Goal: Communication & Community: Answer question/provide support

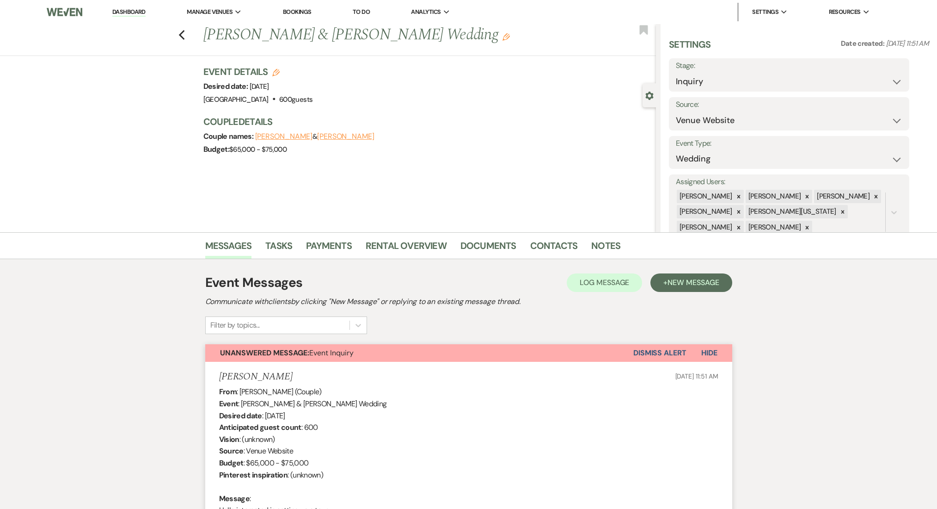
select select "5"
select select "4434"
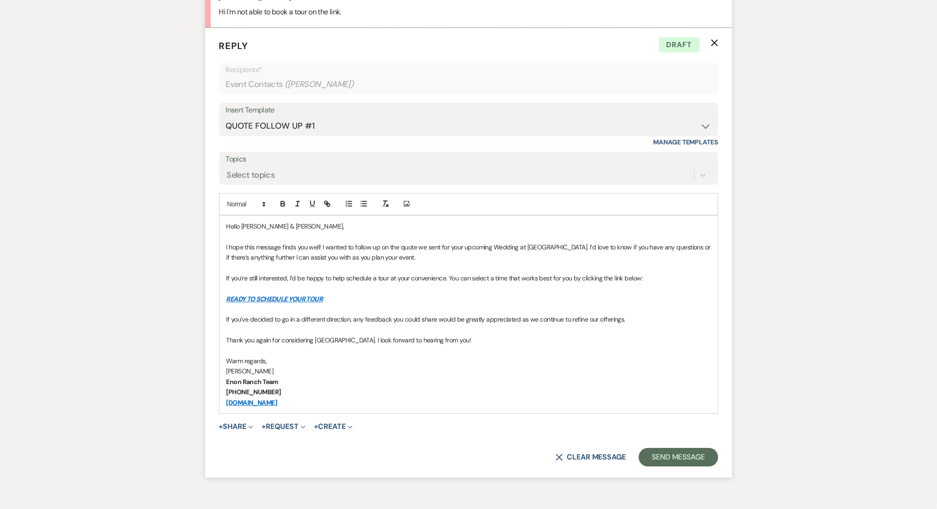
drag, startPoint x: 787, startPoint y: 443, endPoint x: 786, endPoint y: 189, distance: 253.4
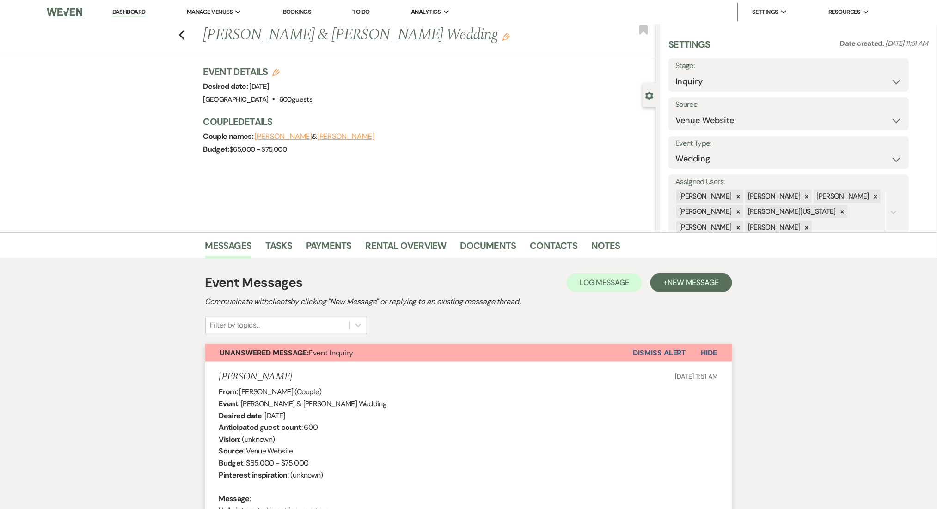
click at [123, 1] on nav "Dashboard Manage Venues Expand Enon Ranch Bookings To Do Analytics Expand Enon …" at bounding box center [468, 12] width 937 height 24
click at [122, 13] on link "Dashboard" at bounding box center [128, 12] width 33 height 9
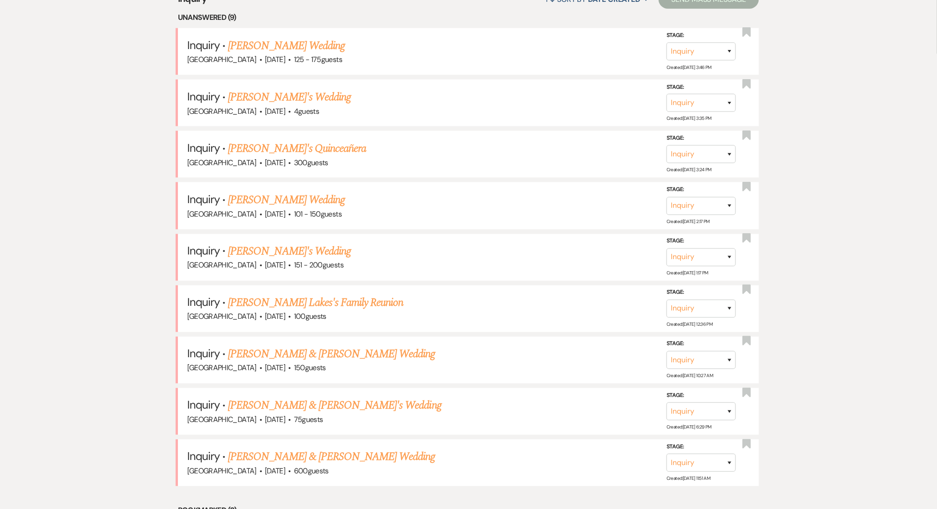
scroll to position [246, 0]
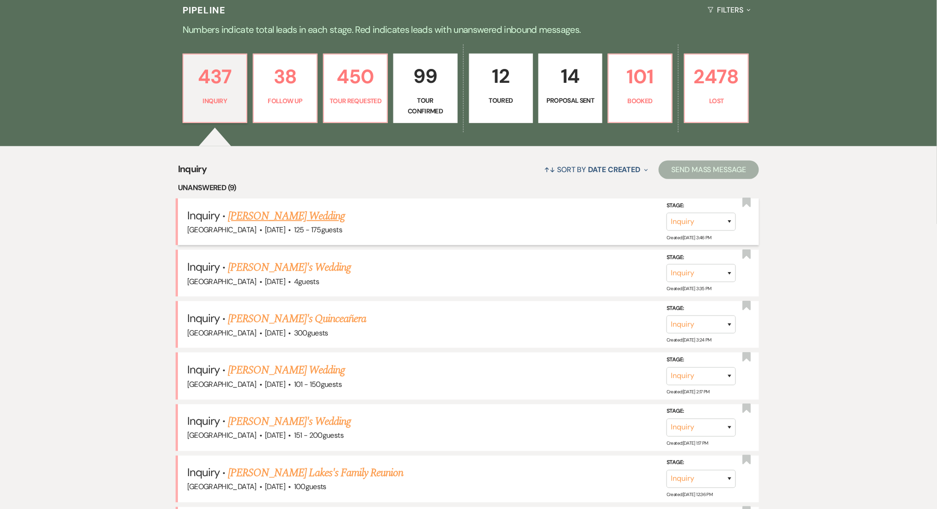
click at [247, 214] on link "Aya Ghanem's Wedding" at bounding box center [286, 216] width 117 height 17
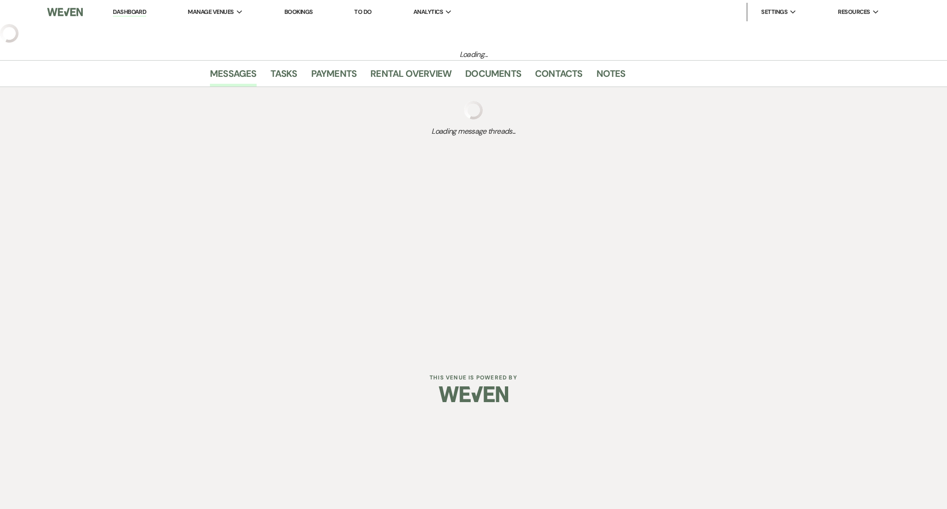
select select "3"
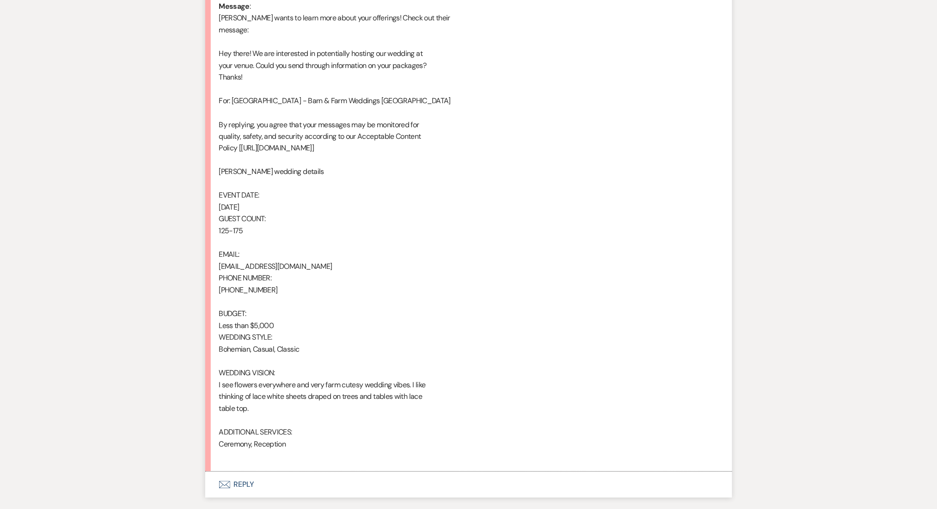
click at [261, 485] on button "Envelope Reply" at bounding box center [468, 485] width 527 height 26
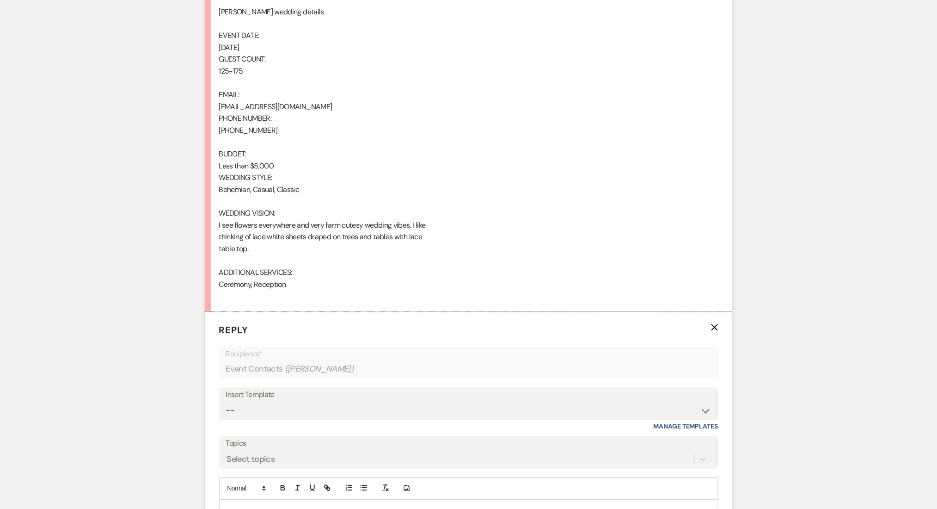
scroll to position [690, 0]
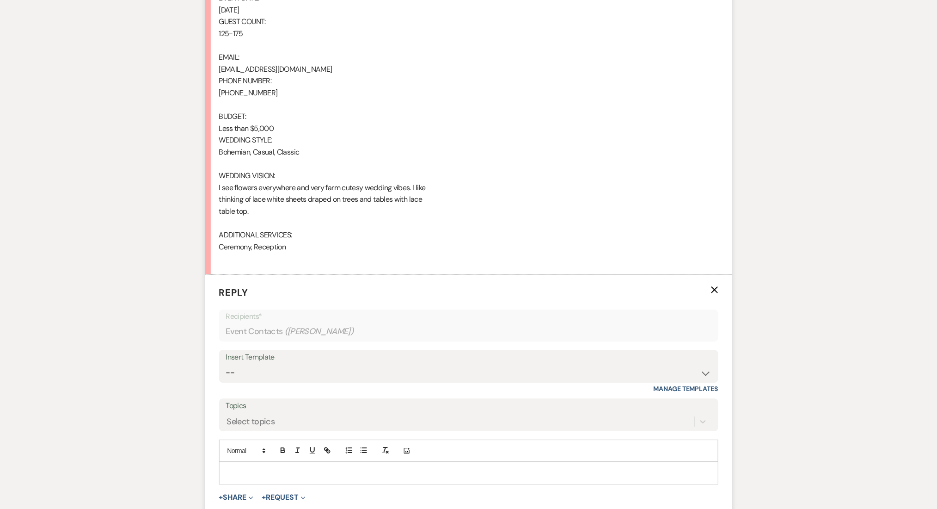
click at [280, 383] on div "Insert Template -- Inquiry Follow Up Email #2 Contract Sending Template Payment…" at bounding box center [468, 371] width 499 height 43
click at [280, 367] on select "-- Inquiry Follow Up Email #2 Contract Sending Template Payment Template Rental…" at bounding box center [469, 372] width 486 height 18
select select "4375"
click at [226, 363] on select "-- Inquiry Follow Up Email #2 Contract Sending Template Payment Template Rental…" at bounding box center [469, 372] width 486 height 18
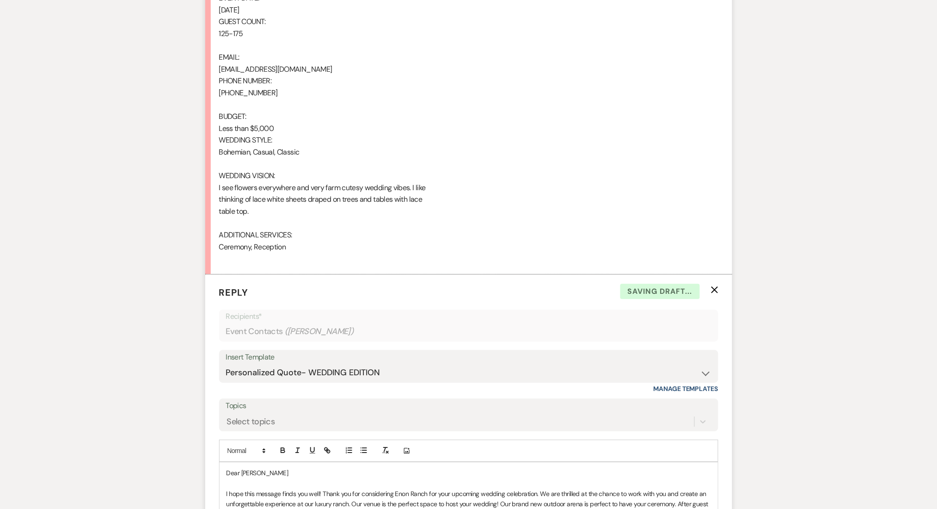
click at [72, 278] on div "Messages Tasks Payments Rental Overview Documents Contacts Notes Event Messages…" at bounding box center [468, 420] width 937 height 1755
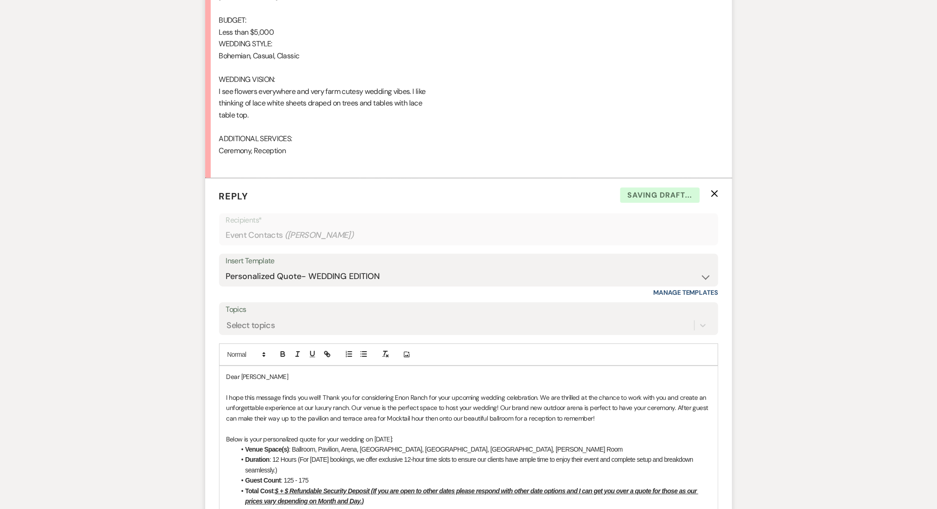
scroll to position [936, 0]
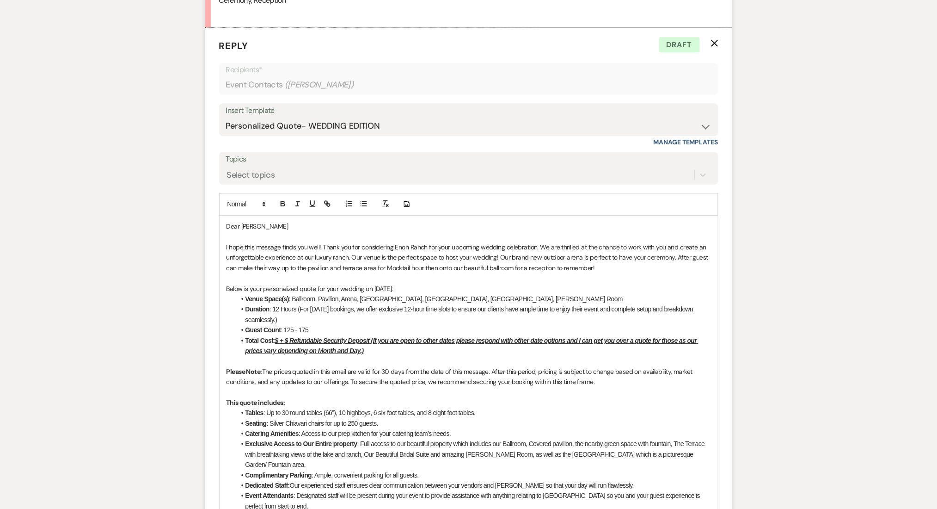
click at [280, 339] on u "$ + $ Refundable Security Deposit (If you are open to other dates please respon…" at bounding box center [472, 346] width 453 height 18
click at [137, 224] on div "Messages Tasks Payments Rental Overview Documents Contacts Notes Event Messages…" at bounding box center [468, 173] width 937 height 1755
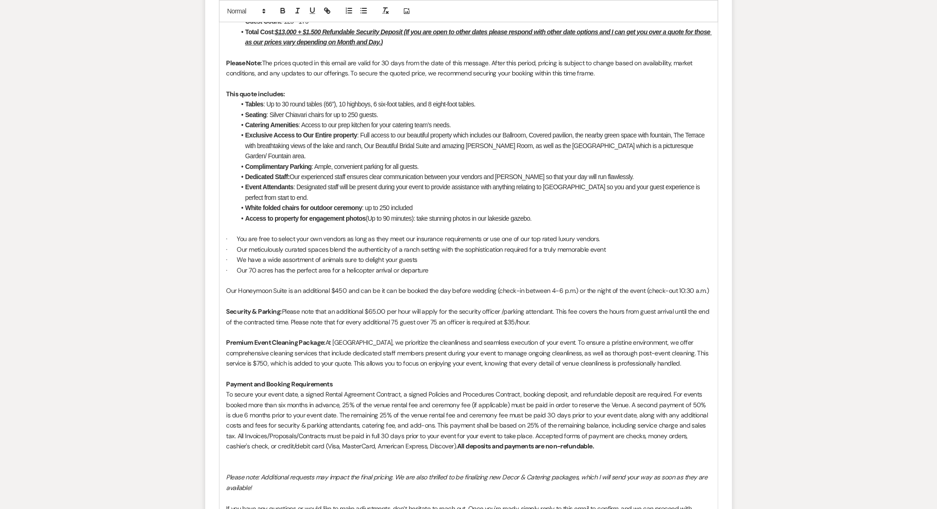
scroll to position [1527, 0]
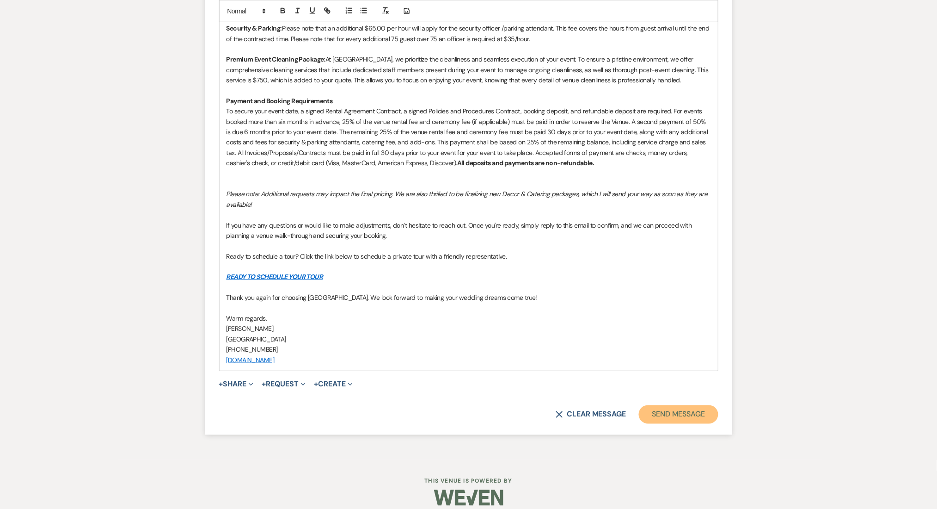
click at [696, 405] on button "Send Message" at bounding box center [678, 414] width 79 height 18
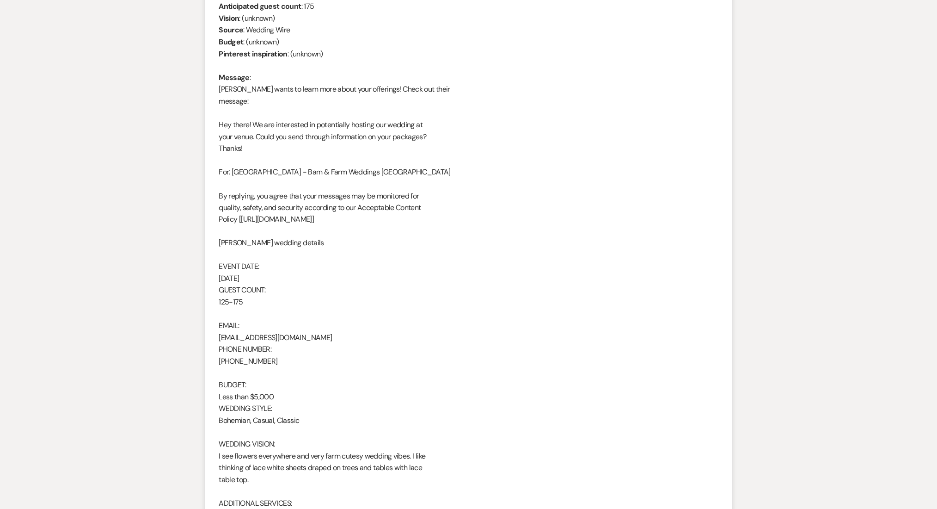
scroll to position [555, 0]
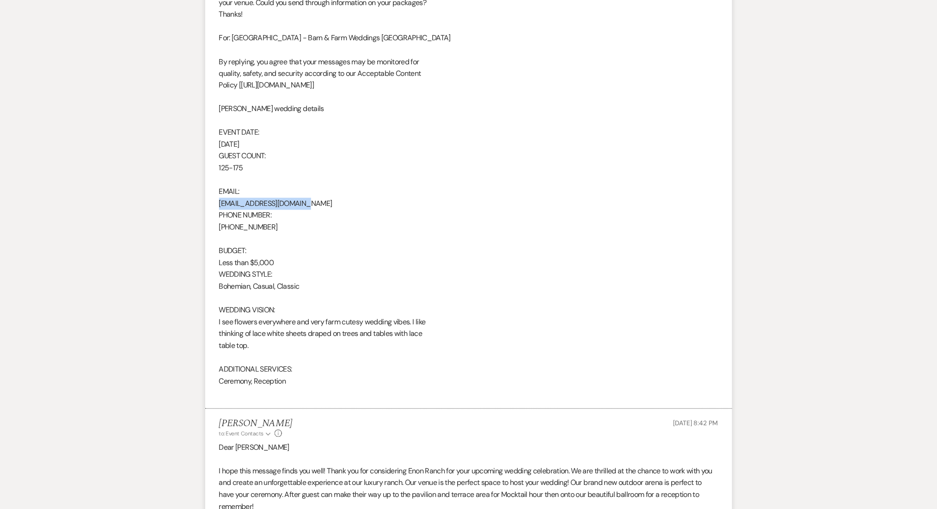
drag, startPoint x: 315, startPoint y: 201, endPoint x: 216, endPoint y: 203, distance: 99.5
click at [216, 203] on li "Aya Ghanem Sep 22, 2025, 3:46 PM From : Aya Ghanem Event : Aya Ghanem's Event D…" at bounding box center [468, 108] width 527 height 602
copy div "ghanem.aya453@gmail.com"
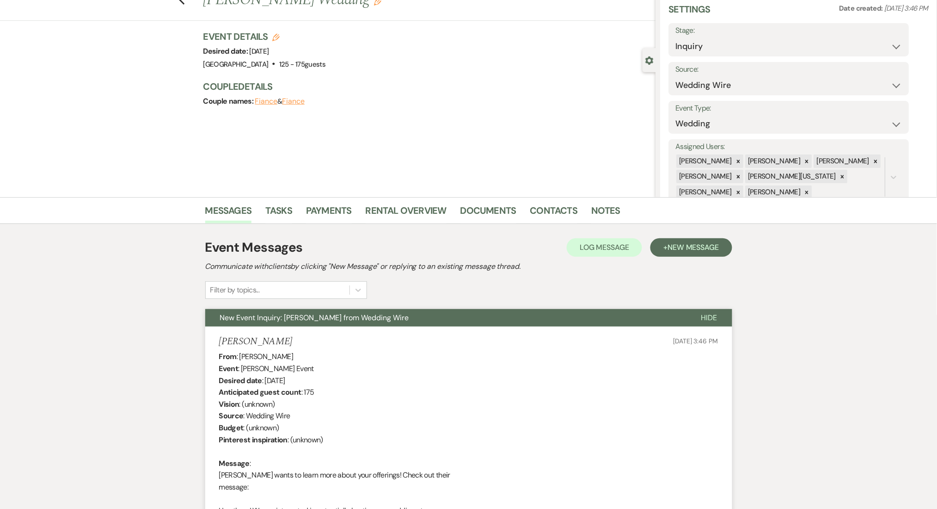
scroll to position [0, 0]
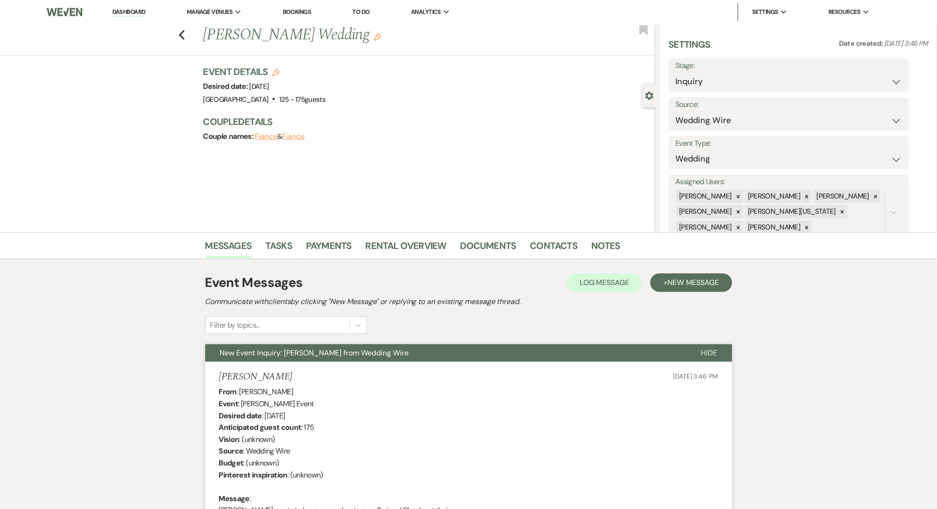
click at [128, 9] on link "Dashboard" at bounding box center [128, 12] width 33 height 9
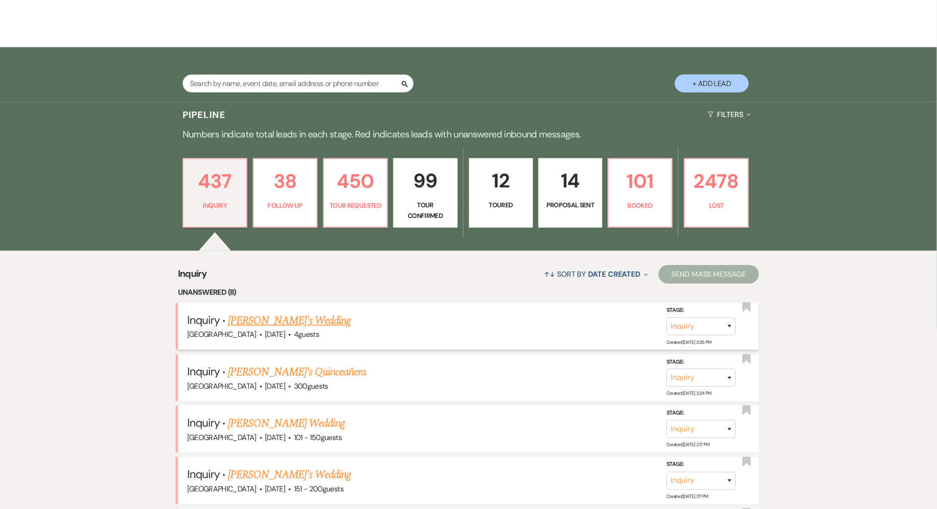
scroll to position [185, 0]
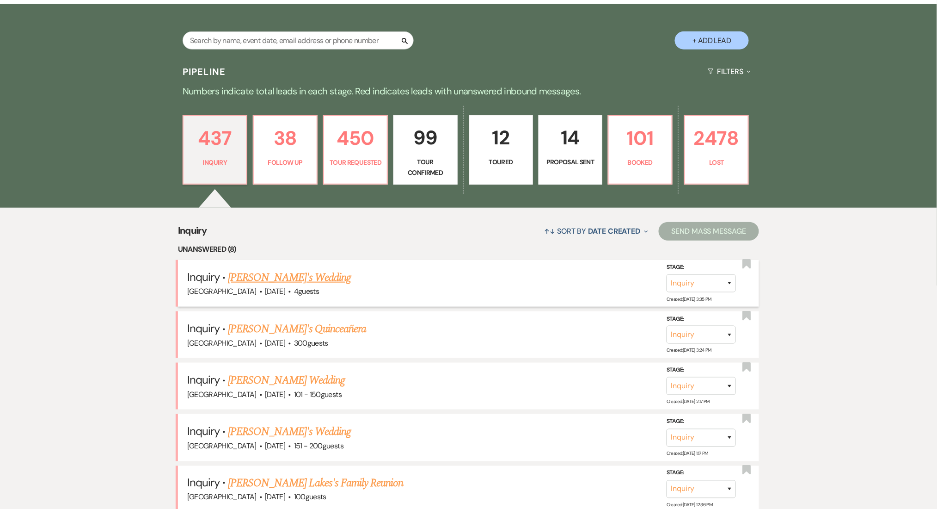
click at [282, 277] on link "Amaira Readymadewala's Wedding" at bounding box center [289, 277] width 123 height 17
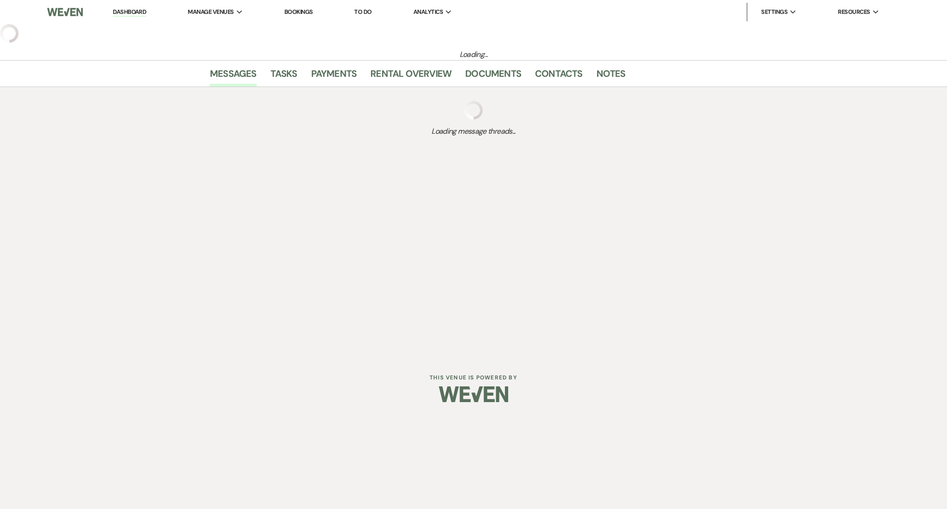
select select "3"
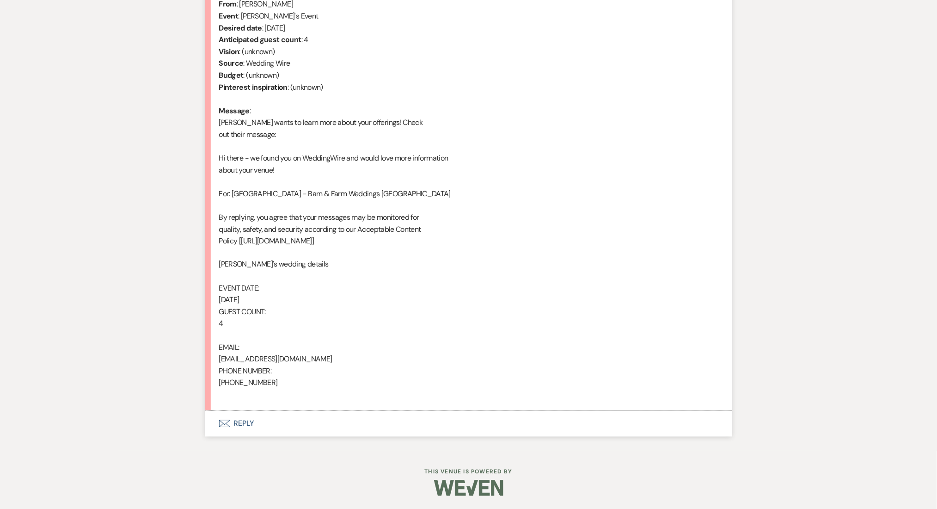
scroll to position [388, 0]
drag, startPoint x: 315, startPoint y: 363, endPoint x: 201, endPoint y: 363, distance: 114.2
click at [201, 363] on div "Messages Tasks Payments Rental Overview Documents Contacts Notes Event Messages…" at bounding box center [468, 147] width 937 height 606
copy div "amaira.031016i@gmail.com"
click at [257, 419] on button "Envelope Reply" at bounding box center [468, 423] width 527 height 26
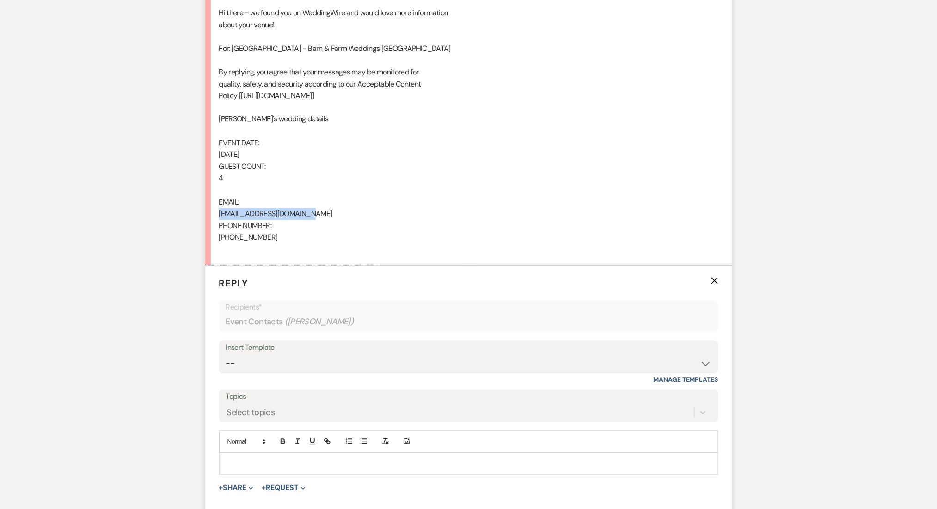
scroll to position [585, 0]
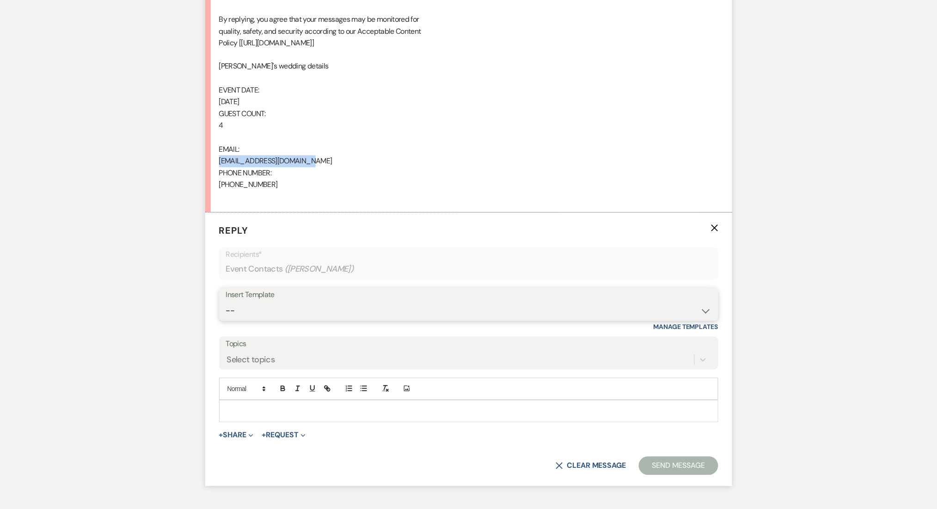
click at [297, 306] on select "-- Inquiry Follow Up Email #2 Contract Sending Template Payment Template Rental…" at bounding box center [469, 311] width 486 height 18
click at [226, 302] on select "-- Inquiry Follow Up Email #2 Contract Sending Template Payment Template Rental…" at bounding box center [469, 311] width 486 height 18
click at [49, 292] on div "Messages Tasks Payments Rental Overview Documents Contacts Notes Event Messages…" at bounding box center [468, 79] width 937 height 864
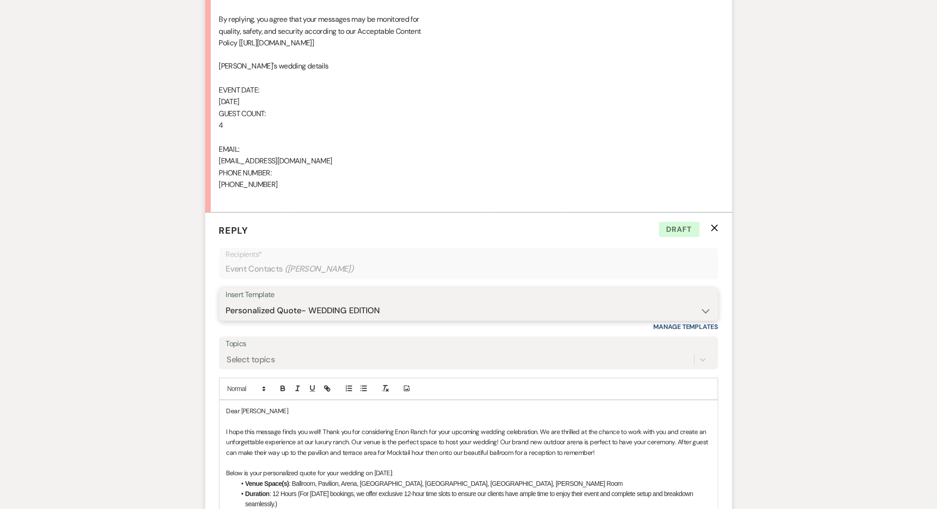
click at [316, 314] on select "-- Inquiry Follow Up Email #2 Contract Sending Template Payment Template Rental…" at bounding box center [469, 311] width 486 height 18
select select "5986"
click at [226, 302] on select "-- Inquiry Follow Up Email #2 Contract Sending Template Payment Template Rental…" at bounding box center [469, 311] width 486 height 18
click at [107, 306] on div "Messages Tasks Payments Rental Overview Documents Contacts Notes Event Messages…" at bounding box center [468, 441] width 937 height 1589
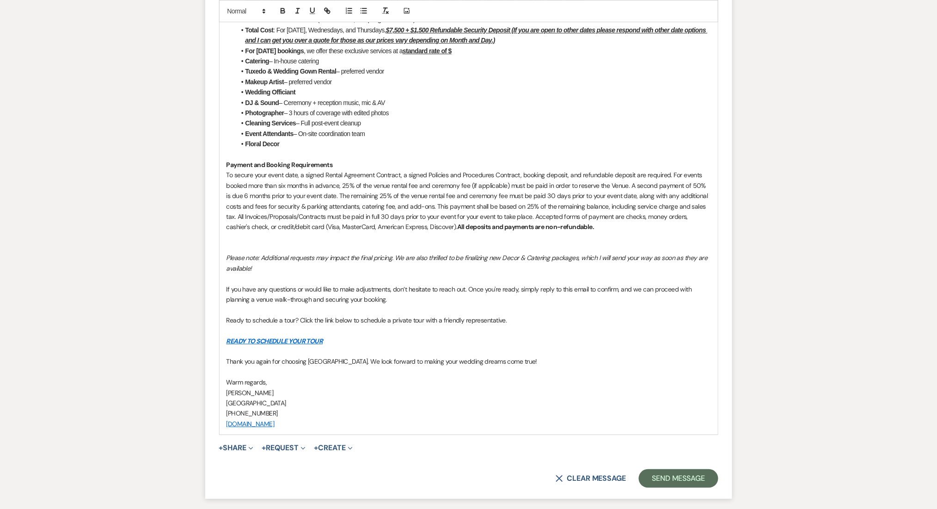
scroll to position [1144, 0]
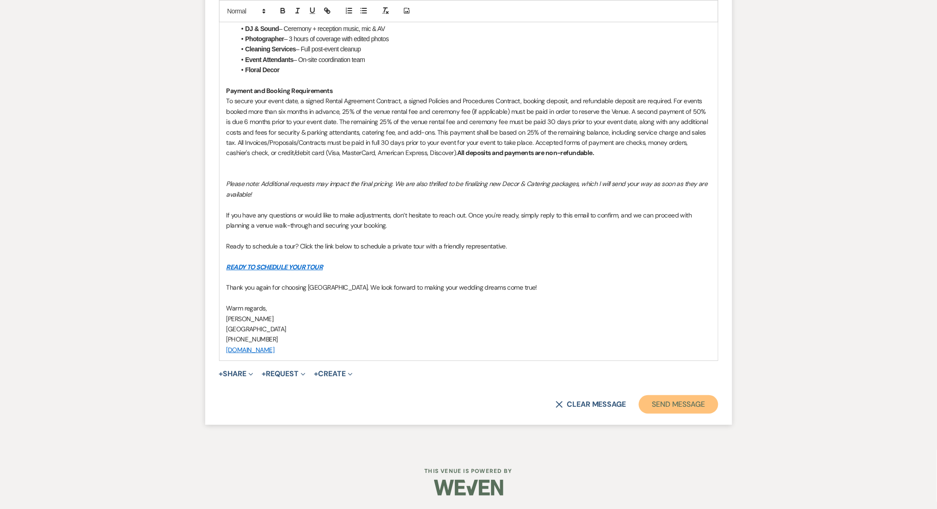
click at [673, 412] on button "Send Message" at bounding box center [678, 404] width 79 height 18
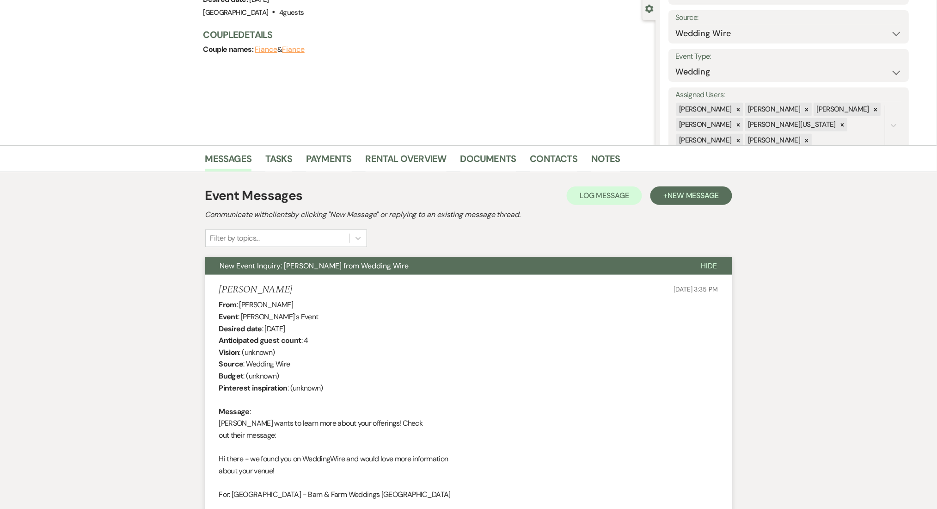
scroll to position [0, 0]
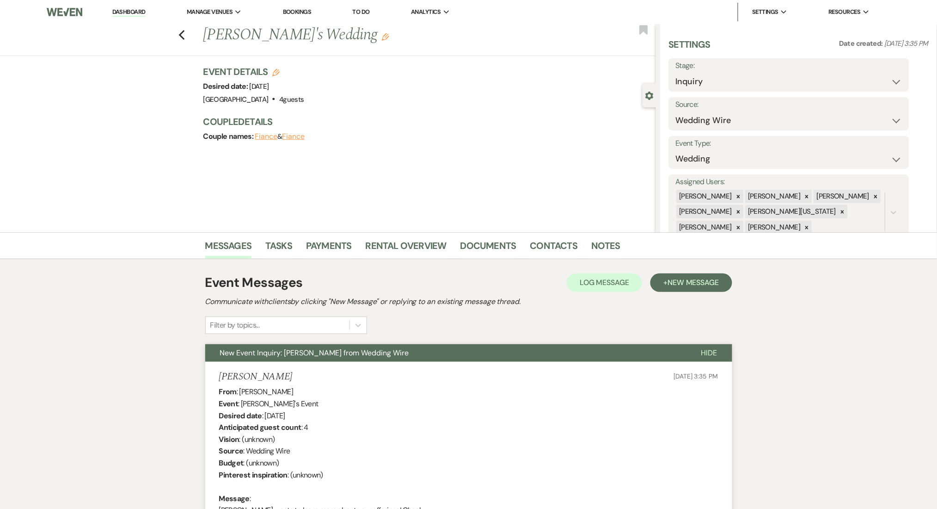
click at [191, 31] on div "Previous Amaira Readymadewala's Wedding Edit Bookmark" at bounding box center [325, 40] width 661 height 32
click at [185, 32] on icon "Previous" at bounding box center [182, 35] width 7 height 11
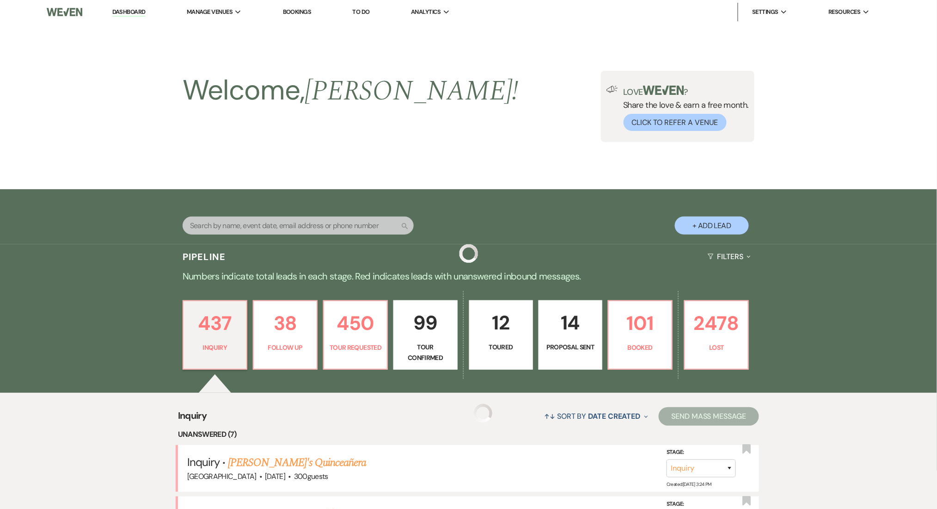
scroll to position [185, 0]
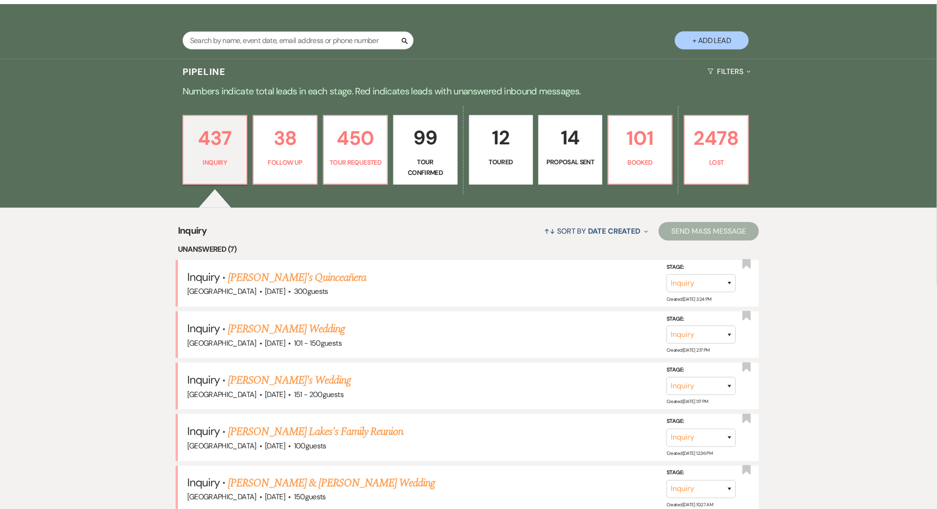
drag, startPoint x: 260, startPoint y: 274, endPoint x: 114, endPoint y: 283, distance: 146.9
click at [260, 274] on link "Grace's Quinceañera" at bounding box center [297, 277] width 138 height 17
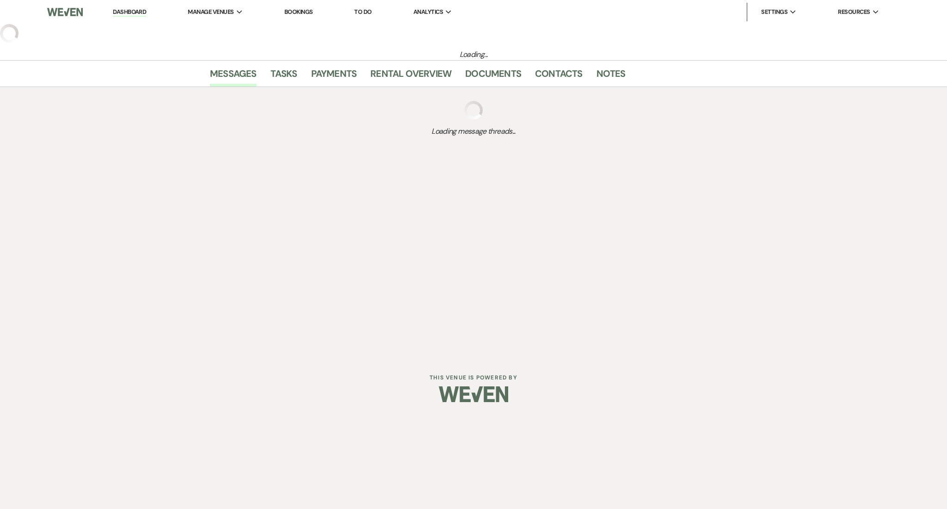
select select "5"
select select "15"
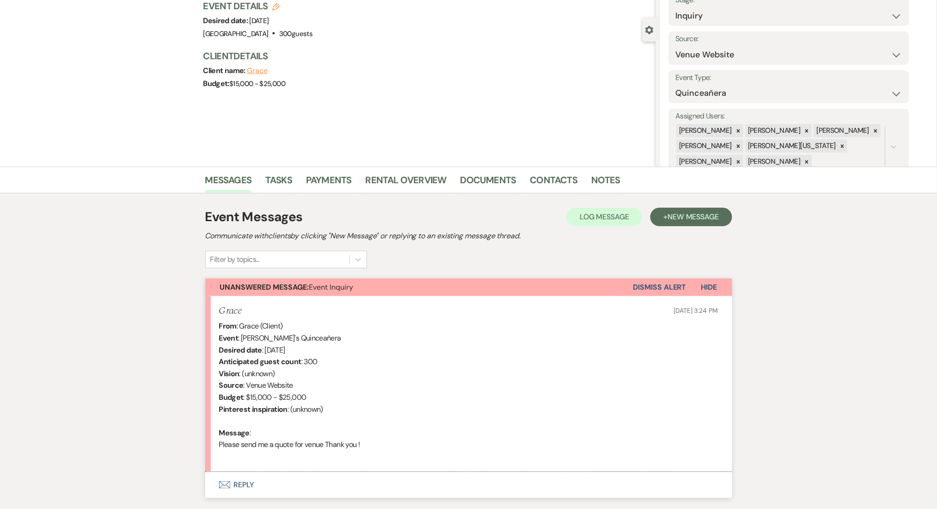
scroll to position [128, 0]
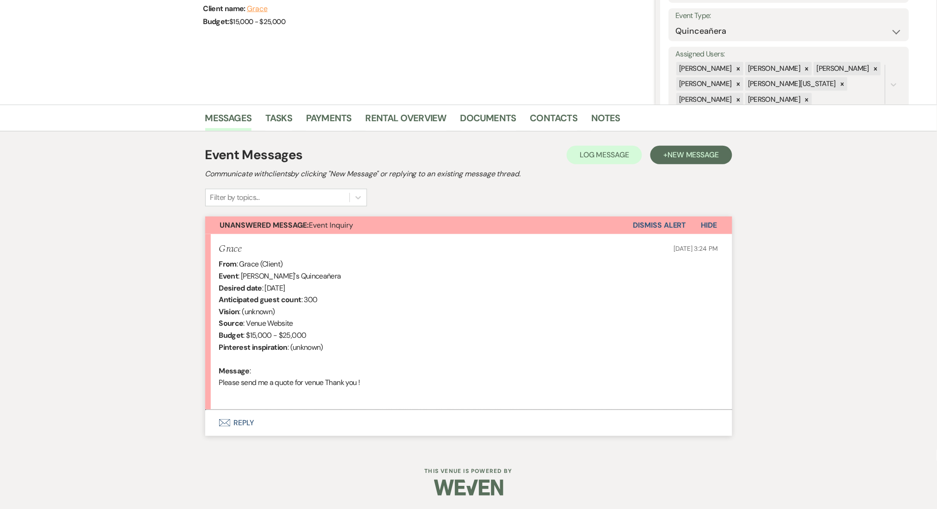
click at [247, 426] on button "Envelope Reply" at bounding box center [468, 423] width 527 height 26
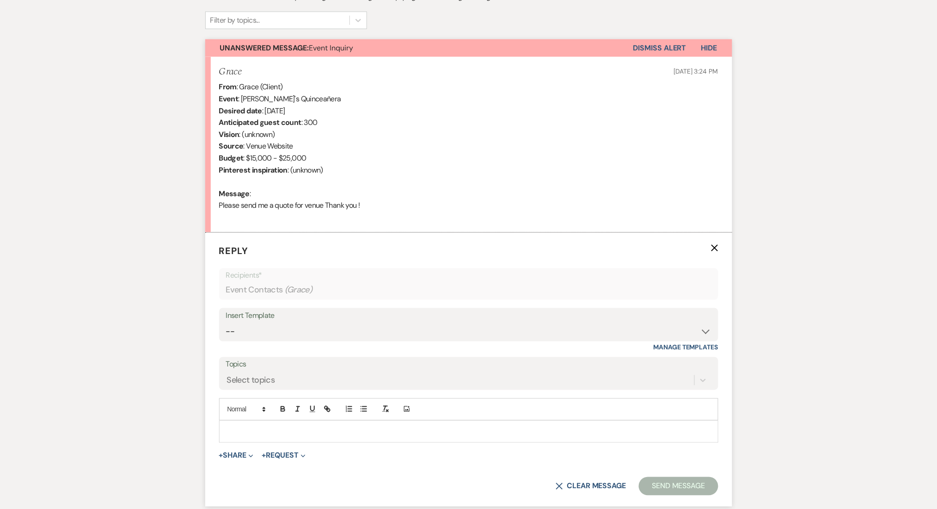
scroll to position [387, 0]
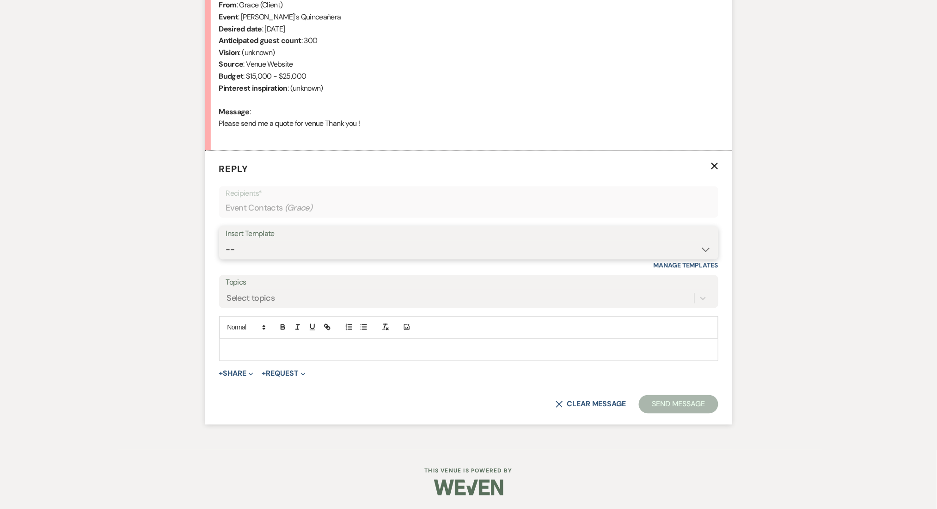
click at [245, 246] on select "-- Inquiry Follow Up Email #2 Contract Sending Template Payment Template Rental…" at bounding box center [469, 249] width 486 height 18
click at [226, 240] on select "-- Inquiry Follow Up Email #2 Contract Sending Template Payment Template Rental…" at bounding box center [469, 249] width 486 height 18
click at [107, 248] on div "Messages Tasks Payments Rental Overview Documents Contacts Notes Event Messages…" at bounding box center [468, 148] width 937 height 604
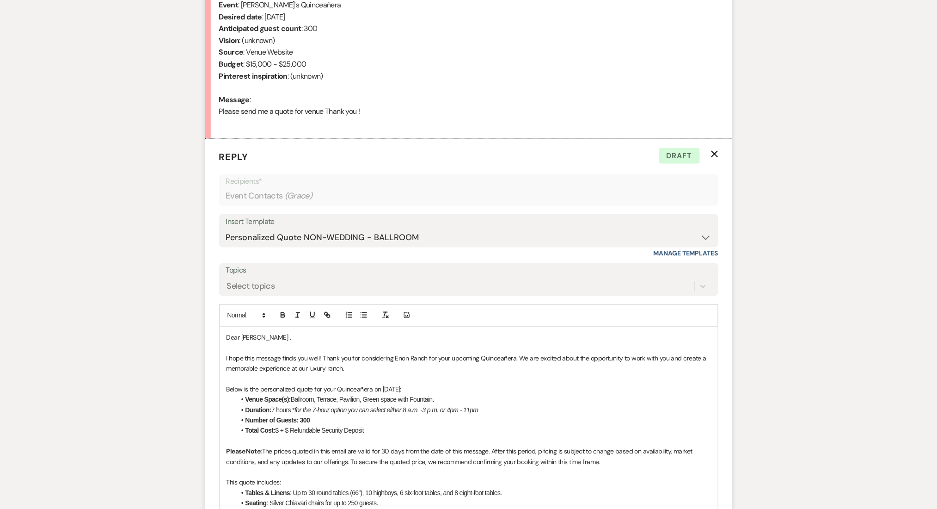
scroll to position [555, 0]
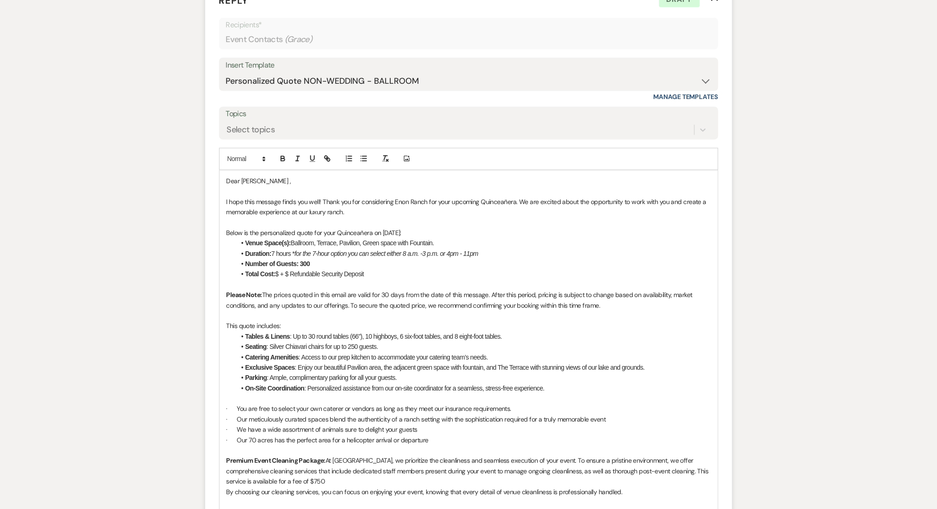
click at [280, 274] on li "Total Cost: $ + $ Refundable Security Deposit" at bounding box center [473, 274] width 475 height 10
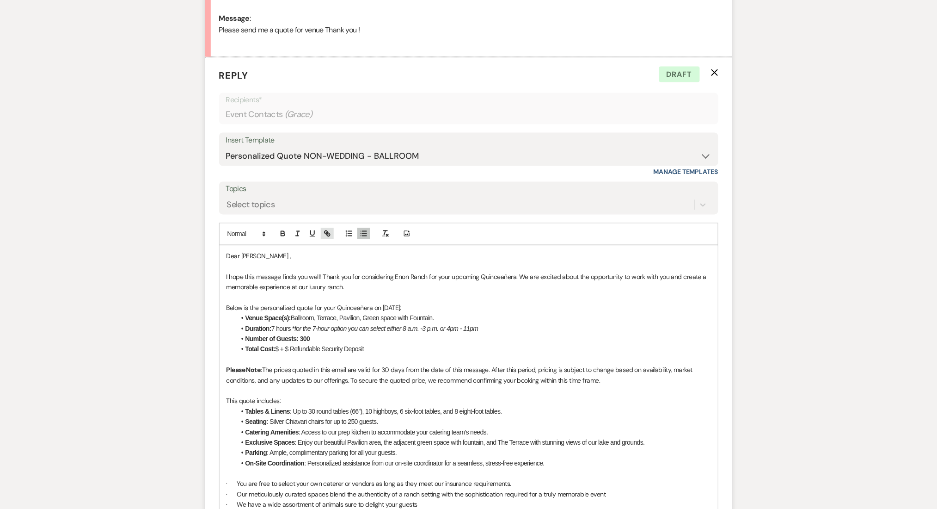
scroll to position [370, 0]
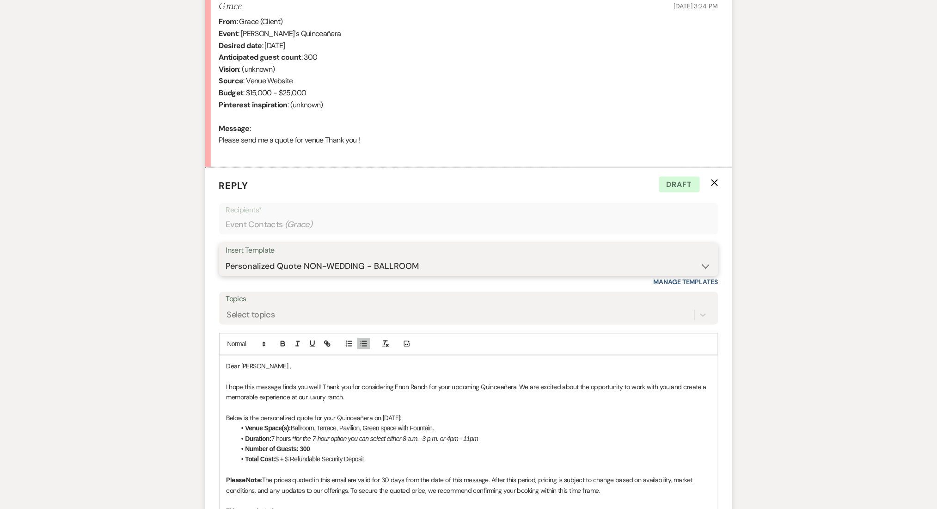
click at [347, 262] on select "-- Inquiry Follow Up Email #2 Contract Sending Template Payment Template Rental…" at bounding box center [469, 266] width 486 height 18
click at [226, 257] on select "-- Inquiry Follow Up Email #2 Contract Sending Template Payment Template Rental…" at bounding box center [469, 266] width 486 height 18
click at [121, 254] on div "Messages Tasks Payments Rental Overview Documents Contacts Notes Event Messages…" at bounding box center [468, 474] width 937 height 1225
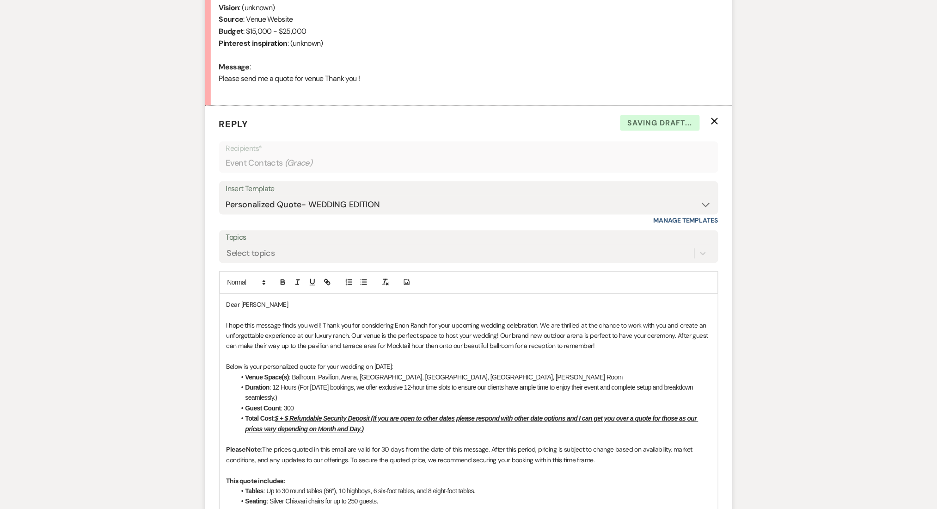
scroll to position [493, 0]
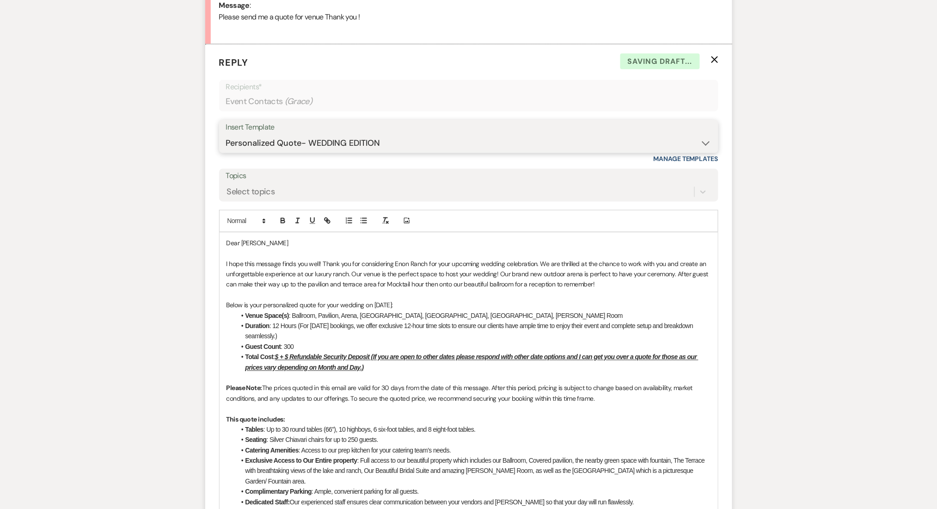
click at [304, 145] on select "-- Inquiry Follow Up Email #2 Contract Sending Template Payment Template Rental…" at bounding box center [469, 143] width 486 height 18
select select "4369"
click at [226, 134] on select "-- Inquiry Follow Up Email #2 Contract Sending Template Payment Template Rental…" at bounding box center [469, 143] width 486 height 18
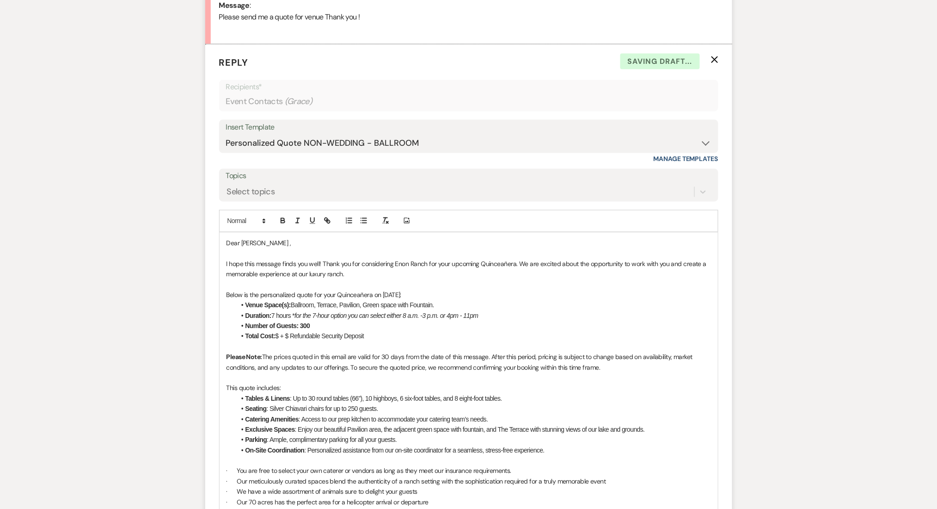
click at [105, 270] on div "Messages Tasks Payments Rental Overview Documents Contacts Notes Event Messages…" at bounding box center [468, 351] width 937 height 1225
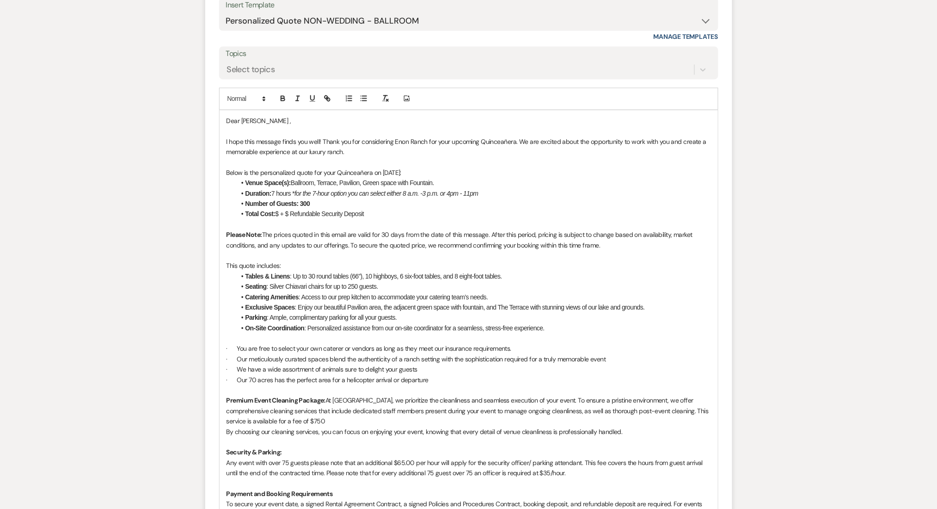
scroll to position [616, 0]
drag, startPoint x: 292, startPoint y: 181, endPoint x: 441, endPoint y: 185, distance: 148.5
click at [441, 185] on li "Venue Space(s): Ballroom, Terrace, Pavilion, Green space with Fountain." at bounding box center [473, 182] width 475 height 10
click at [149, 198] on div "Messages Tasks Payments Rental Overview Documents Contacts Notes Event Messages…" at bounding box center [468, 228] width 937 height 1225
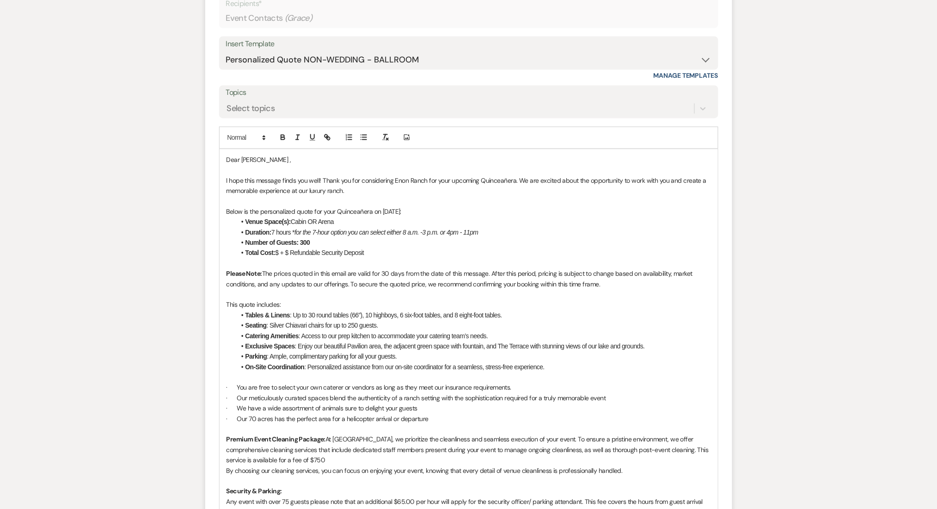
scroll to position [555, 0]
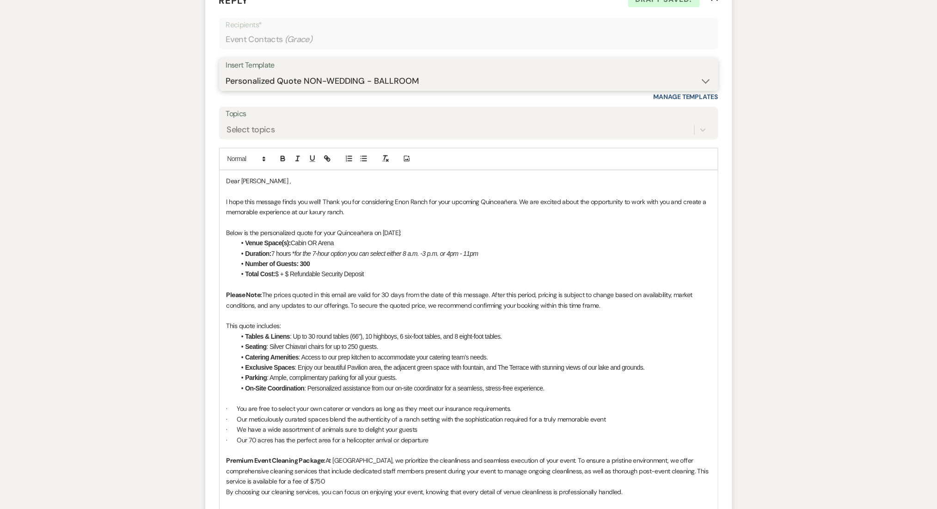
click at [316, 81] on select "-- Inquiry Follow Up Email #2 Contract Sending Template Payment Template Rental…" at bounding box center [469, 81] width 486 height 18
click at [226, 72] on select "-- Inquiry Follow Up Email #2 Contract Sending Template Payment Template Rental…" at bounding box center [469, 81] width 486 height 18
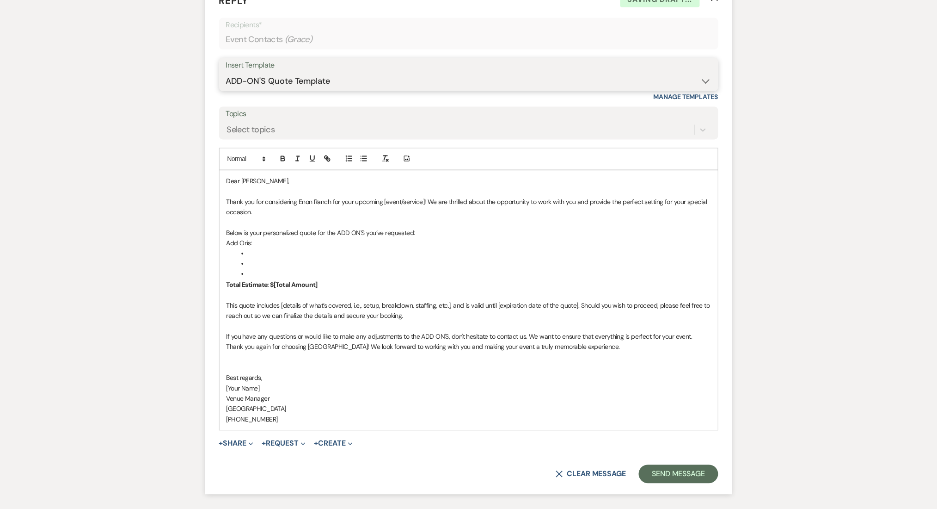
click at [329, 78] on select "-- Inquiry Follow Up Email #2 Contract Sending Template Payment Template Rental…" at bounding box center [469, 81] width 486 height 18
select select "4369"
click at [226, 72] on select "-- Inquiry Follow Up Email #2 Contract Sending Template Payment Template Rental…" at bounding box center [469, 81] width 486 height 18
click at [166, 222] on div "Messages Tasks Payments Rental Overview Documents Contacts Notes Event Messages…" at bounding box center [468, 98] width 937 height 842
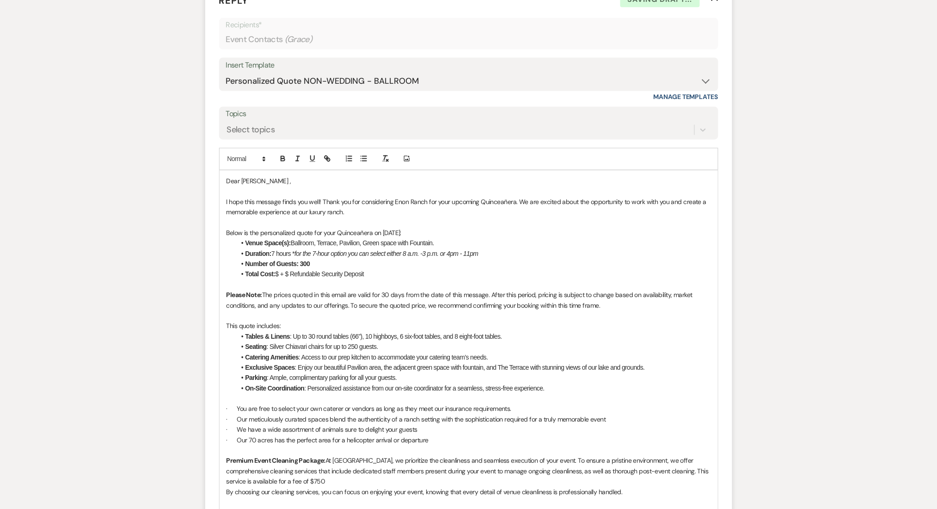
click at [280, 273] on li "Total Cost: $ + $ Refundable Security Deposit" at bounding box center [473, 274] width 475 height 10
click at [149, 277] on div "Messages Tasks Payments Rental Overview Documents Contacts Notes Event Messages…" at bounding box center [468, 289] width 937 height 1225
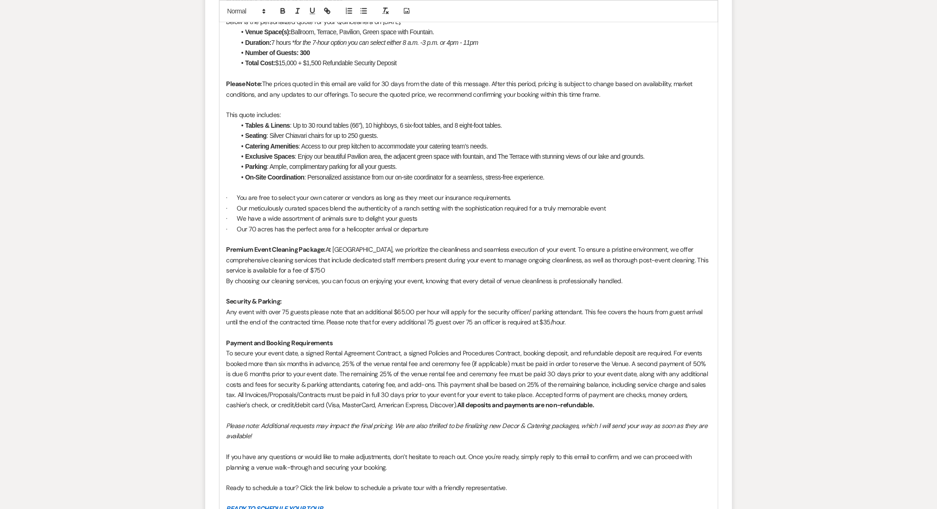
scroll to position [925, 0]
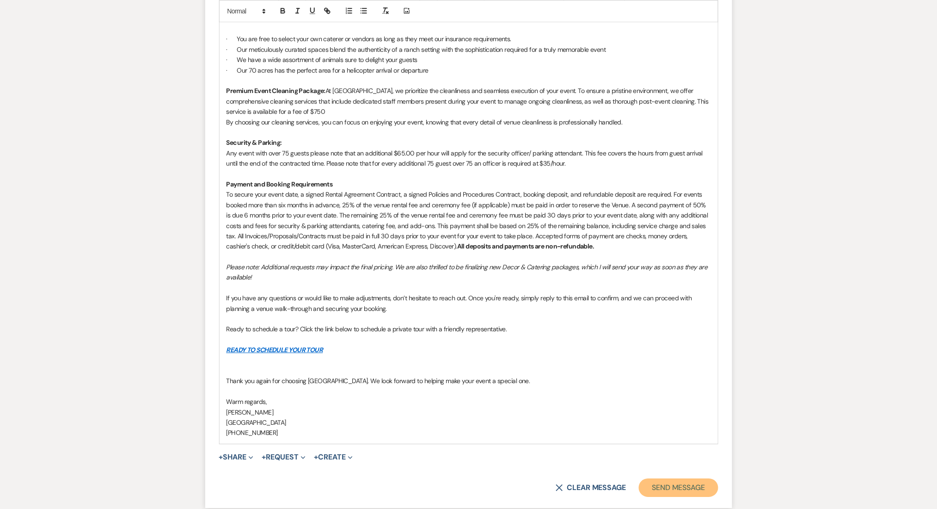
click at [657, 484] on button "Send Message" at bounding box center [678, 487] width 79 height 18
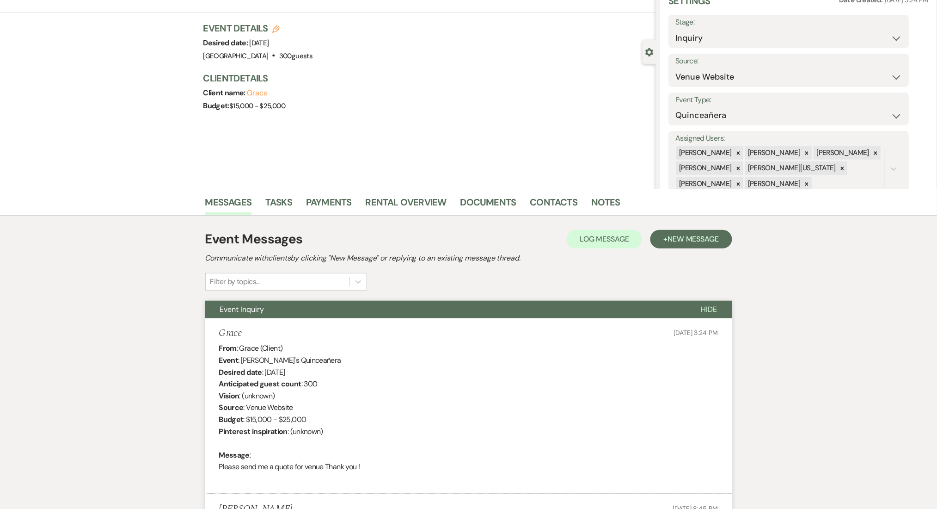
scroll to position [0, 0]
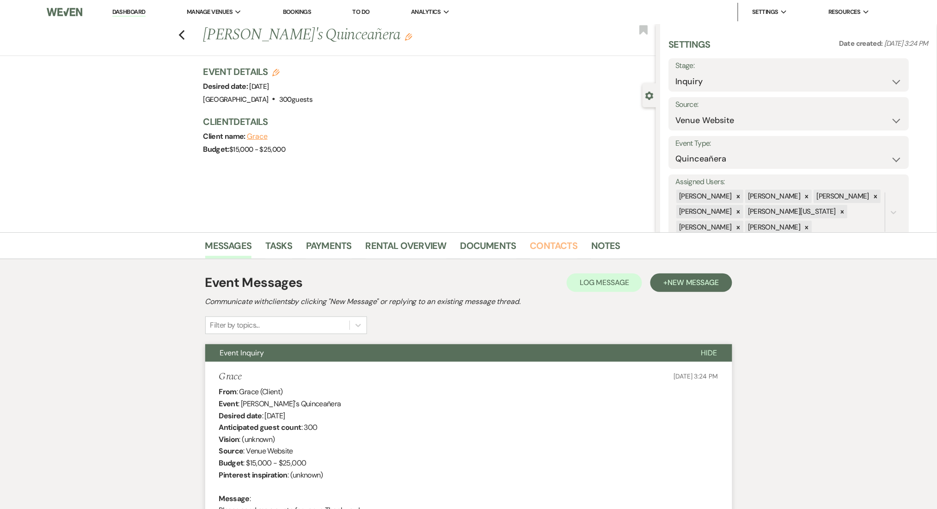
click at [544, 238] on link "Contacts" at bounding box center [554, 248] width 48 height 20
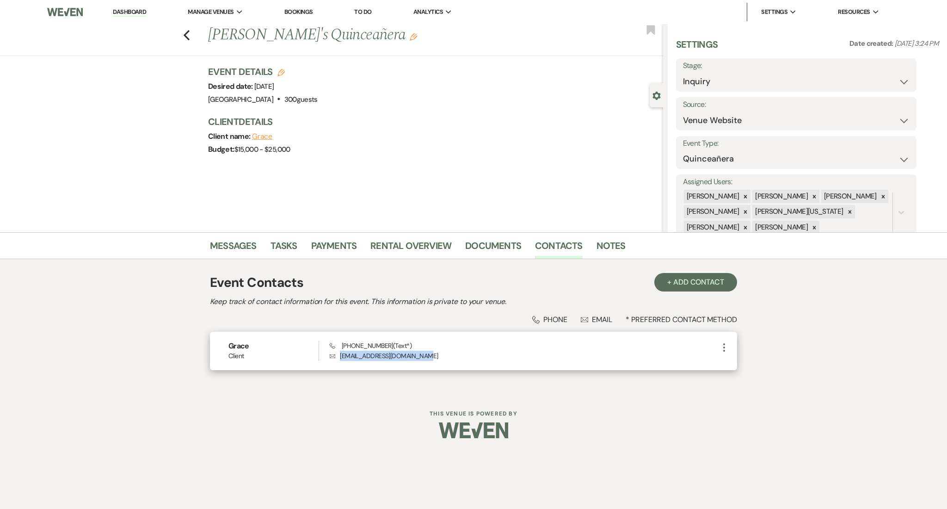
drag, startPoint x: 435, startPoint y: 354, endPoint x: 339, endPoint y: 353, distance: 96.2
click at [339, 353] on p "Envelope gracesanchezz919@gmail.com" at bounding box center [524, 356] width 389 height 10
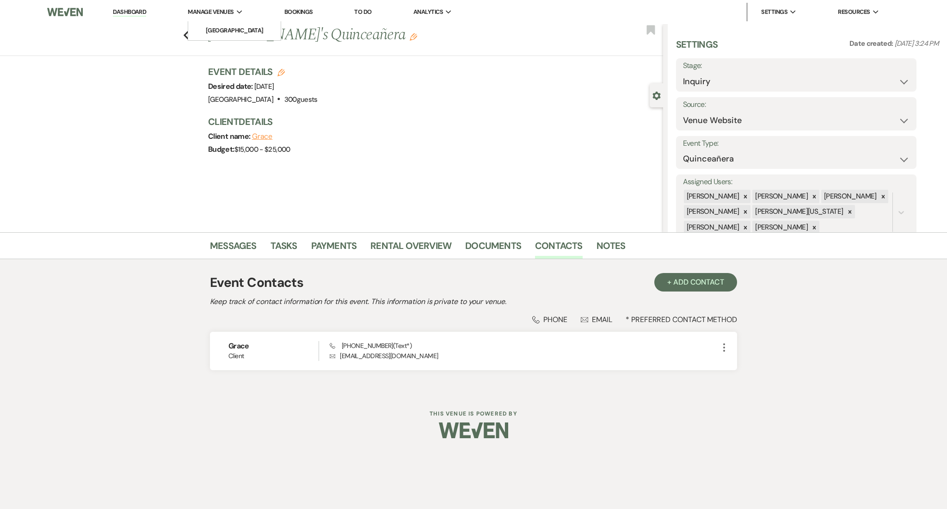
click at [188, 37] on ul "[GEOGRAPHIC_DATA]" at bounding box center [234, 30] width 93 height 19
click at [122, 8] on link "Dashboard" at bounding box center [129, 12] width 33 height 9
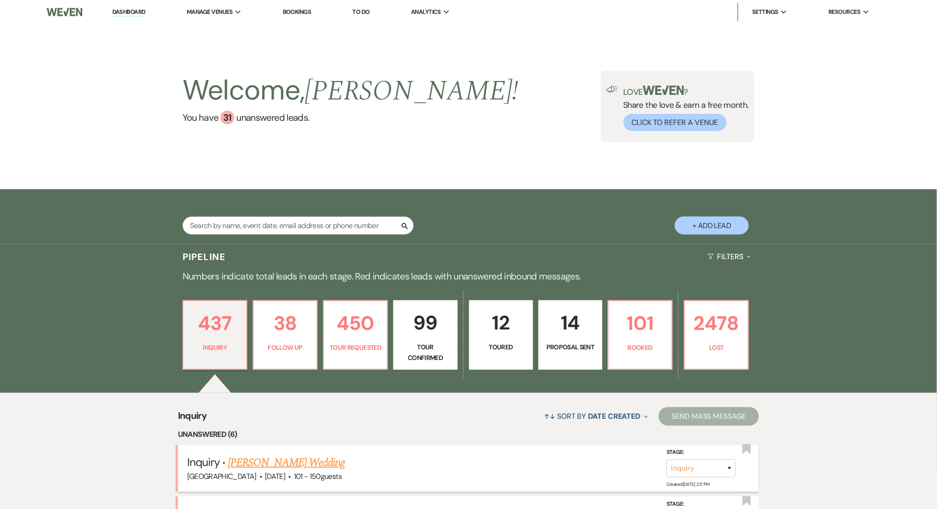
scroll to position [185, 0]
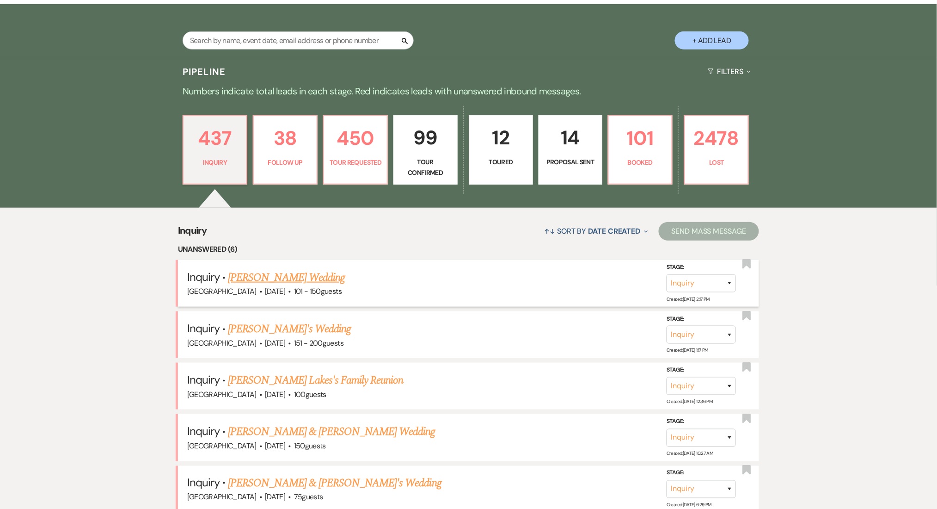
click at [275, 276] on link "Mattie Brooks's Wedding" at bounding box center [286, 277] width 117 height 17
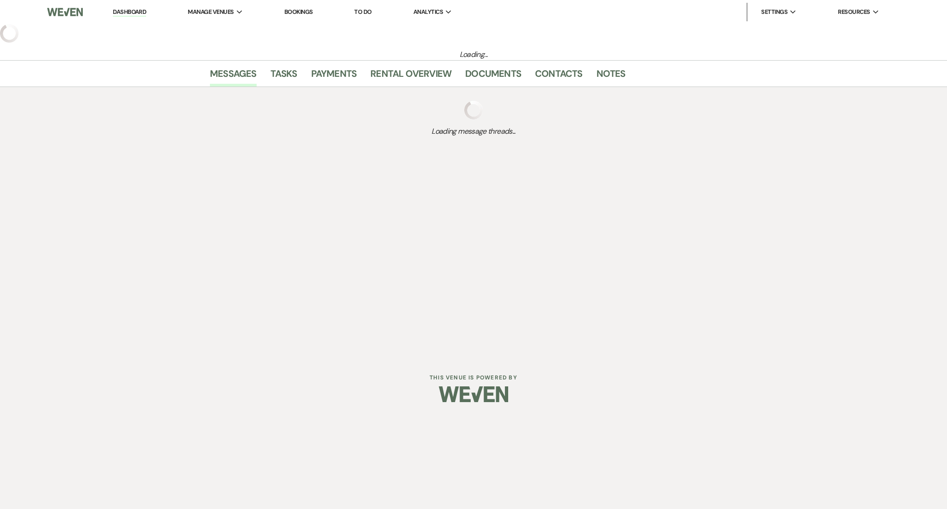
select select "2"
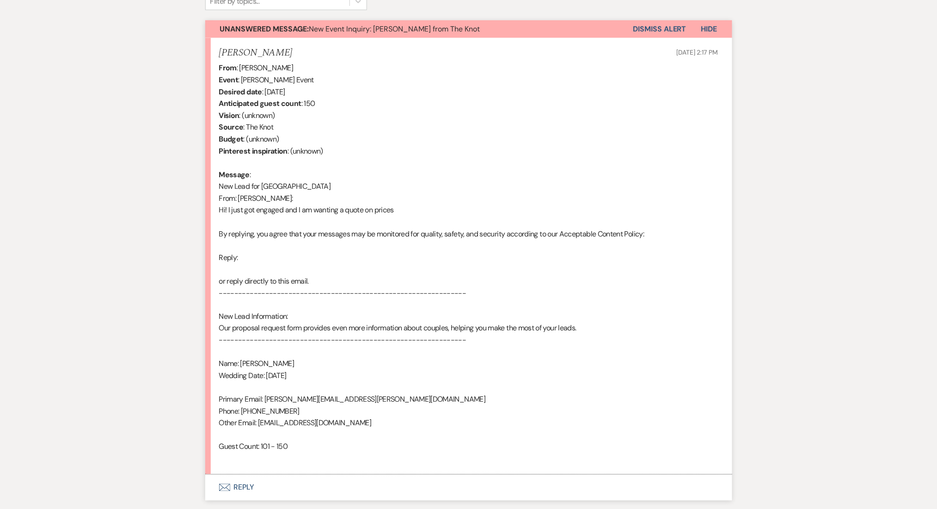
scroll to position [388, 0]
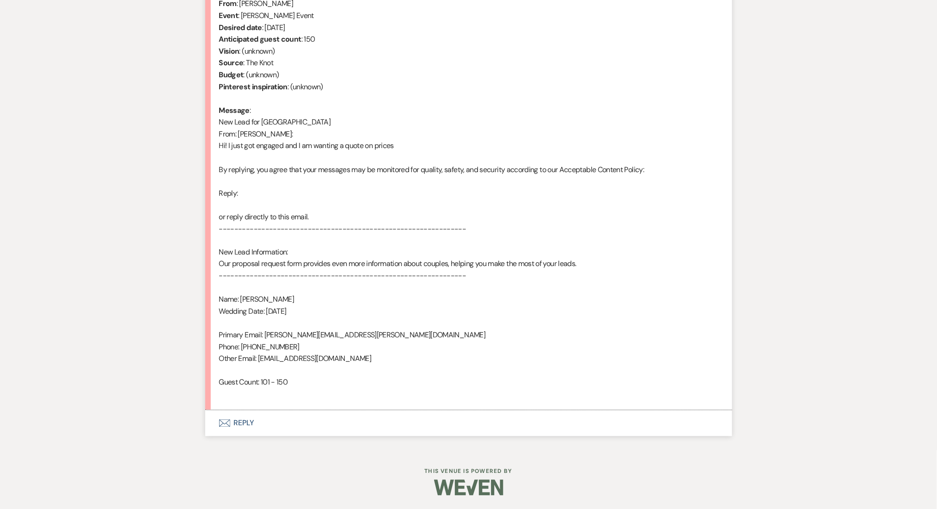
drag, startPoint x: 386, startPoint y: 359, endPoint x: 258, endPoint y: 361, distance: 128.1
click at [258, 361] on div "From : Mattie Brooks Event : Mattie Brooks's Event Desired date : April 3rd 202…" at bounding box center [468, 199] width 499 height 402
copy div "kinirybrookswedding26@outlook.com"
click at [239, 425] on button "Envelope Reply" at bounding box center [468, 423] width 527 height 26
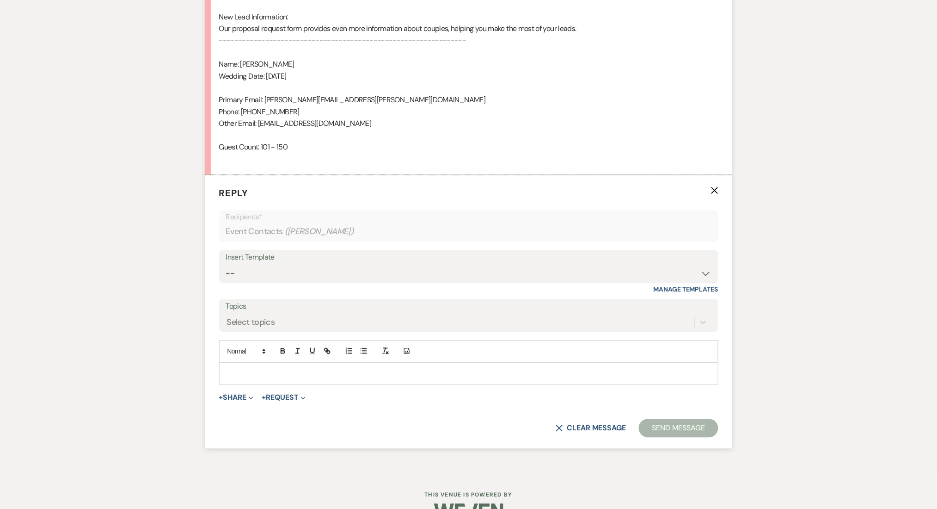
scroll to position [647, 0]
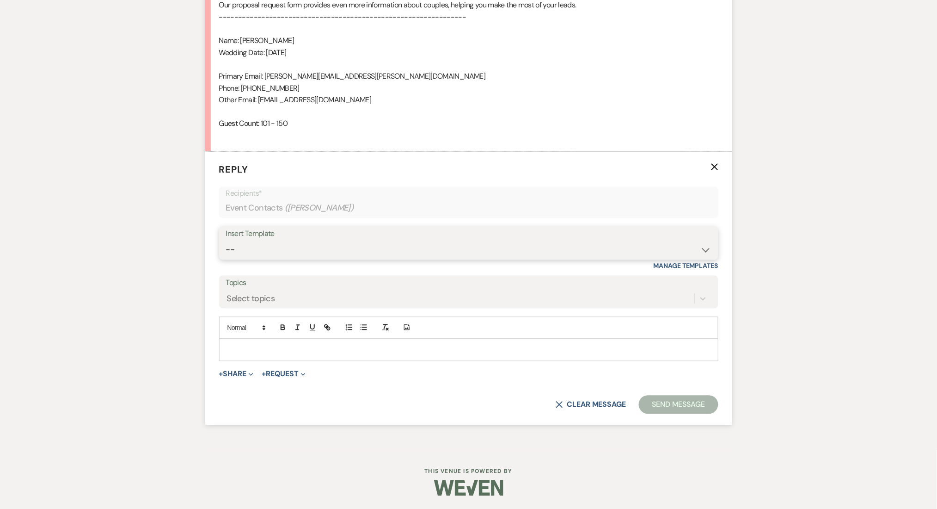
click at [258, 253] on select "-- Inquiry Follow Up Email #2 Contract Sending Template Payment Template Rental…" at bounding box center [469, 249] width 486 height 18
select select "4375"
click at [226, 240] on select "-- Inquiry Follow Up Email #2 Contract Sending Template Payment Template Rental…" at bounding box center [469, 249] width 486 height 18
click at [123, 241] on div "Messages Tasks Payments Rental Overview Documents Contacts Notes Event Messages…" at bounding box center [468, 17] width 937 height 864
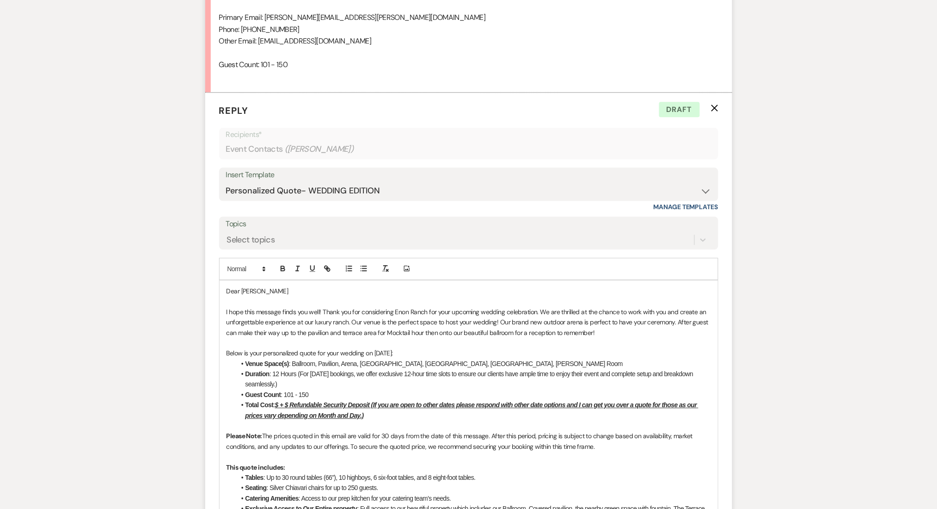
scroll to position [832, 0]
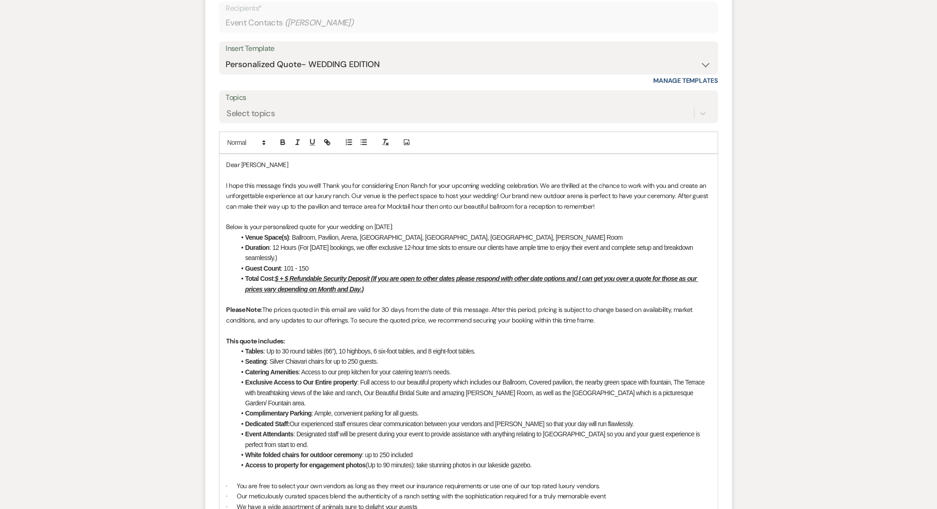
click at [277, 276] on u "$ + $ Refundable Security Deposit (If you are open to other dates please respon…" at bounding box center [472, 284] width 453 height 18
click at [279, 276] on u "$ + $ Refundable Security Deposit (If you are open to other dates please respon…" at bounding box center [472, 284] width 453 height 18
click at [142, 289] on div "Messages Tasks Payments Rental Overview Documents Contacts Notes Event Messages…" at bounding box center [468, 194] width 937 height 1589
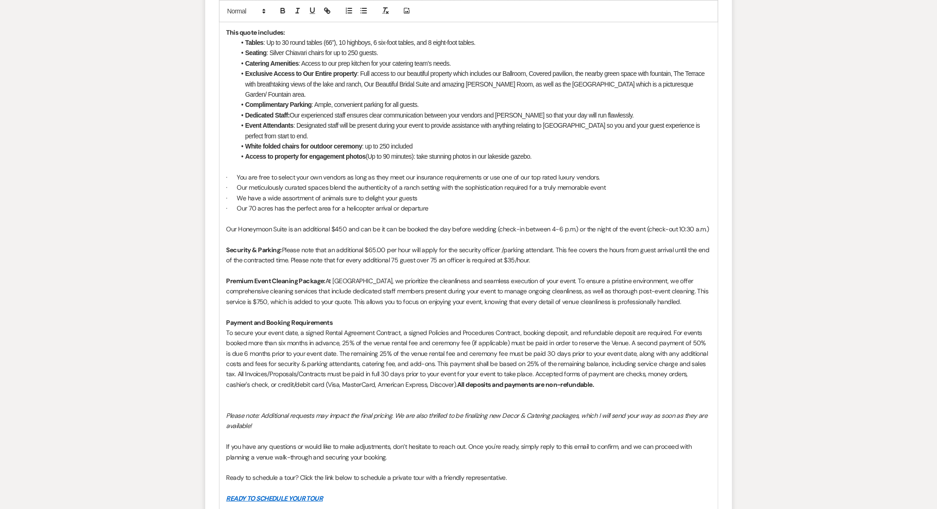
scroll to position [1362, 0]
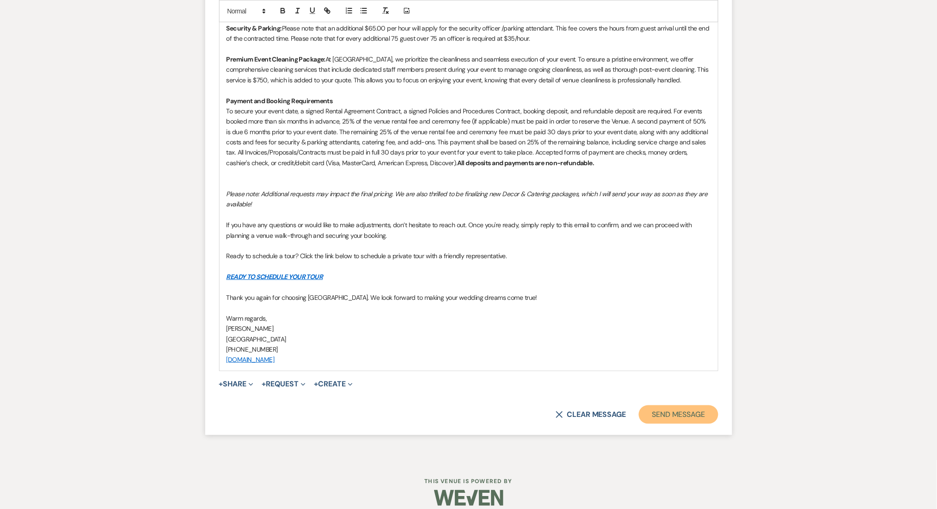
click at [693, 405] on button "Send Message" at bounding box center [678, 414] width 79 height 18
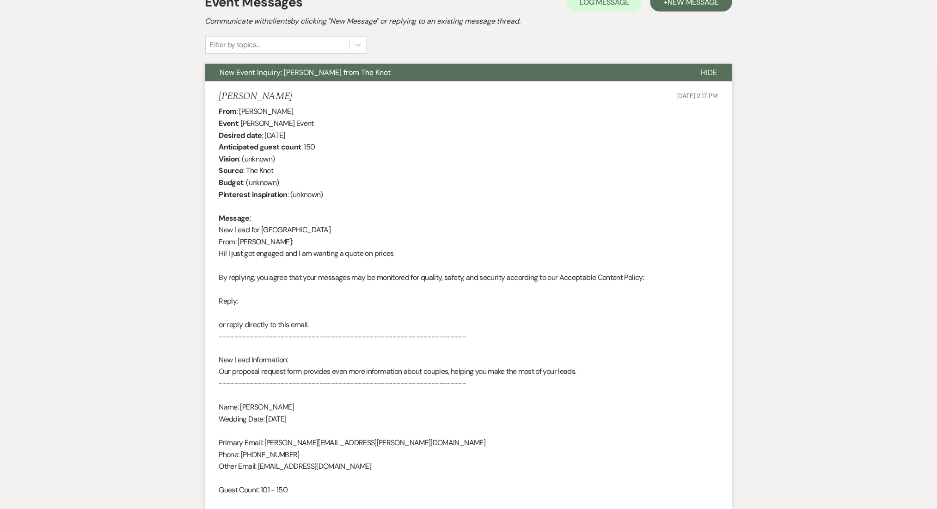
scroll to position [0, 0]
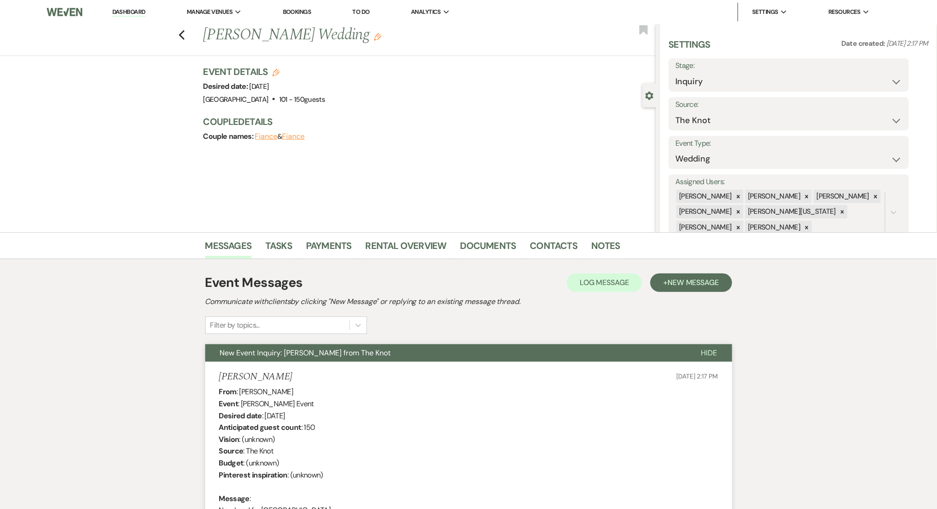
click at [143, 16] on li "Dashboard" at bounding box center [129, 12] width 43 height 18
click at [141, 11] on link "Dashboard" at bounding box center [128, 12] width 33 height 9
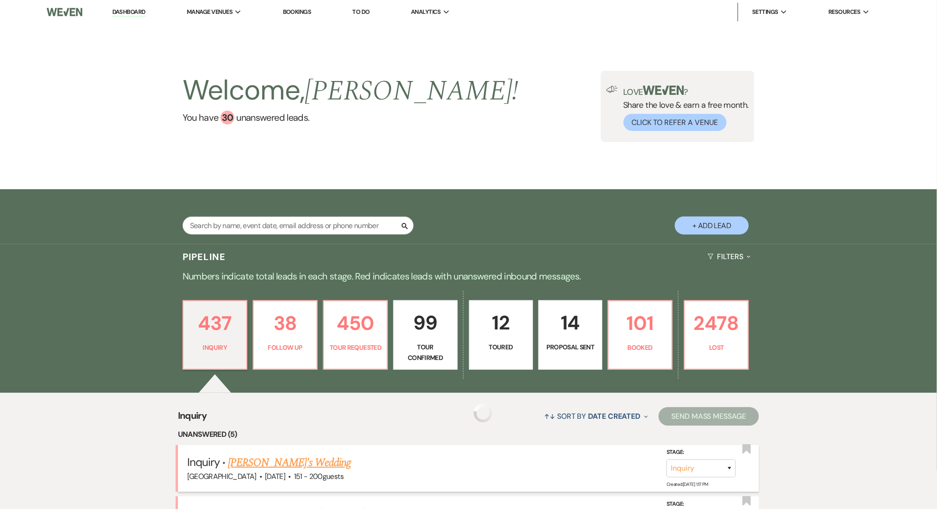
scroll to position [246, 0]
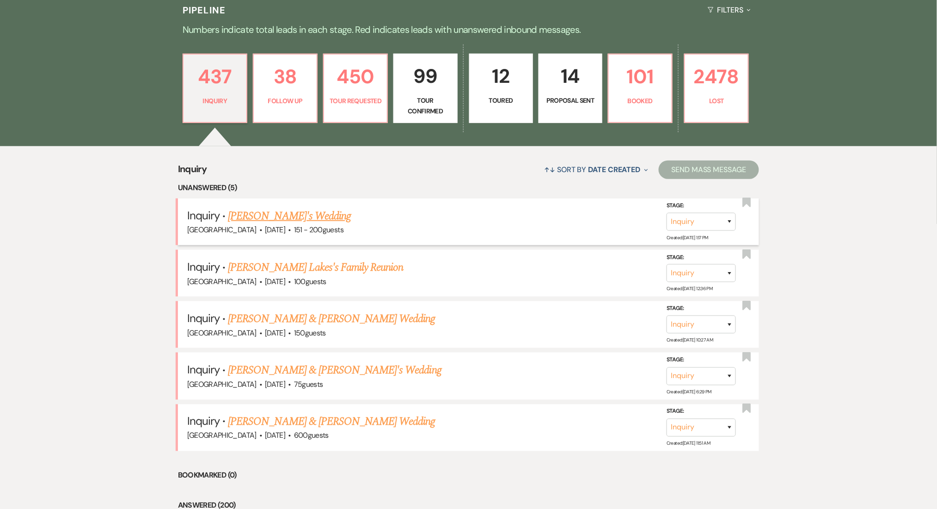
click at [256, 215] on link "Juhi Jj's Wedding" at bounding box center [289, 216] width 123 height 17
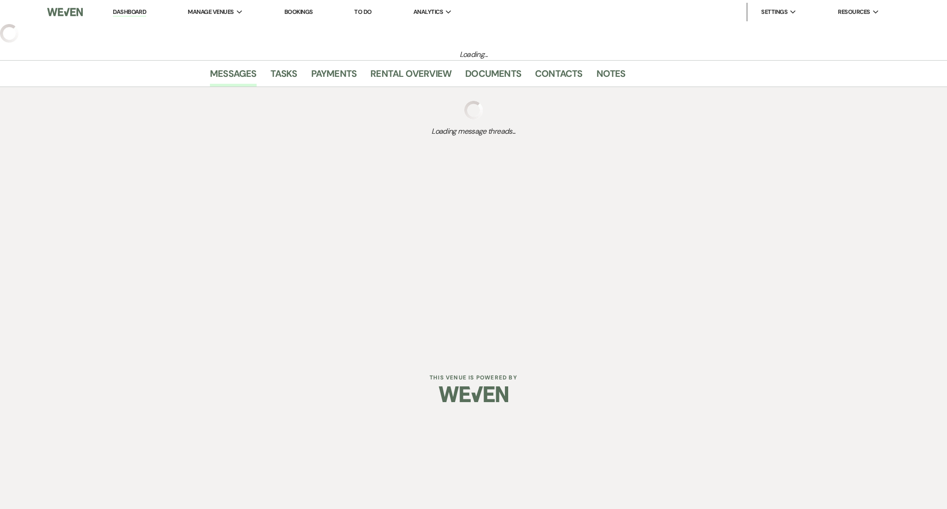
select select "2"
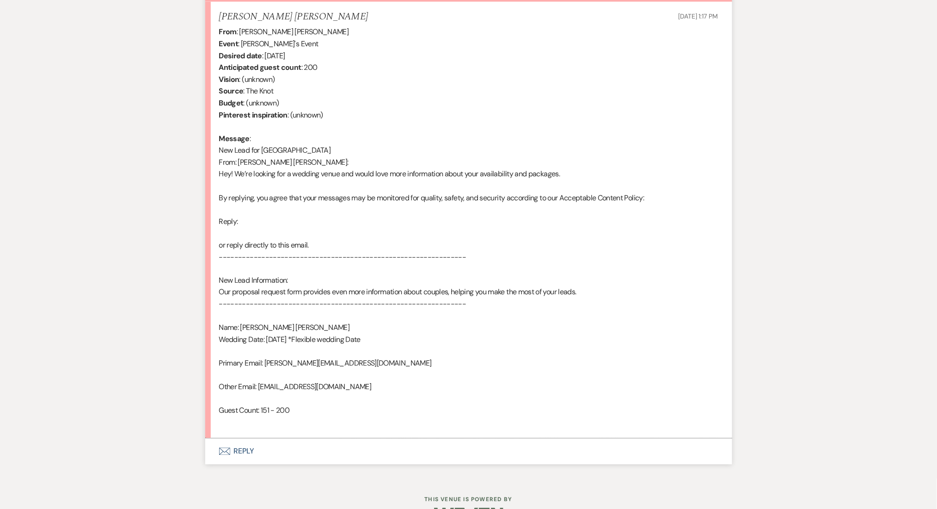
scroll to position [388, 0]
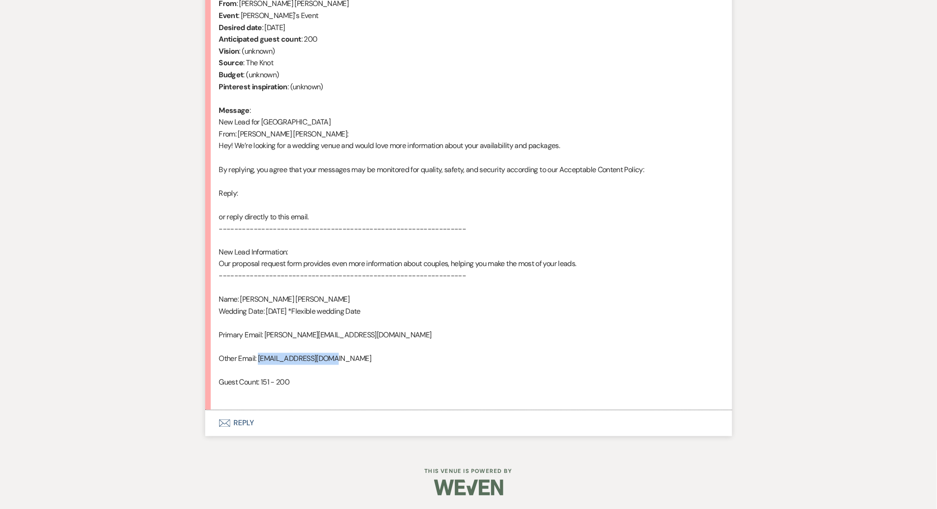
drag, startPoint x: 333, startPoint y: 354, endPoint x: 259, endPoint y: 359, distance: 74.1
click at [259, 359] on div "From : Juhi Jj Event : Juhi Jj's Event Desired date : June 30th 2026 Anticipate…" at bounding box center [468, 199] width 499 height 402
copy div "juhiandjay@gmail.com"
click at [266, 364] on div "From : Juhi Jj Event : Juhi Jj's Event Desired date : June 30th 2026 Anticipate…" at bounding box center [468, 199] width 499 height 402
drag, startPoint x: 341, startPoint y: 357, endPoint x: 258, endPoint y: 362, distance: 82.9
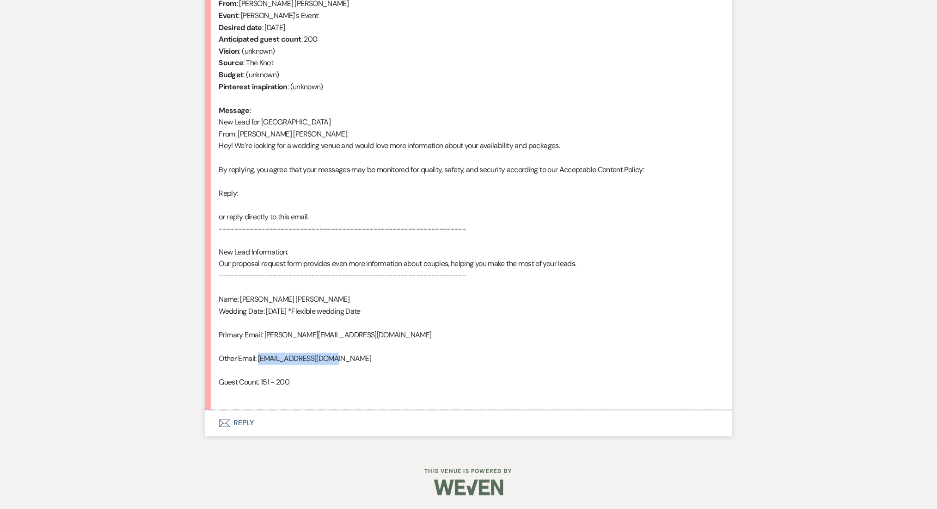
click at [258, 362] on div "From : Juhi Jj Event : Juhi Jj's Event Desired date : June 30th 2026 Anticipate…" at bounding box center [468, 199] width 499 height 402
copy div "juhiandjay@gmail.com"
click at [259, 419] on button "Envelope Reply" at bounding box center [468, 423] width 527 height 26
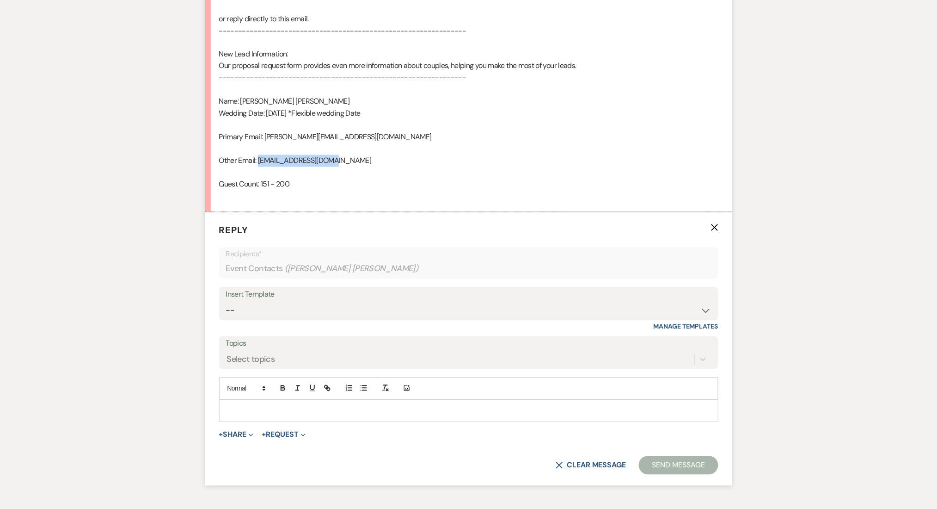
scroll to position [647, 0]
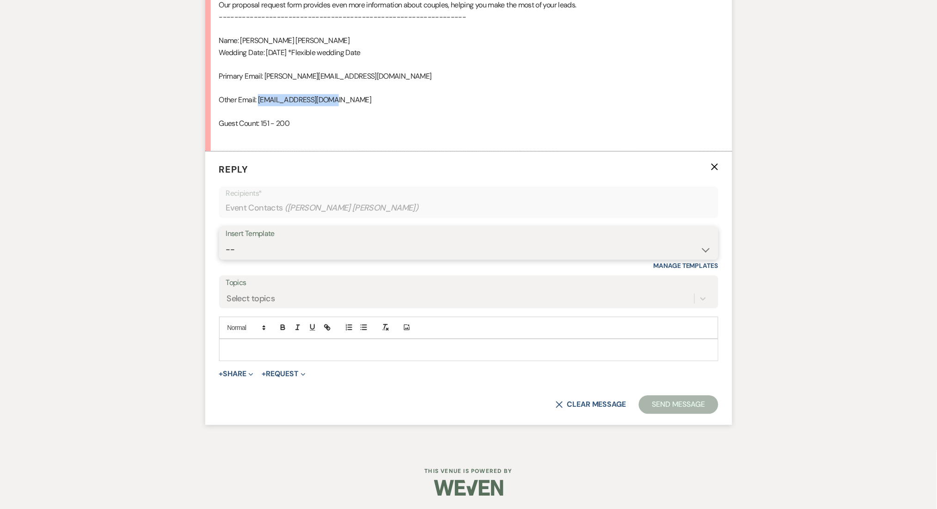
click at [257, 257] on select "-- Inquiry Follow Up Email #2 Contract Sending Template Payment Template Rental…" at bounding box center [469, 249] width 486 height 18
select select "4375"
click at [226, 240] on select "-- Inquiry Follow Up Email #2 Contract Sending Template Payment Template Rental…" at bounding box center [469, 249] width 486 height 18
click at [75, 246] on div "Messages Tasks Payments Rental Overview Documents Contacts Notes Event Messages…" at bounding box center [468, 17] width 937 height 864
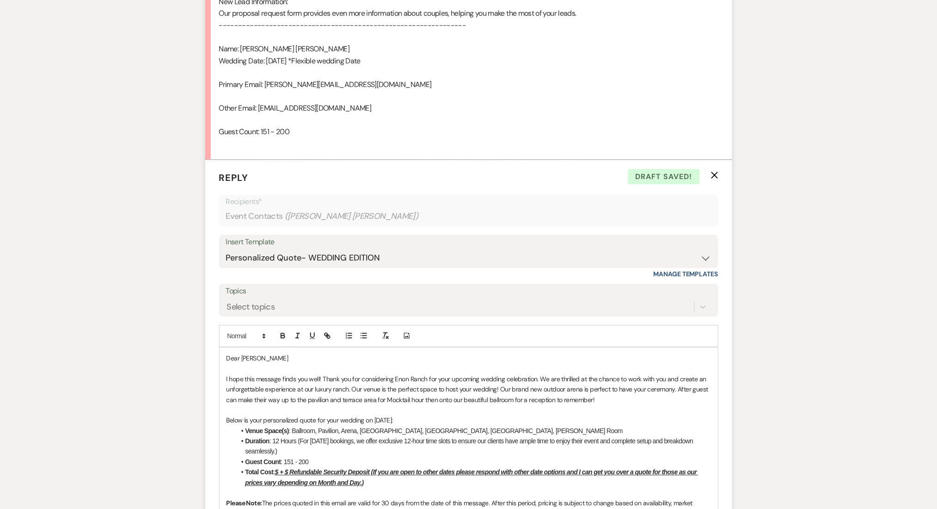
scroll to position [708, 0]
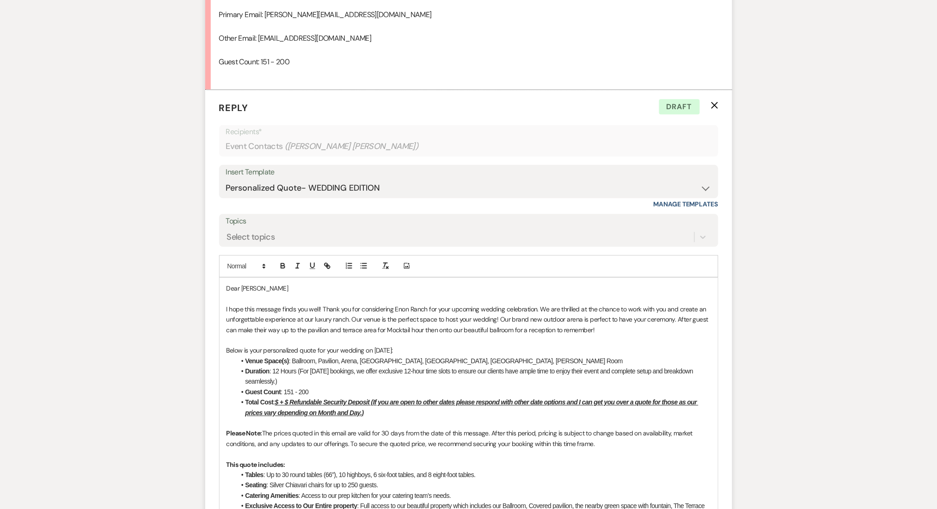
click at [280, 399] on u "$ + $ Refundable Security Deposit (If you are open to other dates please respon…" at bounding box center [472, 407] width 453 height 18
click at [305, 401] on u "$8,500 + $ Refundable Security Deposit (If you are open to other dates please r…" at bounding box center [474, 407] width 457 height 18
click at [141, 368] on div "Messages Tasks Payments Rental Overview Documents Contacts Notes Event Messages…" at bounding box center [468, 318] width 937 height 1589
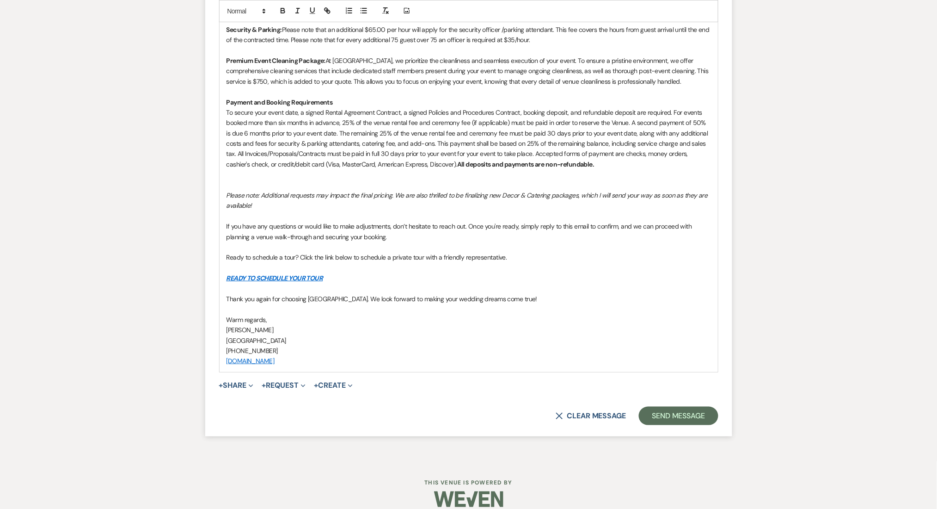
scroll to position [1362, 0]
click at [683, 409] on button "Send Message" at bounding box center [678, 414] width 79 height 18
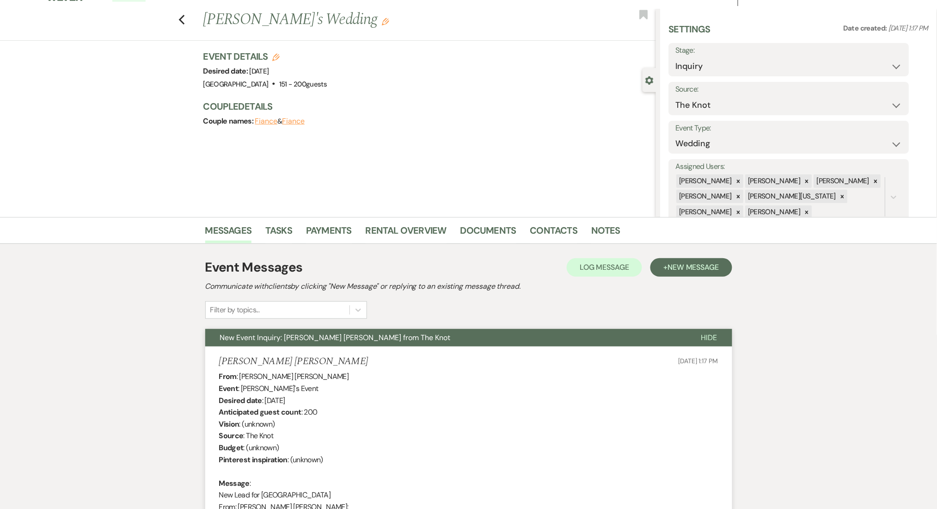
scroll to position [0, 0]
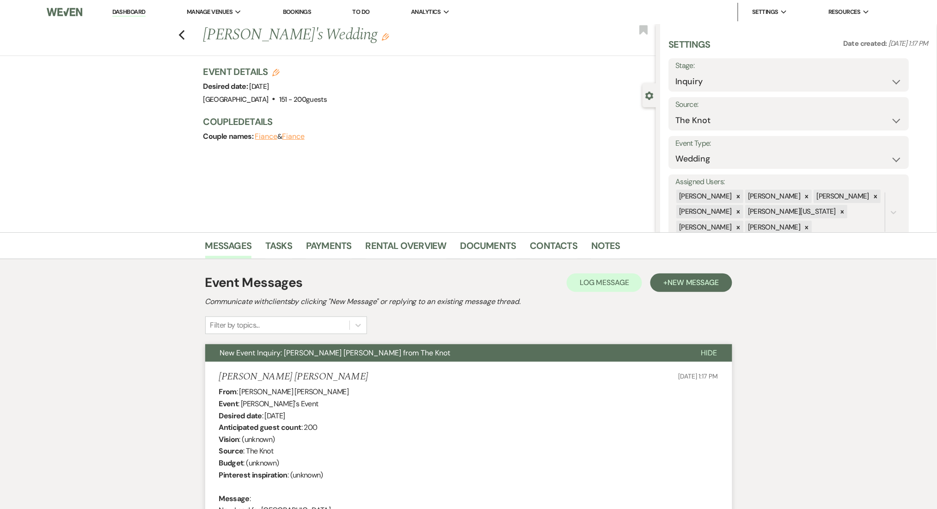
click at [142, 18] on li "Dashboard" at bounding box center [129, 12] width 43 height 18
click at [132, 8] on link "Dashboard" at bounding box center [128, 12] width 33 height 9
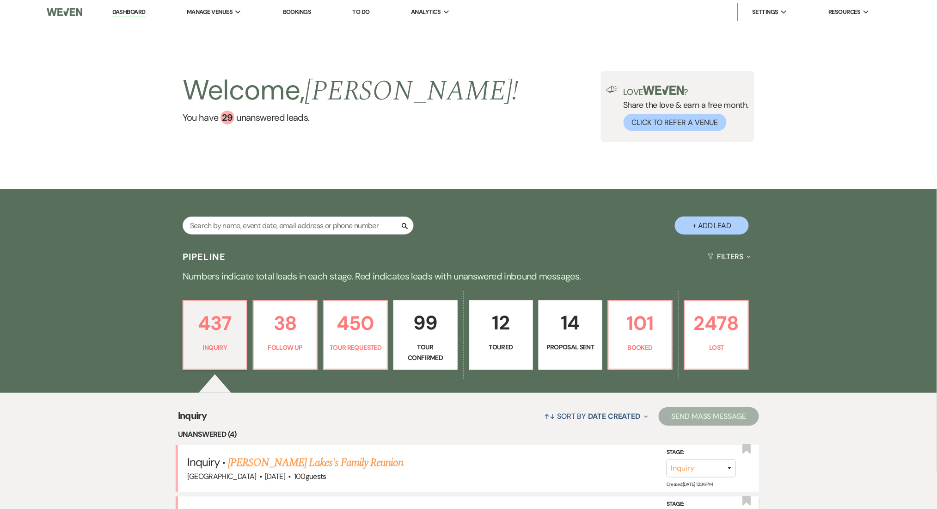
scroll to position [308, 0]
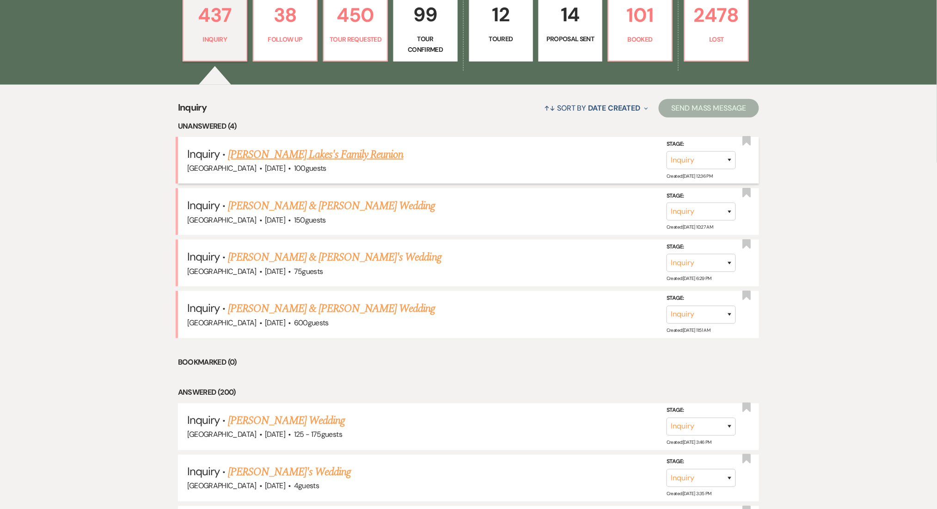
click at [298, 154] on link "Charles Lakes's Family Reunion" at bounding box center [315, 154] width 175 height 17
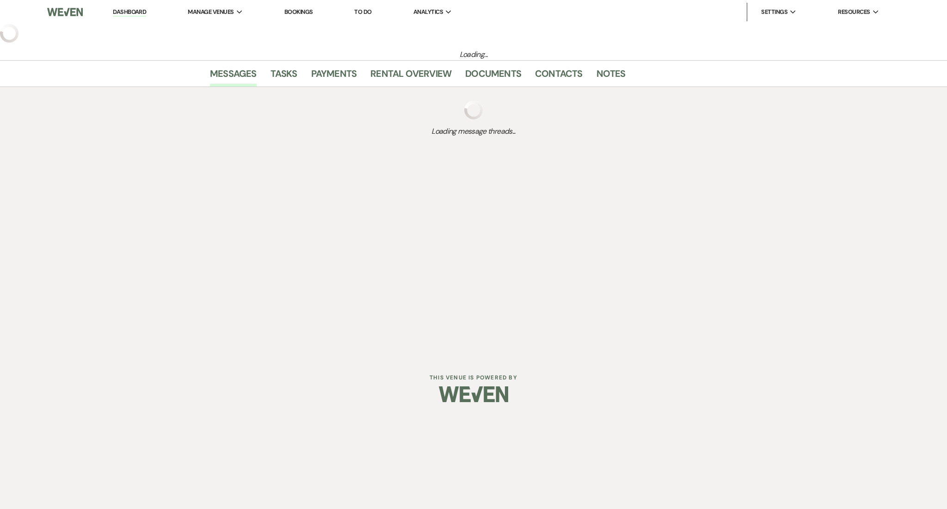
select select "5"
select select "13"
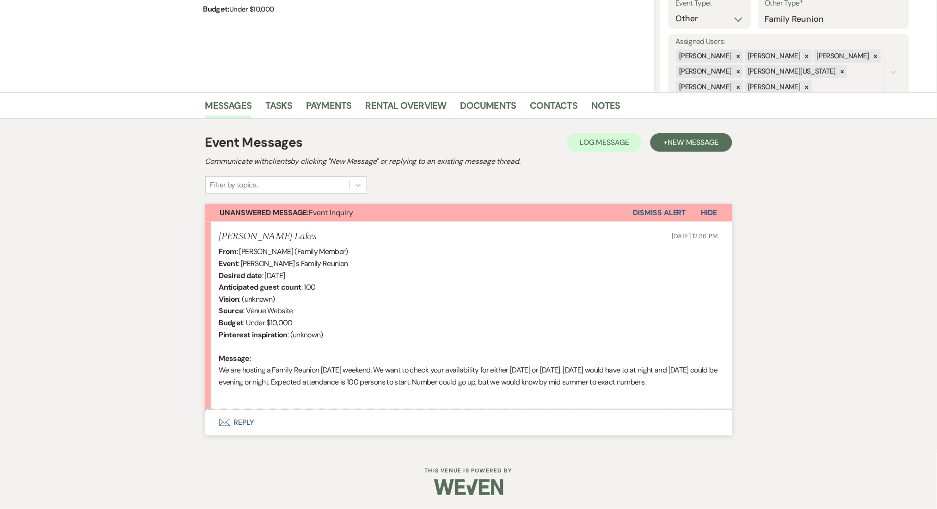
scroll to position [151, 0]
click at [248, 430] on button "Envelope Reply" at bounding box center [468, 422] width 527 height 26
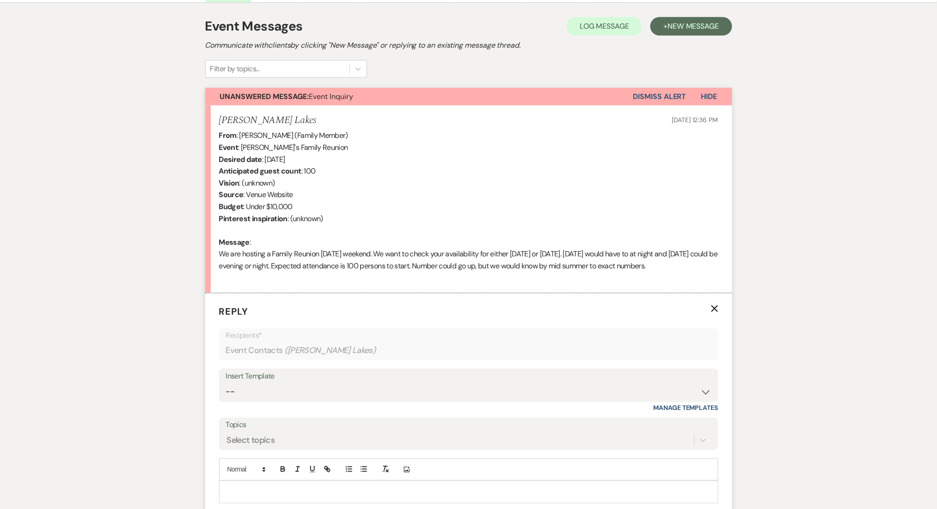
scroll to position [287, 0]
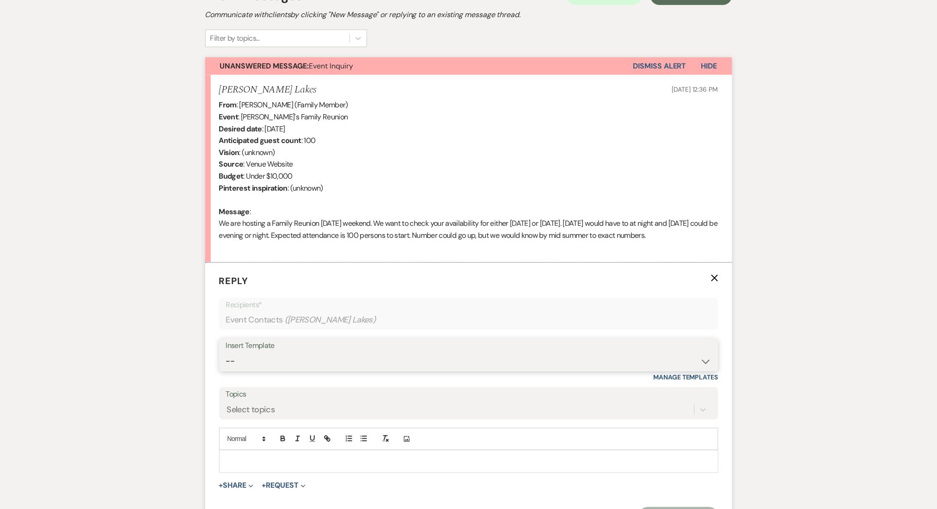
click at [257, 370] on select "-- Inquiry Follow Up Email #2 Contract Sending Template Payment Template Rental…" at bounding box center [469, 361] width 486 height 18
select select "4369"
click at [226, 363] on select "-- Inquiry Follow Up Email #2 Contract Sending Template Payment Template Rental…" at bounding box center [469, 361] width 486 height 18
click at [40, 302] on div "Messages Tasks Payments Rental Overview Documents Contacts Notes Event Messages…" at bounding box center [468, 253] width 937 height 616
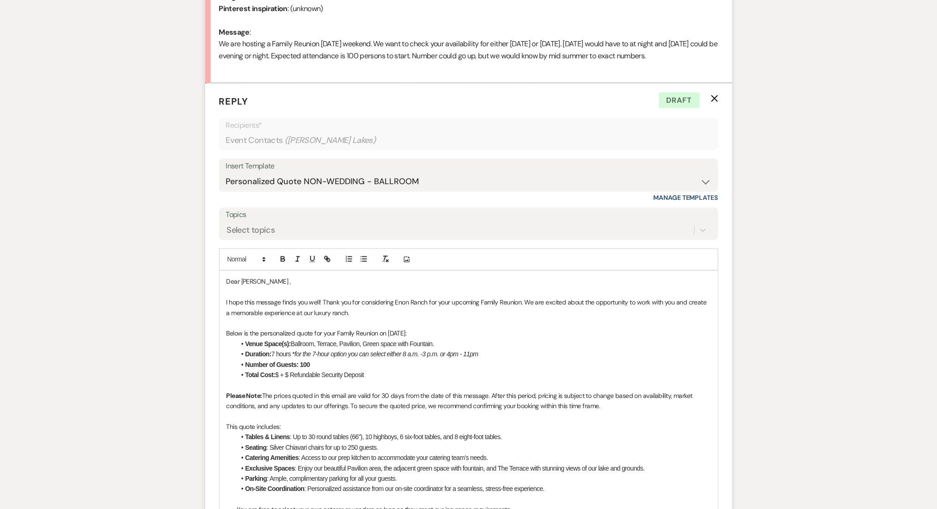
scroll to position [472, 0]
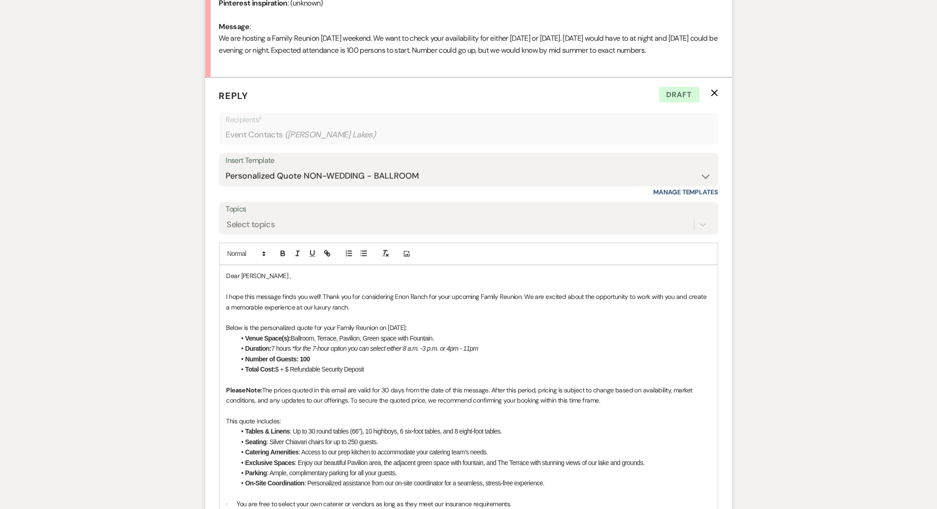
click at [279, 375] on li "Total Cost: $ + $ Refundable Security Deposit" at bounding box center [473, 369] width 475 height 10
click at [418, 385] on p at bounding box center [469, 380] width 485 height 10
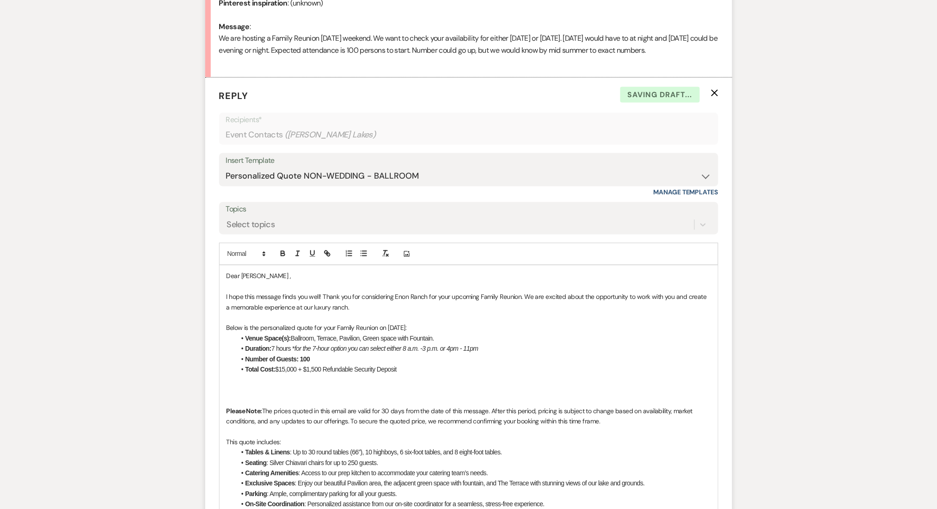
click at [344, 385] on p at bounding box center [469, 380] width 485 height 10
click at [308, 395] on p at bounding box center [469, 390] width 485 height 10
drag, startPoint x: 383, startPoint y: 384, endPoint x: 240, endPoint y: 383, distance: 142.4
click at [240, 375] on li "Total Cost: $15,000 + $1,500 Refundable Security Deposit" at bounding box center [473, 369] width 475 height 10
copy li "Total Cost: $15,000 + $1,500 Refundable Security Deposit"
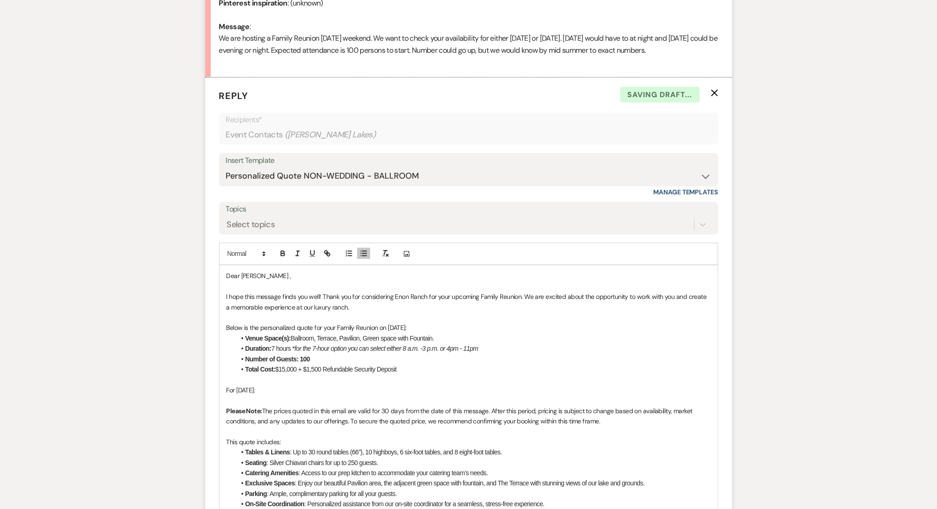
click at [240, 406] on p at bounding box center [469, 400] width 485 height 10
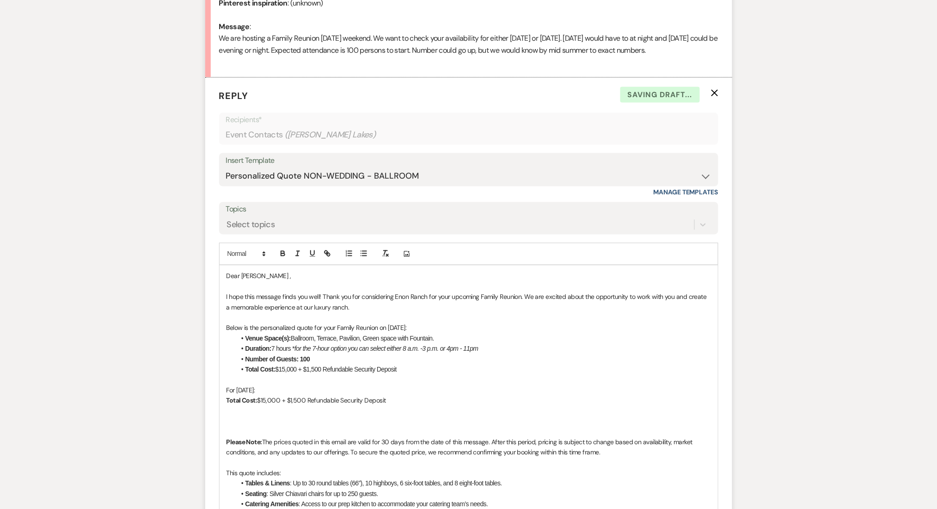
click at [359, 259] on button "button" at bounding box center [363, 253] width 13 height 11
click at [286, 406] on li "Total Cost: $15,000 + $1,500 Refundable Security Deposit" at bounding box center [473, 400] width 475 height 10
click at [359, 406] on li "Total Cost: $13,000 + $1,500 Refundable Security Deposit" at bounding box center [473, 400] width 475 height 10
click at [185, 413] on div "Messages Tasks Payments Rental Overview Documents Contacts Notes Event Messages…" at bounding box center [468, 404] width 937 height 1289
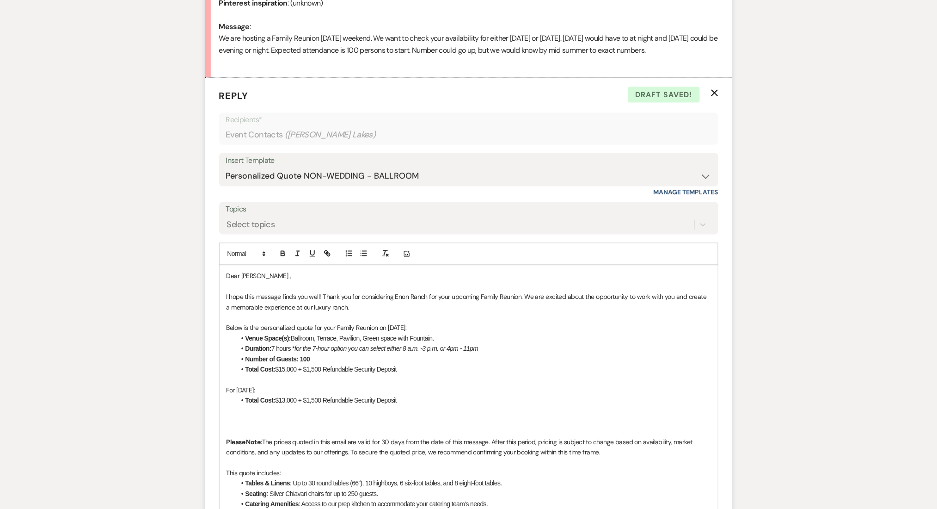
click at [286, 395] on p "For 09/04/2026:" at bounding box center [469, 390] width 485 height 10
click at [272, 437] on p at bounding box center [469, 431] width 485 height 10
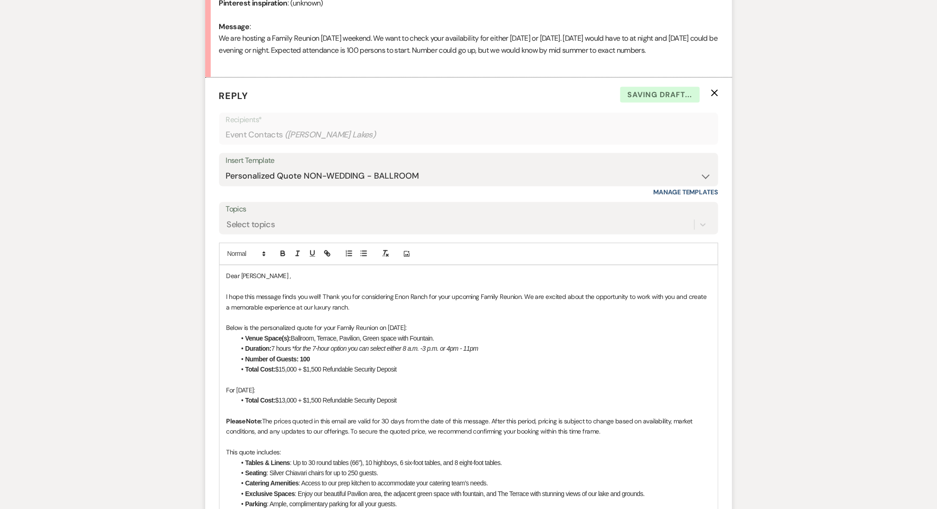
click at [473, 395] on p "For 09/04/2026:" at bounding box center [469, 390] width 485 height 10
click at [108, 304] on div "Messages Tasks Payments Rental Overview Documents Contacts Notes Event Messages…" at bounding box center [468, 394] width 937 height 1269
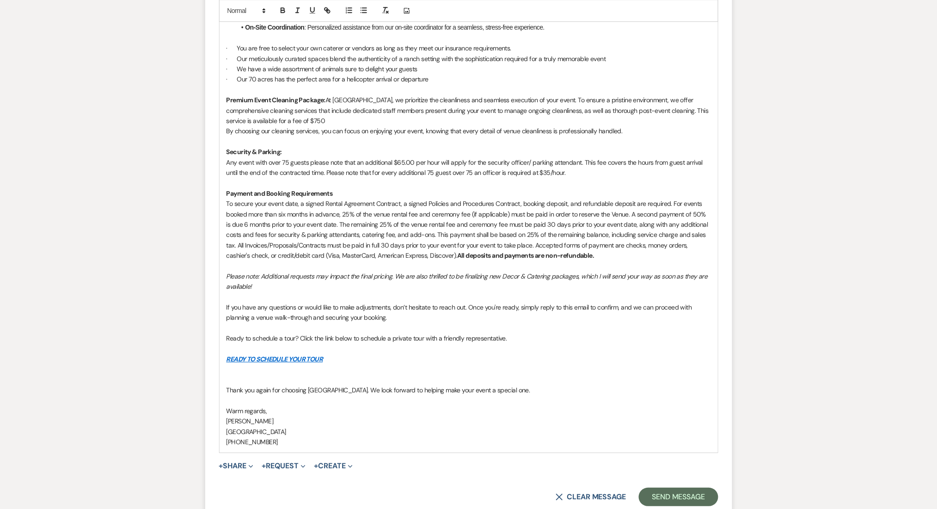
scroll to position [1063, 0]
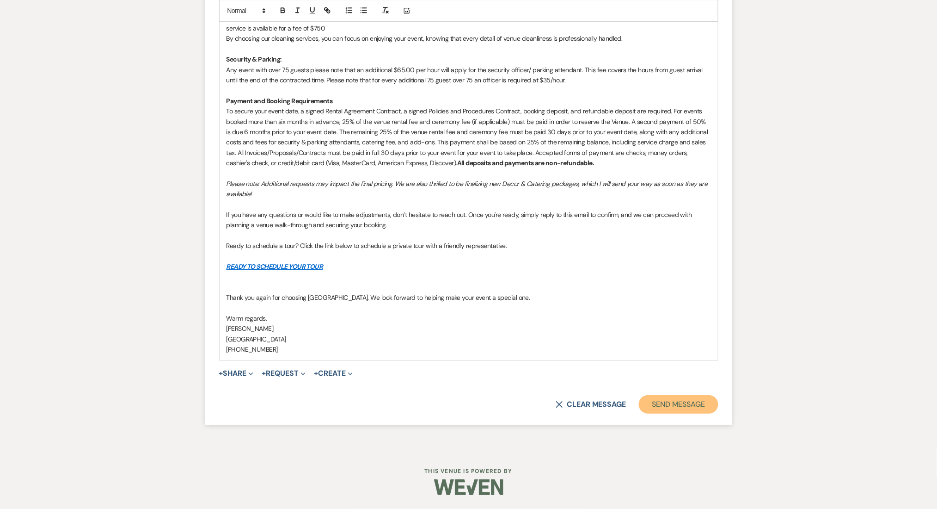
click at [684, 401] on button "Send Message" at bounding box center [678, 404] width 79 height 18
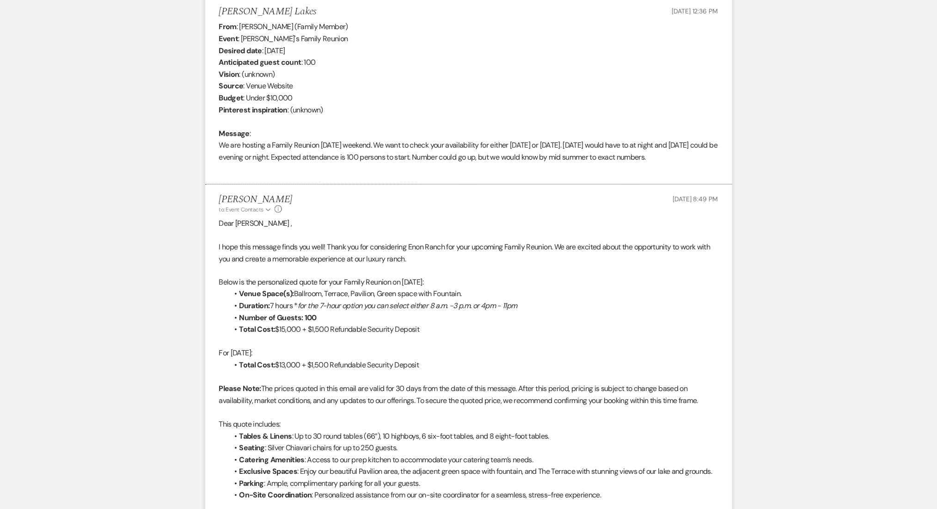
scroll to position [0, 0]
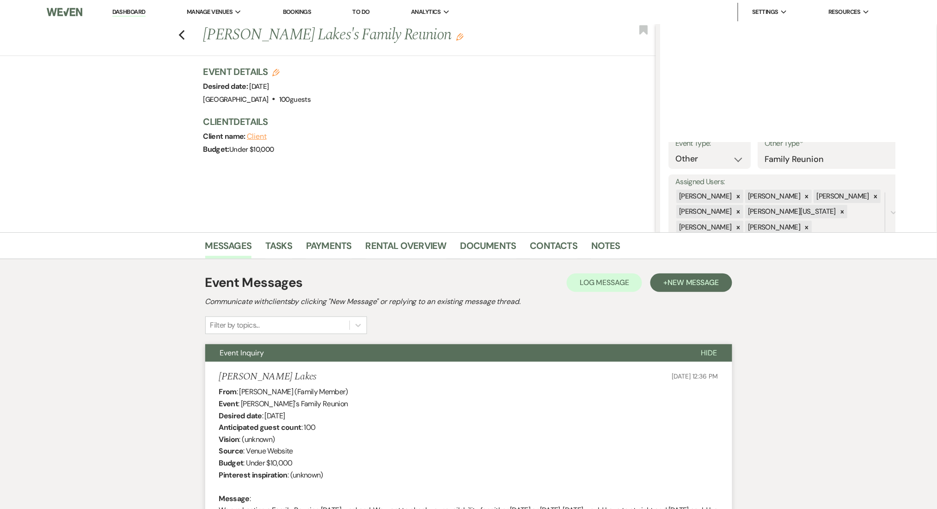
click at [135, 0] on nav "Dashboard Manage Venues Expand Enon Ranch Bookings To Do Analytics Expand Enon …" at bounding box center [468, 12] width 937 height 24
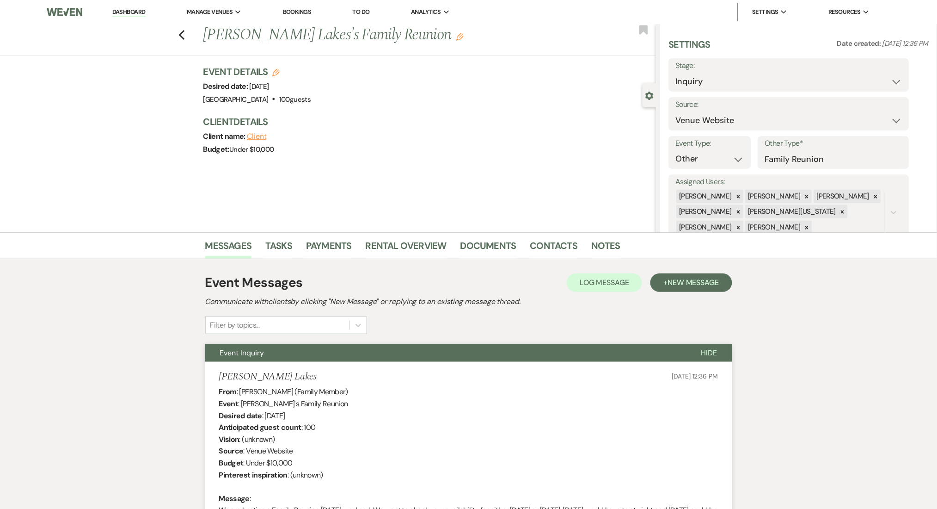
click at [130, 8] on link "Dashboard" at bounding box center [128, 12] width 33 height 9
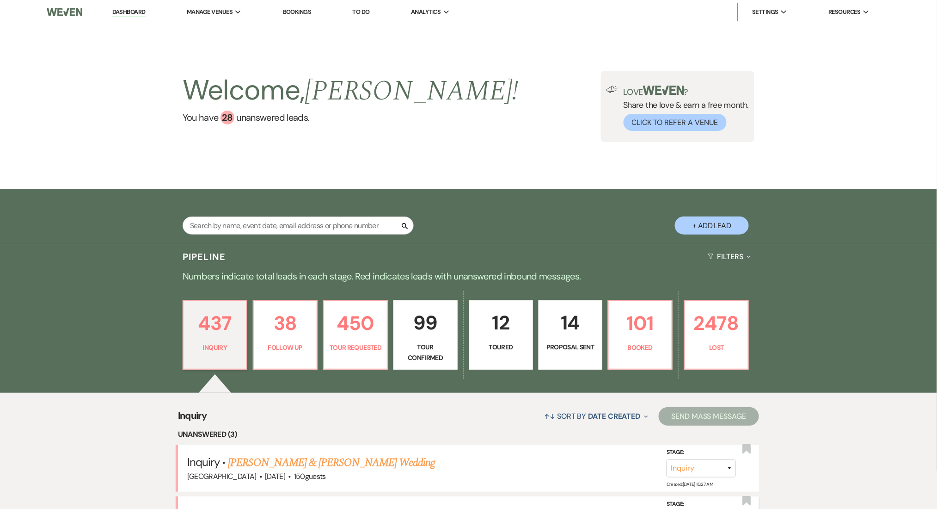
scroll to position [246, 0]
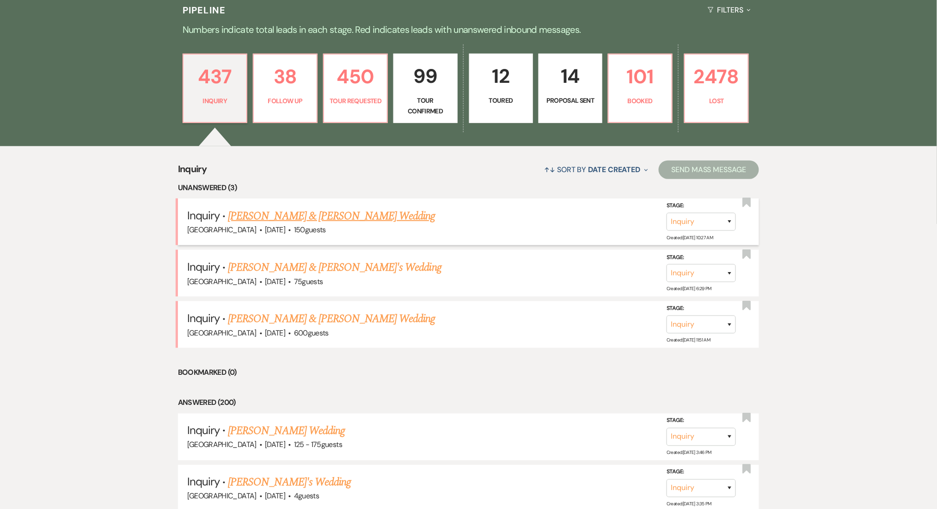
click at [308, 210] on link "Brian Pickens & Mecca Butler's Wedding" at bounding box center [331, 216] width 207 height 17
select select "5"
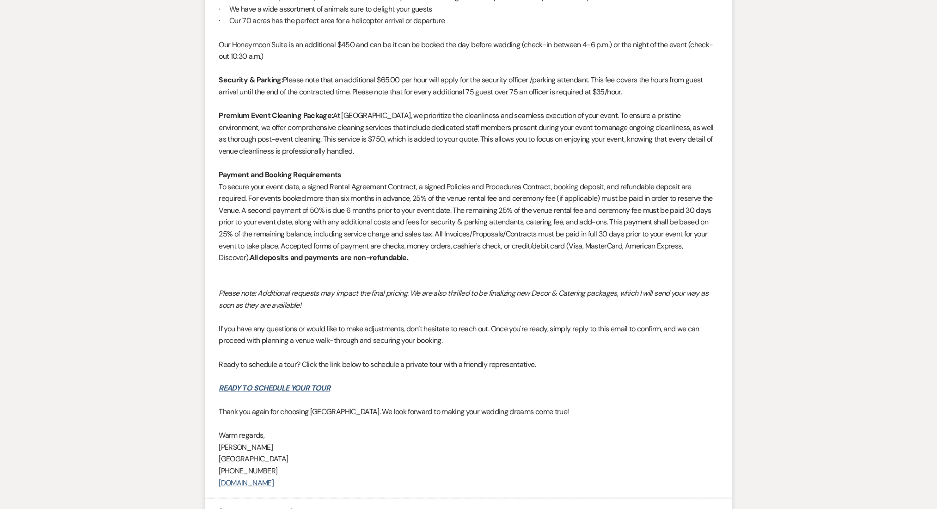
scroll to position [1179, 0]
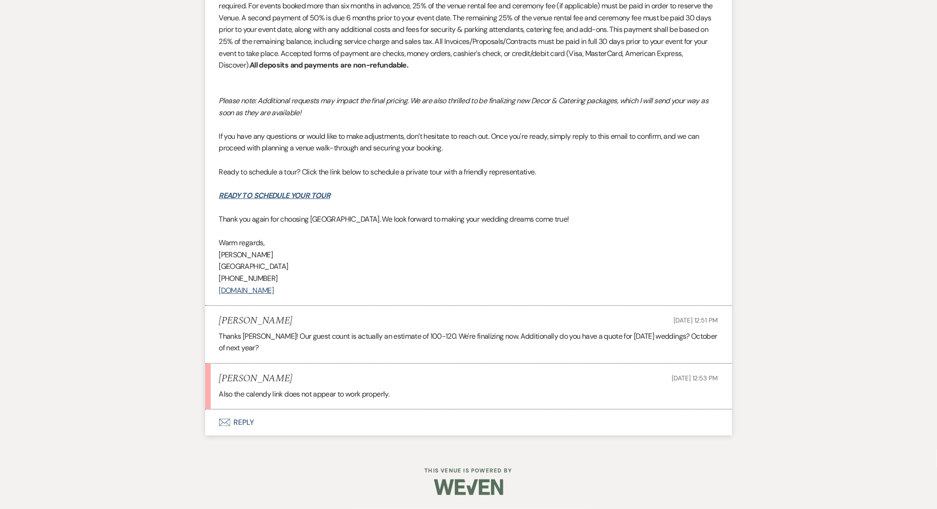
click at [277, 424] on button "Envelope Reply" at bounding box center [468, 422] width 527 height 26
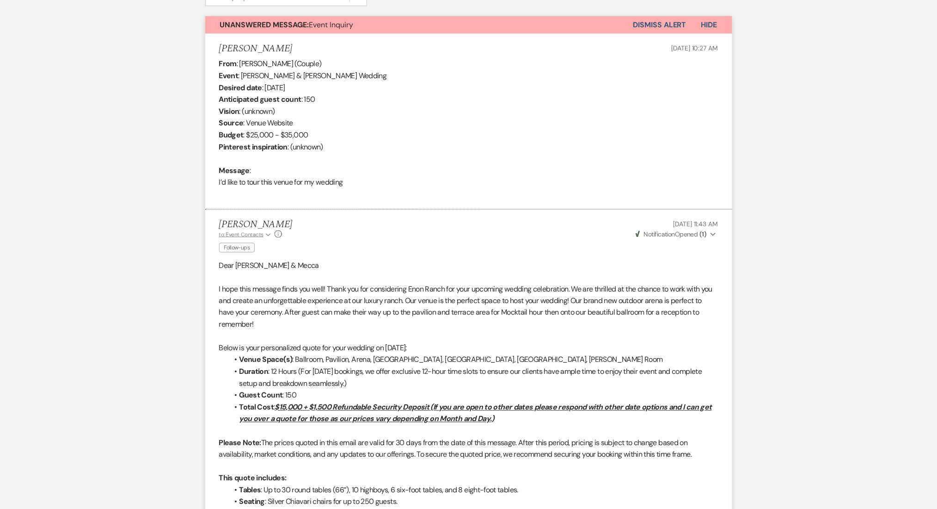
scroll to position [0, 0]
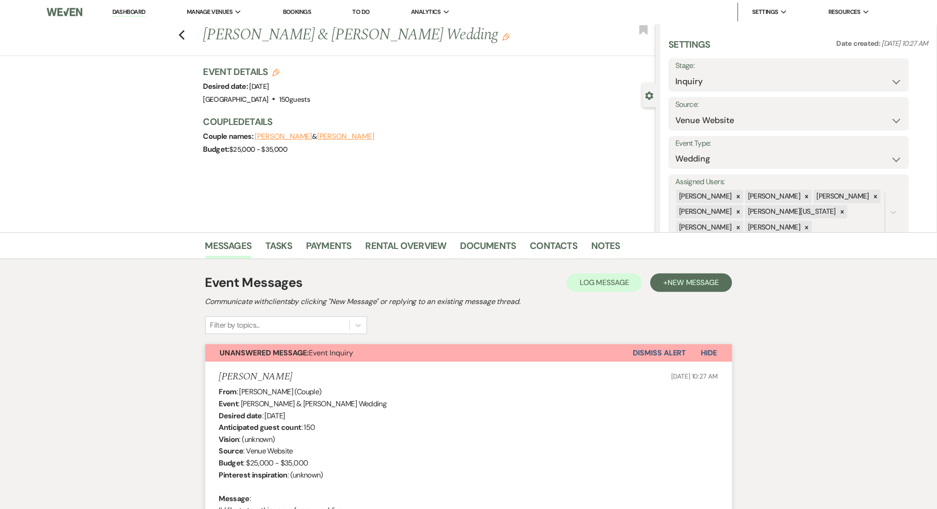
click at [122, 238] on div "Messages Tasks Payments Rental Overview Documents Contacts Notes" at bounding box center [468, 245] width 937 height 27
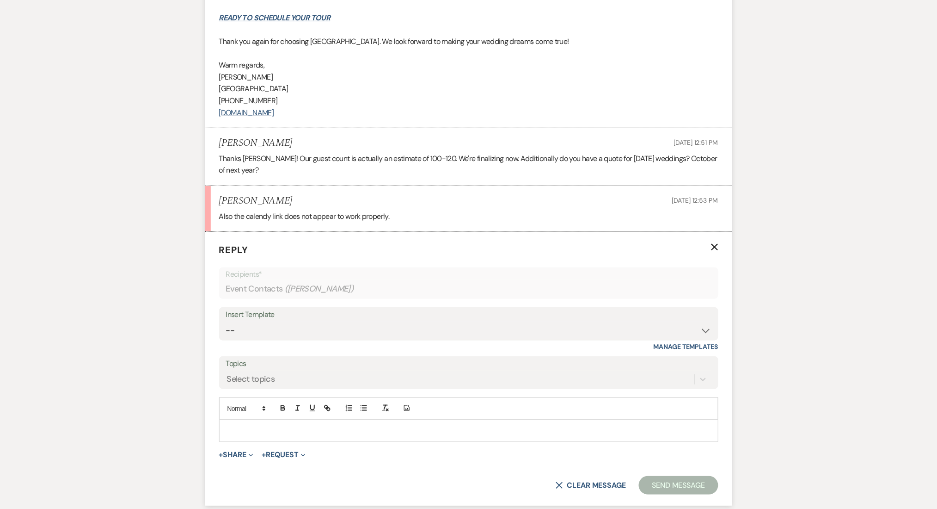
scroll to position [1438, 0]
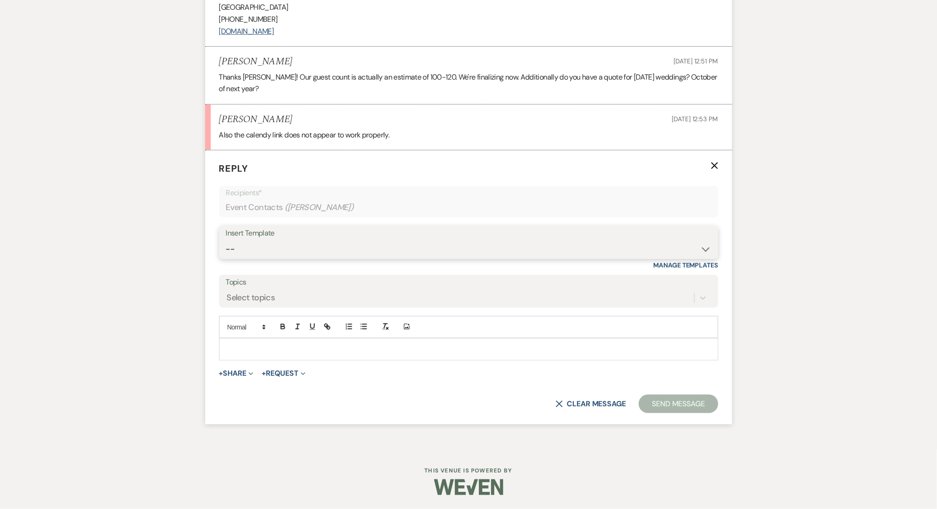
click at [269, 240] on select "-- Inquiry Follow Up Email #2 Contract Sending Template Payment Template Rental…" at bounding box center [469, 249] width 486 height 18
click at [315, 347] on p at bounding box center [469, 349] width 485 height 10
drag, startPoint x: 375, startPoint y: 346, endPoint x: 124, endPoint y: 347, distance: 250.6
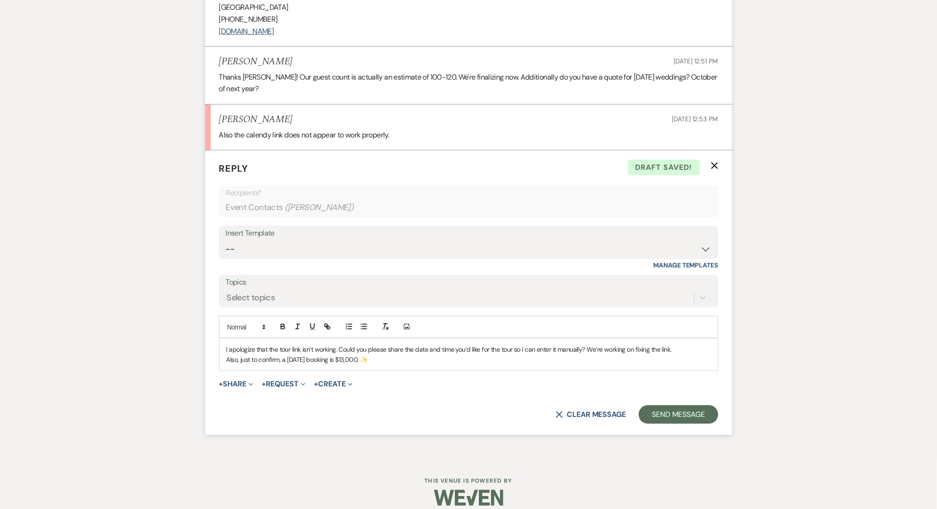
click at [702, 350] on p "I apologize that the tour link isn’t working. Could you please share the date a…" at bounding box center [469, 349] width 485 height 10
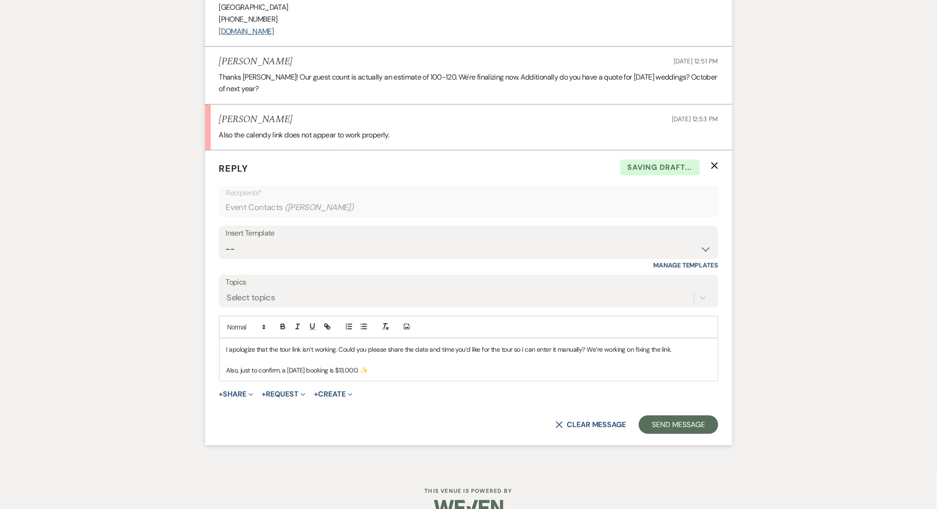
click at [661, 415] on button "Send Message" at bounding box center [678, 424] width 79 height 18
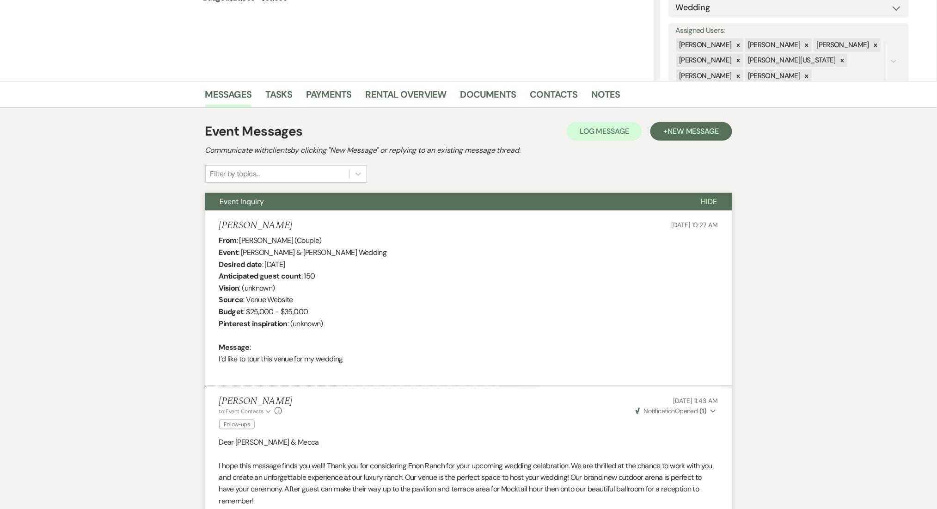
scroll to position [0, 0]
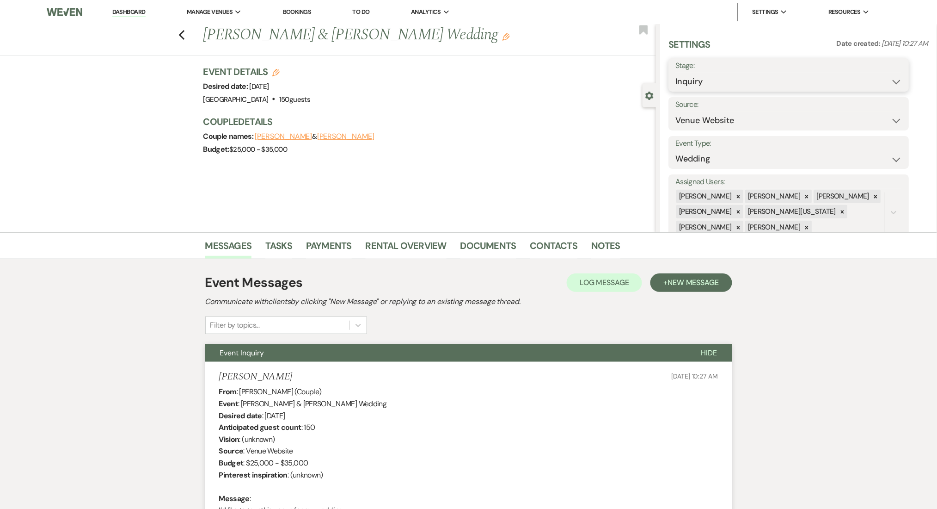
click at [703, 73] on select "Inquiry Follow Up Tour Requested Tour Confirmed Toured Proposal Sent Booked Lost" at bounding box center [789, 82] width 227 height 18
select select "9"
click at [676, 73] on select "Inquiry Follow Up Tour Requested Tour Confirmed Toured Proposal Sent Booked Lost" at bounding box center [789, 82] width 227 height 18
click at [881, 66] on button "Save" at bounding box center [883, 75] width 52 height 18
click at [127, 12] on link "Dashboard" at bounding box center [128, 12] width 33 height 9
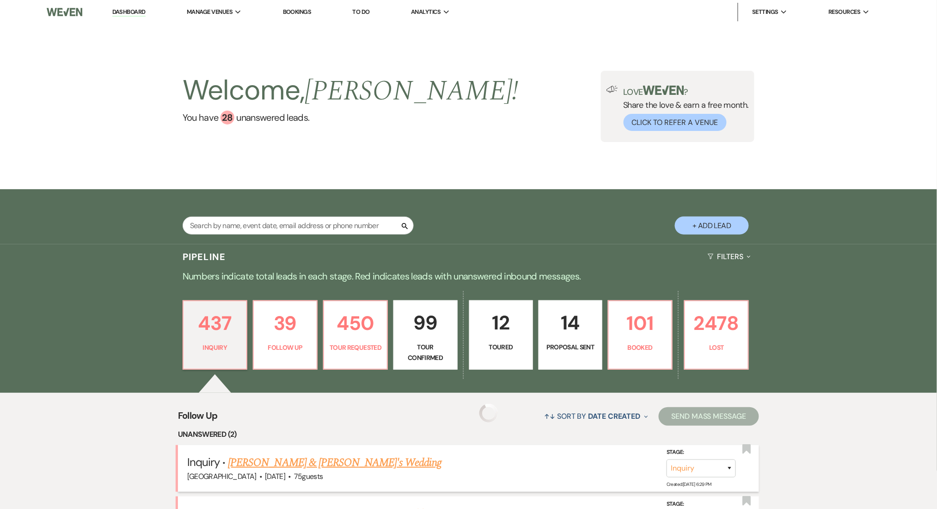
scroll to position [246, 0]
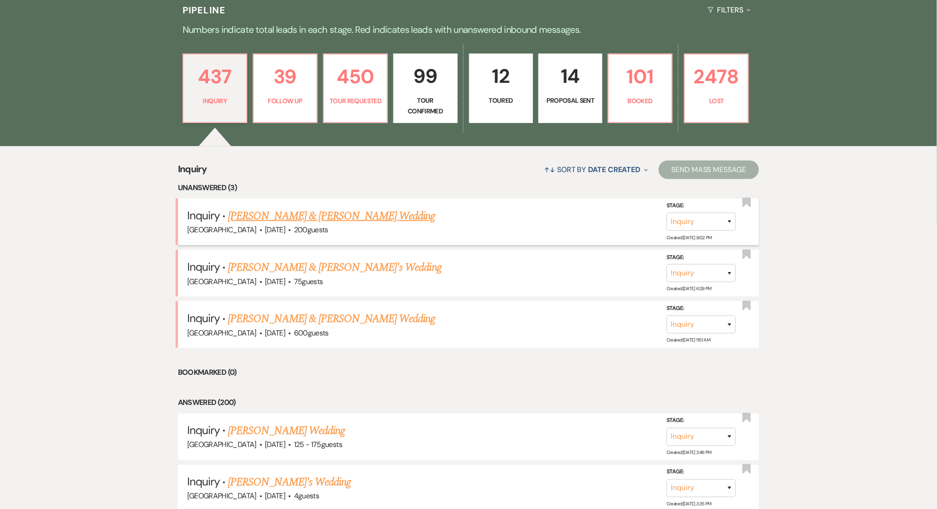
click at [289, 217] on link "[PERSON_NAME] & [PERSON_NAME] Wedding" at bounding box center [331, 216] width 207 height 17
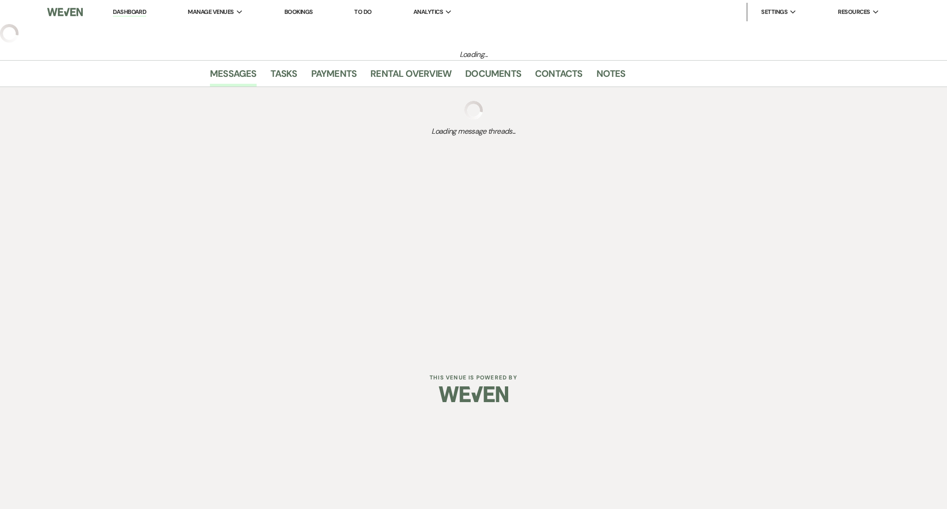
select select "5"
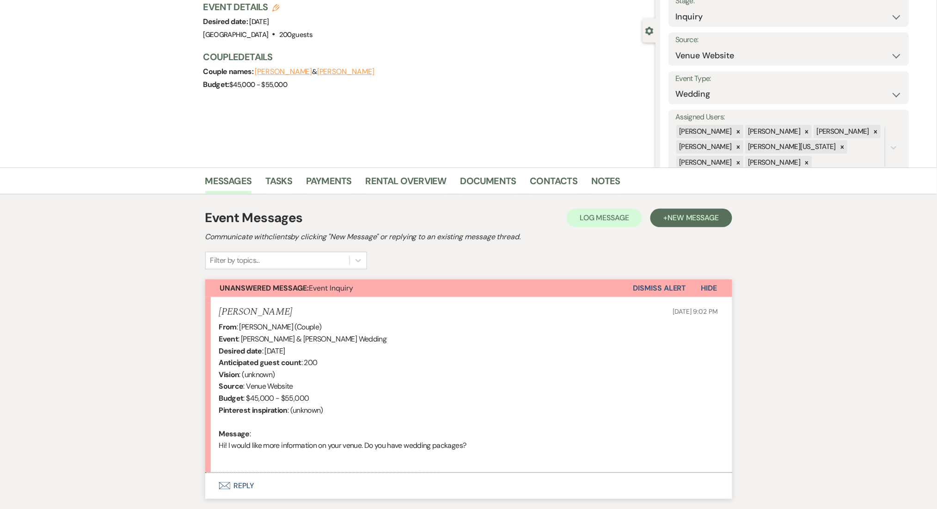
scroll to position [128, 0]
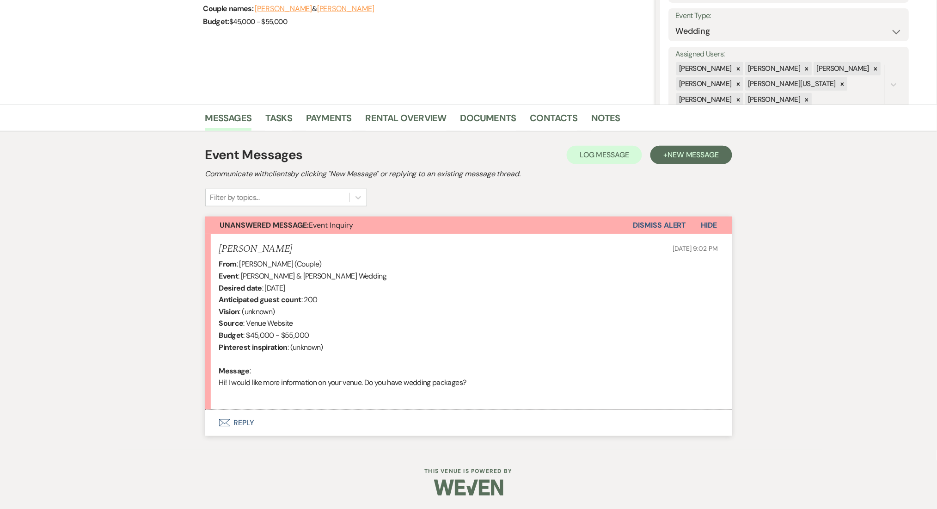
click at [239, 421] on button "Envelope Reply" at bounding box center [468, 423] width 527 height 26
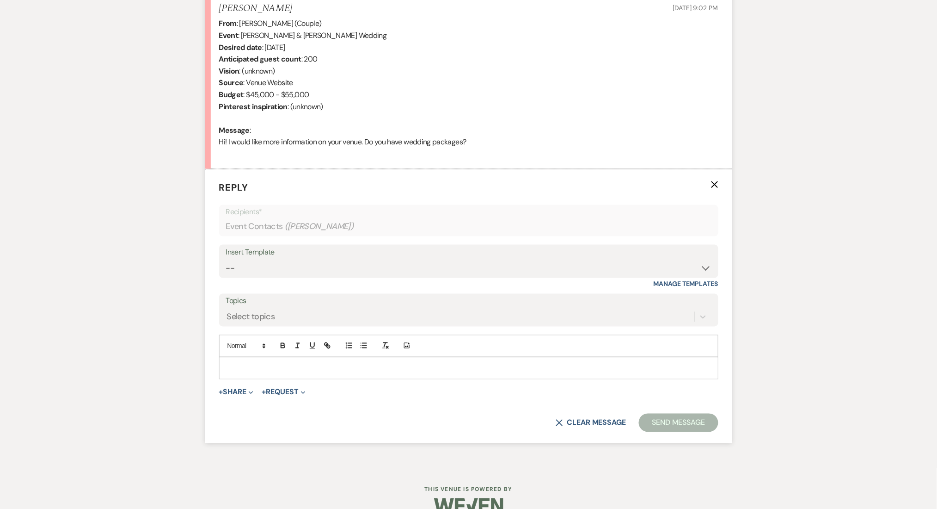
scroll to position [387, 0]
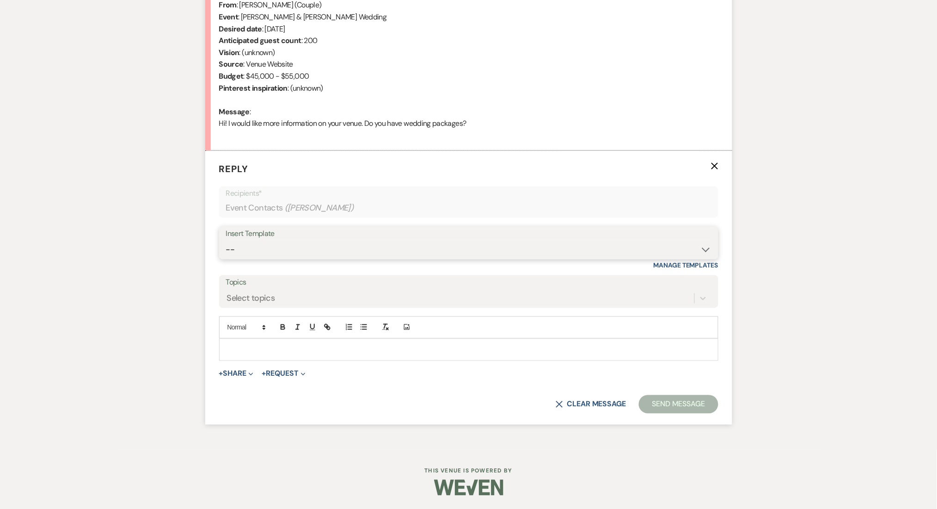
click at [280, 244] on select "-- Inquiry Follow Up Email #2 Contract Sending Template Payment Template Rental…" at bounding box center [469, 249] width 486 height 18
select select "4375"
click at [226, 240] on select "-- Inquiry Follow Up Email #2 Contract Sending Template Payment Template Rental…" at bounding box center [469, 249] width 486 height 18
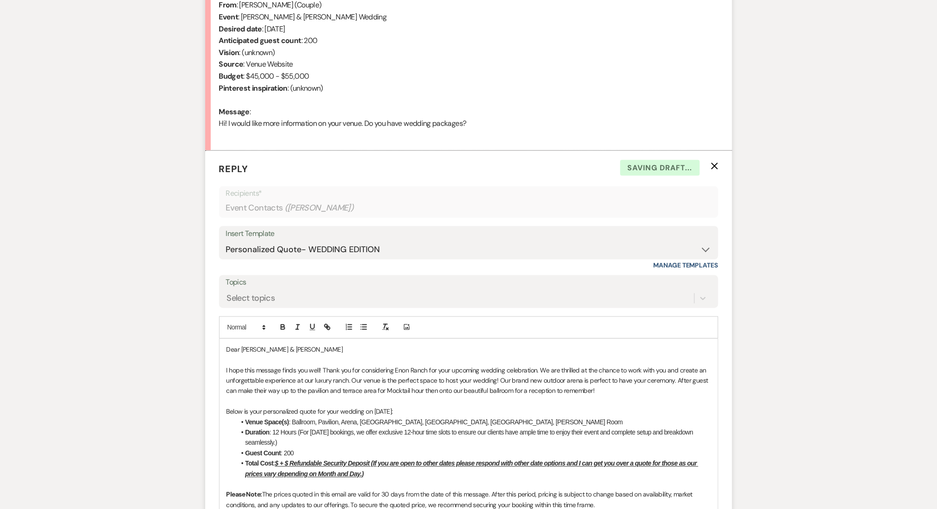
click at [280, 462] on u "$ + $ Refundable Security Deposit (If you are open to other dates please respon…" at bounding box center [472, 469] width 453 height 18
click at [307, 461] on u "$15,000 + $ Refundable Security Deposit (If you are open to other dates please …" at bounding box center [476, 469] width 460 height 18
click at [84, 411] on div "Messages Tasks Payments Rental Overview Documents Contacts Notes Event Messages…" at bounding box center [468, 510] width 937 height 1329
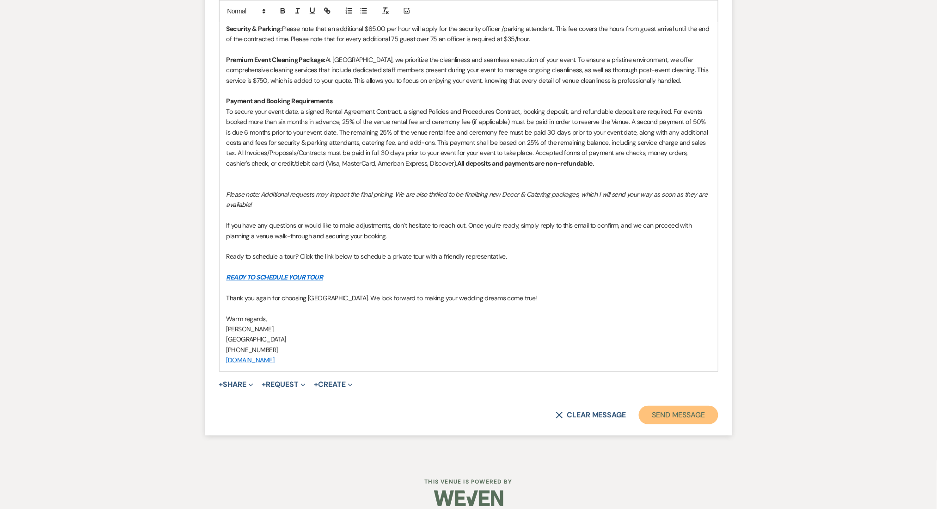
click at [668, 406] on button "Send Message" at bounding box center [678, 415] width 79 height 18
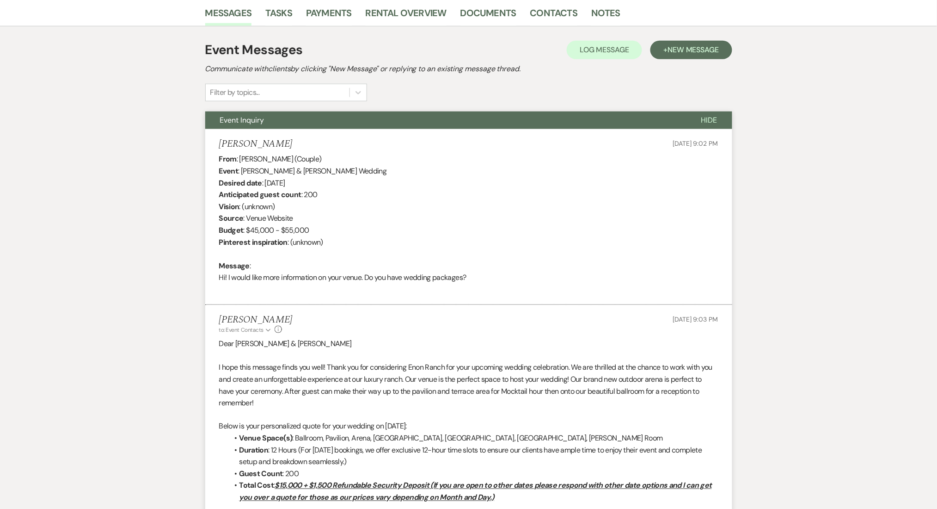
scroll to position [214, 0]
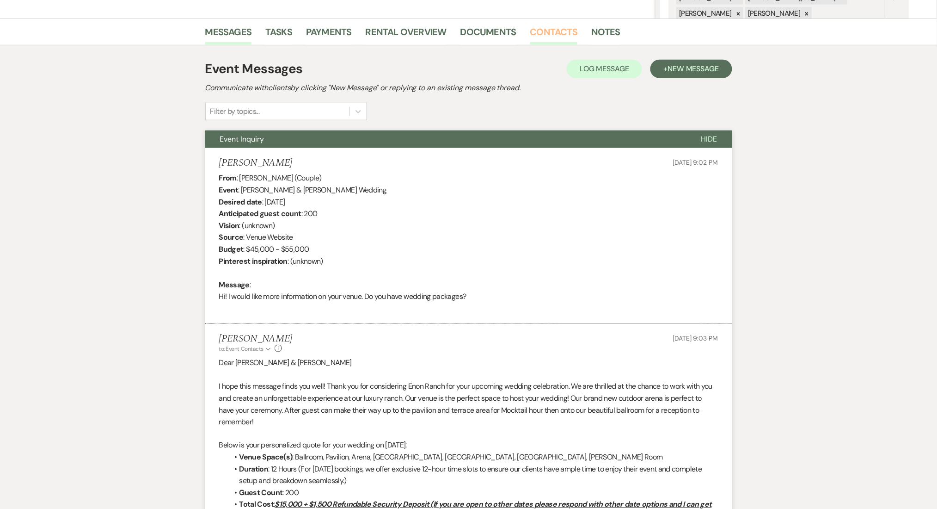
click at [545, 33] on link "Contacts" at bounding box center [554, 35] width 48 height 20
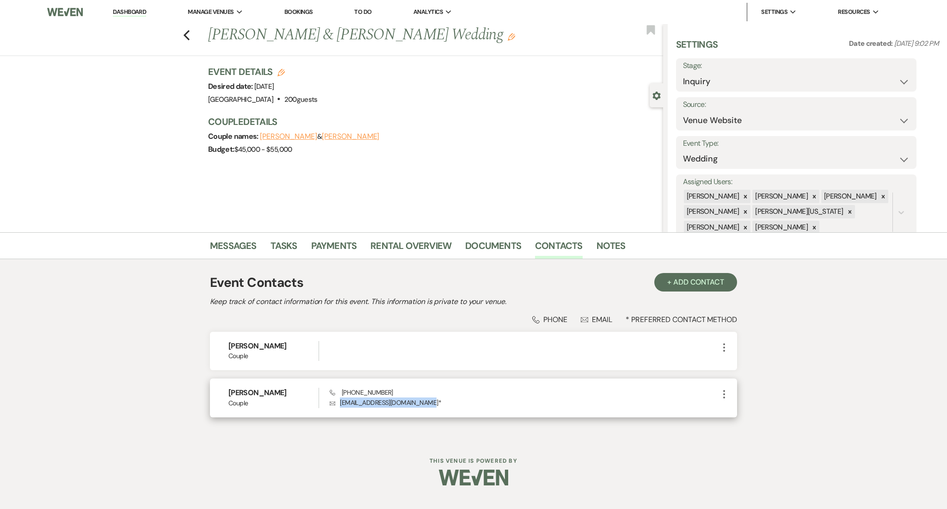
drag, startPoint x: 425, startPoint y: 402, endPoint x: 339, endPoint y: 404, distance: 86.0
click at [339, 404] on p "Envelope hannahmillsap1234@gmail.com *" at bounding box center [524, 402] width 389 height 10
copy p "hannahmillsap1234@gmail.com"
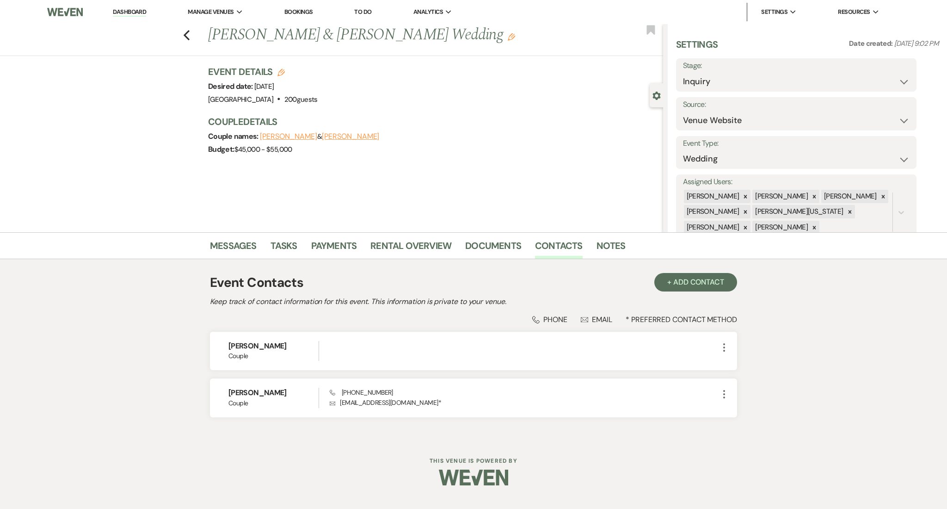
click at [139, 6] on li "Dashboard" at bounding box center [129, 12] width 43 height 18
click at [136, 8] on link "Dashboard" at bounding box center [129, 12] width 33 height 9
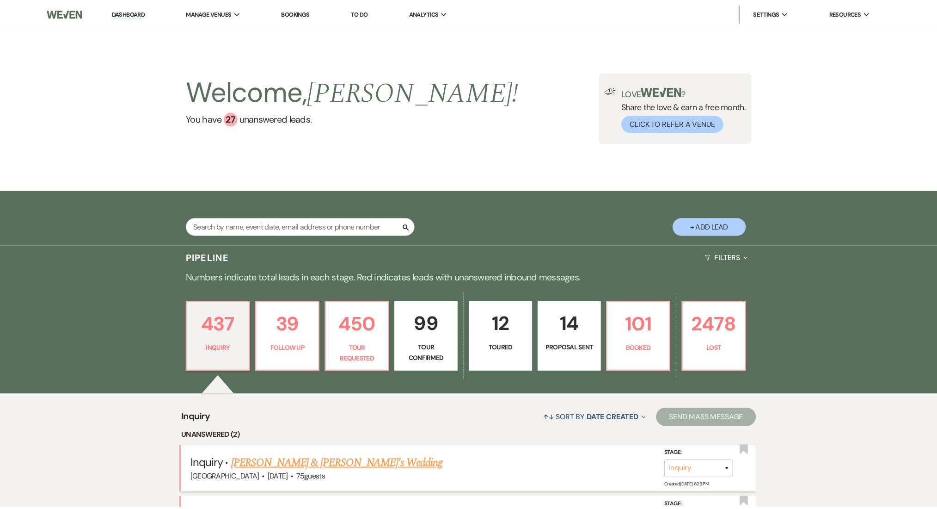
scroll to position [246, 0]
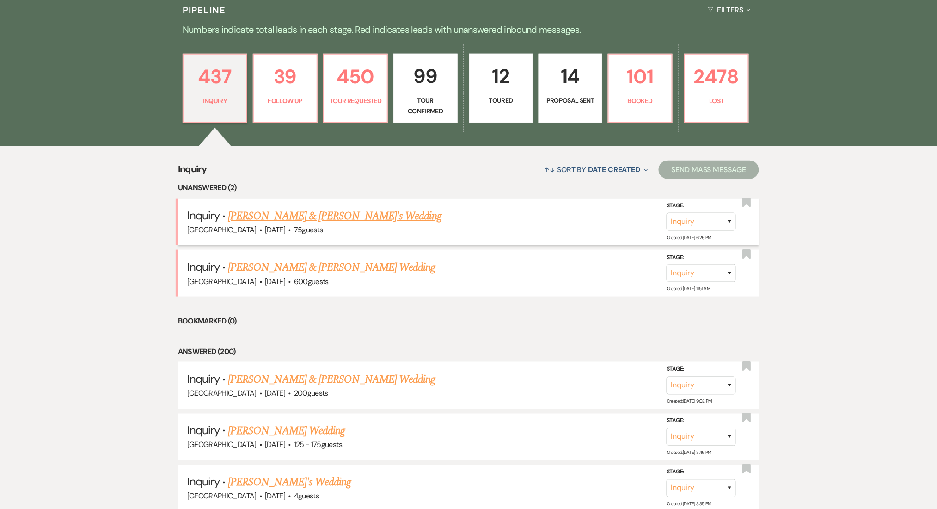
click at [309, 212] on link "[PERSON_NAME] & [PERSON_NAME]'s Wedding" at bounding box center [335, 216] width 214 height 17
select select "5"
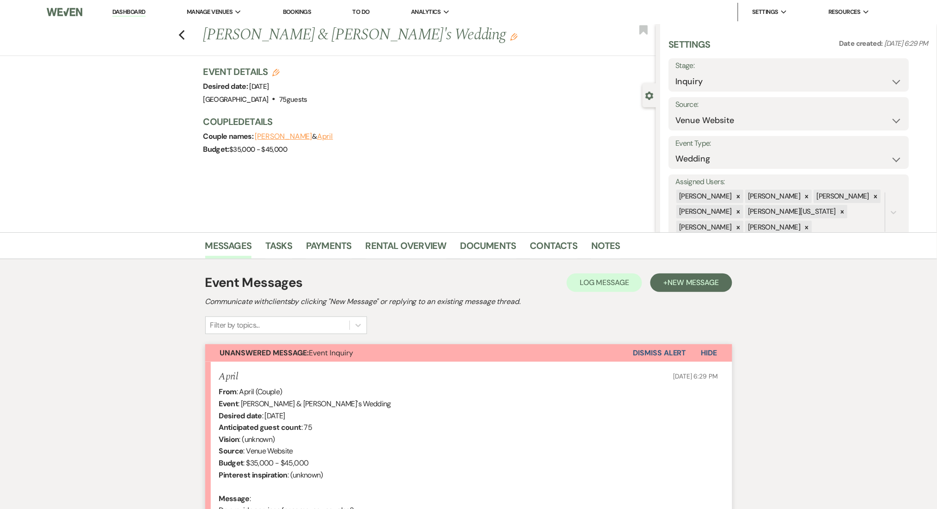
click at [129, 8] on link "Dashboard" at bounding box center [128, 12] width 33 height 9
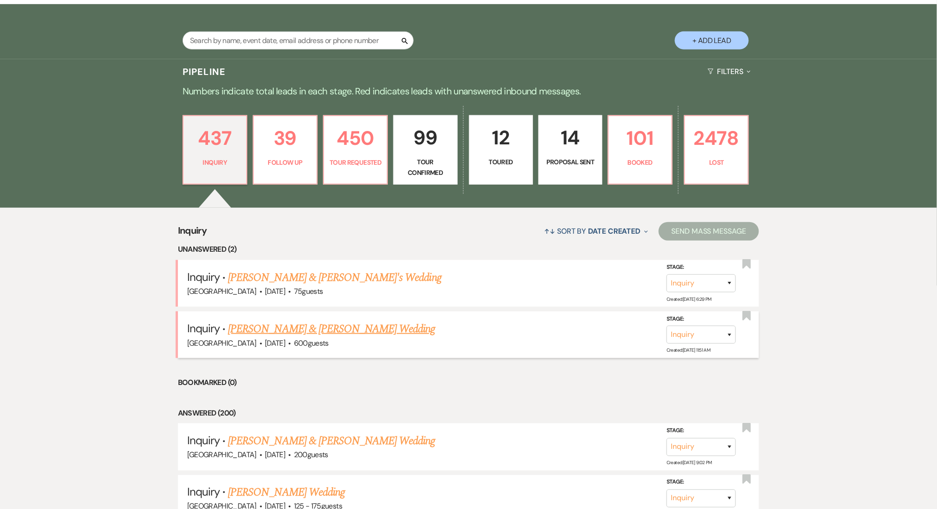
click at [256, 325] on link "Edmund Afful & Grace Leroy's Wedding" at bounding box center [331, 328] width 207 height 17
select select "5"
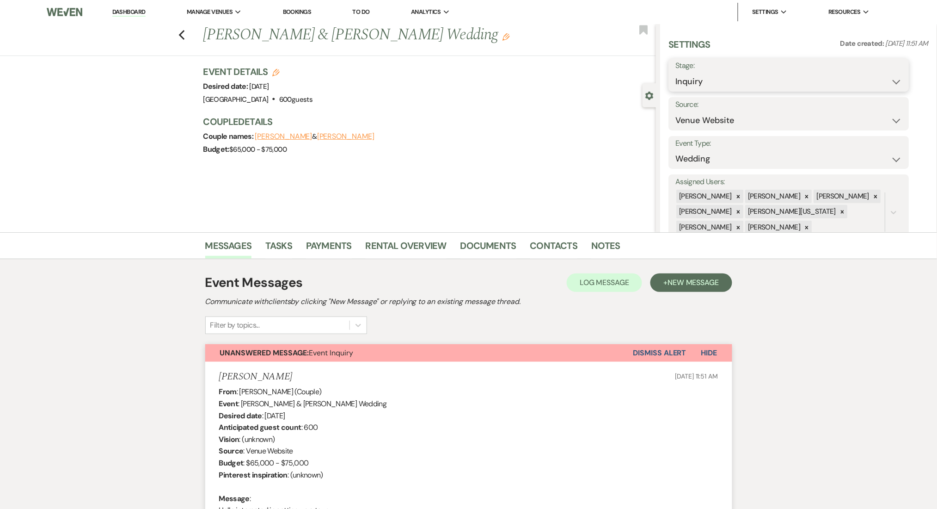
click at [721, 77] on select "Inquiry Follow Up Tour Requested Tour Confirmed Toured Proposal Sent Booked Lost" at bounding box center [789, 82] width 227 height 18
click at [712, 73] on select "Inquiry Follow Up Tour Requested Tour Confirmed Toured Proposal Sent Booked Lost" at bounding box center [789, 82] width 227 height 18
select select "9"
click at [676, 73] on select "Inquiry Follow Up Tour Requested Tour Confirmed Toured Proposal Sent Booked Lost" at bounding box center [789, 82] width 227 height 18
click at [896, 77] on button "Save" at bounding box center [883, 75] width 52 height 18
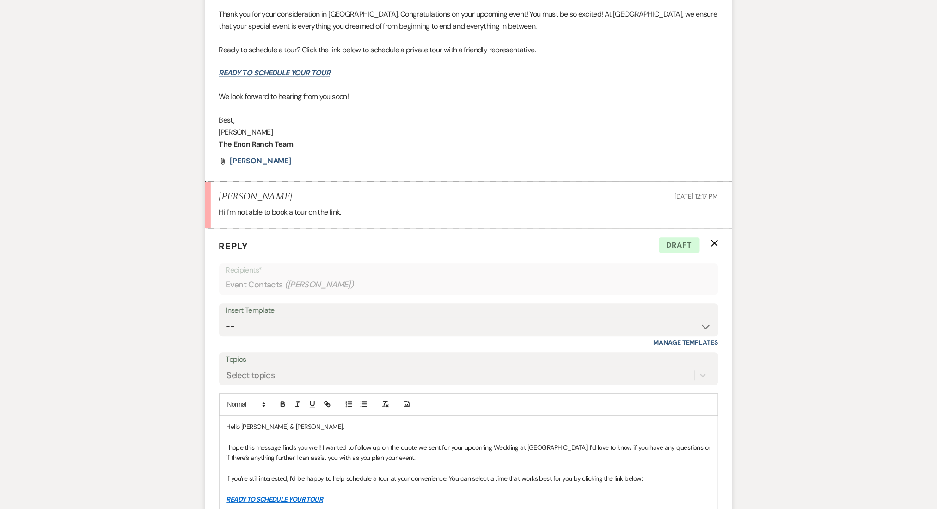
scroll to position [740, 0]
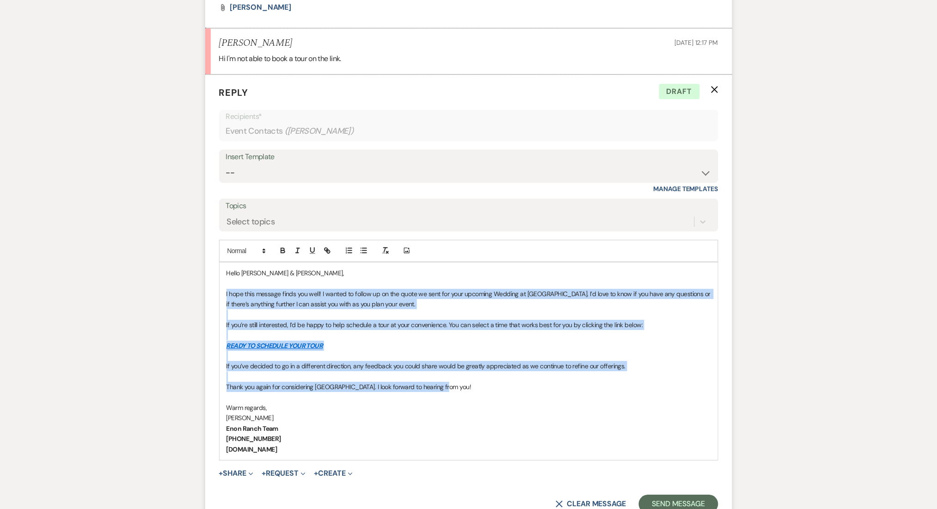
drag, startPoint x: 457, startPoint y: 387, endPoint x: 201, endPoint y: 296, distance: 272.3
click at [201, 296] on div "Messages Tasks Payments Rental Overview Documents Contacts Notes Event Messages…" at bounding box center [468, 20] width 937 height 1057
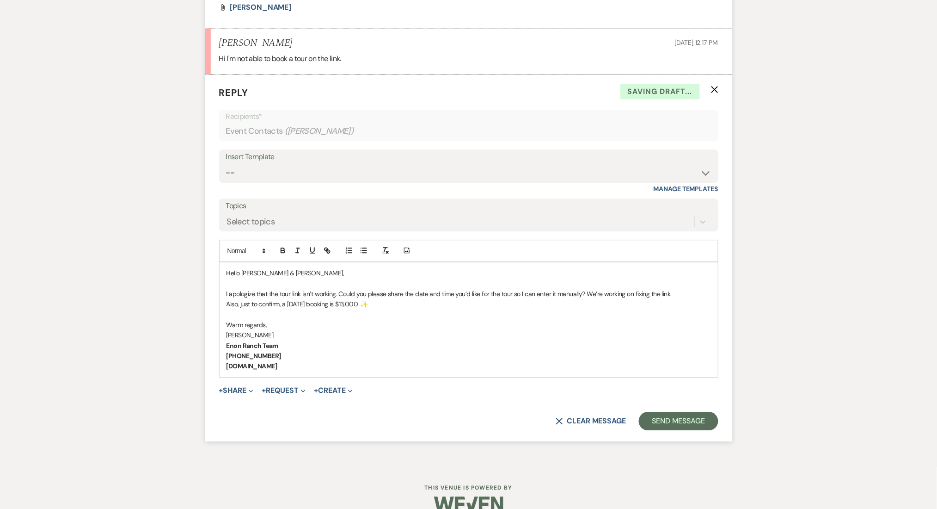
click at [688, 295] on p "I apologize that the tour link isn’t working. Could you please share the date a…" at bounding box center [469, 294] width 485 height 10
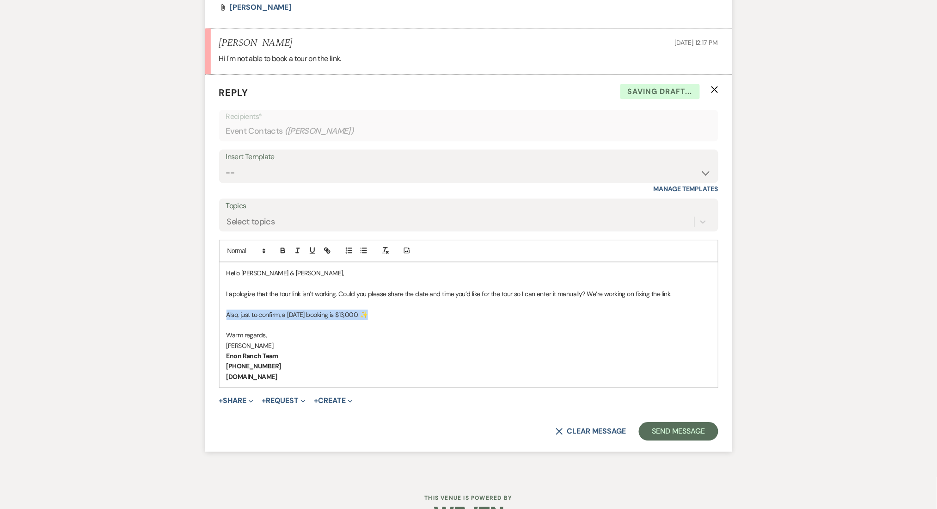
drag, startPoint x: 396, startPoint y: 314, endPoint x: 214, endPoint y: 317, distance: 182.7
click at [214, 317] on form "Reply X Saving draft... Recipients* Event Contacts ( Grace Leroy ) Insert Templ…" at bounding box center [468, 262] width 527 height 377
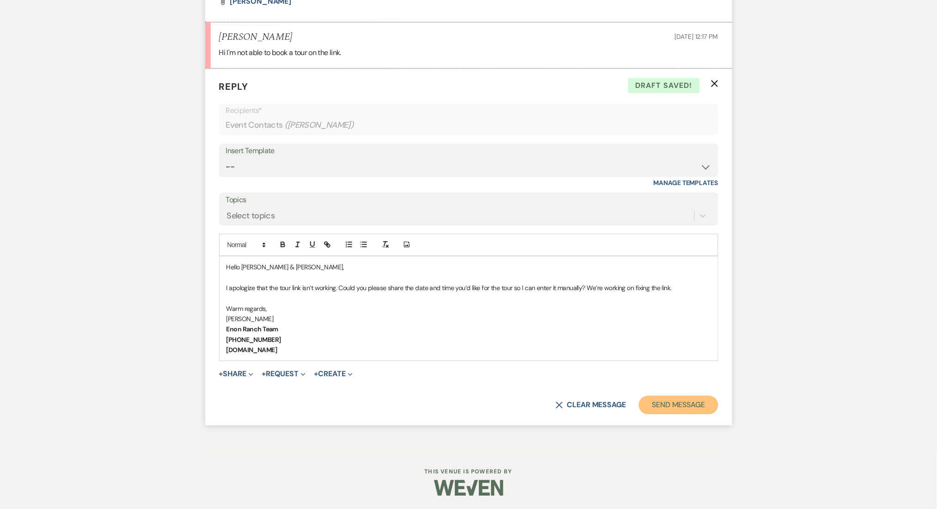
click at [667, 395] on button "Send Message" at bounding box center [678, 404] width 79 height 18
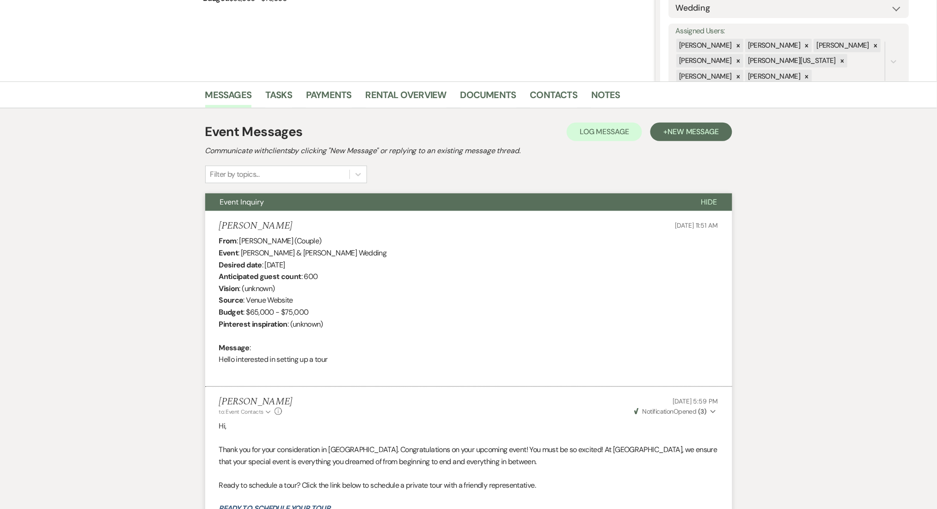
scroll to position [185, 0]
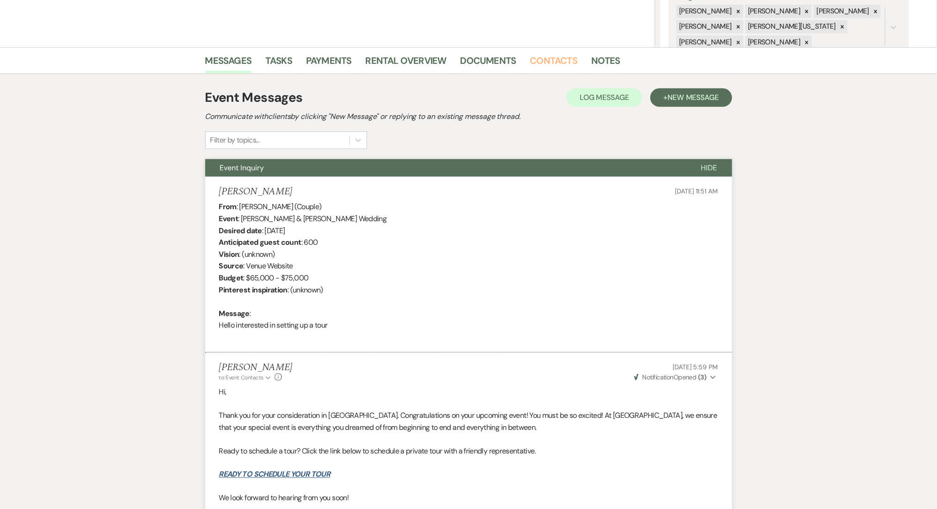
click at [551, 59] on link "Contacts" at bounding box center [554, 63] width 48 height 20
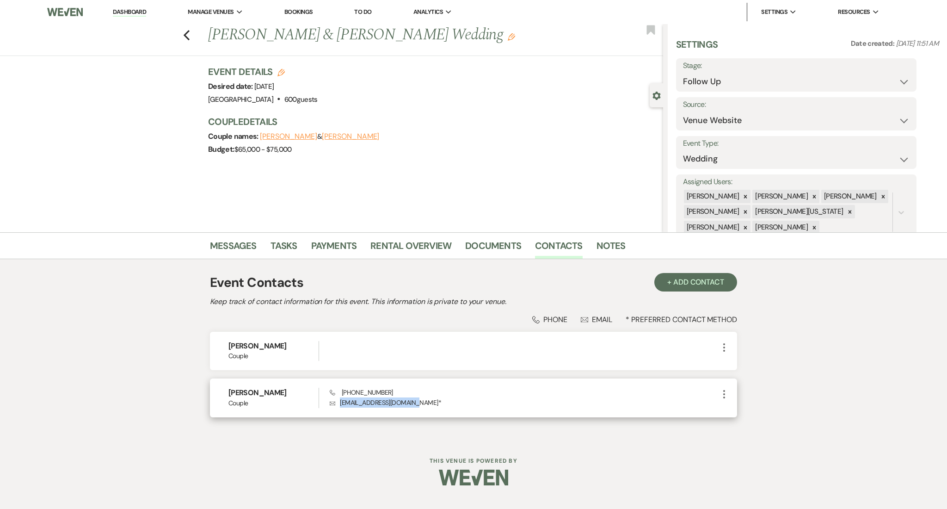
drag, startPoint x: 413, startPoint y: 401, endPoint x: 341, endPoint y: 400, distance: 71.7
click at [341, 400] on p "Envelope theaffuls2026@gmail.com *" at bounding box center [524, 402] width 389 height 10
copy p "theaffuls2026@gmail.com"
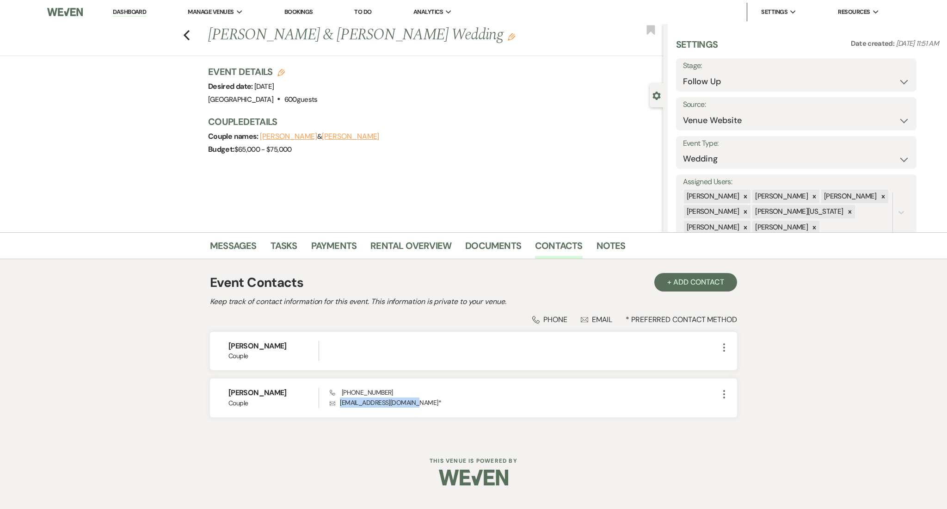
click at [122, 11] on link "Dashboard" at bounding box center [129, 12] width 33 height 9
select select "9"
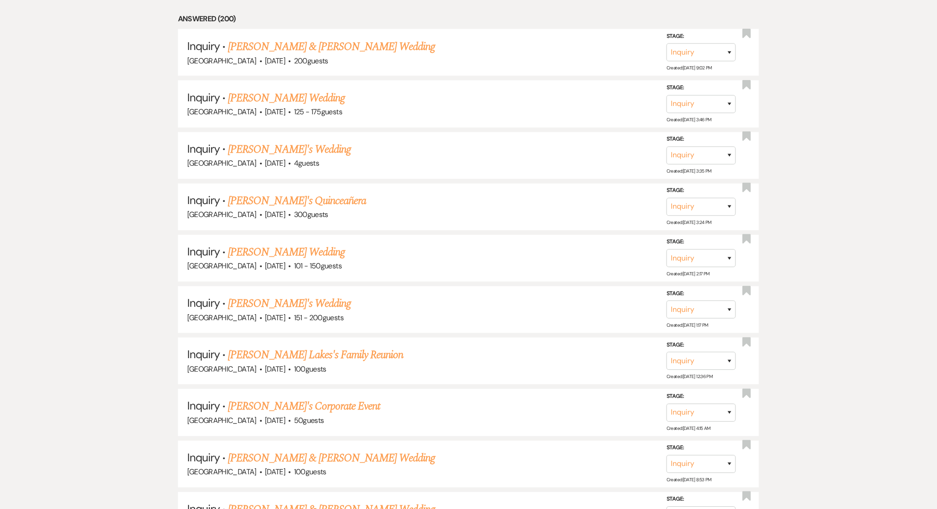
scroll to position [555, 0]
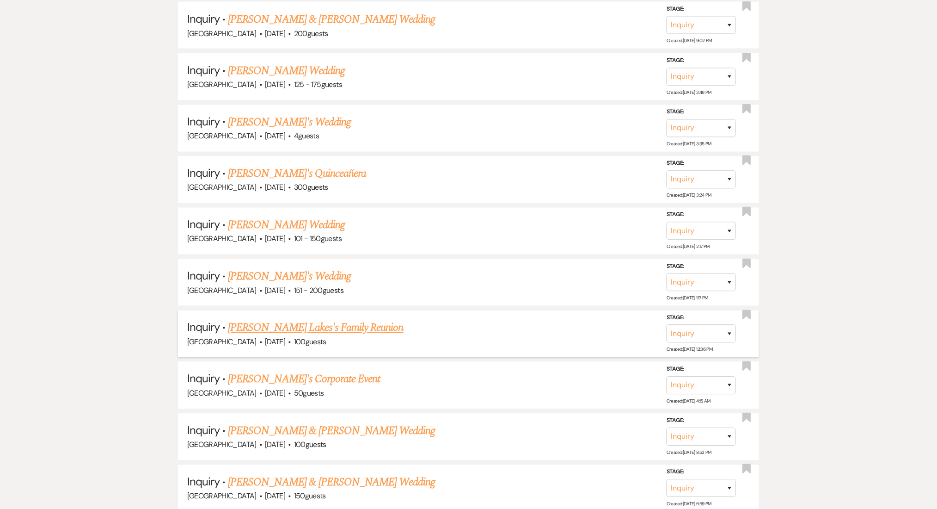
click at [324, 326] on link "[PERSON_NAME] Lakes's Family Reunion" at bounding box center [315, 328] width 175 height 17
select select "5"
select select "13"
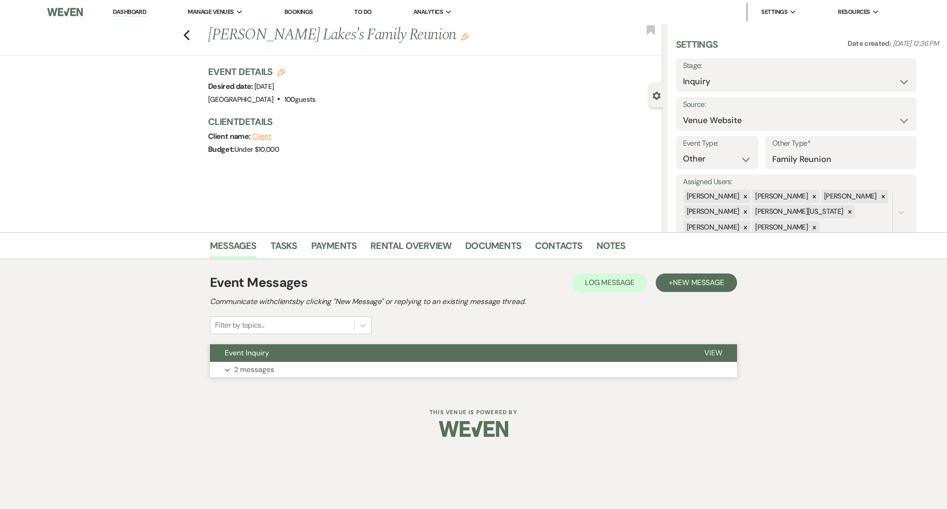
click at [261, 365] on p "2 messages" at bounding box center [254, 369] width 40 height 12
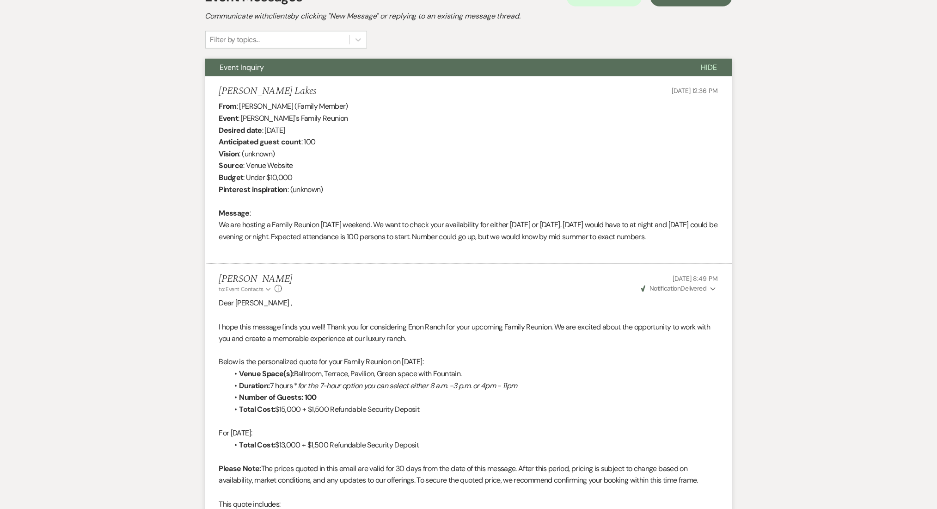
scroll to position [39, 0]
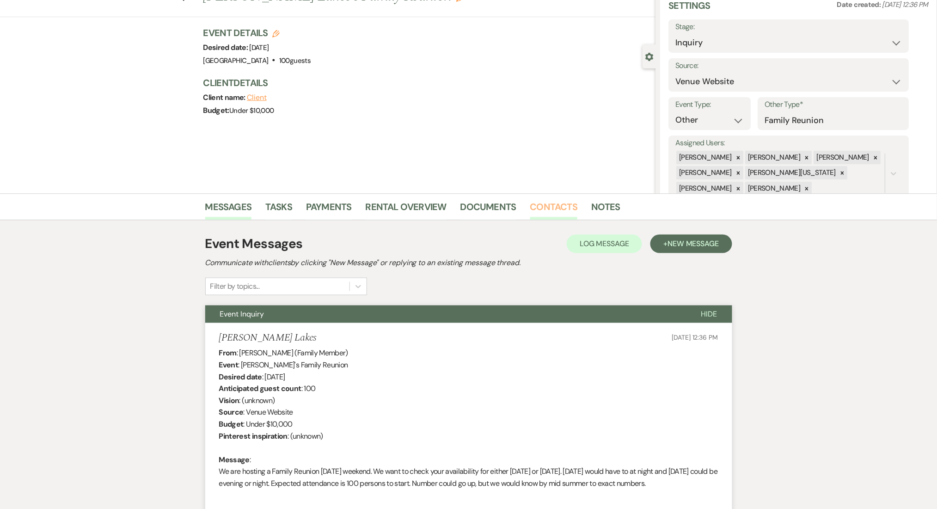
click at [573, 208] on link "Contacts" at bounding box center [554, 209] width 48 height 20
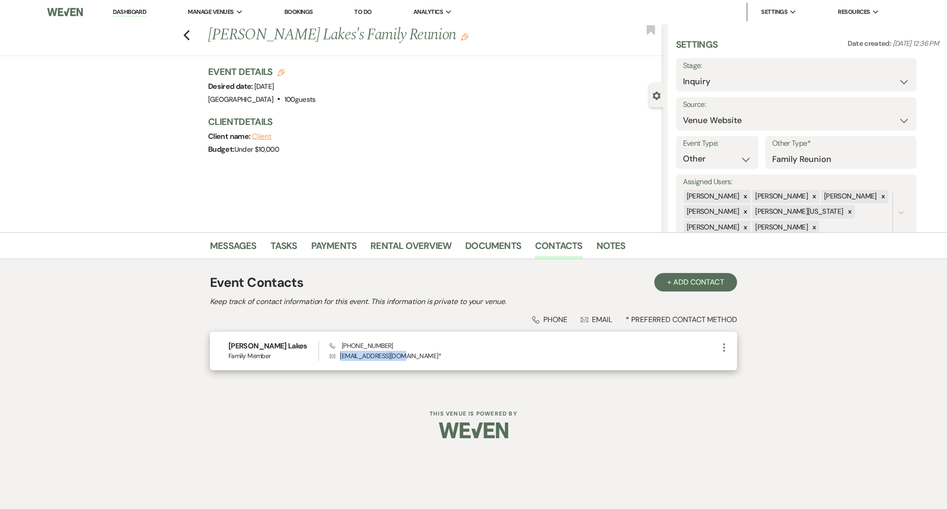
drag, startPoint x: 404, startPoint y: 355, endPoint x: 342, endPoint y: 355, distance: 62.4
click at [342, 355] on p "Envelope wtlakes26@yahoo.com *" at bounding box center [524, 356] width 389 height 10
copy p "wtlakes26@yahoo.com"
click at [230, 240] on link "Messages" at bounding box center [233, 248] width 47 height 20
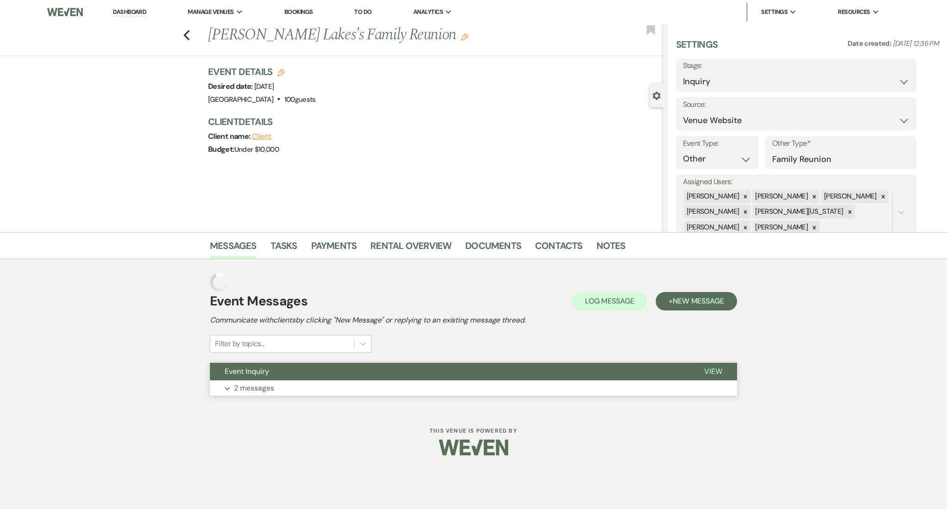
click at [269, 388] on div "Event Messages Log Log Message + New Message Communicate with clients by clicki…" at bounding box center [473, 334] width 527 height 150
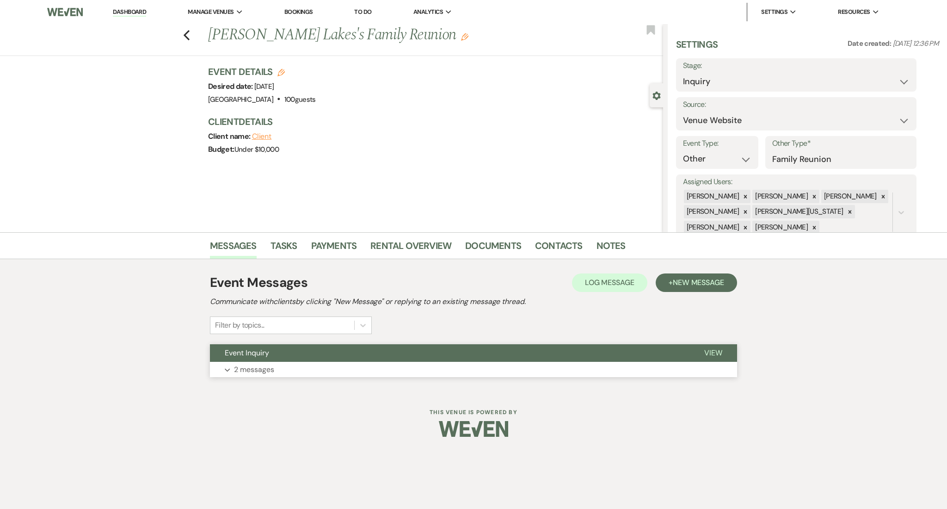
click at [276, 369] on button "Expand 2 messages" at bounding box center [473, 370] width 527 height 16
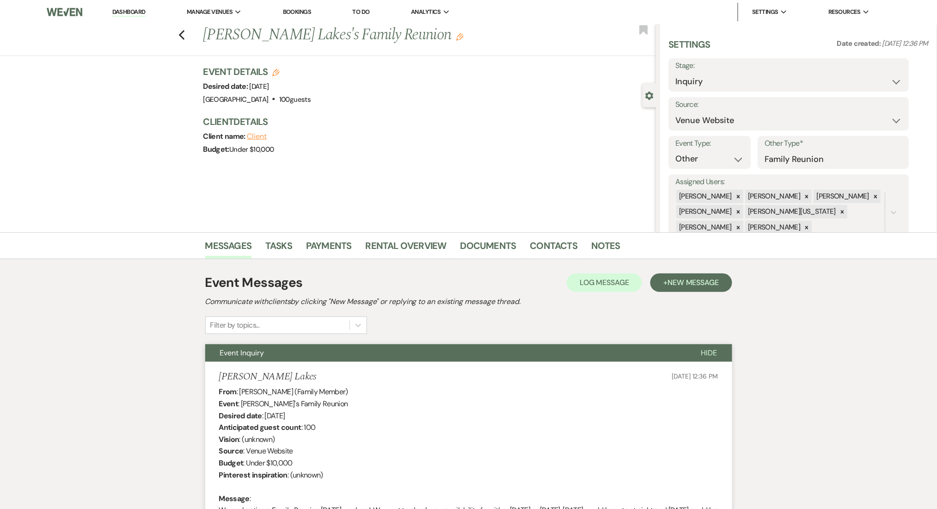
click at [126, 5] on li "Dashboard" at bounding box center [129, 12] width 43 height 18
click at [127, 8] on link "Dashboard" at bounding box center [128, 12] width 33 height 9
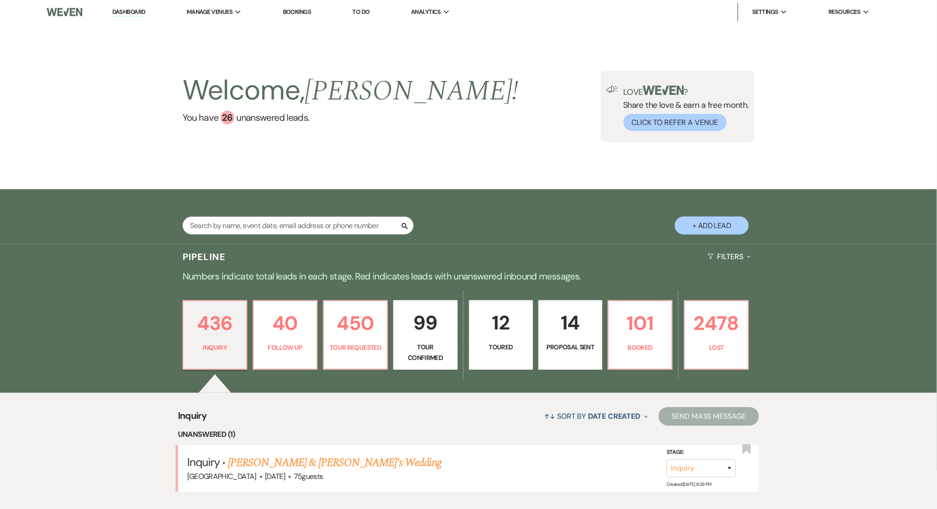
scroll to position [246, 0]
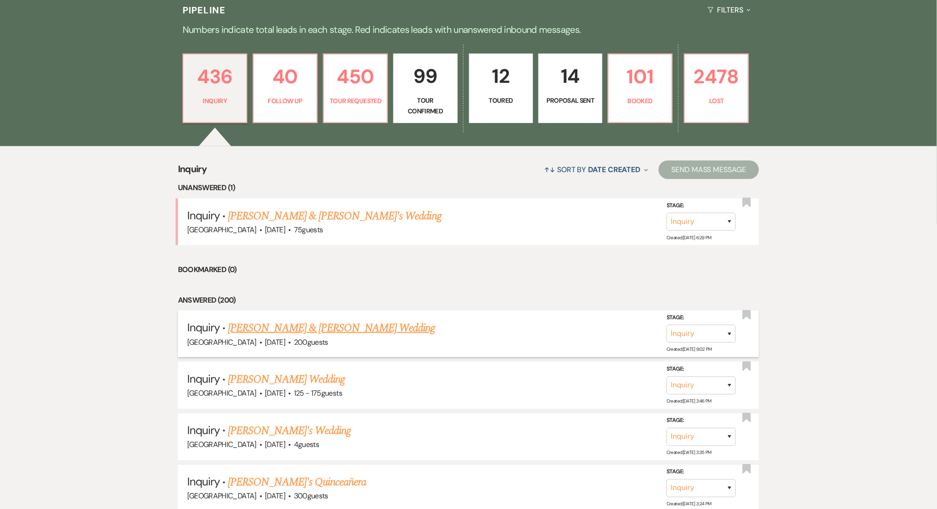
click at [294, 328] on link "[PERSON_NAME] & [PERSON_NAME] Wedding" at bounding box center [331, 328] width 207 height 17
select select "5"
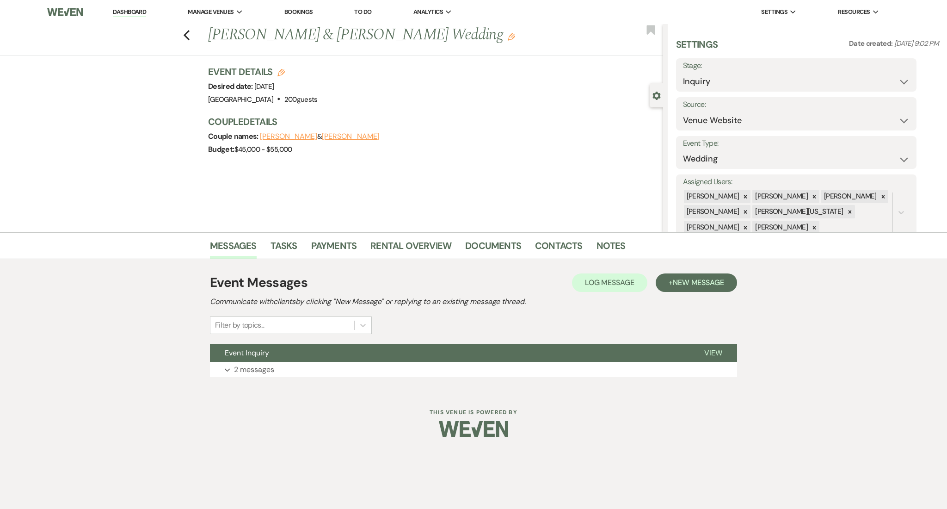
click at [286, 381] on div "Event Messages Log Log Message + New Message Communicate with clients by clicki…" at bounding box center [473, 325] width 527 height 132
click at [284, 368] on button "Expand 2 messages" at bounding box center [473, 370] width 527 height 16
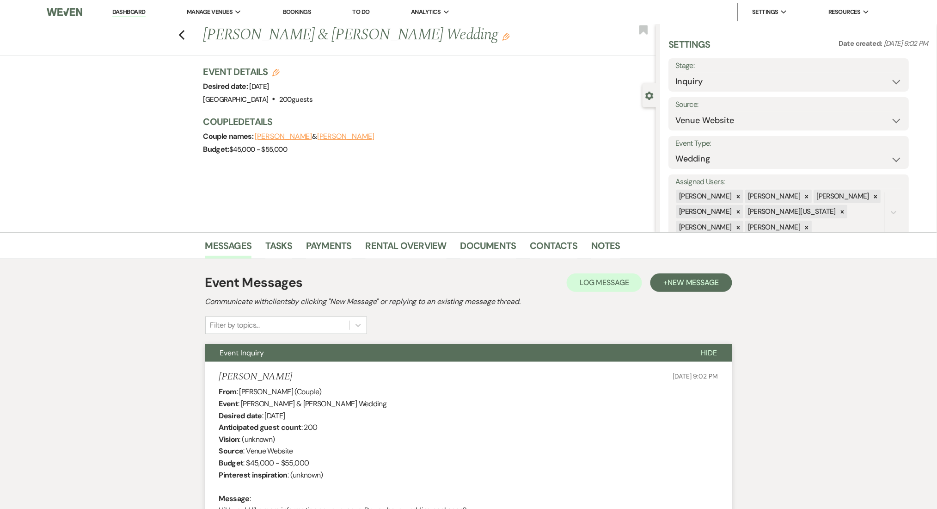
click at [127, 8] on link "Dashboard" at bounding box center [128, 12] width 33 height 9
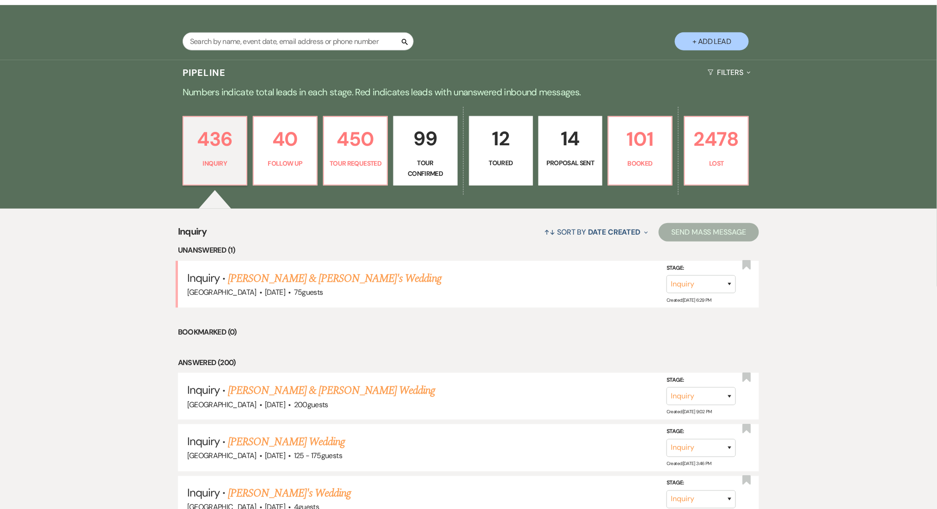
scroll to position [185, 0]
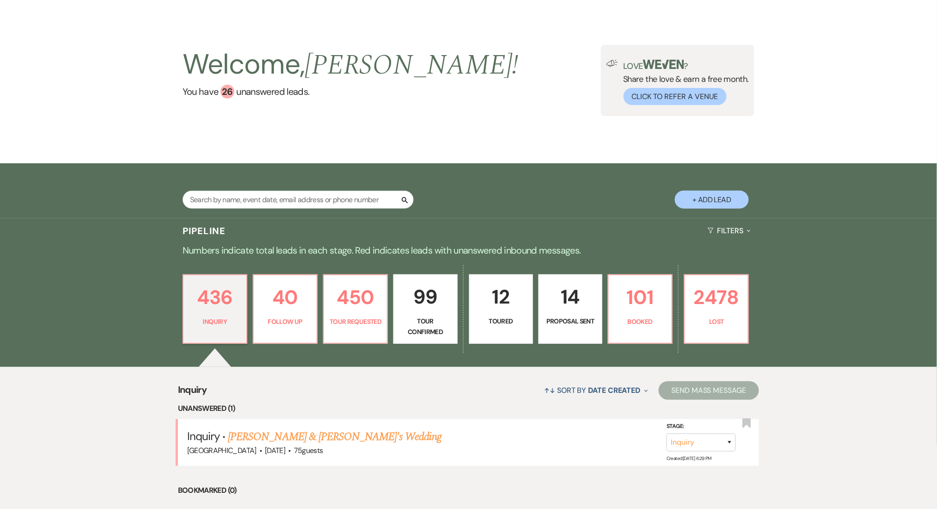
scroll to position [0, 0]
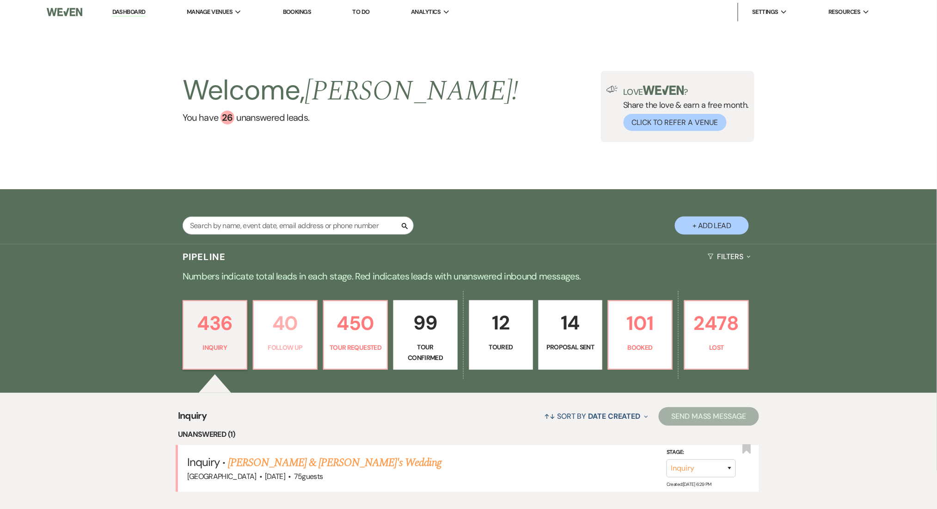
click at [289, 320] on p "40" at bounding box center [285, 323] width 52 height 31
select select "9"
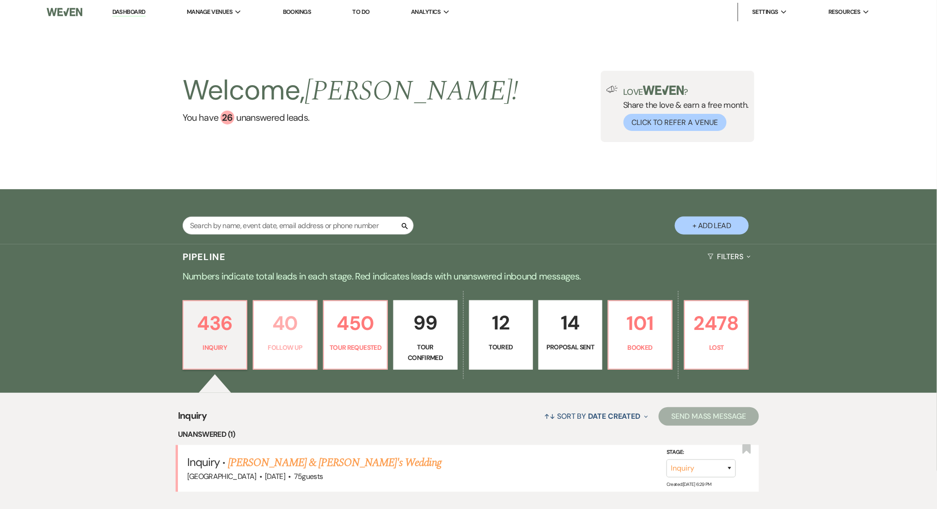
select select "9"
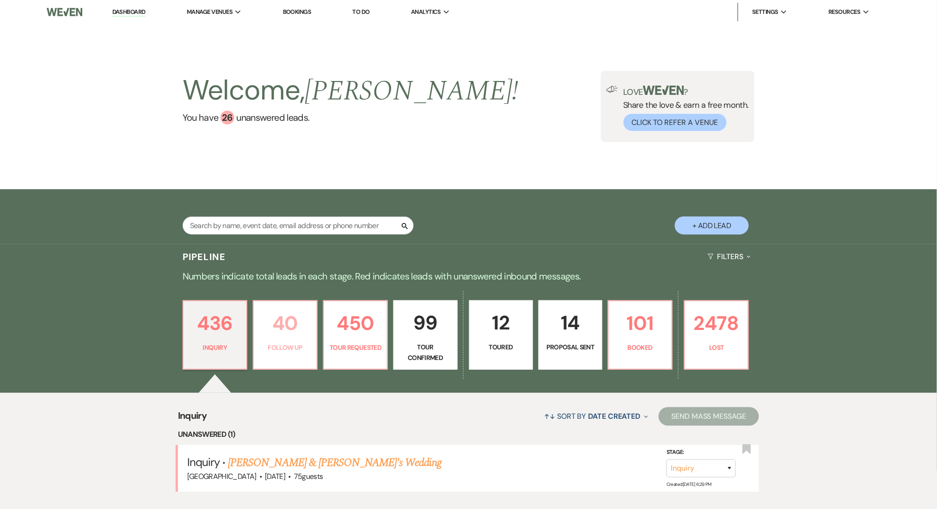
select select "9"
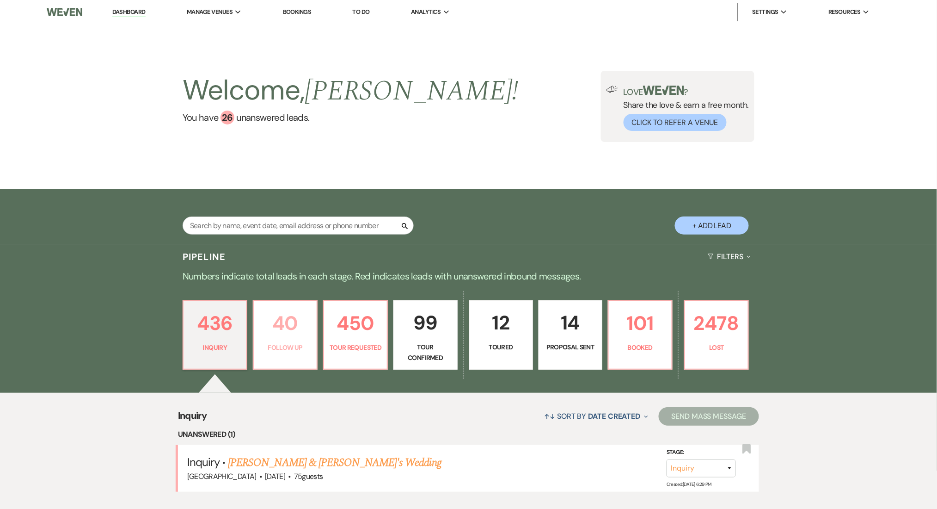
select select "9"
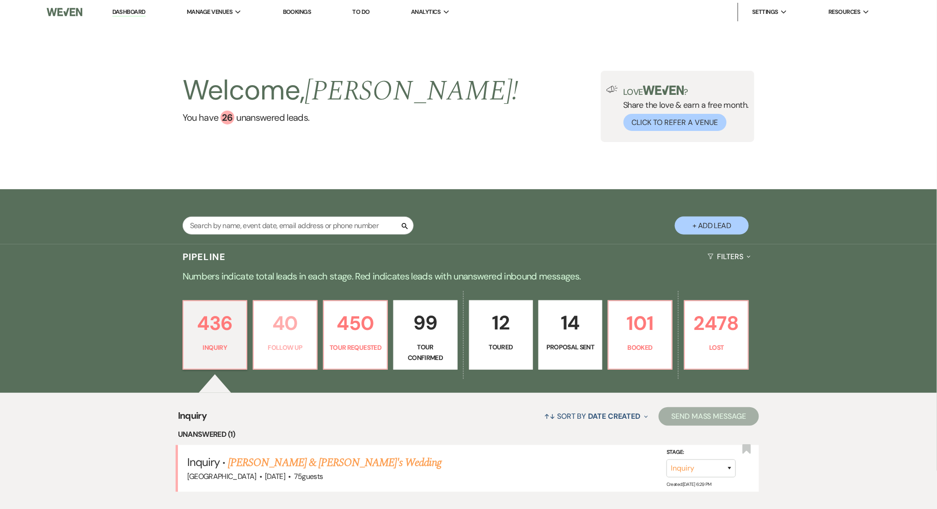
select select "9"
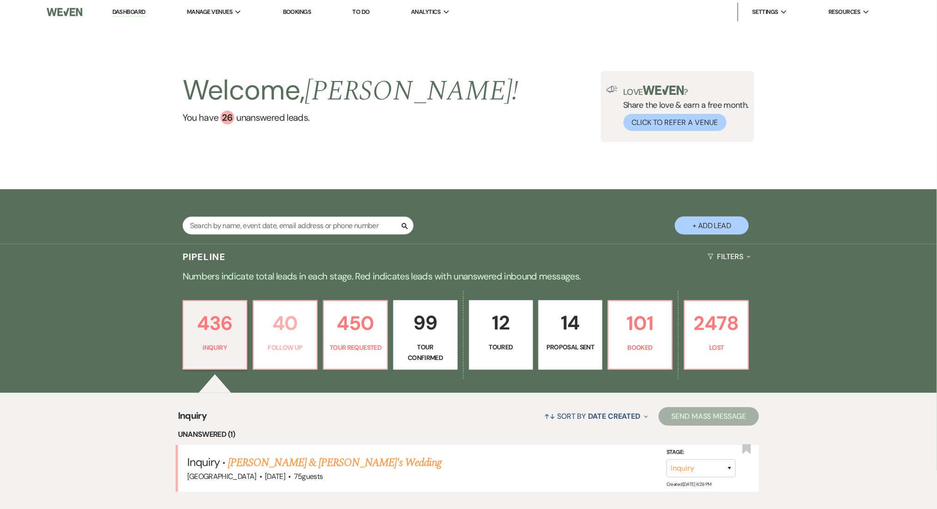
select select "9"
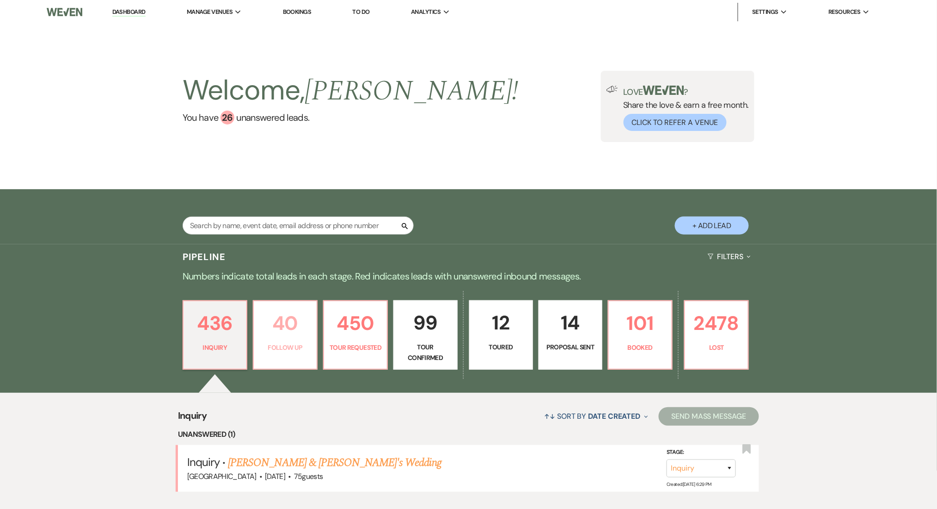
select select "9"
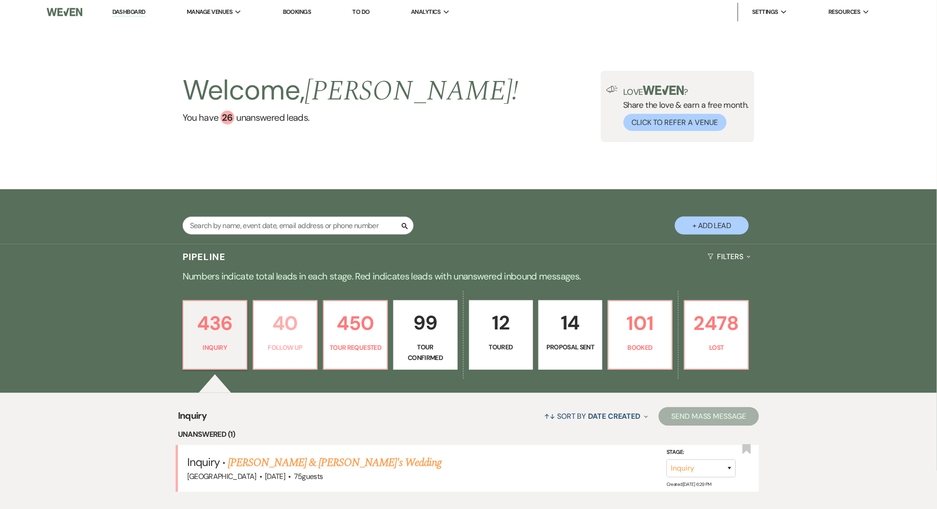
select select "9"
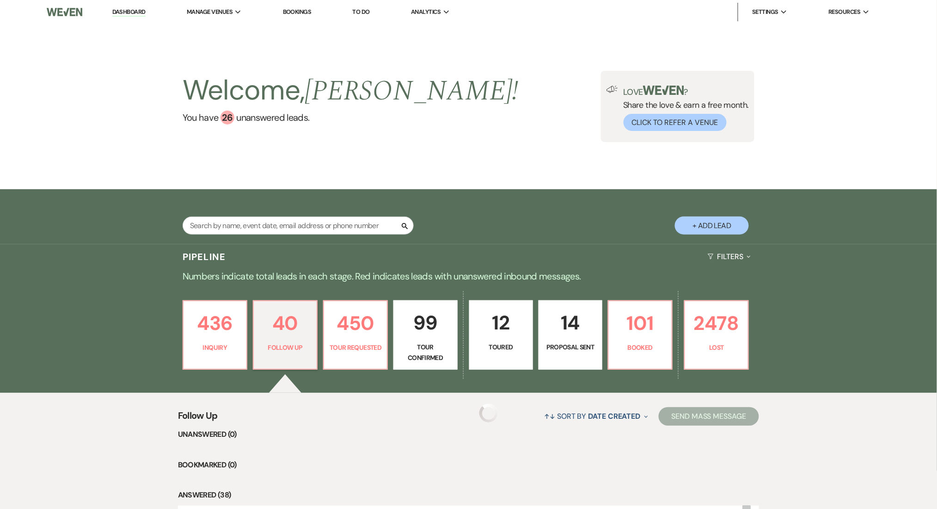
select select "9"
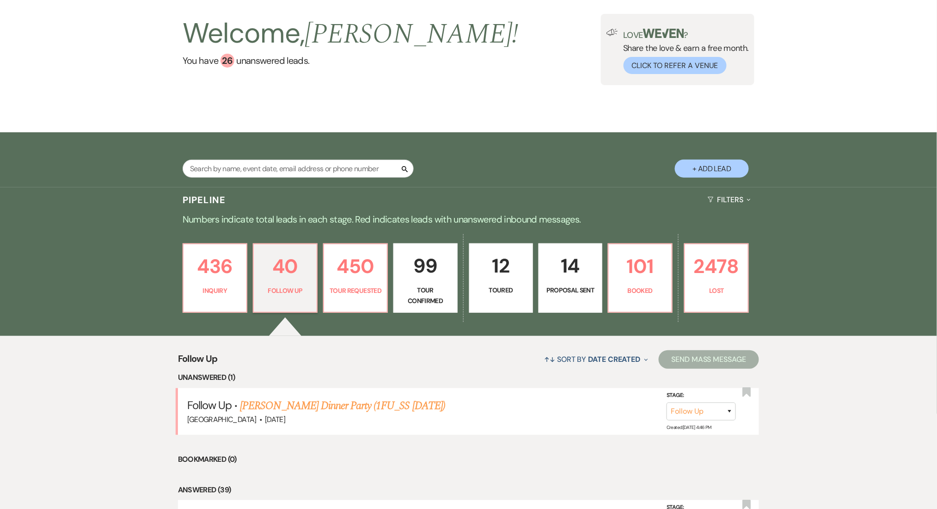
scroll to position [123, 0]
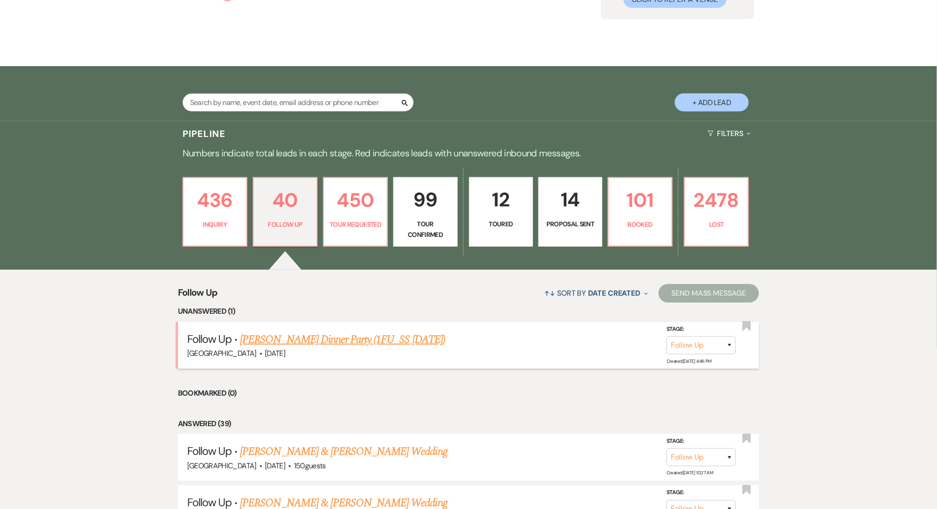
click at [327, 342] on link "Shawanda Cole's Dinner Party (1FU_SS 7.21.25)" at bounding box center [342, 339] width 205 height 17
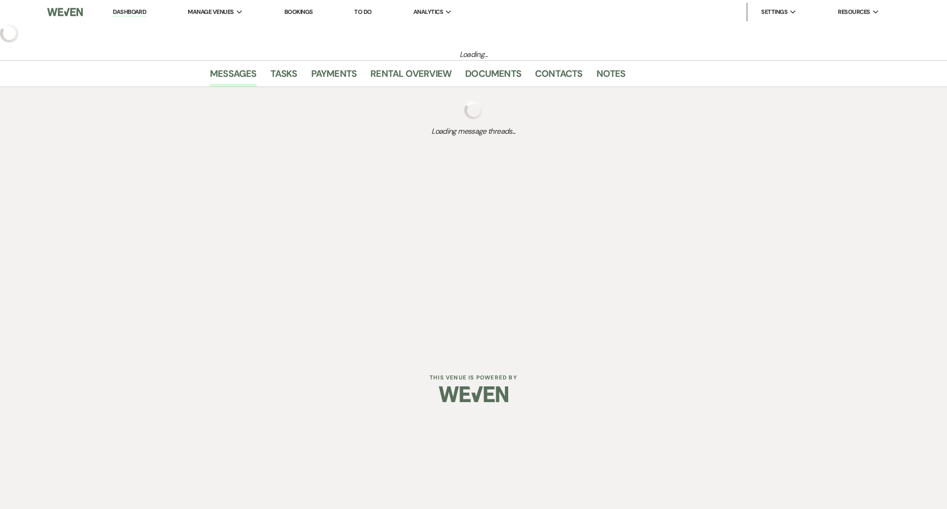
select select "9"
select select "26"
select select "13"
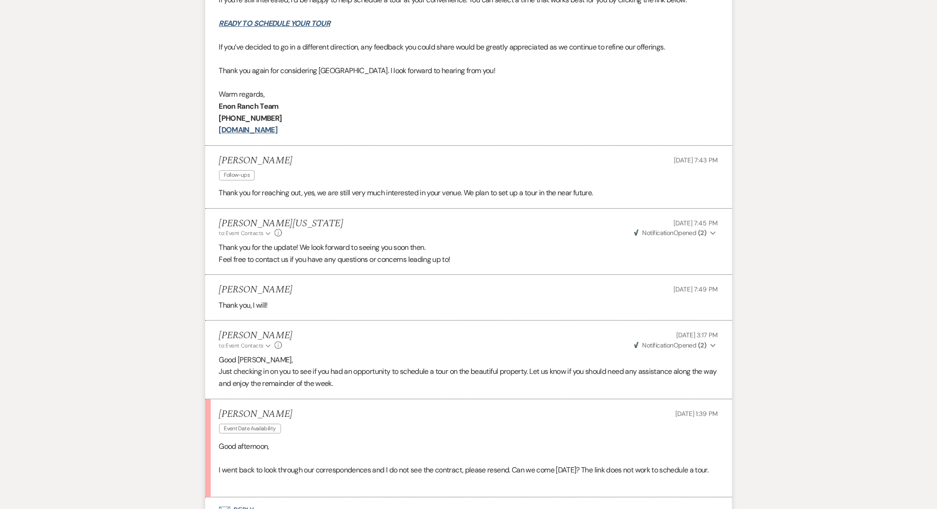
scroll to position [2613, 0]
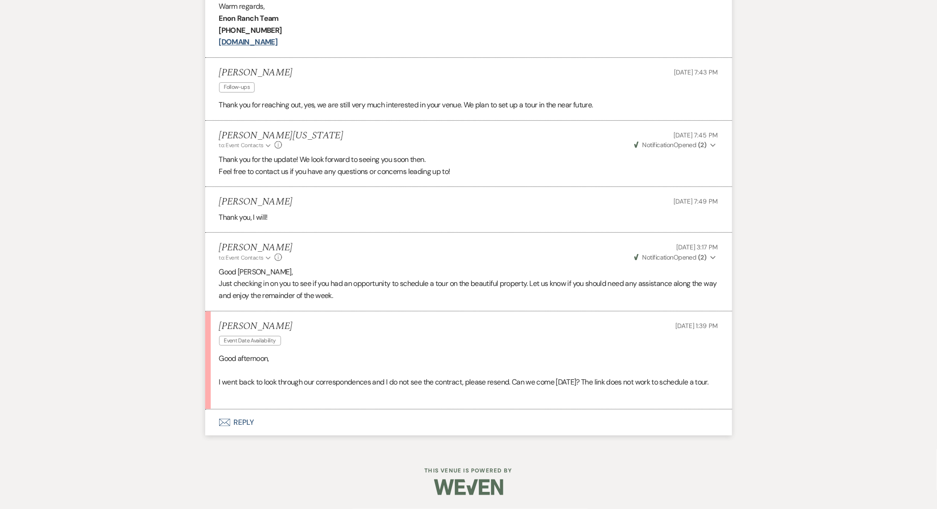
click at [240, 426] on button "Envelope Reply" at bounding box center [468, 422] width 527 height 26
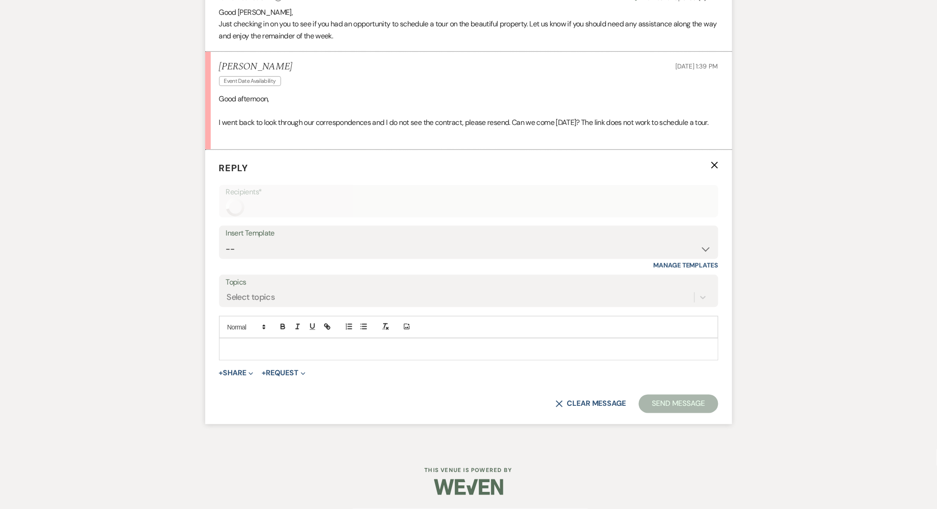
scroll to position [2872, 0]
click at [260, 250] on select "-- Inquiry Follow Up Email #2 Contract Sending Template Payment Template Rental…" at bounding box center [469, 249] width 486 height 18
drag, startPoint x: 95, startPoint y: 309, endPoint x: 135, endPoint y: 323, distance: 42.6
click at [283, 351] on p at bounding box center [469, 349] width 485 height 10
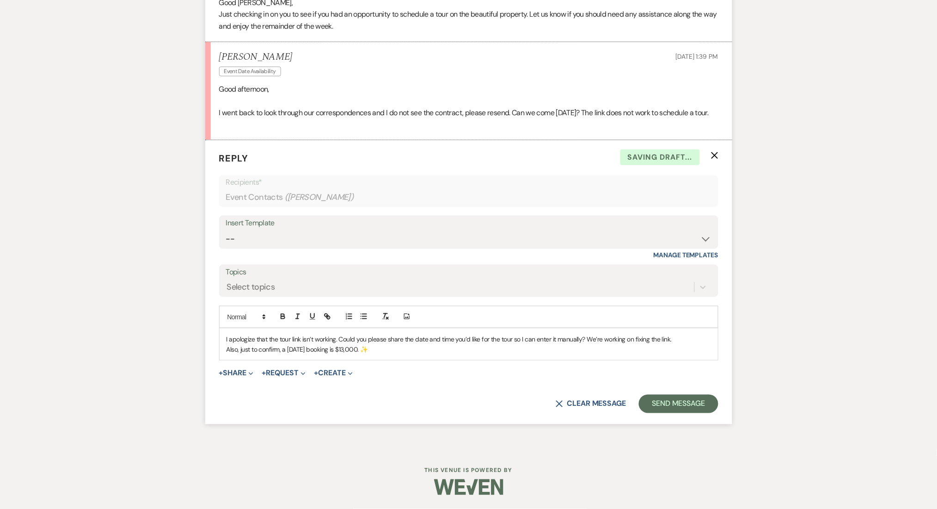
click at [422, 344] on p "I apologize that the tour link isn’t working. Could you please share the date a…" at bounding box center [469, 339] width 485 height 10
click at [489, 344] on p "I apologize that the tour link isn’t working. Could you please share the time y…" at bounding box center [469, 339] width 485 height 10
drag, startPoint x: 402, startPoint y: 363, endPoint x: 215, endPoint y: 370, distance: 187.0
click at [215, 370] on form "Reply X Draft saved! Recipients* Event Contacts ( Shawanda Cole ) Insert Templa…" at bounding box center [468, 282] width 527 height 284
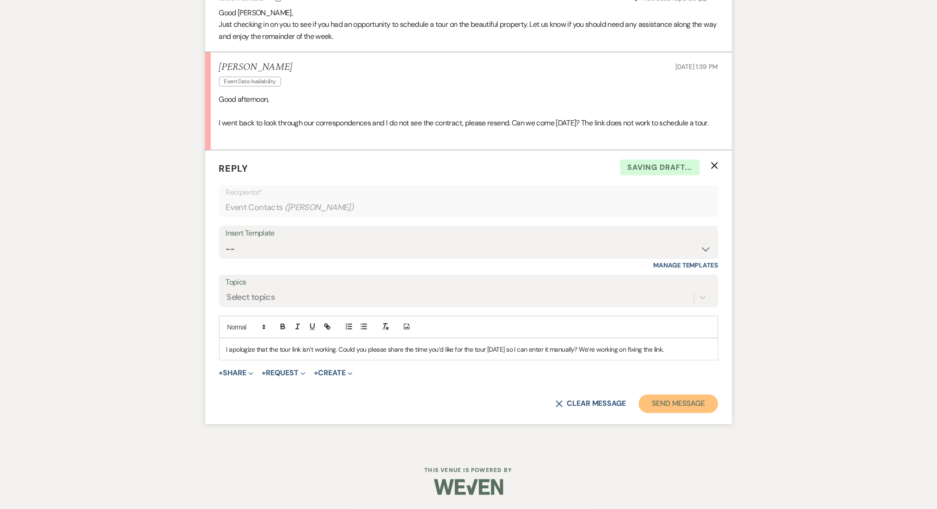
click at [661, 404] on button "Send Message" at bounding box center [678, 403] width 79 height 18
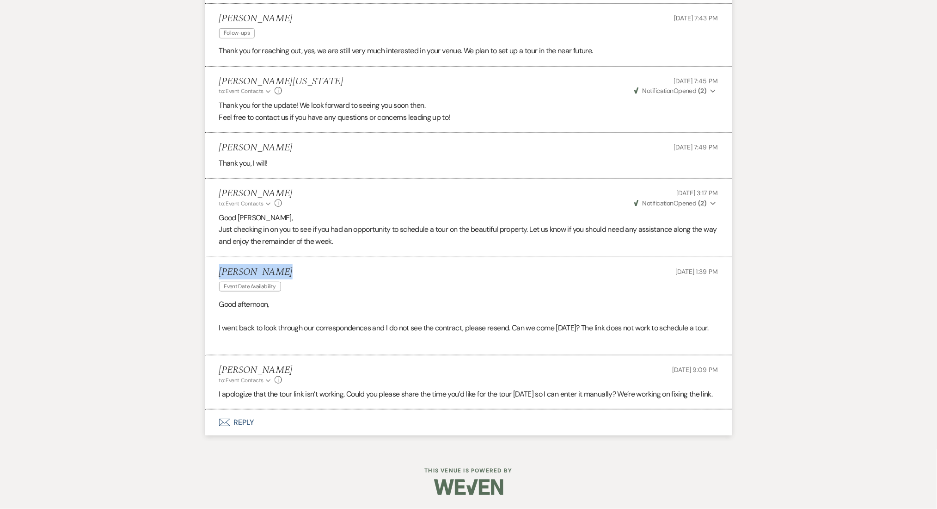
drag, startPoint x: 280, startPoint y: 248, endPoint x: 196, endPoint y: 248, distance: 84.2
copy h5 "Shawanda Cole"
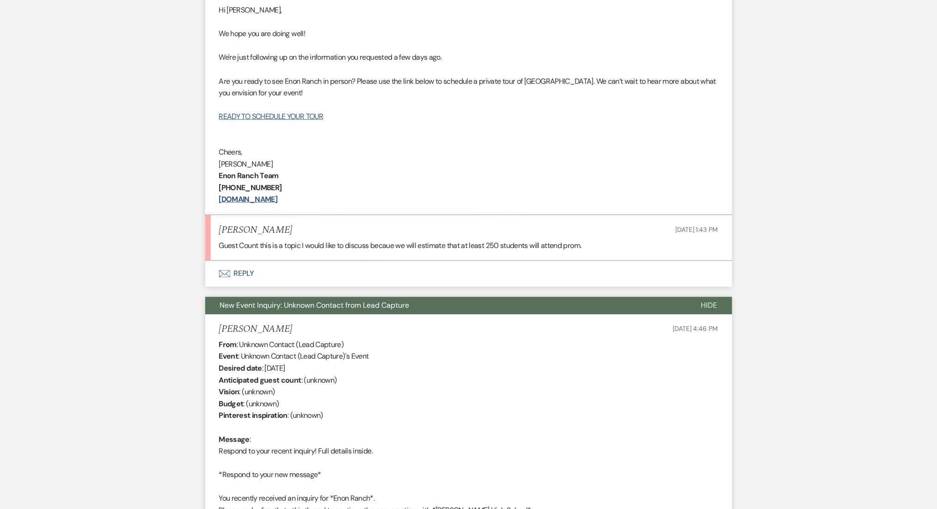
scroll to position [246, 0]
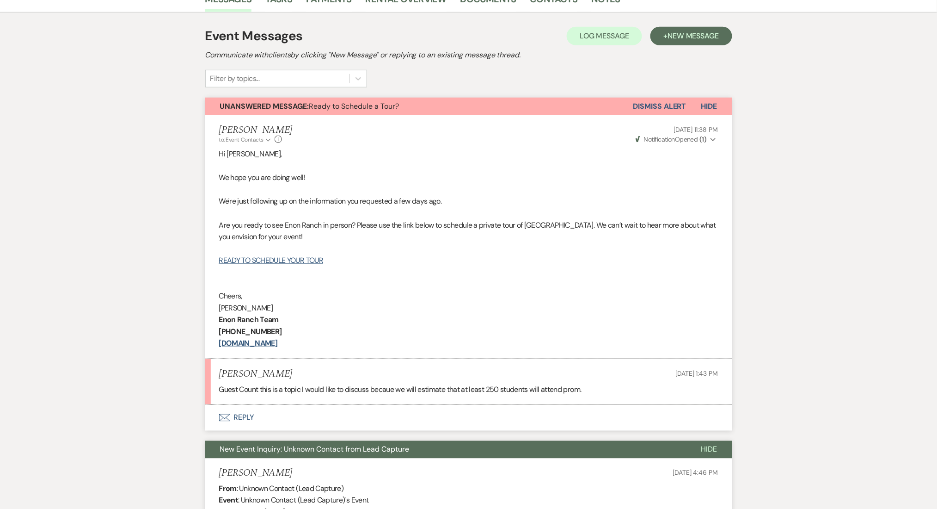
click at [234, 415] on button "Envelope Reply" at bounding box center [468, 418] width 527 height 26
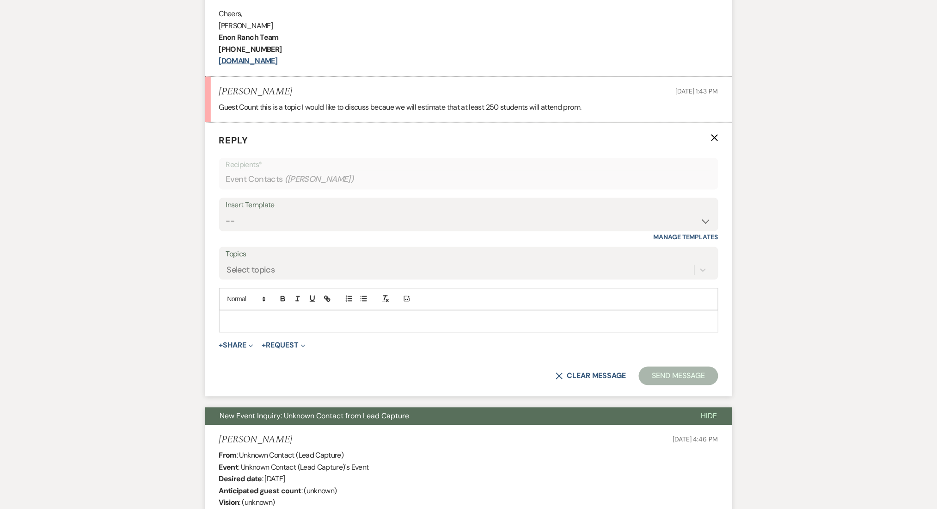
scroll to position [534, 0]
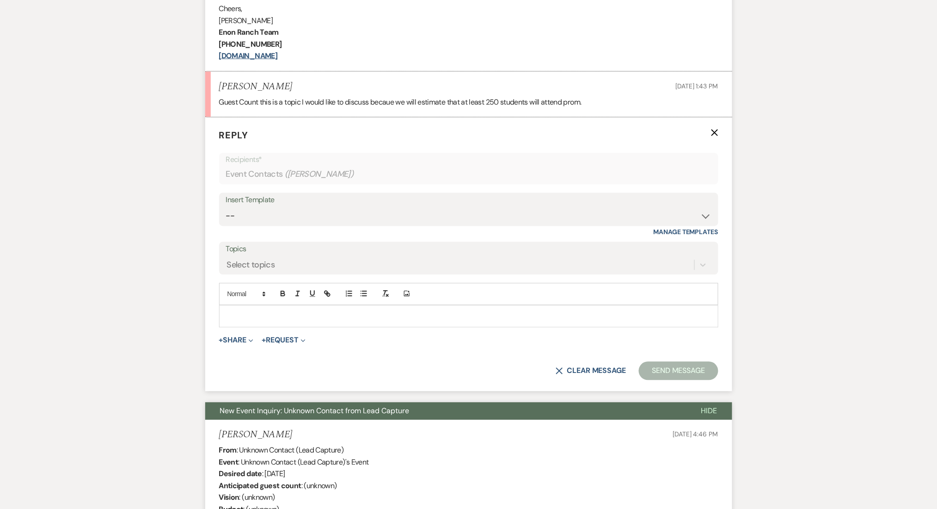
click at [256, 315] on p at bounding box center [469, 316] width 485 height 10
click at [657, 365] on button "Send Message" at bounding box center [678, 371] width 79 height 18
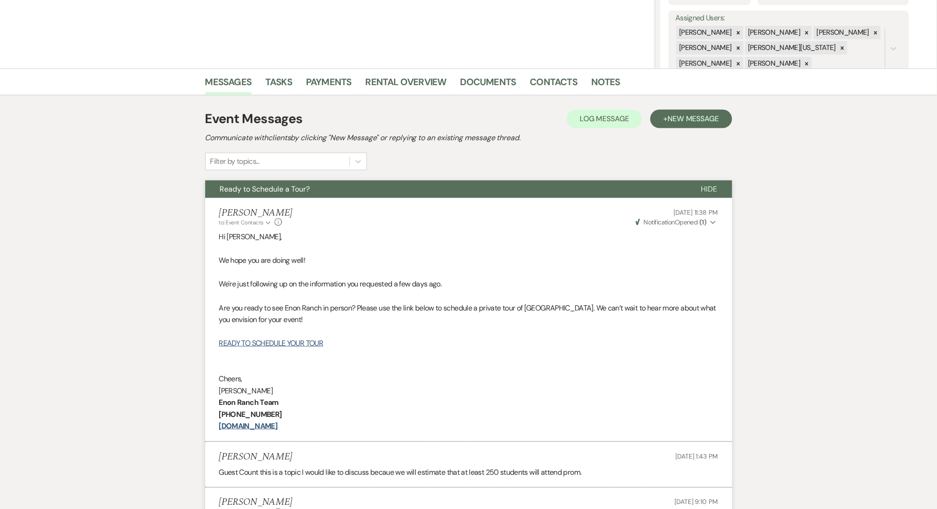
scroll to position [0, 0]
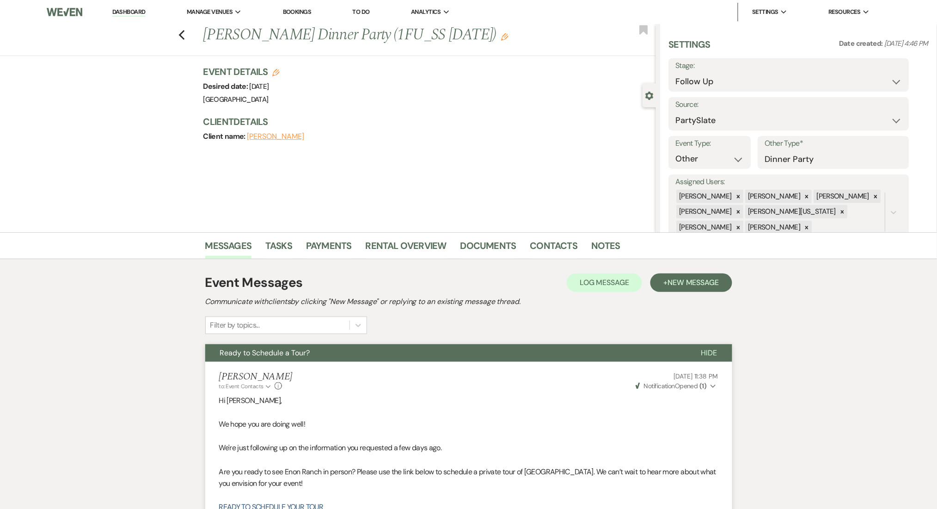
drag, startPoint x: 124, startPoint y: 1, endPoint x: 120, endPoint y: 4, distance: 5.0
click at [123, 0] on nav "Dashboard Manage Venues Expand Enon Ranch Bookings To Do Analytics Expand Enon …" at bounding box center [468, 12] width 937 height 24
click at [119, 14] on link "Dashboard" at bounding box center [128, 12] width 33 height 9
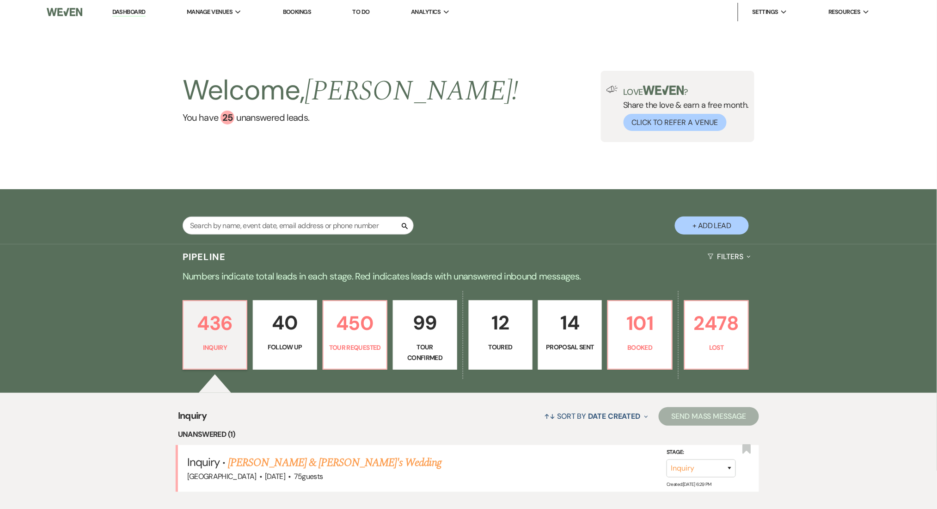
scroll to position [185, 0]
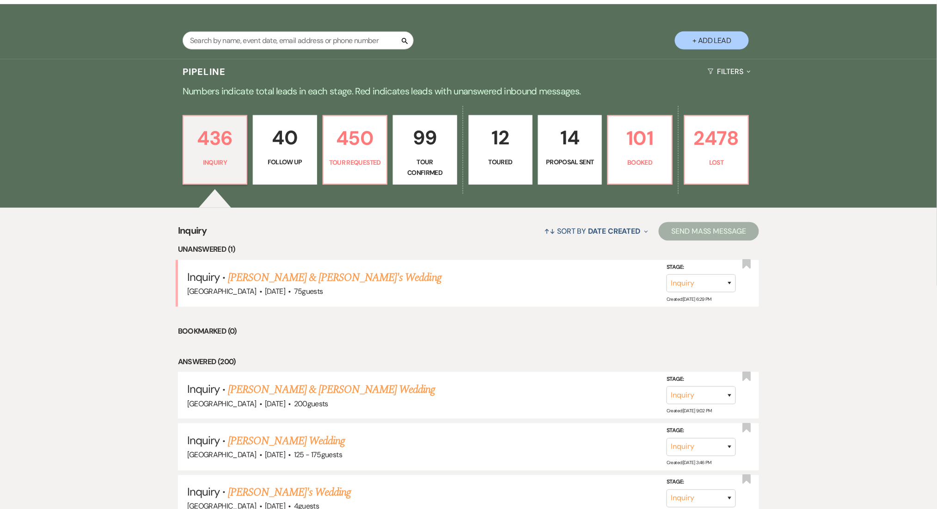
click at [420, 159] on p "Tour Confirmed" at bounding box center [425, 167] width 52 height 21
select select "4"
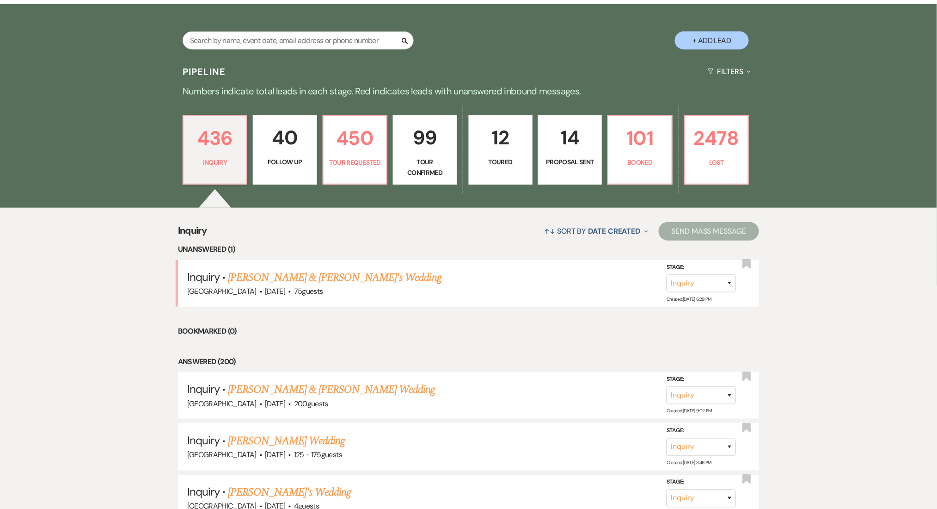
select select "4"
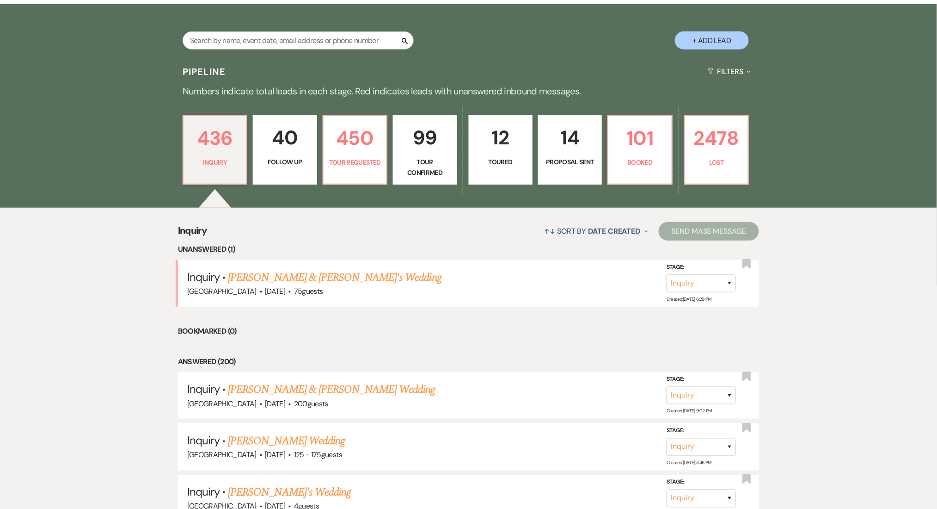
select select "4"
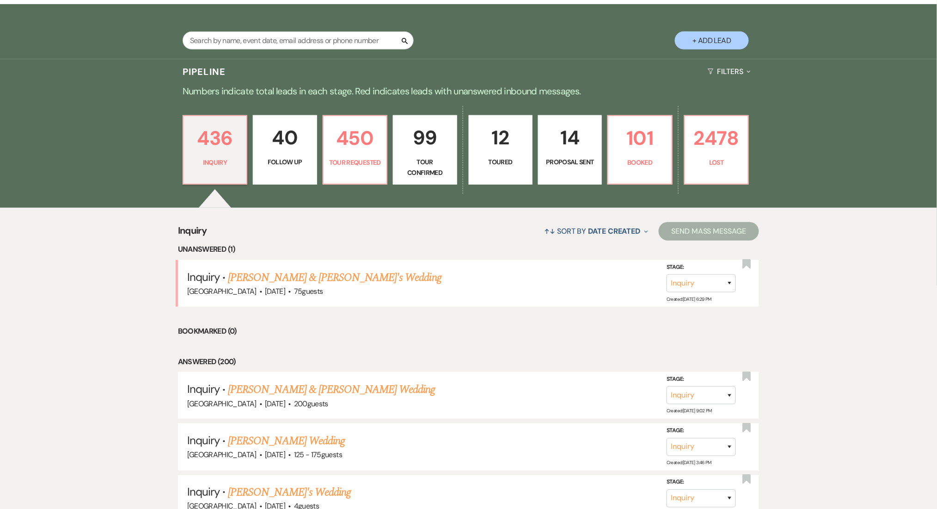
select select "4"
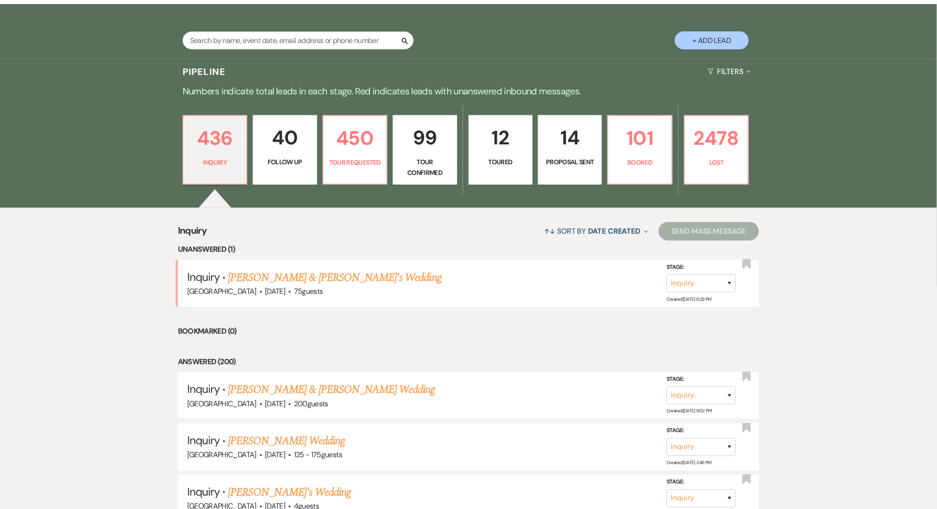
select select "4"
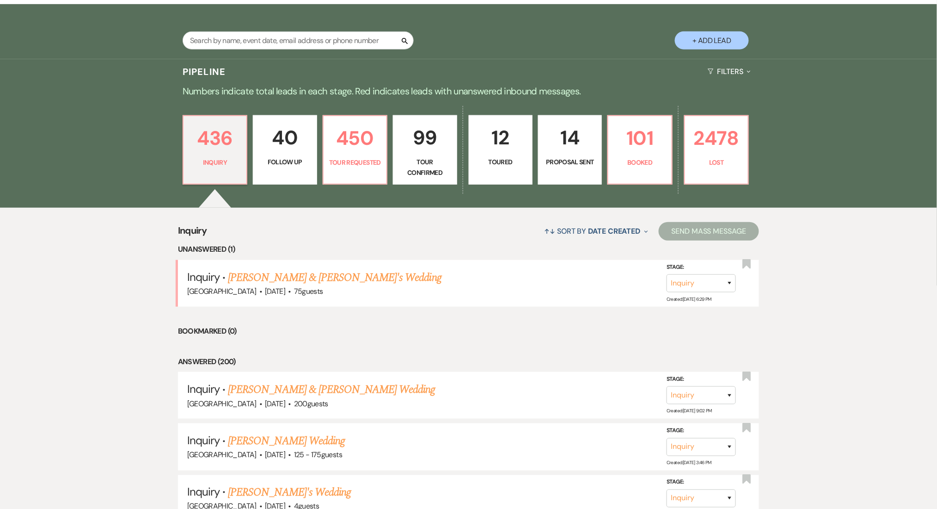
select select "4"
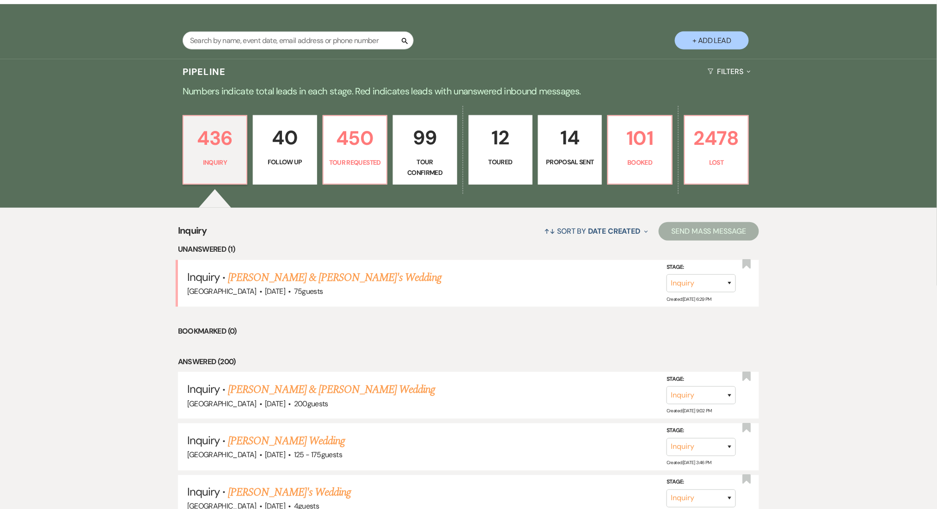
select select "4"
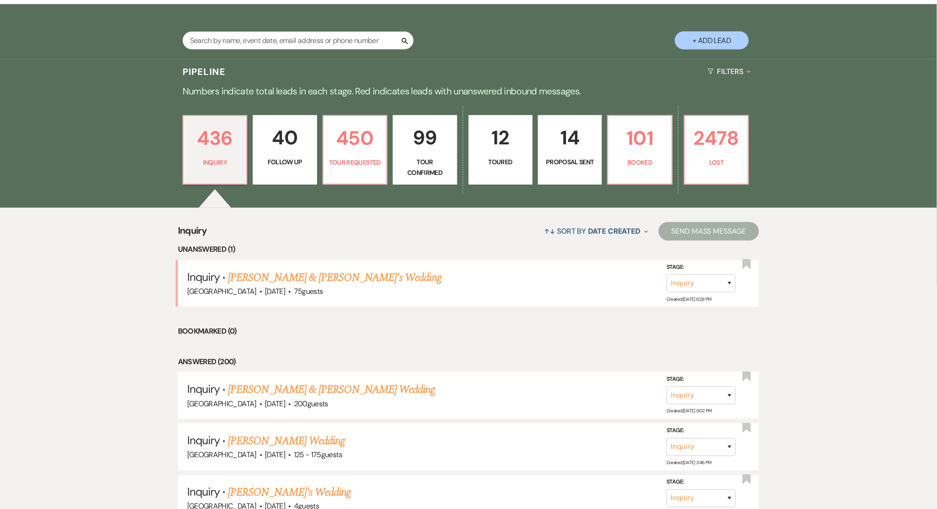
select select "4"
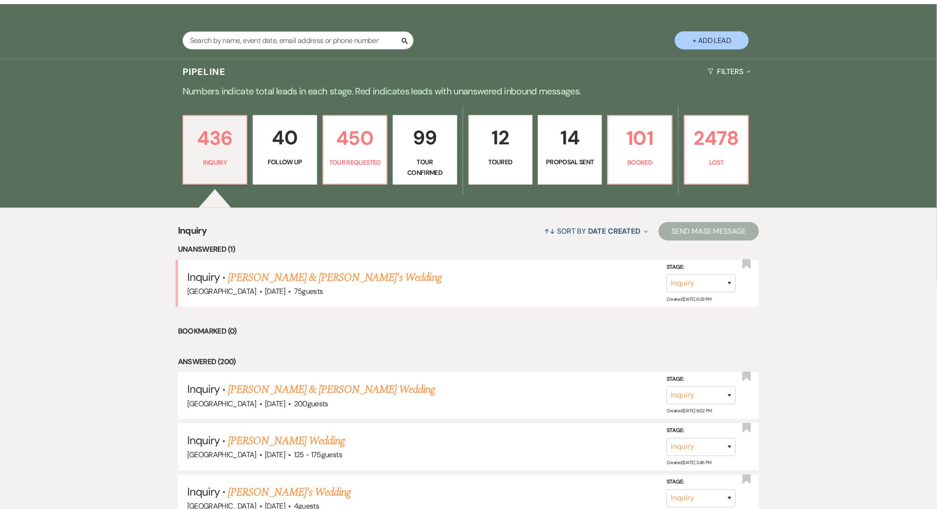
select select "4"
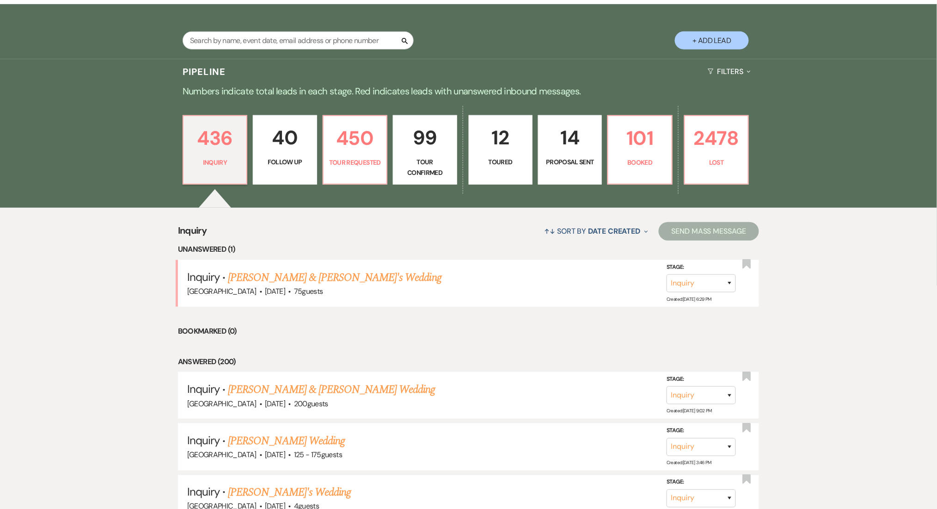
select select "4"
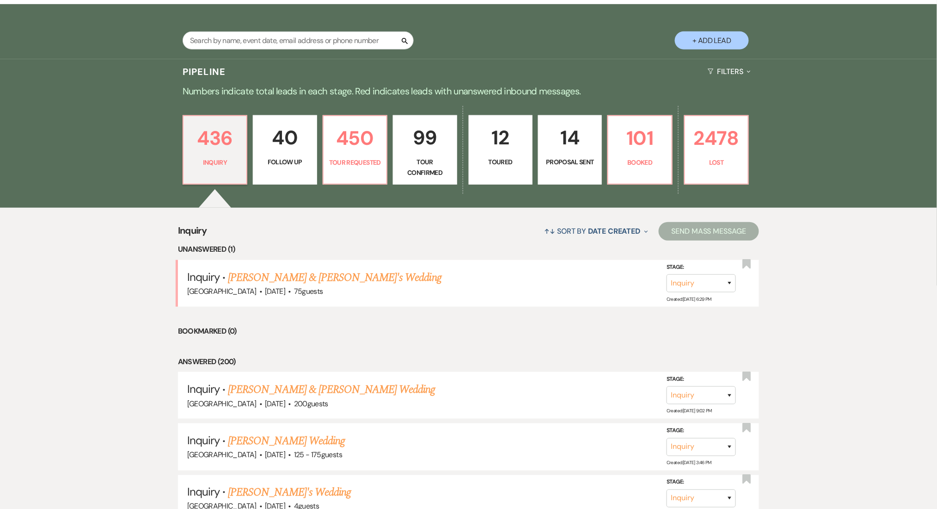
select select "4"
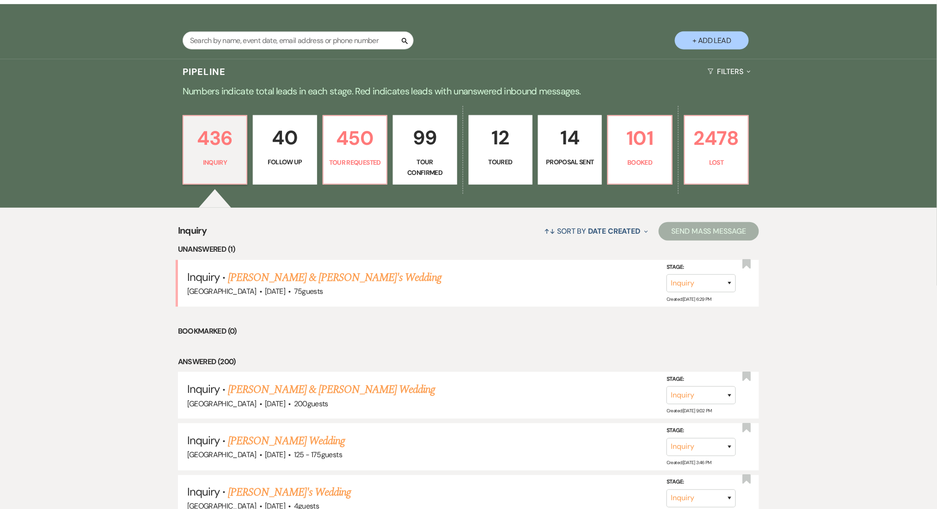
select select "4"
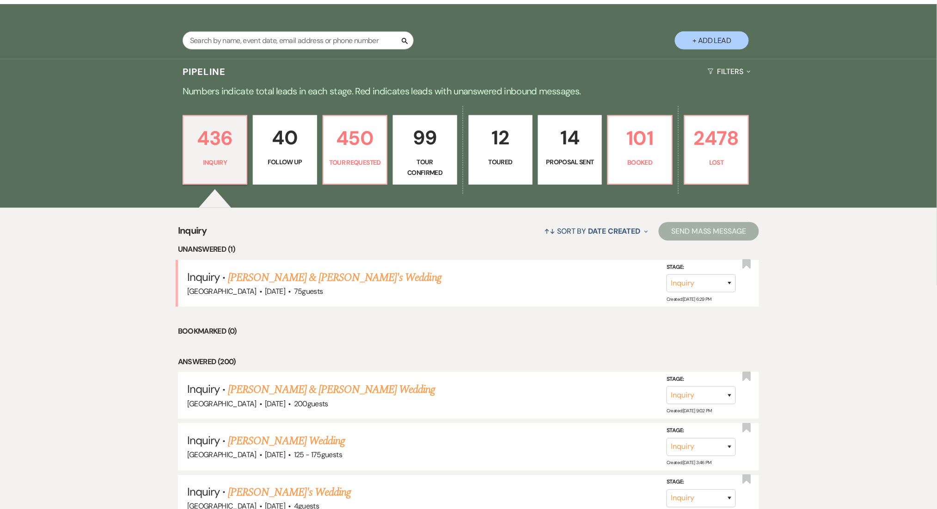
select select "4"
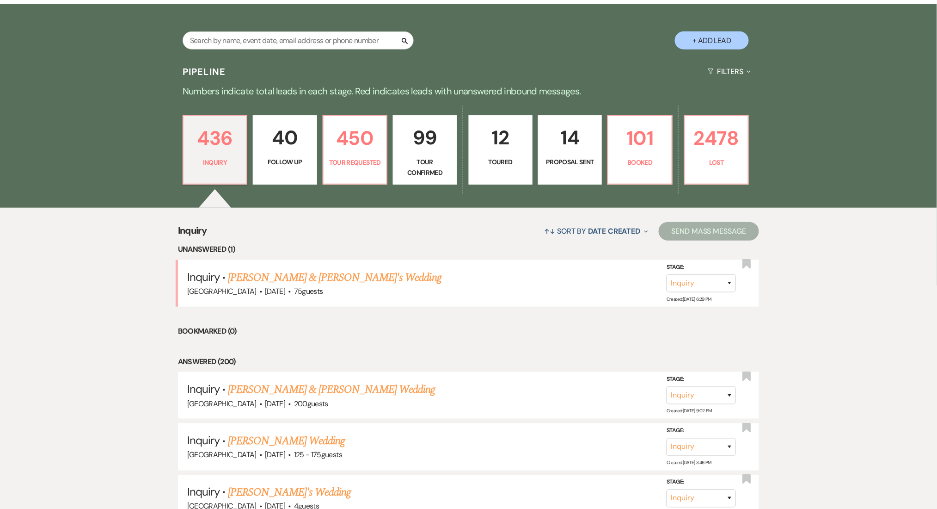
select select "4"
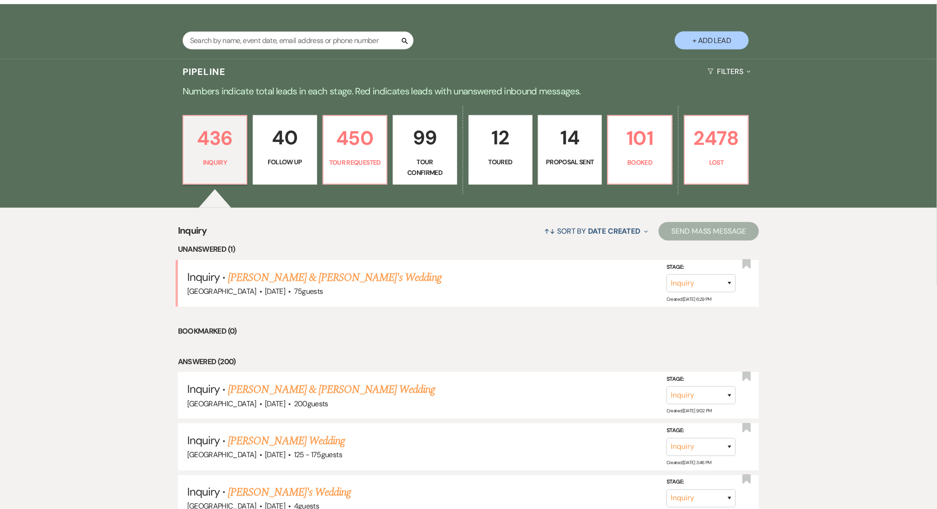
select select "4"
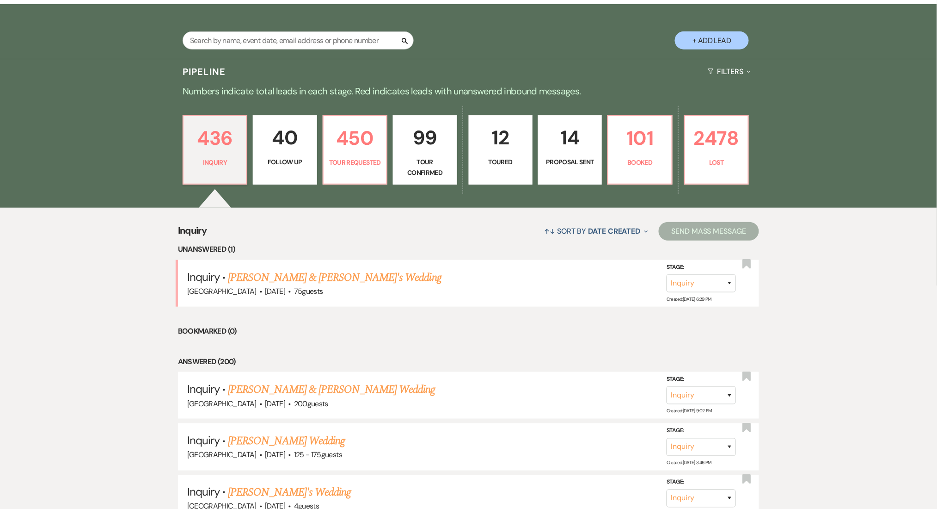
select select "4"
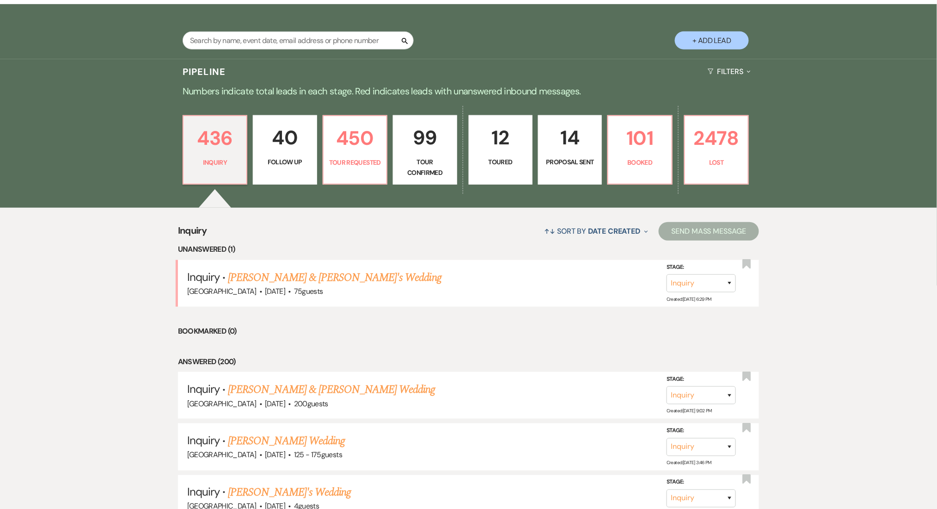
select select "4"
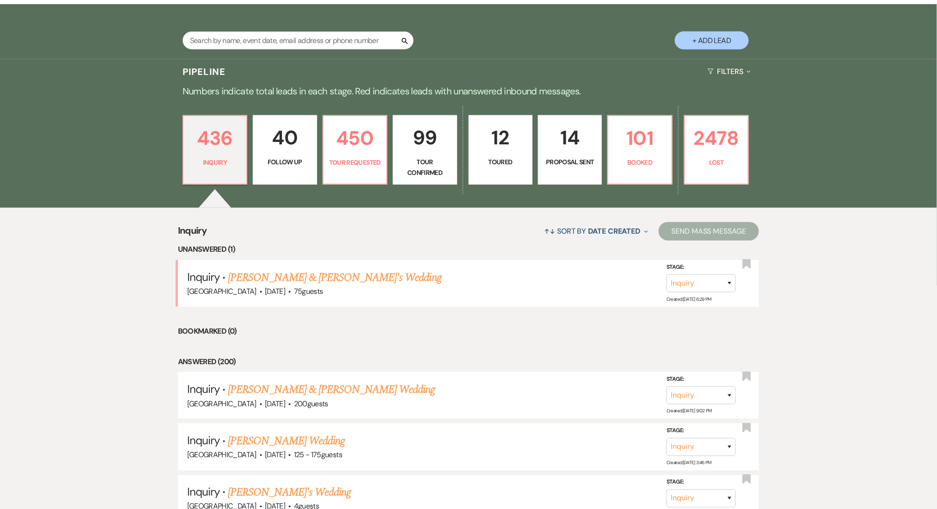
select select "4"
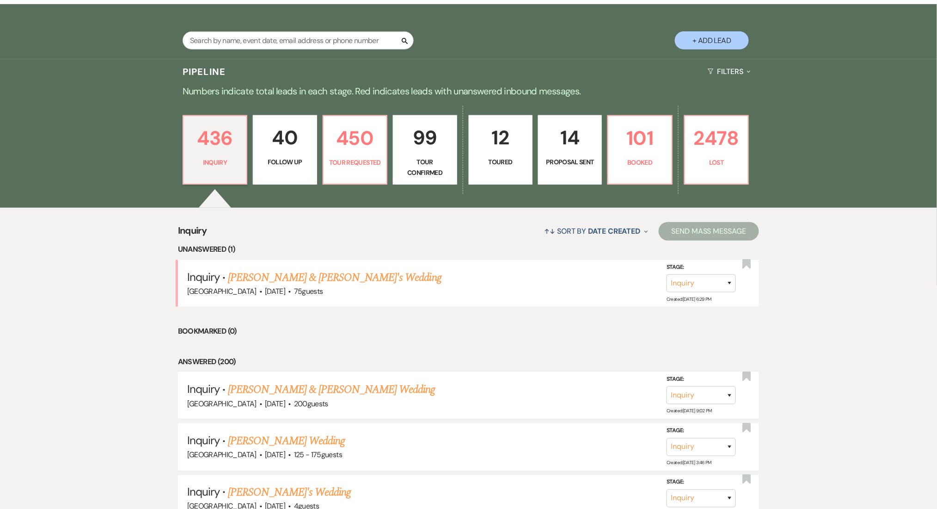
select select "4"
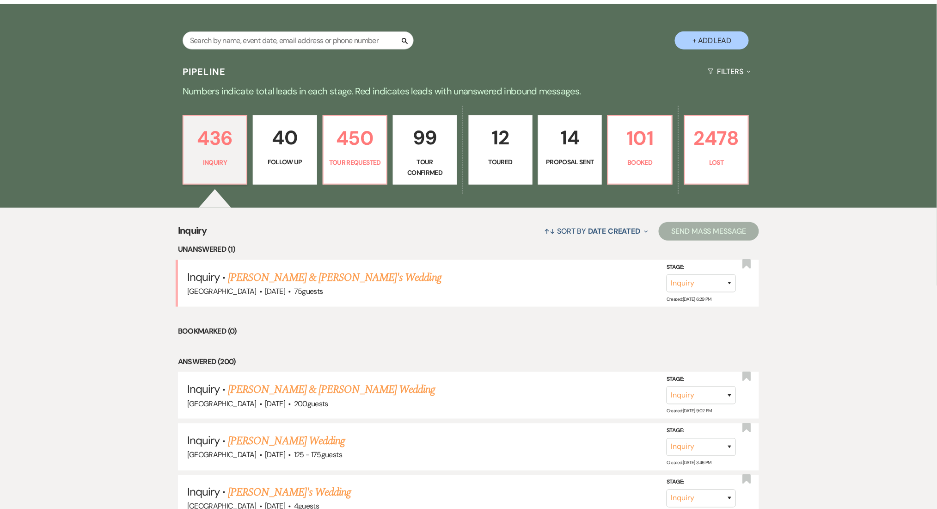
select select "4"
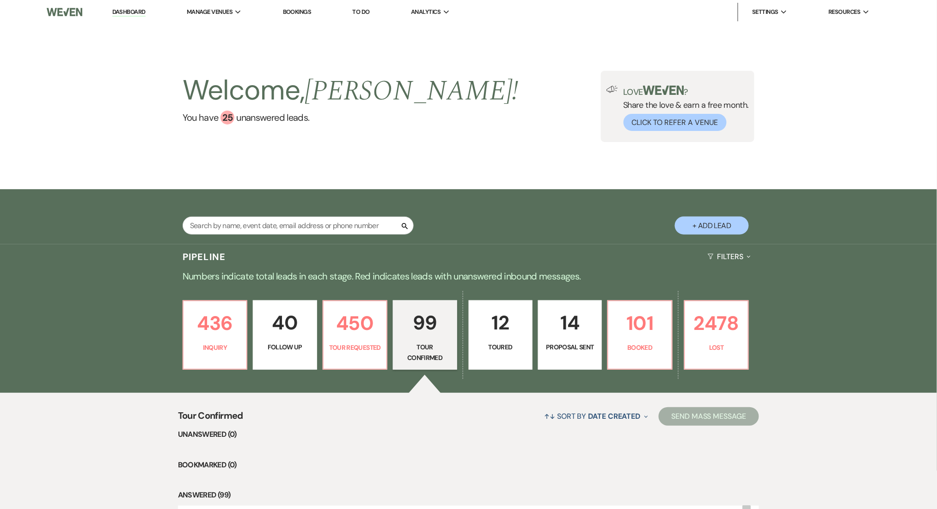
click at [147, 320] on div "436 Inquiry 40 Follow Up 450 Tour Requested 99 Tour Confirmed 12 Toured 14 Prop…" at bounding box center [469, 341] width 666 height 104
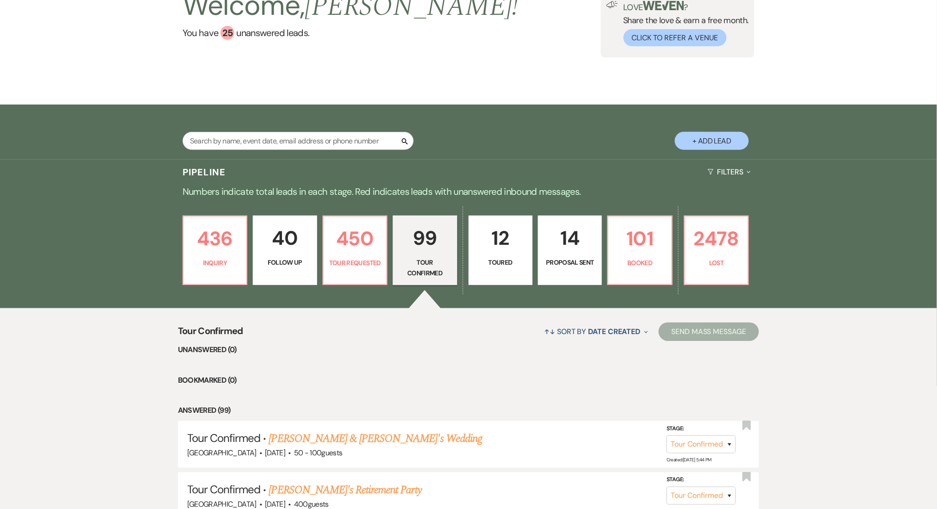
scroll to position [185, 0]
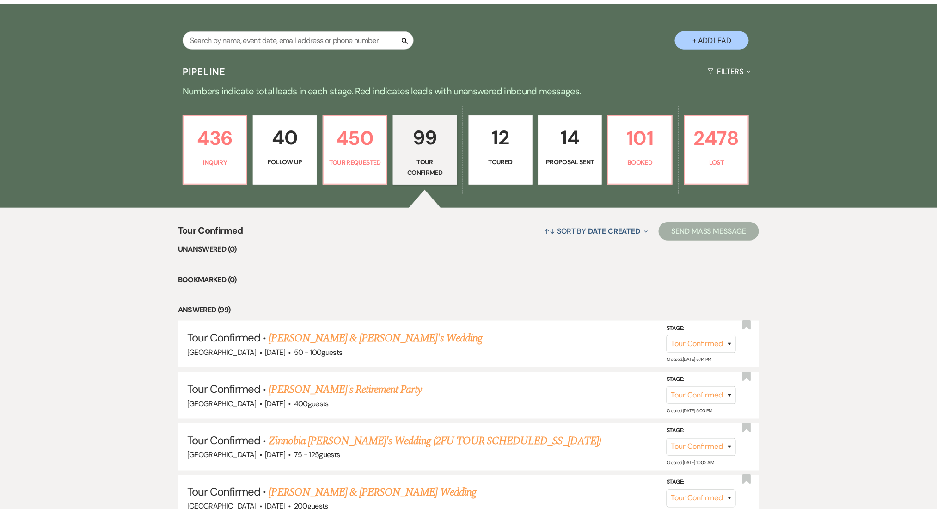
click at [291, 142] on p "40" at bounding box center [285, 137] width 52 height 31
select select "9"
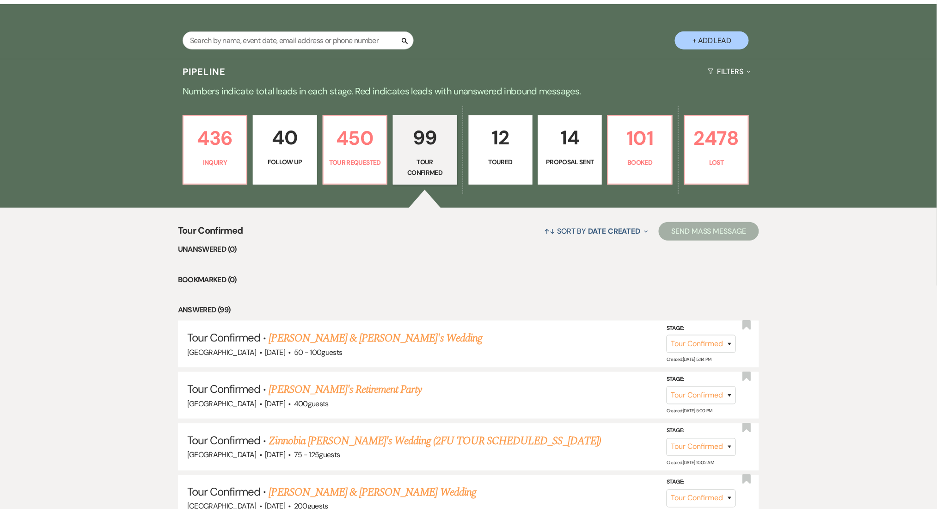
select select "9"
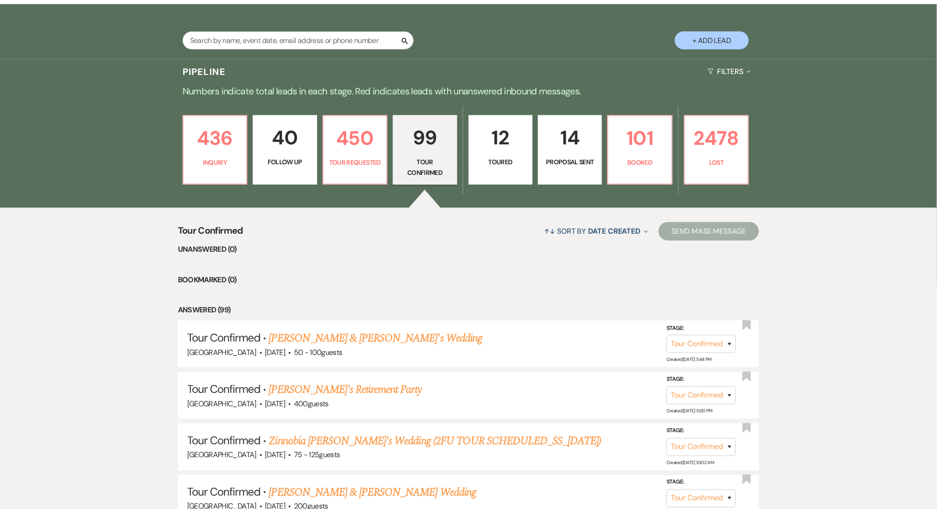
select select "9"
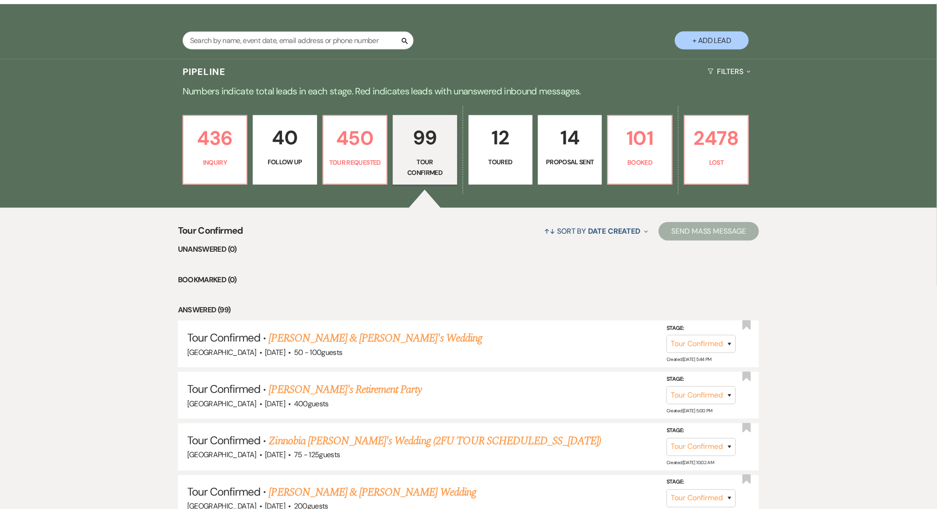
select select "9"
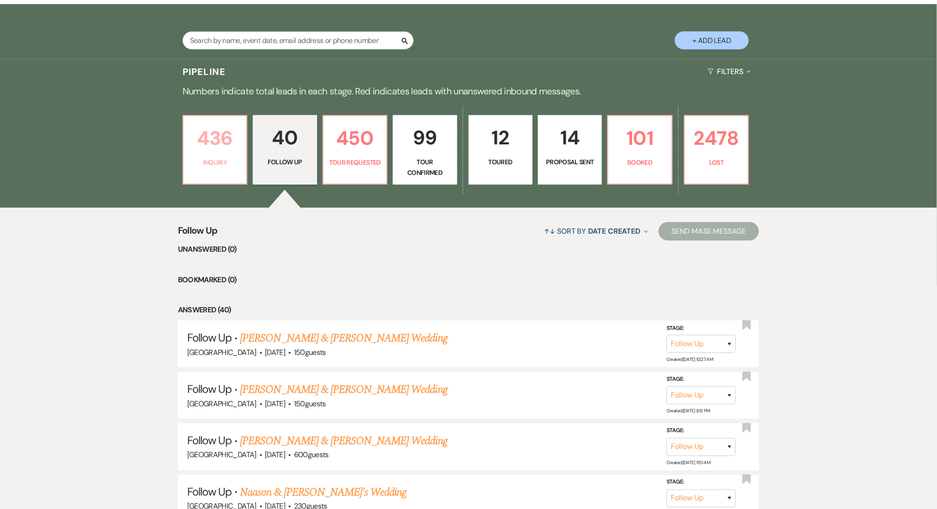
click at [226, 147] on p "436" at bounding box center [215, 138] width 52 height 31
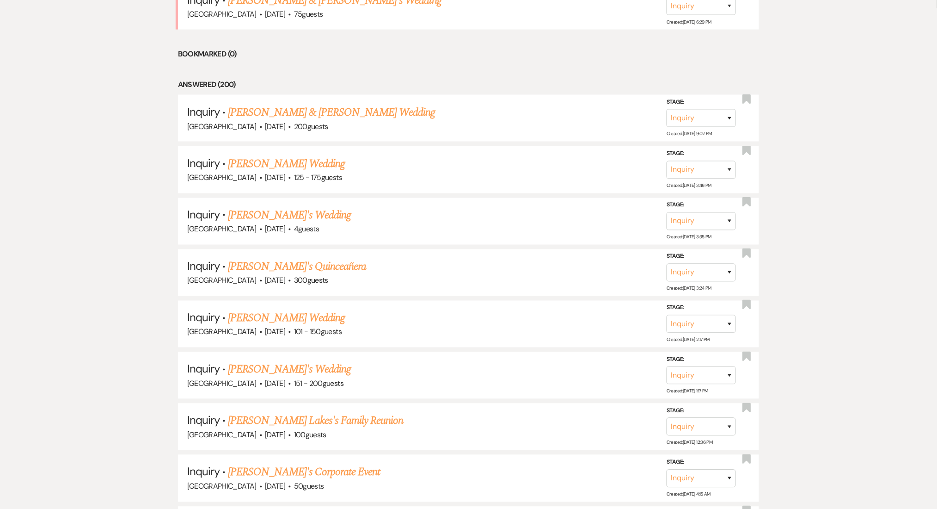
scroll to position [308, 0]
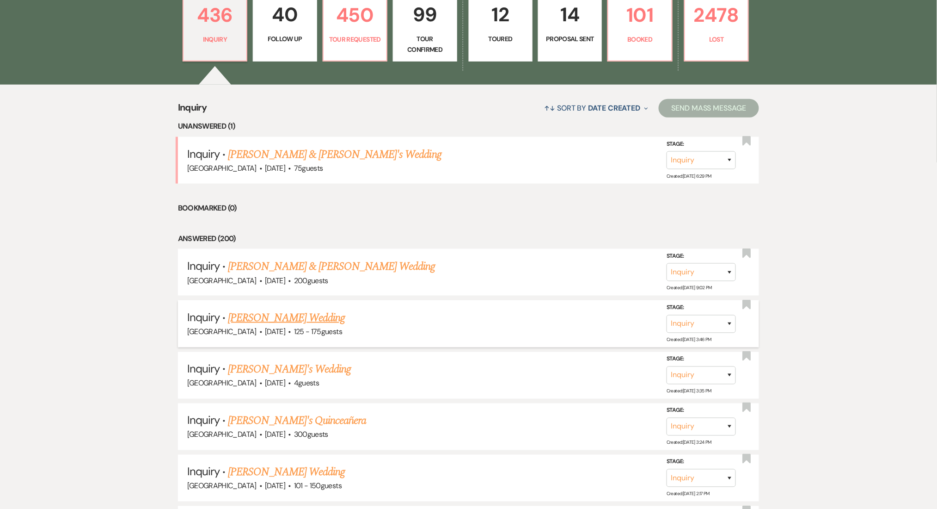
click at [262, 314] on link "[PERSON_NAME] Wedding" at bounding box center [286, 317] width 117 height 17
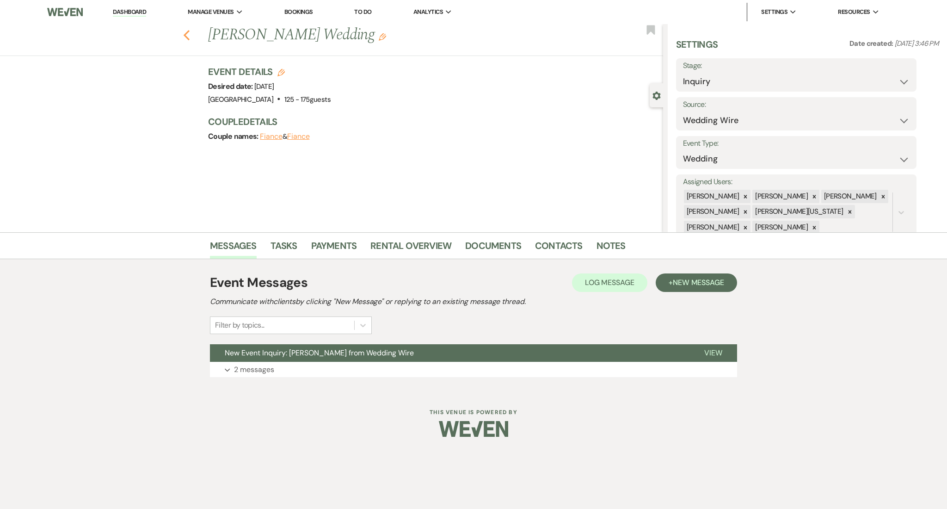
click at [189, 30] on icon "Previous" at bounding box center [186, 35] width 7 height 11
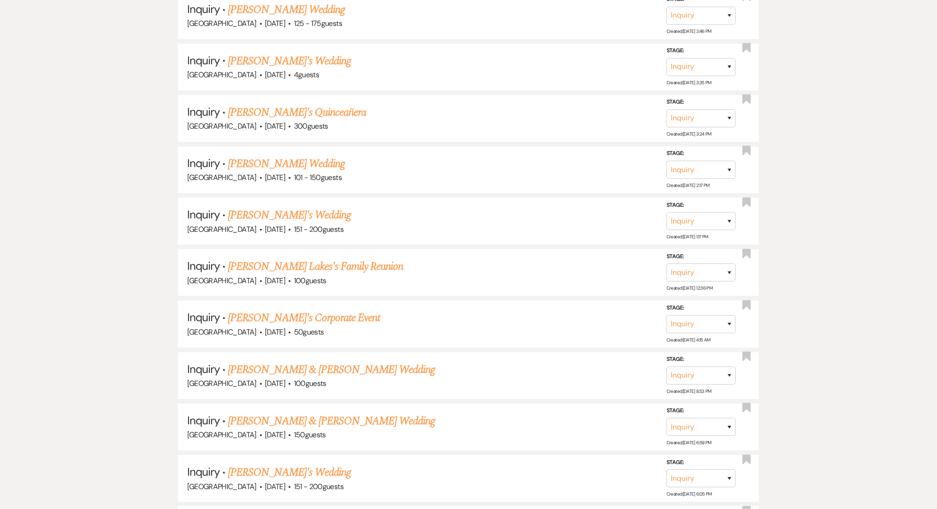
scroll to position [616, 0]
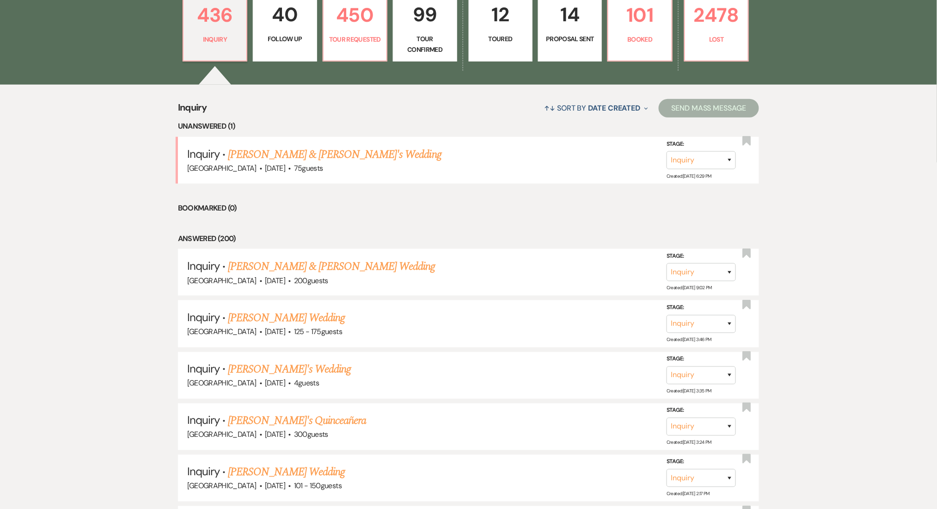
scroll to position [0, 0]
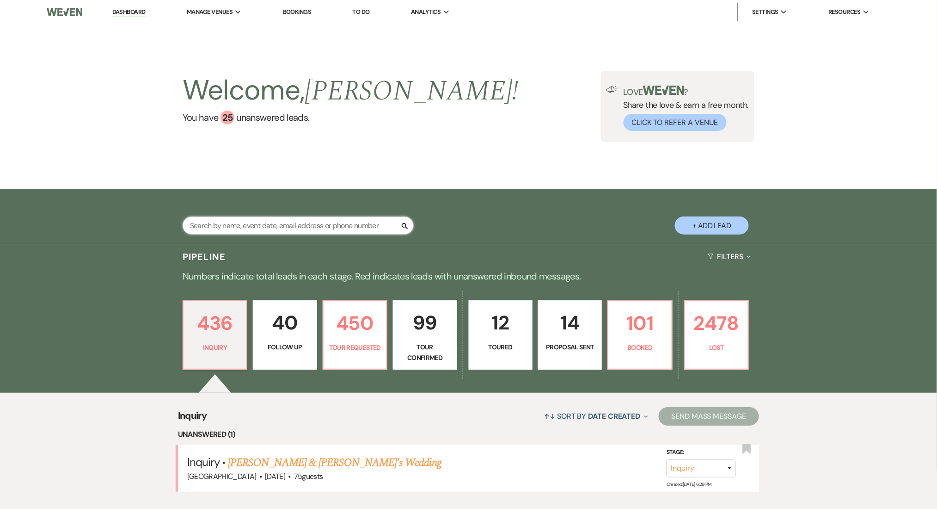
click at [259, 232] on input "text" at bounding box center [298, 225] width 231 height 18
click at [292, 325] on p "40" at bounding box center [285, 322] width 52 height 31
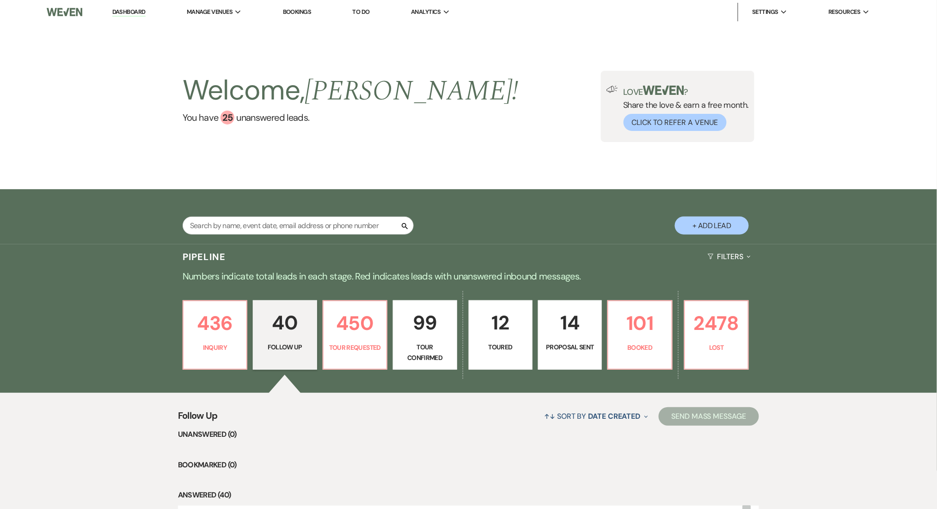
scroll to position [246, 0]
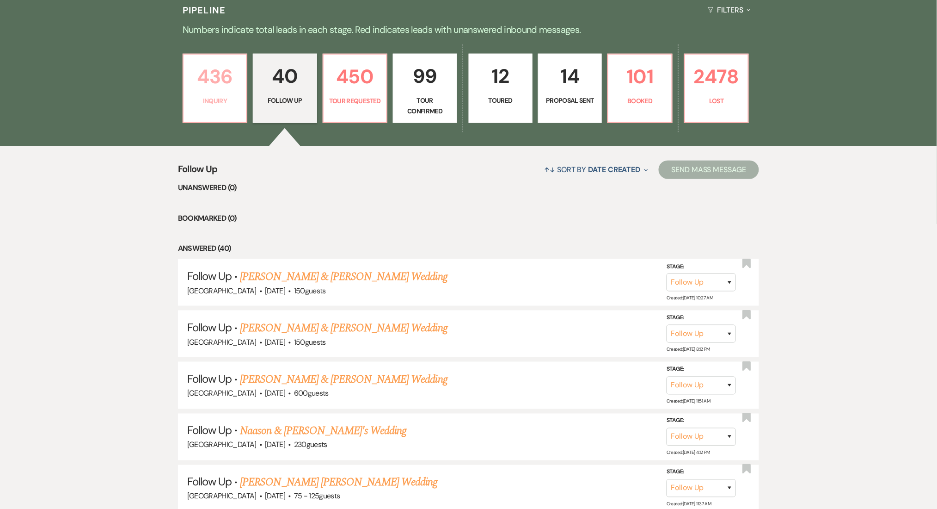
click at [212, 76] on p "436" at bounding box center [215, 76] width 52 height 31
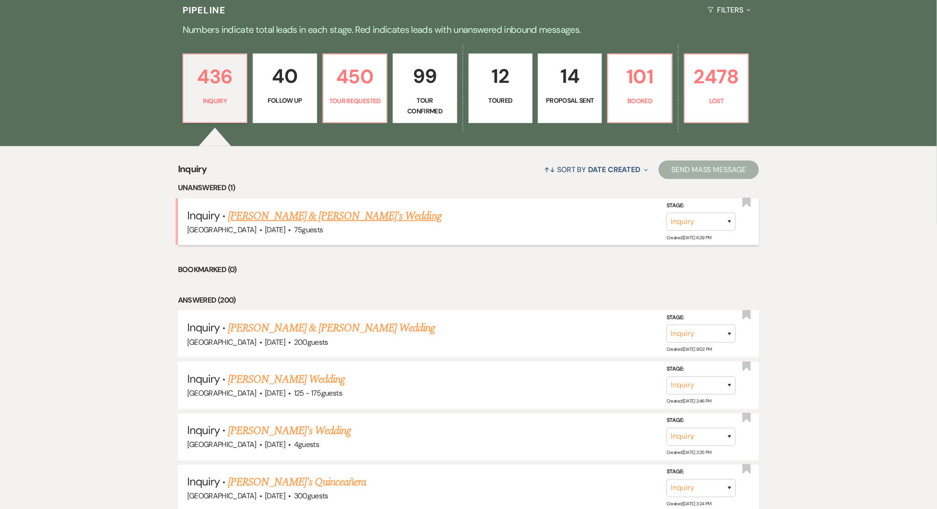
click at [277, 224] on div "Enon Ranch · Oct 11, 2026 · 75 guests" at bounding box center [468, 230] width 563 height 12
click at [279, 214] on link "[PERSON_NAME] & [PERSON_NAME]'s Wedding" at bounding box center [335, 216] width 214 height 17
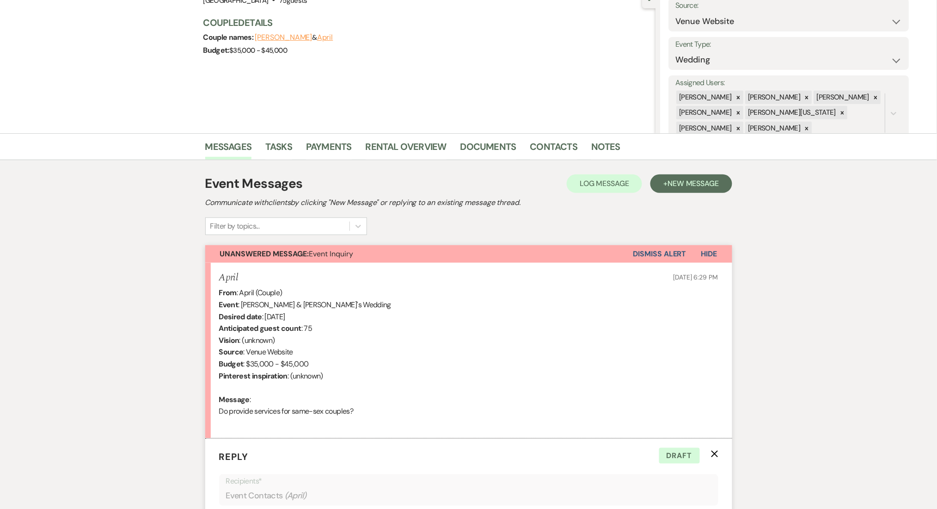
scroll to position [407, 0]
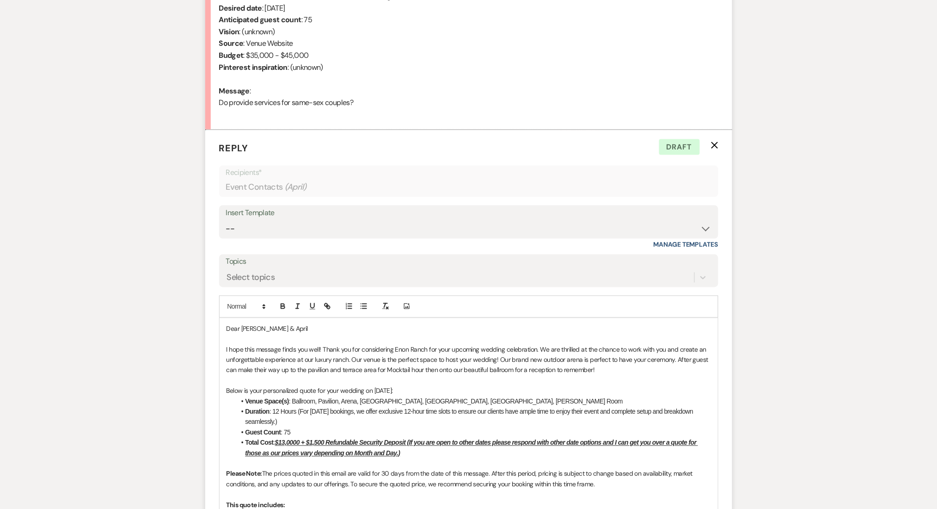
click at [0, 229] on div "Messages Tasks Payments Rental Overview Documents Contacts Notes Event Messages…" at bounding box center [468, 489] width 937 height 1329
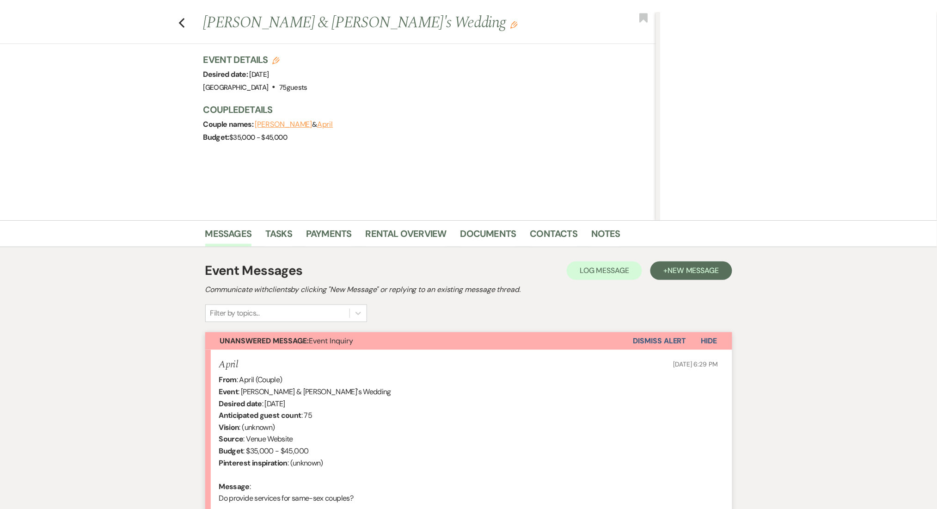
scroll to position [0, 0]
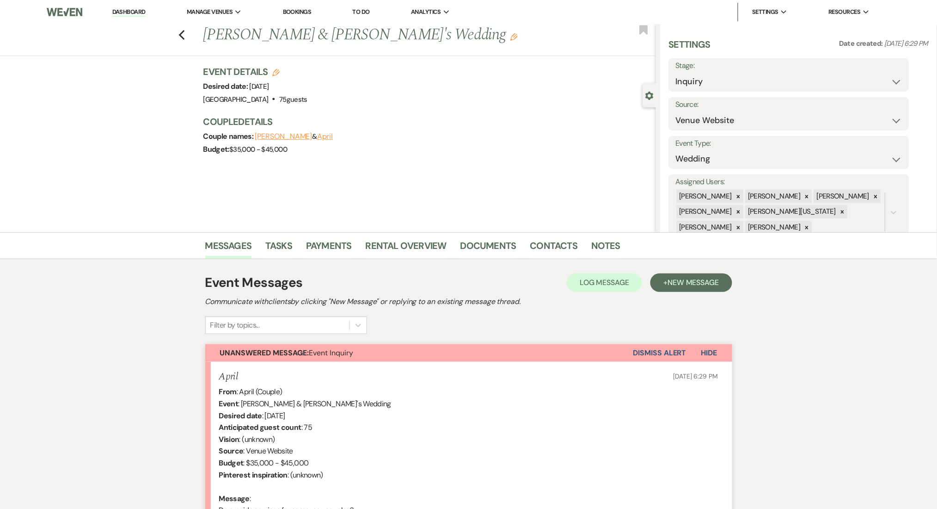
click at [131, 9] on link "Dashboard" at bounding box center [128, 12] width 33 height 9
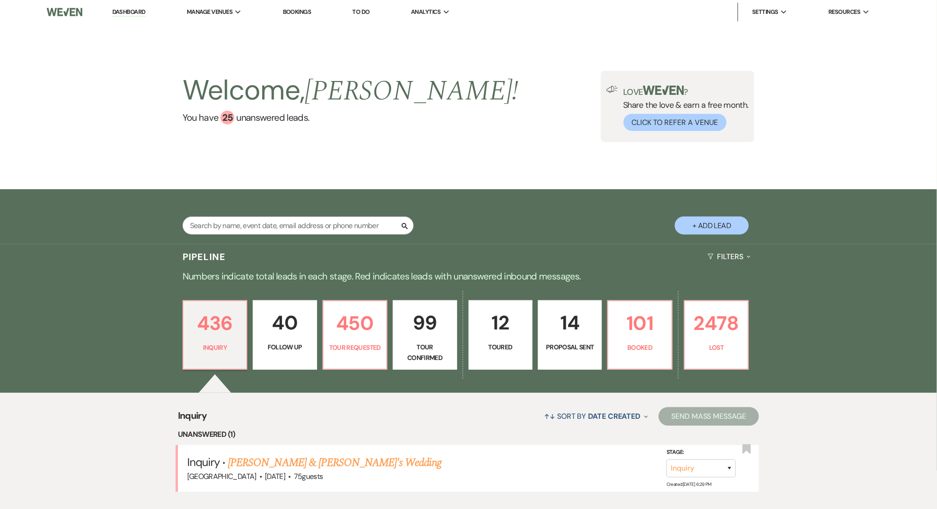
click at [119, 213] on div "Search + Add Lead" at bounding box center [468, 216] width 937 height 55
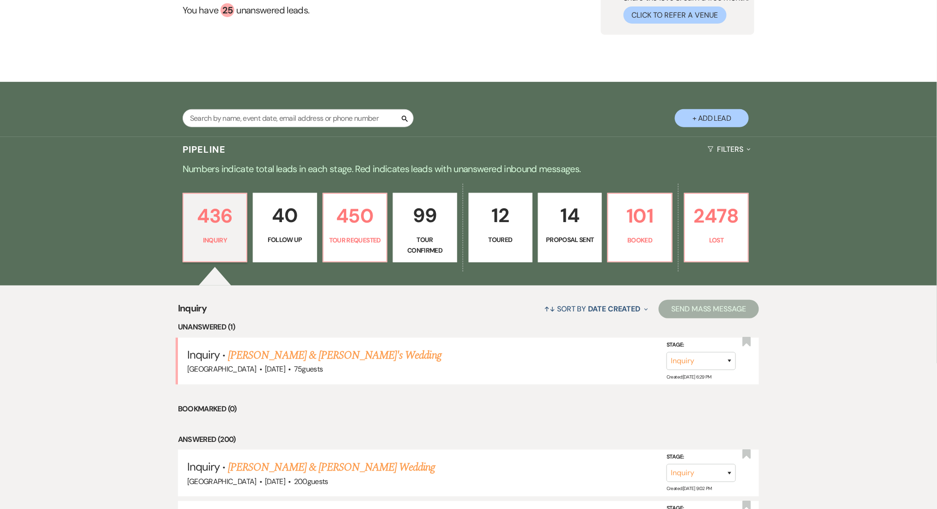
scroll to position [185, 0]
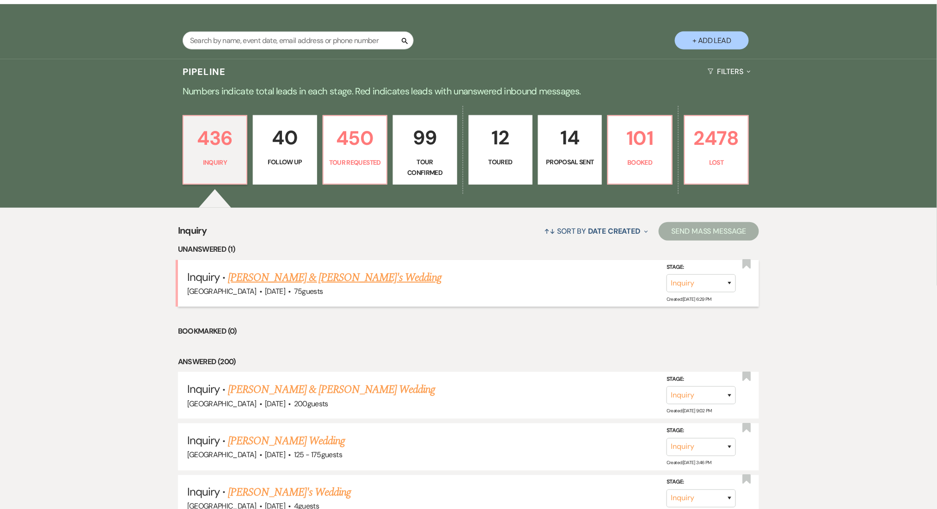
click at [290, 272] on link "[PERSON_NAME] & [PERSON_NAME]'s Wedding" at bounding box center [335, 277] width 214 height 17
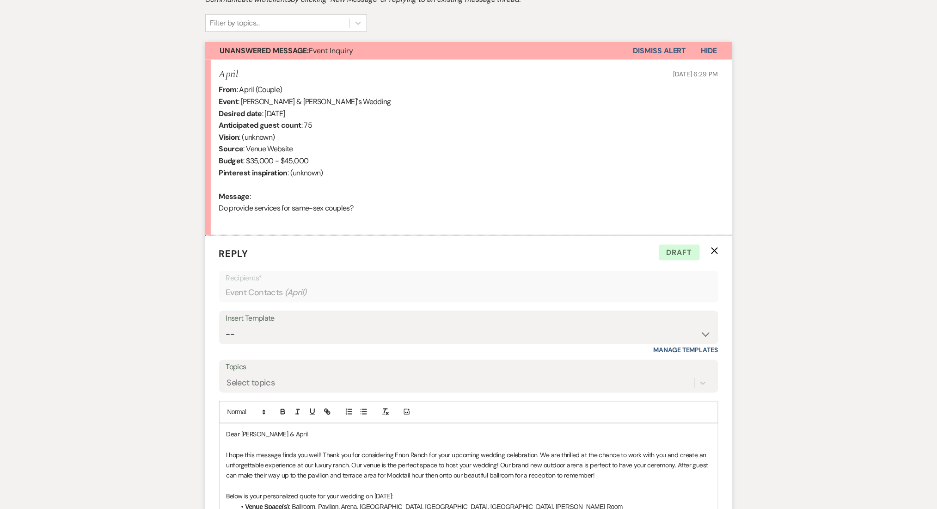
scroll to position [450, 0]
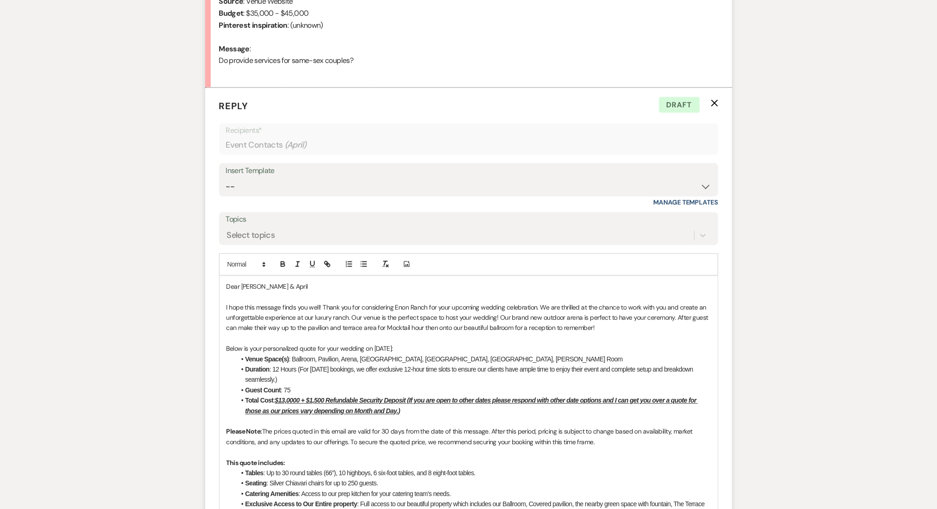
click at [107, 370] on div "Messages Tasks Payments Rental Overview Documents Contacts Notes Event Messages…" at bounding box center [468, 447] width 937 height 1329
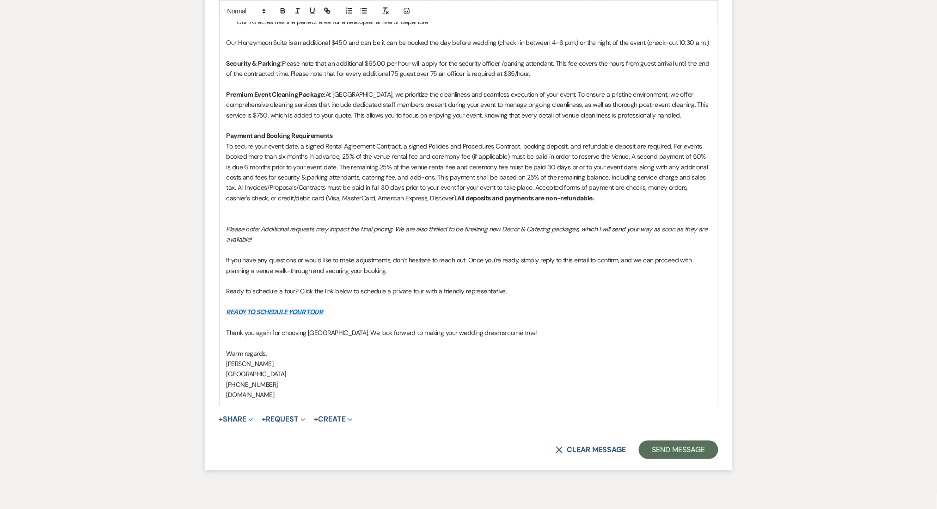
scroll to position [1101, 0]
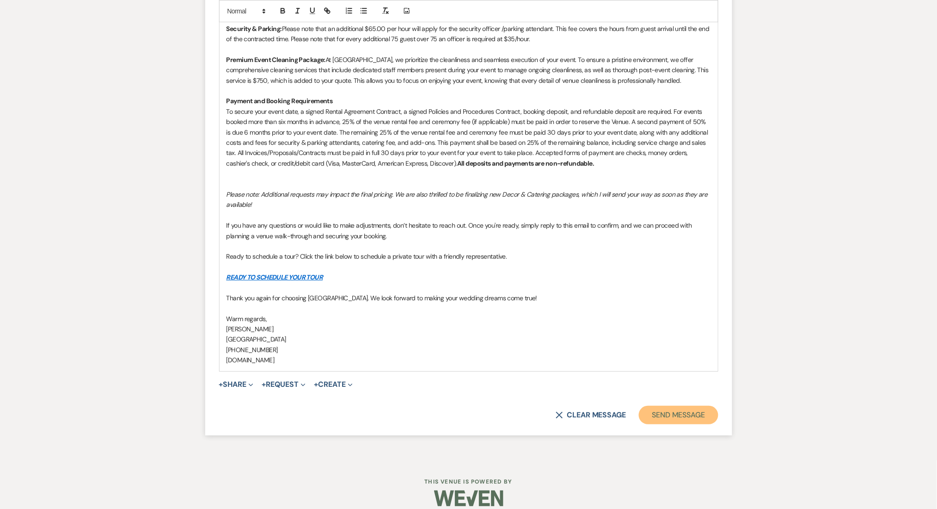
click at [679, 406] on button "Send Message" at bounding box center [678, 415] width 79 height 18
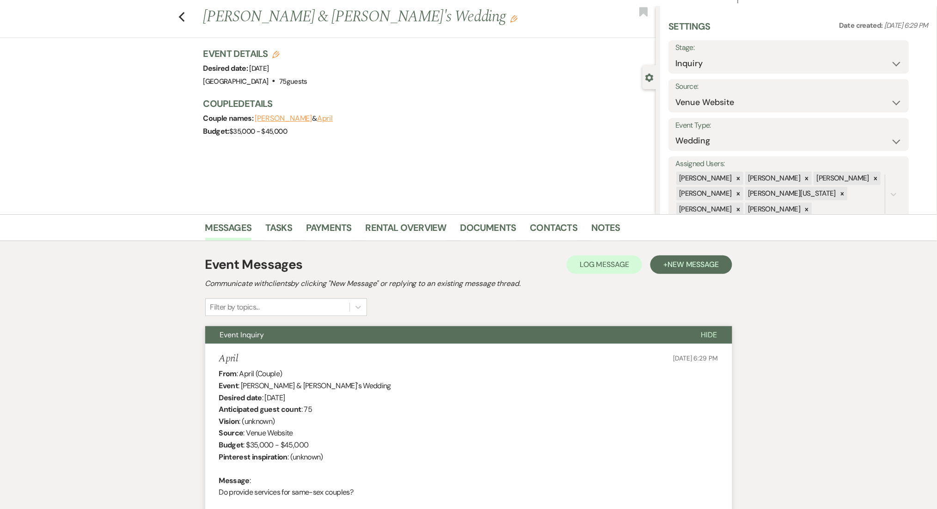
scroll to position [0, 0]
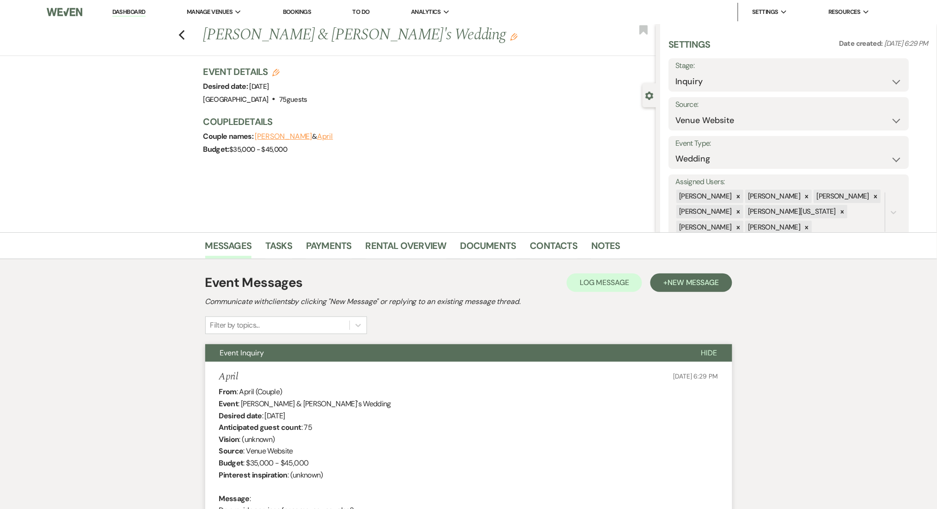
click at [554, 237] on li "Contacts" at bounding box center [561, 247] width 62 height 22
click at [541, 244] on link "Contacts" at bounding box center [554, 248] width 48 height 20
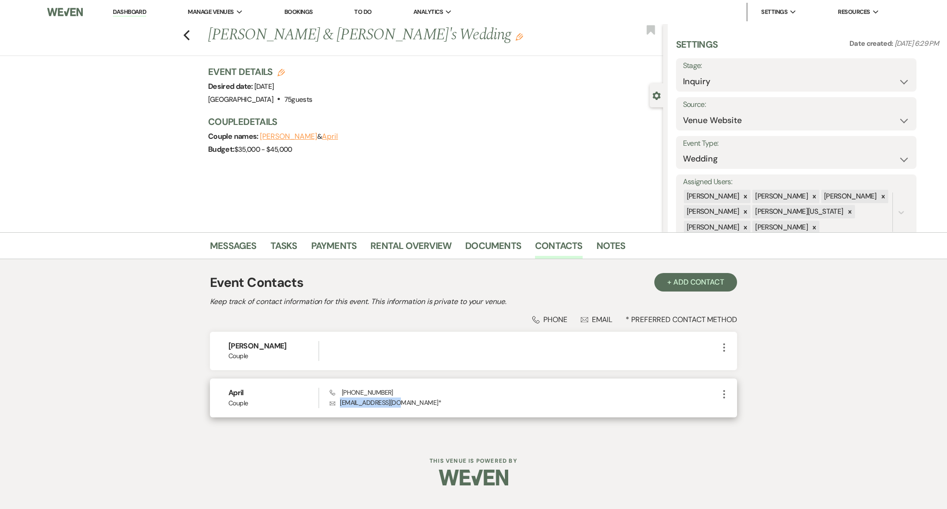
drag, startPoint x: 406, startPoint y: 402, endPoint x: 337, endPoint y: 407, distance: 69.5
click at [337, 407] on p "Envelope mamaburk@yahoo.com *" at bounding box center [524, 402] width 389 height 10
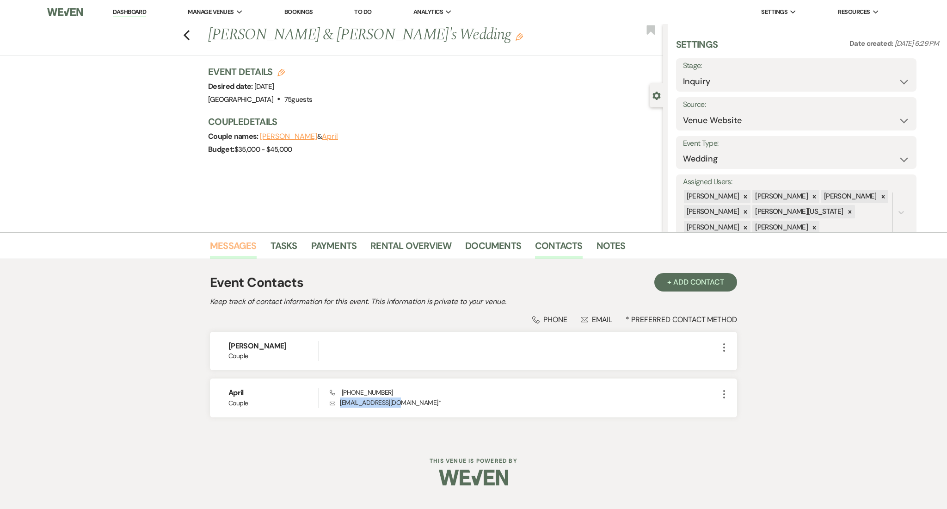
click at [240, 240] on link "Messages" at bounding box center [233, 248] width 47 height 20
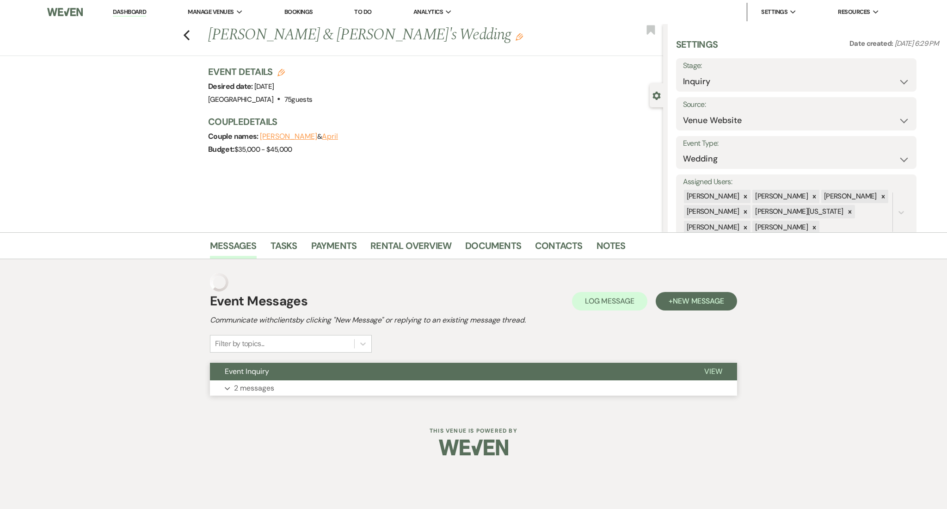
click at [285, 386] on button "Expand 2 messages" at bounding box center [473, 388] width 527 height 16
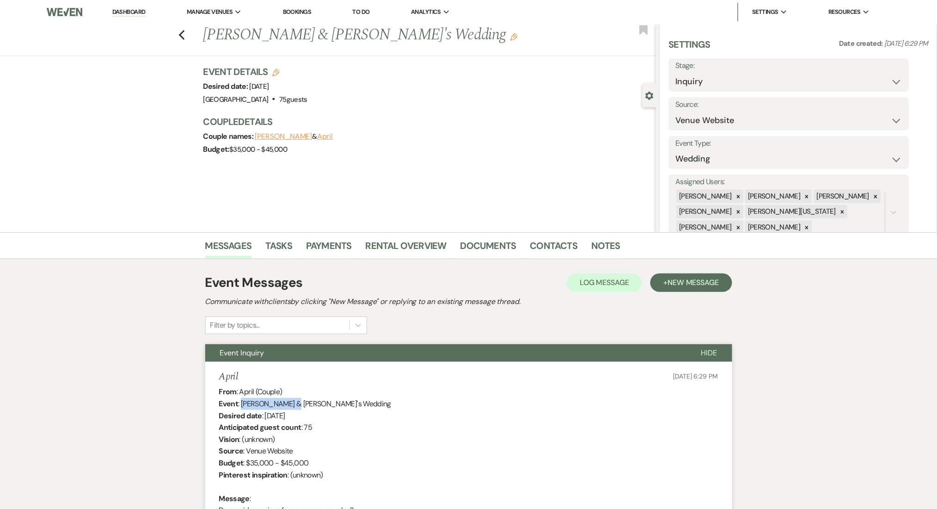
drag, startPoint x: 282, startPoint y: 404, endPoint x: 241, endPoint y: 406, distance: 40.8
click at [241, 406] on div "From : April (Couple) Event : Ingrid & April's Wedding Desired date : October 1…" at bounding box center [468, 457] width 499 height 142
click at [140, 9] on link "Dashboard" at bounding box center [128, 12] width 33 height 9
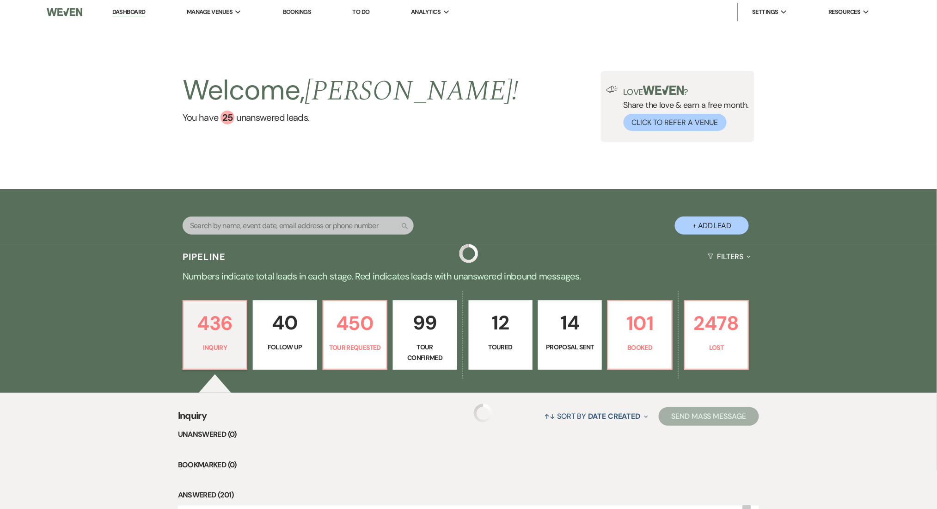
scroll to position [246, 0]
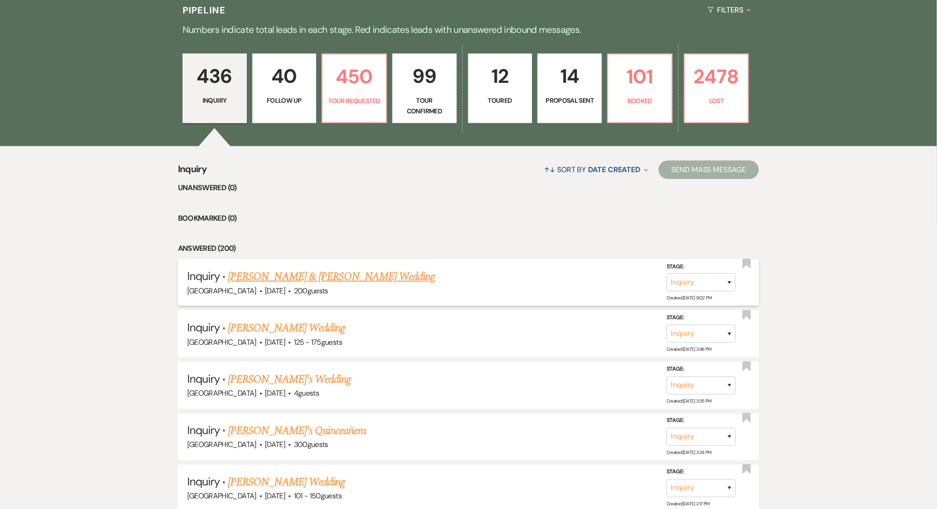
click at [294, 286] on span "200 guests" at bounding box center [311, 291] width 34 height 10
click at [290, 274] on link "[PERSON_NAME] & [PERSON_NAME] Wedding" at bounding box center [331, 276] width 207 height 17
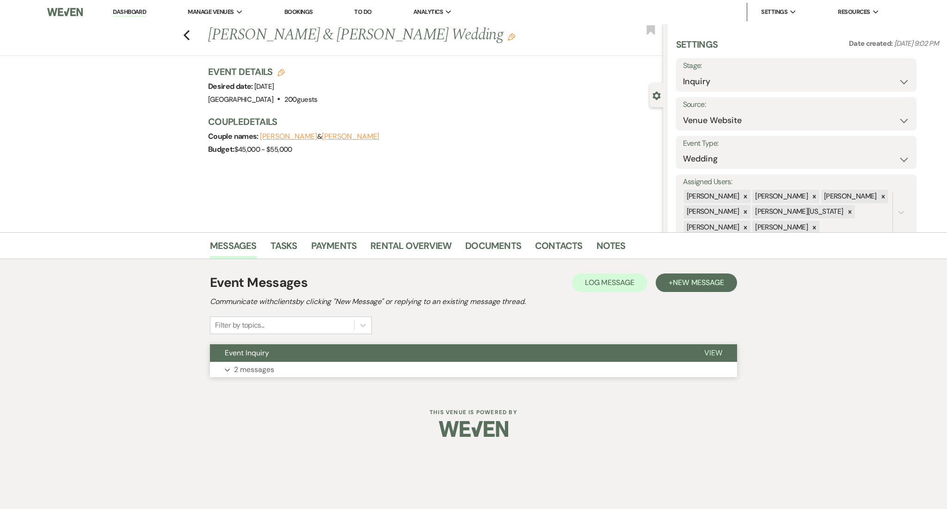
click at [318, 372] on button "Expand 2 messages" at bounding box center [473, 370] width 527 height 16
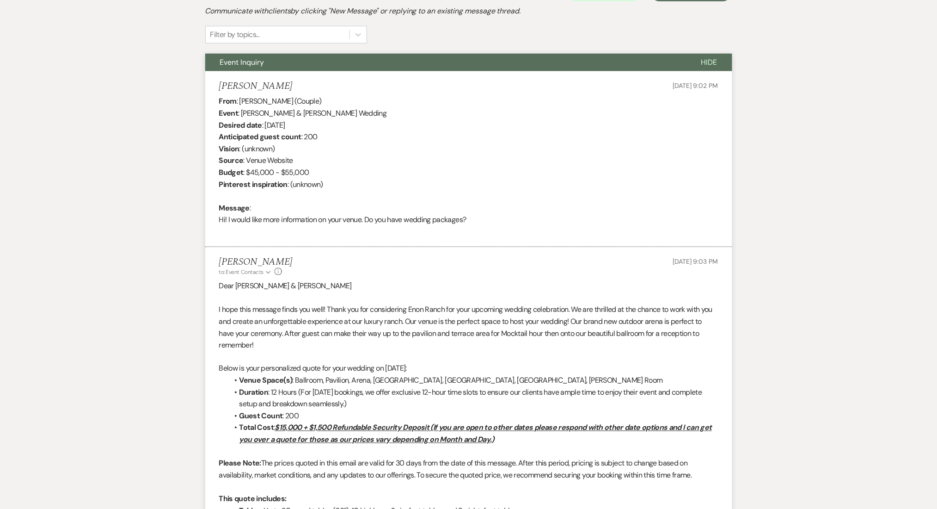
scroll to position [195, 0]
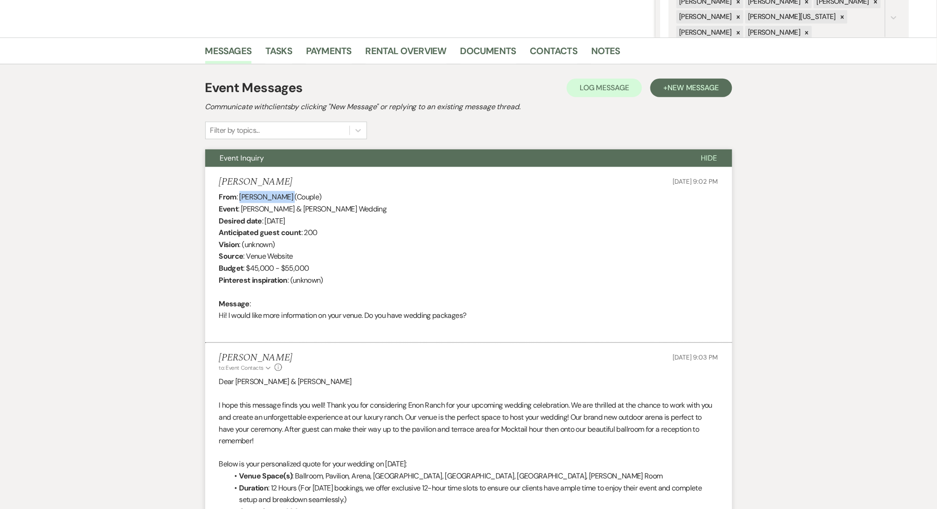
drag, startPoint x: 285, startPoint y: 196, endPoint x: 241, endPoint y: 195, distance: 43.9
click at [241, 195] on div "From : Hannah Millsap (Couple) Event : Jammie McCovery & Hannah Millsap's Weddi…" at bounding box center [468, 262] width 499 height 142
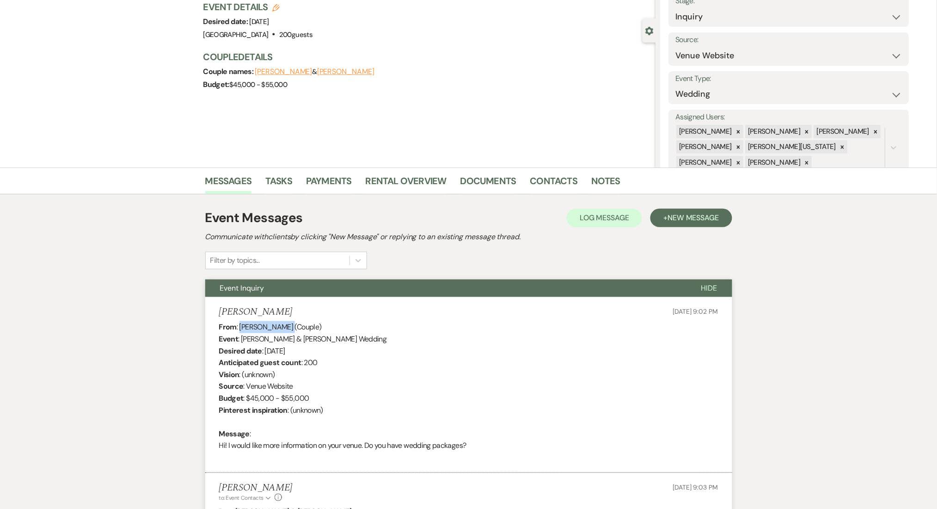
scroll to position [10, 0]
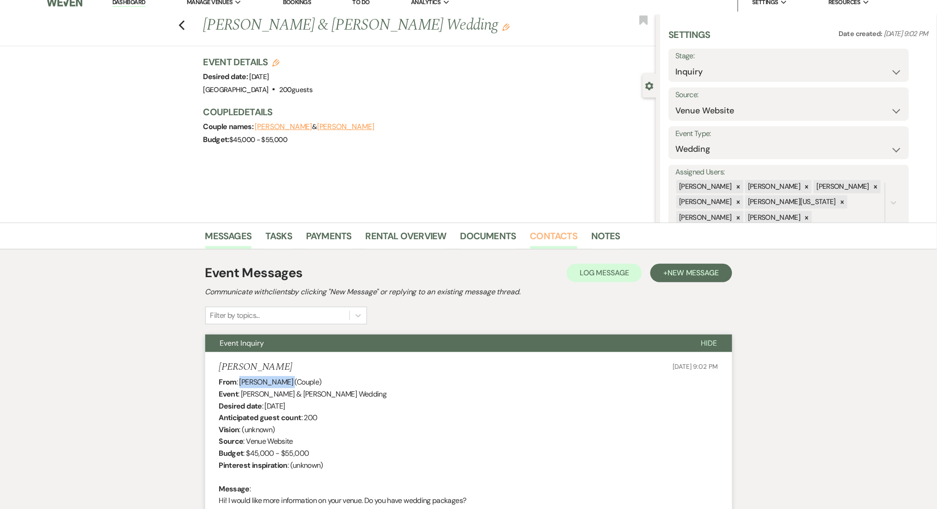
click at [560, 237] on link "Contacts" at bounding box center [554, 238] width 48 height 20
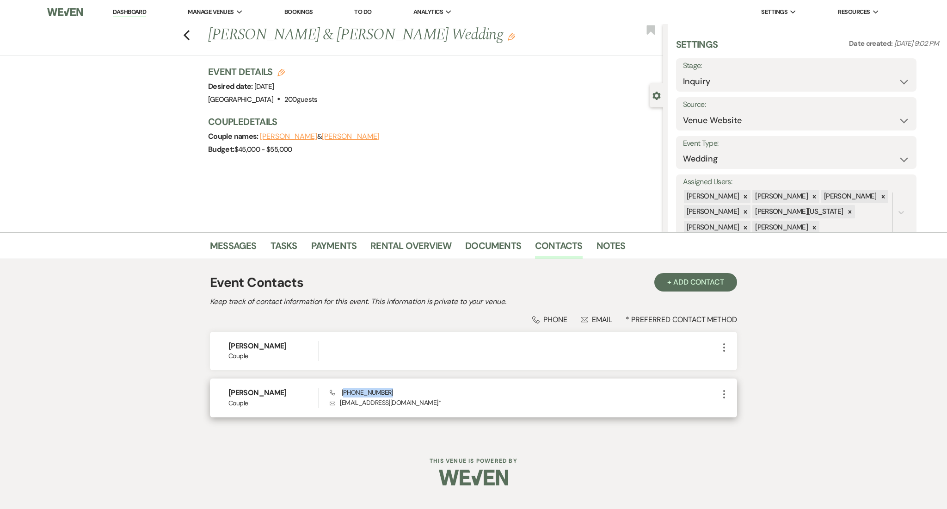
drag, startPoint x: 381, startPoint y: 391, endPoint x: 343, endPoint y: 394, distance: 38.1
click at [343, 394] on div "Phone (251) 751-1320 Envelope hannahmillsap1234@gmail.com *" at bounding box center [524, 398] width 389 height 20
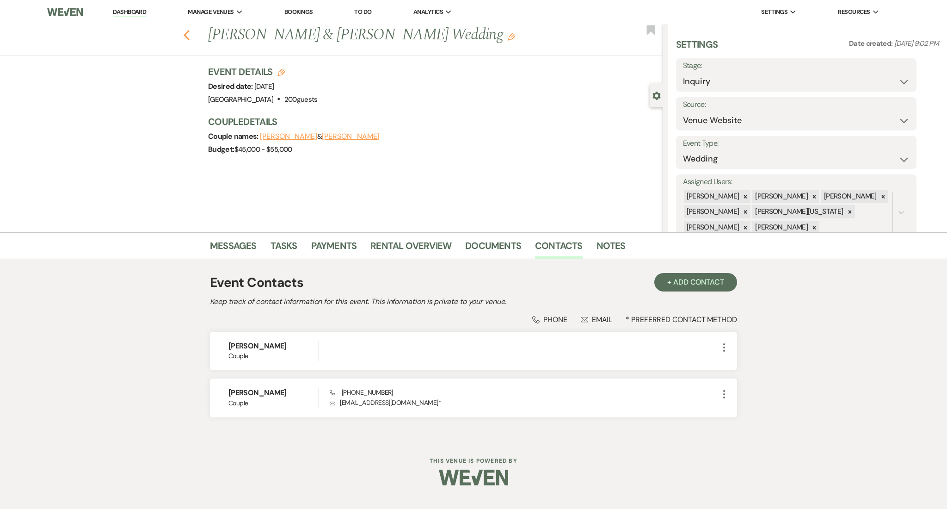
click at [182, 31] on div "Previous Jammie McCovery & Hannah Millsap's Wedding Edit Bookmark" at bounding box center [329, 40] width 668 height 32
click at [185, 33] on use "button" at bounding box center [187, 35] width 6 height 10
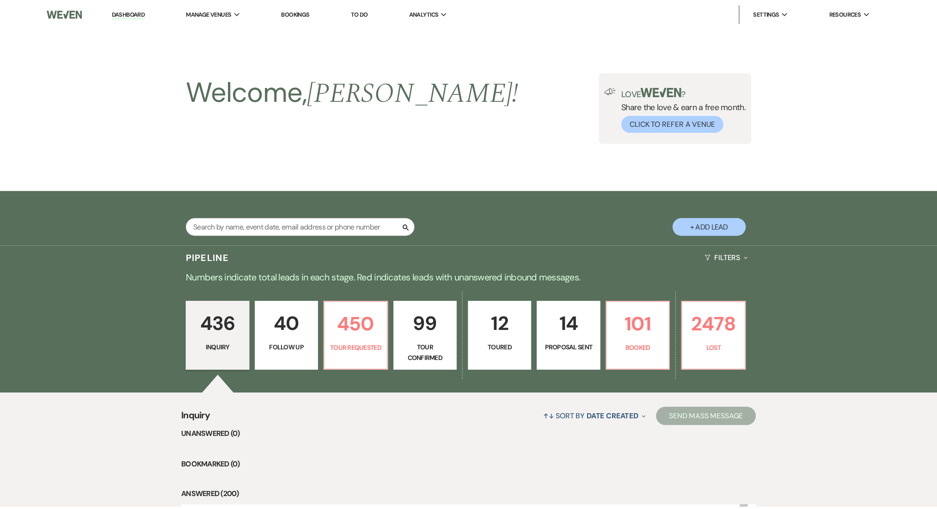
scroll to position [246, 0]
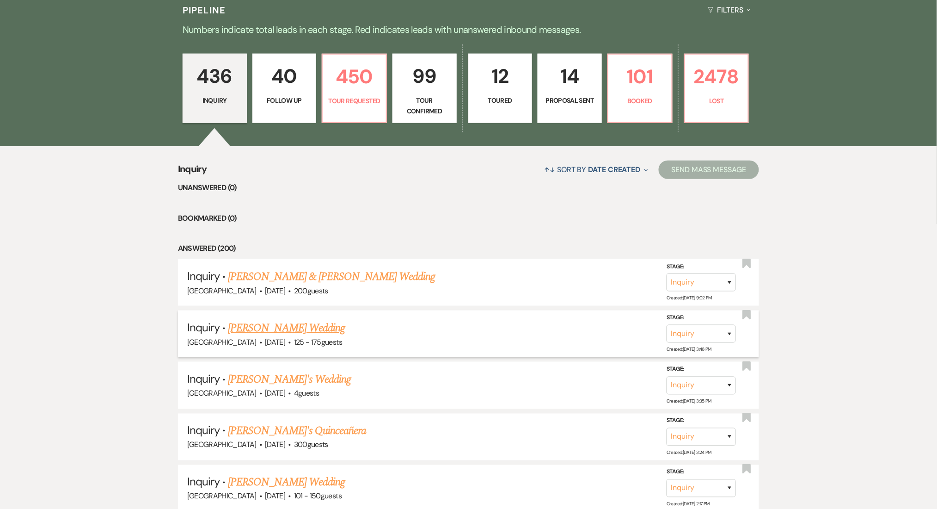
click at [278, 323] on link "[PERSON_NAME] Wedding" at bounding box center [286, 328] width 117 height 17
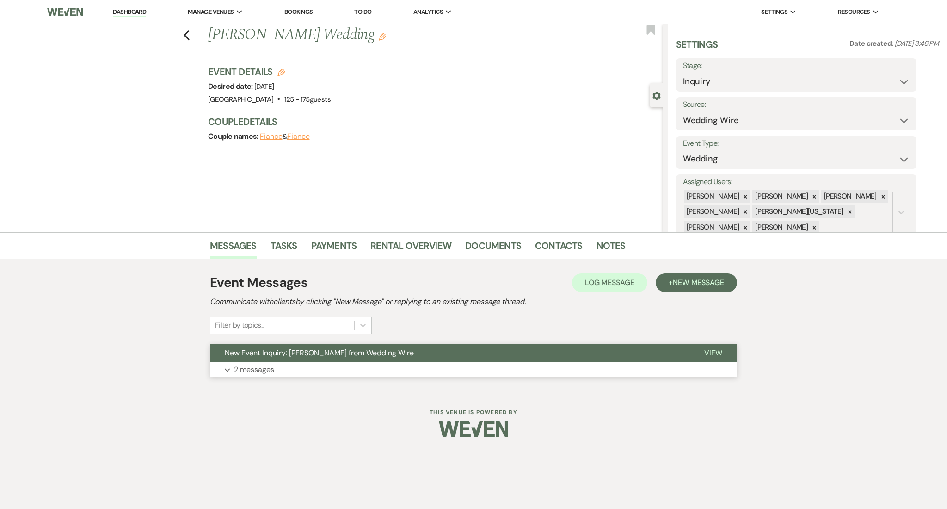
click at [266, 367] on p "2 messages" at bounding box center [254, 369] width 40 height 12
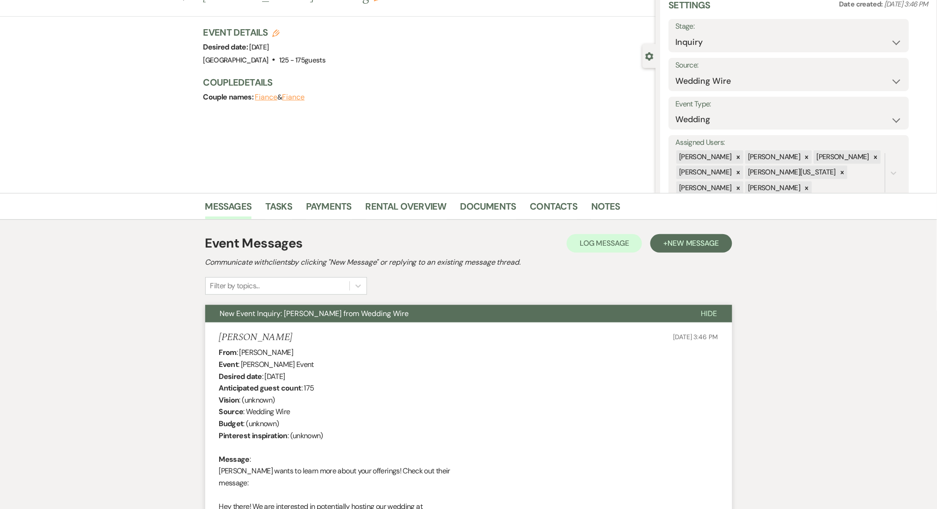
scroll to position [62, 0]
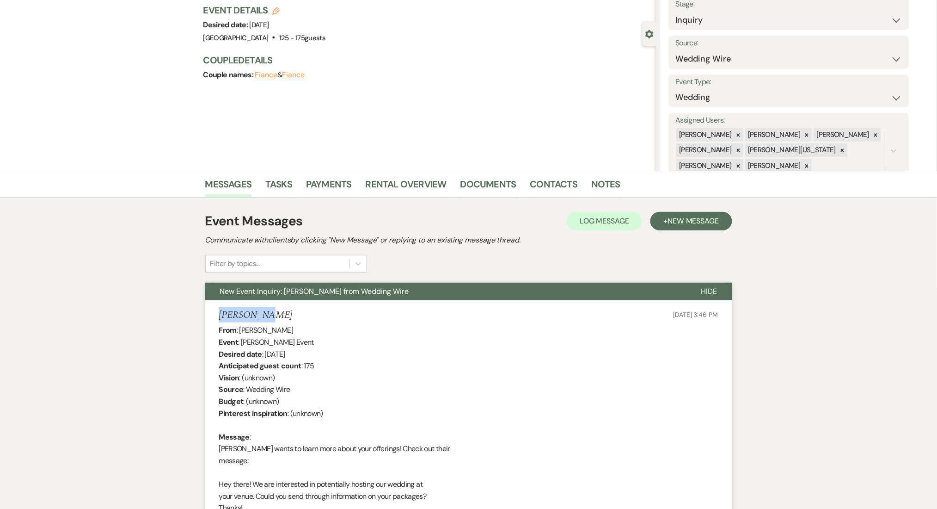
drag, startPoint x: 286, startPoint y: 314, endPoint x: 200, endPoint y: 308, distance: 86.3
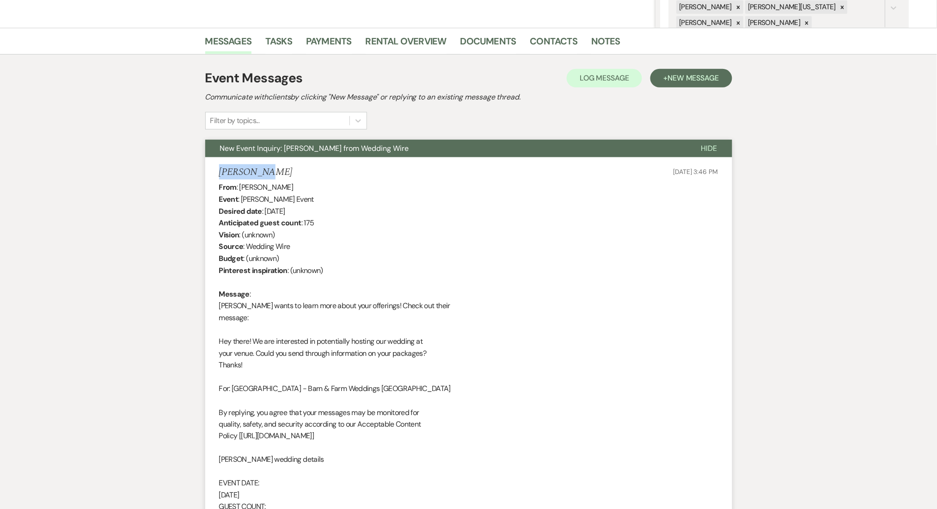
scroll to position [308, 0]
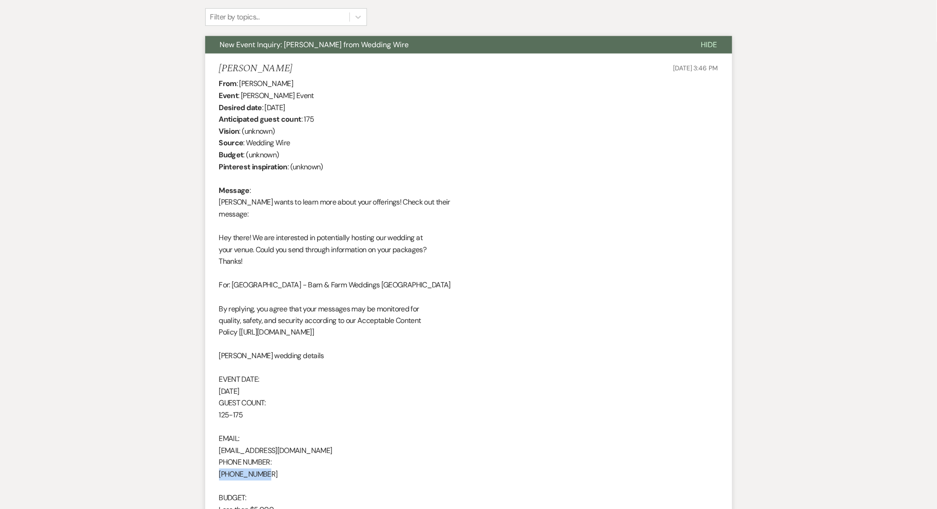
drag, startPoint x: 272, startPoint y: 472, endPoint x: 219, endPoint y: 473, distance: 52.7
click at [219, 473] on div "From : Aya Ghanem Event : Aya Ghanem's Event Desired date : November 22nd 2025 …" at bounding box center [468, 362] width 499 height 568
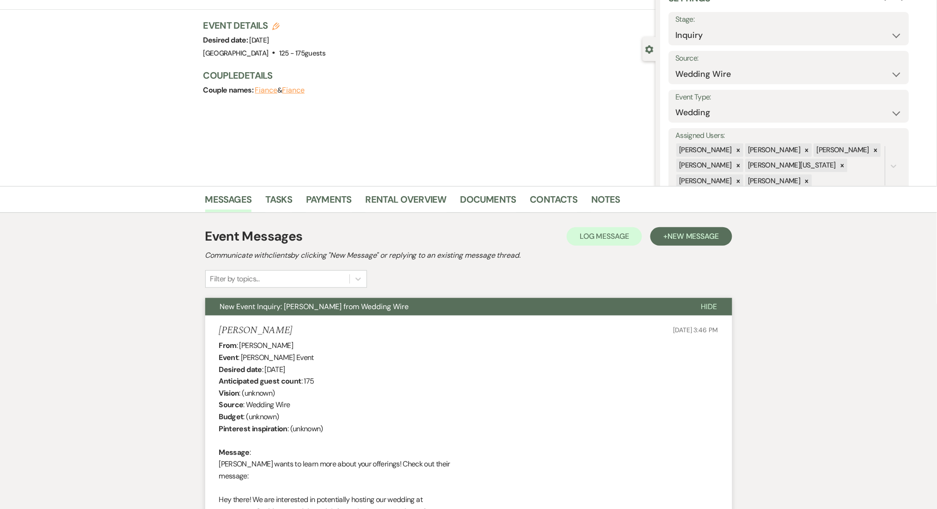
scroll to position [0, 0]
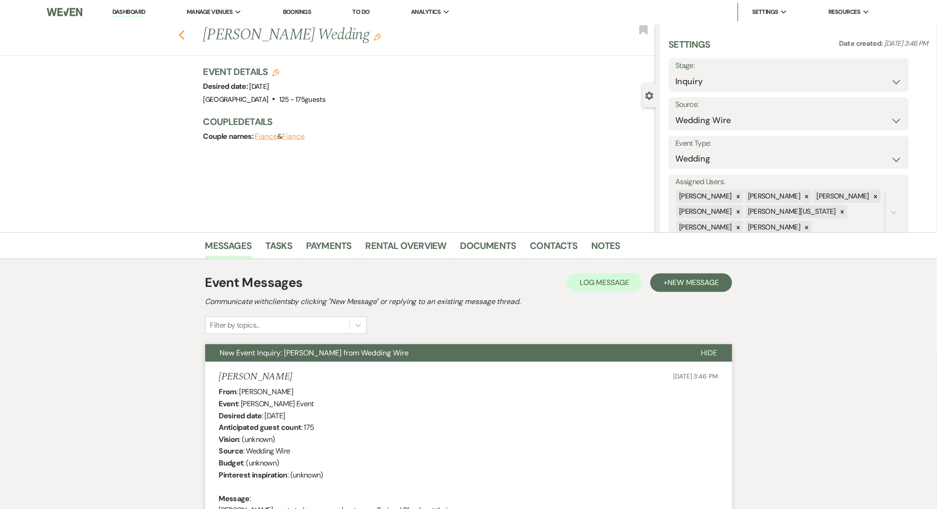
click at [185, 33] on use "button" at bounding box center [182, 35] width 6 height 10
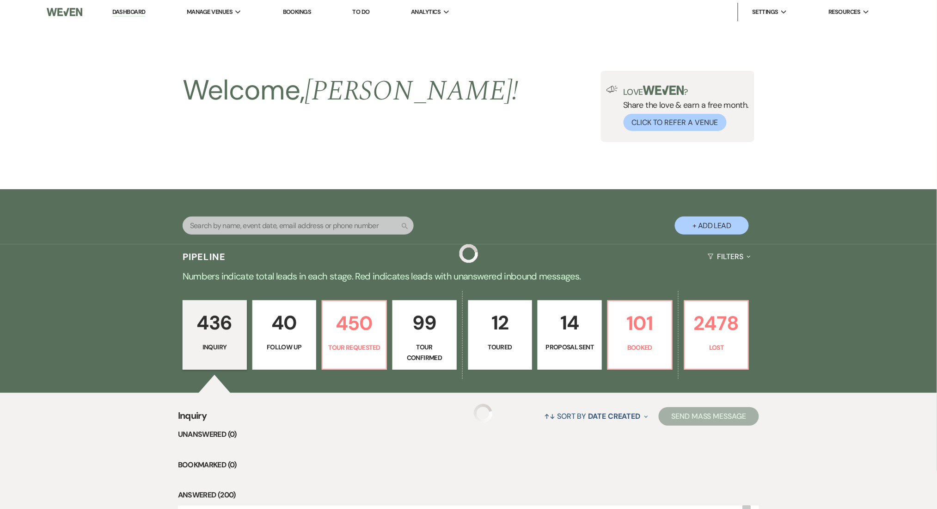
scroll to position [246, 0]
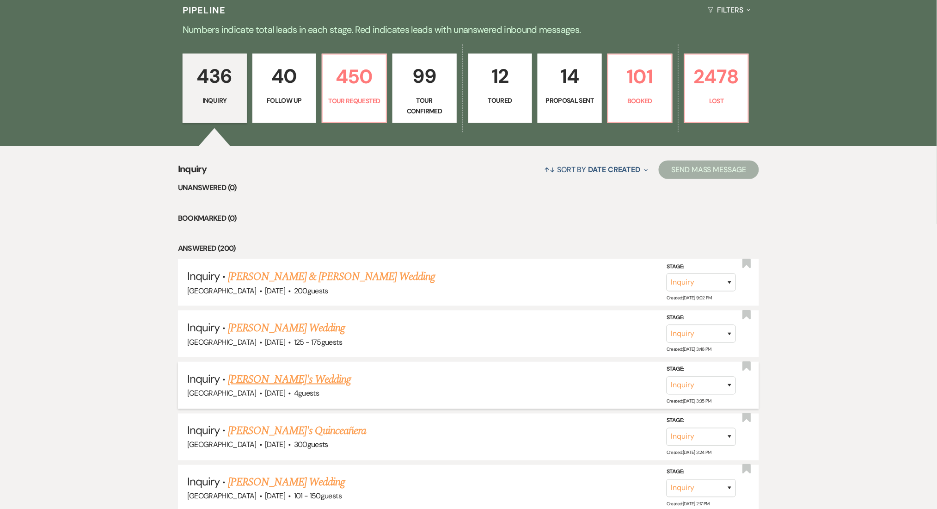
click at [271, 375] on link "[PERSON_NAME]'s Wedding" at bounding box center [289, 379] width 123 height 17
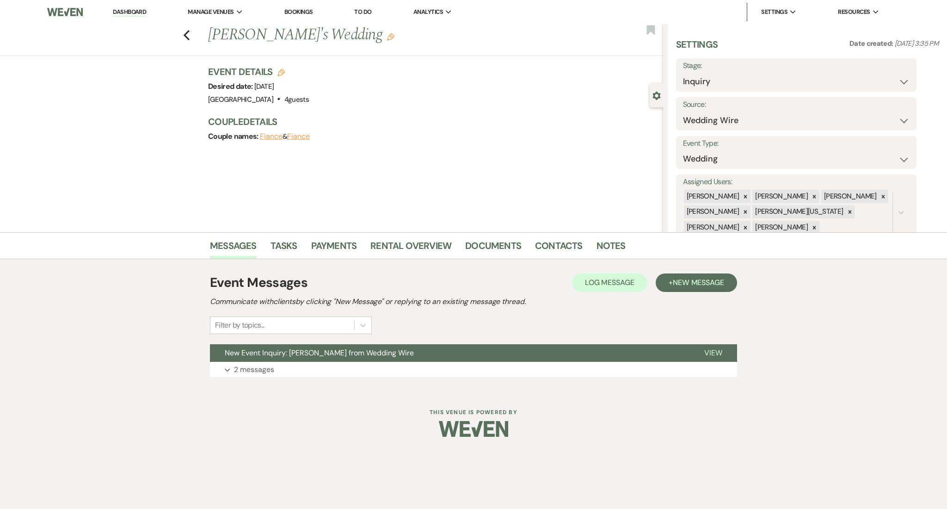
click at [290, 386] on div "Event Messages Log Log Message + New Message Communicate with clients by clicki…" at bounding box center [473, 325] width 527 height 132
click at [289, 371] on button "Expand 2 messages" at bounding box center [473, 370] width 527 height 16
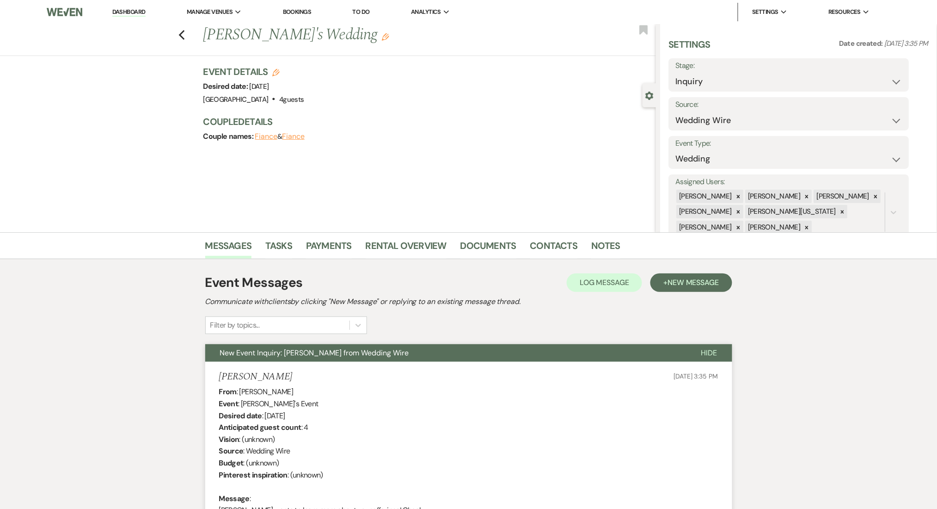
drag, startPoint x: 329, startPoint y: 371, endPoint x: 202, endPoint y: 372, distance: 126.7
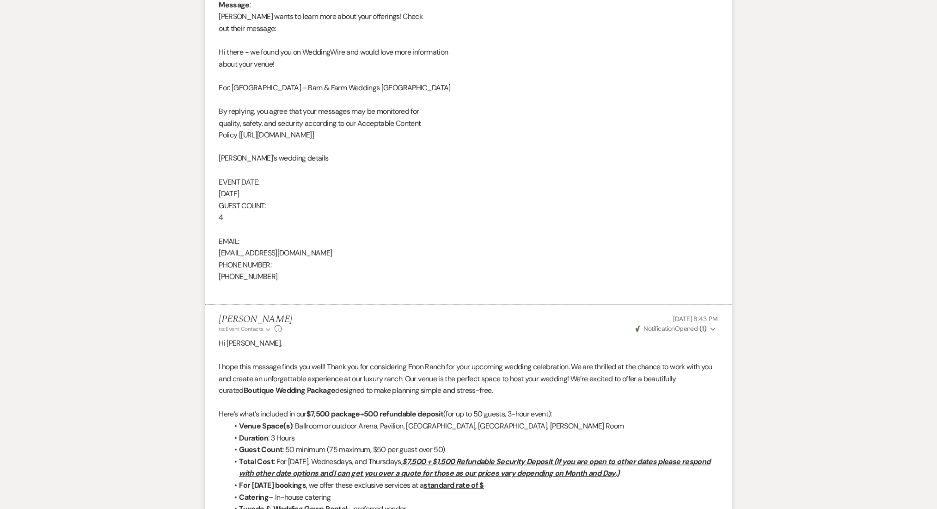
scroll to position [493, 0]
drag, startPoint x: 266, startPoint y: 281, endPoint x: 206, endPoint y: 281, distance: 60.6
click at [206, 281] on li "Amaira Readymadewala Sep 22, 2025, 3:35 PM From : Amaira Readymadewala Event : …" at bounding box center [468, 87] width 527 height 437
drag, startPoint x: 268, startPoint y: 280, endPoint x: 216, endPoint y: 280, distance: 52.3
click at [216, 280] on li "Amaira Readymadewala Sep 22, 2025, 3:35 PM From : Amaira Readymadewala Event : …" at bounding box center [468, 87] width 527 height 437
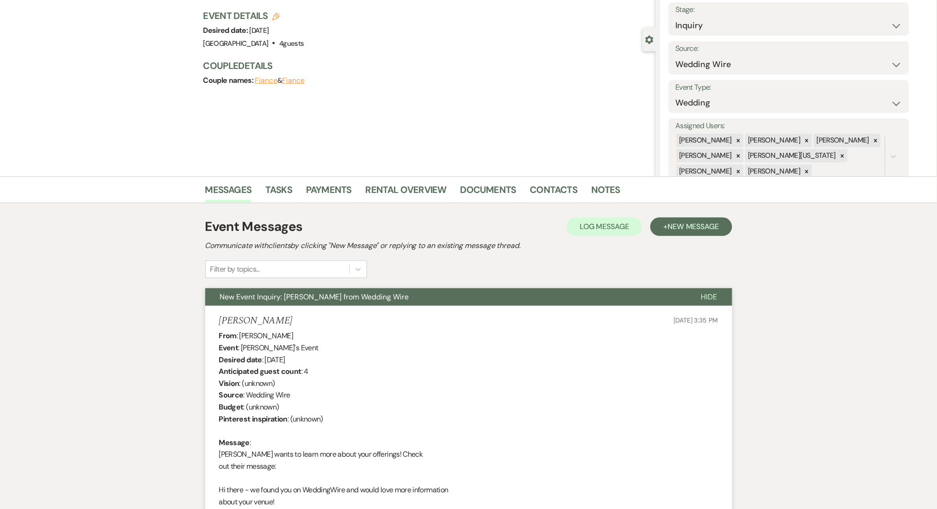
scroll to position [0, 0]
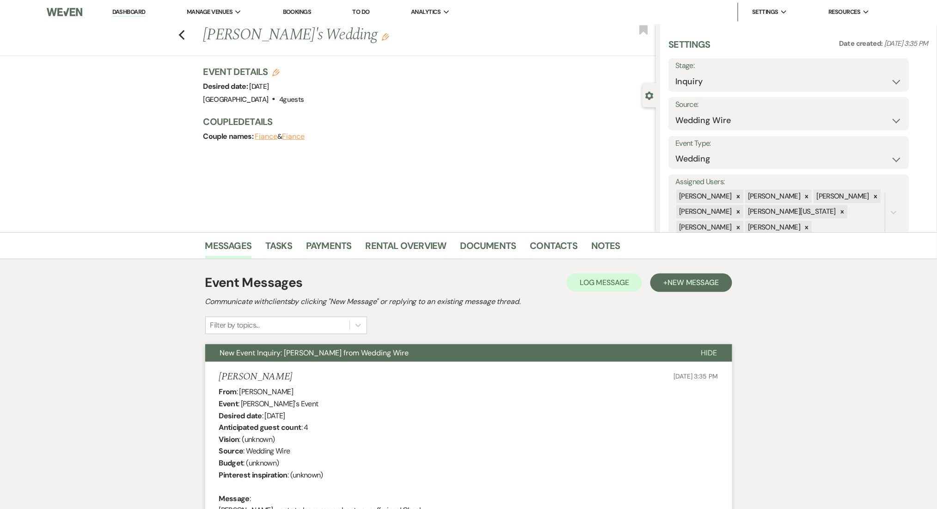
click at [192, 33] on div "Previous Amaira Readymadewala's Wedding Edit Bookmark" at bounding box center [325, 40] width 661 height 32
click at [182, 36] on div "Previous Amaira Readymadewala's Wedding Edit Bookmark" at bounding box center [325, 40] width 661 height 32
click at [183, 37] on icon "Previous" at bounding box center [182, 35] width 7 height 11
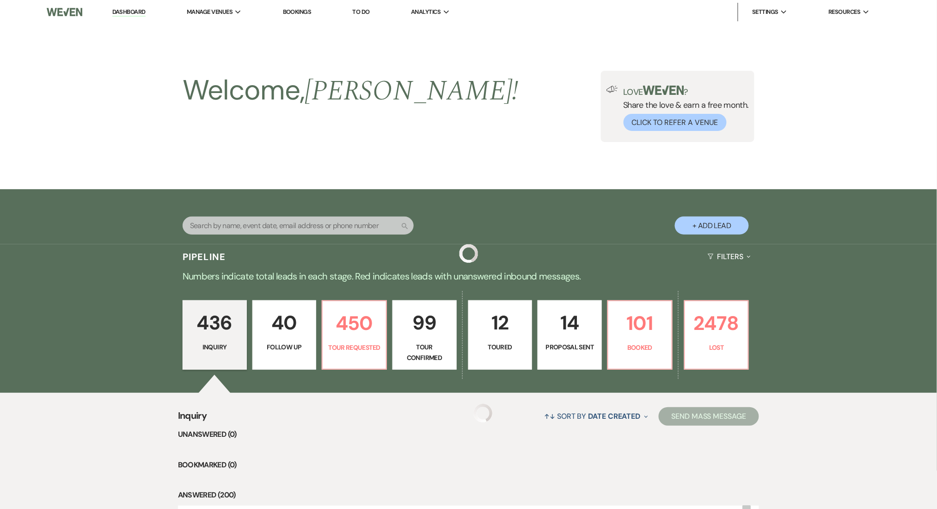
scroll to position [246, 0]
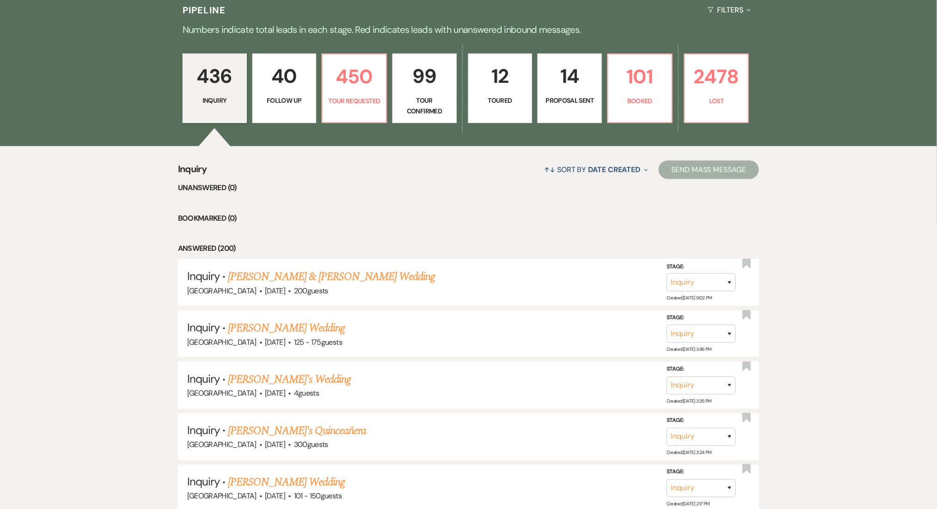
drag, startPoint x: 263, startPoint y: 425, endPoint x: 73, endPoint y: 435, distance: 190.8
click at [263, 425] on link "[PERSON_NAME]'s Quinceañera" at bounding box center [297, 431] width 138 height 17
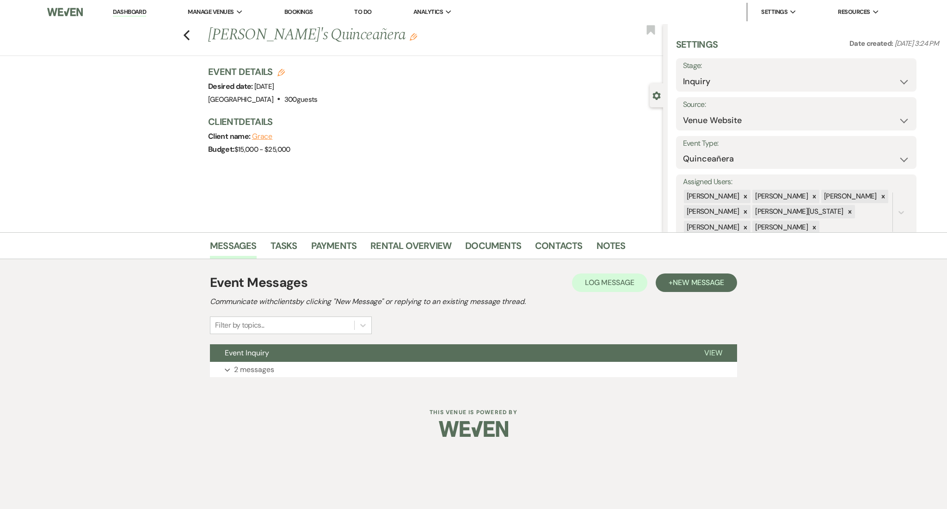
click at [283, 392] on div "Dashboard Manage Venues Expand Enon Ranch Bookings To Do Analytics Expand Enon …" at bounding box center [473, 225] width 947 height 450
click at [287, 366] on button "Expand 2 messages" at bounding box center [473, 370] width 527 height 16
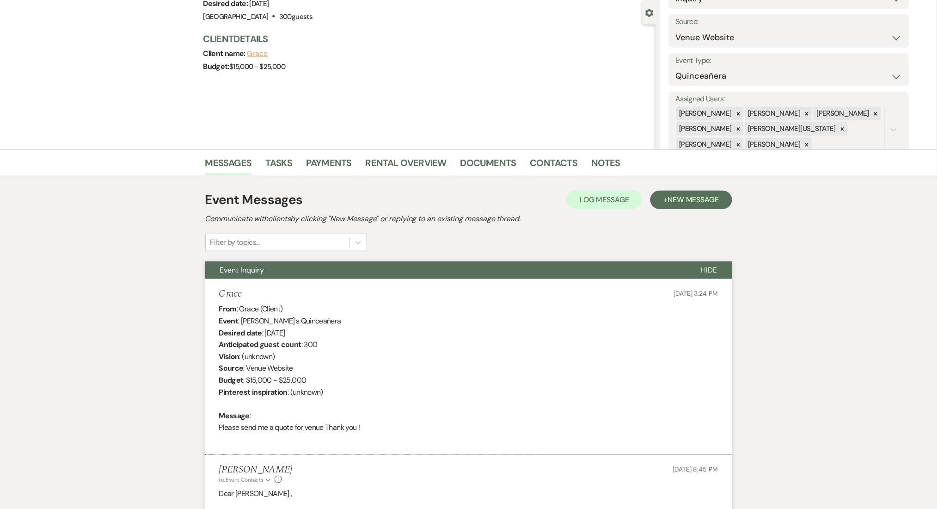
scroll to position [185, 0]
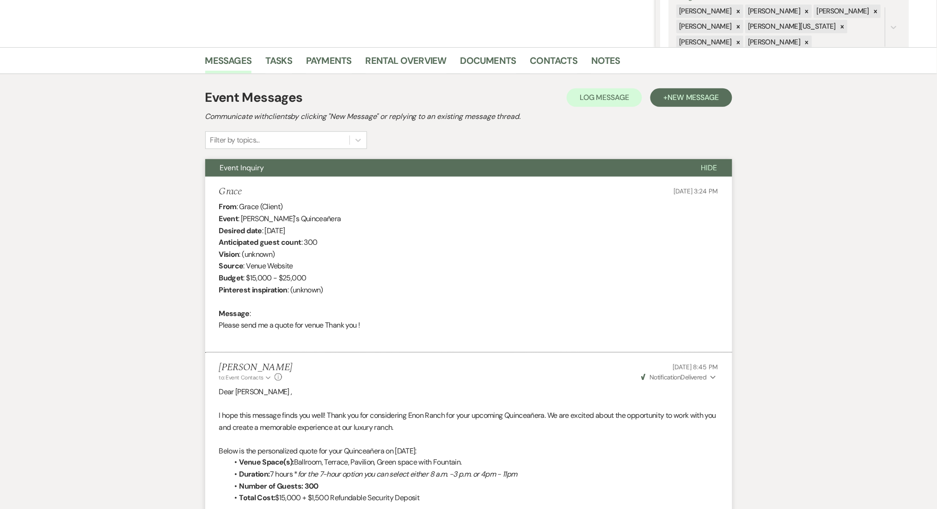
click at [247, 206] on div "From : Grace (Client) Event : Grace's Quinceañera Desired date : June 27th 2026…" at bounding box center [468, 272] width 499 height 142
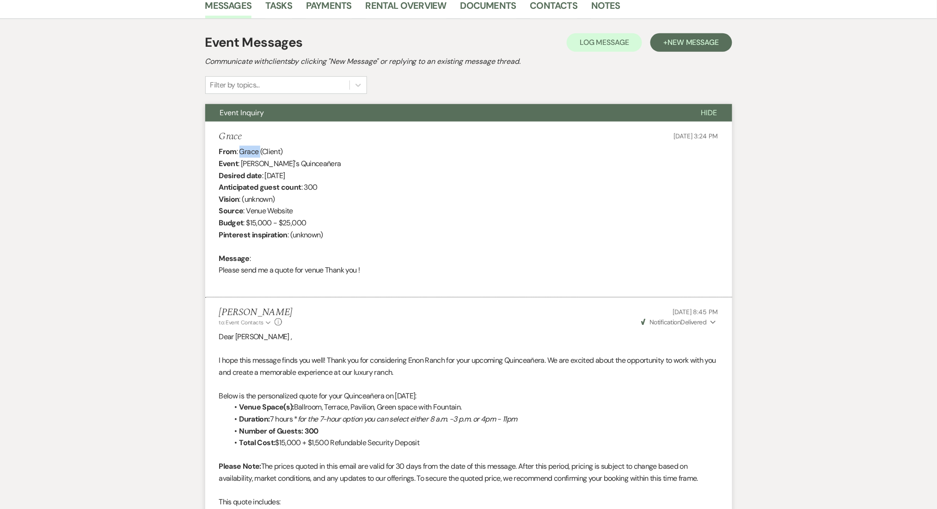
scroll to position [123, 0]
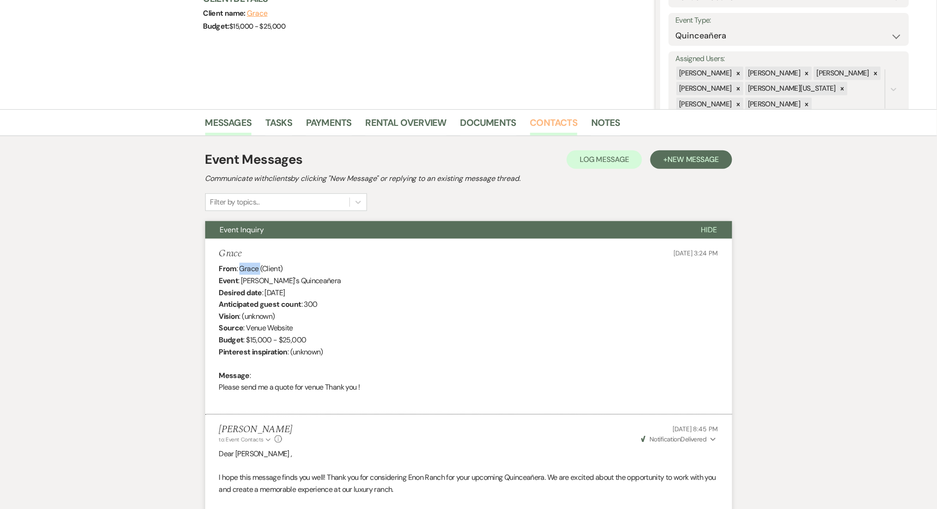
click at [556, 117] on link "Contacts" at bounding box center [554, 125] width 48 height 20
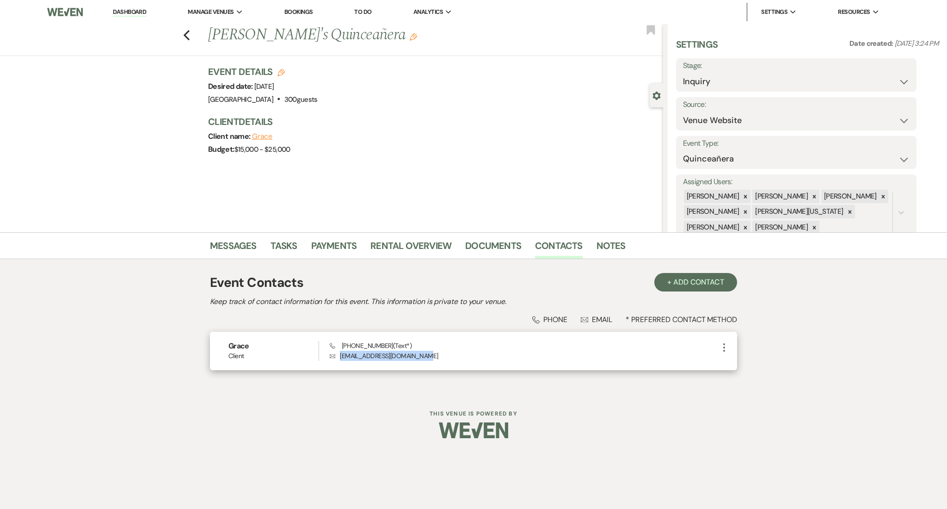
drag, startPoint x: 413, startPoint y: 359, endPoint x: 339, endPoint y: 361, distance: 73.1
click at [339, 361] on div "Grace Client Phone (678) 410-4033 (Text*) Envelope gracesanchezz919@gmail.com M…" at bounding box center [473, 351] width 527 height 38
drag, startPoint x: 385, startPoint y: 344, endPoint x: 343, endPoint y: 344, distance: 42.1
click at [343, 344] on span "Phone (678) 410-4033 (Text*)" at bounding box center [371, 345] width 82 height 8
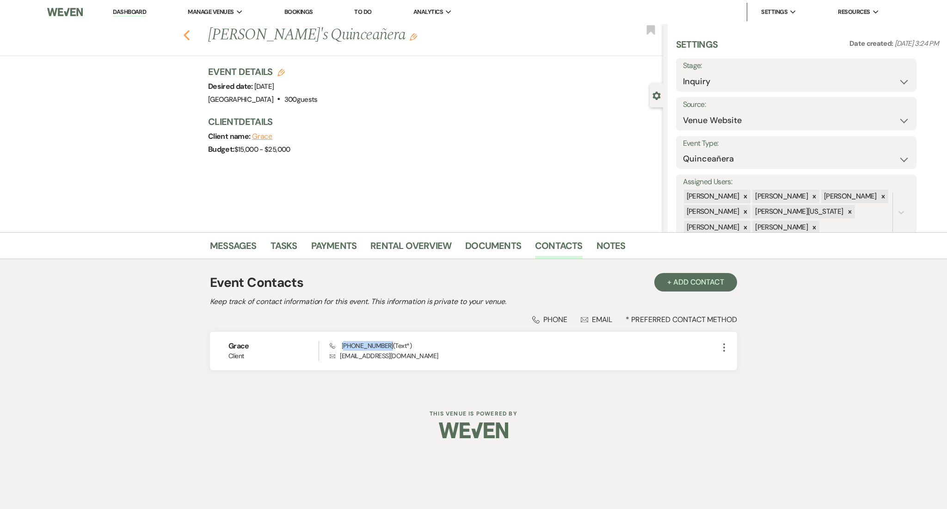
click at [186, 31] on icon "Previous" at bounding box center [186, 35] width 7 height 11
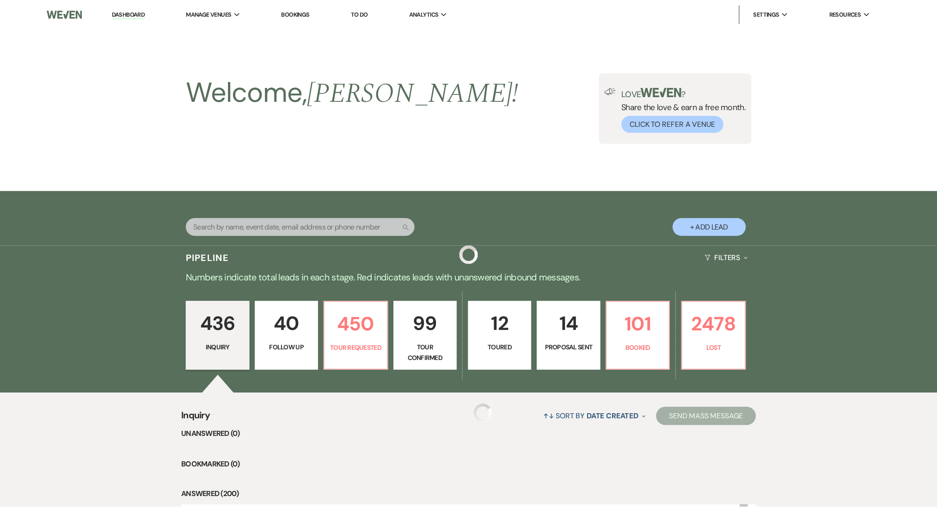
scroll to position [246, 0]
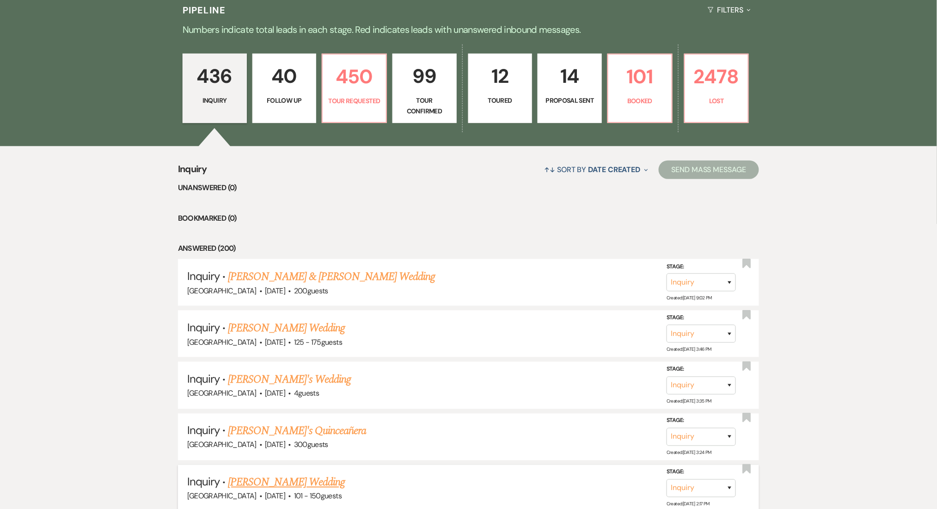
click at [254, 483] on link "[PERSON_NAME] Wedding" at bounding box center [286, 482] width 117 height 17
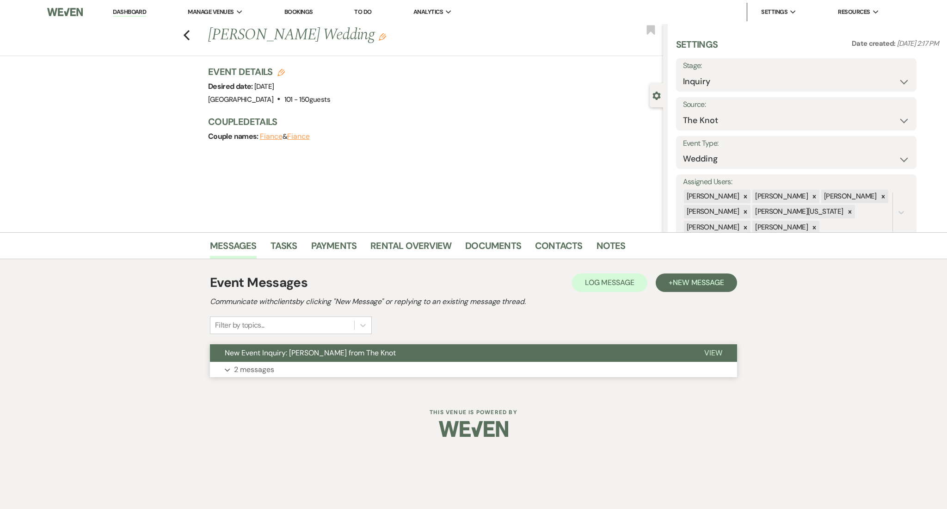
click at [285, 363] on button "Expand 2 messages" at bounding box center [473, 370] width 527 height 16
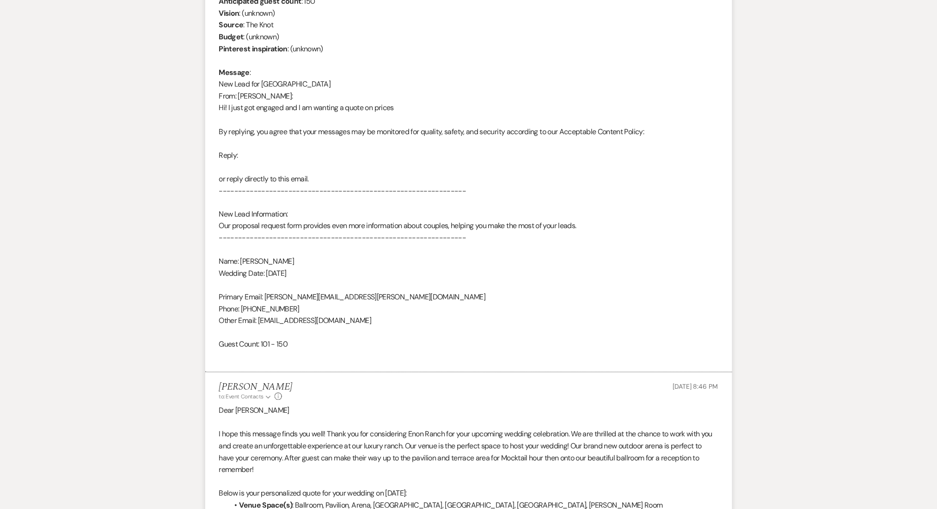
scroll to position [431, 0]
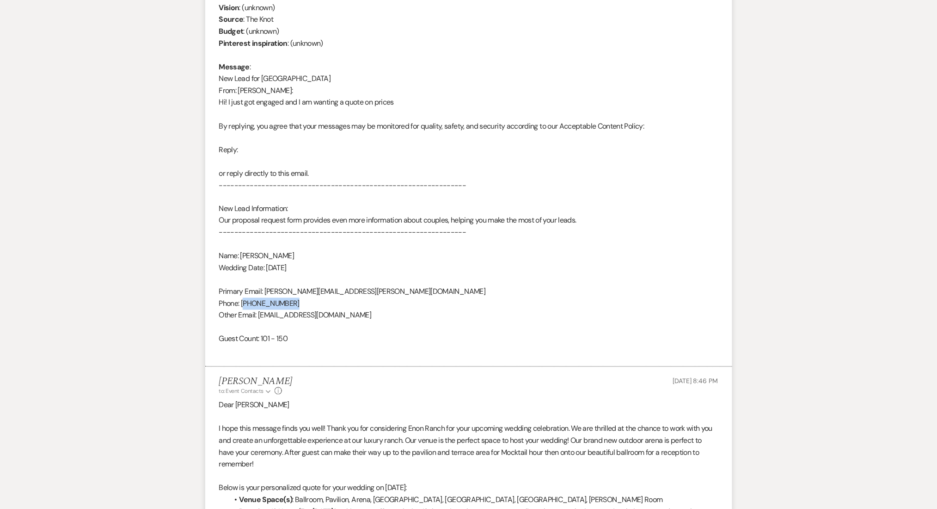
drag, startPoint x: 298, startPoint y: 306, endPoint x: 244, endPoint y: 306, distance: 53.6
click at [244, 306] on div "From : Mattie Brooks Event : Mattie Brooks's Event Desired date : April 3rd 202…" at bounding box center [468, 155] width 499 height 402
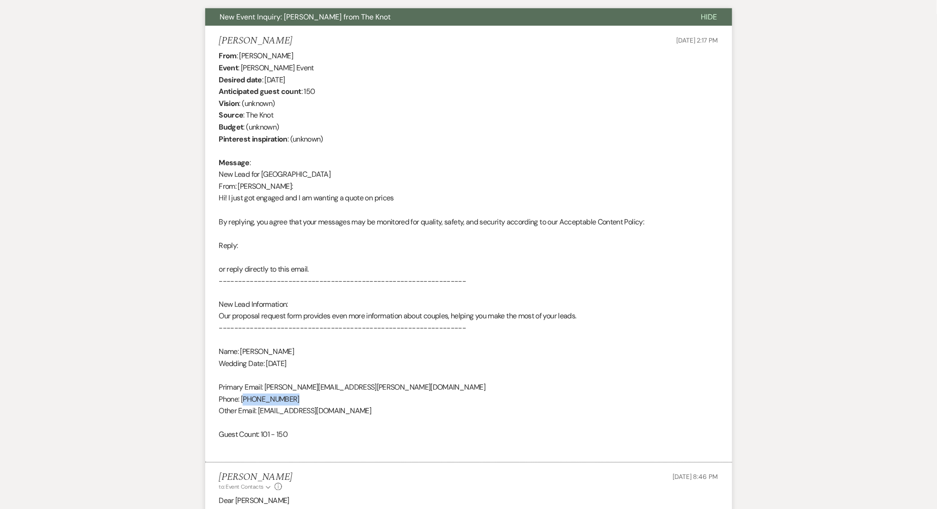
scroll to position [185, 0]
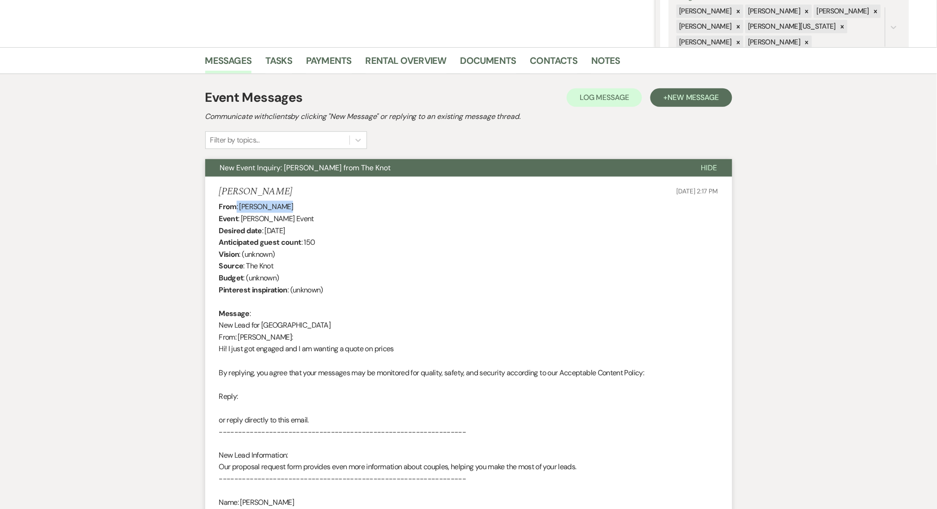
drag, startPoint x: 302, startPoint y: 208, endPoint x: 235, endPoint y: 203, distance: 67.3
click at [235, 203] on div "From : Mattie Brooks Event : Mattie Brooks's Event Desired date : April 3rd 202…" at bounding box center [468, 402] width 499 height 402
click at [246, 204] on div "From : Mattie Brooks Event : Mattie Brooks's Event Desired date : April 3rd 202…" at bounding box center [468, 402] width 499 height 402
drag, startPoint x: 240, startPoint y: 205, endPoint x: 290, endPoint y: 205, distance: 50.4
click at [290, 205] on div "From : Mattie Brooks Event : Mattie Brooks's Event Desired date : April 3rd 202…" at bounding box center [468, 402] width 499 height 402
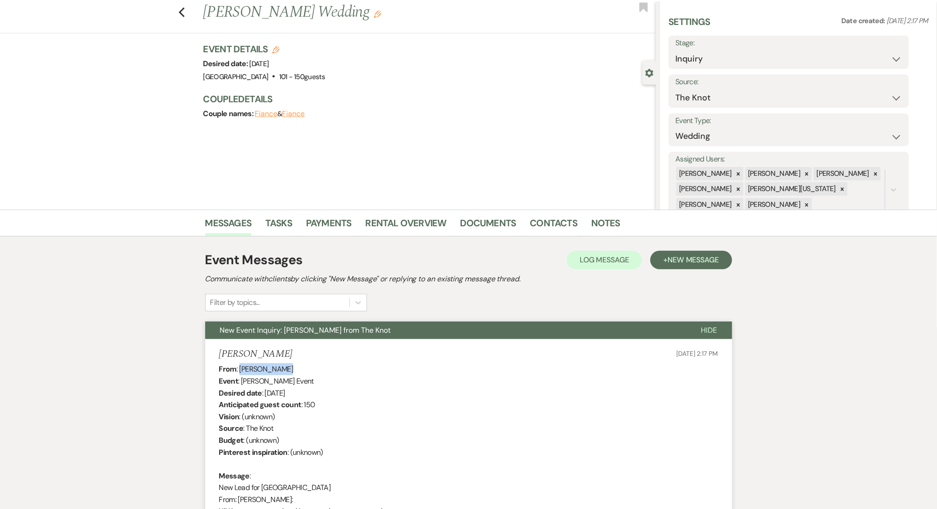
scroll to position [0, 0]
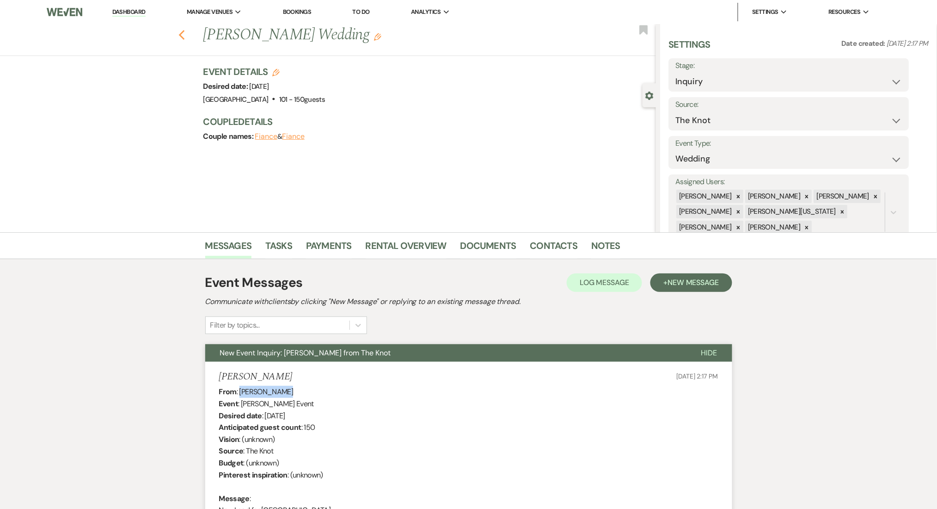
click at [185, 38] on use "button" at bounding box center [182, 35] width 6 height 10
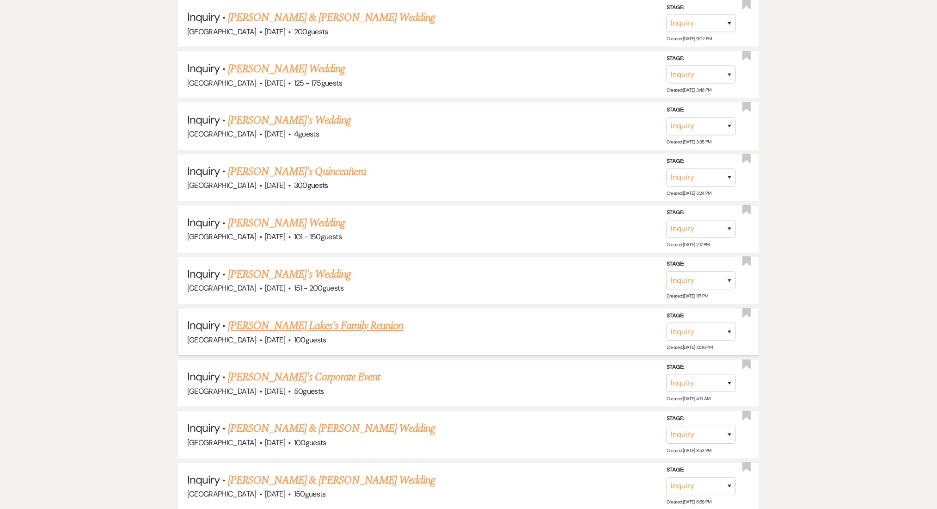
scroll to position [555, 0]
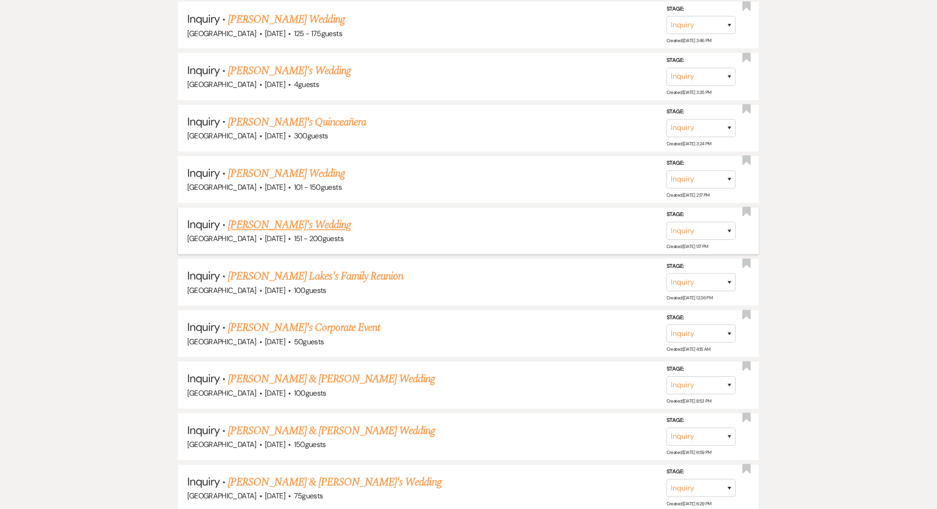
click at [271, 225] on link "[PERSON_NAME]'s Wedding" at bounding box center [289, 225] width 123 height 17
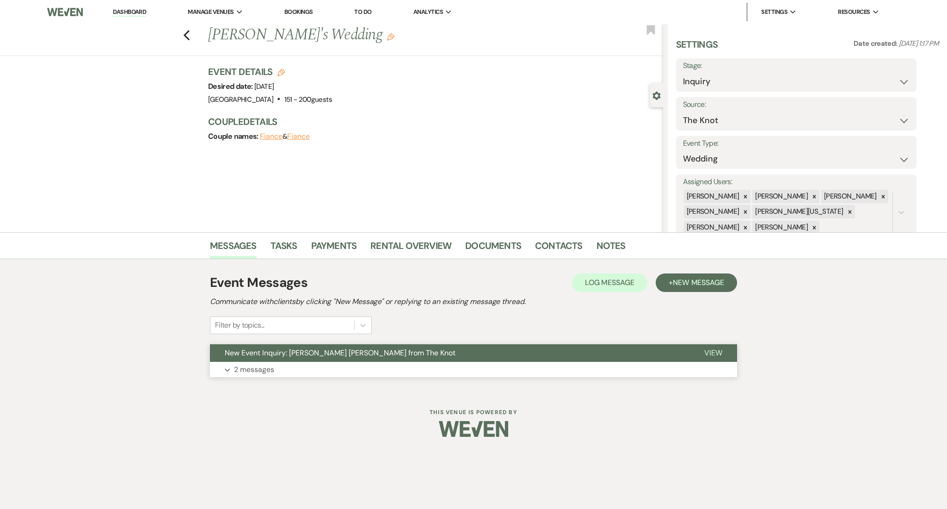
click at [256, 367] on p "2 messages" at bounding box center [254, 369] width 40 height 12
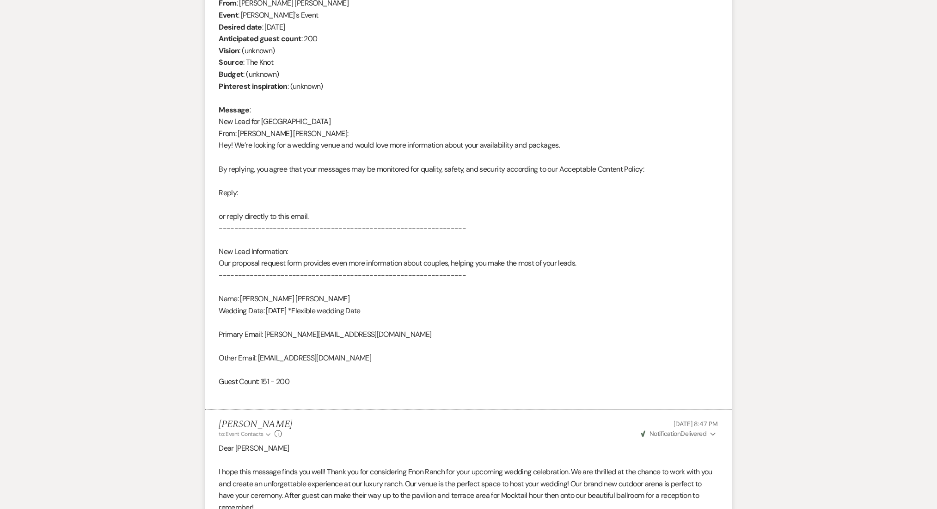
scroll to position [370, 0]
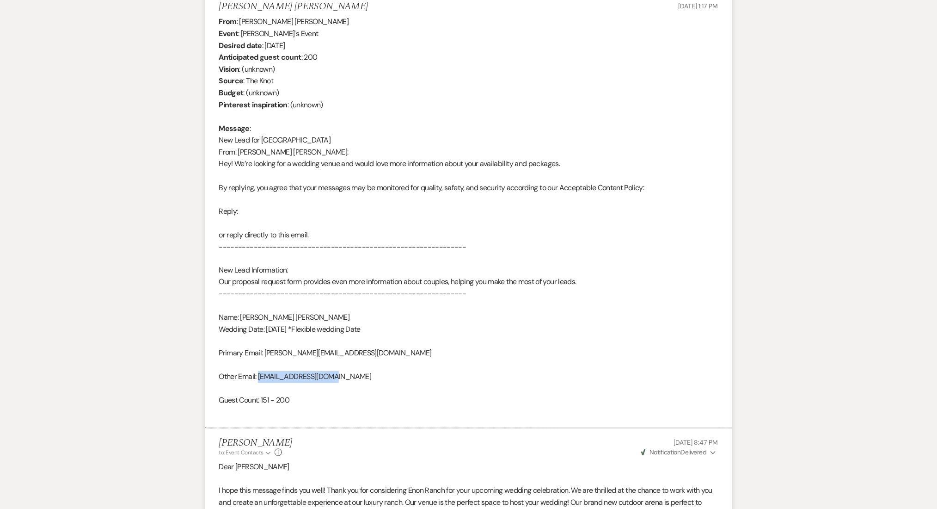
drag, startPoint x: 336, startPoint y: 376, endPoint x: 259, endPoint y: 373, distance: 76.4
click at [259, 373] on div "From : Juhi Jj Event : Juhi Jj's Event Desired date : June 30th 2026 Anticipate…" at bounding box center [468, 217] width 499 height 402
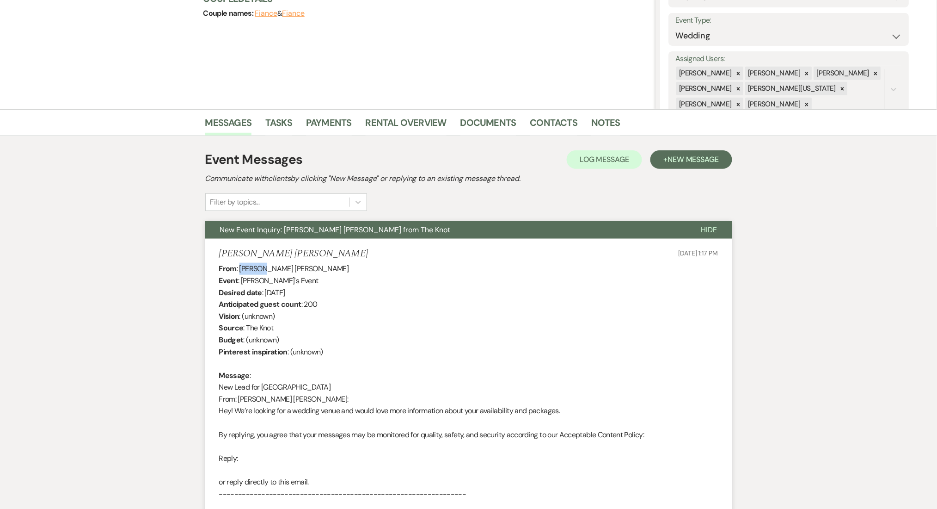
drag, startPoint x: 264, startPoint y: 265, endPoint x: 239, endPoint y: 269, distance: 25.2
click at [239, 269] on div "From : Juhi Jj Event : Juhi Jj's Event Desired date : June 30th 2026 Anticipate…" at bounding box center [468, 464] width 499 height 402
click at [549, 113] on li "Contacts" at bounding box center [561, 124] width 62 height 22
click at [543, 129] on link "Contacts" at bounding box center [554, 125] width 48 height 20
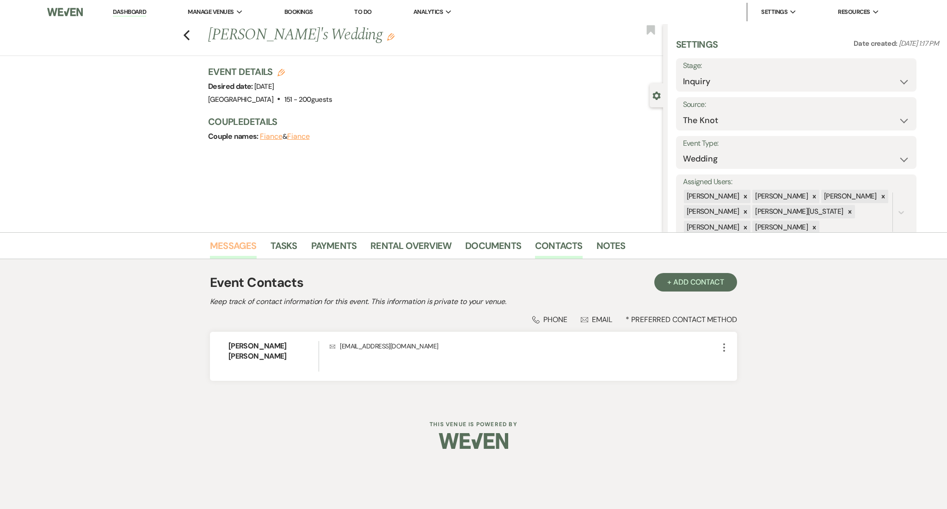
click at [221, 244] on link "Messages" at bounding box center [233, 248] width 47 height 20
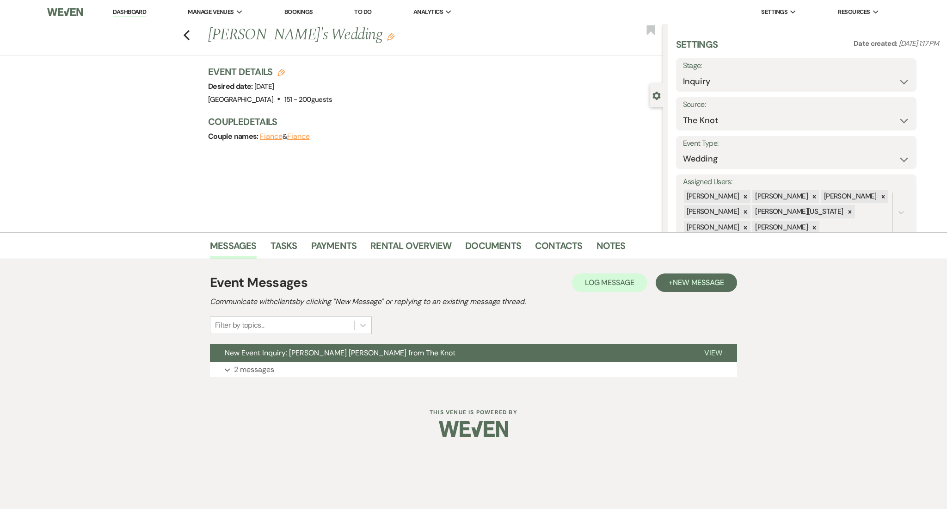
click at [182, 37] on div "Previous Juhi Jj's Wedding Edit Bookmark" at bounding box center [329, 40] width 668 height 32
click at [189, 37] on icon "Previous" at bounding box center [186, 35] width 7 height 11
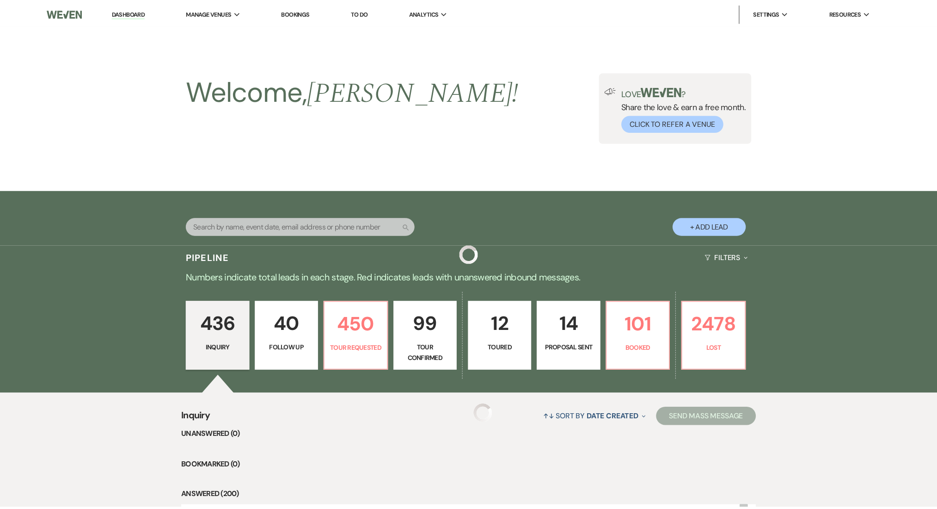
scroll to position [555, 0]
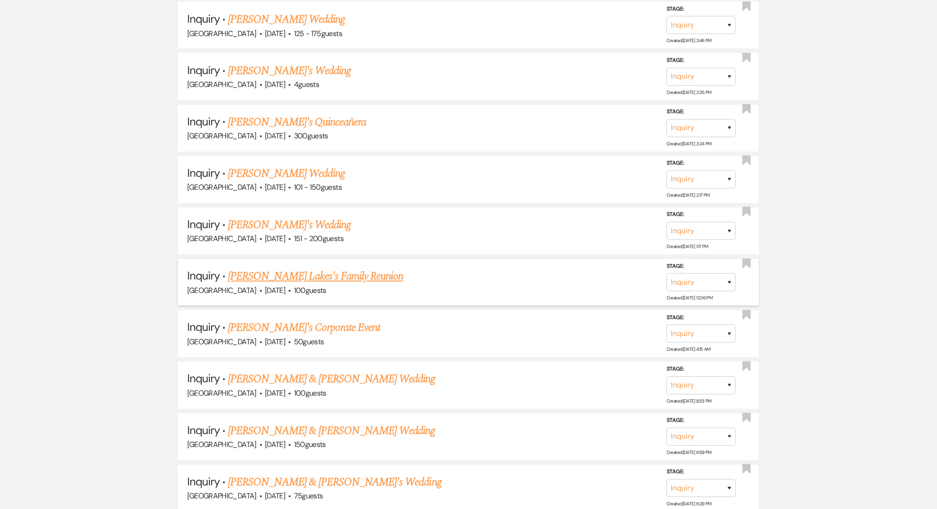
click at [251, 268] on link "[PERSON_NAME] Lakes's Family Reunion" at bounding box center [315, 276] width 175 height 17
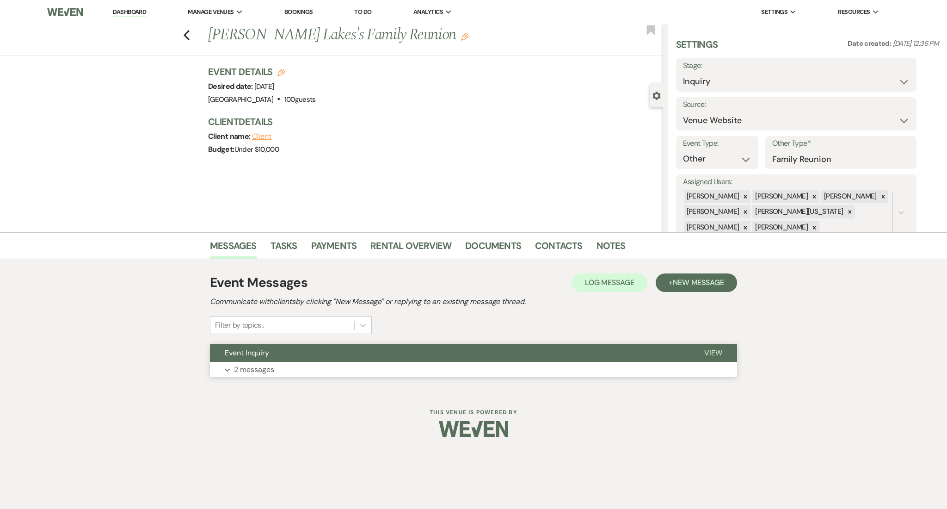
click at [289, 364] on button "Expand 2 messages" at bounding box center [473, 370] width 527 height 16
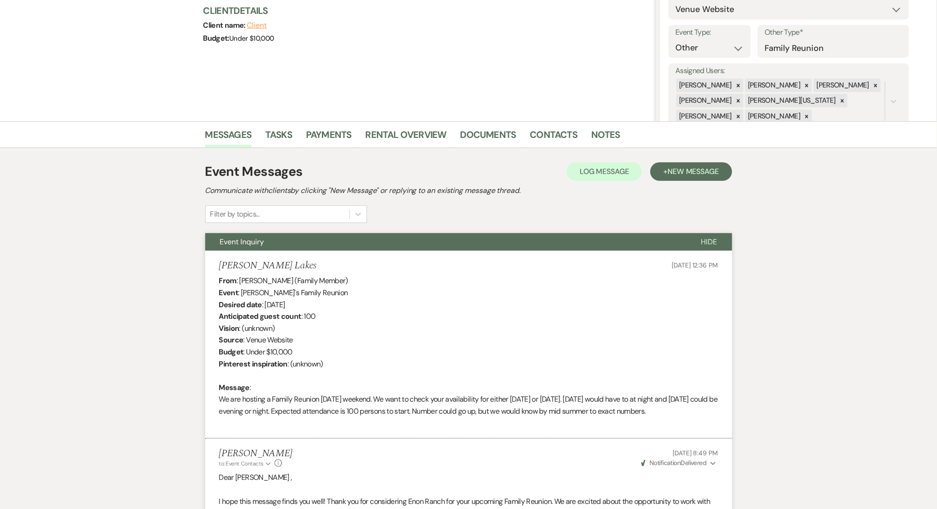
scroll to position [246, 0]
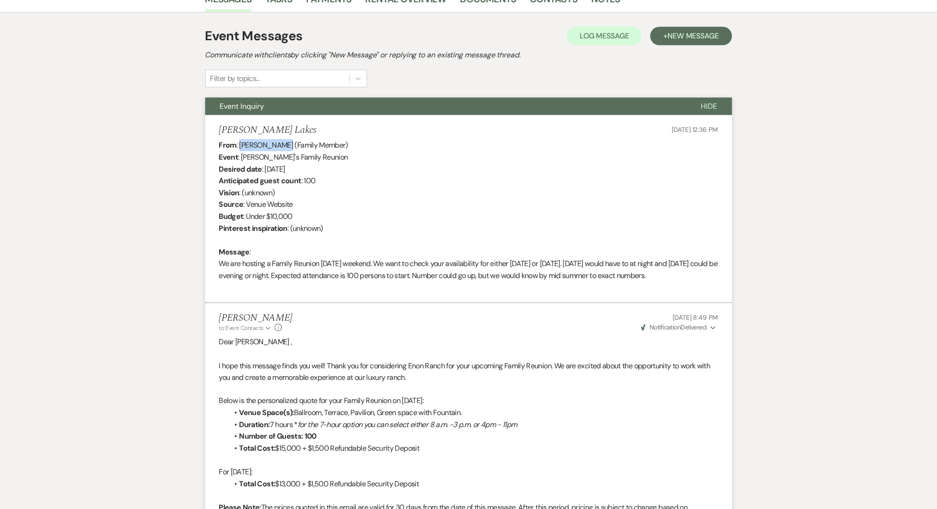
drag, startPoint x: 283, startPoint y: 143, endPoint x: 240, endPoint y: 143, distance: 43.0
click at [240, 143] on div "From : Charles Lakes (Family Member) Event : Charles Lakes's Family Reunion Des…" at bounding box center [468, 216] width 499 height 154
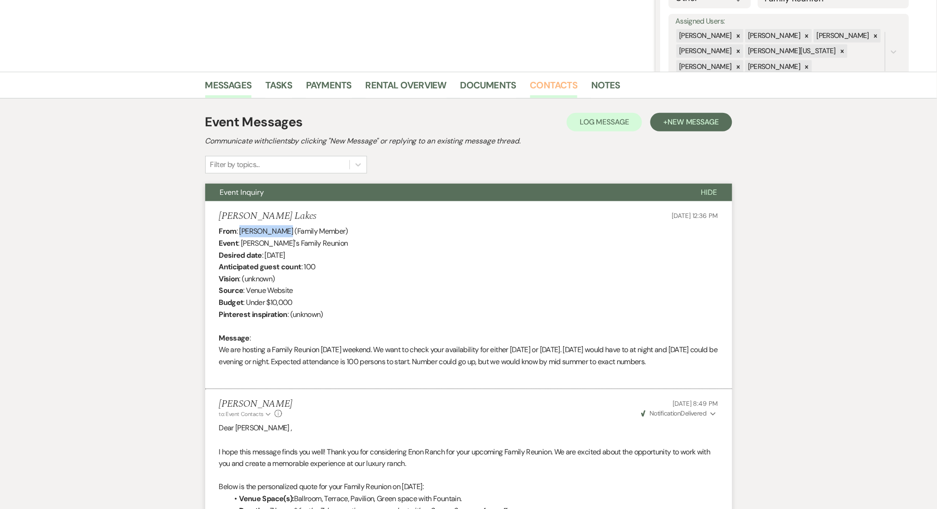
scroll to position [62, 0]
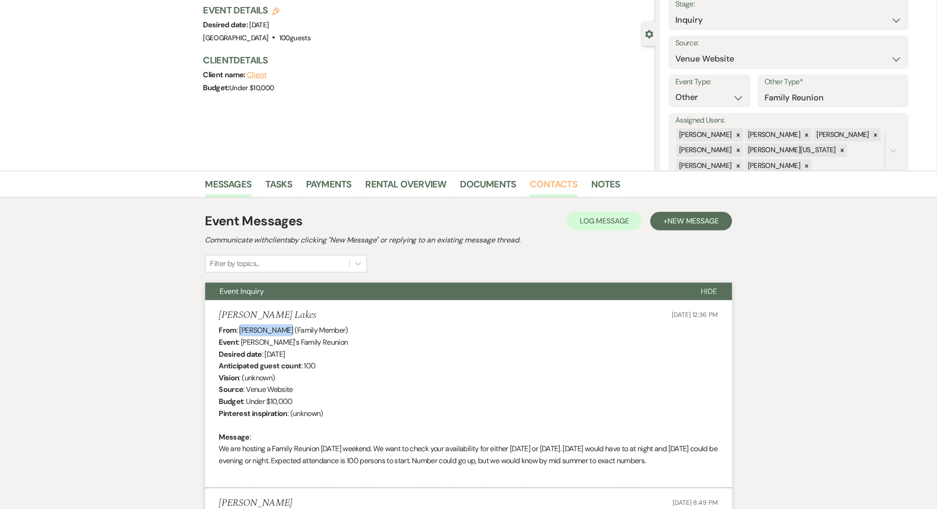
click at [553, 182] on link "Contacts" at bounding box center [554, 187] width 48 height 20
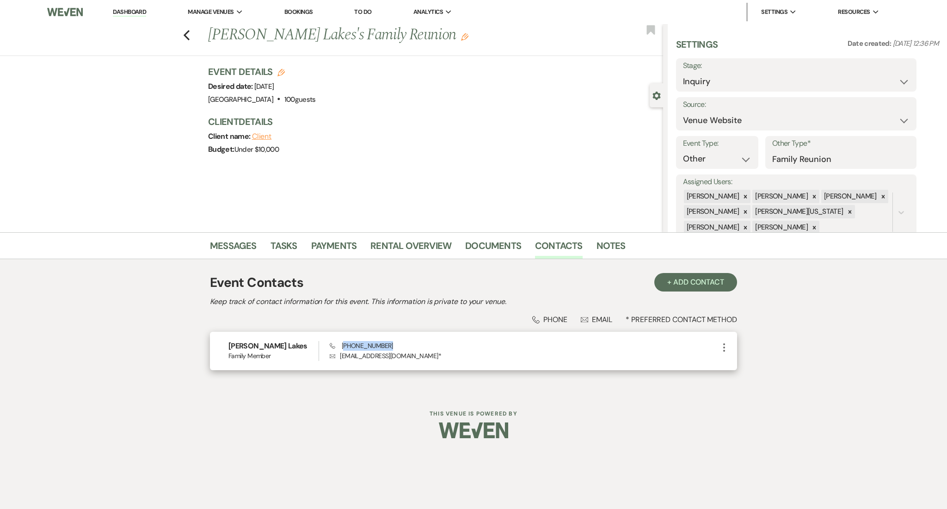
drag, startPoint x: 387, startPoint y: 344, endPoint x: 343, endPoint y: 345, distance: 44.0
click at [343, 345] on span "Phone (404) 580-9788" at bounding box center [361, 345] width 63 height 8
click at [135, 16] on li "Dashboard" at bounding box center [129, 12] width 43 height 18
click at [134, 12] on link "Dashboard" at bounding box center [129, 12] width 33 height 9
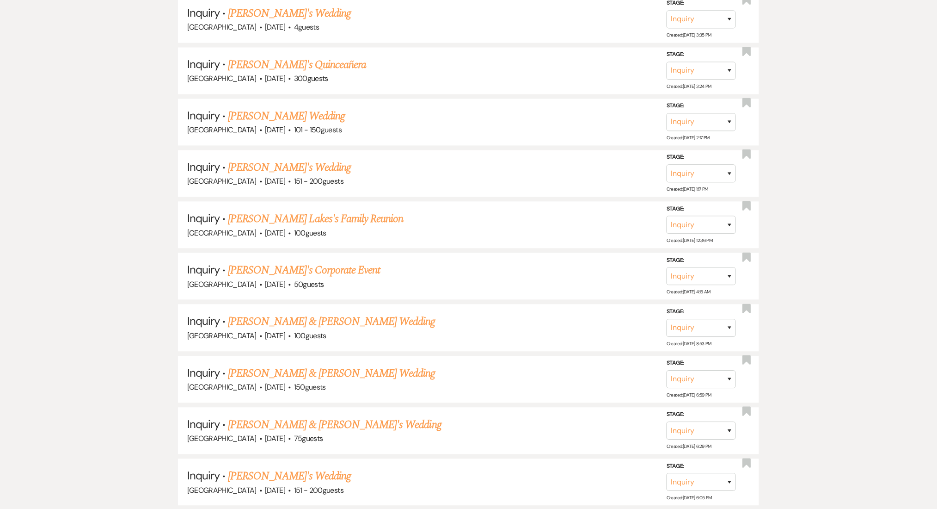
scroll to position [616, 0]
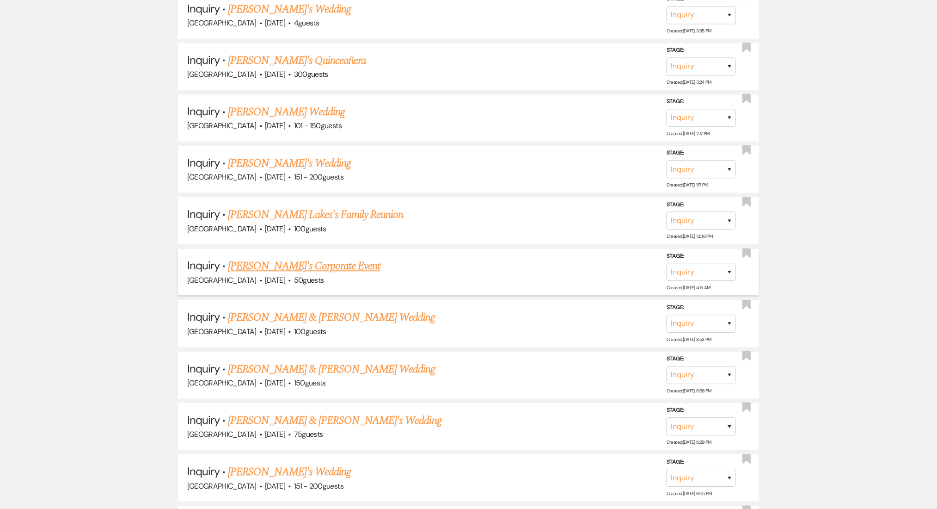
click at [301, 268] on link "[PERSON_NAME]'s Corporate Event" at bounding box center [304, 266] width 152 height 17
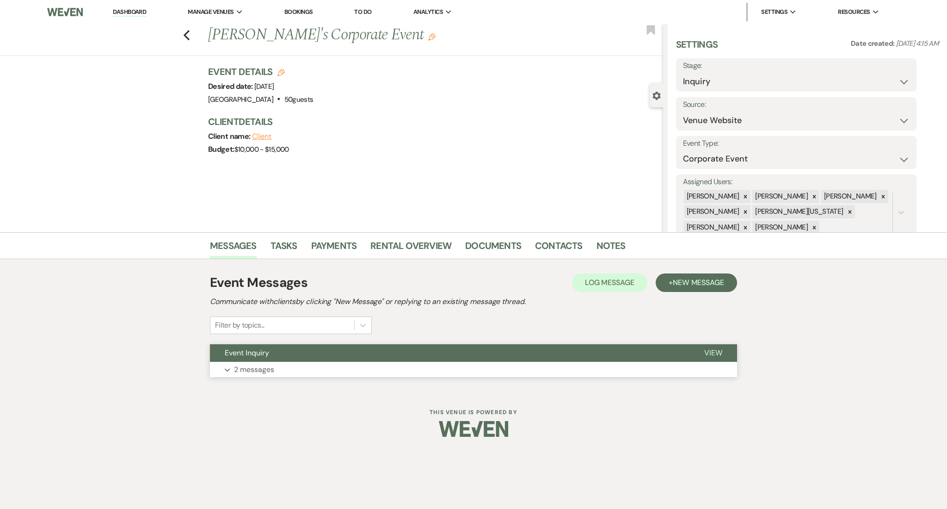
click at [272, 370] on p "2 messages" at bounding box center [254, 369] width 40 height 12
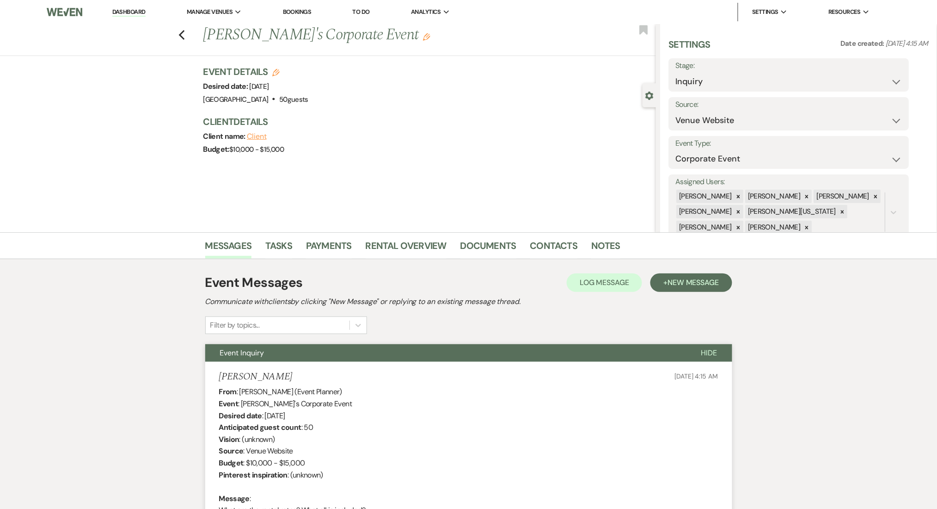
click at [132, 12] on link "Dashboard" at bounding box center [128, 12] width 33 height 9
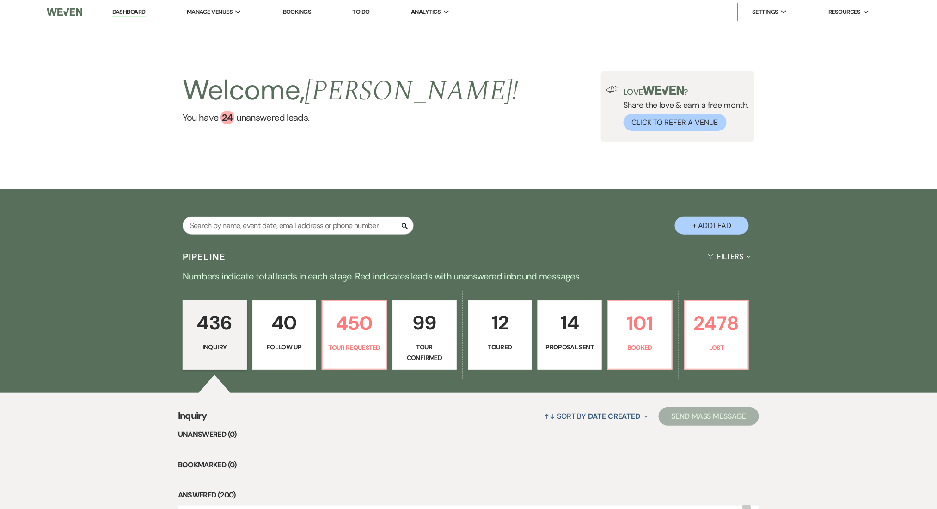
click at [286, 326] on p "40" at bounding box center [285, 322] width 52 height 31
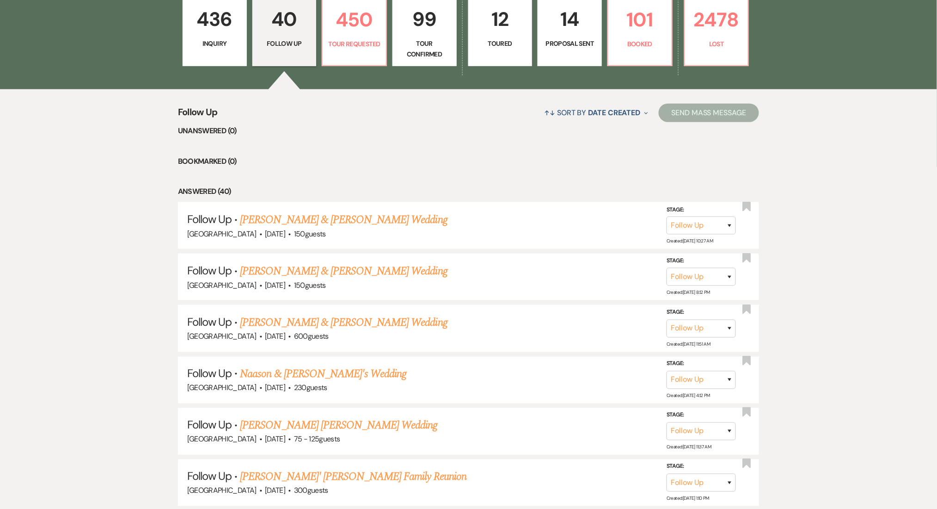
scroll to position [370, 0]
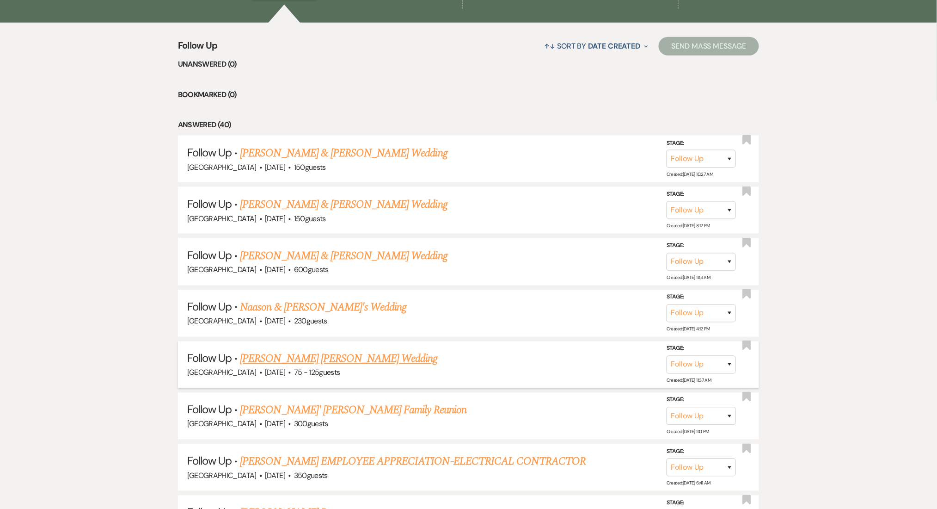
click at [261, 347] on li "Follow Up · Williams Ronalds's Wedding Enon Ranch · Sep 30, 2025 · 75 - 125 gue…" at bounding box center [469, 364] width 582 height 47
click at [263, 357] on link "Williams Ronalds's Wedding" at bounding box center [338, 359] width 197 height 17
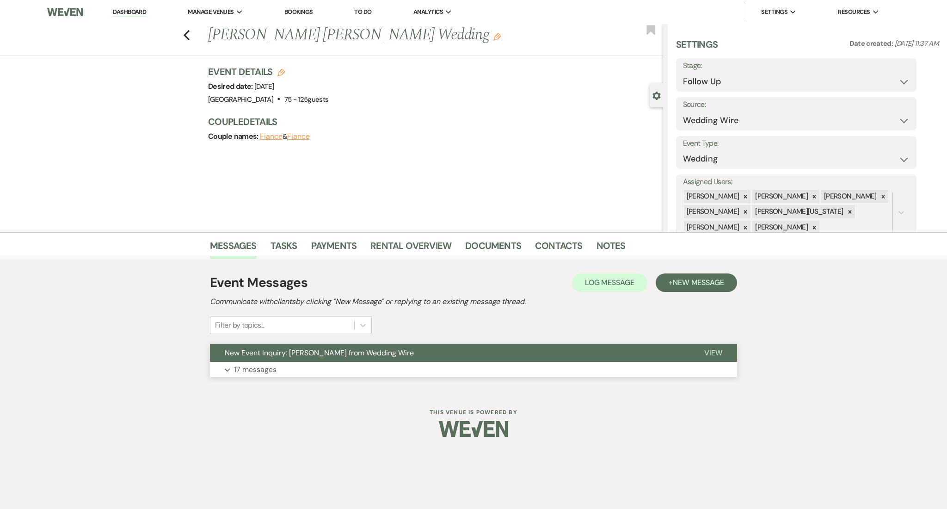
click at [289, 365] on button "Expand 17 messages" at bounding box center [473, 370] width 527 height 16
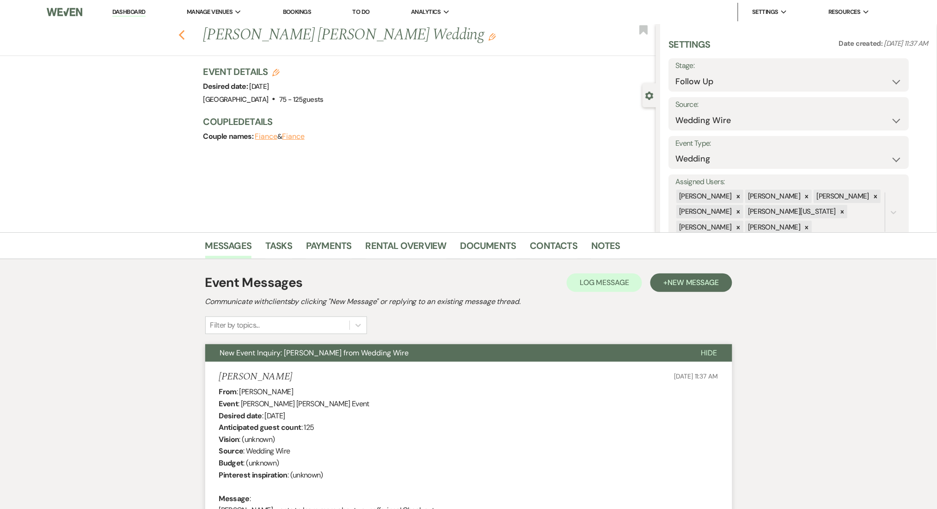
click at [185, 34] on icon "Previous" at bounding box center [182, 35] width 7 height 11
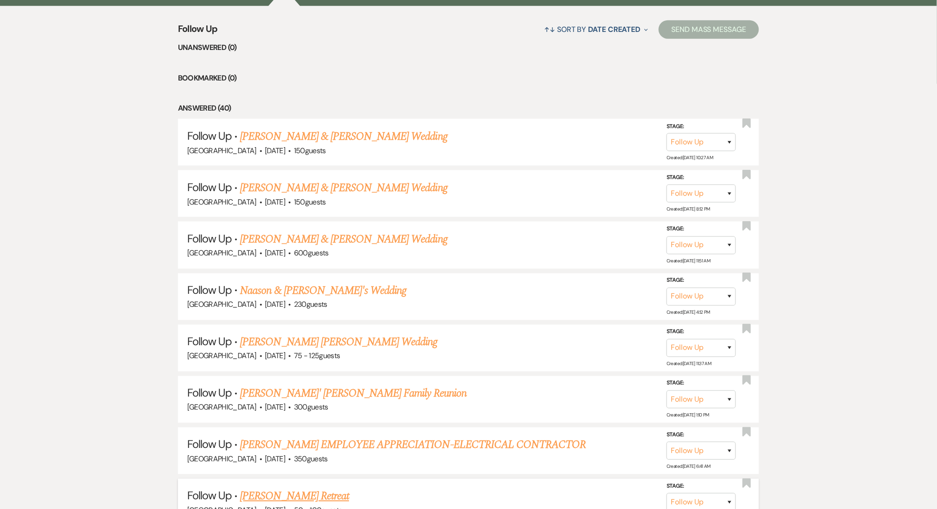
scroll to position [246, 0]
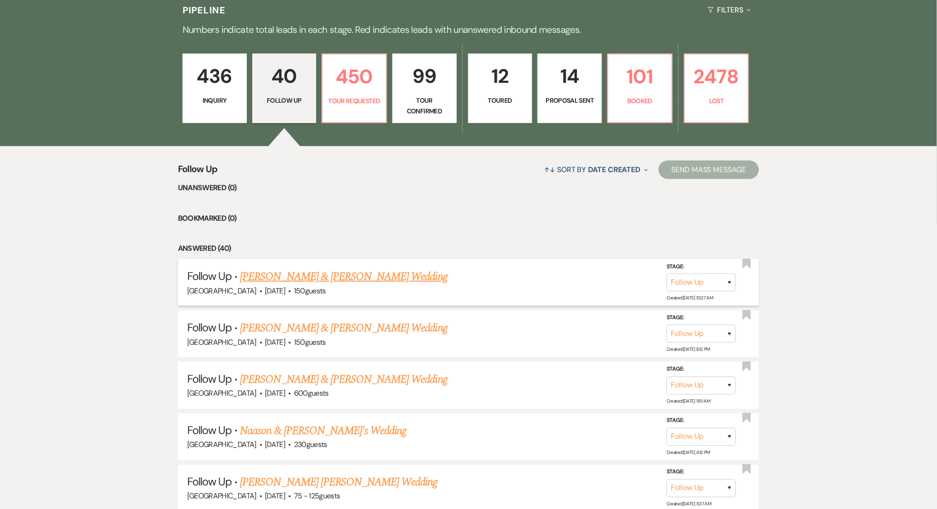
click at [297, 275] on link "Brian Pickens & Mecca Butler's Wedding" at bounding box center [343, 276] width 207 height 17
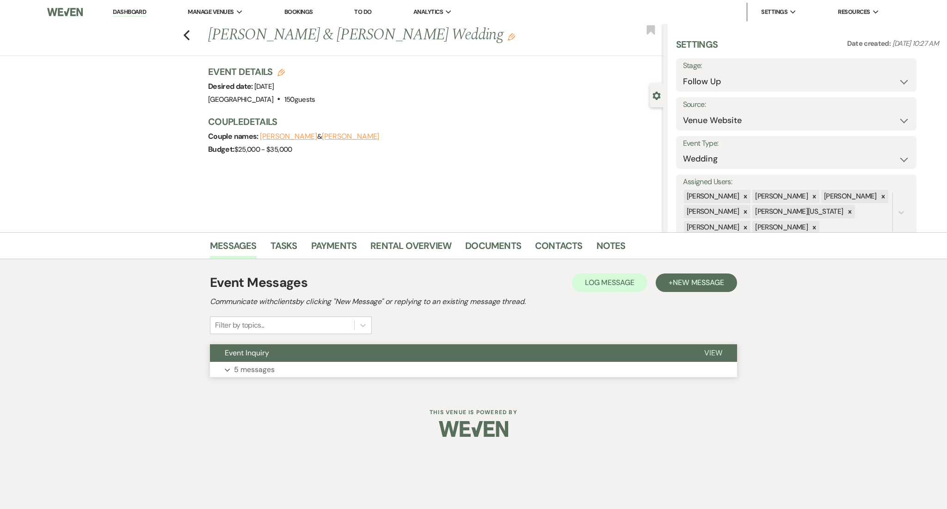
click at [304, 371] on button "Expand 5 messages" at bounding box center [473, 370] width 527 height 16
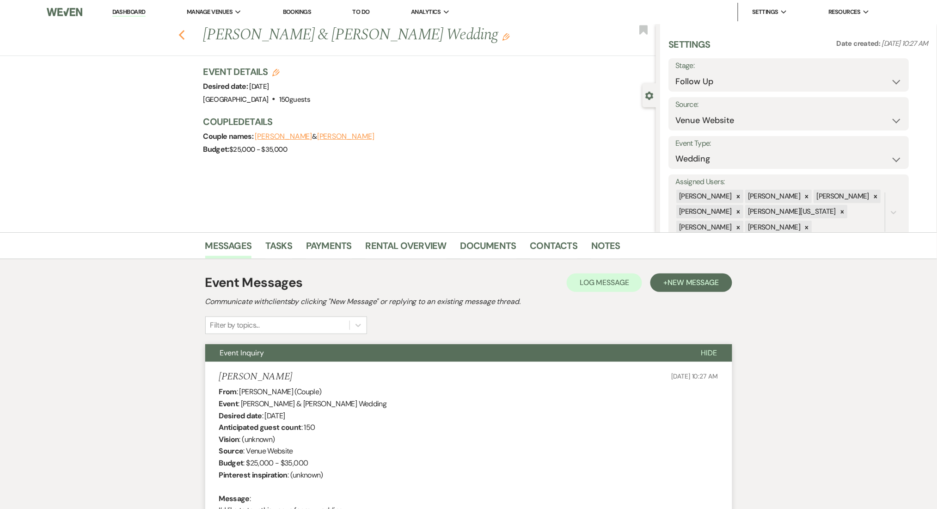
click at [185, 40] on icon "Previous" at bounding box center [182, 35] width 7 height 11
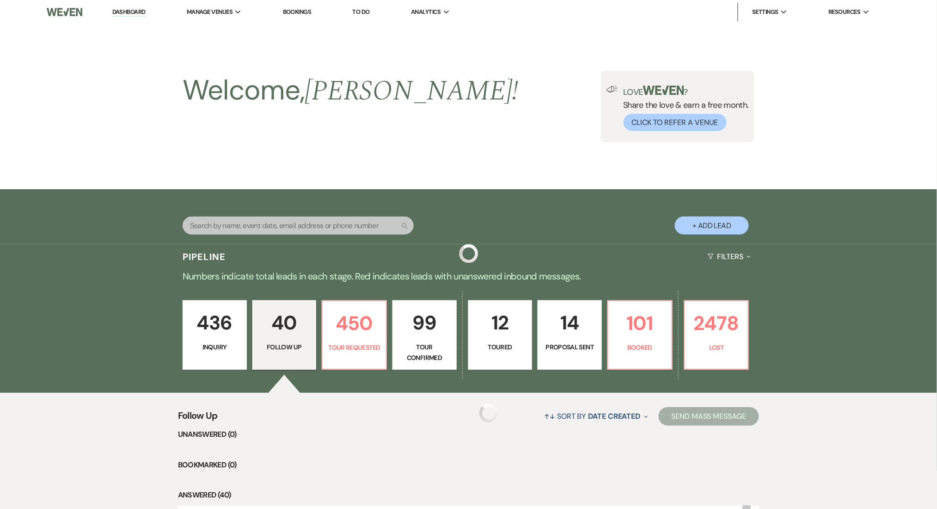
scroll to position [246, 0]
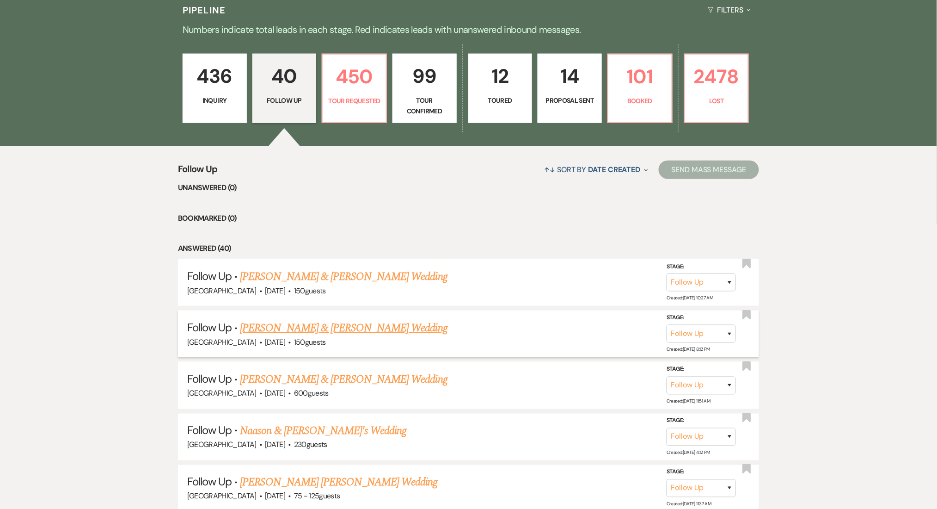
click at [270, 326] on link "Sammy Otoo & Doris Amouzou's Wedding" at bounding box center [343, 328] width 207 height 17
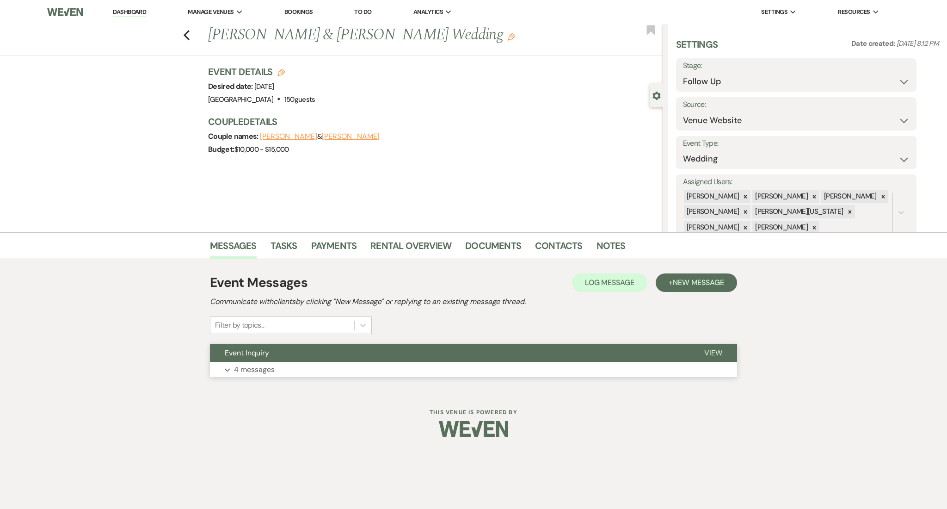
click at [254, 362] on button "Expand 4 messages" at bounding box center [473, 370] width 527 height 16
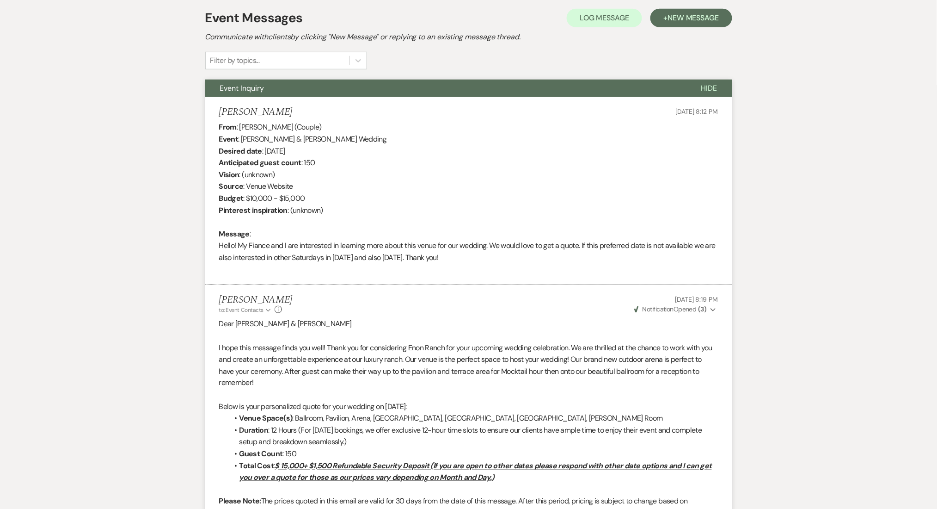
scroll to position [18, 0]
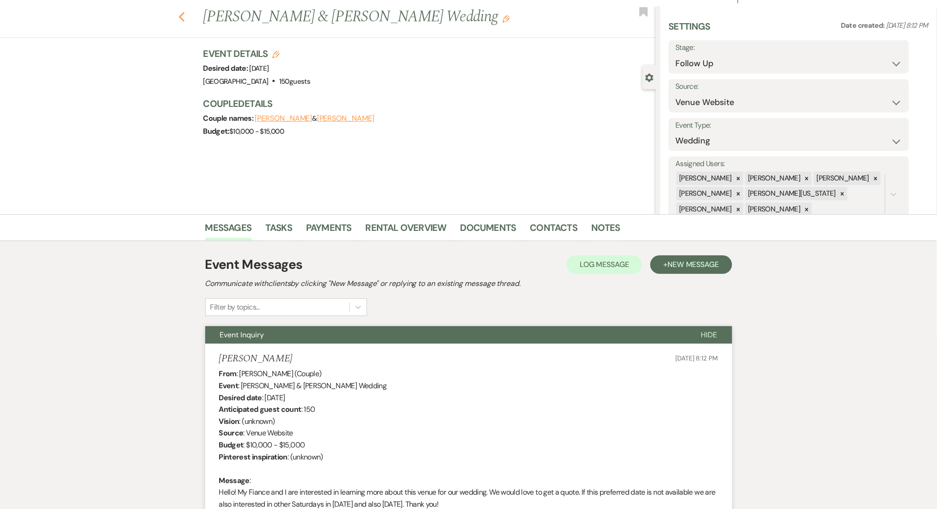
click at [185, 12] on icon "Previous" at bounding box center [182, 17] width 7 height 11
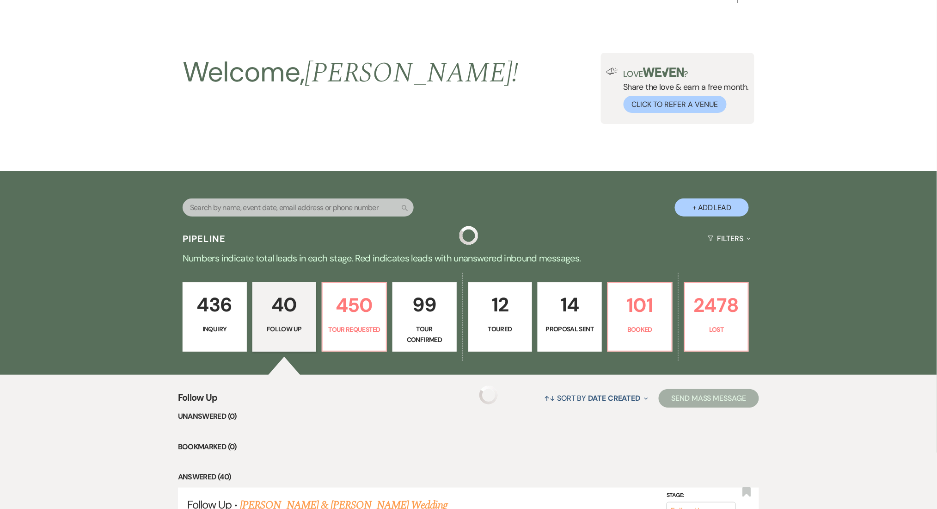
scroll to position [246, 0]
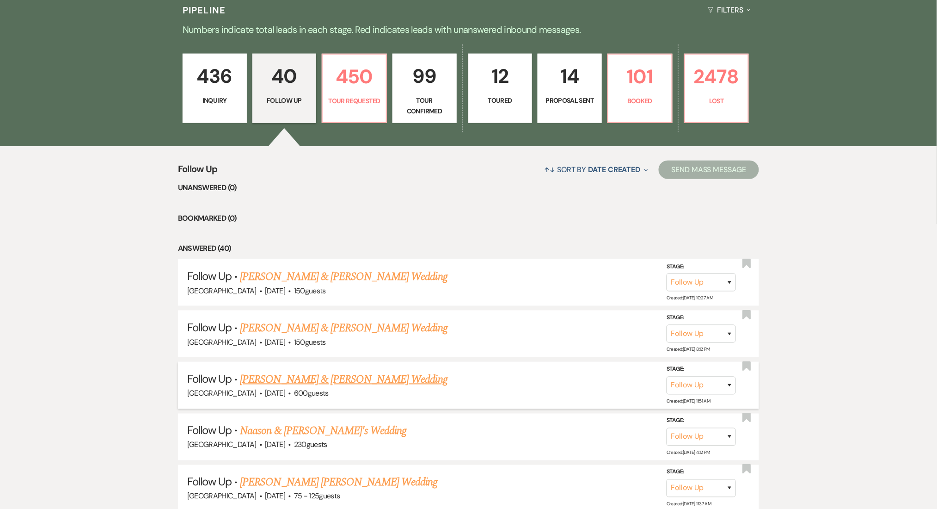
click at [275, 379] on link "Edmund Afful & Grace Leroy's Wedding" at bounding box center [343, 379] width 207 height 17
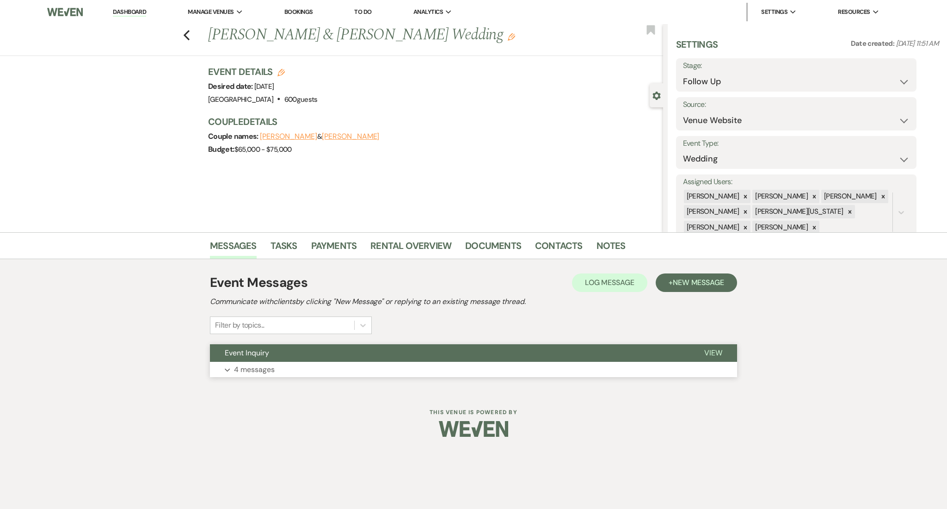
click at [272, 354] on button "Event Inquiry" at bounding box center [450, 353] width 480 height 18
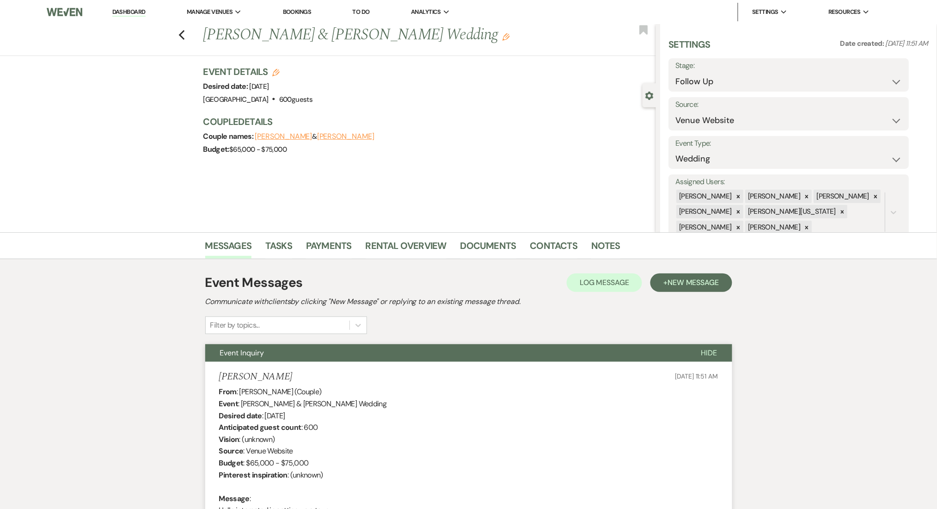
click at [190, 32] on div "Previous Edmund Afful & Grace Leroy's Wedding Edit Bookmark" at bounding box center [325, 40] width 661 height 32
click at [185, 32] on use "button" at bounding box center [182, 35] width 6 height 10
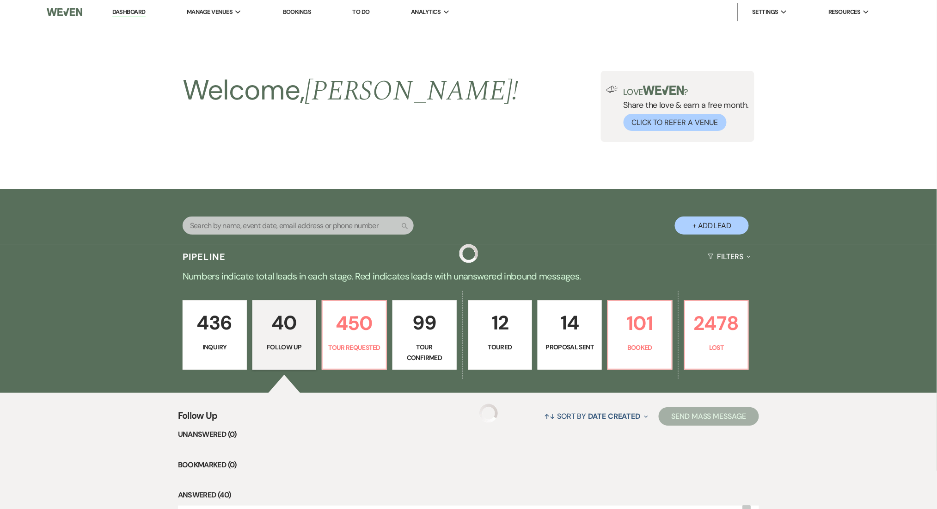
scroll to position [246, 0]
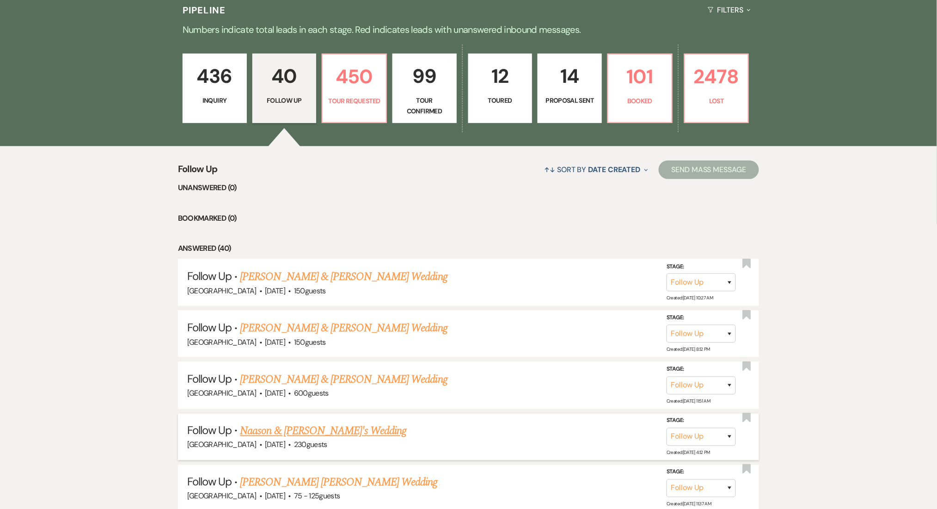
click at [267, 425] on link "Naason & Abi's Wedding" at bounding box center [323, 431] width 166 height 17
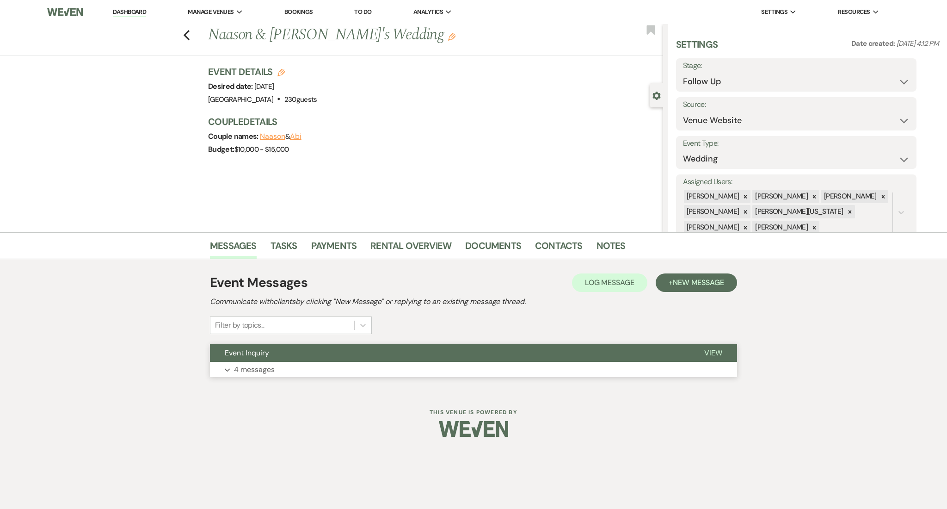
click at [273, 369] on p "4 messages" at bounding box center [254, 369] width 41 height 12
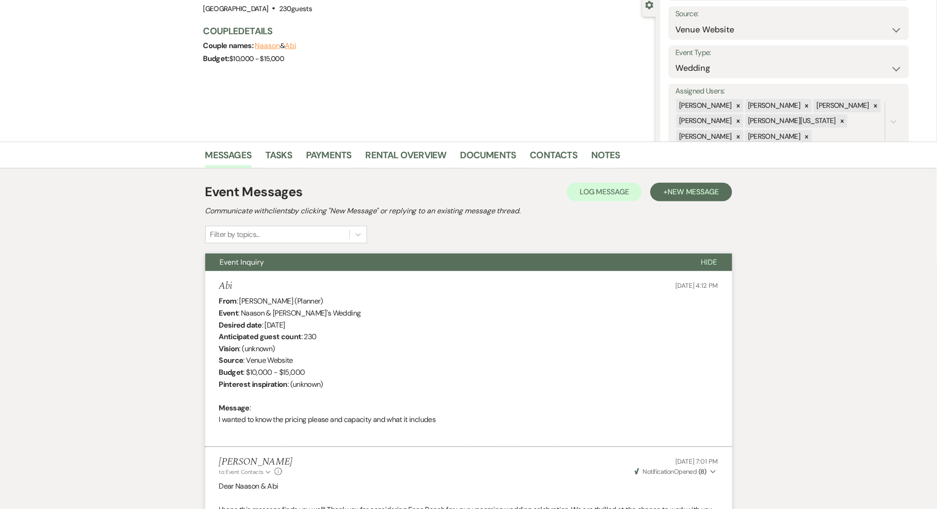
scroll to position [20, 0]
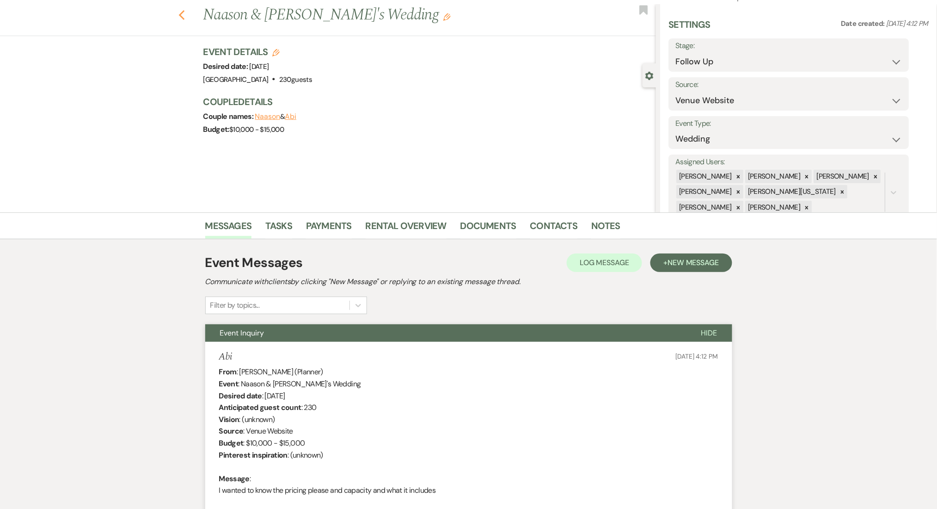
click at [185, 8] on button "Previous" at bounding box center [182, 14] width 7 height 13
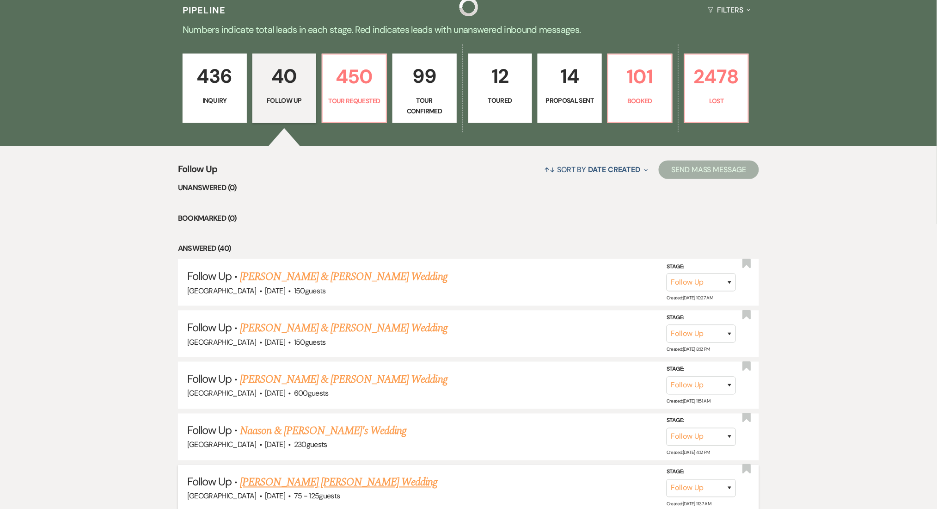
scroll to position [431, 0]
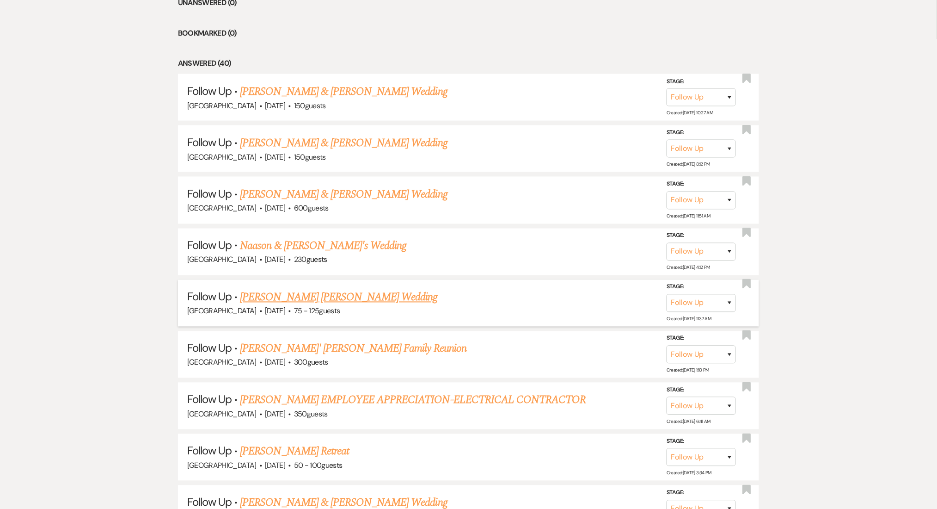
click at [267, 294] on link "Williams Ronalds's Wedding" at bounding box center [338, 297] width 197 height 17
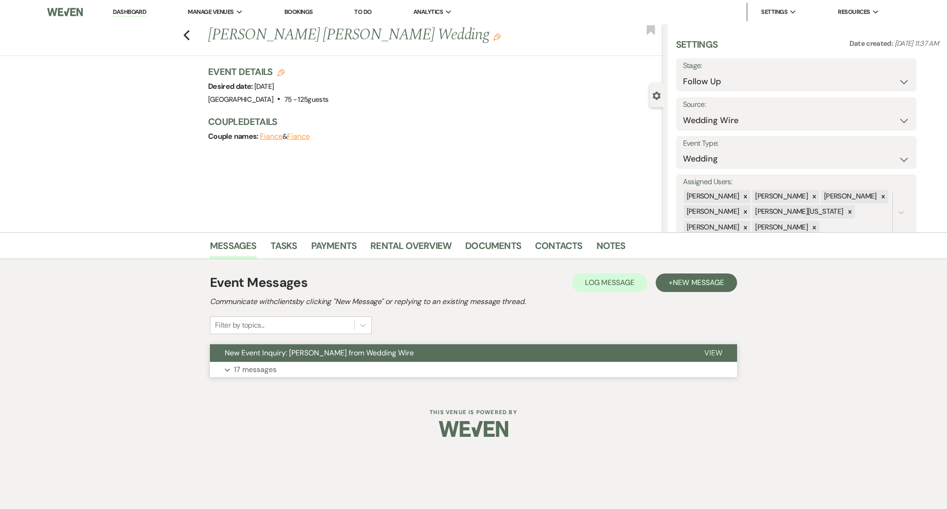
click at [241, 373] on p "17 messages" at bounding box center [255, 369] width 43 height 12
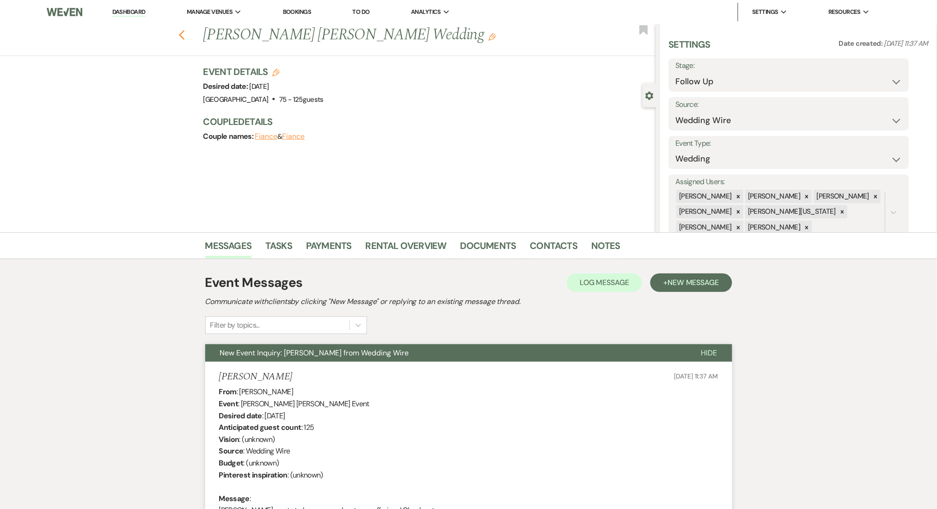
click at [185, 30] on icon "Previous" at bounding box center [182, 35] width 7 height 11
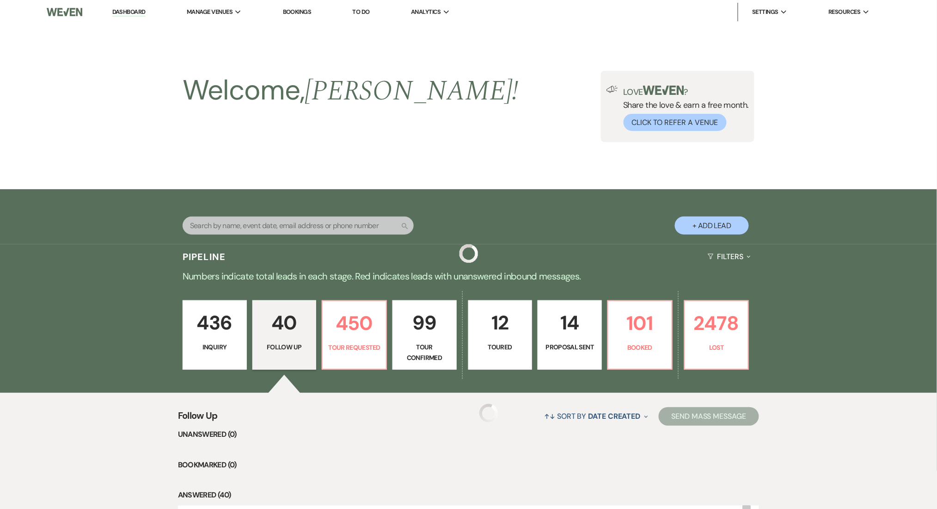
scroll to position [431, 0]
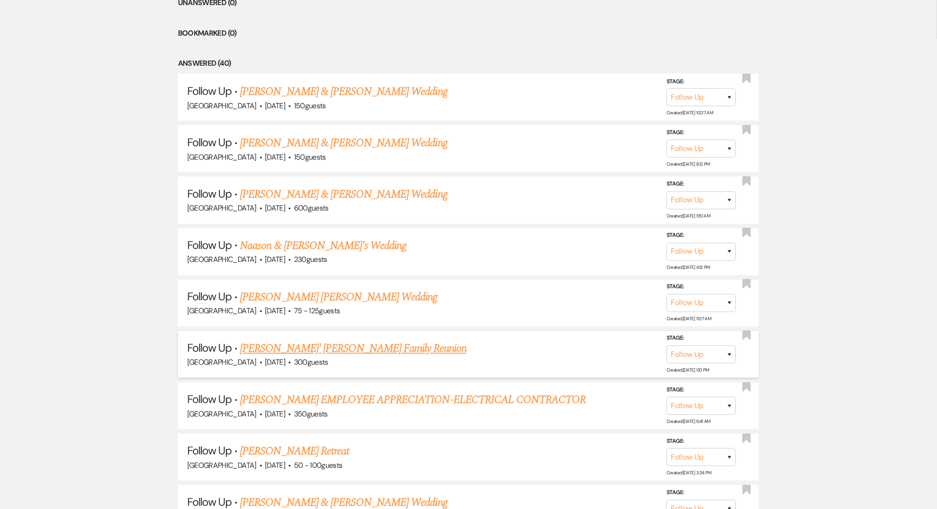
click at [280, 357] on div "Enon Ranch · Jul 11, 2026 · 300 guests" at bounding box center [468, 363] width 563 height 12
click at [280, 343] on link "Renee' Ross's Family Reunion" at bounding box center [353, 348] width 227 height 17
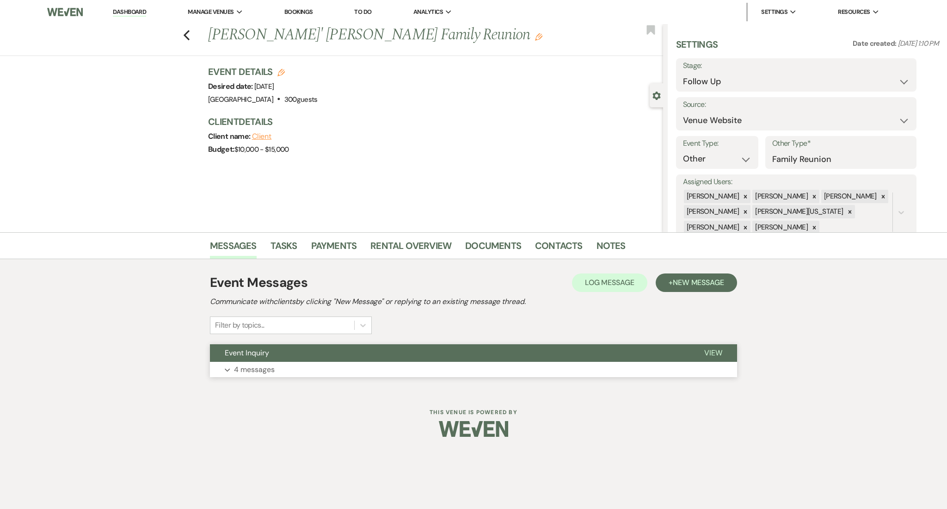
click at [280, 369] on button "Expand 4 messages" at bounding box center [473, 370] width 527 height 16
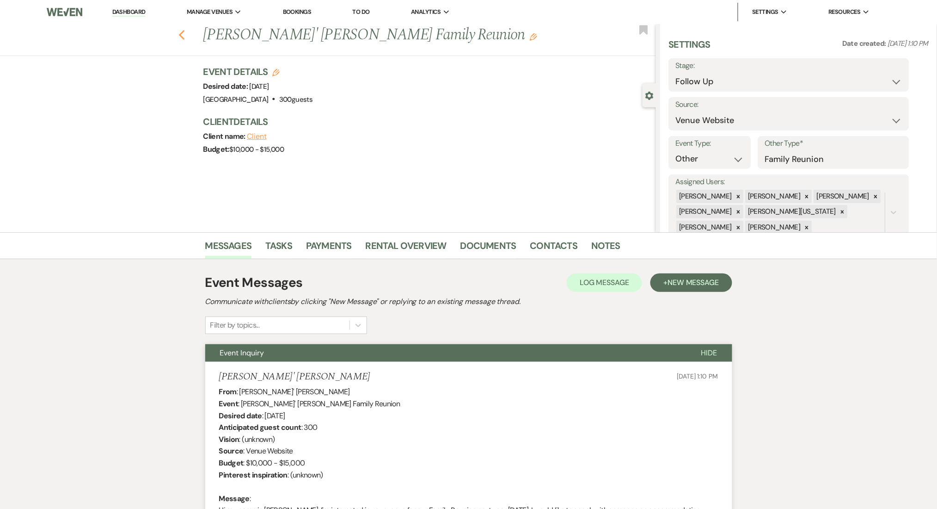
click at [185, 36] on use "button" at bounding box center [182, 35] width 6 height 10
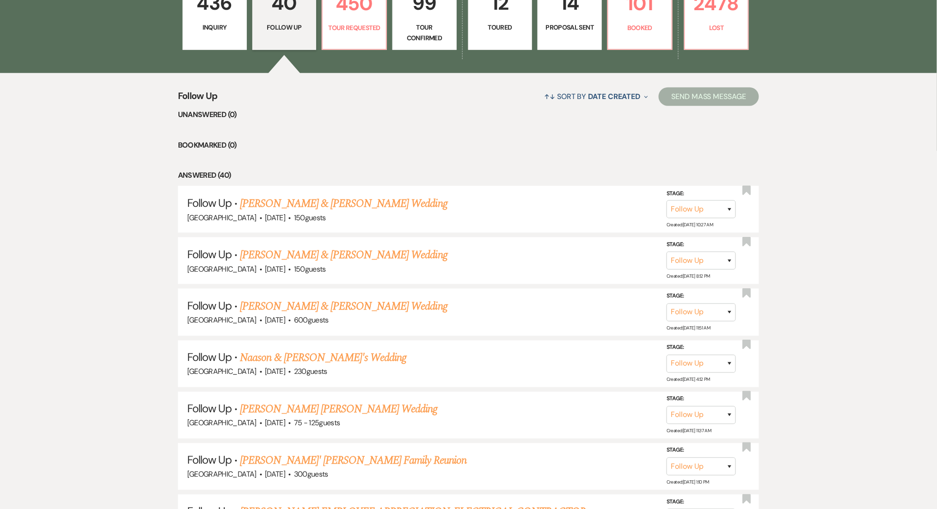
scroll to position [123, 0]
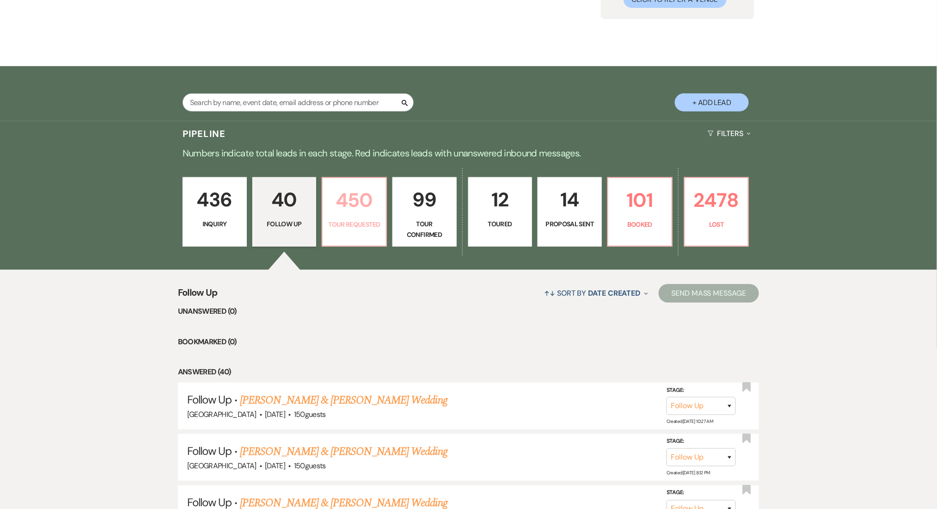
click at [347, 209] on p "450" at bounding box center [354, 200] width 52 height 31
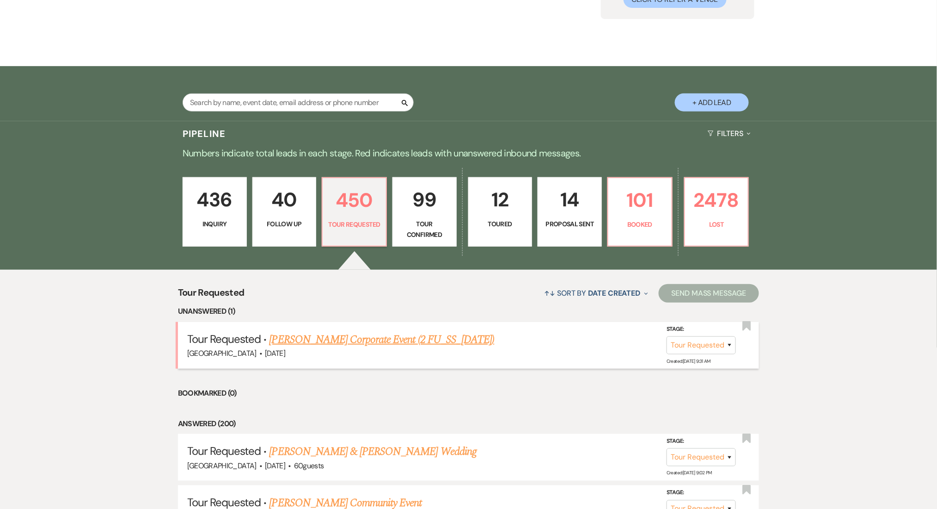
click at [391, 340] on link "Brook Smith's Corporate Event (2 FU_SS_7/25/25)" at bounding box center [382, 339] width 225 height 17
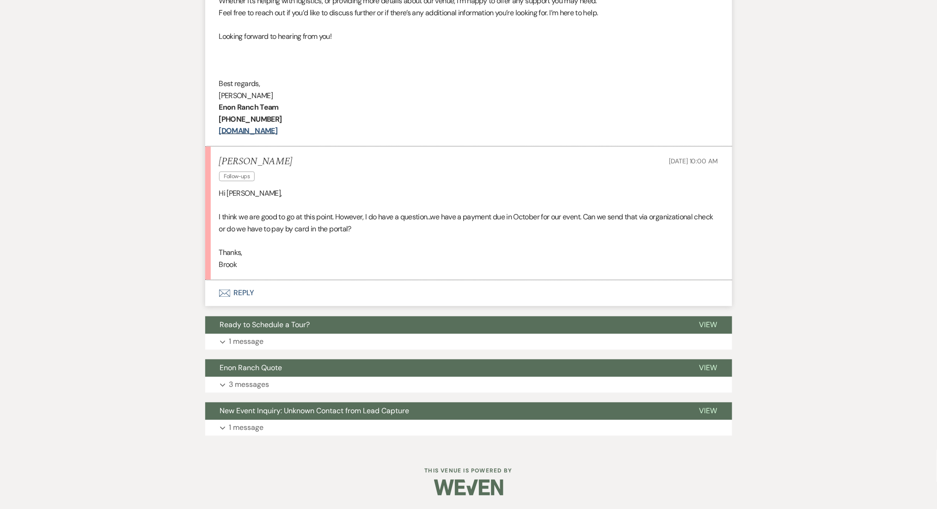
scroll to position [397, 0]
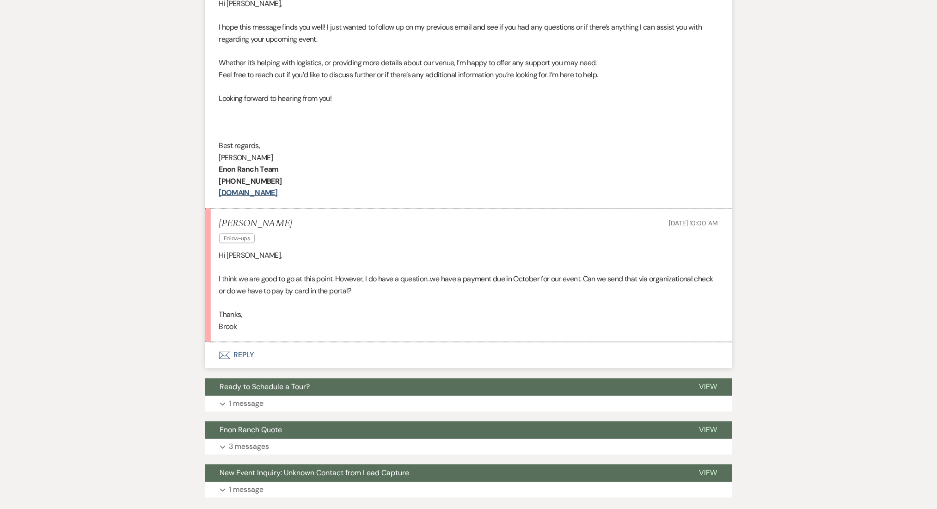
click at [283, 350] on button "Envelope Reply" at bounding box center [468, 355] width 527 height 26
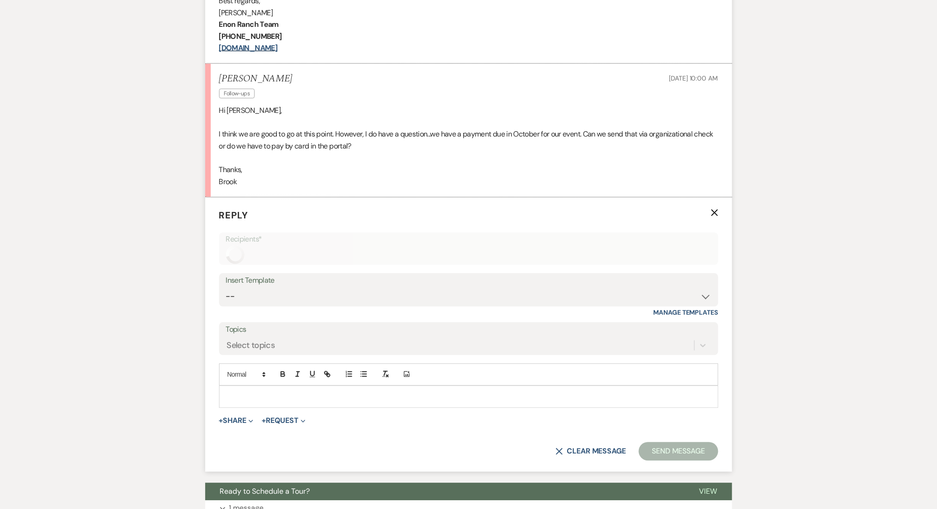
scroll to position [622, 0]
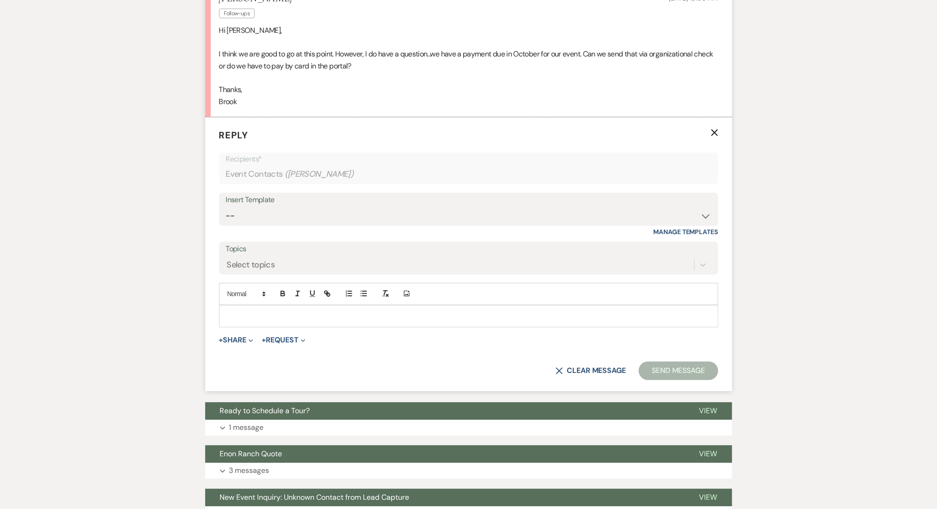
click at [114, 195] on div "Messages Tasks Payments Rental Overview Documents Contacts Notes Event Messages…" at bounding box center [468, 73] width 937 height 925
click at [272, 312] on p at bounding box center [469, 316] width 485 height 10
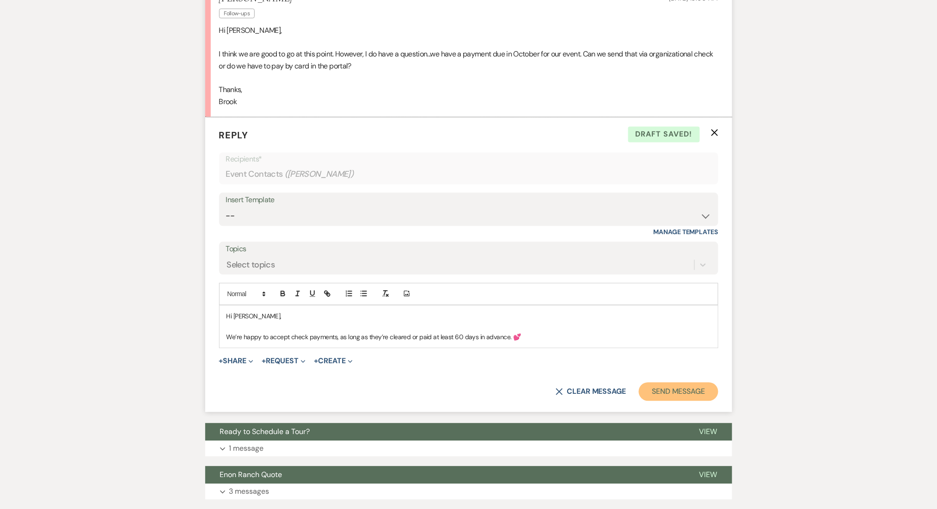
click at [692, 383] on button "Send Message" at bounding box center [678, 391] width 79 height 18
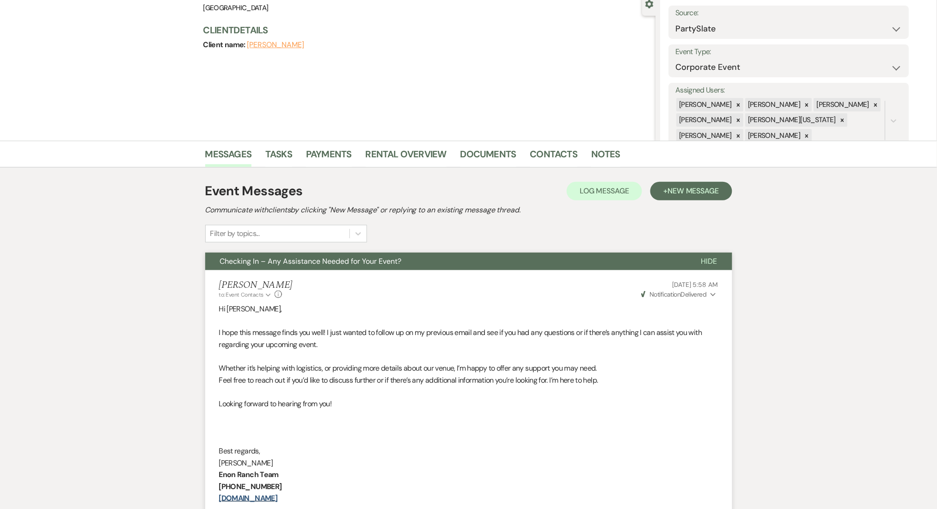
scroll to position [0, 0]
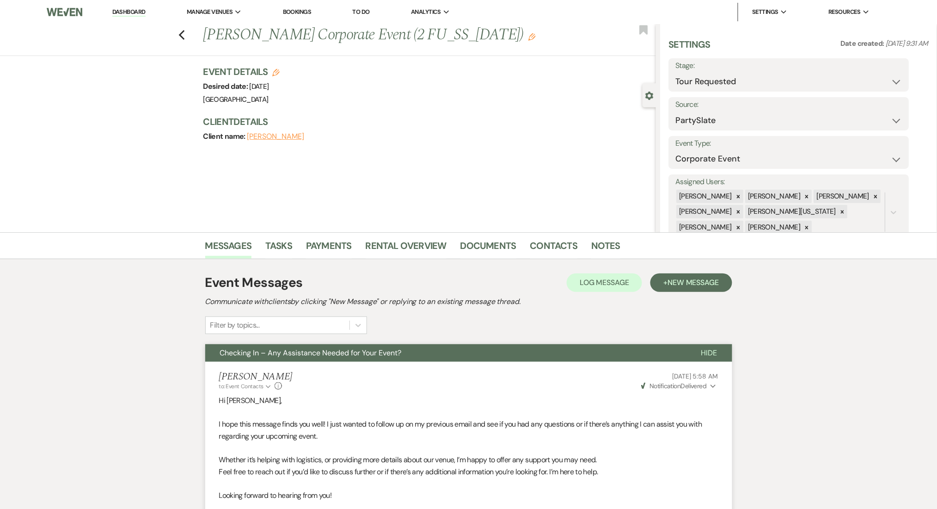
click at [134, 11] on link "Dashboard" at bounding box center [128, 12] width 33 height 9
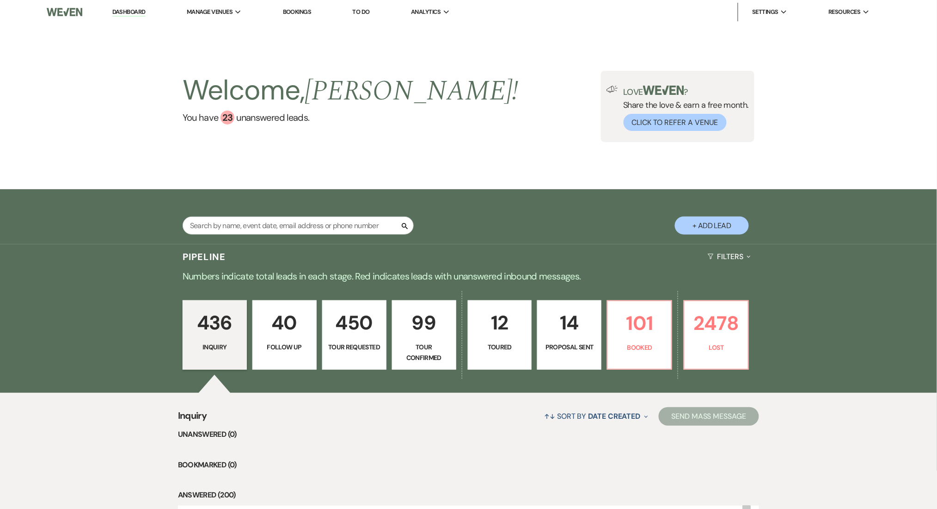
click at [509, 339] on link "12 Toured" at bounding box center [500, 334] width 64 height 69
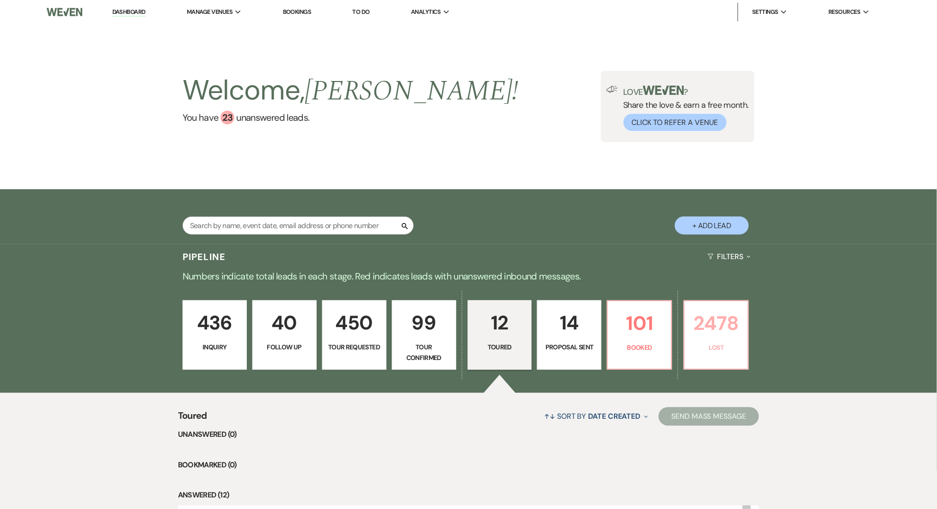
click at [727, 324] on p "2478" at bounding box center [716, 323] width 52 height 31
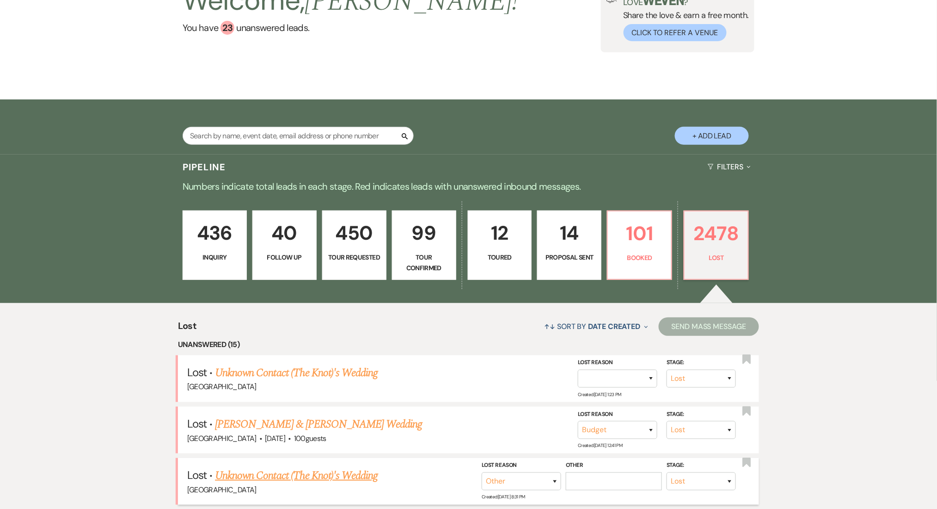
scroll to position [246, 0]
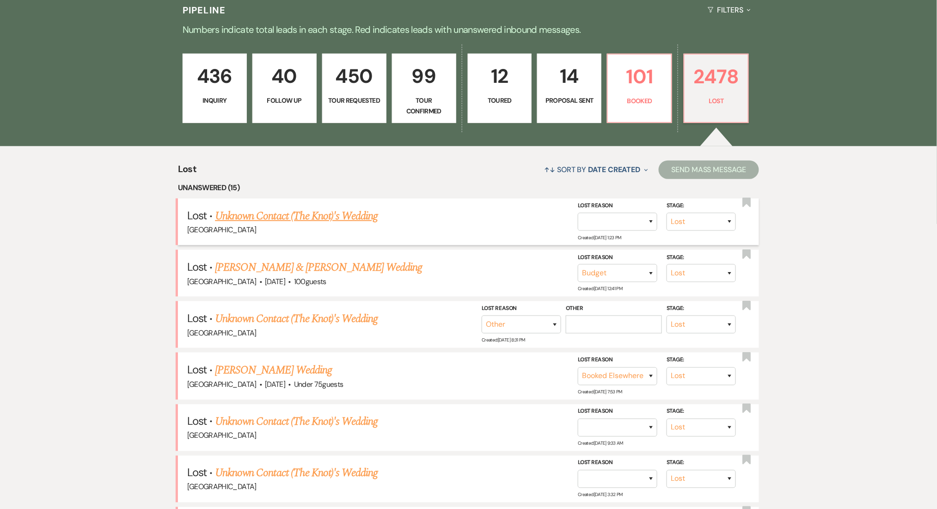
click at [286, 210] on link "Unknown Contact (The Knot)'s Wedding" at bounding box center [296, 216] width 163 height 17
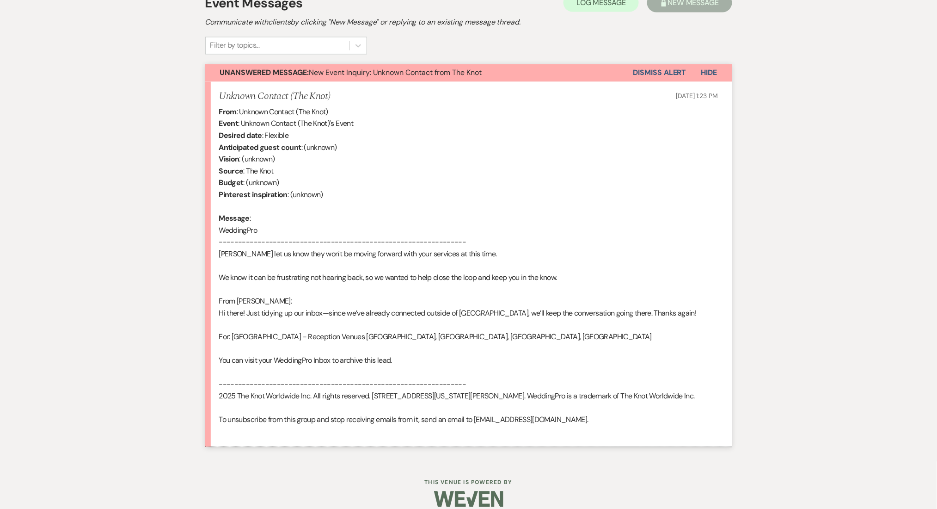
scroll to position [298, 0]
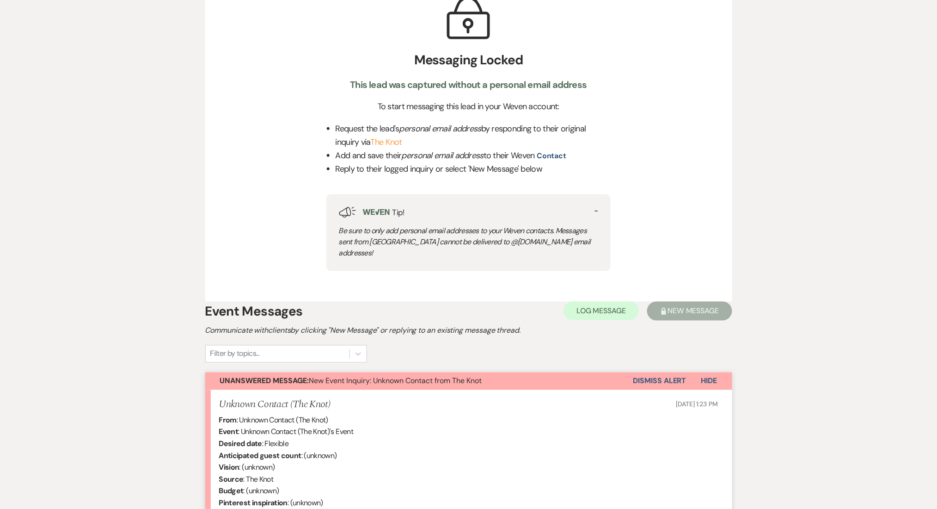
click at [654, 372] on button "Dismiss Alert" at bounding box center [660, 381] width 53 height 18
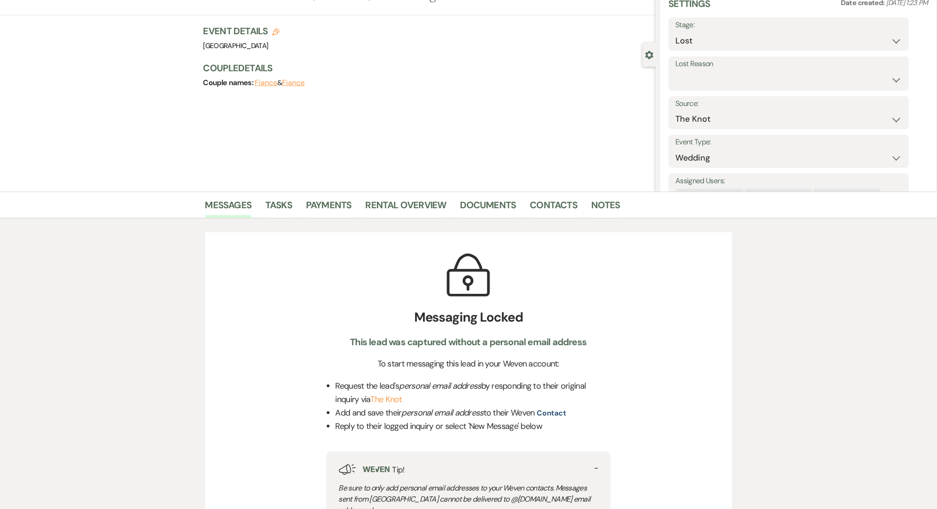
scroll to position [0, 0]
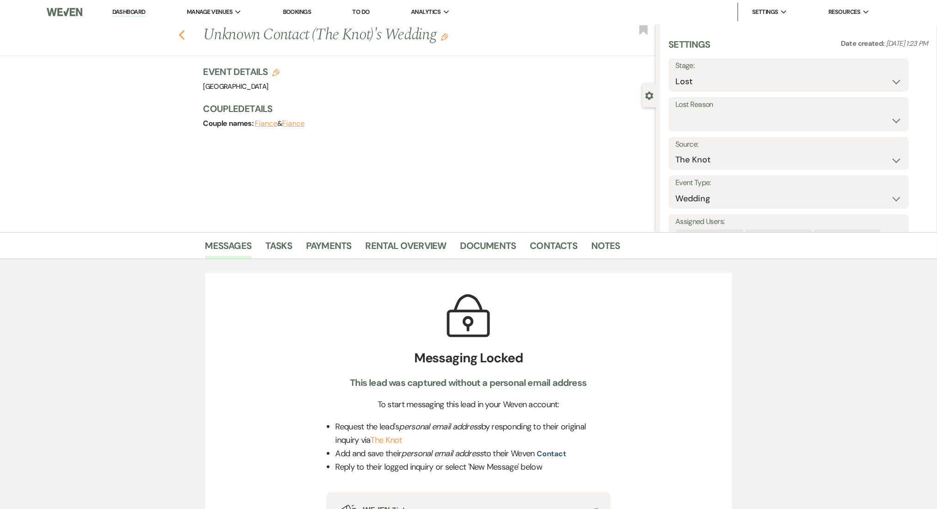
click at [185, 31] on use "button" at bounding box center [182, 35] width 6 height 10
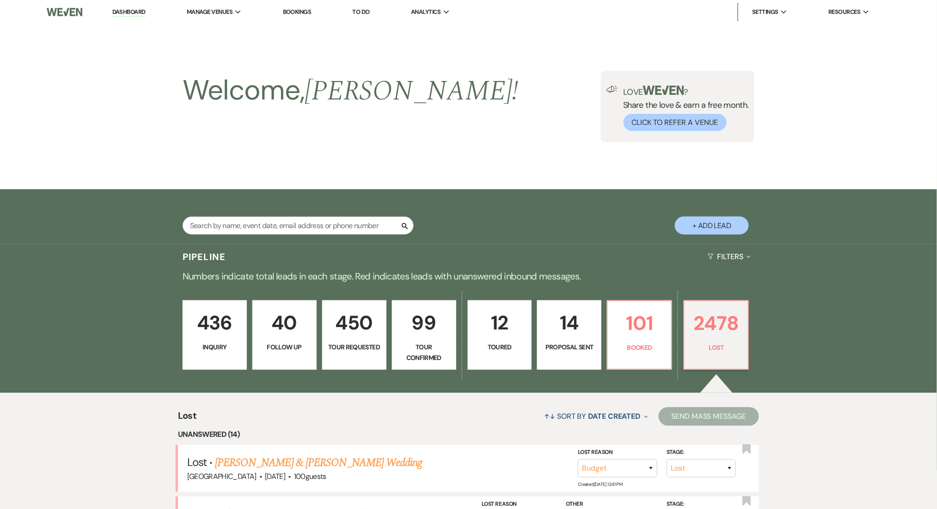
scroll to position [246, 0]
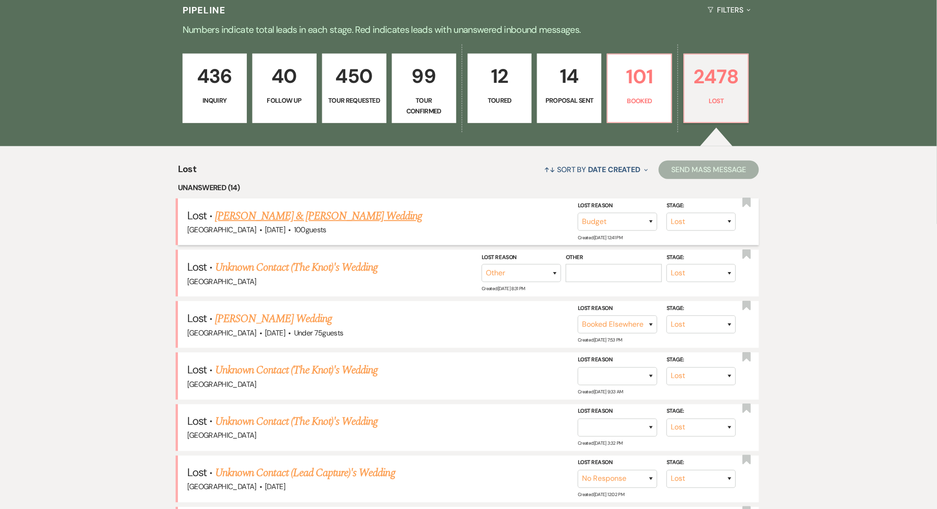
click at [316, 214] on link "Ibrahim & Jimmele Jones's Wedding" at bounding box center [318, 216] width 207 height 17
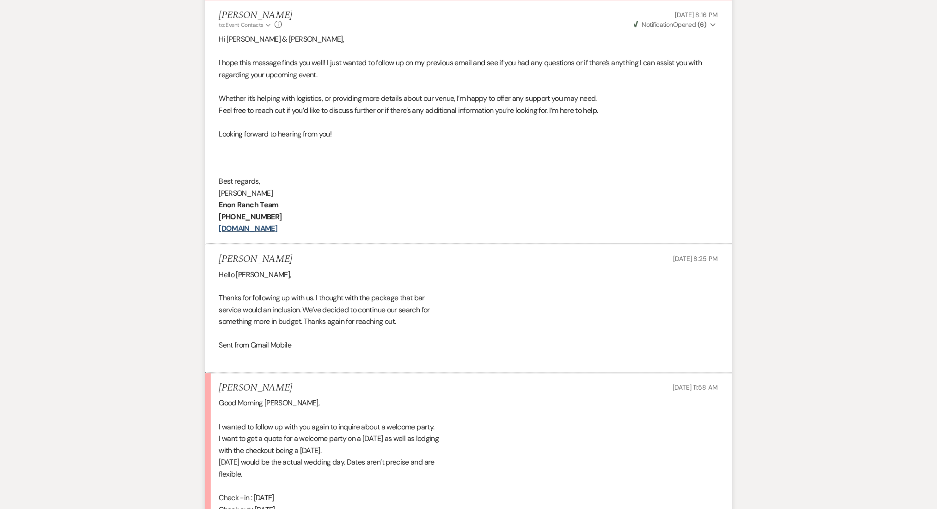
scroll to position [238, 0]
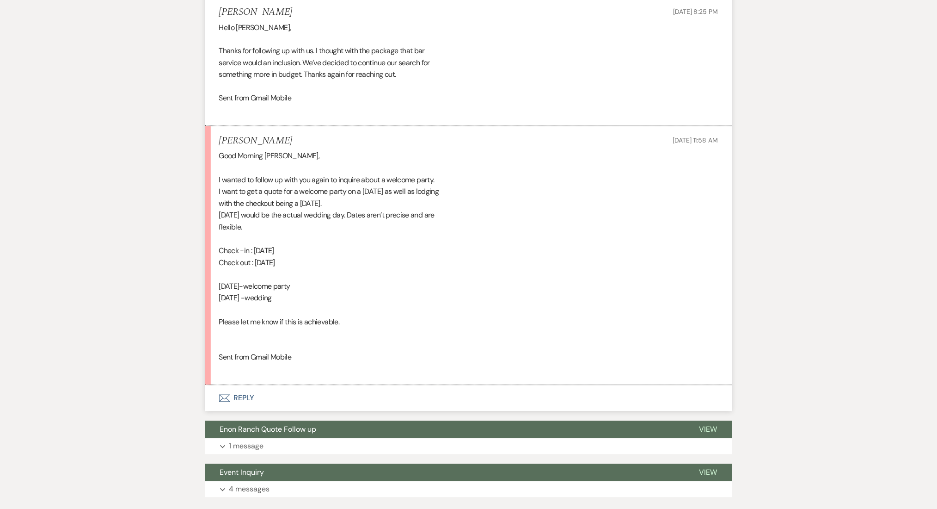
click at [245, 397] on button "Envelope Reply" at bounding box center [468, 398] width 527 height 26
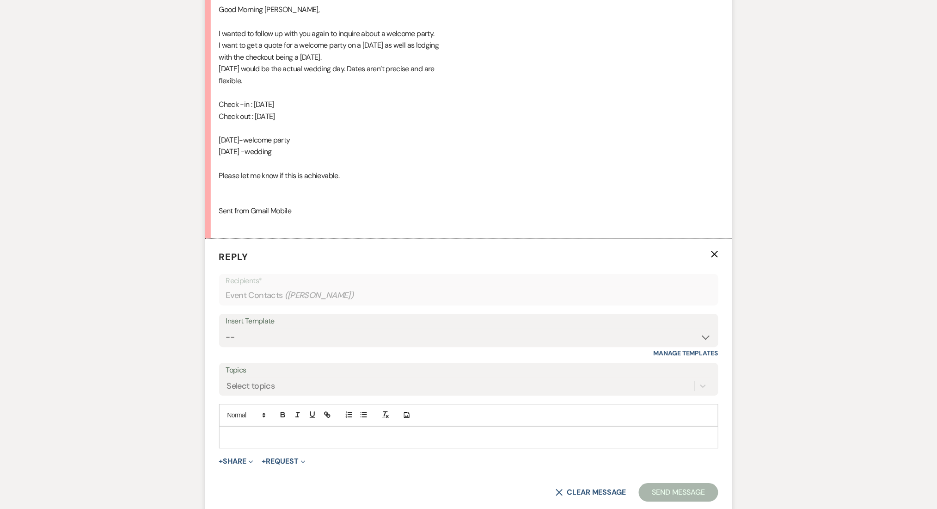
scroll to position [691, 0]
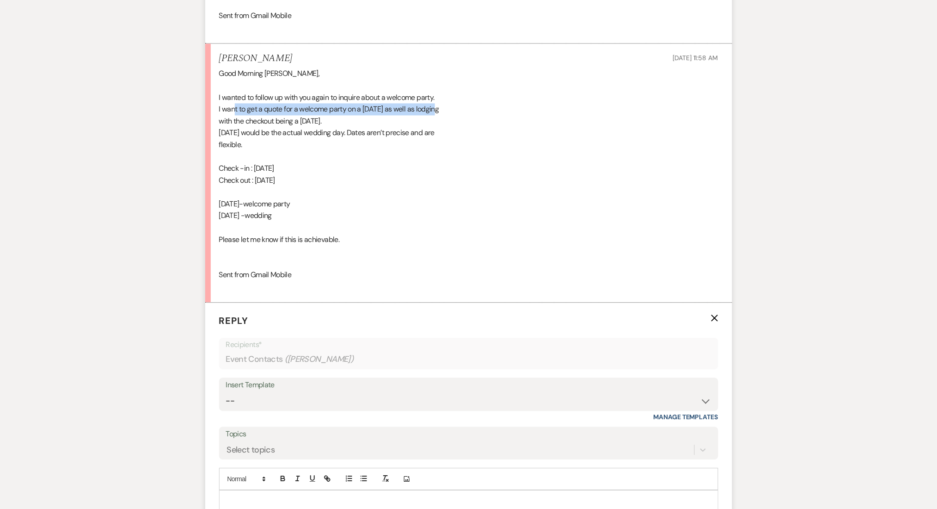
drag, startPoint x: 233, startPoint y: 108, endPoint x: 439, endPoint y: 107, distance: 205.8
click at [439, 107] on div "Good Morning Irene, I wanted to follow up with you again to inquire about a wel…" at bounding box center [468, 180] width 499 height 225
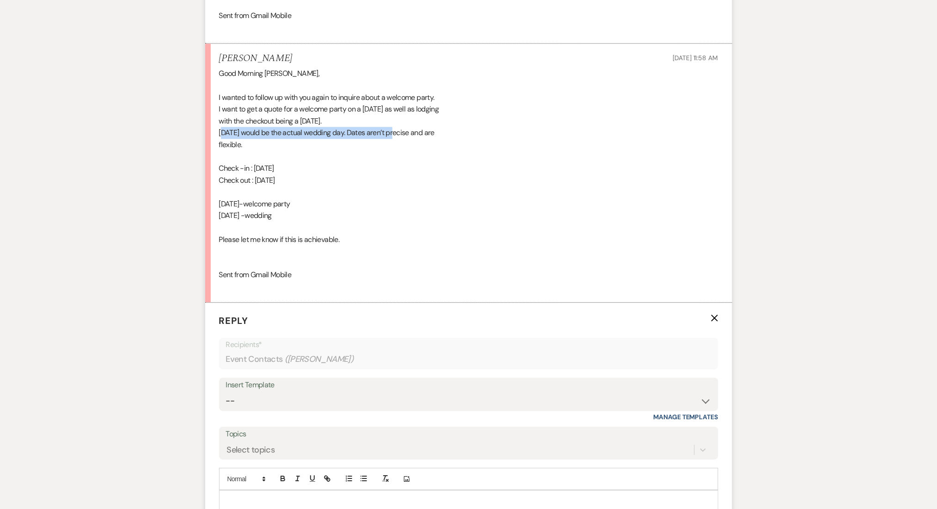
drag, startPoint x: 224, startPoint y: 132, endPoint x: 394, endPoint y: 134, distance: 170.2
click at [394, 134] on div "Good Morning Irene, I wanted to follow up with you again to inquire about a wel…" at bounding box center [468, 180] width 499 height 225
click at [438, 144] on div "Good Morning Irene, I wanted to follow up with you again to inquire about a wel…" at bounding box center [468, 180] width 499 height 225
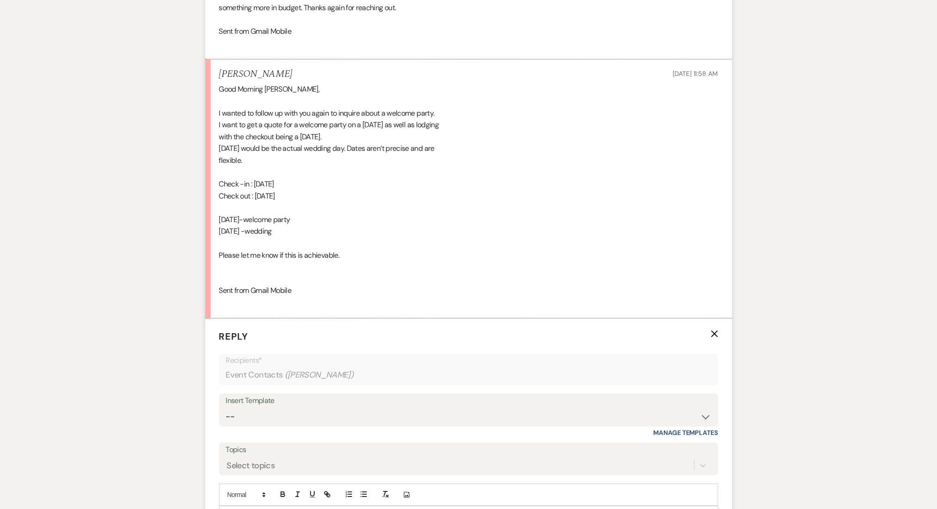
scroll to position [678, 0]
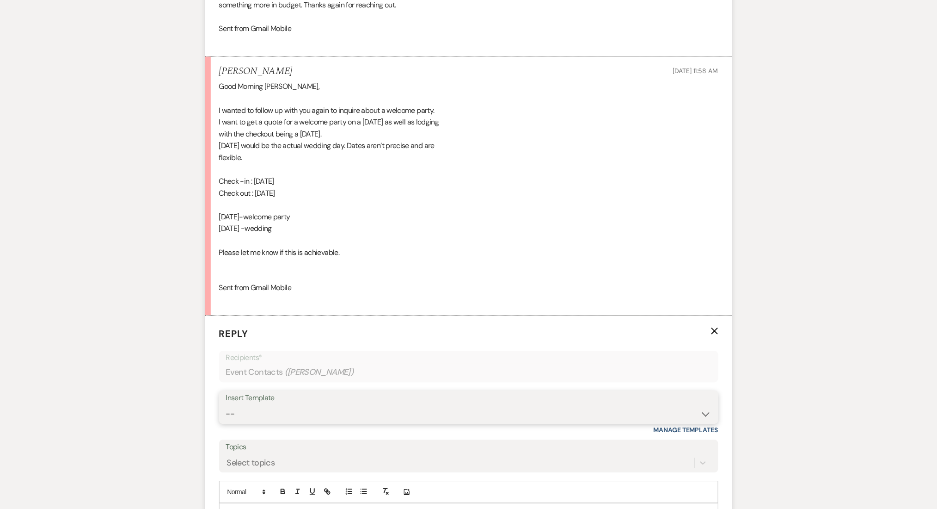
click at [272, 407] on select "-- Inquiry Follow Up Email #2 Contract Sending Template Payment Template Rental…" at bounding box center [469, 414] width 486 height 18
click at [226, 405] on select "-- Inquiry Follow Up Email #2 Contract Sending Template Payment Template Rental…" at bounding box center [469, 414] width 486 height 18
click at [106, 296] on div "Messages Tasks Payments Rental Overview Documents Contacts Notes Event Messages…" at bounding box center [468, 122] width 937 height 1136
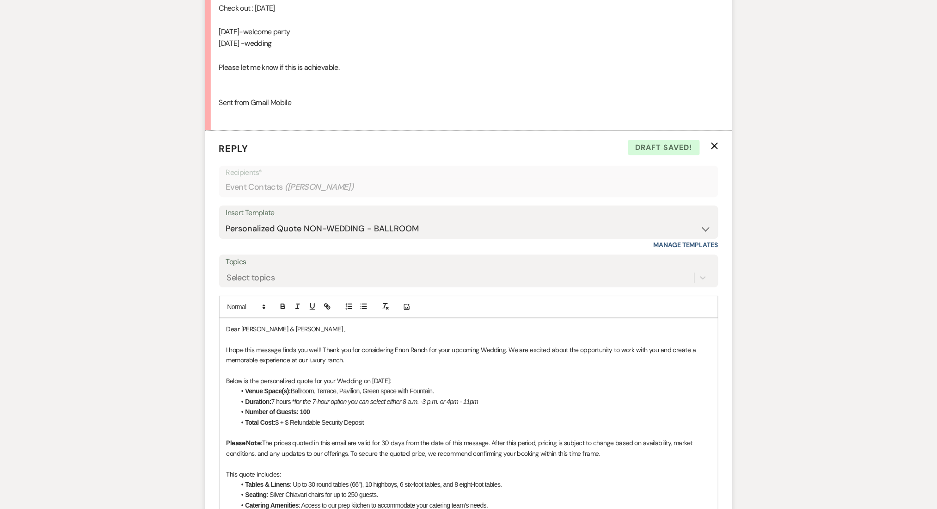
scroll to position [740, 0]
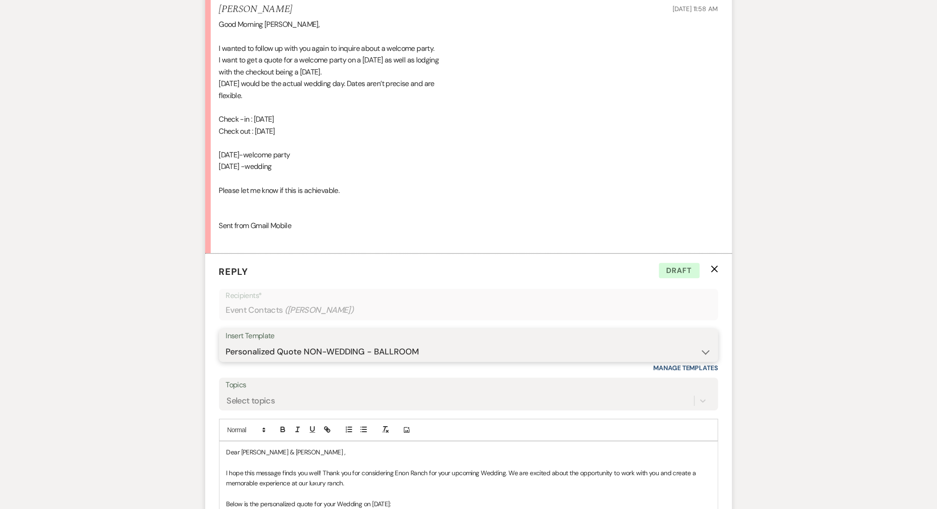
click at [345, 351] on select "-- Inquiry Follow Up Email #2 Contract Sending Template Payment Template Rental…" at bounding box center [469, 352] width 486 height 18
click at [82, 344] on div "Messages Tasks Payments Rental Overview Documents Contacts Notes Event Messages…" at bounding box center [468, 370] width 937 height 1757
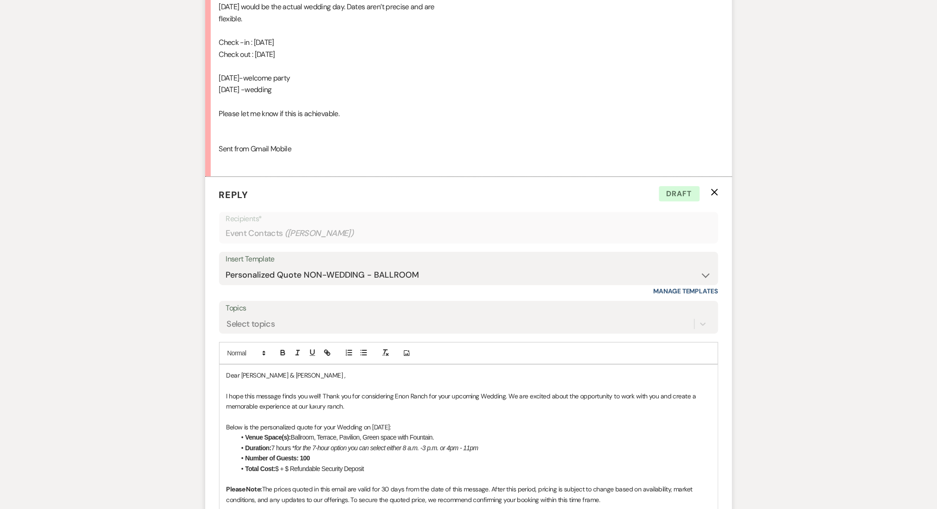
scroll to position [925, 0]
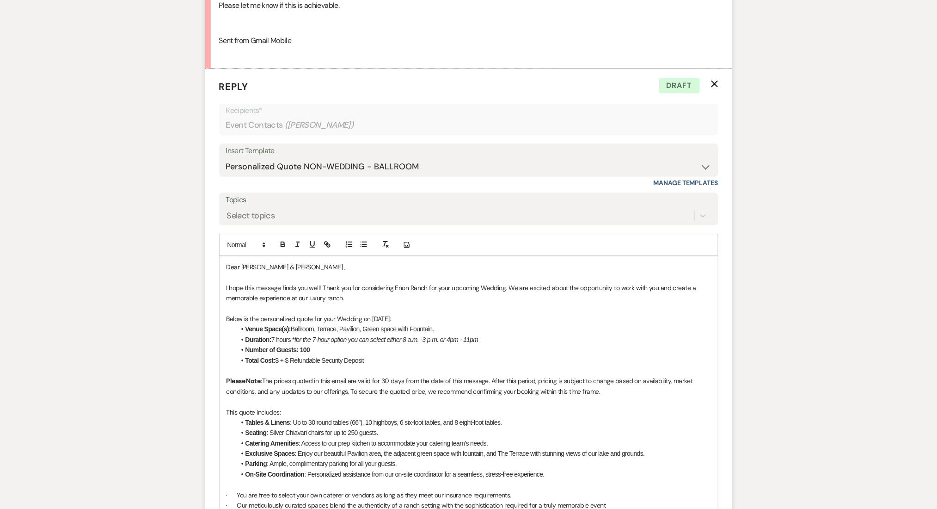
click at [485, 289] on p "I hope this message finds you well! Thank you for considering Enon Ranch for yo…" at bounding box center [469, 293] width 485 height 21
click at [437, 337] on em "for the 7-hour option you can select either 8 a.m. -3 p.m. or 4pm - 11pm" at bounding box center [387, 339] width 184 height 7
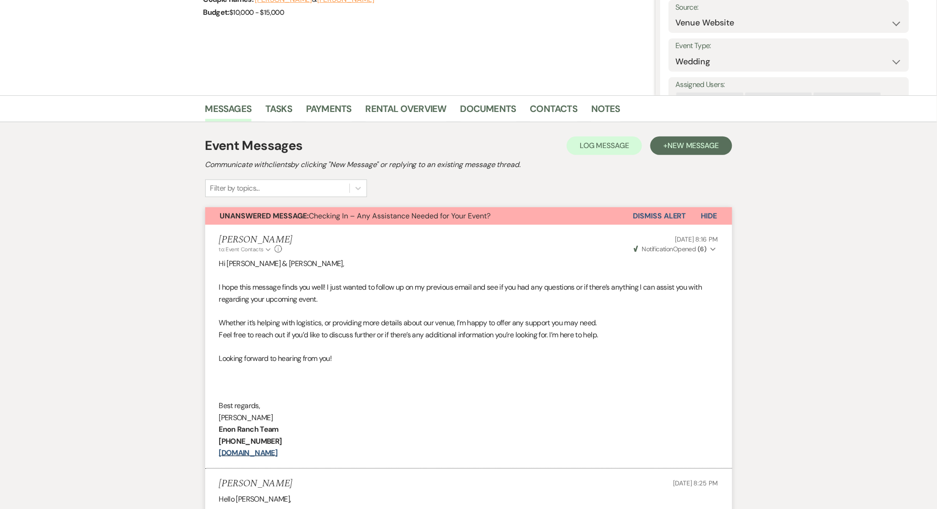
scroll to position [123, 0]
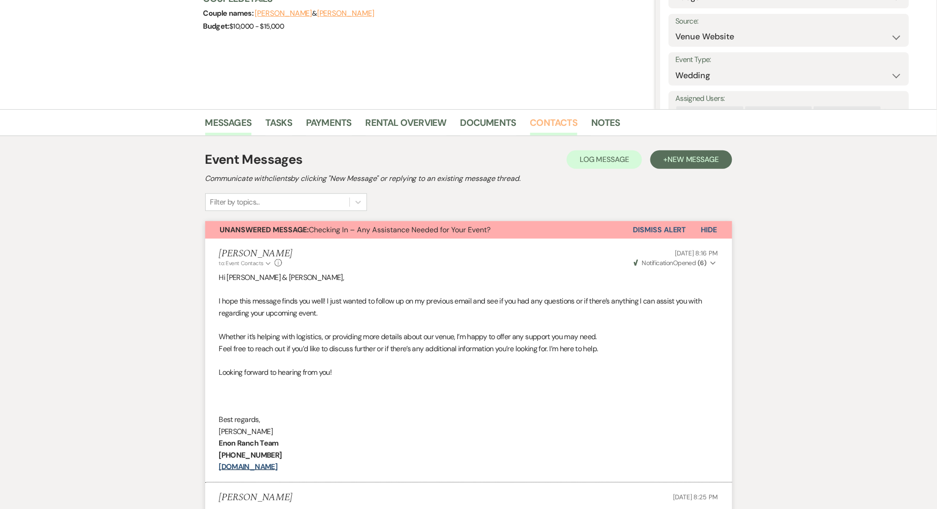
click at [564, 122] on link "Contacts" at bounding box center [554, 125] width 48 height 20
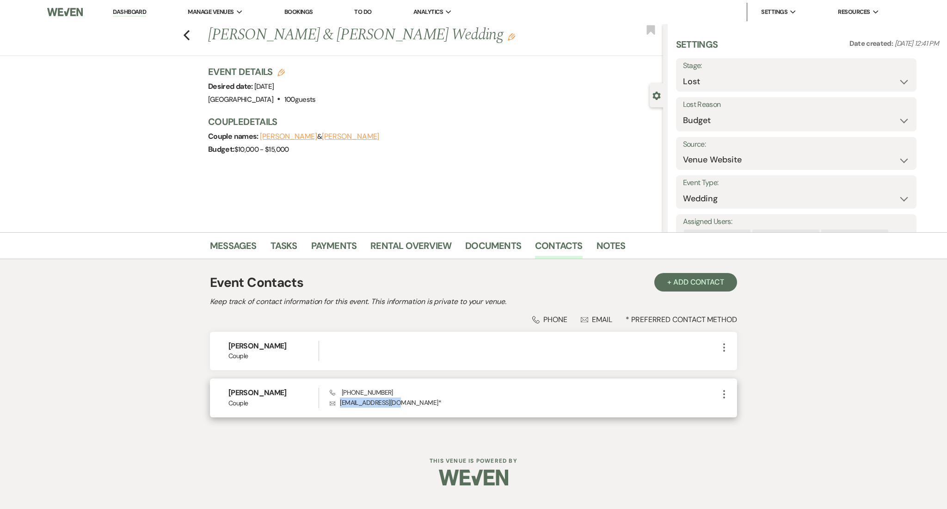
drag, startPoint x: 399, startPoint y: 404, endPoint x: 336, endPoint y: 405, distance: 62.4
click at [336, 405] on p "Envelope mel41745@gmail.com *" at bounding box center [524, 402] width 389 height 10
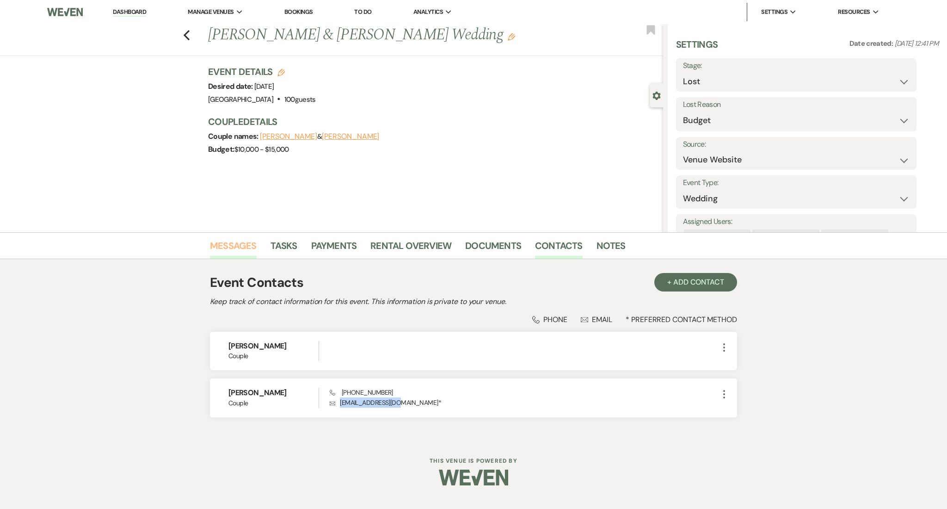
click at [227, 241] on link "Messages" at bounding box center [233, 248] width 47 height 20
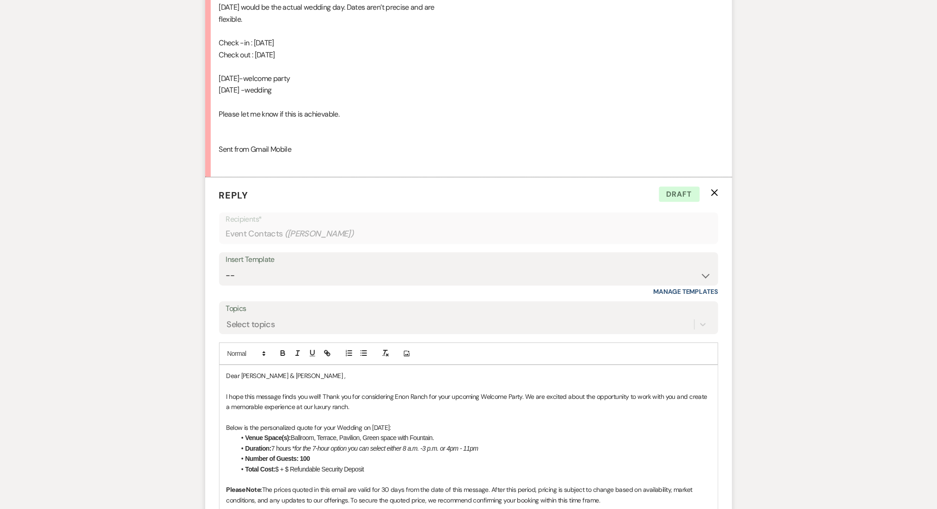
scroll to position [508, 0]
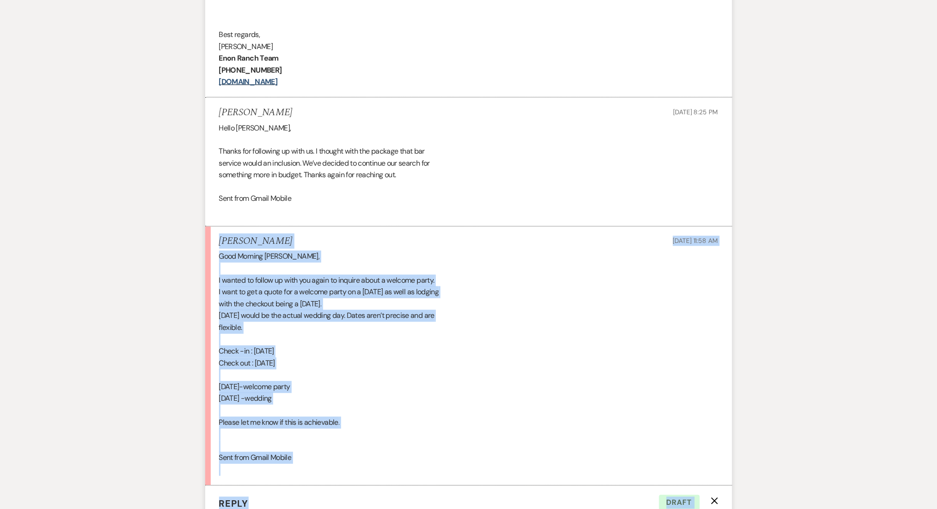
drag, startPoint x: 269, startPoint y: 239, endPoint x: 217, endPoint y: 238, distance: 52.3
click at [237, 232] on li "Jimmele Jones Sep 22, 2025, 11:58 AM Good Morning Irene, I wanted to follow up …" at bounding box center [468, 356] width 527 height 259
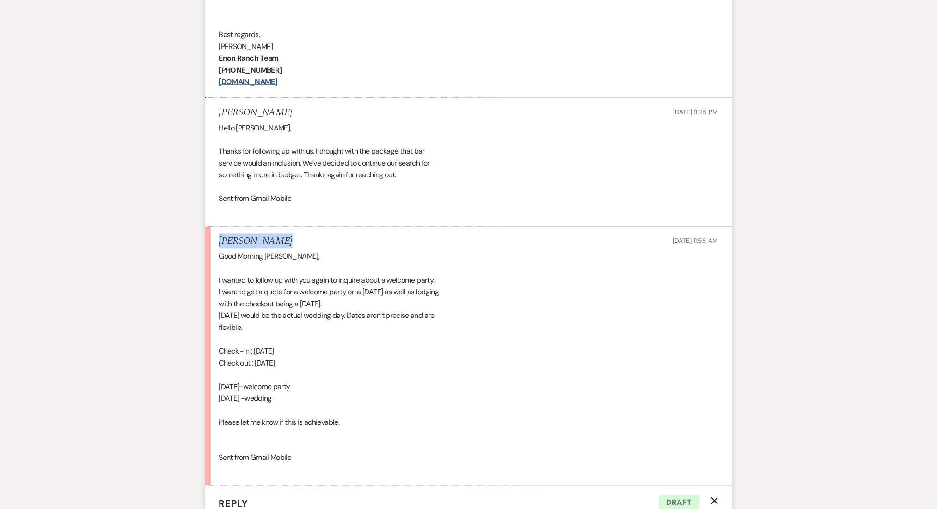
drag, startPoint x: 271, startPoint y: 242, endPoint x: 218, endPoint y: 237, distance: 53.4
click at [218, 237] on li "Jimmele Jones Sep 22, 2025, 11:58 AM Good Morning Irene, I wanted to follow up …" at bounding box center [468, 356] width 527 height 259
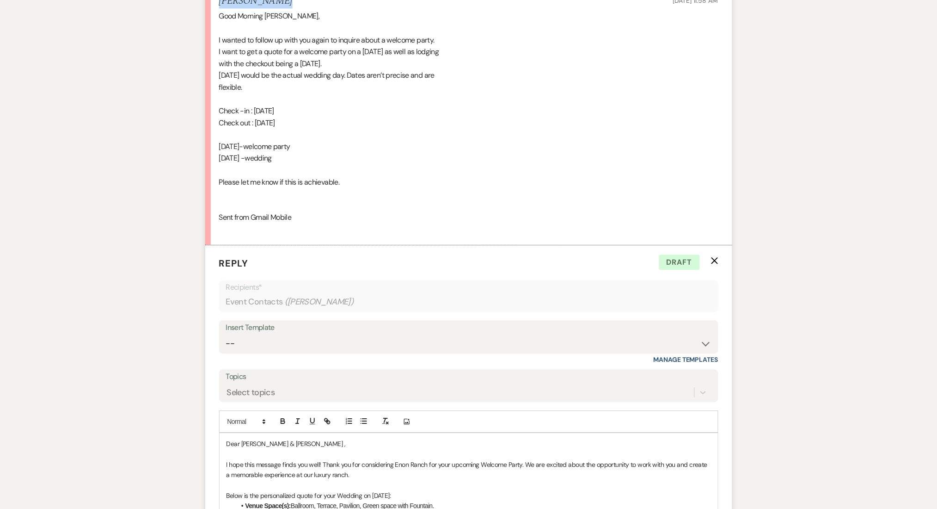
scroll to position [755, 0]
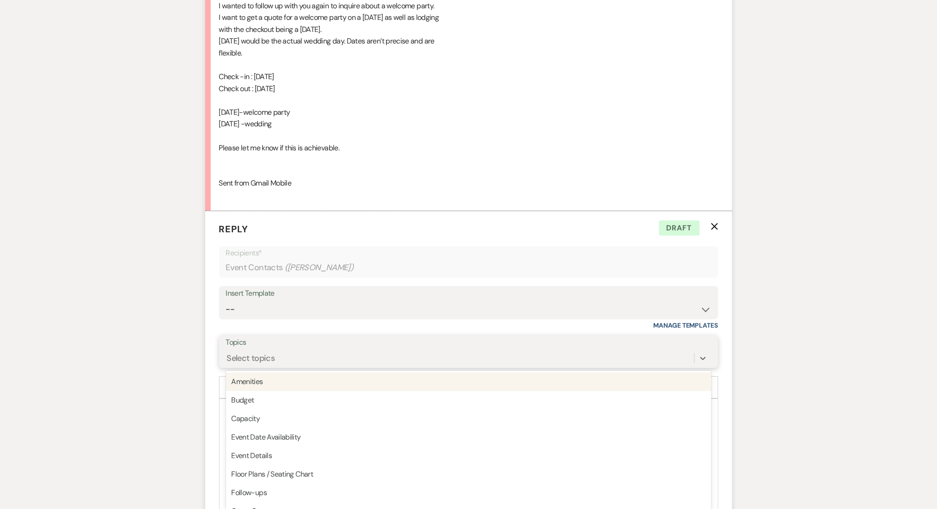
click at [328, 367] on div "option Amenities focused, 1 of 20. 20 results available. Use Up and Down to cho…" at bounding box center [469, 358] width 486 height 18
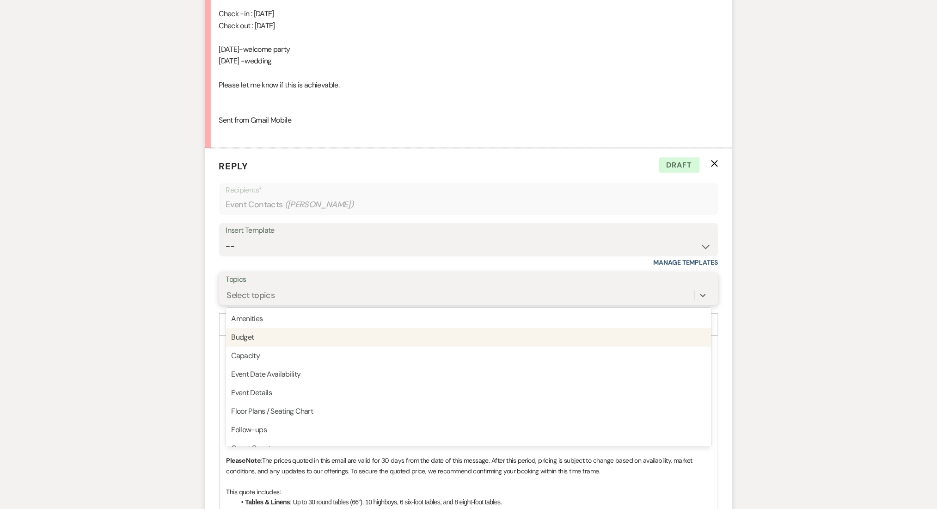
scroll to position [848, 0]
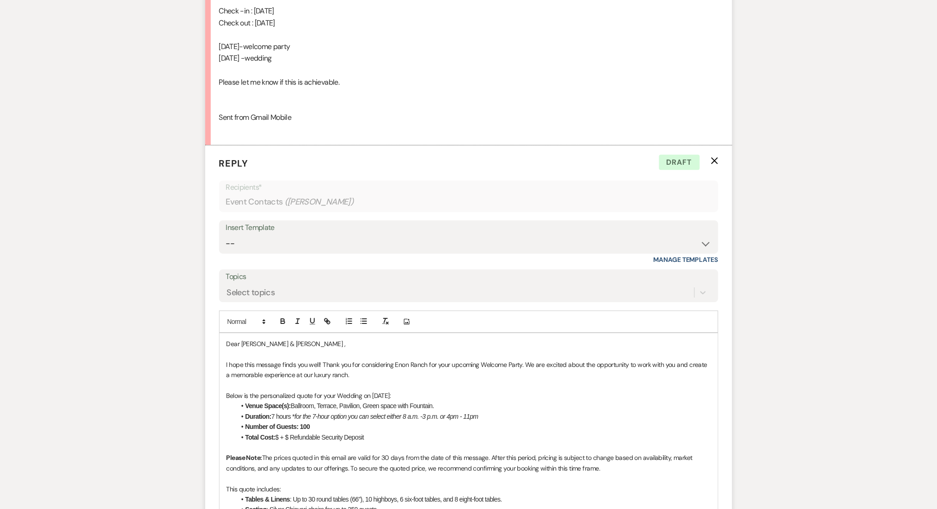
click at [154, 262] on div "Messages Tasks Payments Rental Overview Documents Contacts Notes Event Messages…" at bounding box center [468, 262] width 937 height 1757
click at [302, 247] on select "-- Inquiry Follow Up Email #2 Contract Sending Template Payment Template Rental…" at bounding box center [469, 243] width 486 height 18
click at [226, 234] on select "-- Inquiry Follow Up Email #2 Contract Sending Template Payment Template Rental…" at bounding box center [469, 243] width 486 height 18
click at [30, 289] on div "Messages Tasks Payments Rental Overview Documents Contacts Notes Event Messages…" at bounding box center [468, 262] width 937 height 1757
click at [487, 365] on p "I hope this message finds you well! Thank you for considering Enon Ranch for yo…" at bounding box center [469, 369] width 485 height 21
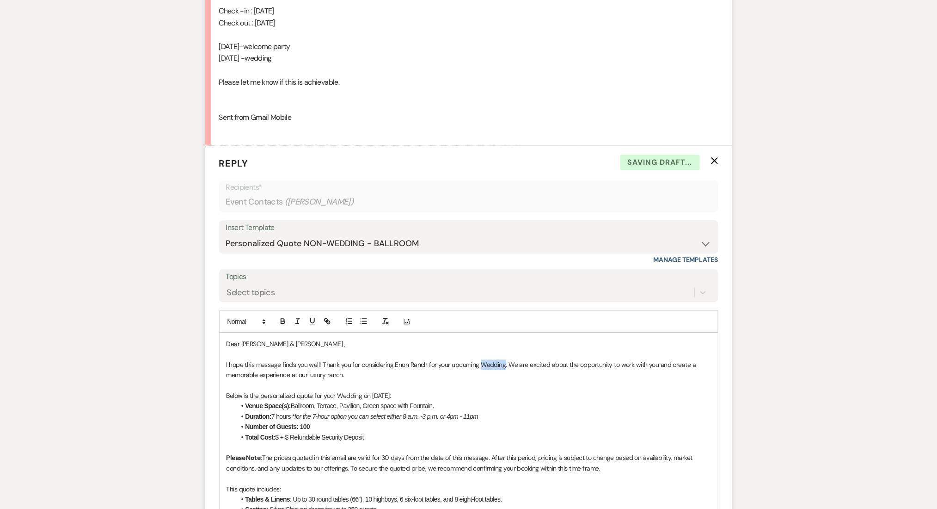
click at [487, 365] on p "I hope this message finds you well! Thank you for considering Enon Ranch for yo…" at bounding box center [469, 369] width 485 height 21
click at [348, 396] on p "Below is the personalized quote for your Wedding on 12/12/2026:" at bounding box center [469, 395] width 485 height 10
click at [390, 394] on p "Below is the personalized quote for your Welcome Party on 12/12/2026:" at bounding box center [469, 395] width 485 height 10
click at [435, 403] on li "Venue Space(s): Ballroom, Terrace, Pavilion, Green space with Fountain." at bounding box center [473, 405] width 475 height 10
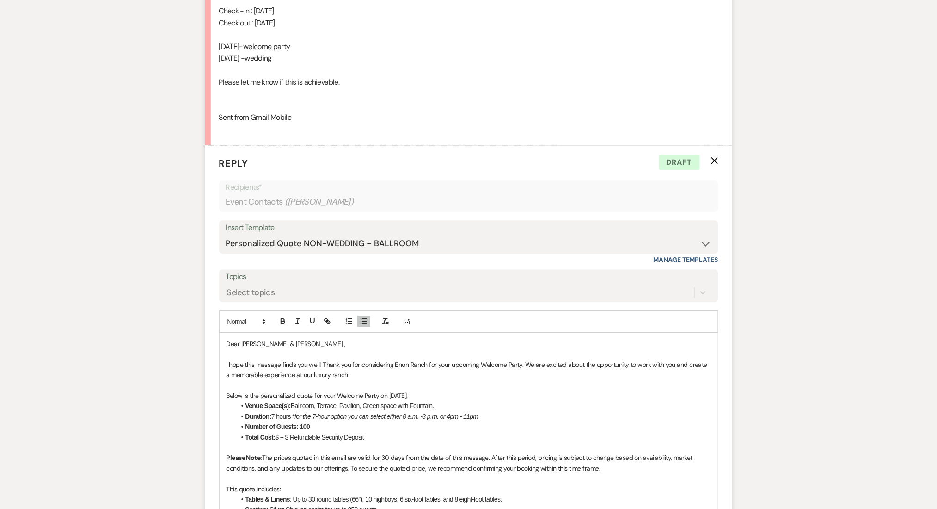
click at [279, 436] on li "Total Cost: $ + $ Refundable Security Deposit" at bounding box center [473, 437] width 475 height 10
click at [305, 436] on li "Total Cost: $6,500 + $ Refundable Security Deposit" at bounding box center [473, 437] width 475 height 10
click at [414, 443] on p at bounding box center [469, 447] width 485 height 10
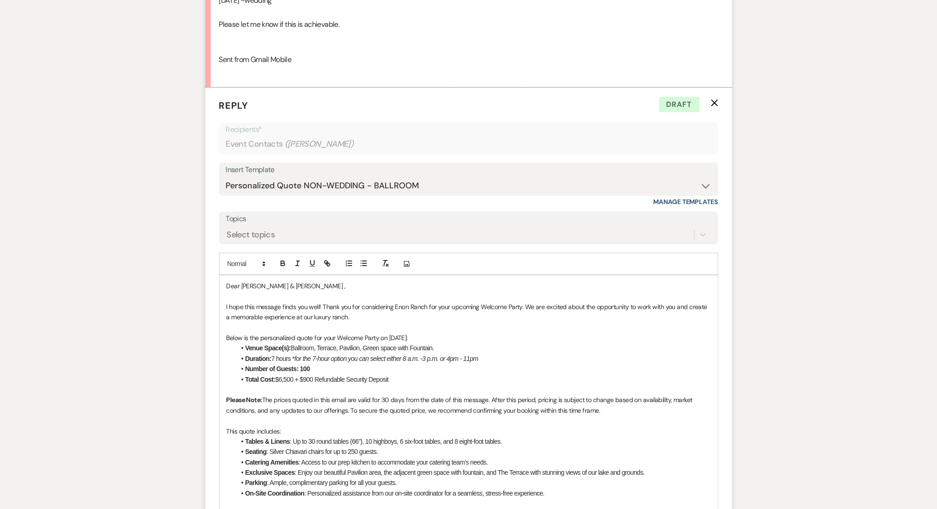
scroll to position [925, 0]
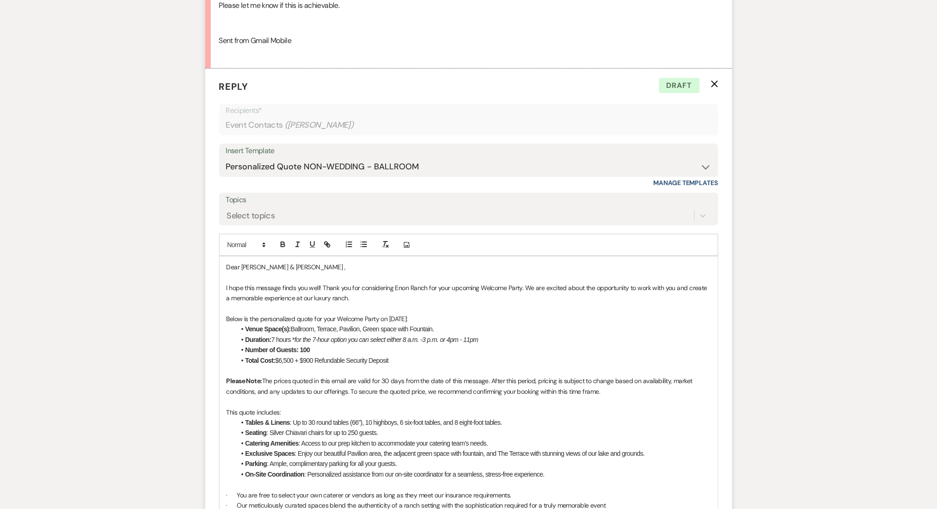
click at [239, 402] on p at bounding box center [469, 401] width 485 height 10
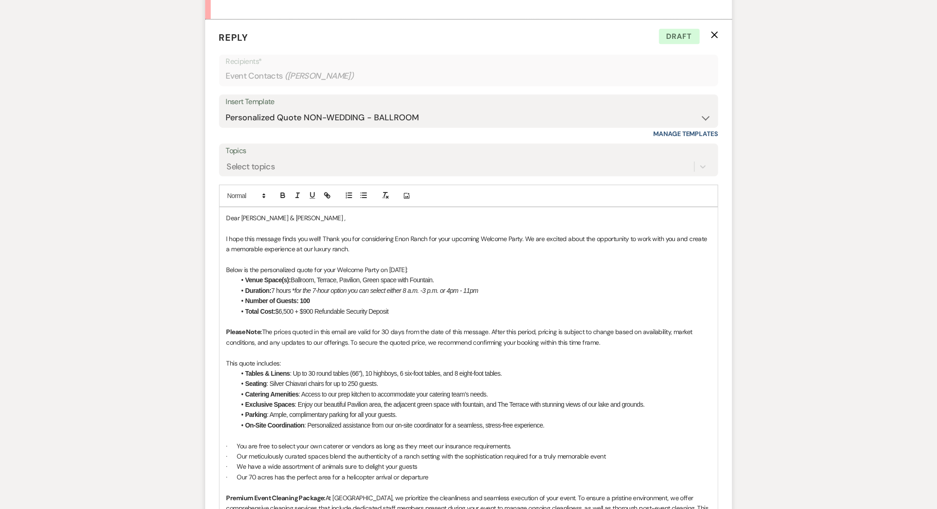
scroll to position [1048, 0]
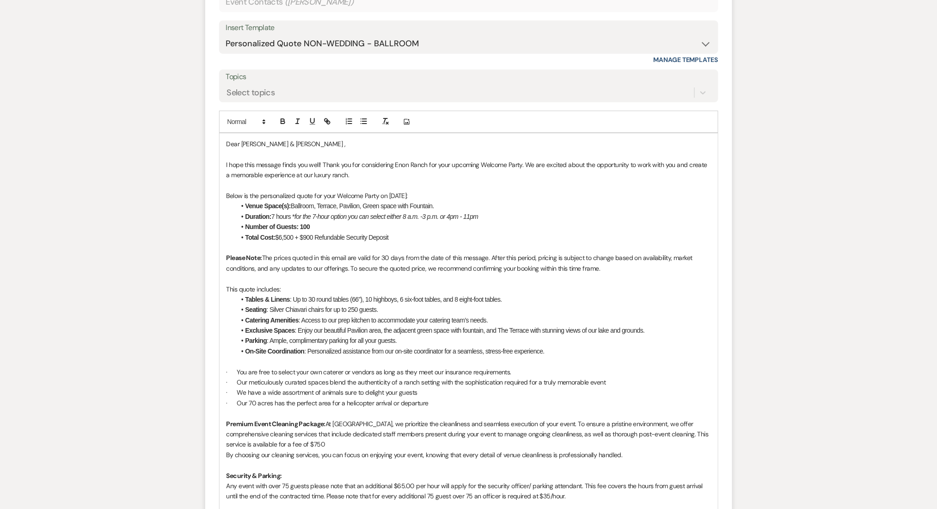
click at [232, 410] on p at bounding box center [469, 413] width 485 height 10
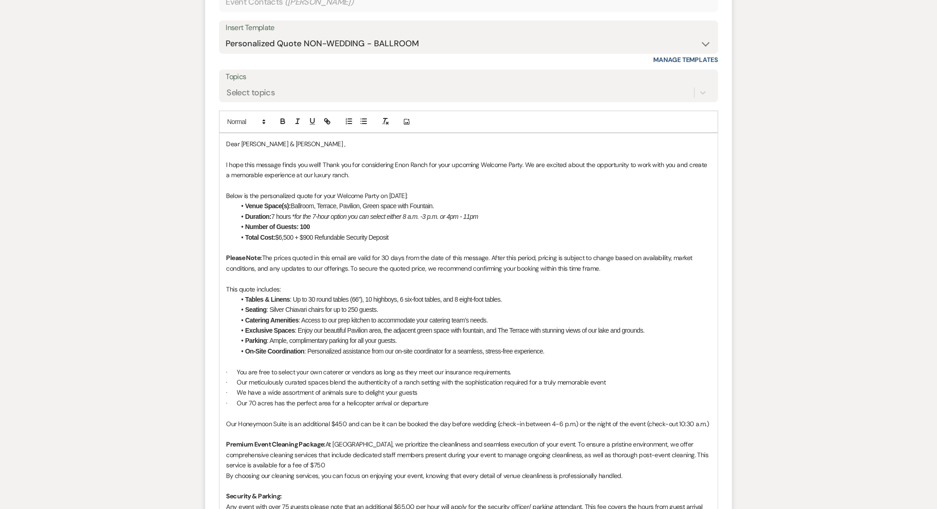
click at [479, 422] on p "Our Honeymoon Suite is an additional $450 and can be it can be booked the day b…" at bounding box center [469, 424] width 485 height 10
click at [99, 412] on div "Messages Tasks Payments Rental Overview Documents Contacts Notes Event Messages…" at bounding box center [468, 73] width 937 height 1778
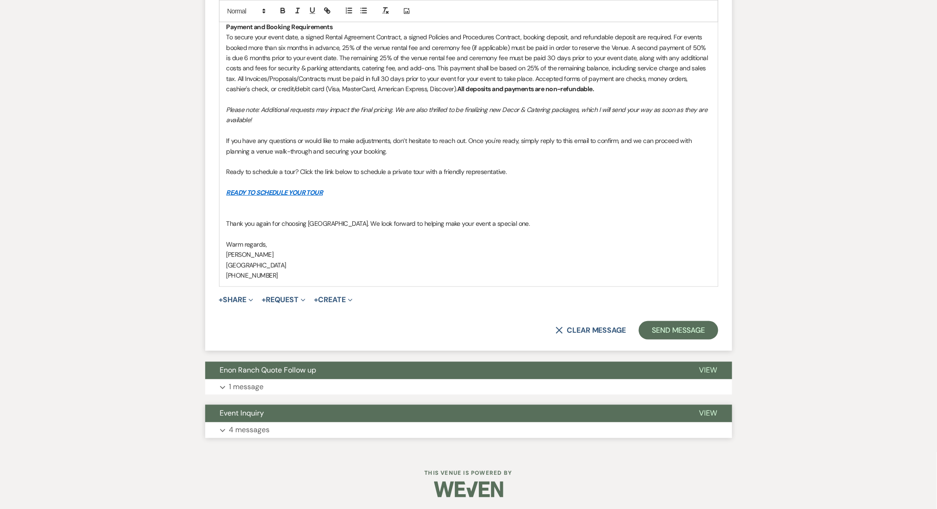
scroll to position [1561, 0]
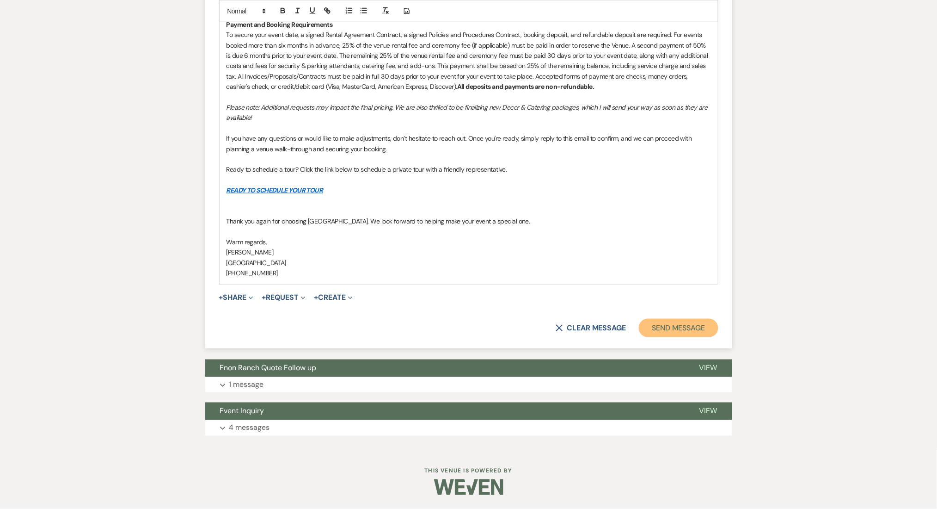
click at [667, 326] on button "Send Message" at bounding box center [678, 328] width 79 height 18
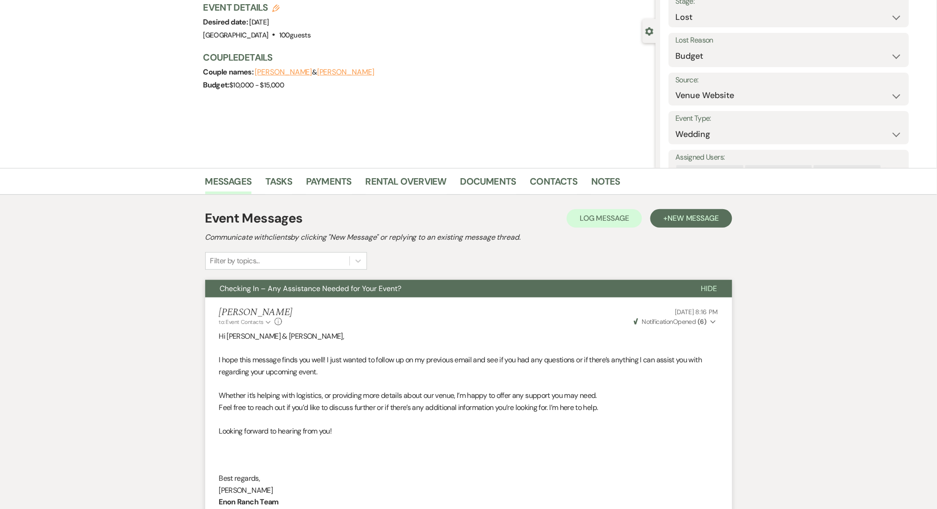
scroll to position [0, 0]
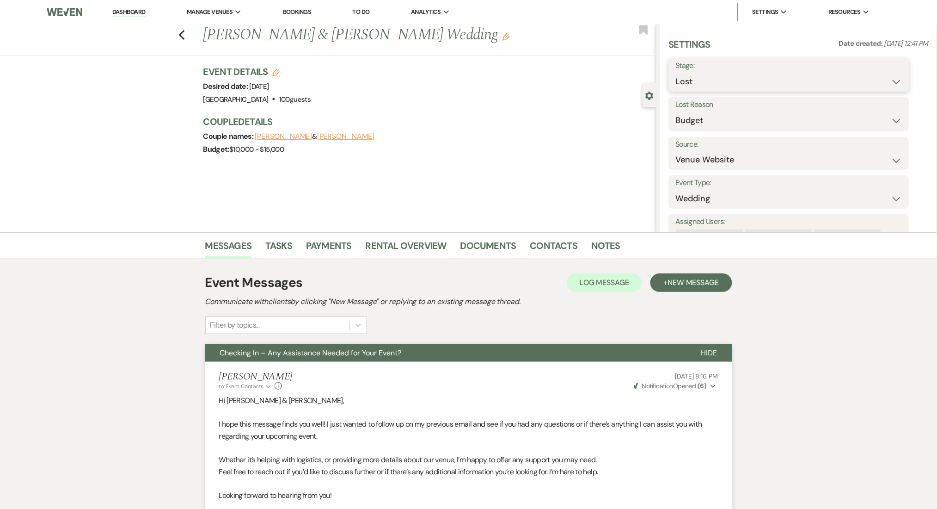
click at [706, 83] on select "Inquiry Follow Up Tour Requested Tour Confirmed Toured Proposal Sent Booked Lost" at bounding box center [789, 82] width 227 height 18
click at [676, 73] on select "Inquiry Follow Up Tour Requested Tour Confirmed Toured Proposal Sent Booked Lost" at bounding box center [789, 82] width 227 height 18
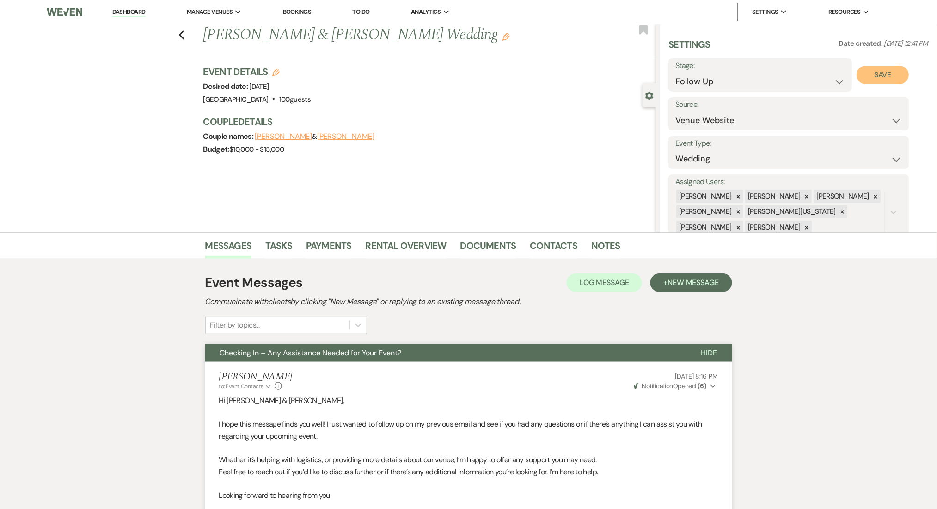
click at [888, 75] on button "Save" at bounding box center [883, 75] width 52 height 18
click at [128, 8] on link "Dashboard" at bounding box center [128, 12] width 33 height 9
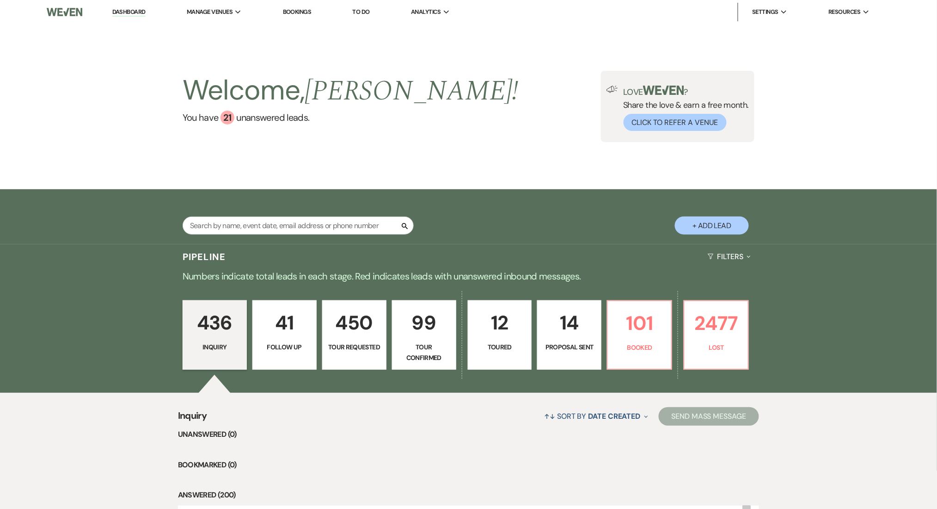
click at [431, 334] on p "99" at bounding box center [424, 322] width 52 height 31
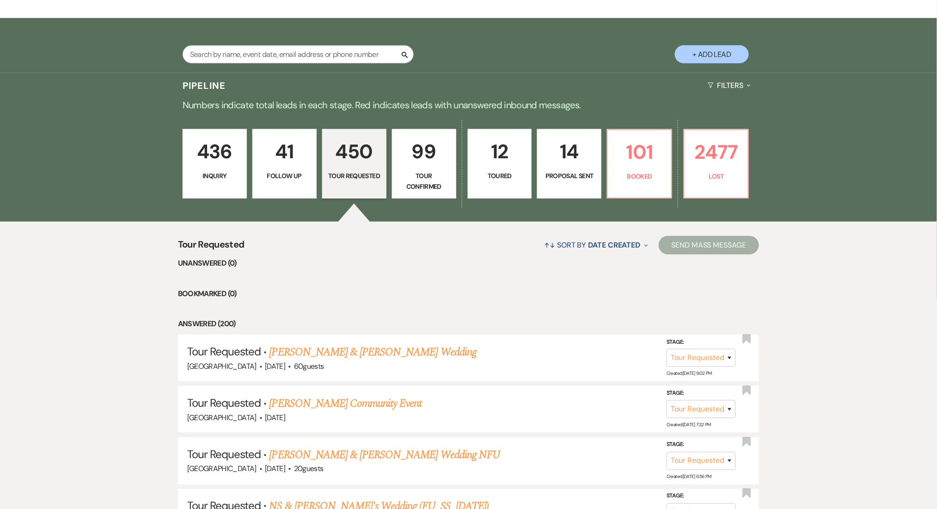
scroll to position [308, 0]
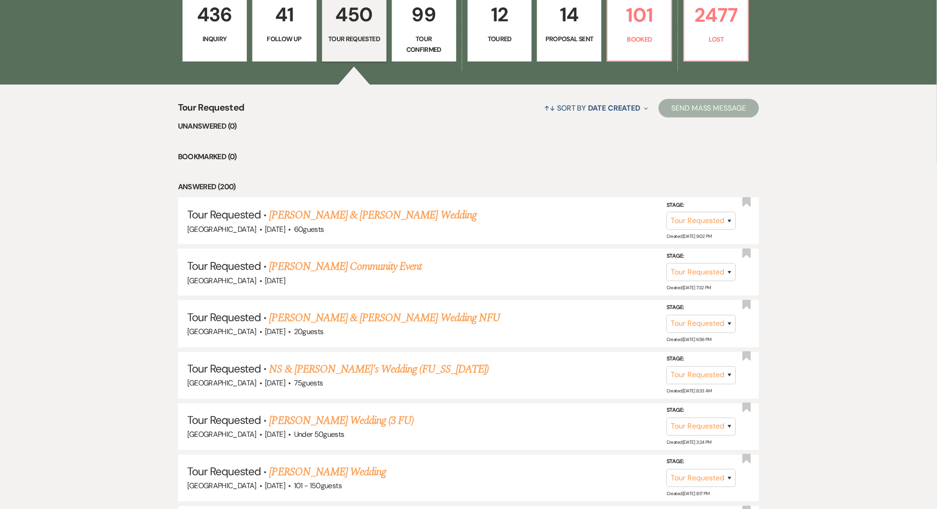
click at [435, 30] on p "99" at bounding box center [424, 14] width 52 height 31
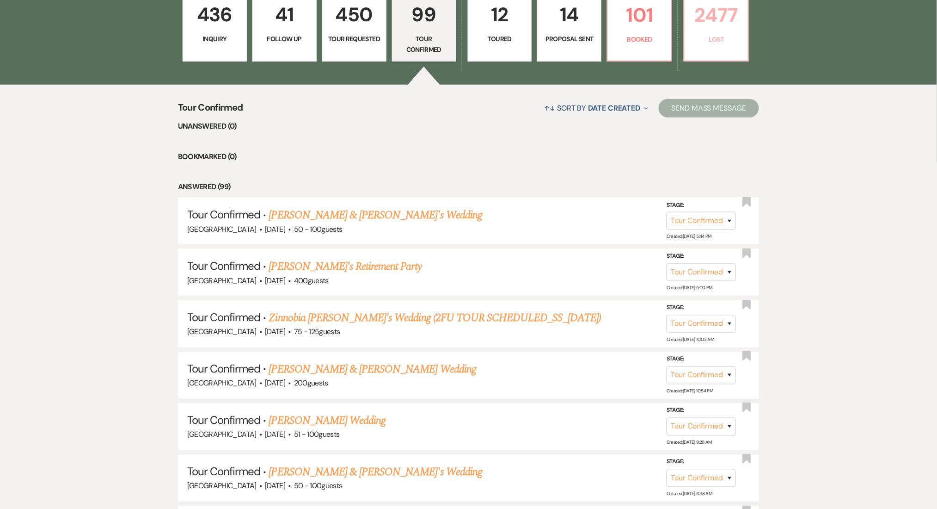
click at [735, 29] on p "2477" at bounding box center [716, 15] width 52 height 31
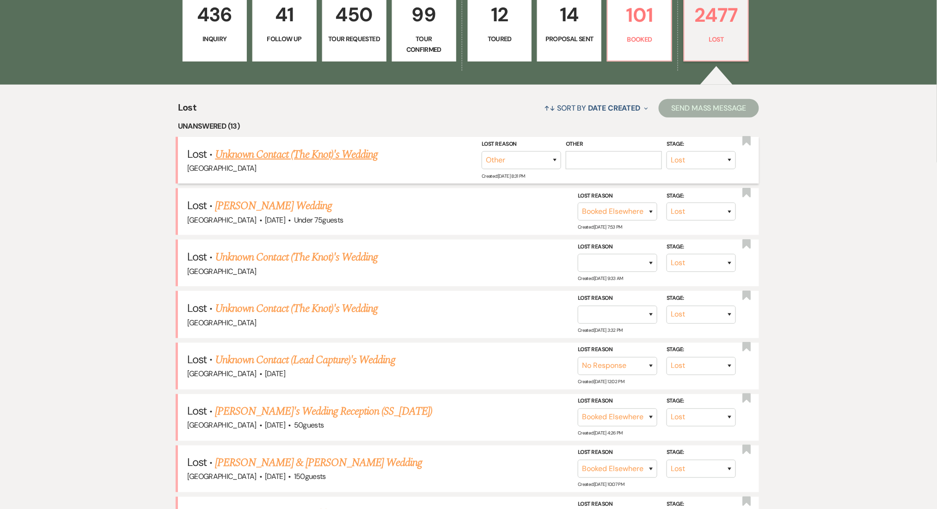
click at [311, 155] on link "Unknown Contact (The Knot)'s Wedding" at bounding box center [296, 154] width 163 height 17
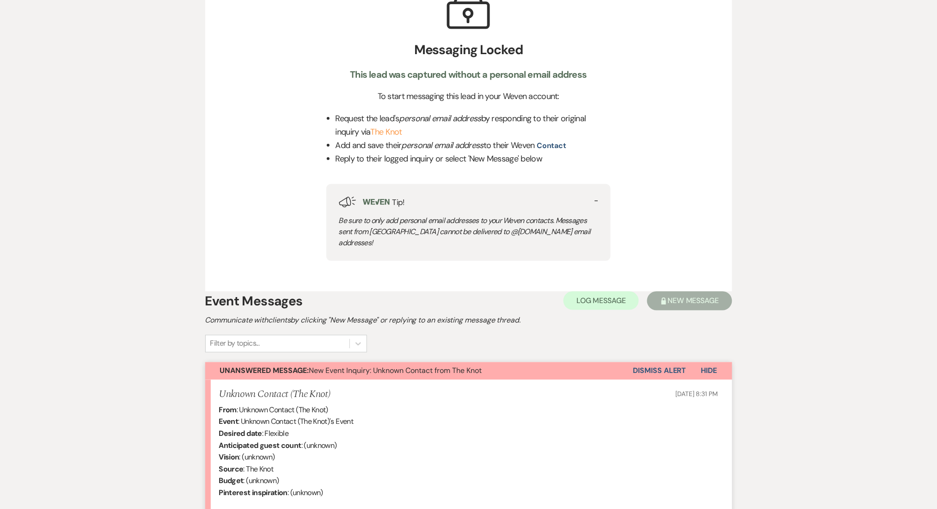
scroll to position [555, 0]
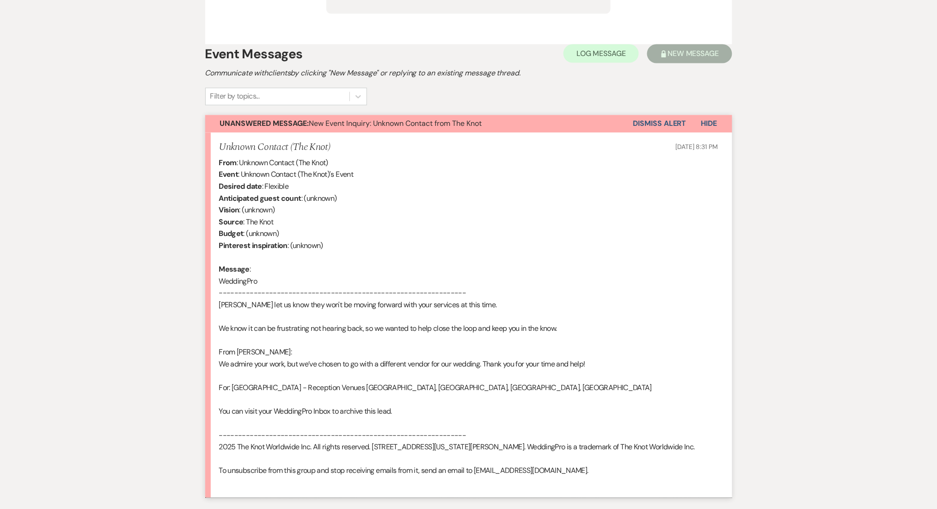
click at [672, 115] on button "Dismiss Alert" at bounding box center [660, 124] width 53 height 18
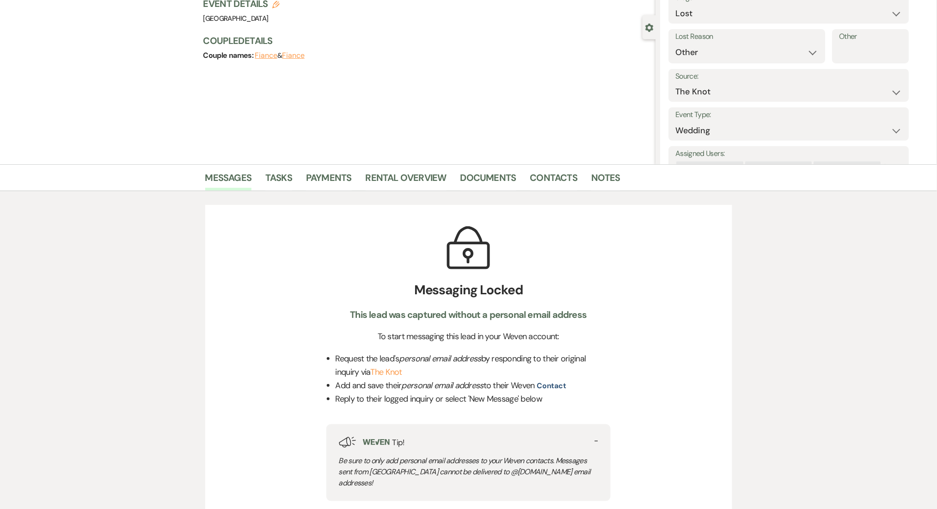
scroll to position [0, 0]
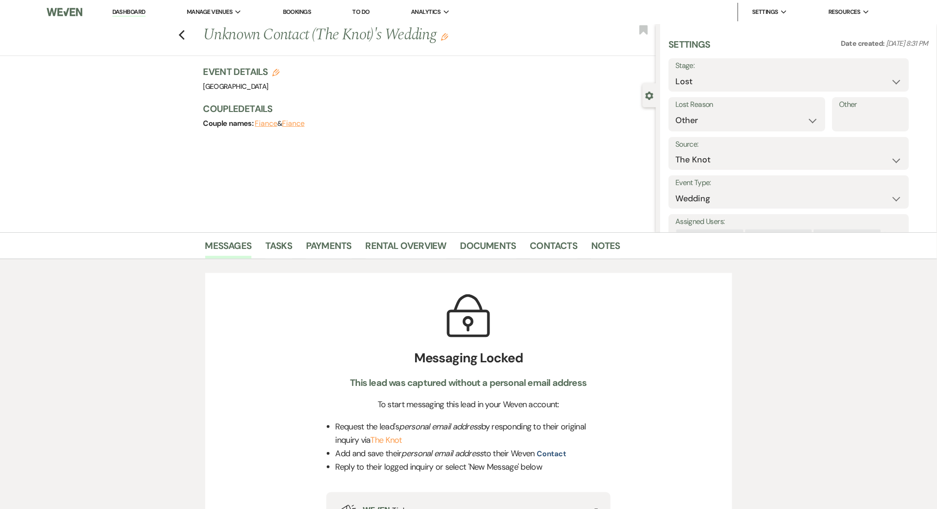
click at [190, 34] on div "Previous Unknown Contact (The Knot)'s Wedding Edit Bookmark" at bounding box center [325, 40] width 661 height 32
click at [185, 29] on button "Previous" at bounding box center [182, 34] width 7 height 13
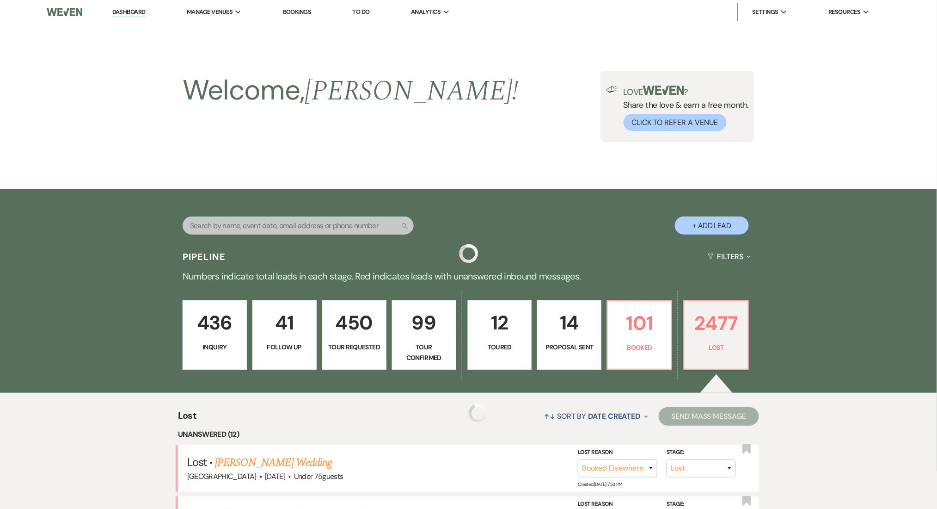
scroll to position [308, 0]
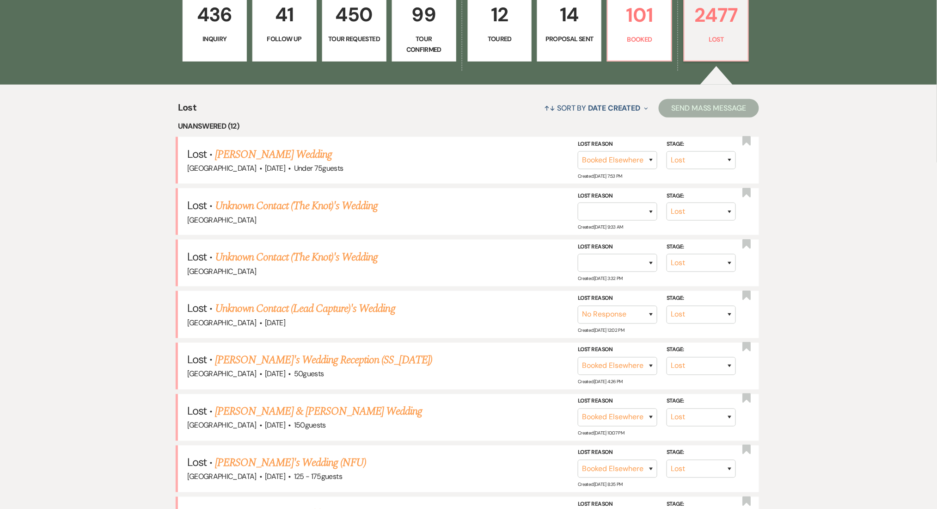
drag, startPoint x: 299, startPoint y: 155, endPoint x: 366, endPoint y: 231, distance: 101.9
click at [299, 155] on link "Angela Danielle Reed's Wedding" at bounding box center [273, 154] width 117 height 17
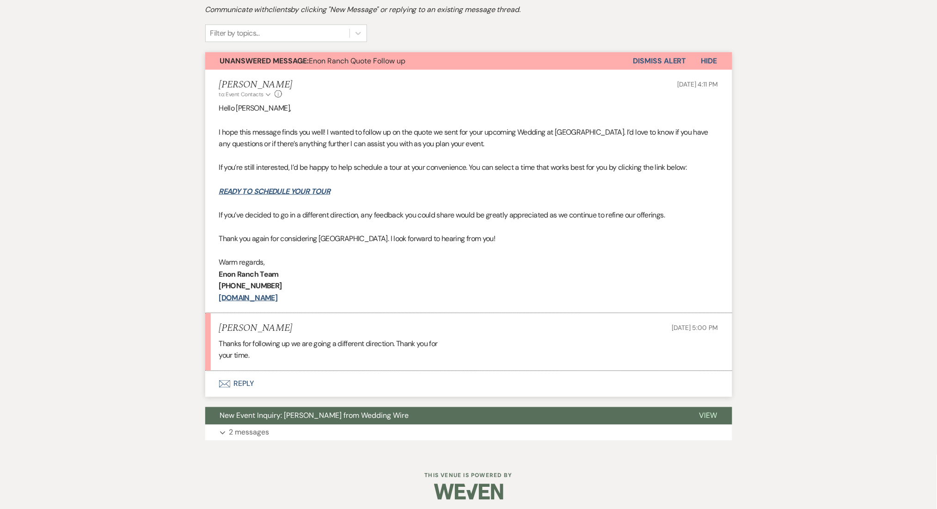
scroll to position [296, 0]
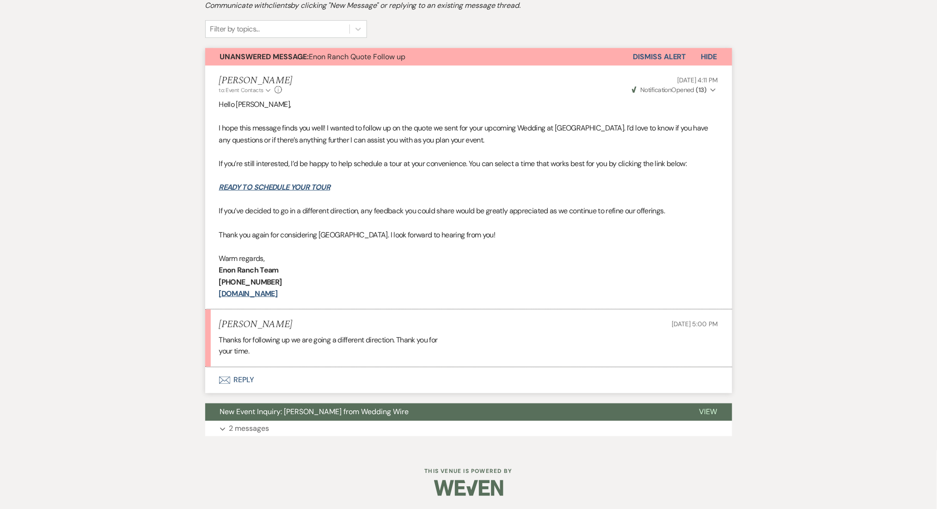
click at [655, 51] on button "Dismiss Alert" at bounding box center [660, 57] width 53 height 18
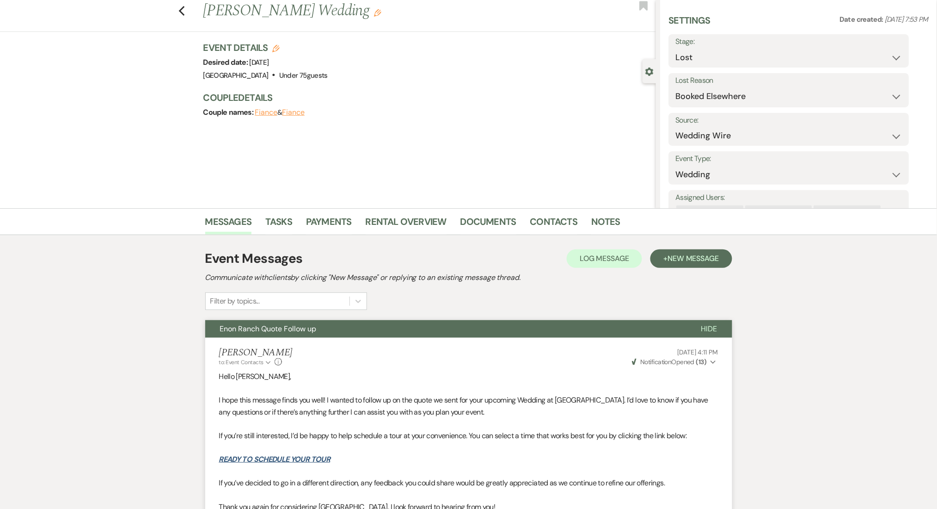
scroll to position [0, 0]
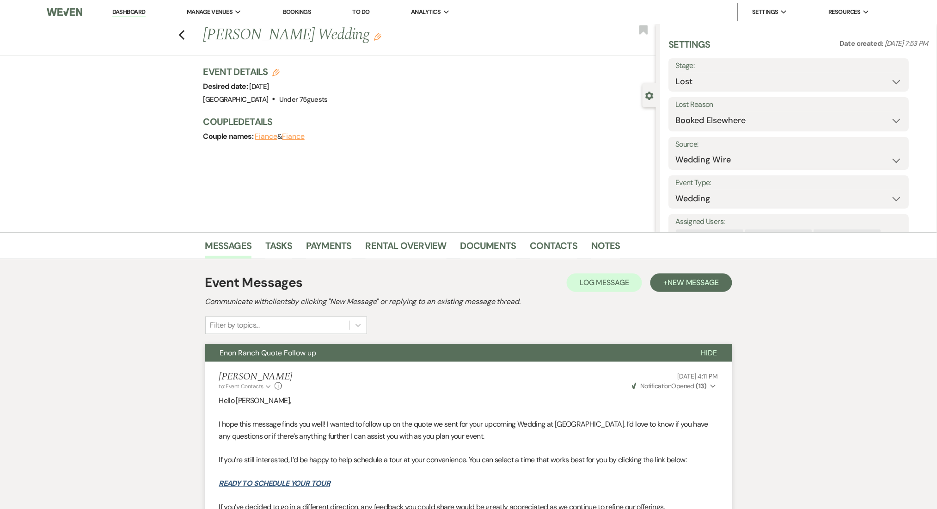
click at [191, 31] on div "Previous Angela Danielle Reed's Wedding Edit Bookmark" at bounding box center [325, 40] width 661 height 32
click at [190, 31] on div "Previous Angela Danielle Reed's Wedding Edit Bookmark" at bounding box center [325, 40] width 661 height 32
click at [185, 31] on icon "Previous" at bounding box center [182, 35] width 7 height 11
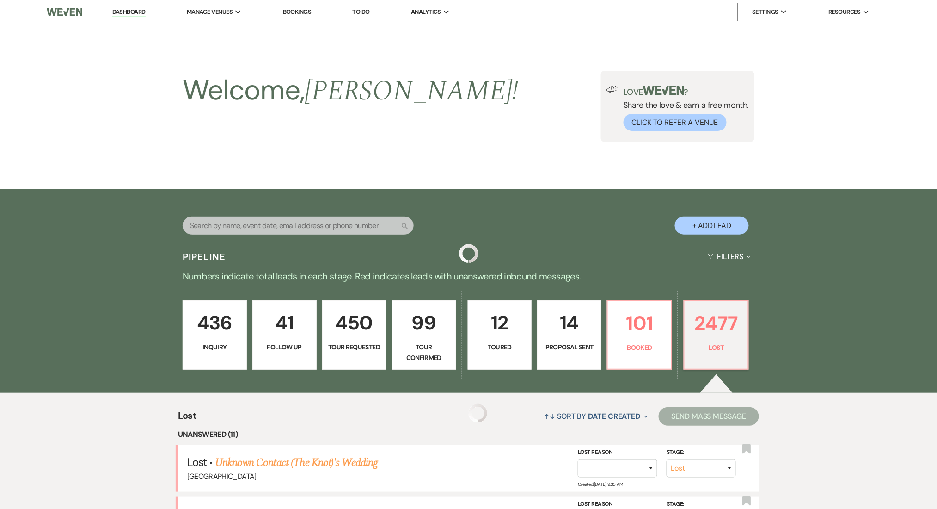
scroll to position [308, 0]
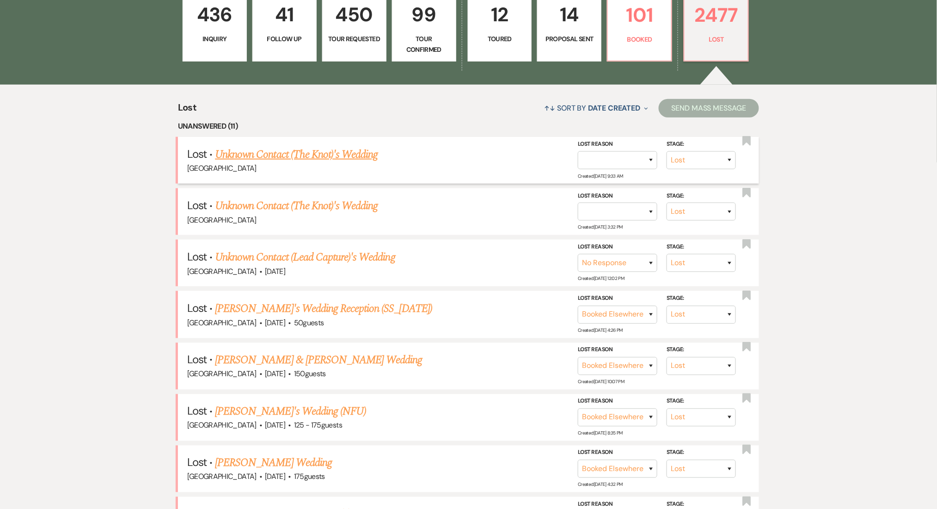
click at [285, 154] on link "Unknown Contact (The Knot)'s Wedding" at bounding box center [296, 154] width 163 height 17
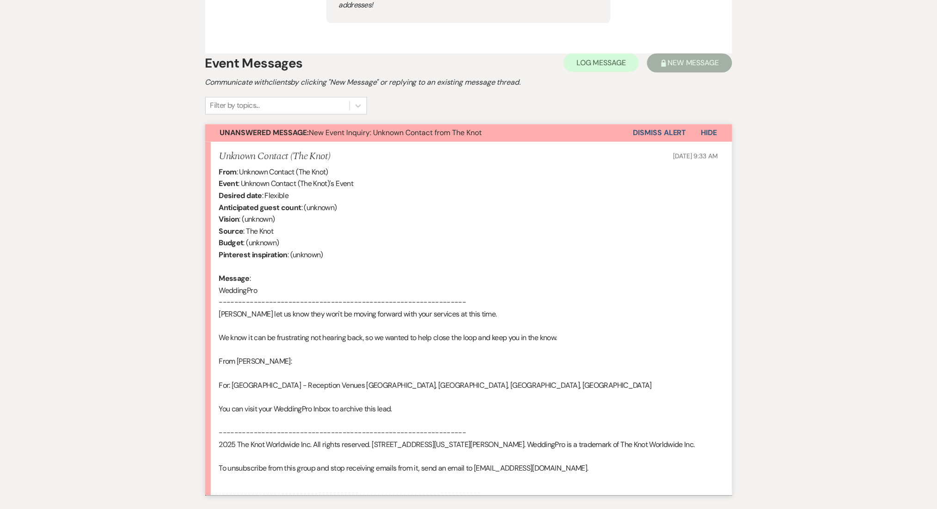
scroll to position [594, 0]
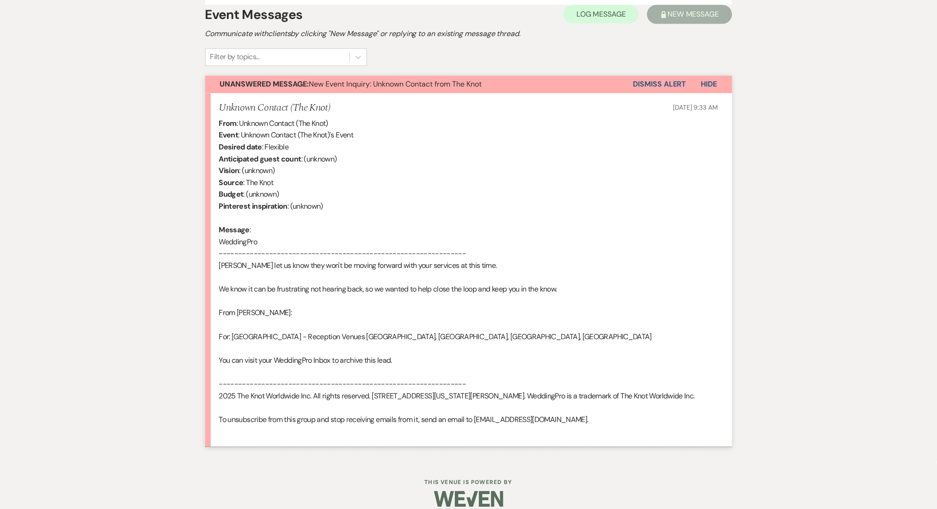
click at [668, 76] on button "Dismiss Alert" at bounding box center [660, 85] width 53 height 18
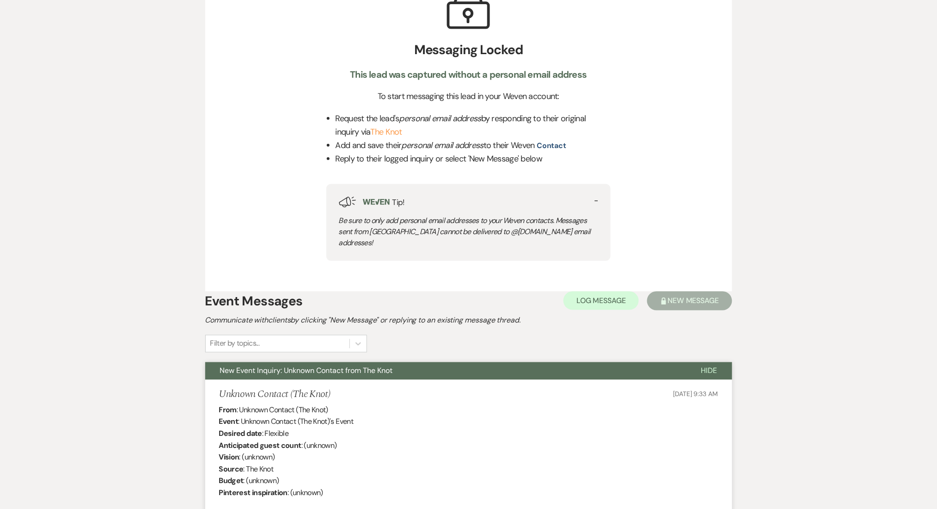
scroll to position [135, 0]
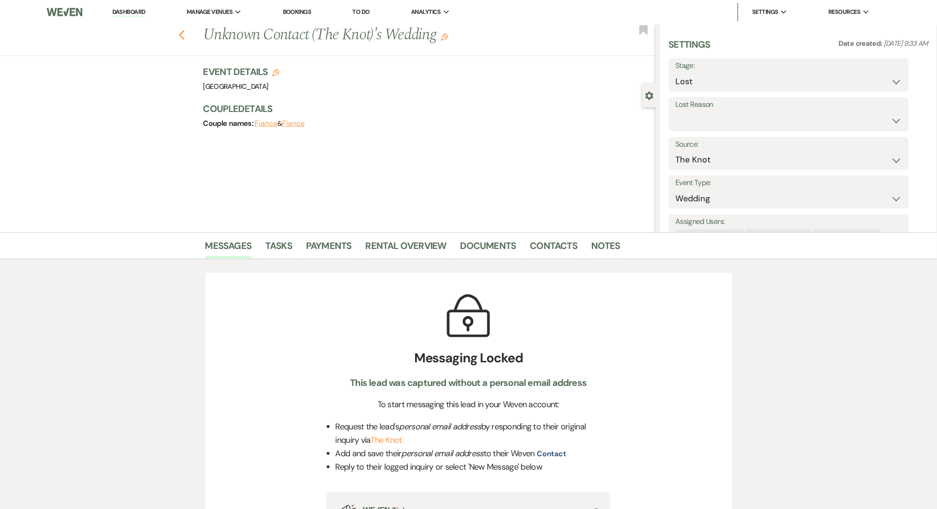
click at [185, 34] on icon "Previous" at bounding box center [182, 35] width 7 height 11
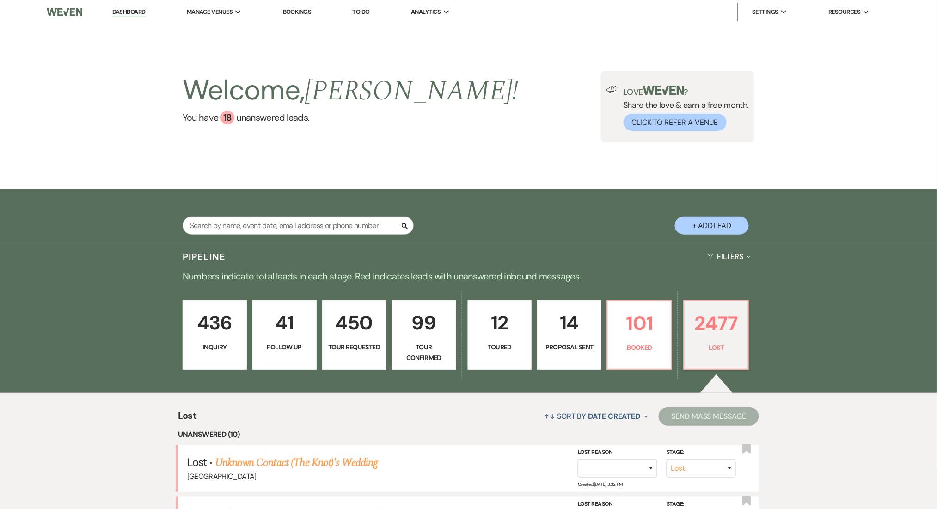
click at [123, 13] on link "Dashboard" at bounding box center [128, 12] width 33 height 9
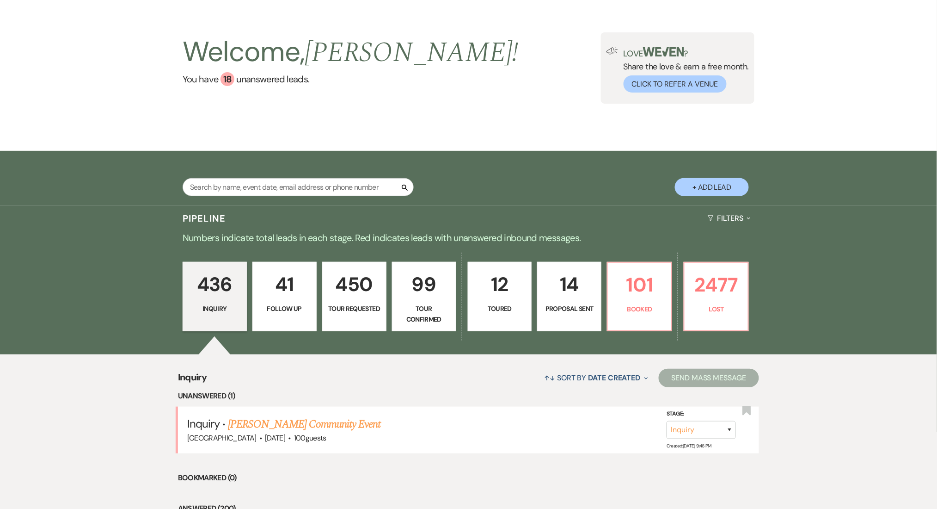
scroll to position [185, 0]
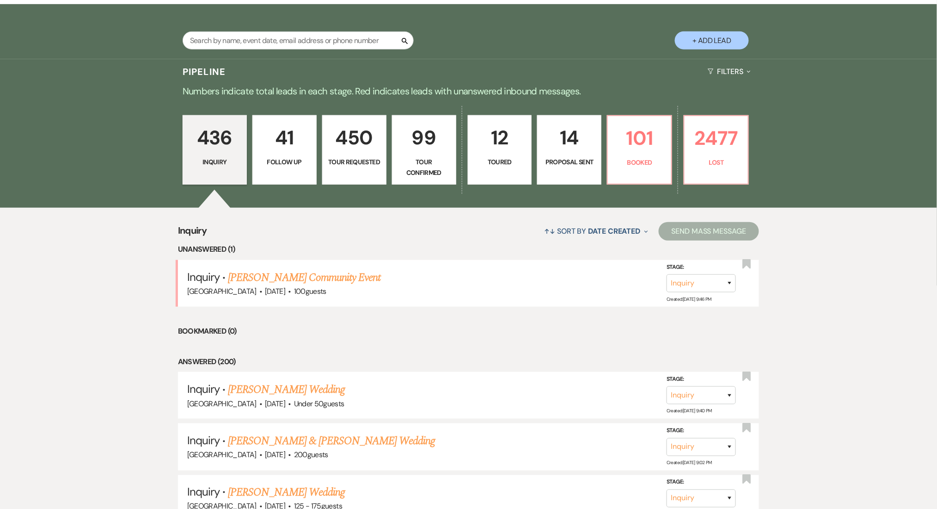
drag, startPoint x: 278, startPoint y: 271, endPoint x: 86, endPoint y: 271, distance: 191.9
click at [278, 271] on link "[PERSON_NAME] Community Event" at bounding box center [304, 277] width 153 height 17
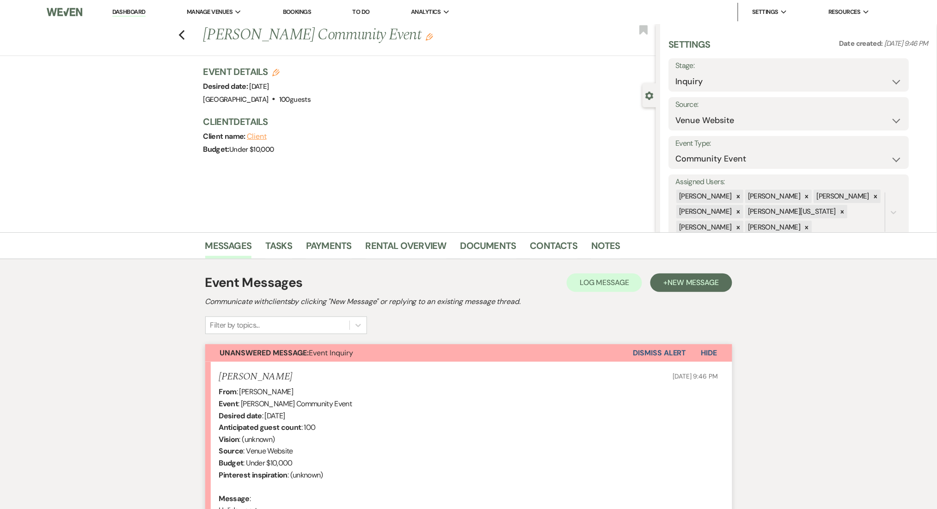
scroll to position [128, 0]
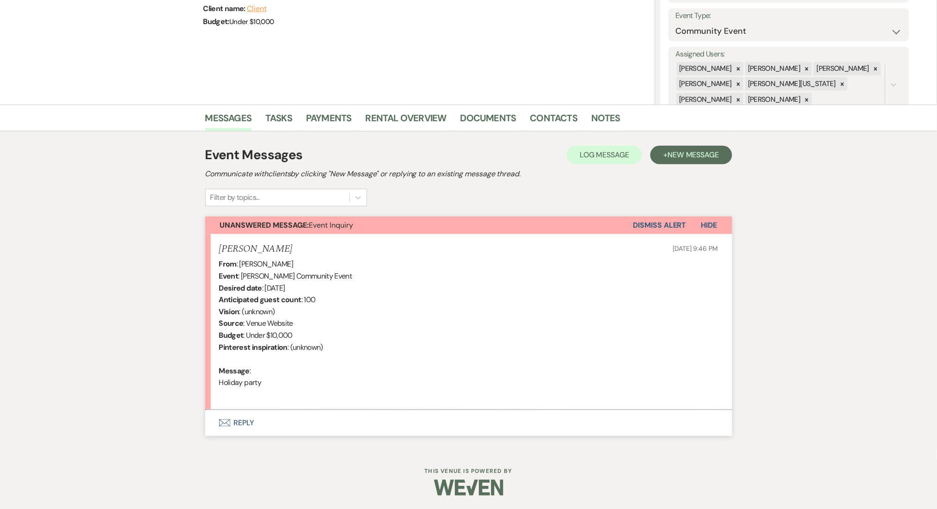
click at [252, 413] on button "Envelope Reply" at bounding box center [468, 423] width 527 height 26
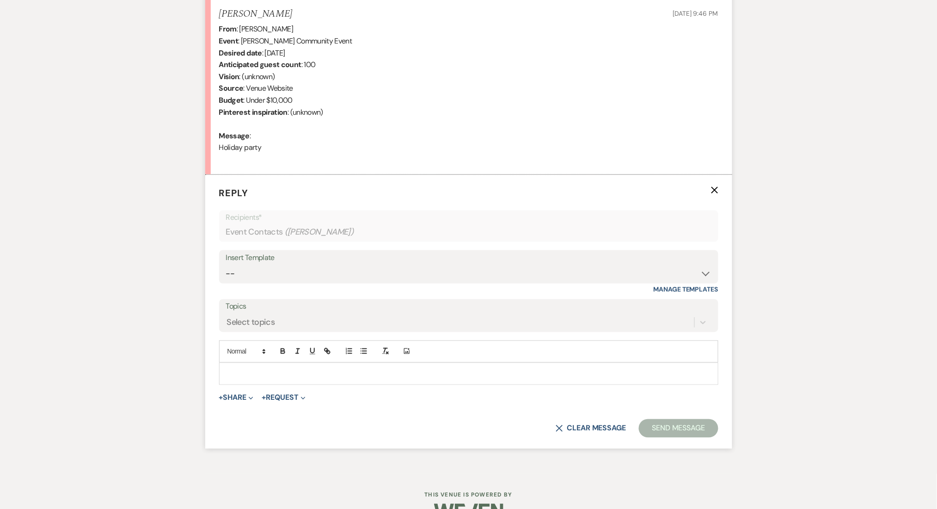
scroll to position [387, 0]
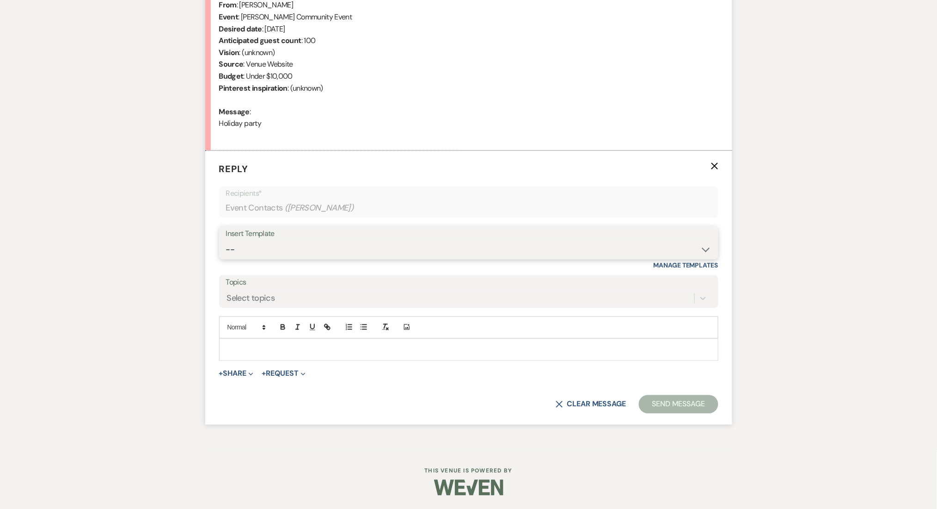
click at [285, 248] on select "-- Inquiry Follow Up Email #2 Contract Sending Template Payment Template Rental…" at bounding box center [469, 249] width 486 height 18
click at [226, 240] on select "-- Inquiry Follow Up Email #2 Contract Sending Template Payment Template Rental…" at bounding box center [469, 249] width 486 height 18
click at [25, 185] on div "Messages Tasks Payments Rental Overview Documents Contacts Notes Event Messages…" at bounding box center [468, 148] width 937 height 604
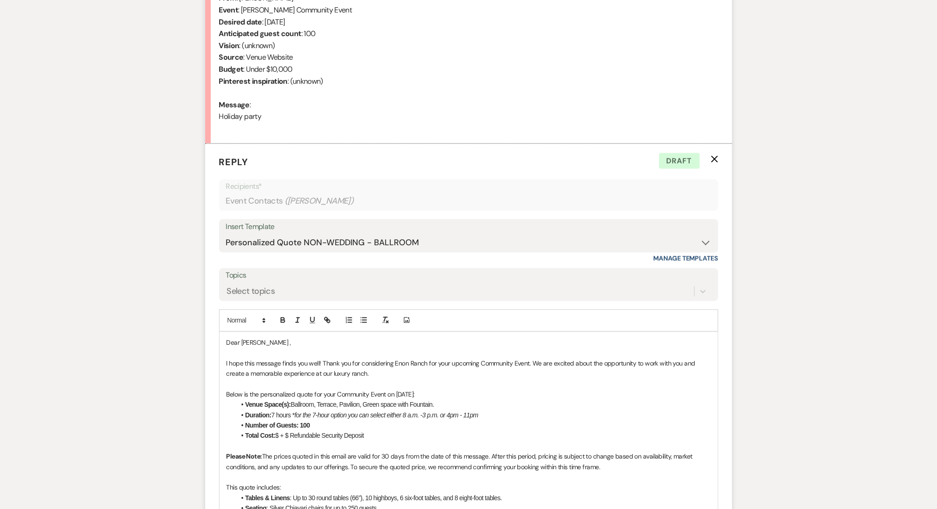
scroll to position [510, 0]
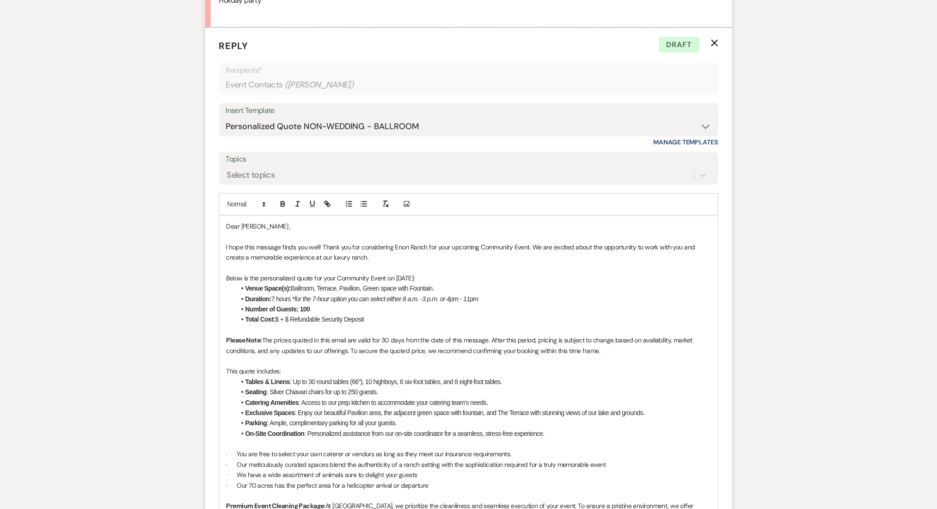
click at [277, 319] on li "Total Cost: $ + $ Refundable Security Deposit" at bounding box center [473, 319] width 475 height 10
click at [279, 320] on li "Total Cost: $ + $ Refundable Security Deposit" at bounding box center [473, 319] width 475 height 10
click at [196, 304] on div "Messages Tasks Payments Rental Overview Documents Contacts Notes Event Messages…" at bounding box center [468, 335] width 937 height 1225
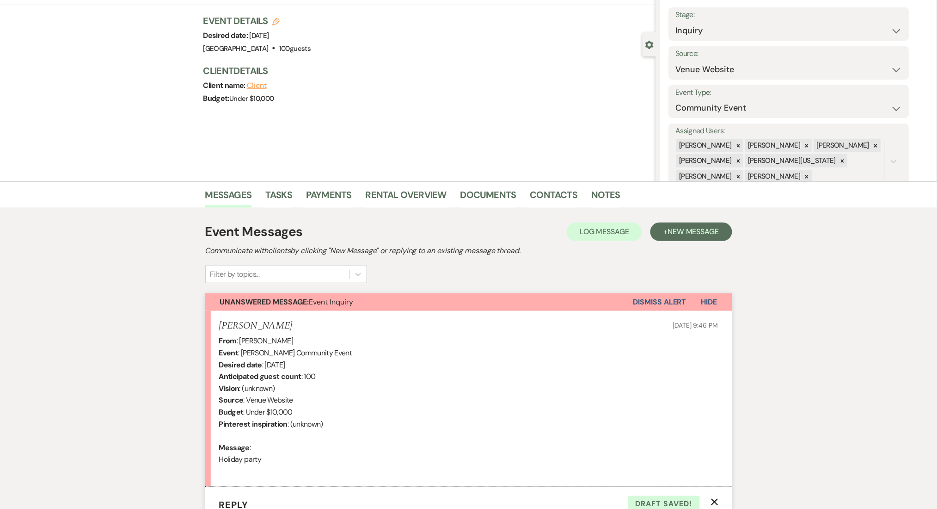
scroll to position [123, 0]
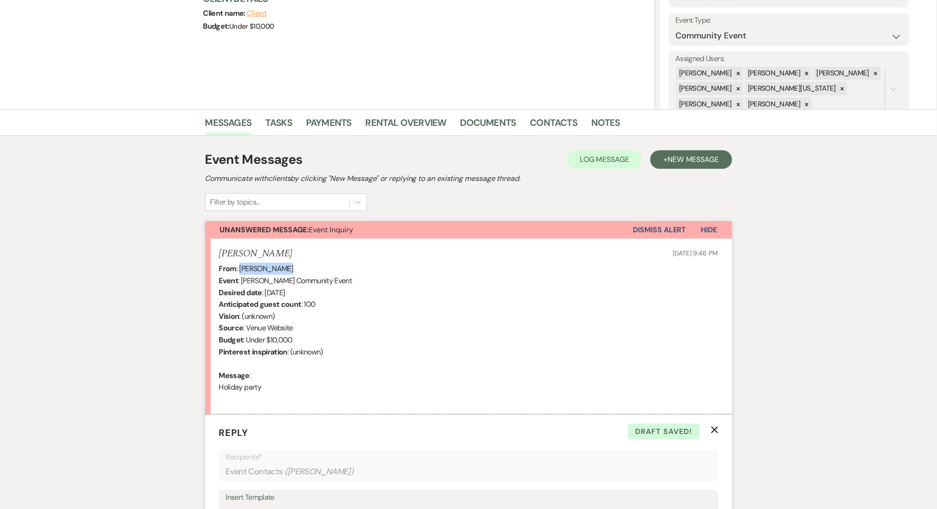
drag, startPoint x: 291, startPoint y: 265, endPoint x: 240, endPoint y: 268, distance: 51.4
click at [240, 268] on div "From : LASHAE PRIMUS Event : LASHAE PRIMUS's Community Event Desired date : Dec…" at bounding box center [468, 334] width 499 height 142
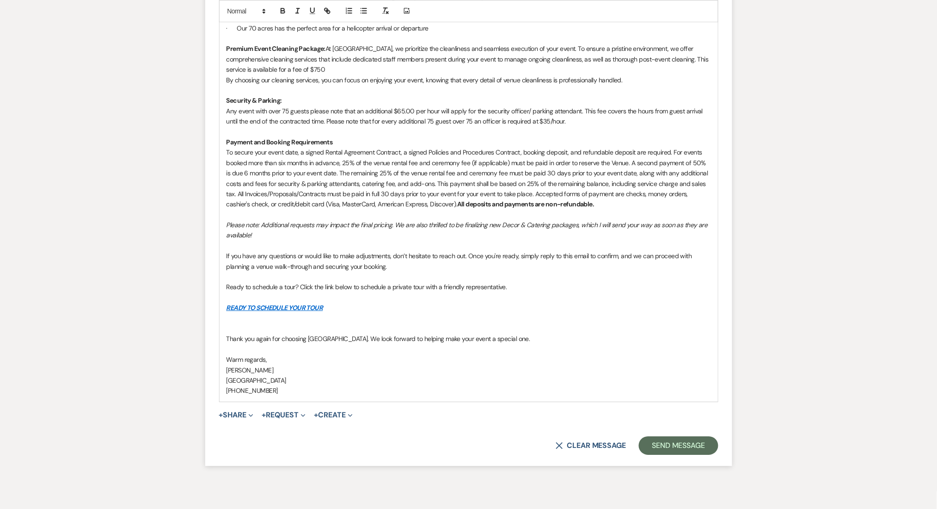
scroll to position [986, 0]
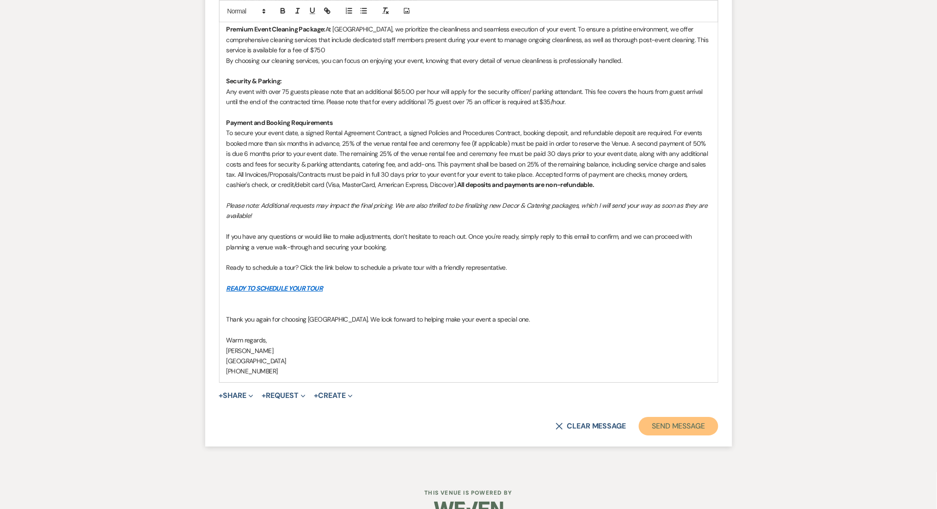
click at [657, 421] on button "Send Message" at bounding box center [678, 426] width 79 height 18
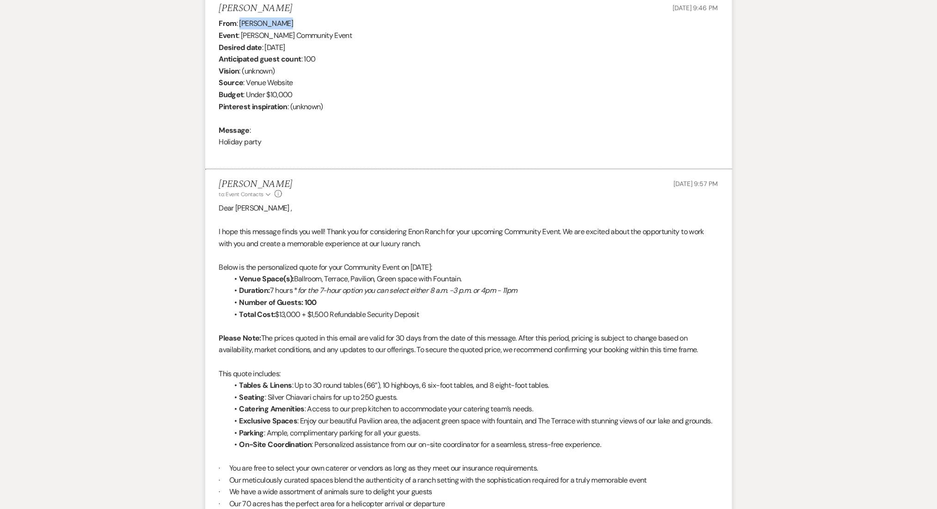
scroll to position [60, 0]
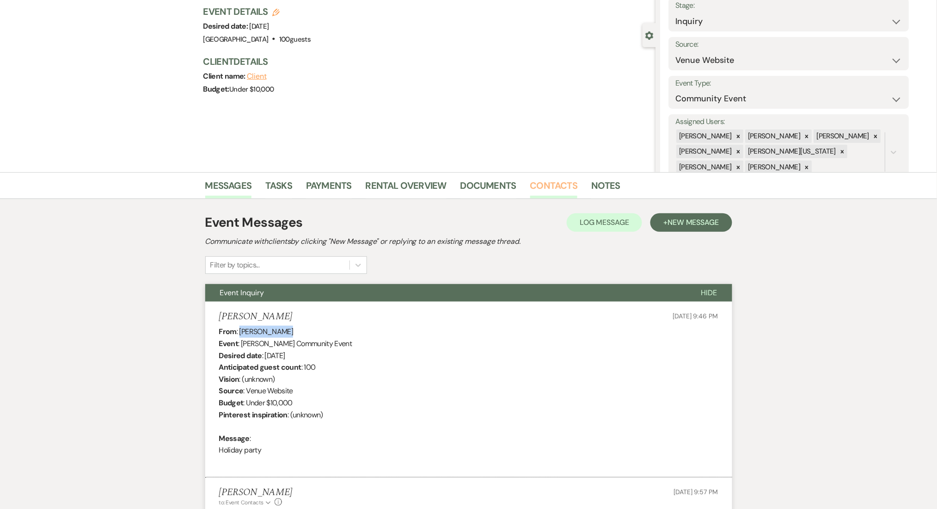
click at [566, 197] on link "Contacts" at bounding box center [554, 188] width 48 height 20
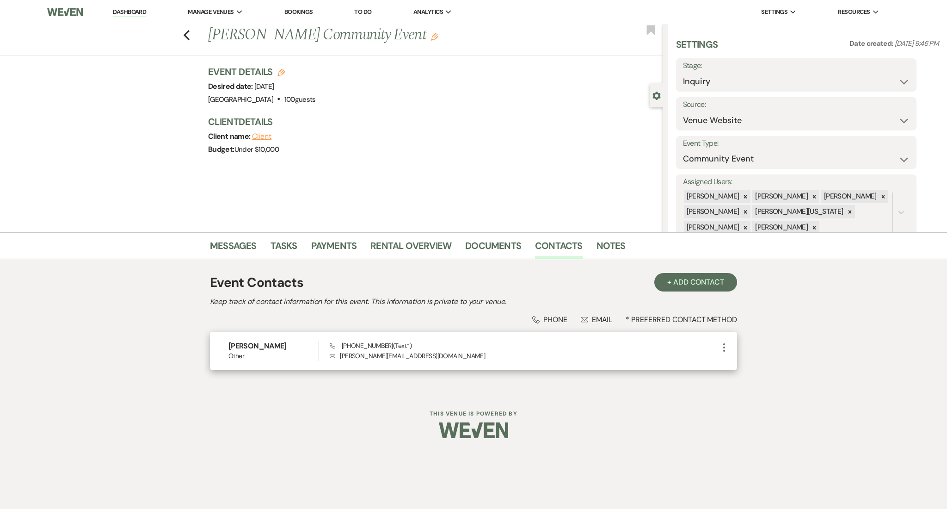
click at [382, 343] on span "Phone (678) 754-6855 (Text*)" at bounding box center [371, 345] width 82 height 8
drag, startPoint x: 387, startPoint y: 347, endPoint x: 344, endPoint y: 343, distance: 43.2
click at [344, 343] on span "Phone (678) 754-6855 (Text*)" at bounding box center [371, 345] width 82 height 8
drag, startPoint x: 431, startPoint y: 354, endPoint x: 340, endPoint y: 356, distance: 90.2
click at [340, 356] on p "Envelope lashae.primus@gmail.com" at bounding box center [524, 356] width 389 height 10
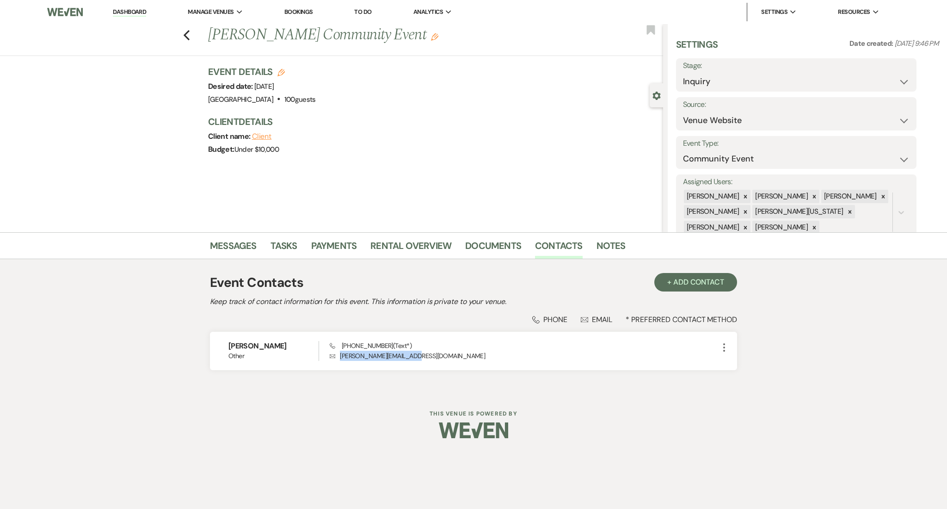
click at [119, 11] on link "Dashboard" at bounding box center [129, 12] width 33 height 9
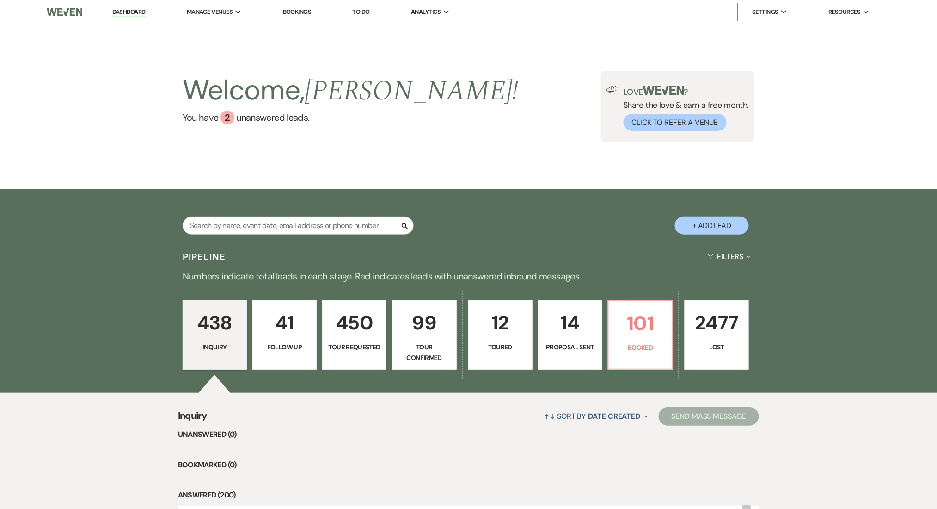
click at [297, 328] on p "41" at bounding box center [285, 322] width 52 height 31
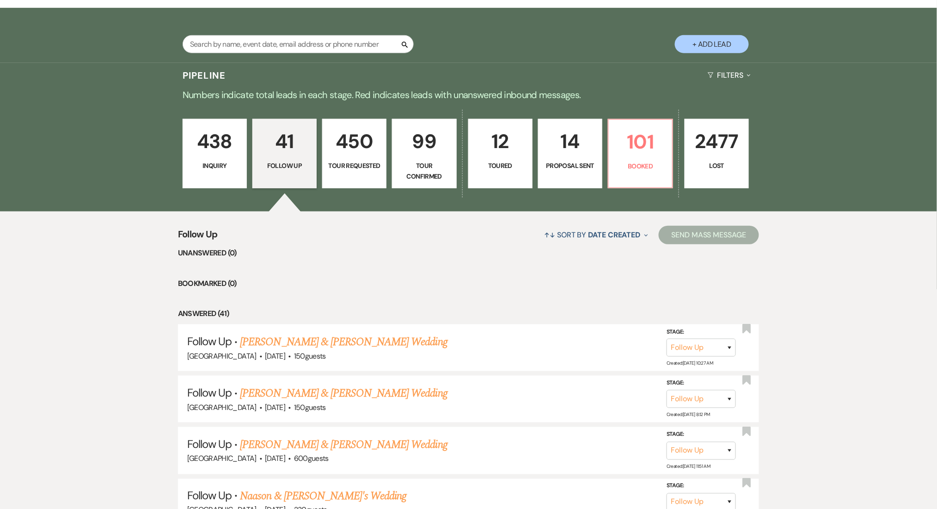
scroll to position [185, 0]
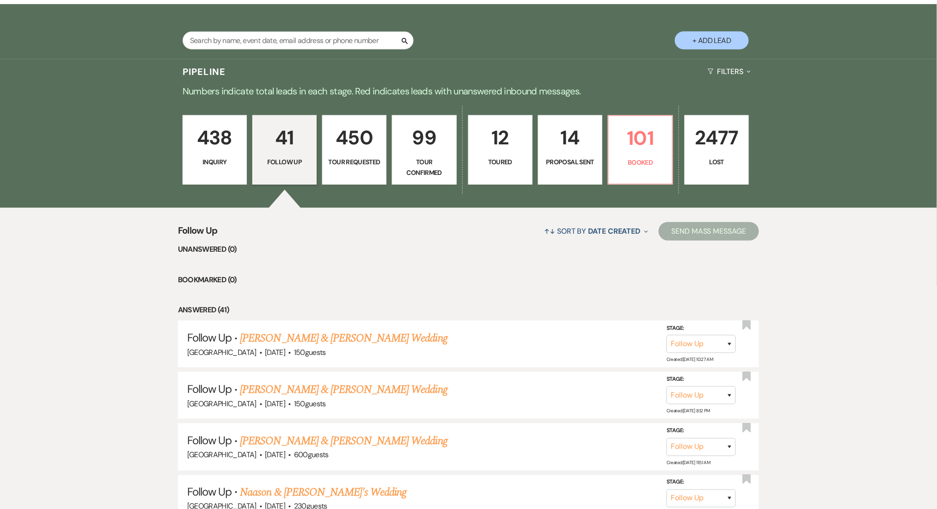
click at [372, 129] on p "450" at bounding box center [354, 137] width 52 height 31
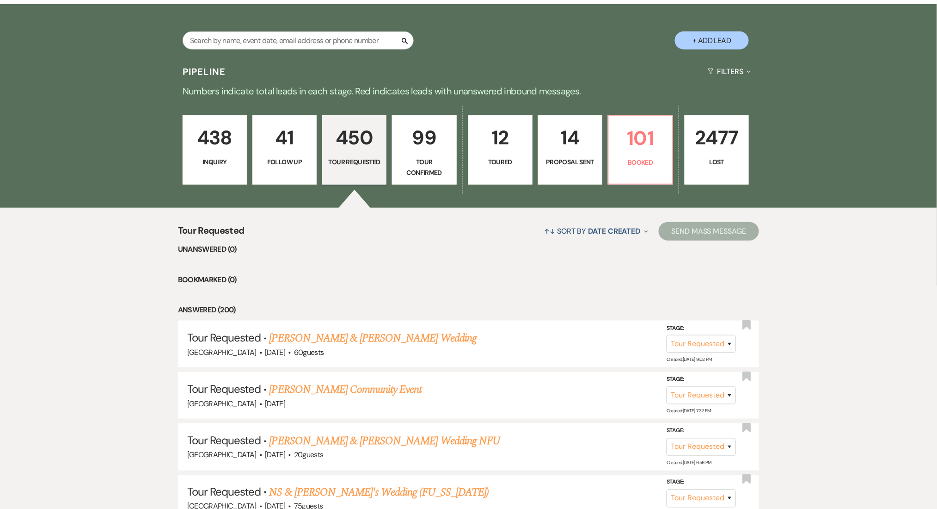
click at [423, 168] on p "Tour Confirmed" at bounding box center [424, 167] width 52 height 21
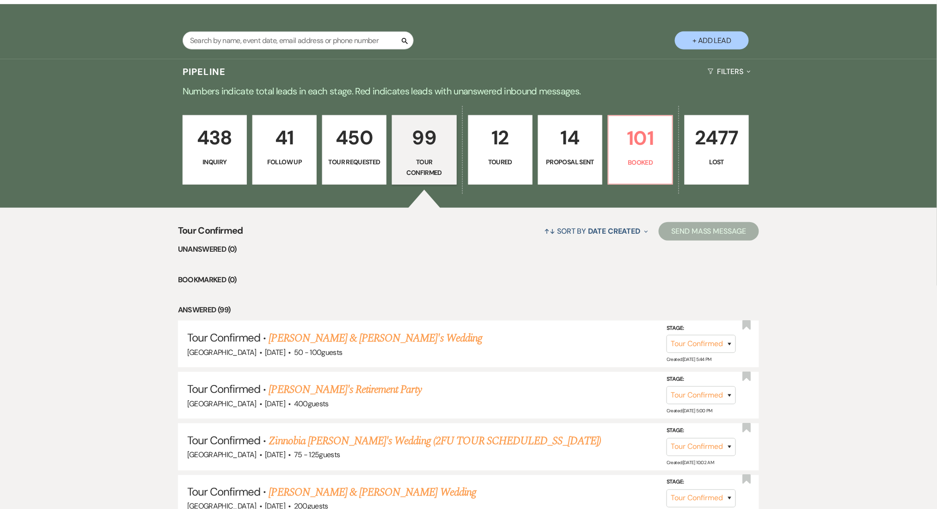
click at [506, 146] on p "12" at bounding box center [500, 137] width 52 height 31
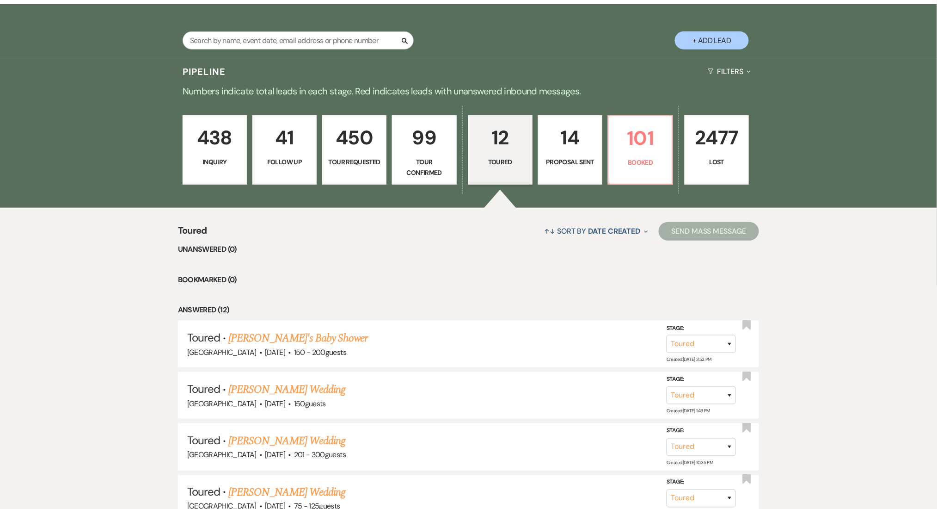
click at [593, 144] on p "14" at bounding box center [570, 137] width 52 height 31
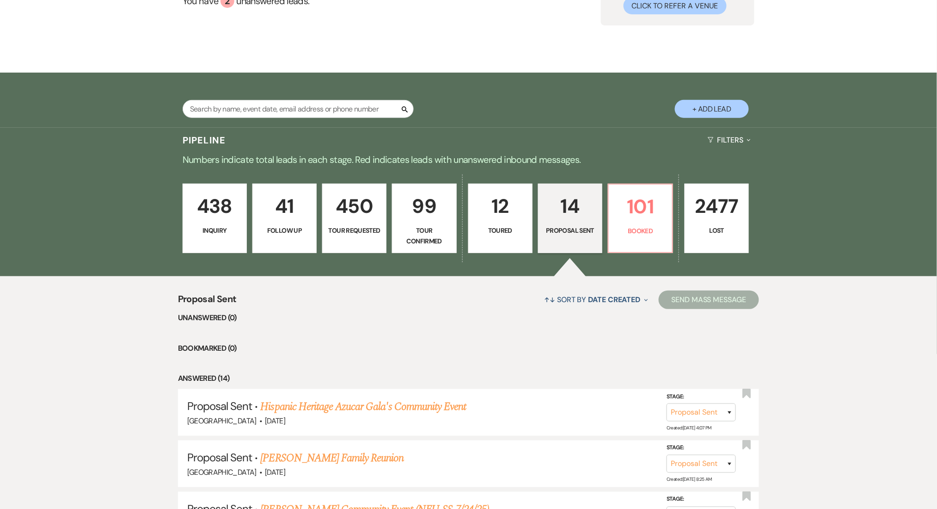
scroll to position [123, 0]
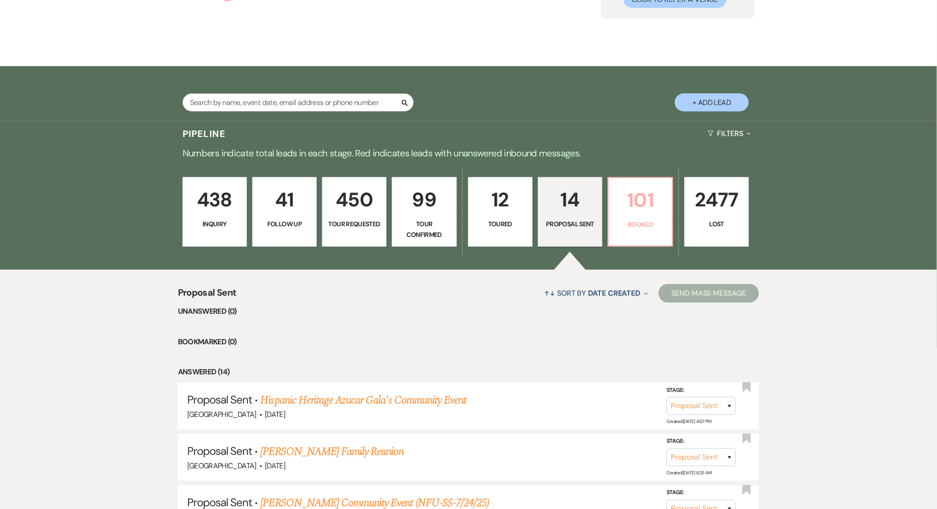
click at [633, 197] on p "101" at bounding box center [641, 200] width 52 height 31
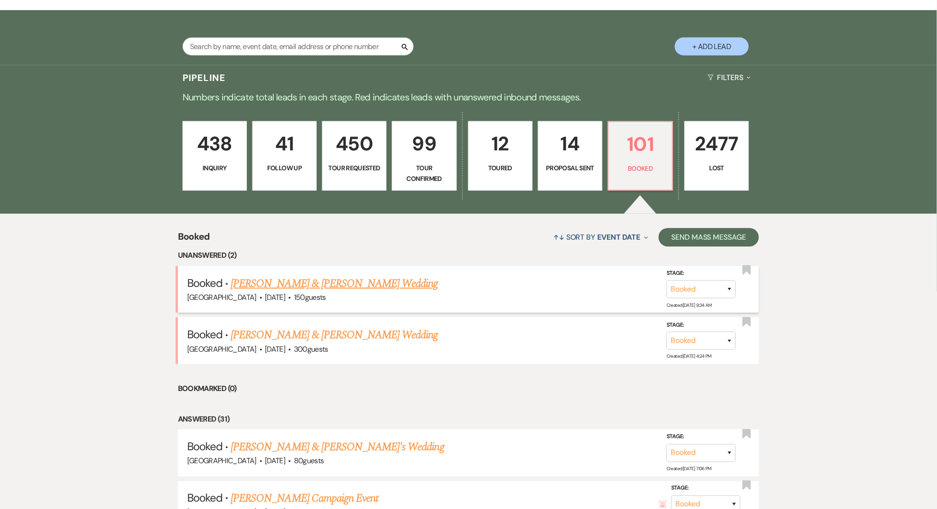
scroll to position [185, 0]
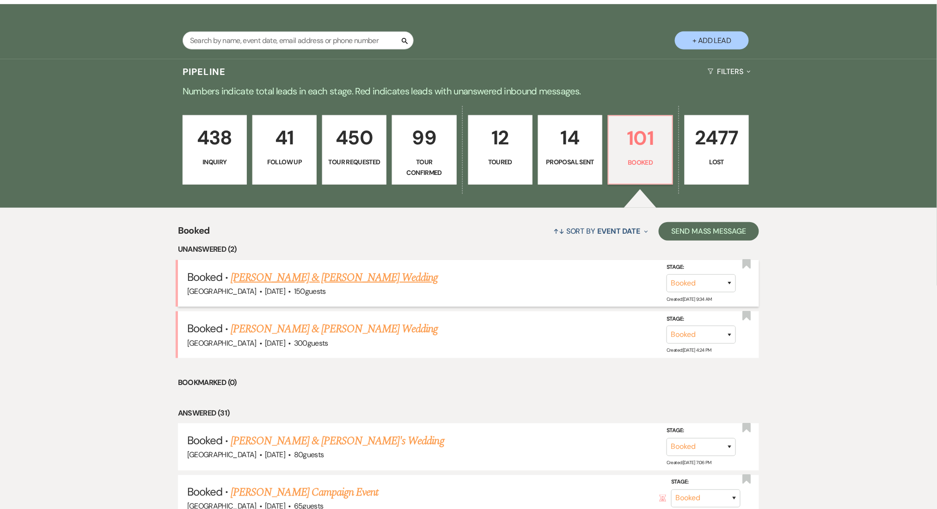
click at [292, 275] on link "Armoni Jeffries & Isaac Eaves's Wedding" at bounding box center [334, 277] width 207 height 17
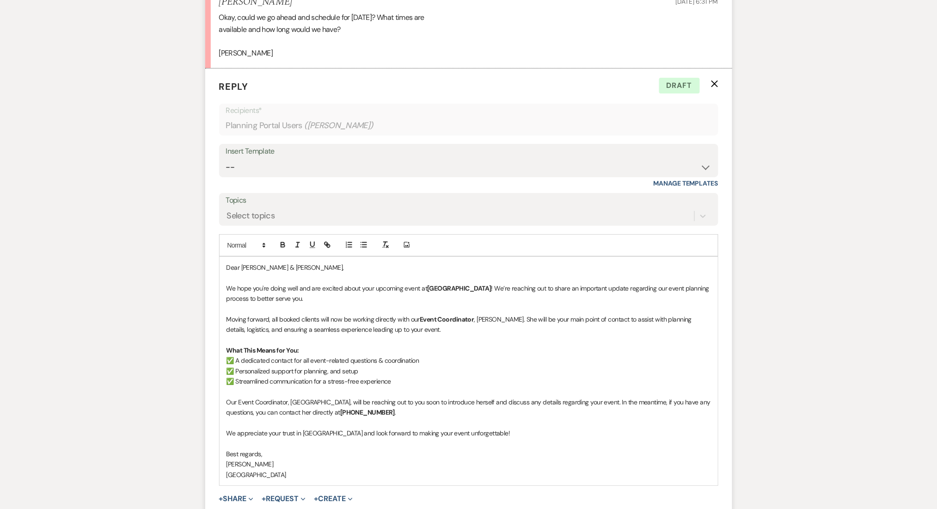
scroll to position [1236, 0]
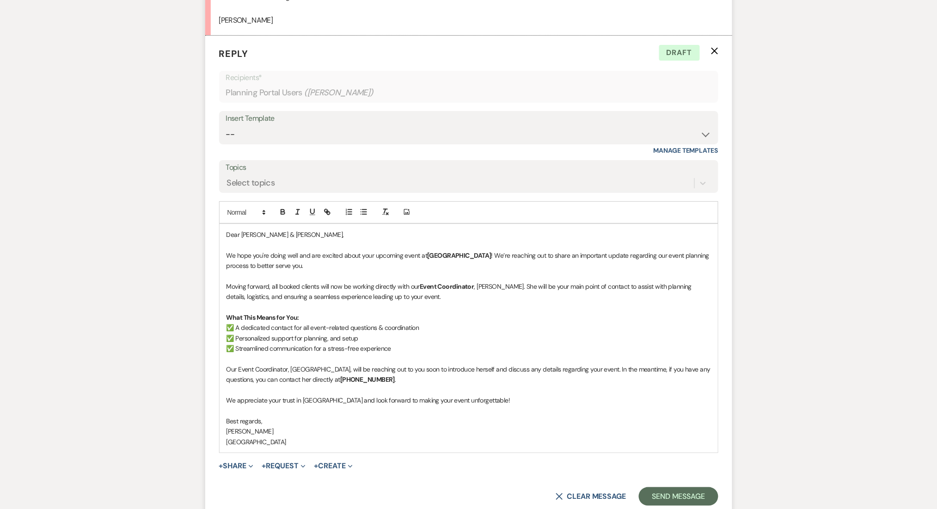
scroll to position [1297, 0]
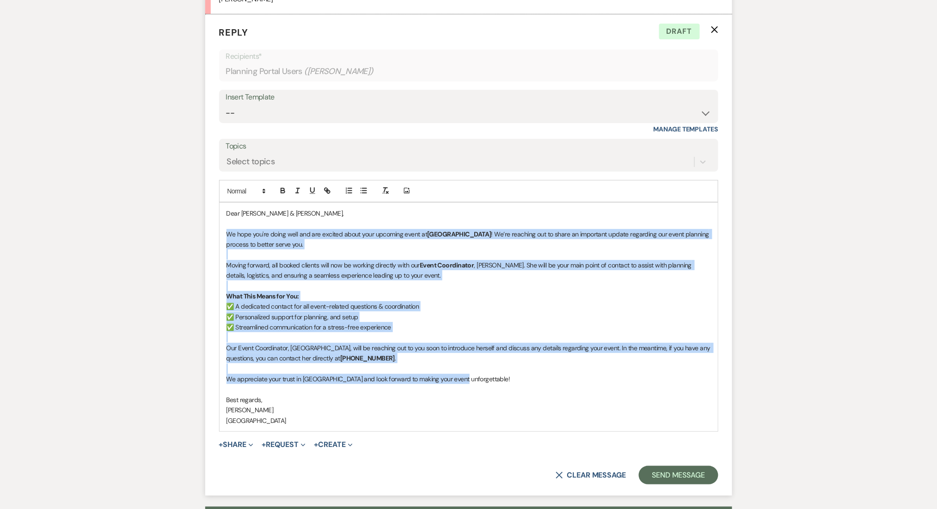
drag, startPoint x: 466, startPoint y: 376, endPoint x: 195, endPoint y: 238, distance: 304.0
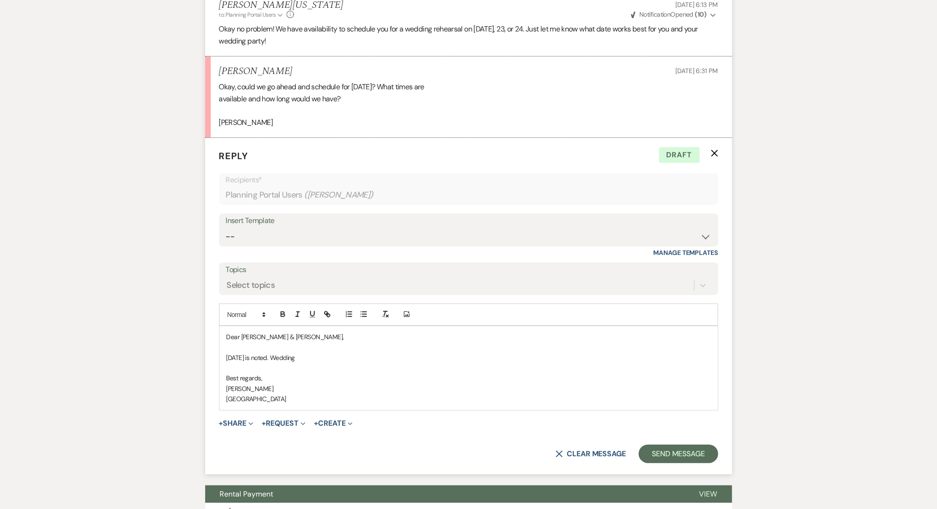
click at [297, 360] on p "October 24 is noted. Wedding" at bounding box center [469, 357] width 485 height 10
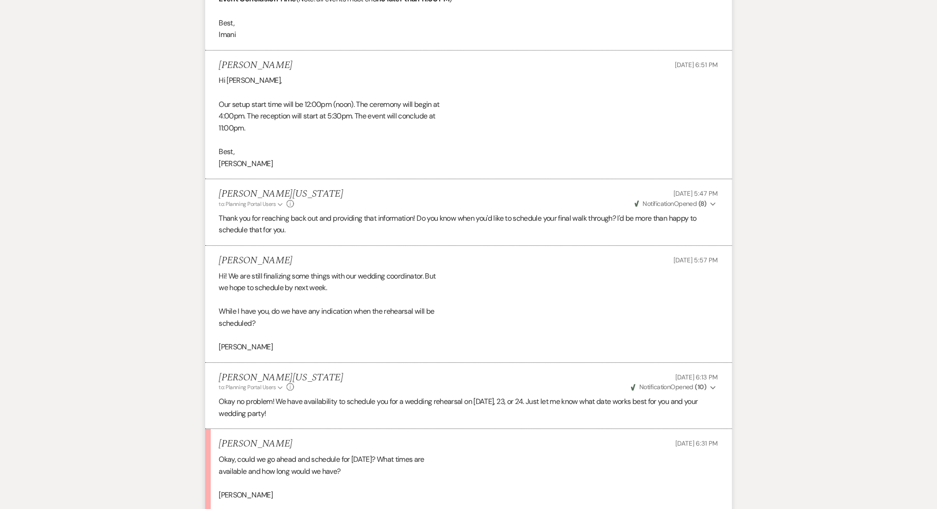
scroll to position [1110, 0]
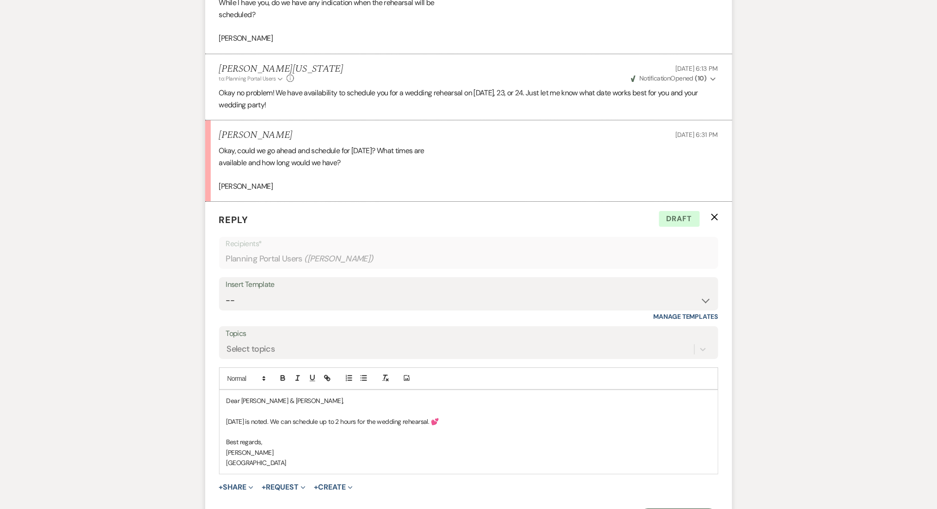
click at [283, 418] on p "October 24 is noted. We can schedule up to 2 hours for the wedding rehearsal. 💕" at bounding box center [469, 421] width 485 height 10
click at [286, 421] on p "October 24 is noted. We can schedule up to 2 hours for the wedding rehearsal. 💕" at bounding box center [469, 421] width 485 height 10
drag, startPoint x: 412, startPoint y: 419, endPoint x: 553, endPoint y: 425, distance: 141.2
click at [553, 425] on p "October 24 is noted. Give us a call so we can scehdule accrodingly on how many …" at bounding box center [469, 421] width 485 height 10
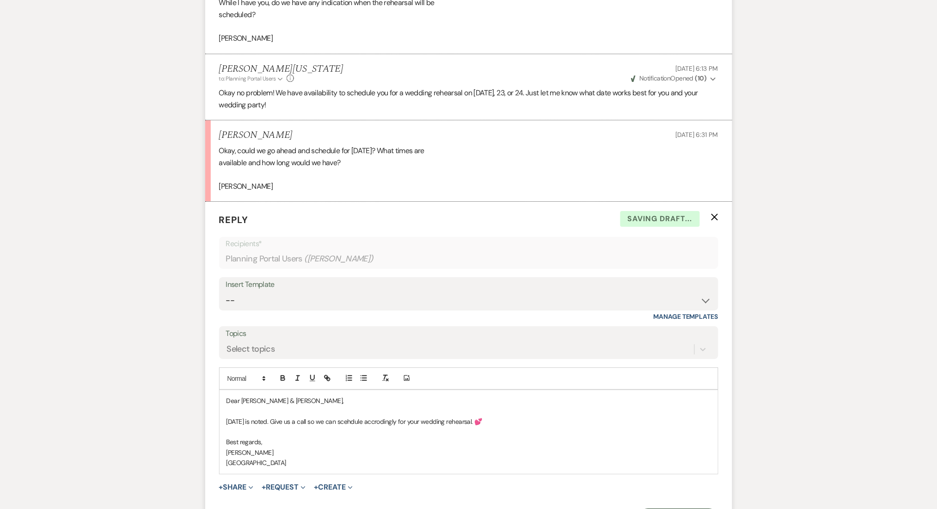
click at [363, 419] on p "October 24 is noted. Give us a call so we can scehdule accrodingly for your wed…" at bounding box center [469, 421] width 485 height 10
click at [522, 418] on p "October 24 is noted. Give us a call so we can schedule accordingly for your wed…" at bounding box center [469, 421] width 485 height 10
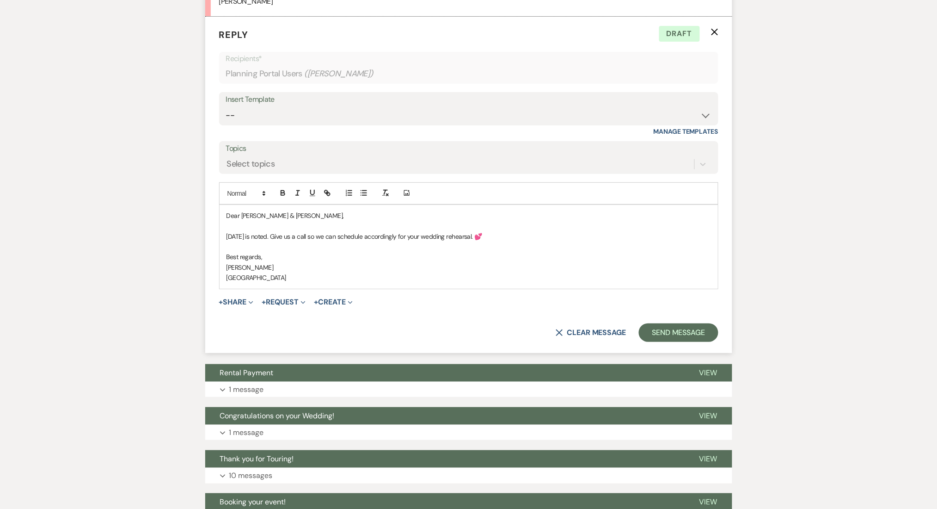
scroll to position [1233, 0]
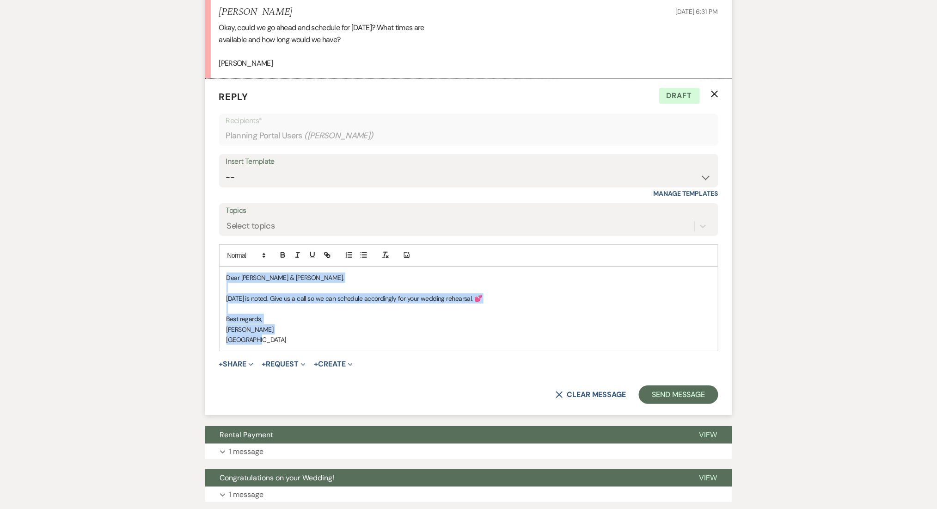
drag, startPoint x: 270, startPoint y: 336, endPoint x: 182, endPoint y: 253, distance: 120.7
click at [289, 179] on select "-- Inquiry Follow Up Email #2 Contract Sending Template Payment Template Rental…" at bounding box center [469, 177] width 486 height 18
click at [226, 168] on select "-- Inquiry Follow Up Email #2 Contract Sending Template Payment Template Rental…" at bounding box center [469, 177] width 486 height 18
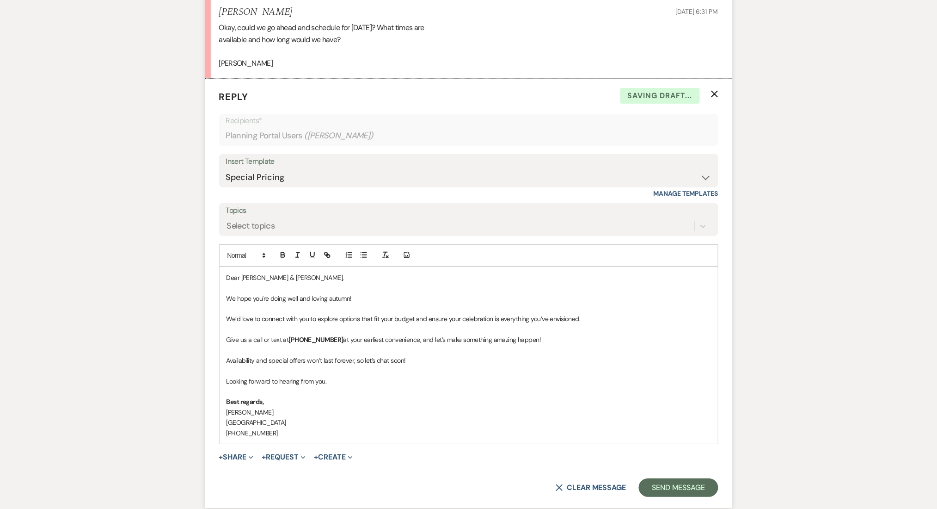
click at [323, 344] on p "Give us a call or text at (470)-908-7895 at your earliest convenience, and let’…" at bounding box center [469, 339] width 485 height 10
click at [559, 345] on p at bounding box center [469, 350] width 485 height 10
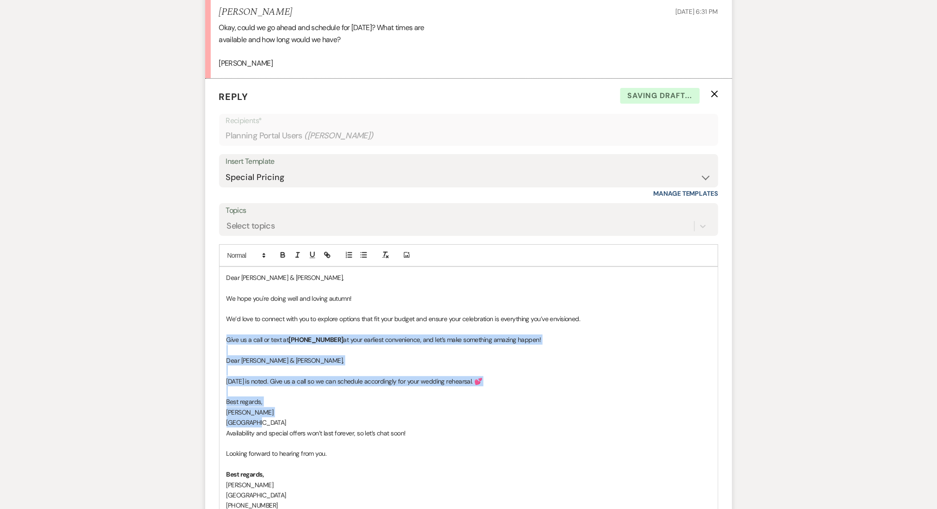
drag, startPoint x: 260, startPoint y: 421, endPoint x: 224, endPoint y: 335, distance: 93.9
click at [224, 335] on div "Dear Armoni & Isaac, We hope you're doing well and loving autumn! We’d love to …" at bounding box center [469, 391] width 499 height 249
click at [265, 176] on select "-- Inquiry Follow Up Email #2 Contract Sending Template Payment Template Rental…" at bounding box center [469, 177] width 486 height 18
click at [226, 168] on select "-- Inquiry Follow Up Email #2 Contract Sending Template Payment Template Rental…" at bounding box center [469, 177] width 486 height 18
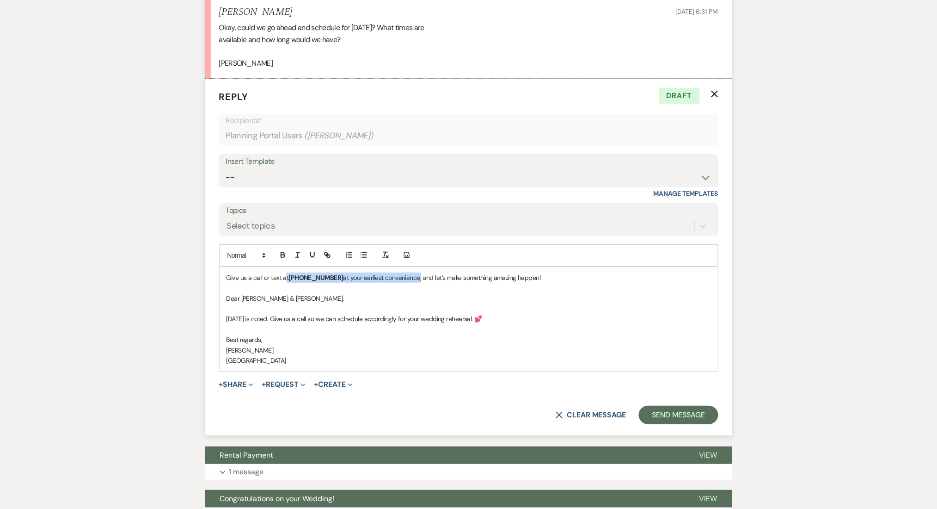
drag, startPoint x: 286, startPoint y: 277, endPoint x: 417, endPoint y: 276, distance: 130.9
click at [417, 276] on p "Give us a call or text at (470)-908-7895 at your earliest convenience, and let’…" at bounding box center [469, 277] width 485 height 10
click at [321, 317] on p "October 24 is noted. Give us a call so we can schedule accordingly for your wed…" at bounding box center [469, 319] width 485 height 10
click at [322, 315] on p "October 24 is noted. Give us a call t (470)-908-7895 at your earliest convenien…" at bounding box center [469, 319] width 485 height 10
click at [456, 321] on p "October 24 is noted. Give us a call at (470)-908-7895 at your earliest convenie…" at bounding box center [469, 319] width 485 height 10
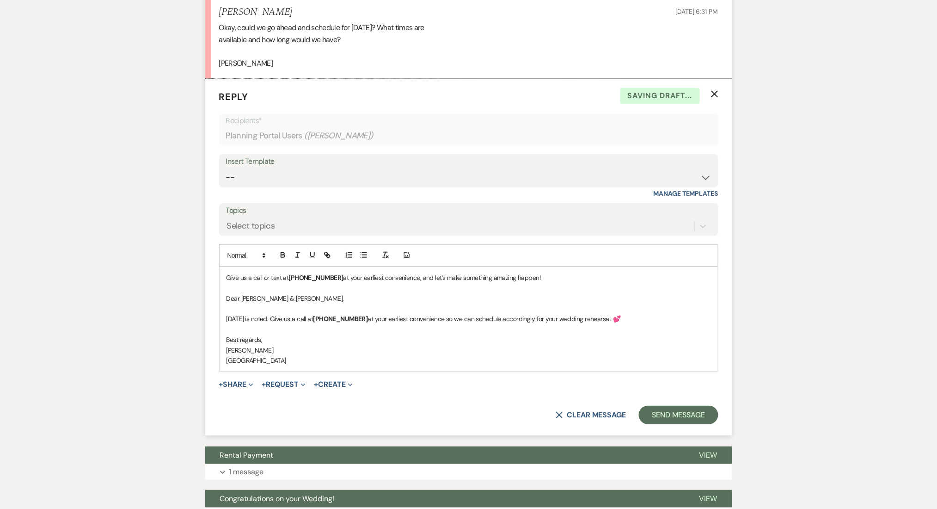
click at [465, 331] on p at bounding box center [469, 329] width 485 height 10
drag, startPoint x: 227, startPoint y: 296, endPoint x: 213, endPoint y: 273, distance: 26.2
click at [213, 273] on form "Reply X Saving draft... Recipients* Planning Portal Users ( Isaac Eaves ) Inser…" at bounding box center [468, 257] width 527 height 357
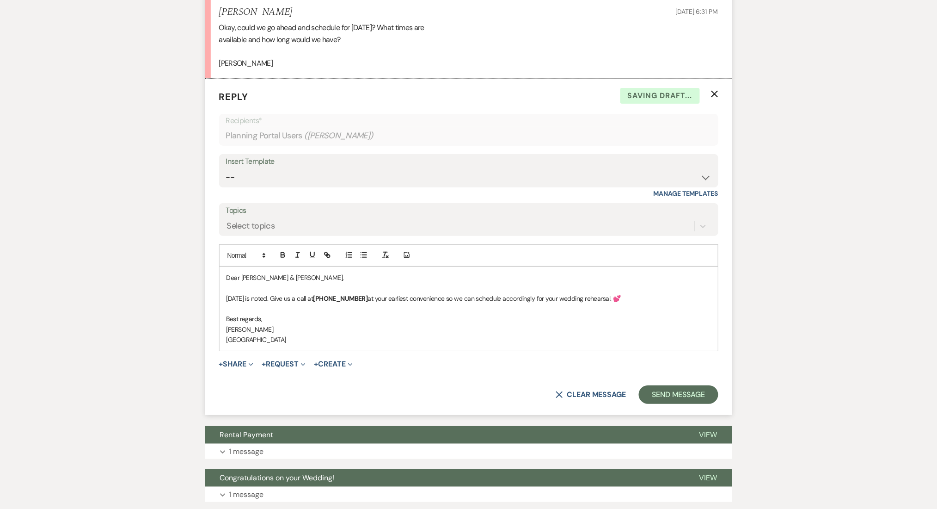
click at [308, 305] on p at bounding box center [469, 308] width 485 height 10
click at [685, 396] on button "Send Message" at bounding box center [678, 394] width 79 height 18
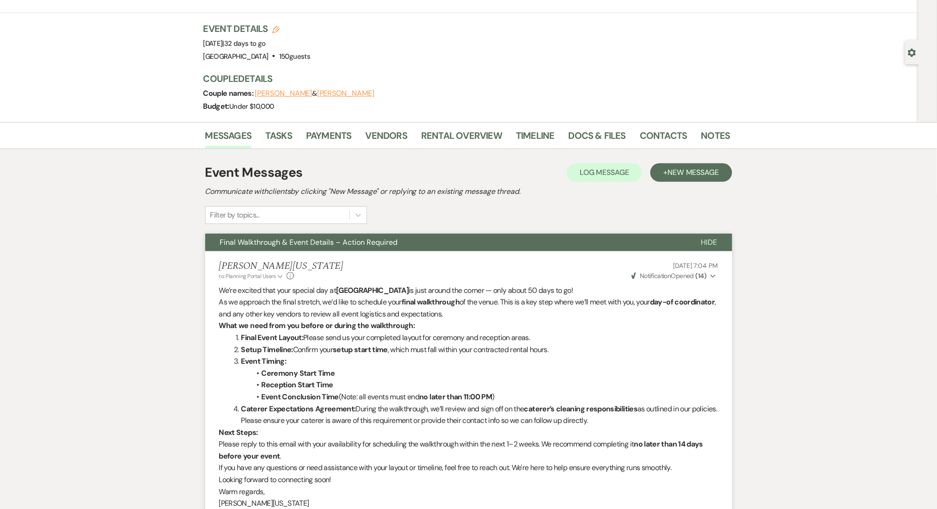
scroll to position [0, 0]
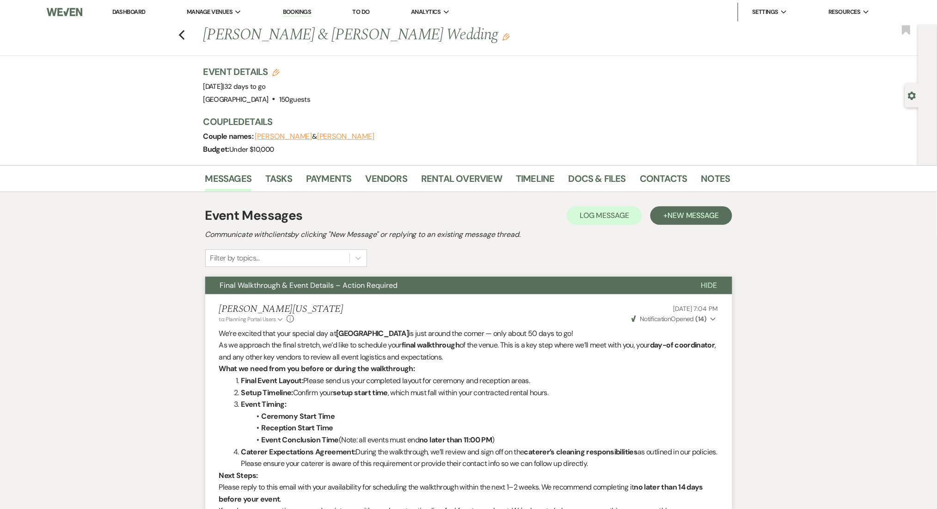
click at [132, 12] on link "Dashboard" at bounding box center [128, 12] width 33 height 8
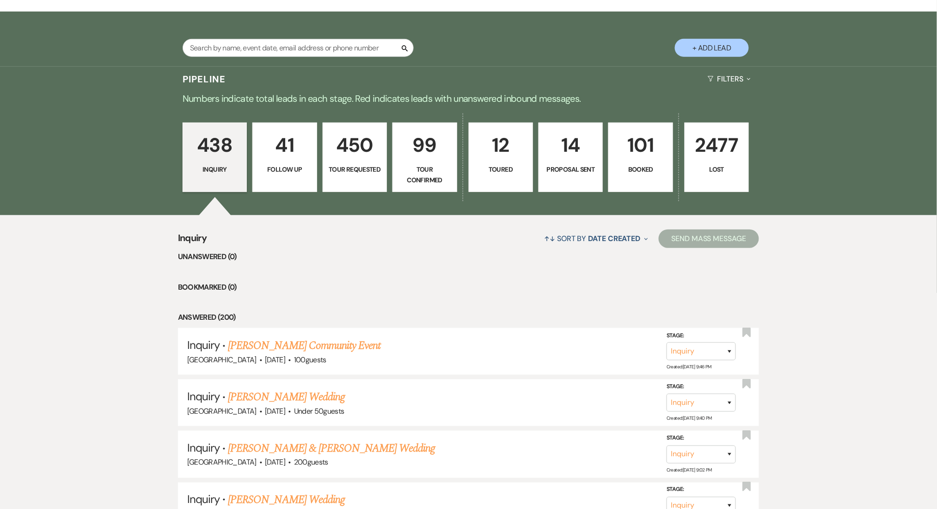
scroll to position [62, 0]
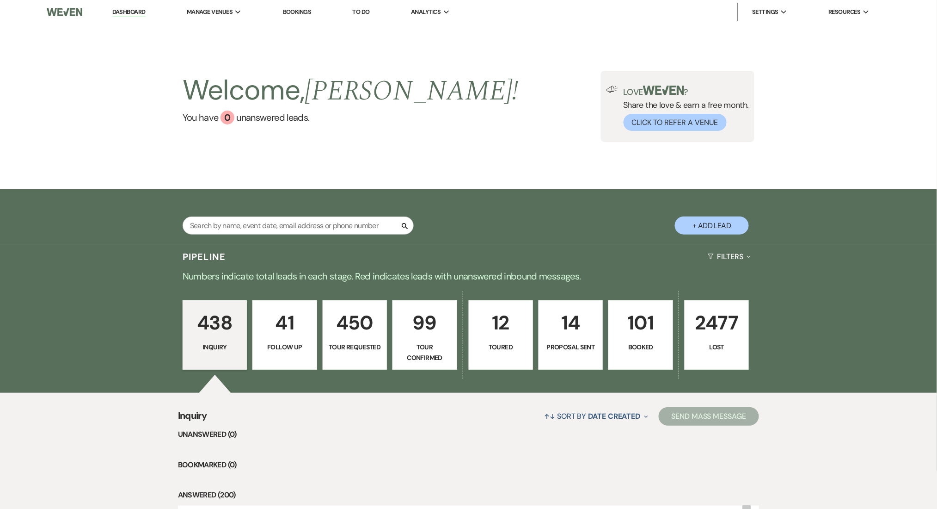
drag, startPoint x: 856, startPoint y: 203, endPoint x: 850, endPoint y: 203, distance: 6.0
click at [856, 203] on div "Search + Add Lead" at bounding box center [468, 216] width 937 height 55
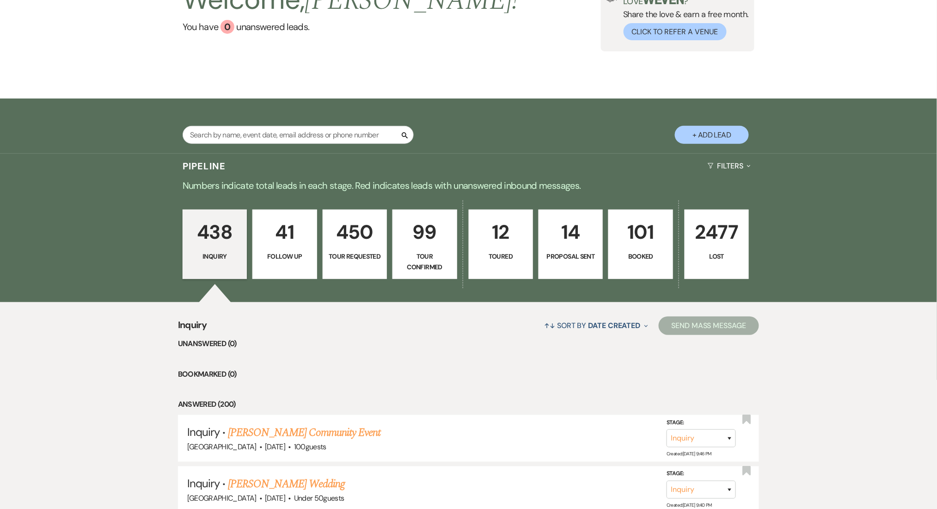
scroll to position [308, 0]
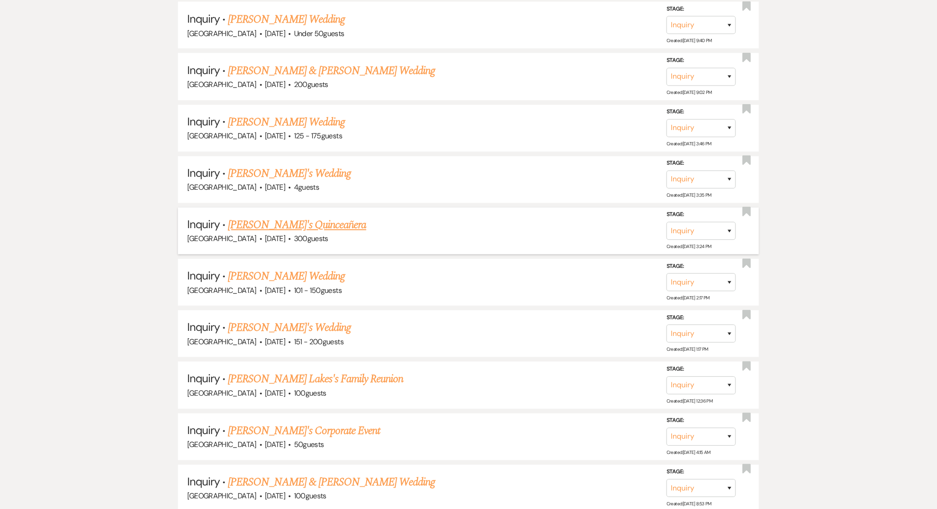
scroll to position [863, 0]
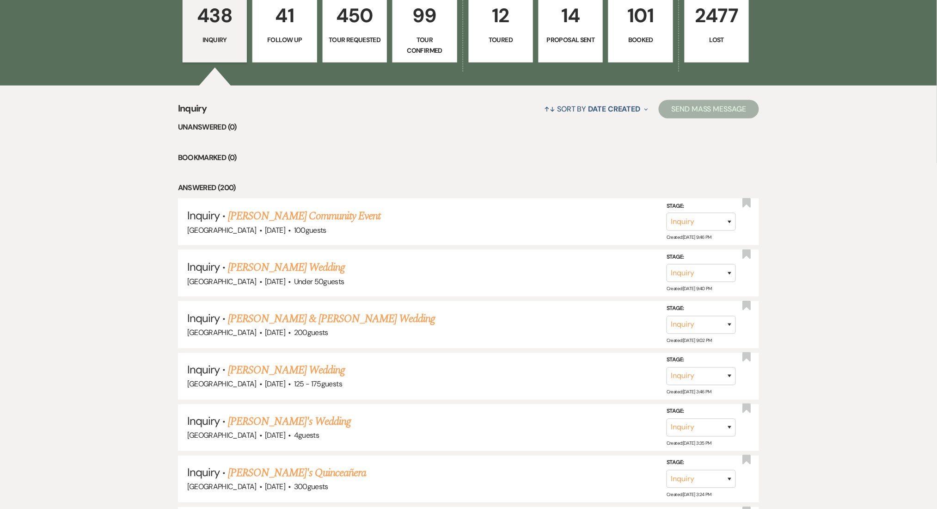
scroll to position [246, 0]
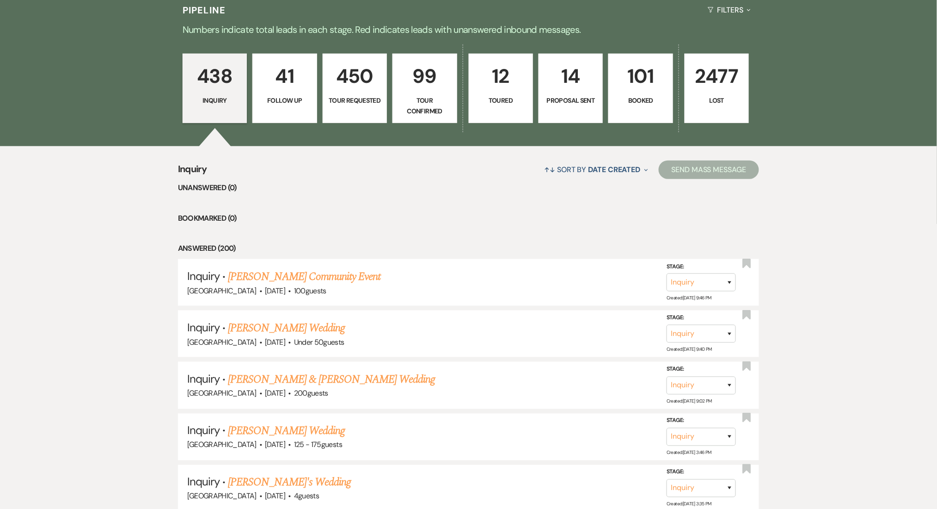
click at [307, 87] on p "41" at bounding box center [285, 76] width 52 height 31
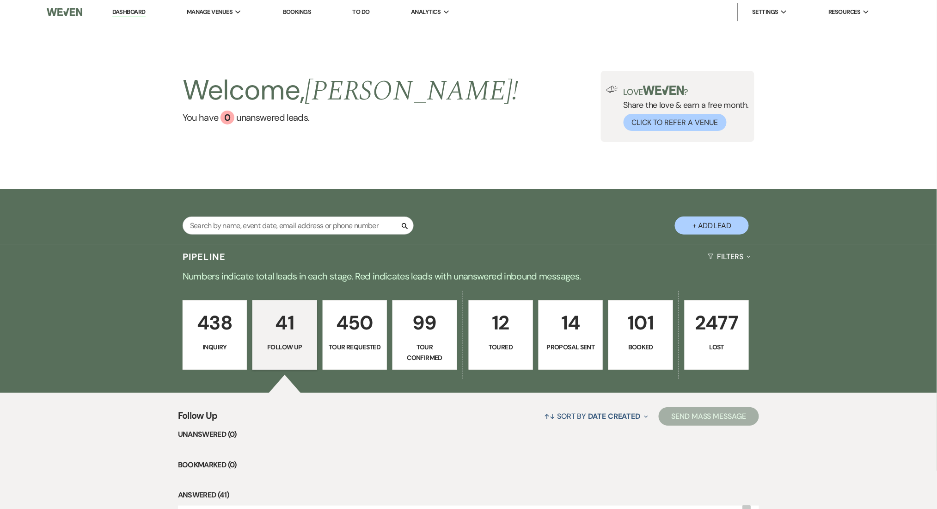
click at [66, 9] on img at bounding box center [65, 11] width 36 height 19
click at [126, 3] on li "Dashboard" at bounding box center [129, 12] width 43 height 18
click at [124, 9] on link "Dashboard" at bounding box center [128, 12] width 33 height 9
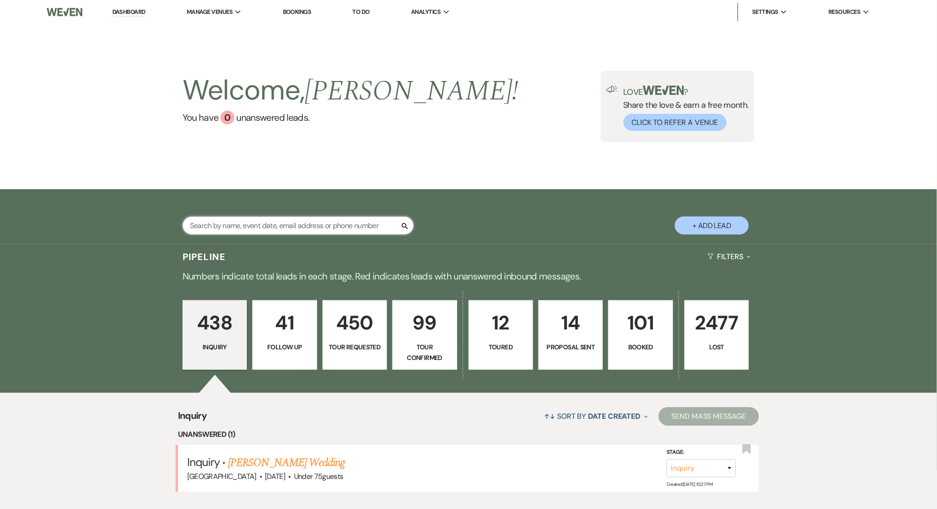
click at [258, 216] on input "text" at bounding box center [298, 225] width 231 height 18
paste input "[EMAIL_ADDRESS][DOMAIN_NAME]"
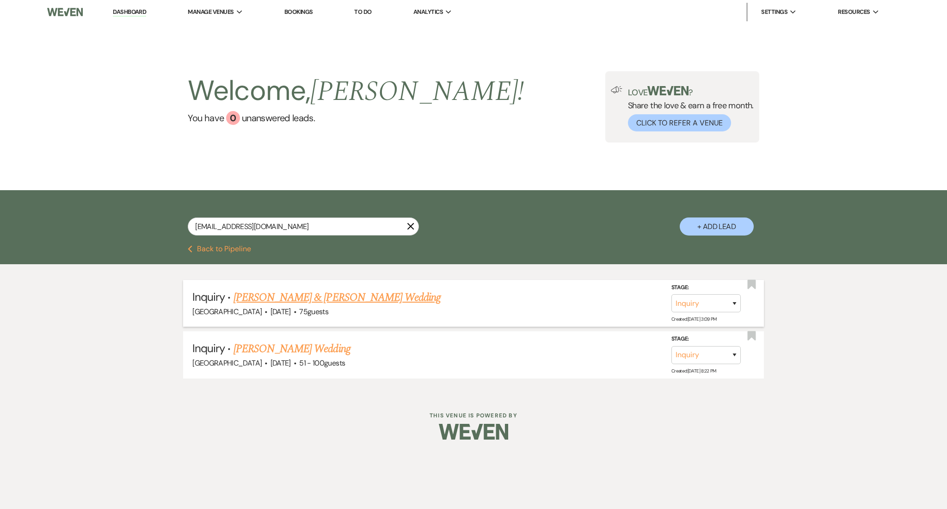
click at [298, 301] on link "[PERSON_NAME] & [PERSON_NAME] Wedding" at bounding box center [337, 297] width 207 height 17
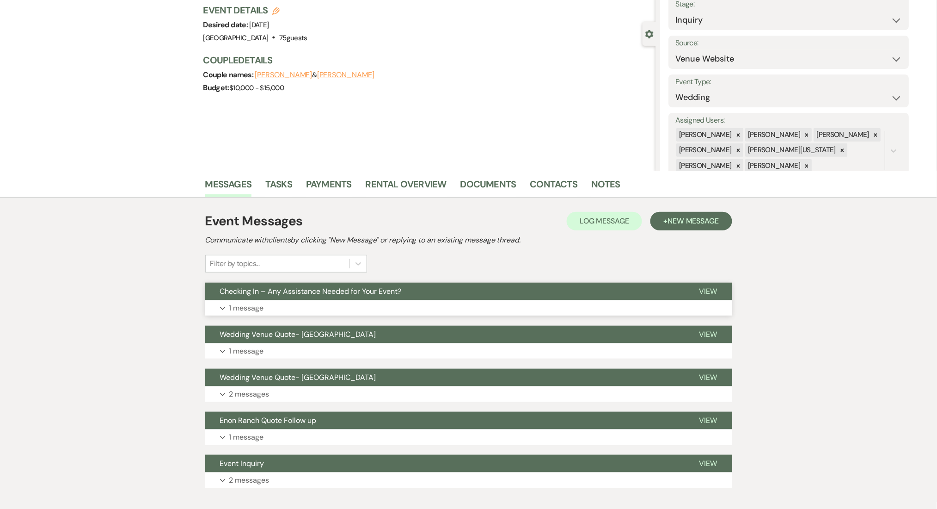
click at [350, 308] on button "Expand 1 message" at bounding box center [468, 308] width 527 height 16
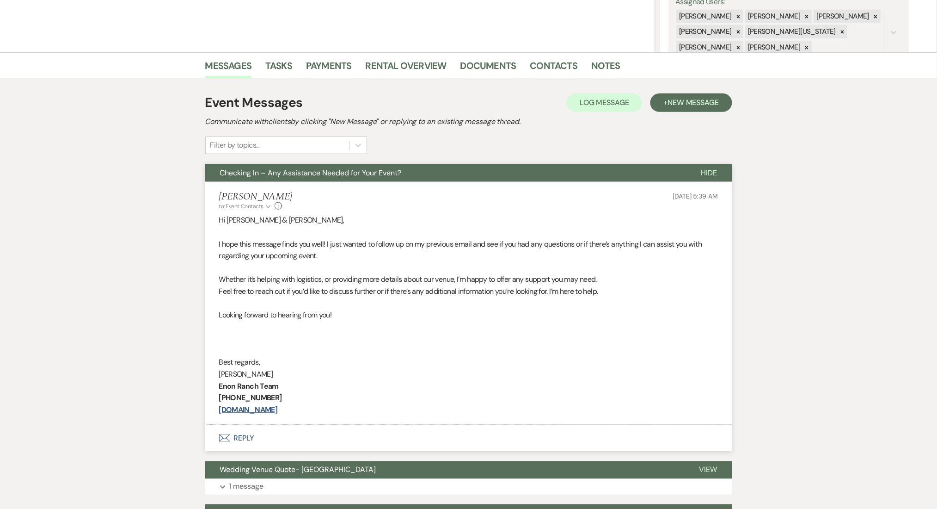
scroll to position [185, 0]
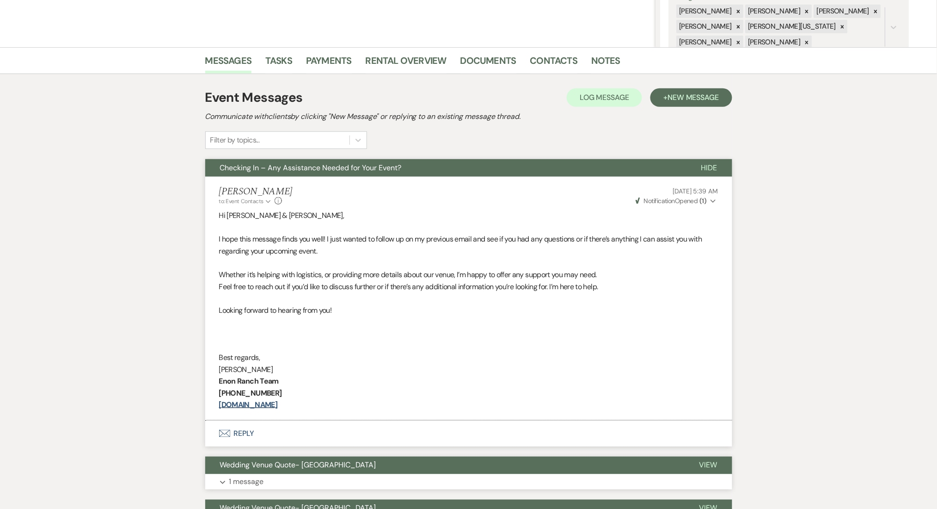
click at [297, 482] on button "Expand 1 message" at bounding box center [468, 482] width 527 height 16
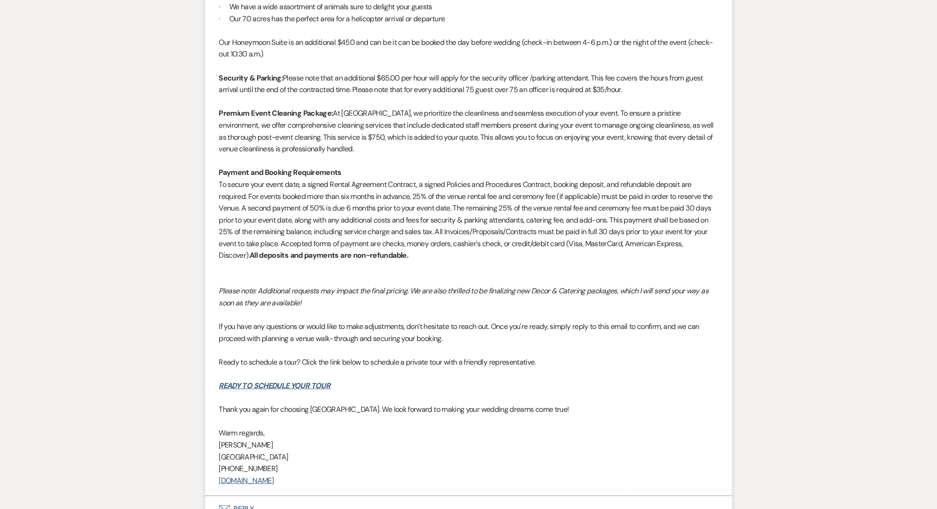
scroll to position [1325, 0]
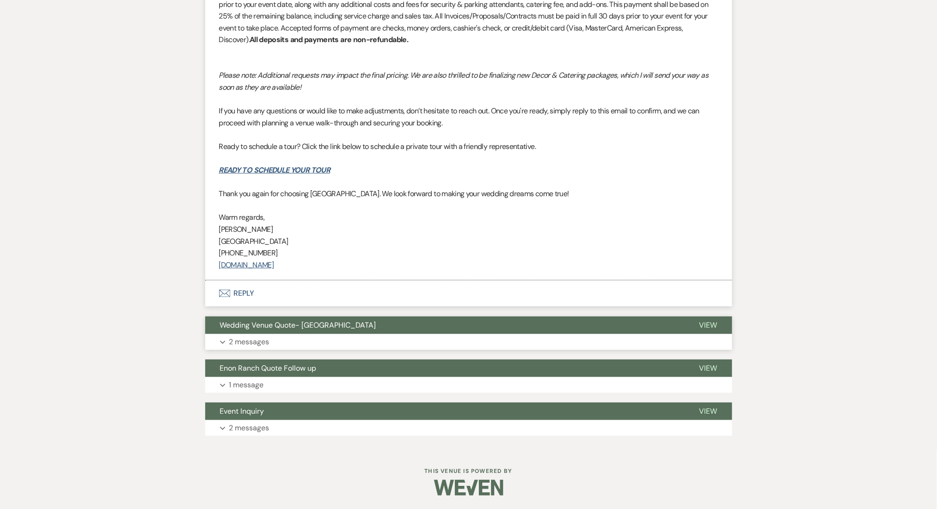
click at [299, 341] on button "Expand 2 messages" at bounding box center [468, 342] width 527 height 16
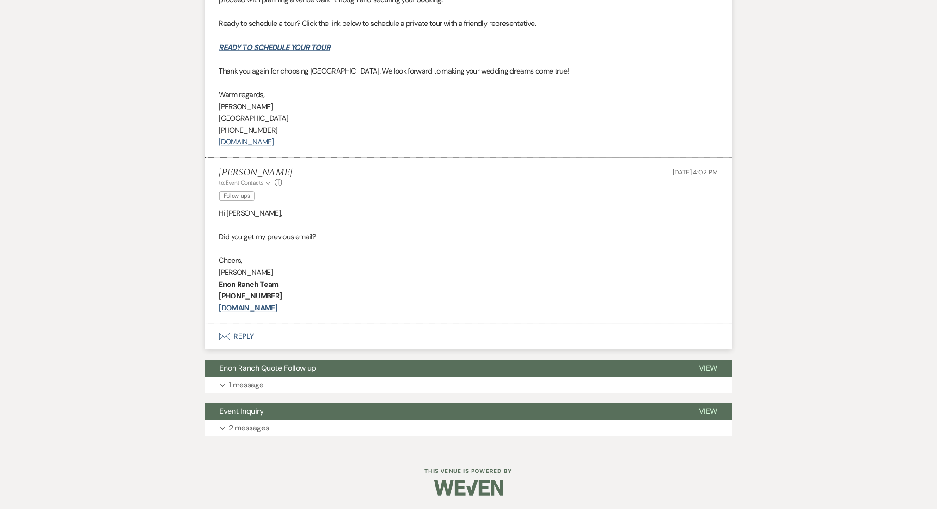
scroll to position [2148, 0]
click at [277, 381] on button "Expand 1 message" at bounding box center [468, 385] width 527 height 16
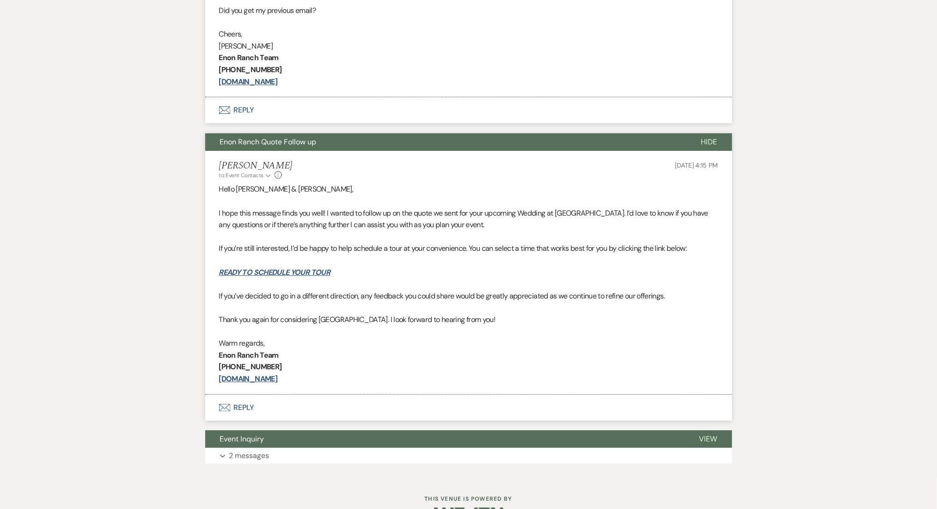
scroll to position [2402, 0]
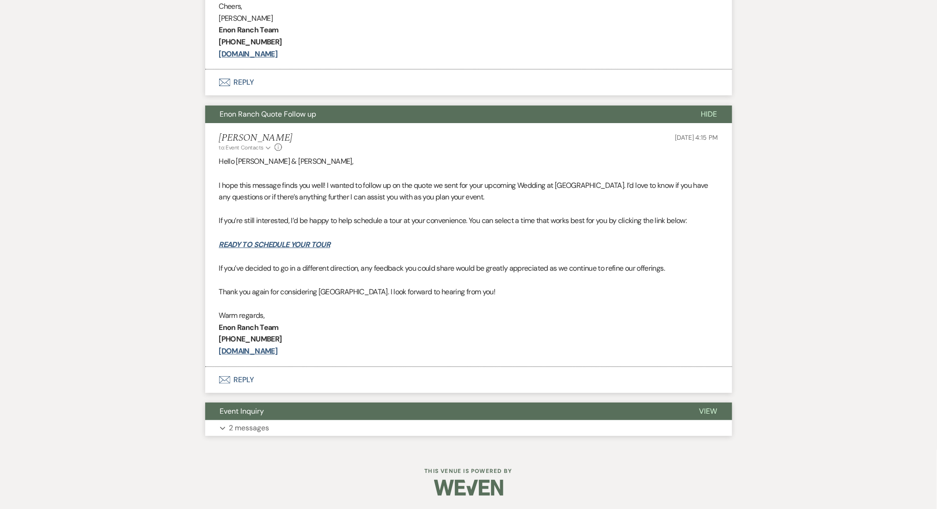
click at [266, 417] on button "Event Inquiry" at bounding box center [445, 411] width 480 height 18
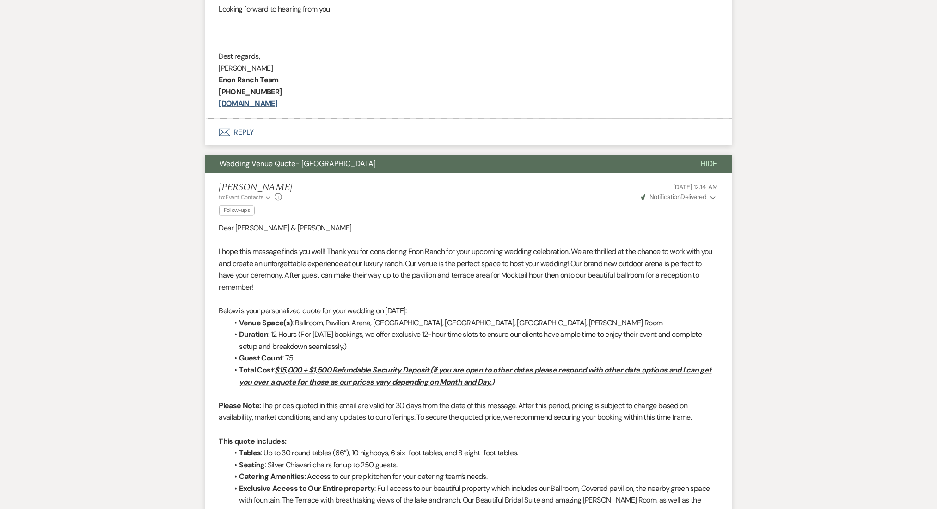
scroll to position [178, 0]
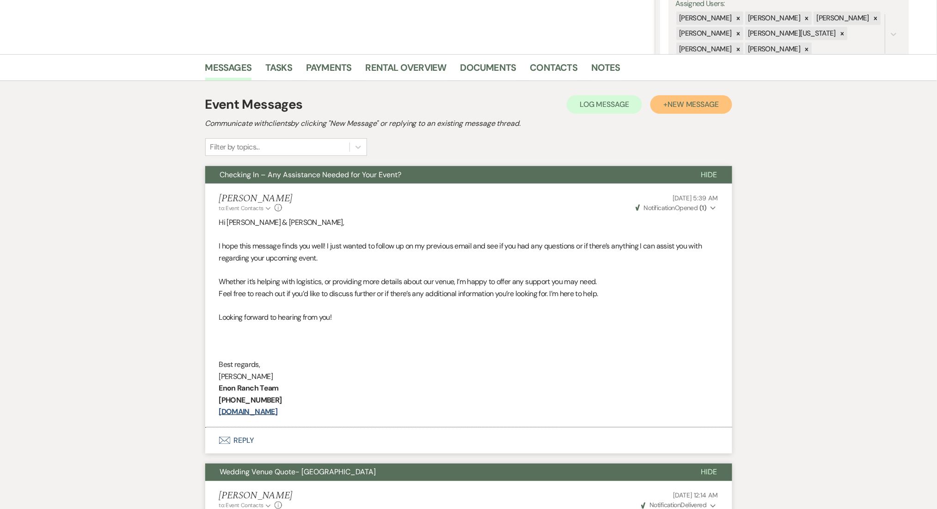
click at [700, 104] on span "New Message" at bounding box center [693, 104] width 51 height 10
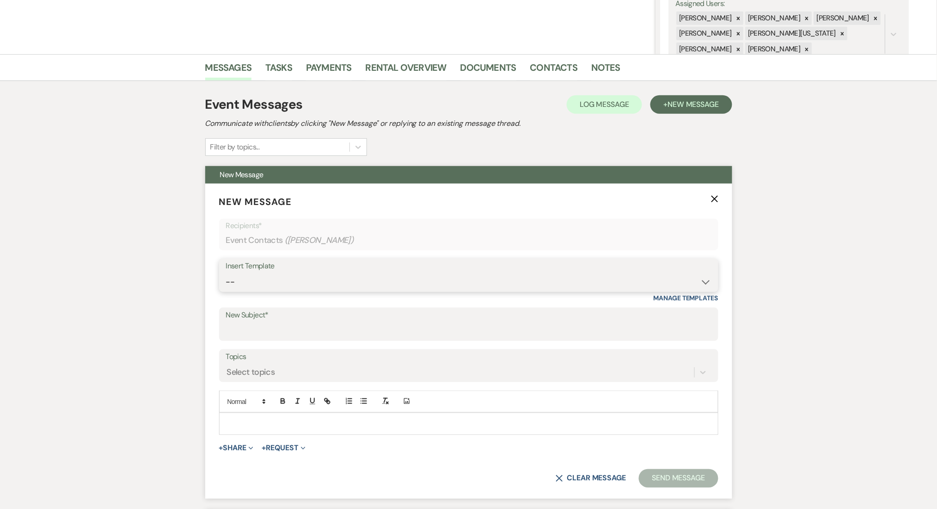
click at [412, 275] on select "-- Inquiry Follow Up Email #2 Contract Sending Template Payment Template Rental…" at bounding box center [469, 282] width 486 height 18
click at [226, 273] on select "-- Inquiry Follow Up Email #2 Contract Sending Template Payment Template Rental…" at bounding box center [469, 282] width 486 height 18
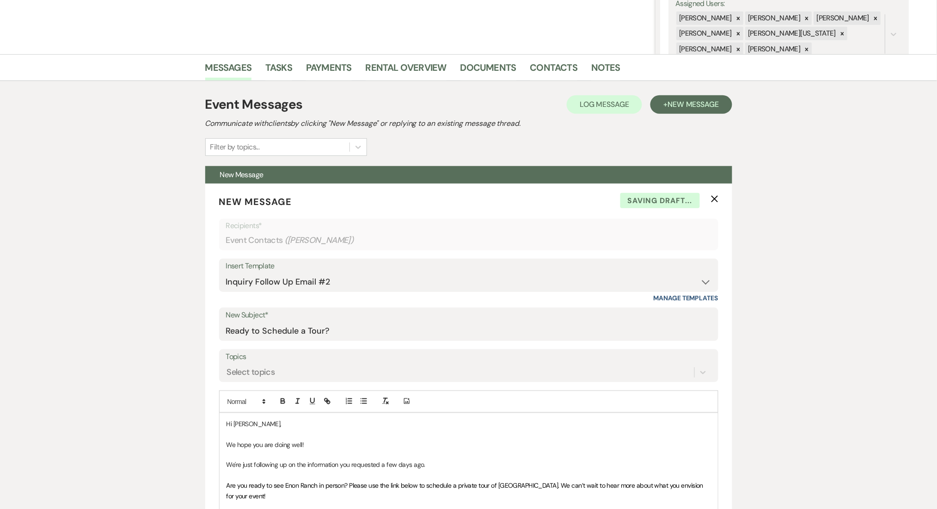
scroll to position [301, 0]
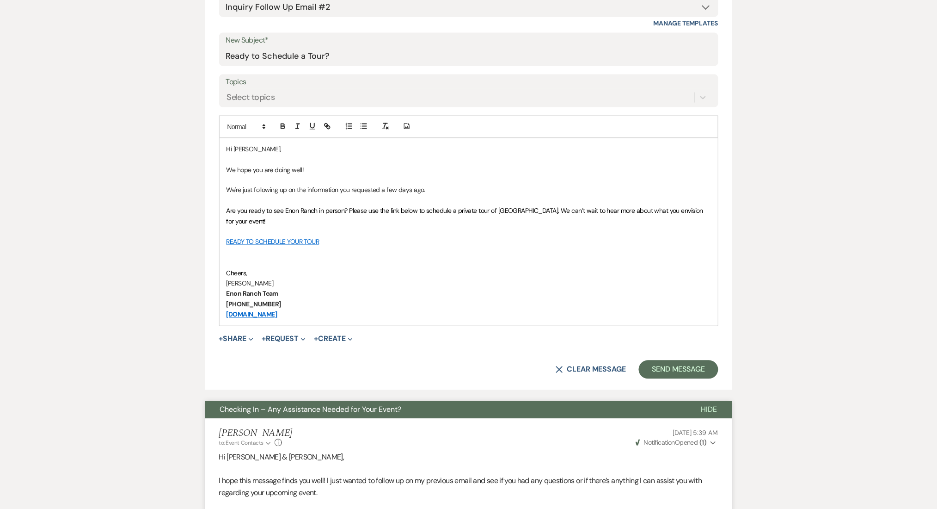
scroll to position [548, 0]
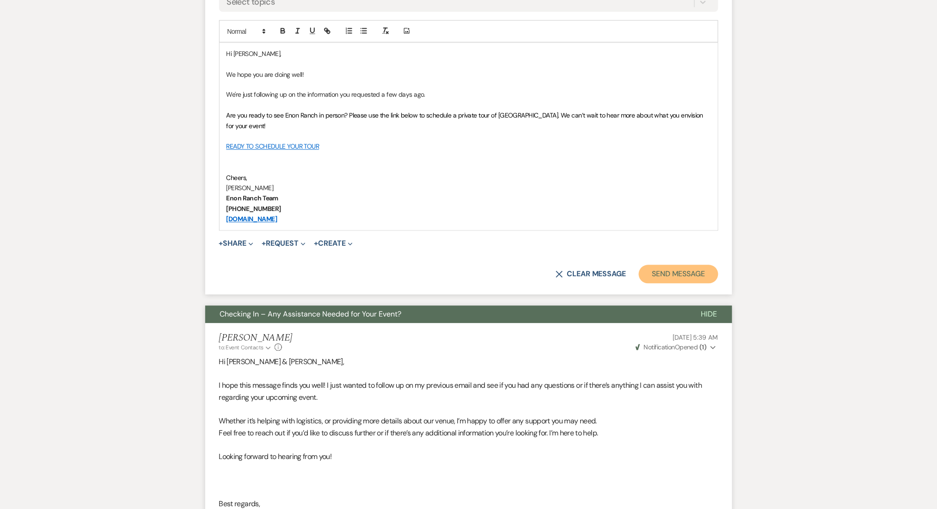
click at [698, 271] on button "Send Message" at bounding box center [678, 274] width 79 height 18
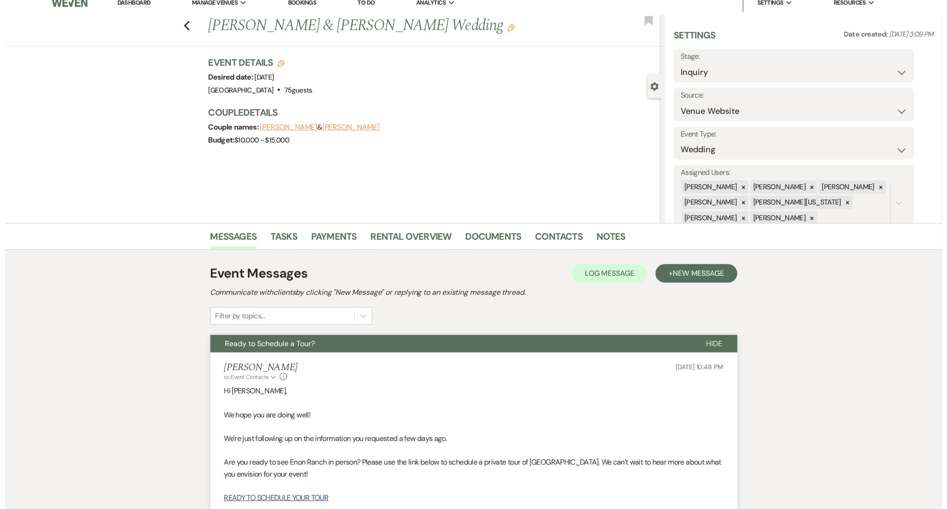
scroll to position [0, 0]
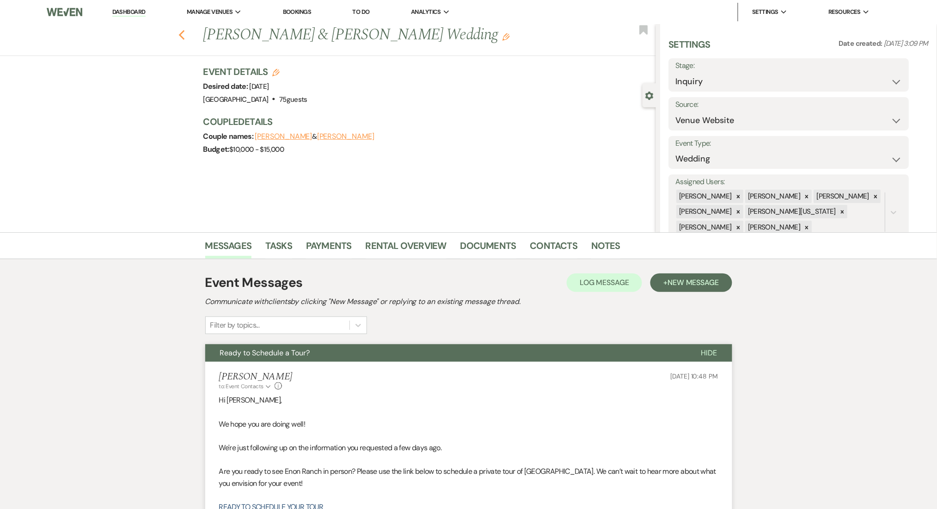
click at [184, 30] on icon "Previous" at bounding box center [182, 35] width 7 height 11
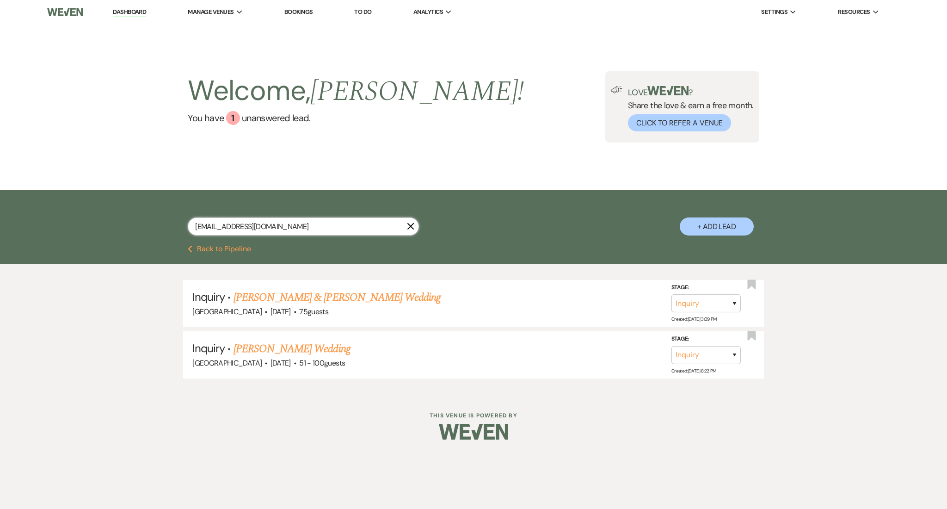
drag, startPoint x: 276, startPoint y: 226, endPoint x: 55, endPoint y: 216, distance: 221.7
click at [55, 216] on div "[EMAIL_ADDRESS][DOMAIN_NAME] X + Add Lead" at bounding box center [473, 217] width 947 height 55
paste input "woodyoumarryme26"
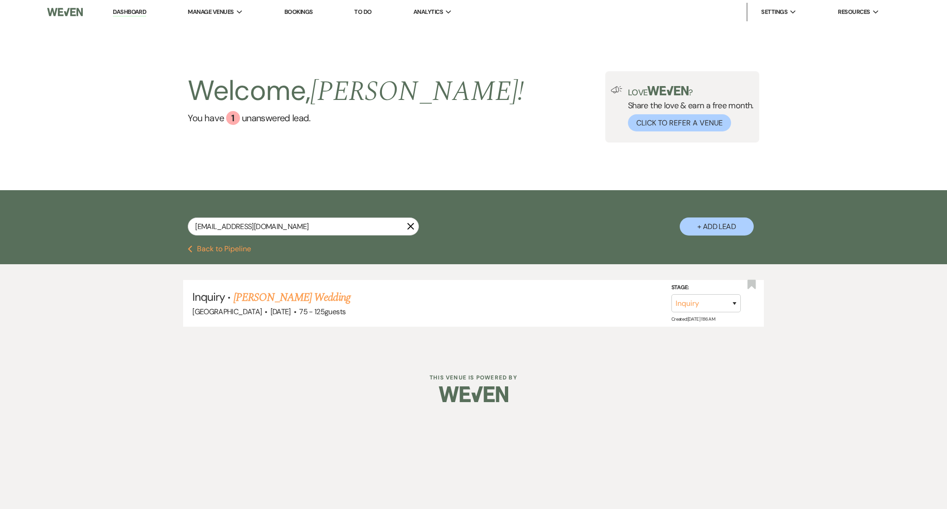
drag, startPoint x: 135, startPoint y: 12, endPoint x: 261, endPoint y: 213, distance: 237.7
click at [135, 12] on link "Dashboard" at bounding box center [129, 12] width 33 height 9
click at [140, 12] on link "Dashboard" at bounding box center [129, 12] width 33 height 9
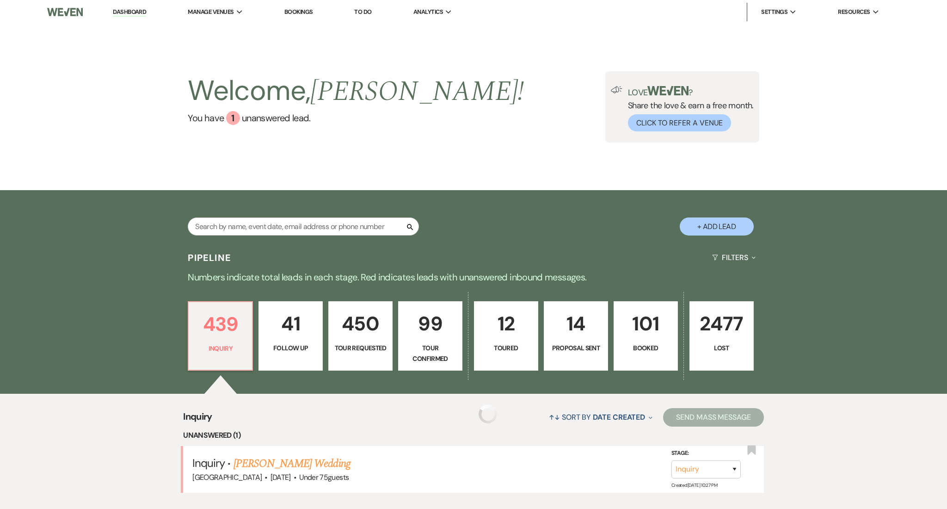
click at [261, 213] on div "Search + Add Lead" at bounding box center [474, 219] width 666 height 48
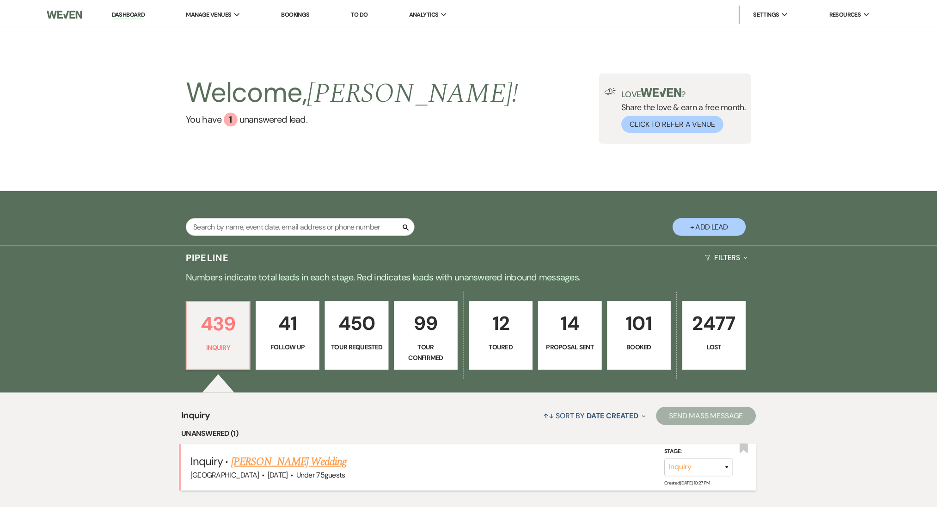
scroll to position [246, 0]
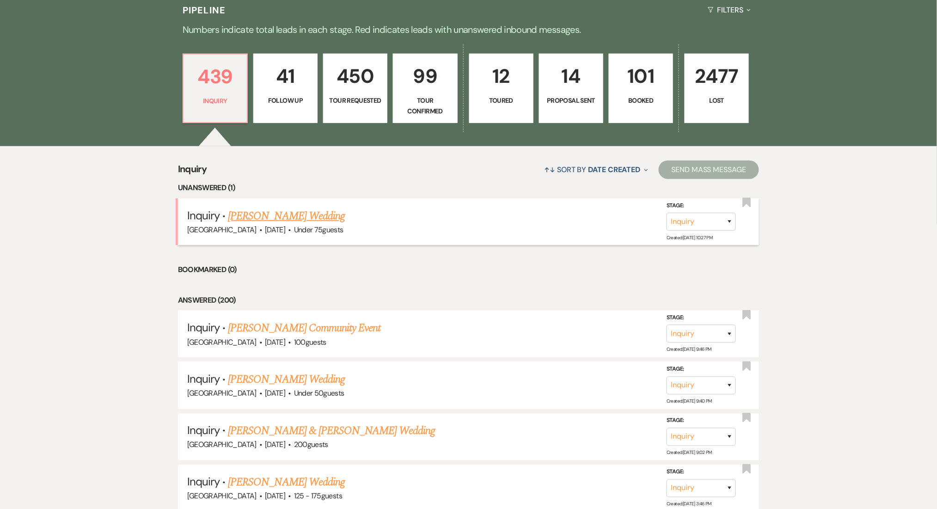
click at [291, 216] on link "[PERSON_NAME] Wedding" at bounding box center [286, 216] width 117 height 17
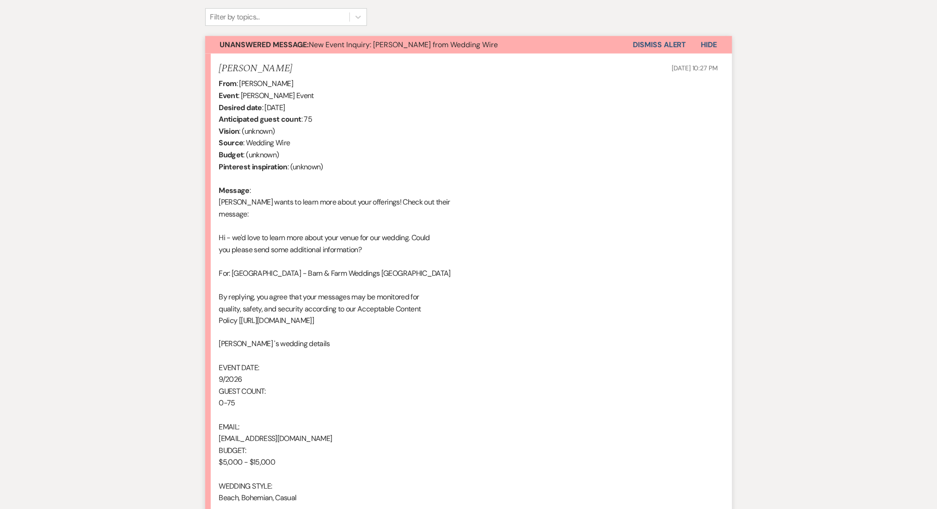
scroll to position [471, 0]
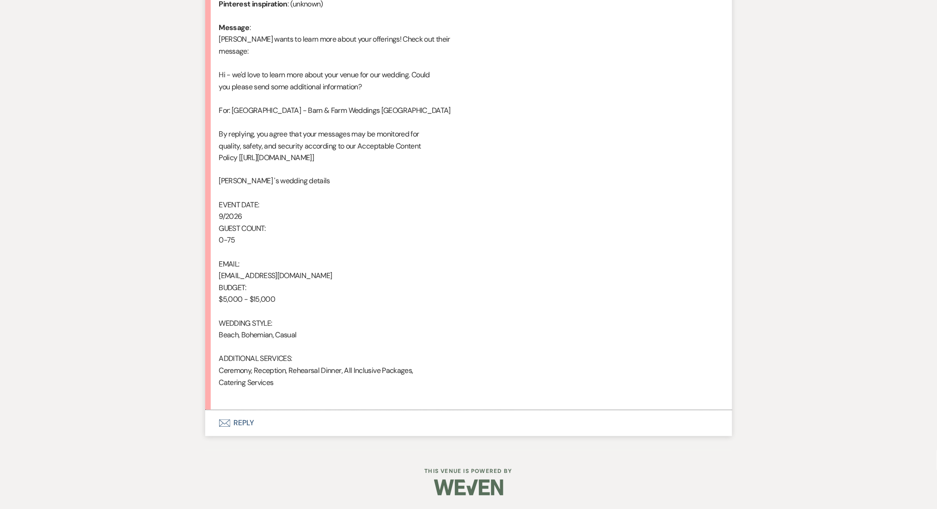
click at [247, 421] on button "Envelope Reply" at bounding box center [468, 423] width 527 height 26
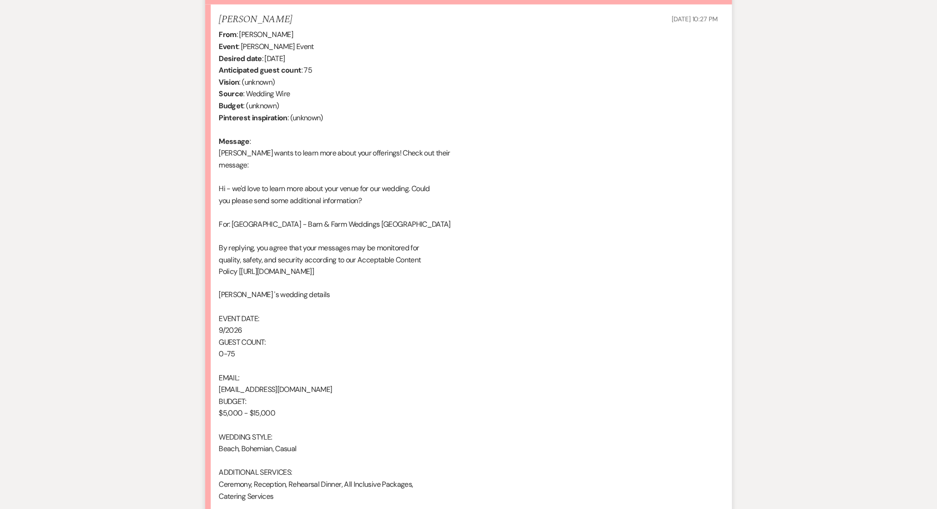
scroll to position [357, 0]
drag, startPoint x: 276, startPoint y: 36, endPoint x: 240, endPoint y: 39, distance: 36.7
click at [240, 39] on div "From : Jana Reece Event : Jana Reece's Event Desired date : September 1st 2026 …" at bounding box center [468, 271] width 499 height 485
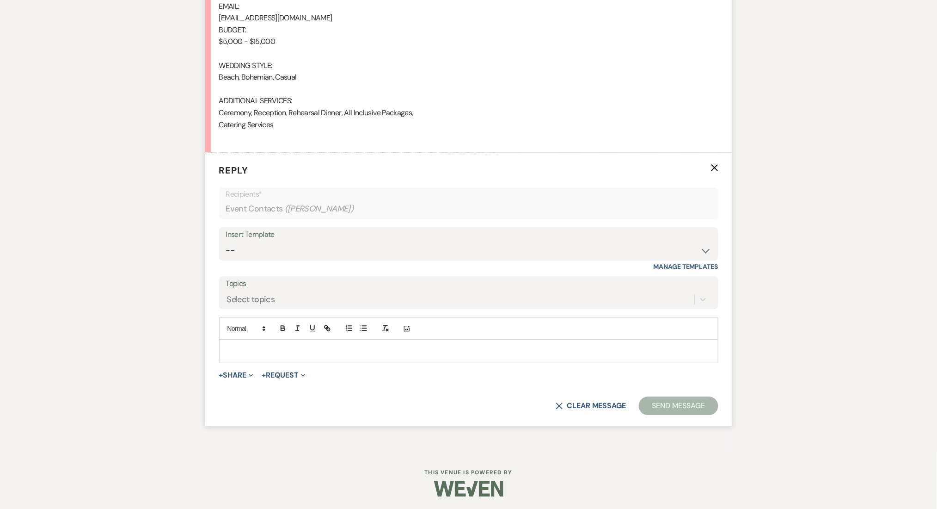
scroll to position [730, 0]
click at [277, 255] on select "-- Inquiry Follow Up Email #2 Contract Sending Template Payment Template Rental…" at bounding box center [469, 249] width 486 height 18
click at [226, 240] on select "-- Inquiry Follow Up Email #2 Contract Sending Template Payment Template Rental…" at bounding box center [469, 249] width 486 height 18
click at [209, 195] on form "Reply X Recipients* Event Contacts ( Jana Reece ) Insert Template -- Inquiry Fo…" at bounding box center [468, 288] width 527 height 274
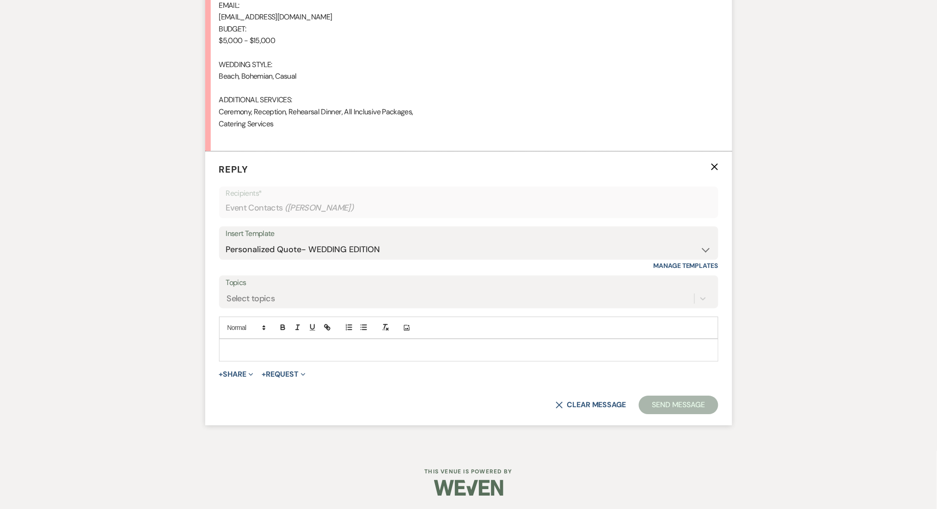
click at [319, 199] on div "Event Contacts ( Jana Reece )" at bounding box center [469, 208] width 486 height 18
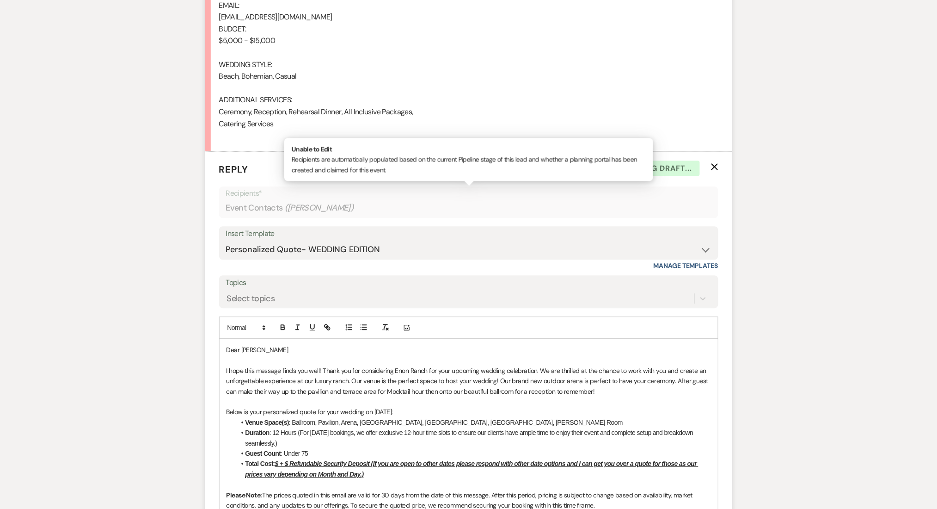
scroll to position [545, 0]
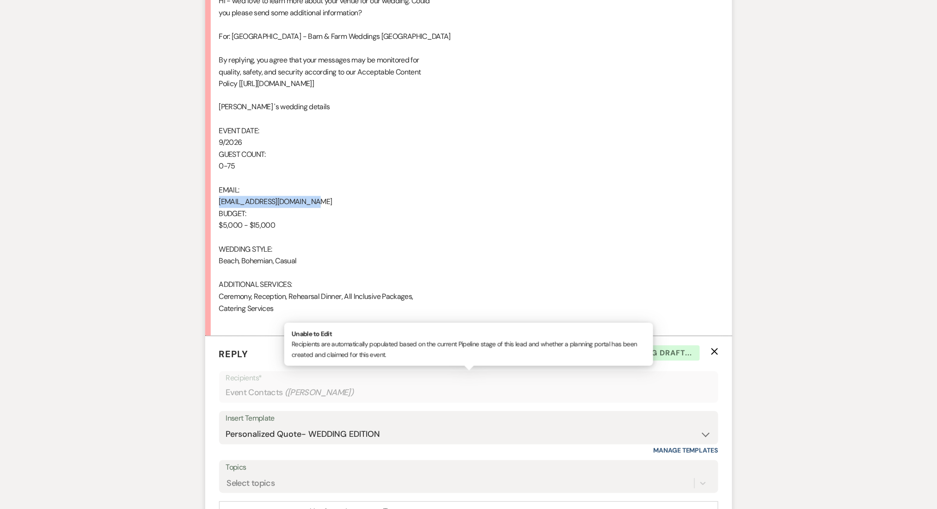
drag, startPoint x: 335, startPoint y: 202, endPoint x: 209, endPoint y: 206, distance: 125.9
click at [209, 206] on li "Jana Reece Sep 22, 2025, 10:27 PM From : Jana Reece Event : Jana Reece's Event …" at bounding box center [468, 76] width 527 height 519
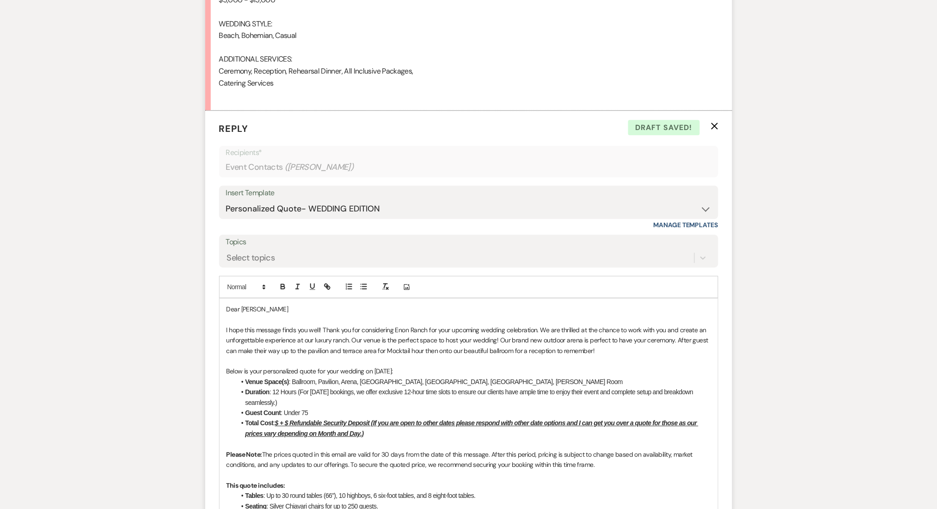
scroll to position [792, 0]
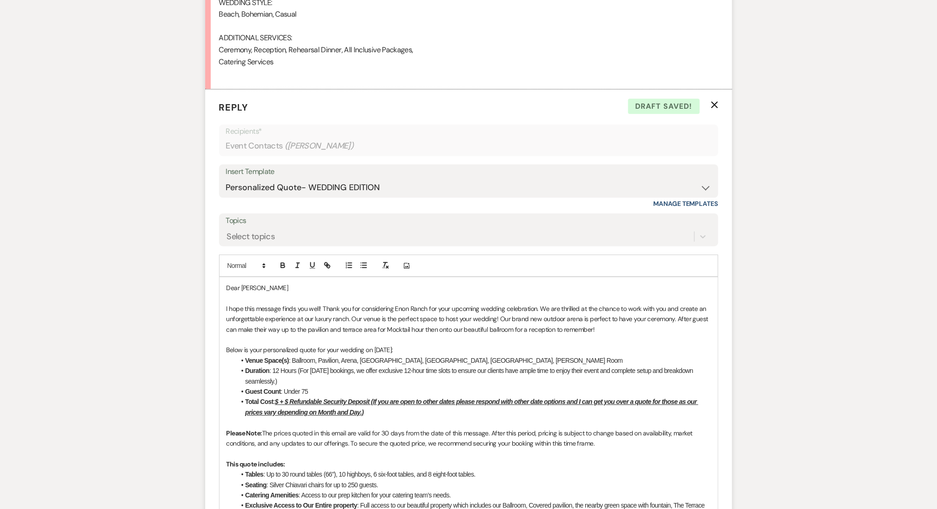
click at [279, 401] on u "$ + $ Refundable Security Deposit (If you are open to other dates please respon…" at bounding box center [472, 407] width 453 height 18
click at [305, 402] on u "$8,500 + $ Refundable Security Deposit (If you are open to other dates please r…" at bounding box center [474, 407] width 457 height 18
click at [168, 380] on div "Messages Tasks Payments Rental Overview Documents Contacts Notes Event Messages…" at bounding box center [468, 276] width 937 height 1672
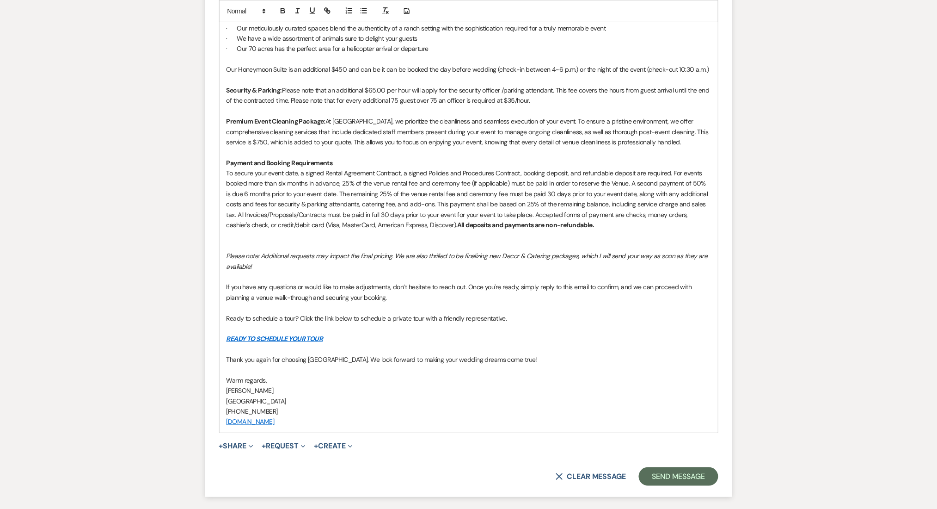
scroll to position [1445, 0]
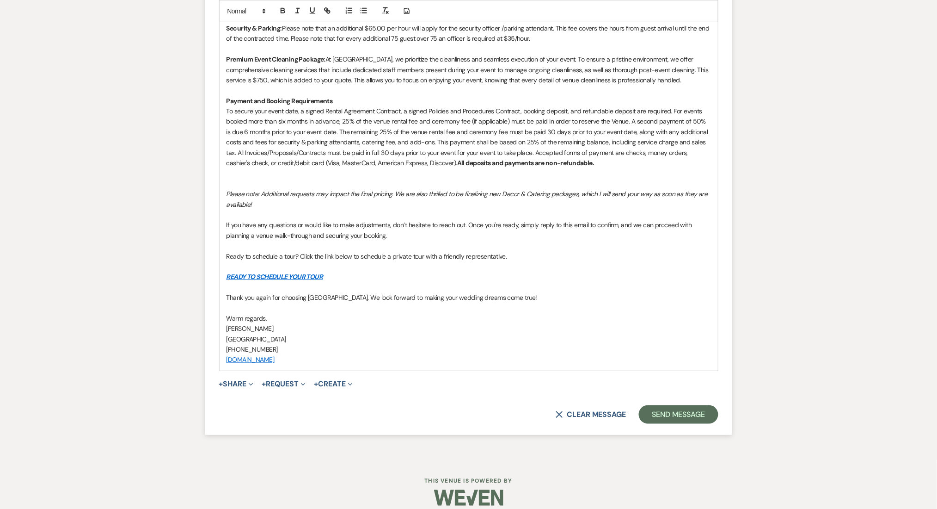
click at [678, 405] on button "Send Message" at bounding box center [678, 414] width 79 height 18
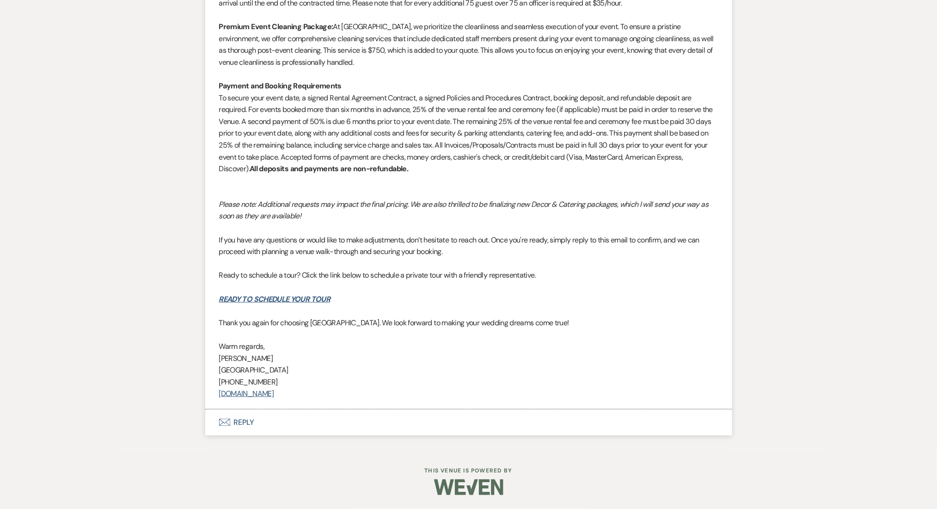
scroll to position [1401, 0]
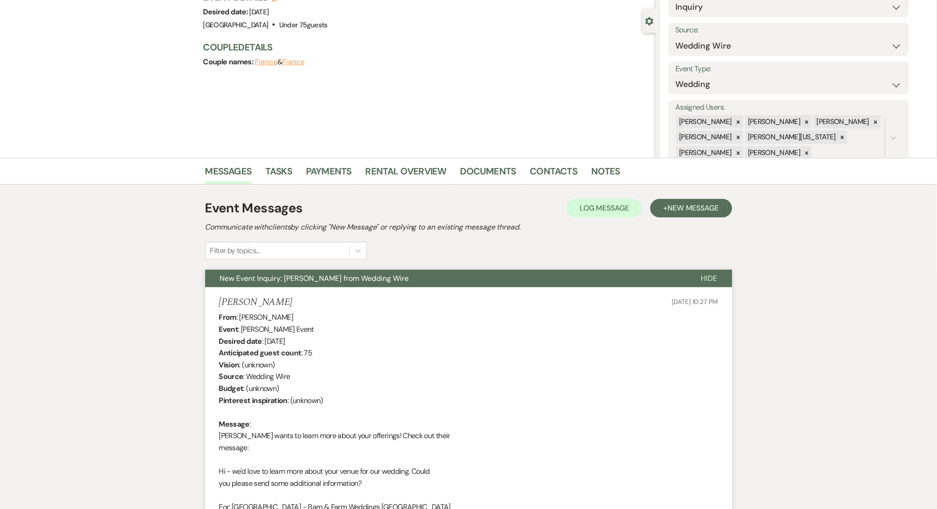
scroll to position [0, 0]
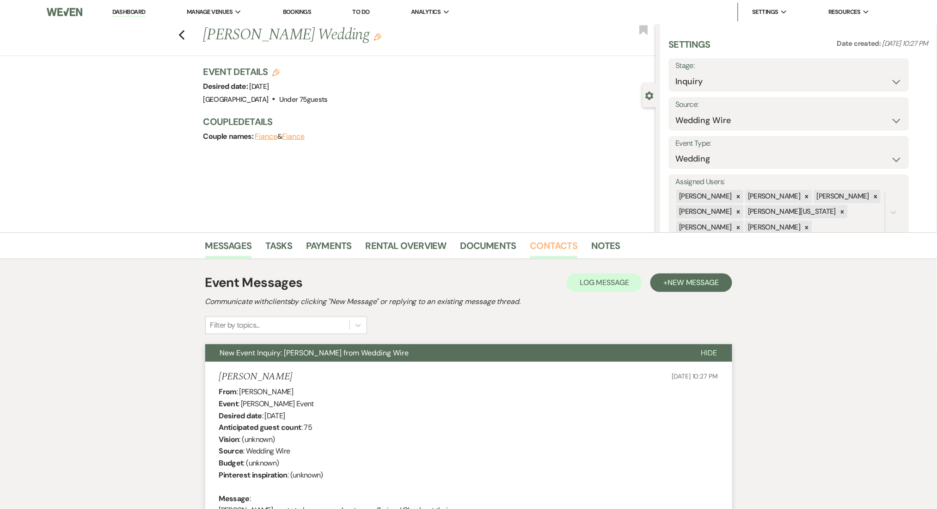
click at [555, 246] on link "Contacts" at bounding box center [554, 248] width 48 height 20
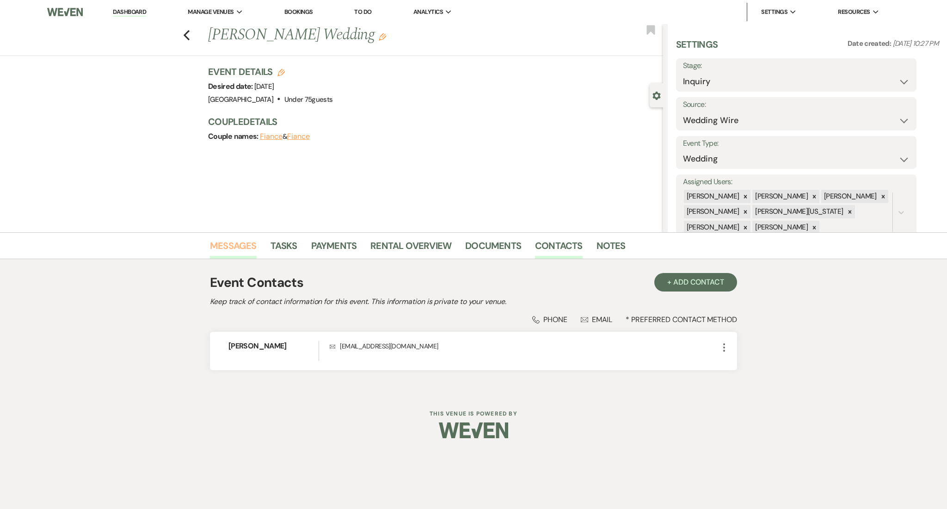
click at [240, 247] on link "Messages" at bounding box center [233, 248] width 47 height 20
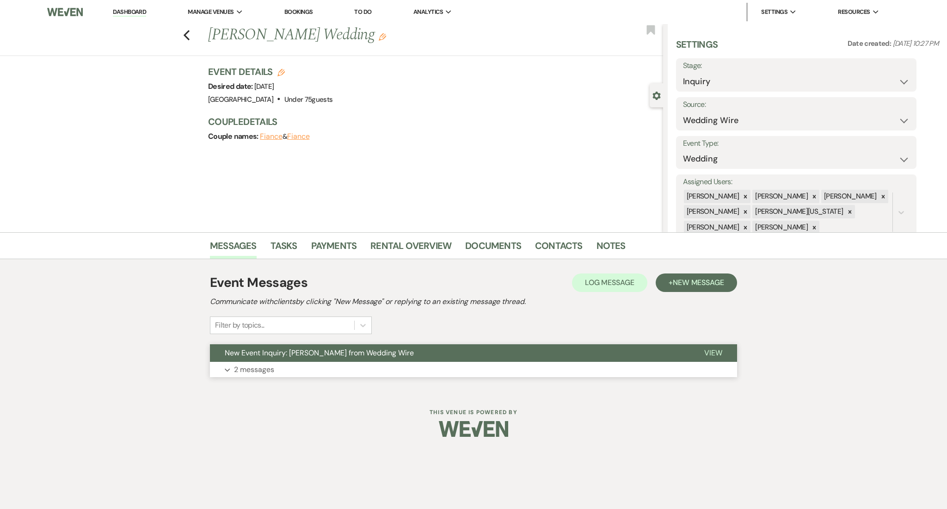
click at [254, 372] on p "2 messages" at bounding box center [254, 369] width 40 height 12
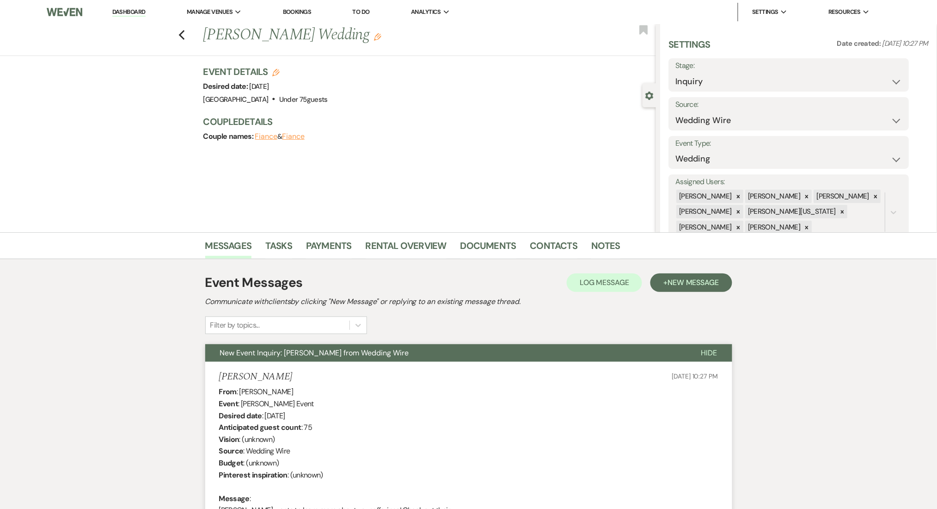
click at [136, 11] on link "Dashboard" at bounding box center [128, 12] width 33 height 9
click at [134, 14] on link "Dashboard" at bounding box center [128, 12] width 33 height 9
click at [129, 13] on link "Dashboard" at bounding box center [128, 12] width 33 height 9
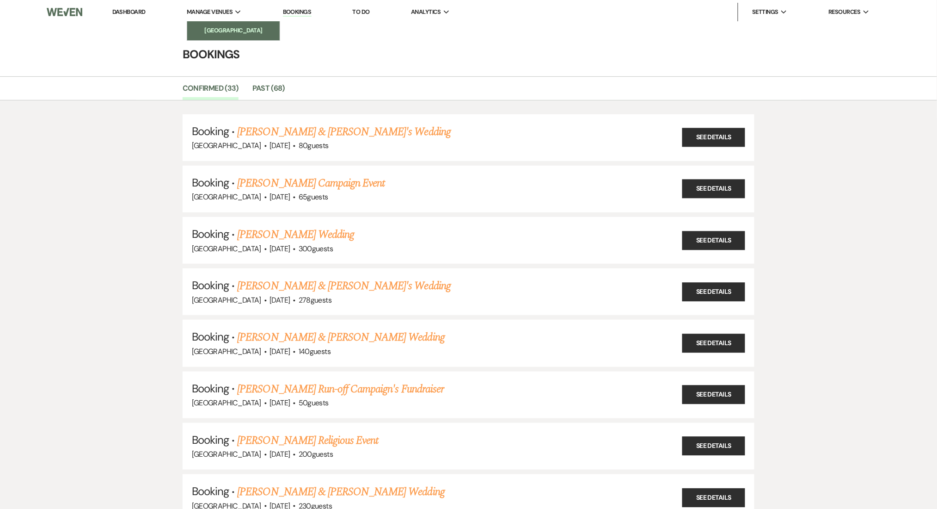
click at [235, 34] on li "[GEOGRAPHIC_DATA]" at bounding box center [233, 30] width 83 height 9
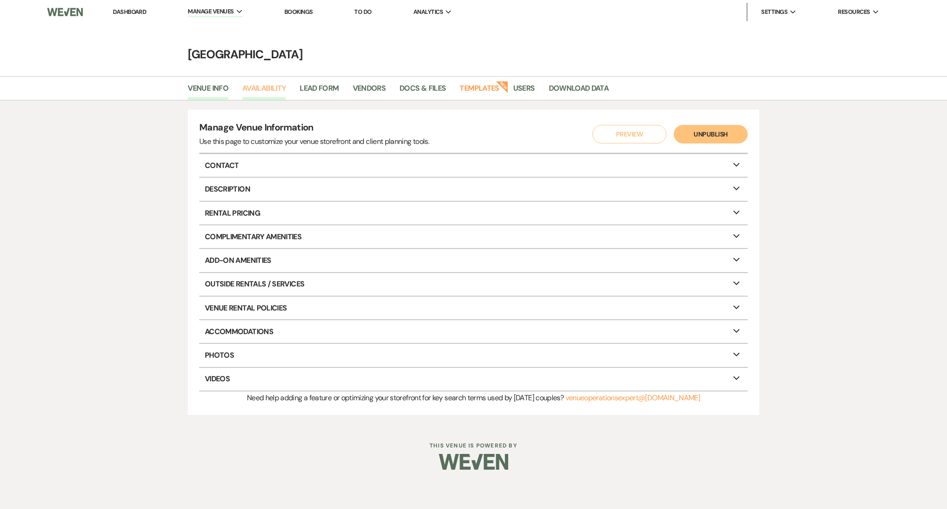
click at [255, 88] on link "Availability" at bounding box center [263, 91] width 43 height 18
select select "2"
select select "2026"
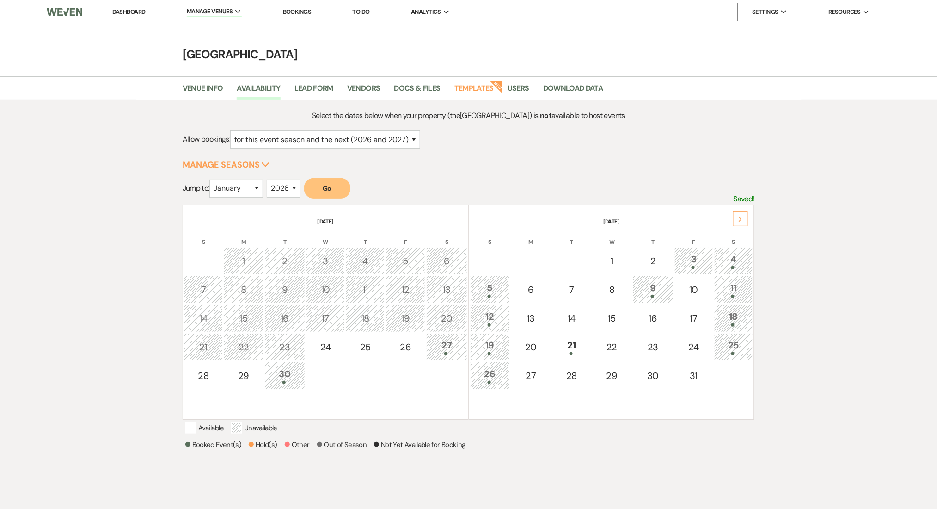
click at [67, 275] on div "Select the dates below when your property (the Enon Ranch ) is not available to…" at bounding box center [468, 317] width 937 height 434
select select "2"
select select "2026"
click at [123, 9] on link "Dashboard" at bounding box center [128, 12] width 33 height 8
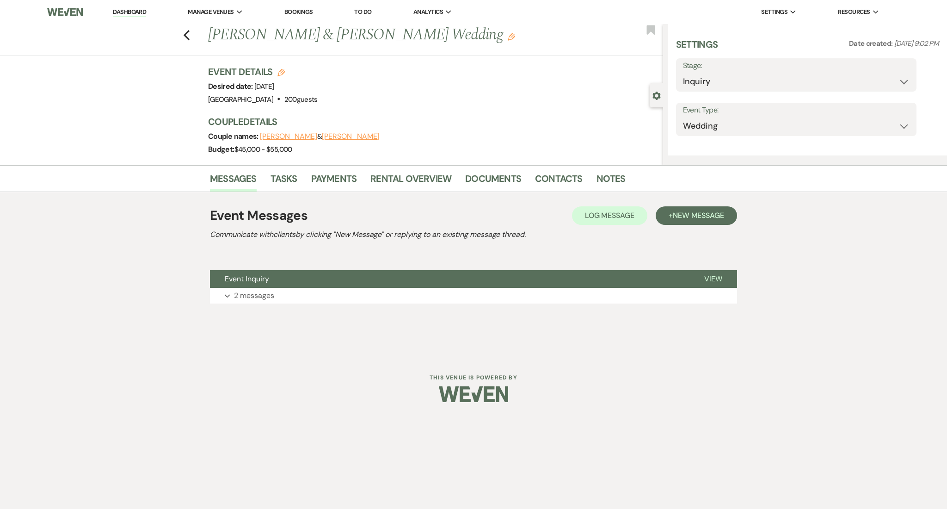
select select "5"
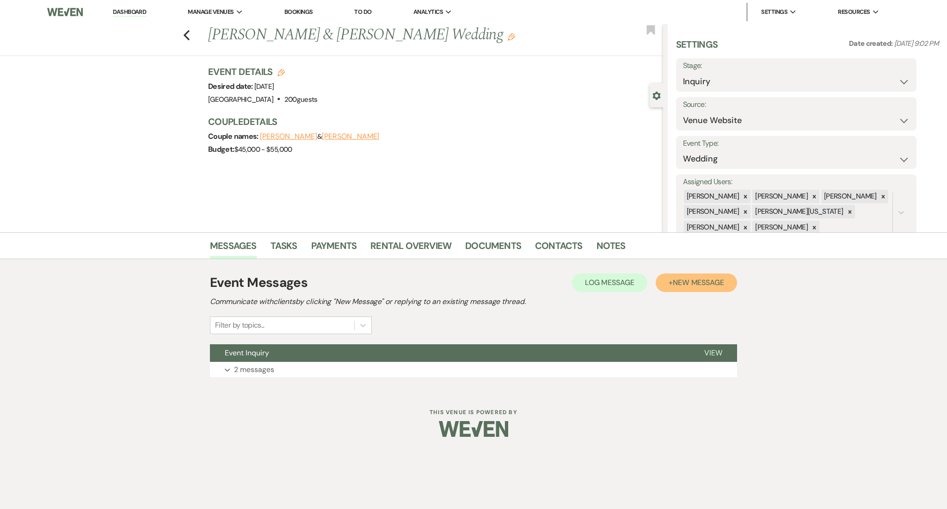
click at [679, 284] on span "New Message" at bounding box center [698, 282] width 51 height 10
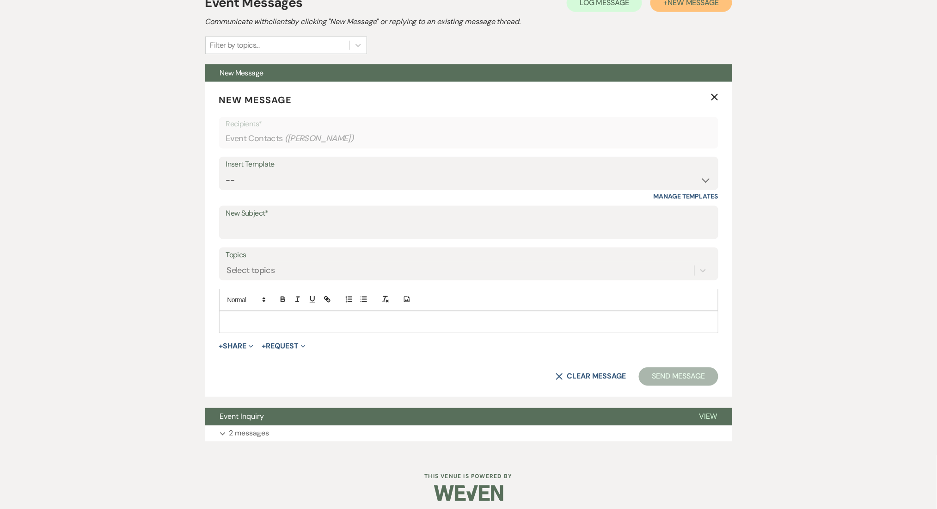
scroll to position [285, 0]
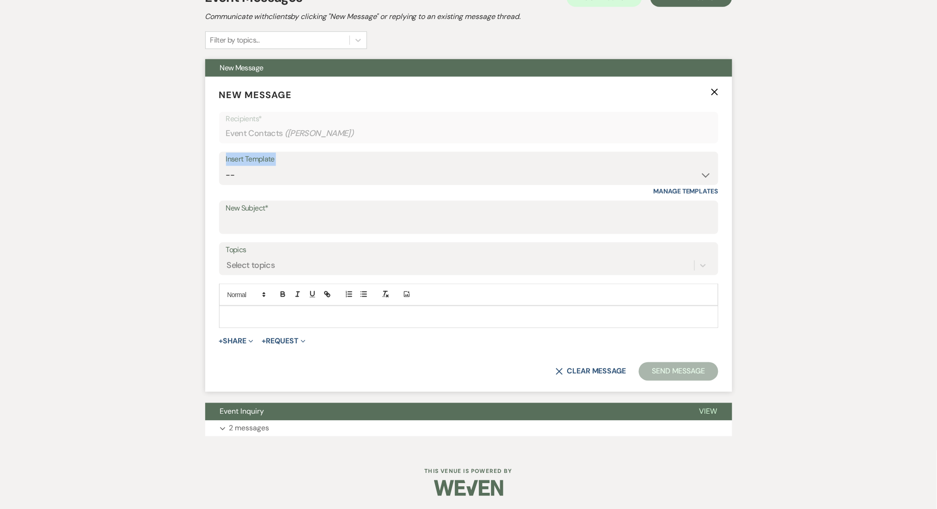
click at [279, 175] on div "Insert Template -- Inquiry Follow Up Email #2 Contract Sending Template Payment…" at bounding box center [468, 168] width 499 height 33
click at [279, 175] on select "-- Inquiry Follow Up Email #2 Contract Sending Template Payment Template Rental…" at bounding box center [469, 175] width 486 height 18
click at [264, 177] on select "-- Inquiry Follow Up Email #2 Contract Sending Template Payment Template Rental…" at bounding box center [469, 175] width 486 height 18
select select "4375"
click at [226, 166] on select "-- Inquiry Follow Up Email #2 Contract Sending Template Payment Template Rental…" at bounding box center [469, 175] width 486 height 18
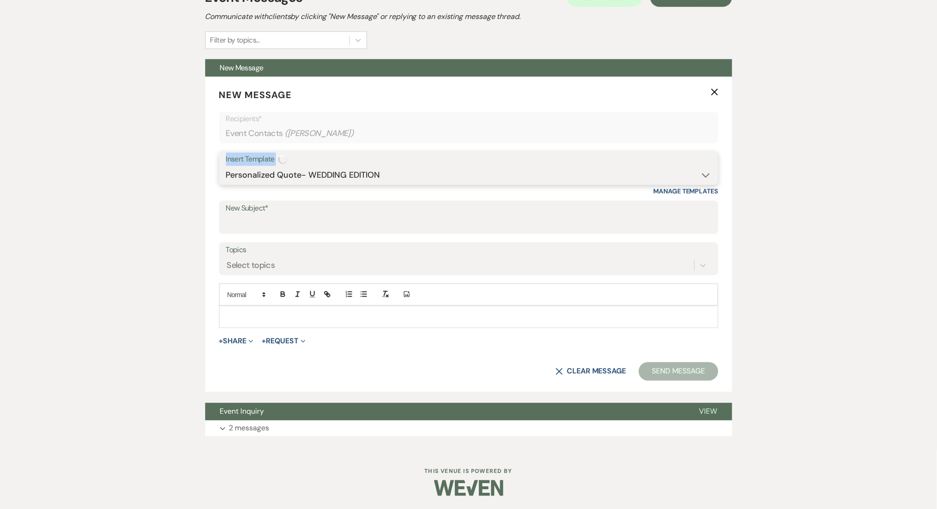
type input "Wedding Venue Quote- [GEOGRAPHIC_DATA]"
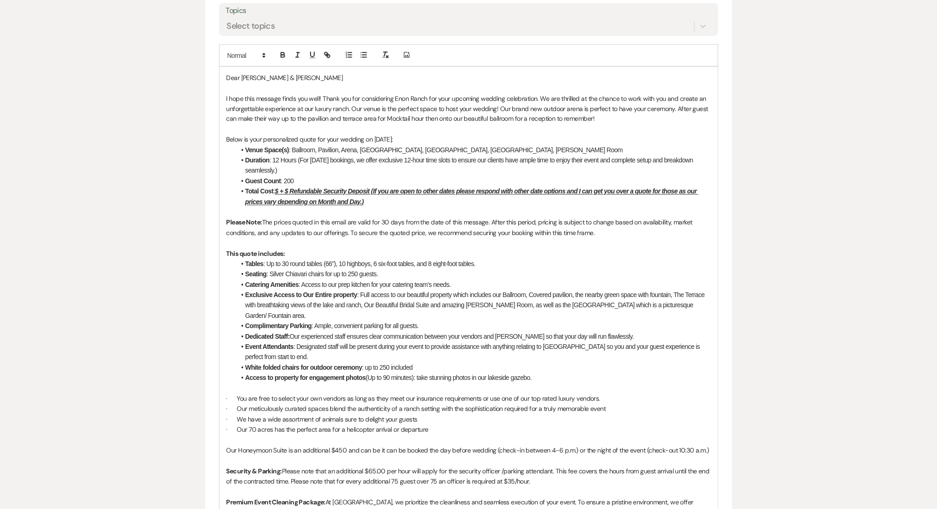
scroll to position [593, 0]
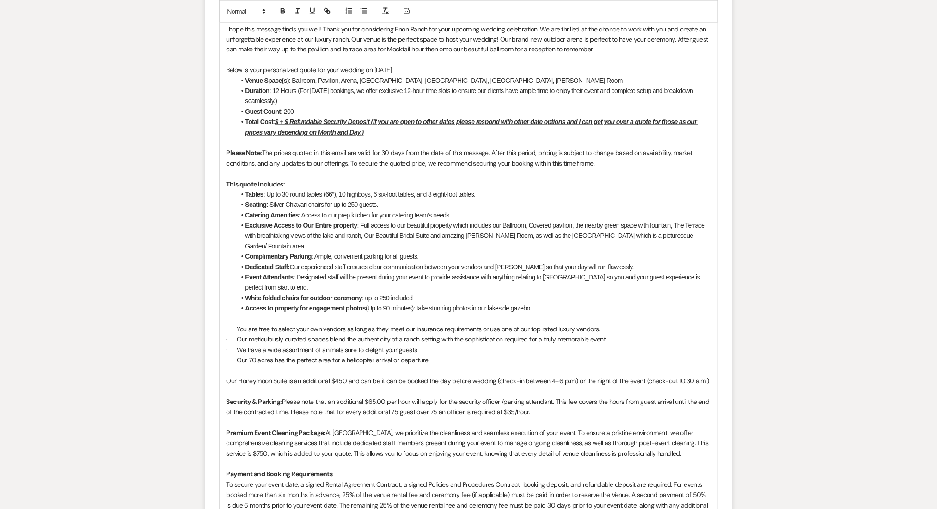
click at [363, 376] on p "Our Honeymoon Suite is an additional $450 and can be it can be booked the day b…" at bounding box center [469, 381] width 485 height 10
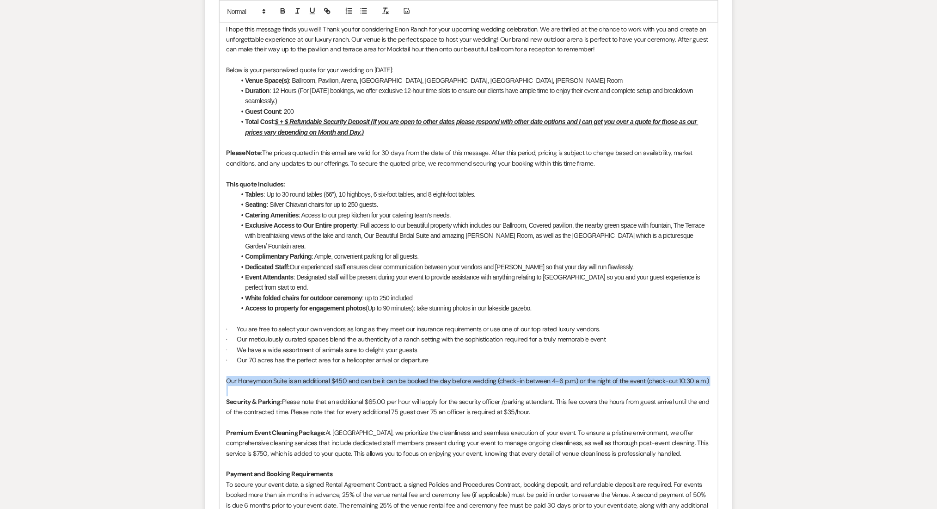
click at [363, 376] on p "Our Honeymoon Suite is an additional $450 and can be it can be booked the day b…" at bounding box center [469, 381] width 485 height 10
copy p "Our Honeymoon Suite is an additional $450 and can be it can be booked the day b…"
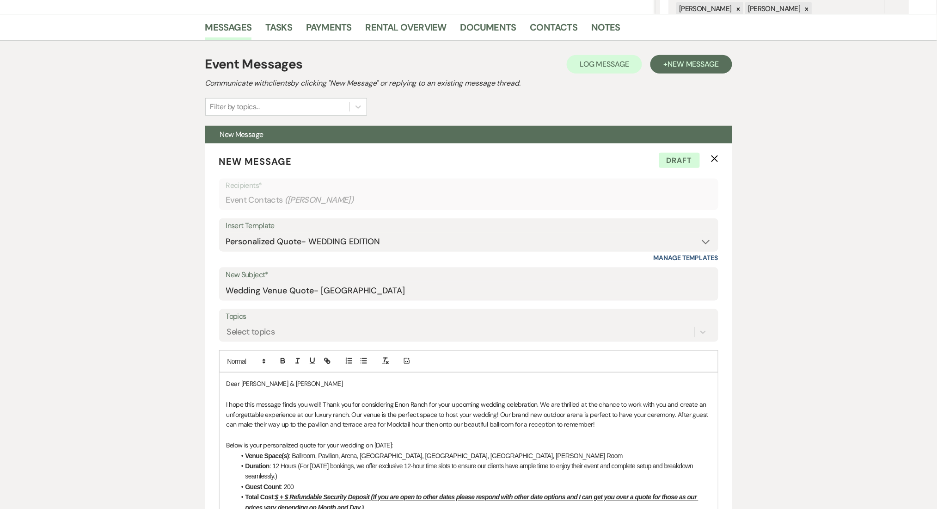
scroll to position [246, 0]
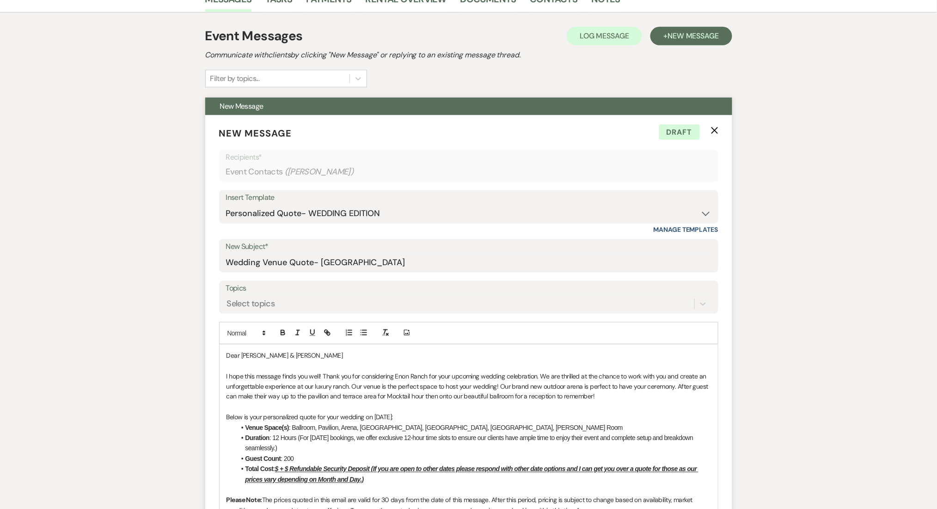
click at [714, 130] on use "button" at bounding box center [714, 130] width 7 height 7
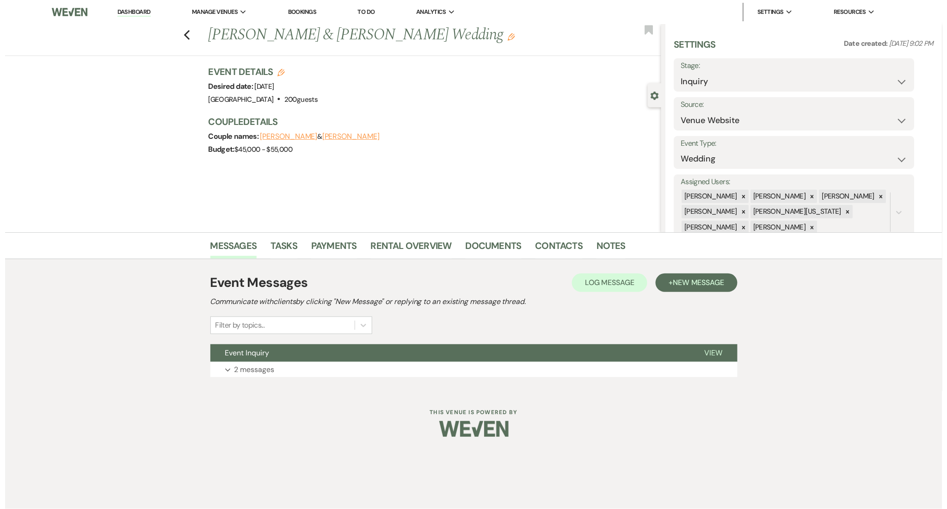
scroll to position [0, 0]
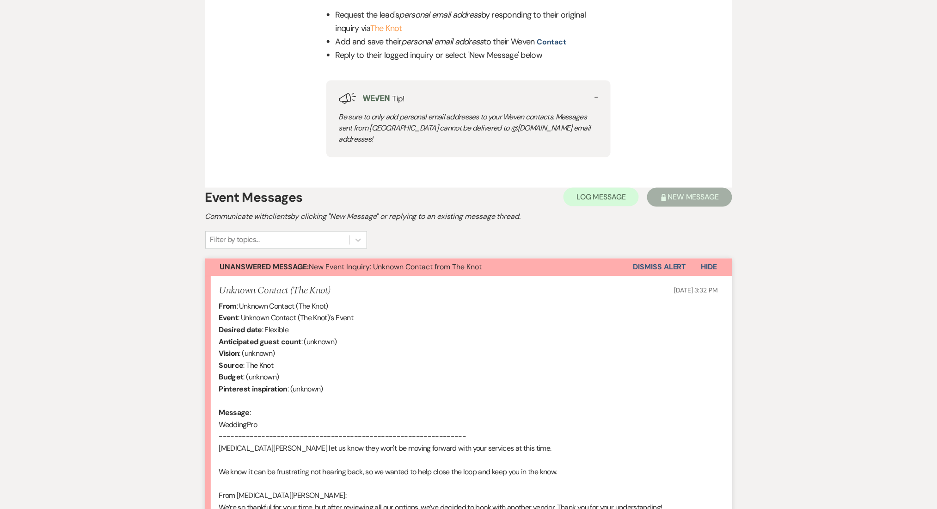
scroll to position [606, 0]
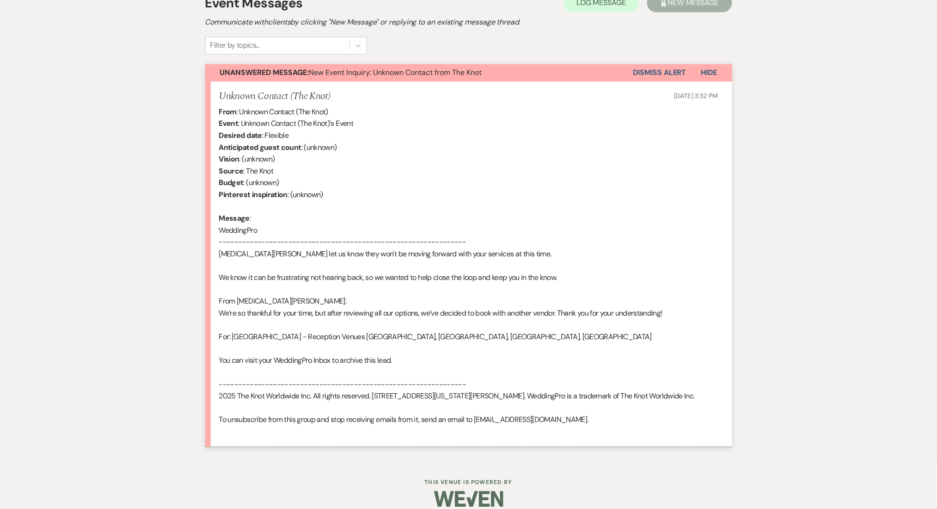
click at [646, 64] on button "Dismiss Alert" at bounding box center [660, 73] width 53 height 18
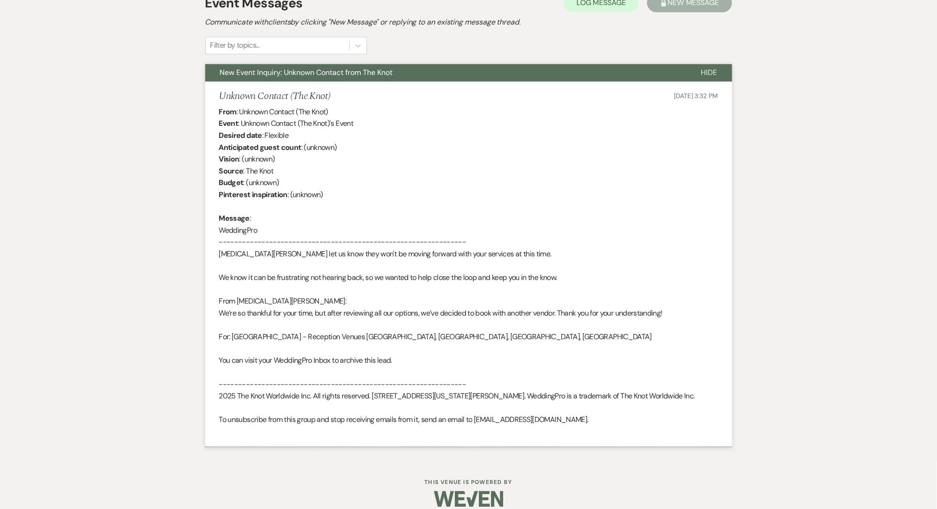
scroll to position [421, 0]
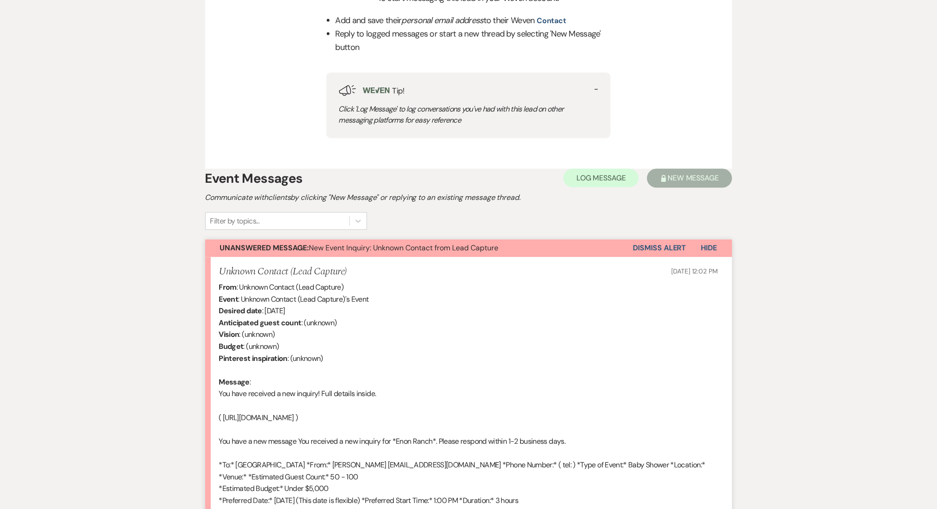
scroll to position [331, 0]
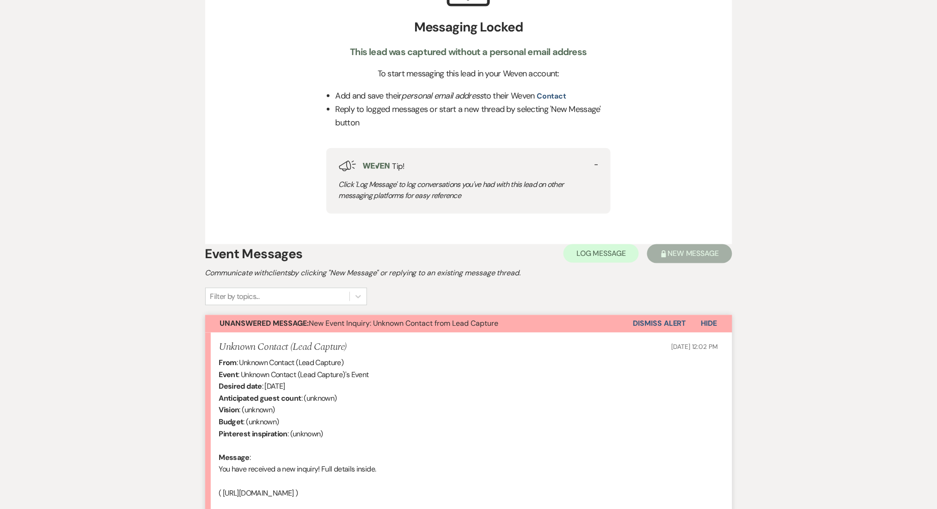
click at [648, 327] on button "Dismiss Alert" at bounding box center [660, 324] width 53 height 18
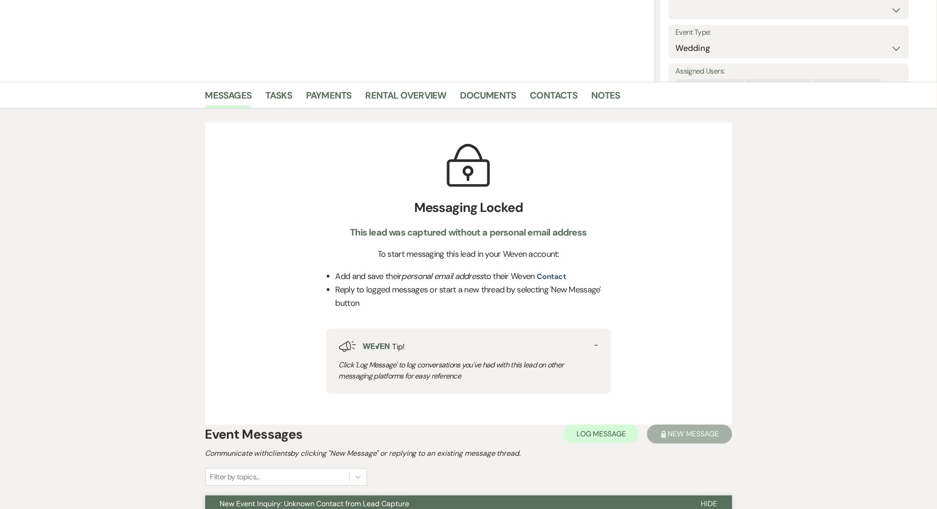
scroll to position [0, 0]
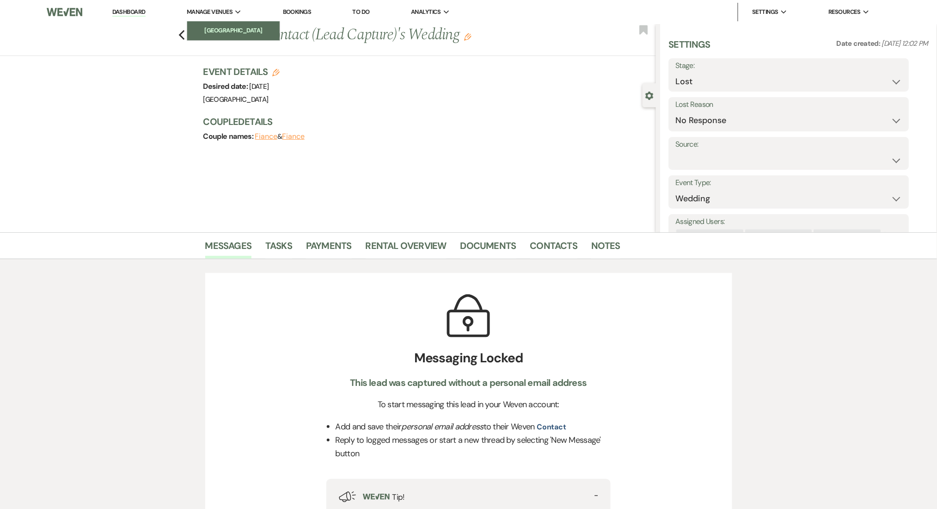
click at [214, 36] on link "[GEOGRAPHIC_DATA]" at bounding box center [233, 30] width 92 height 18
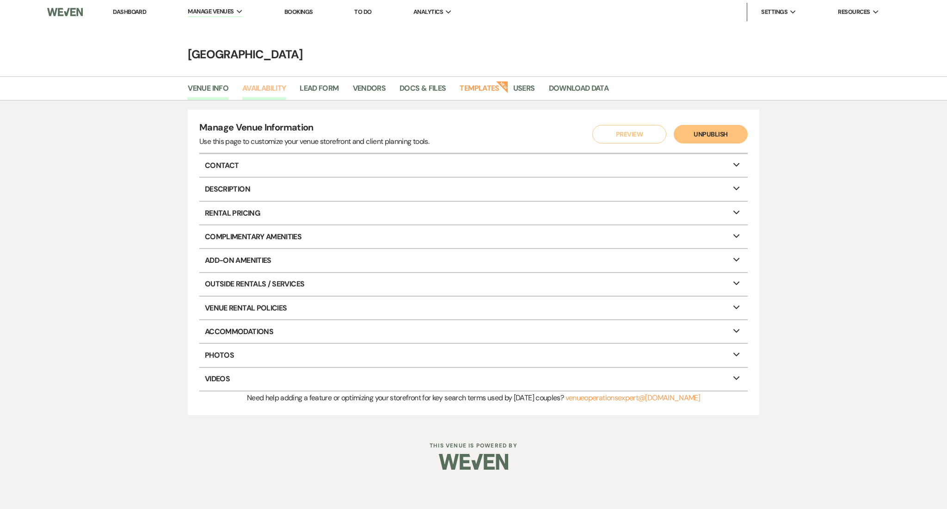
click at [269, 85] on link "Availability" at bounding box center [263, 91] width 43 height 18
select select "2"
select select "2026"
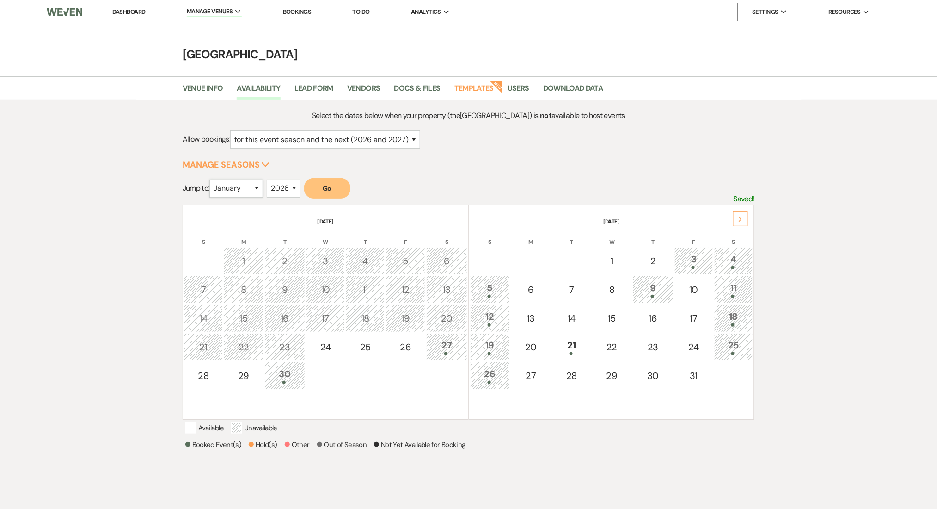
click at [241, 191] on select "January February March April May June July August September October November De…" at bounding box center [236, 188] width 54 height 18
click at [336, 178] on button "Go" at bounding box center [327, 188] width 46 height 20
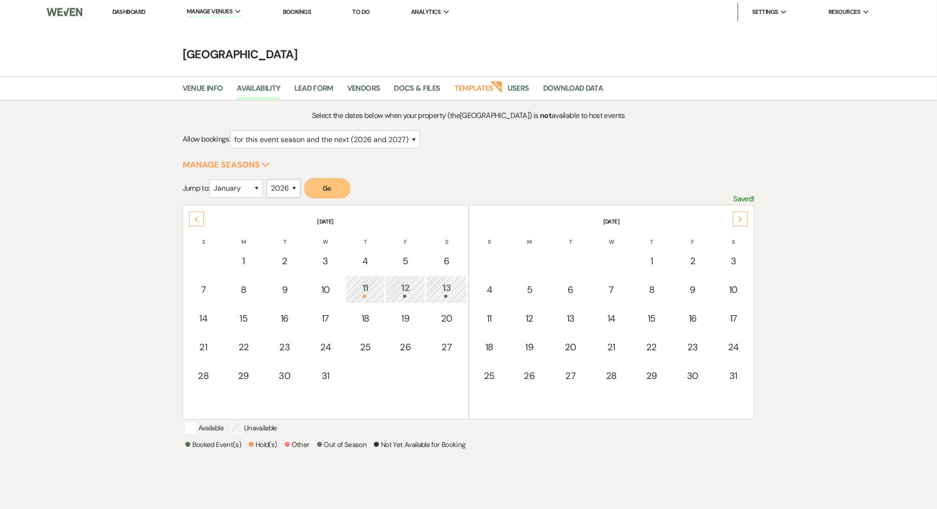
click at [289, 180] on select "2025 2026 2027 2028 2029" at bounding box center [284, 188] width 34 height 18
select select "2025"
click at [270, 179] on select "2025 2026 2027 2028 2029" at bounding box center [284, 188] width 34 height 18
click at [243, 184] on select "January February March April May June July August September October November De…" at bounding box center [236, 188] width 54 height 18
select select "10"
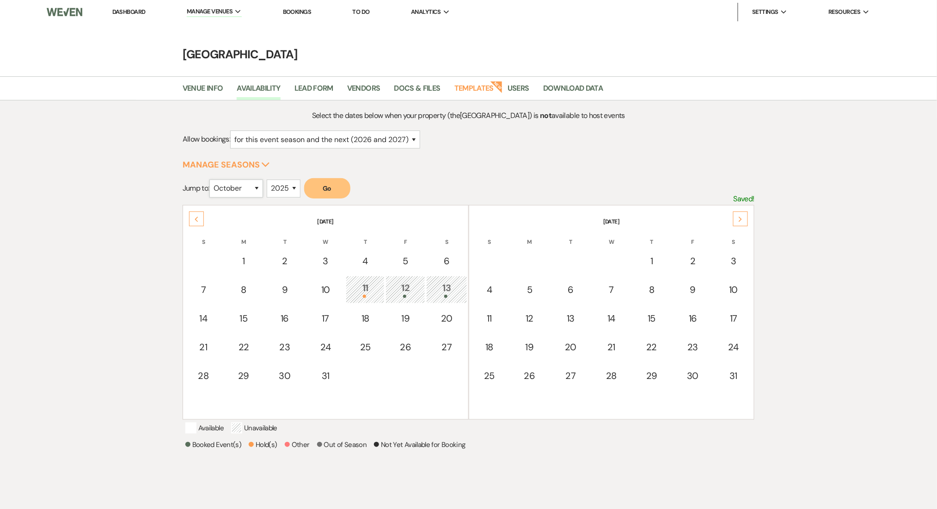
click at [212, 179] on select "January February March April May June July August September October November De…" at bounding box center [236, 188] width 54 height 18
click at [329, 179] on button "Go" at bounding box center [327, 188] width 46 height 20
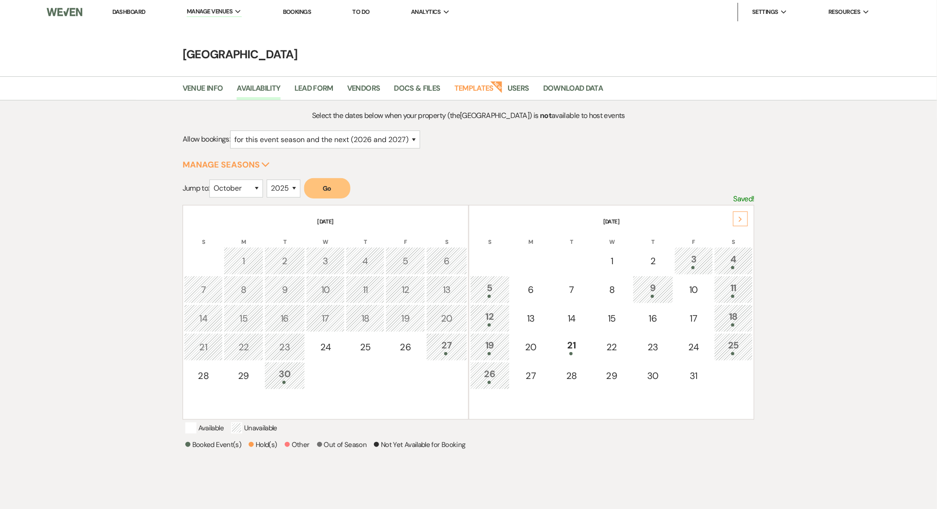
click at [501, 309] on div "12" at bounding box center [490, 317] width 30 height 17
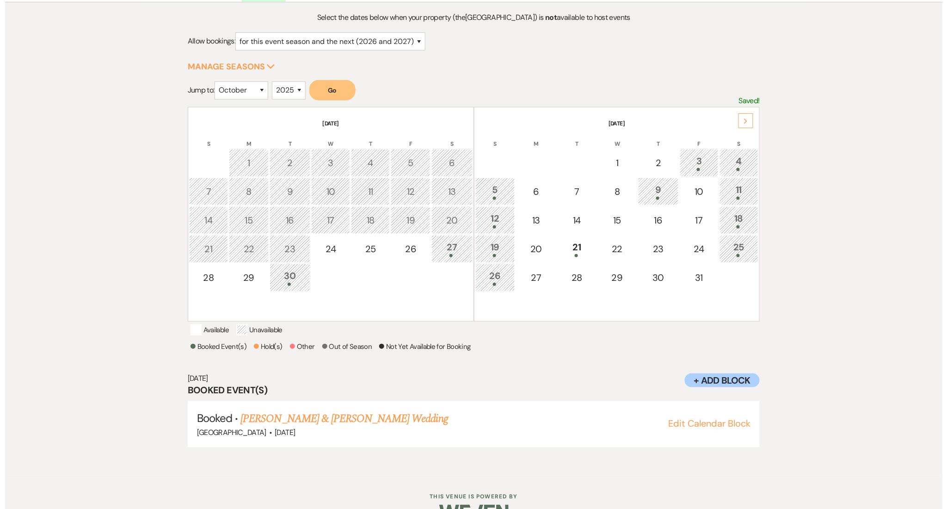
scroll to position [131, 0]
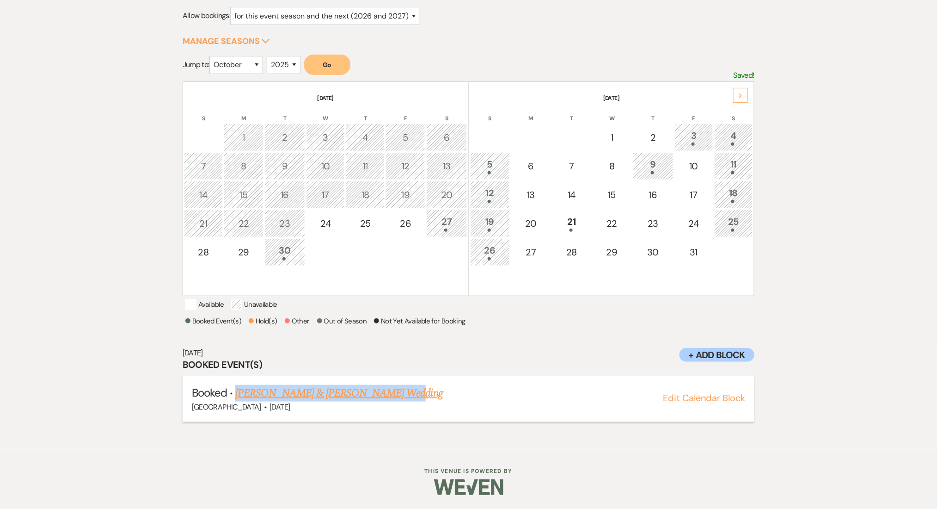
drag, startPoint x: 435, startPoint y: 394, endPoint x: 236, endPoint y: 391, distance: 199.3
click at [236, 391] on h5 "Booked · [PERSON_NAME] & [PERSON_NAME] Wedding" at bounding box center [469, 393] width 554 height 17
copy link "[PERSON_NAME] & [PERSON_NAME] Wedding"
click at [195, 425] on div "[DATE] Booked Event(s) Booked · [PERSON_NAME] & [PERSON_NAME] Wedding [GEOGRAPH…" at bounding box center [469, 385] width 572 height 92
click at [668, 393] on button "Edit Calendar Block" at bounding box center [704, 397] width 82 height 9
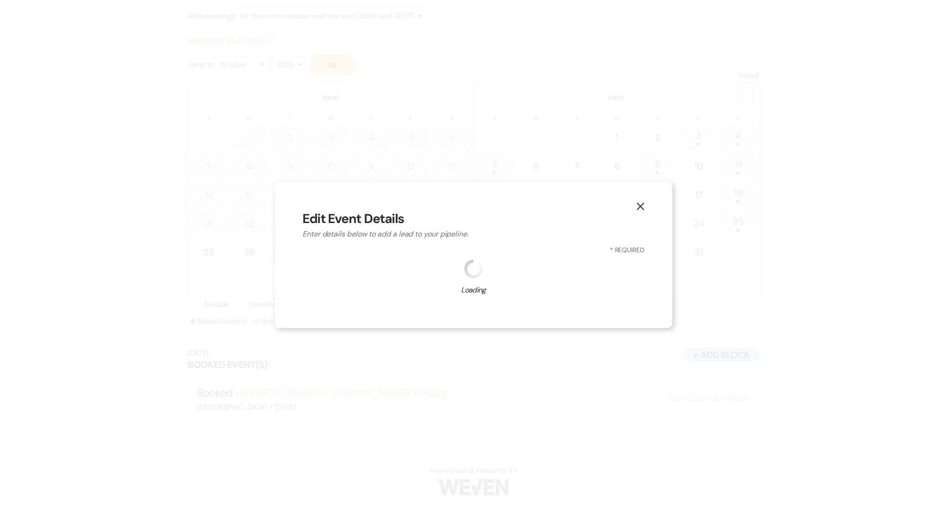
select select "637"
select select "false"
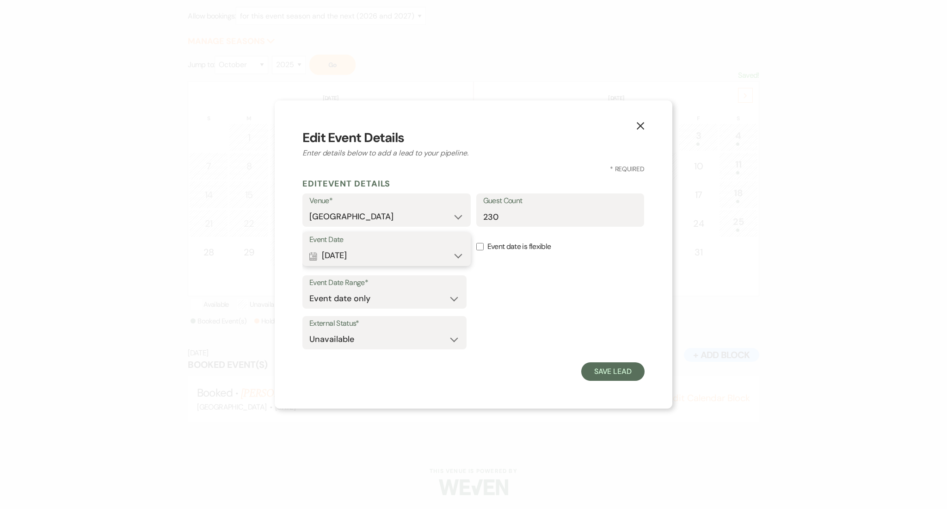
click at [375, 253] on button "Calendar Oct 12, 2025 Expand" at bounding box center [386, 255] width 154 height 18
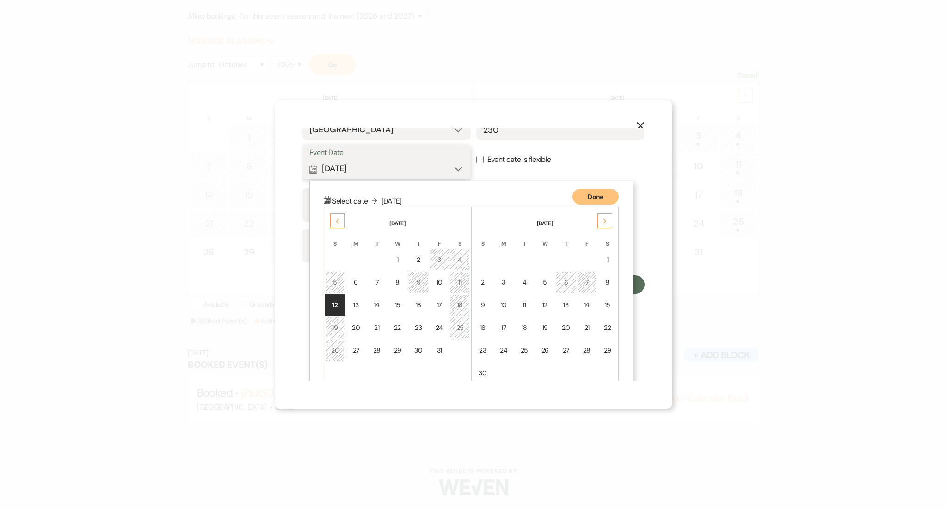
scroll to position [102, 0]
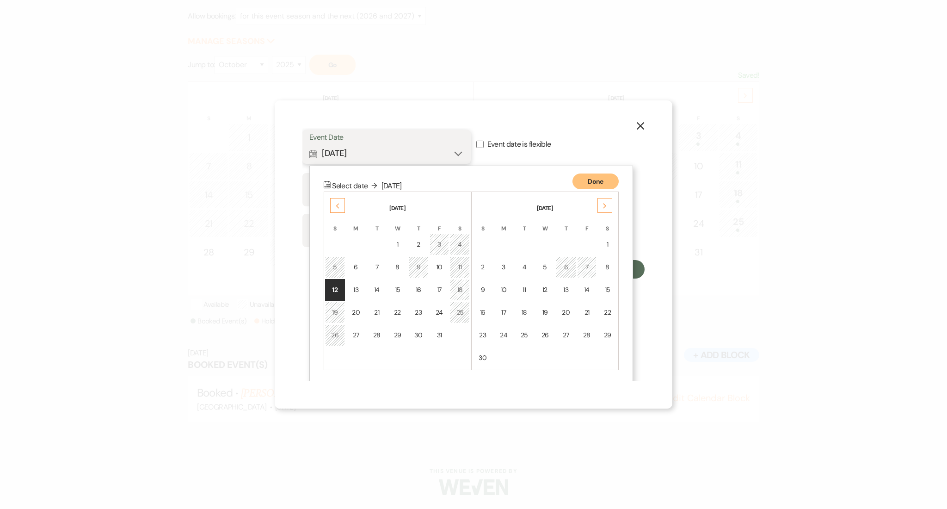
click at [600, 179] on button "Done" at bounding box center [596, 181] width 46 height 16
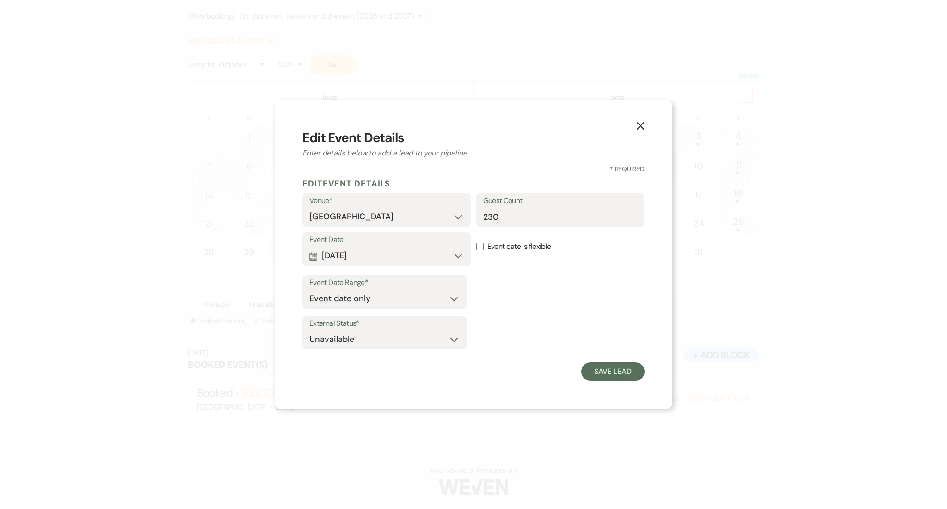
click at [641, 122] on icon "X" at bounding box center [640, 126] width 8 height 8
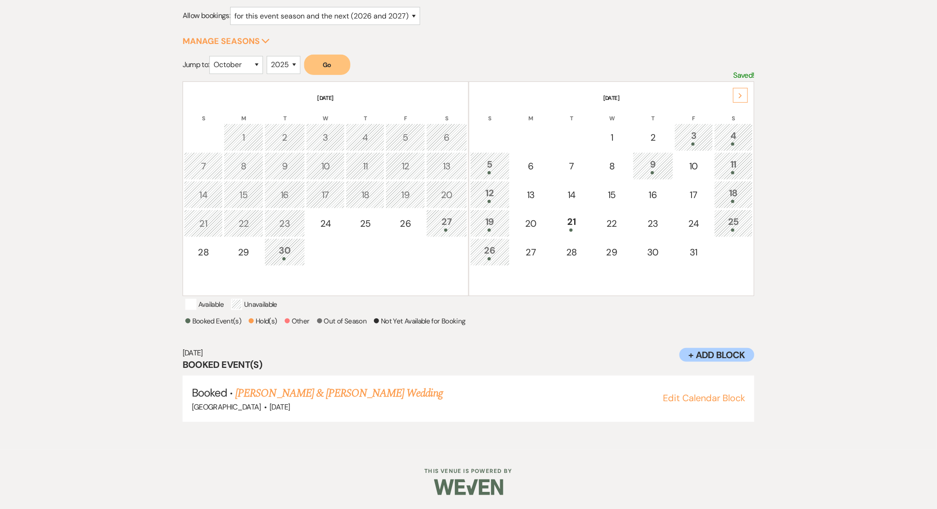
click at [626, 344] on div "Oct 12, 2025 Booked Event(s) Booked · Mohammad & Sarah Qashou's Wedding Enon Ra…" at bounding box center [469, 385] width 572 height 92
click at [670, 395] on button "Edit Calendar Block" at bounding box center [704, 397] width 82 height 9
select select "637"
select select "false"
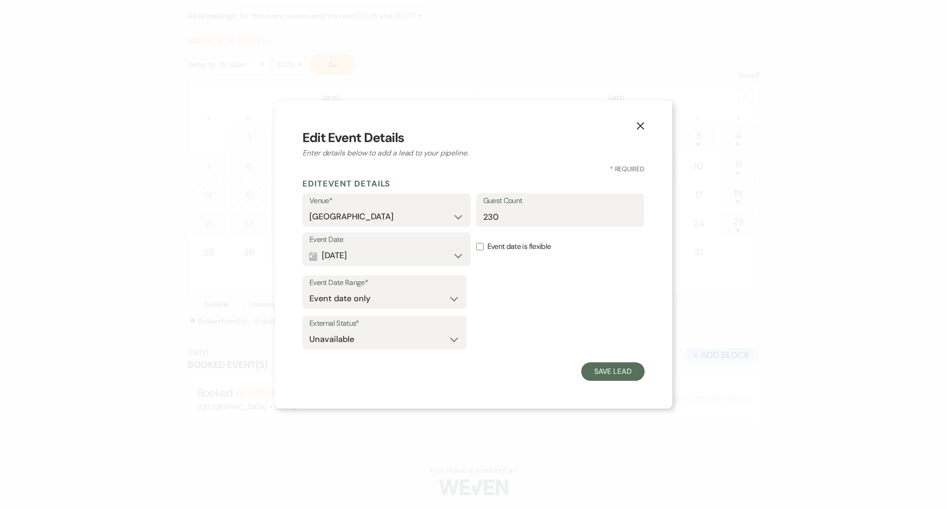
click at [640, 123] on icon "X" at bounding box center [640, 126] width 8 height 8
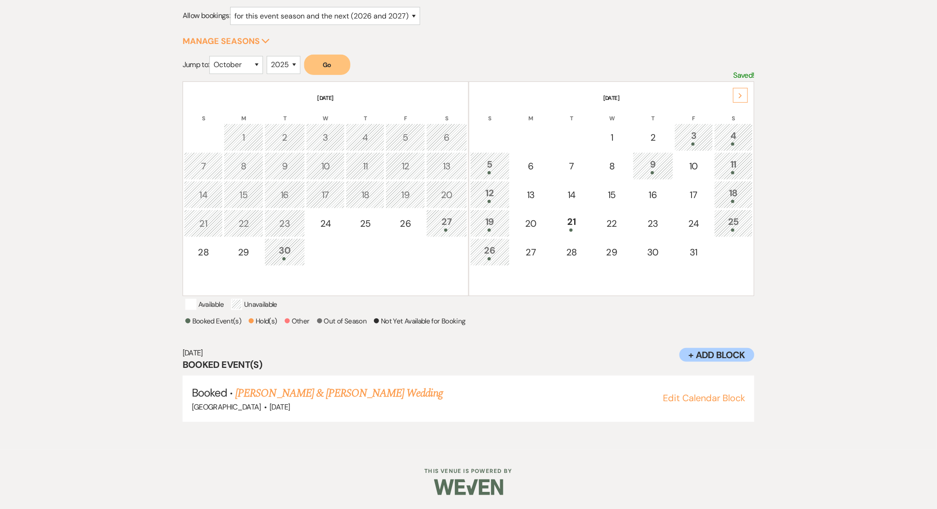
click at [828, 306] on div "Select the dates below when your property (the Enon Ranch ) is not available to…" at bounding box center [468, 213] width 937 height 473
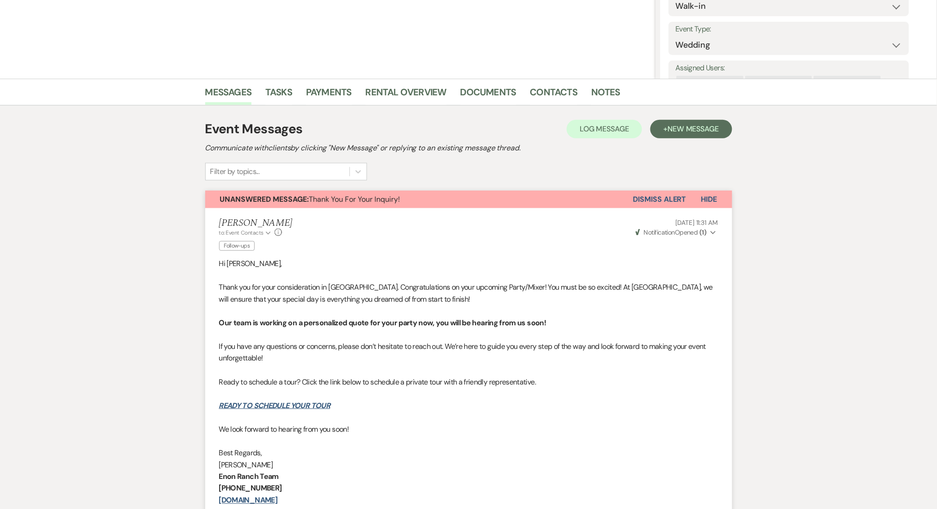
scroll to position [48, 0]
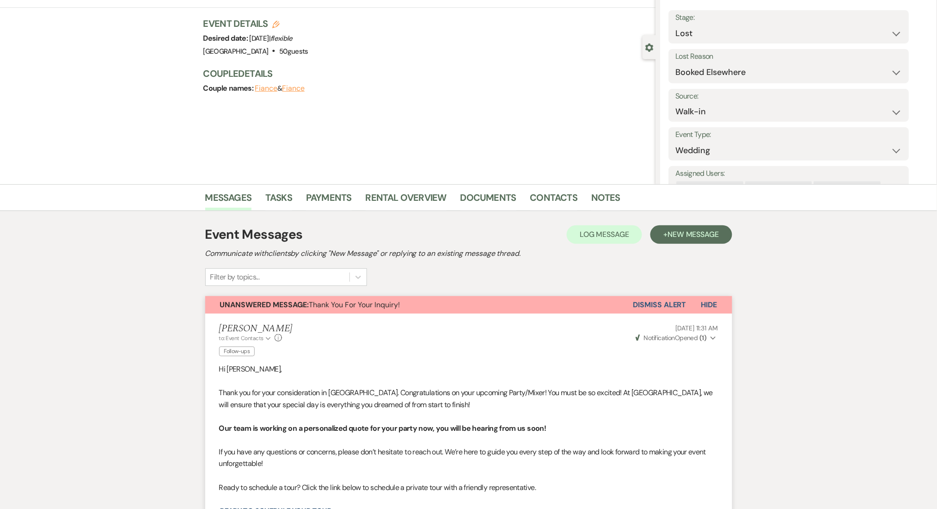
click at [652, 299] on button "Dismiss Alert" at bounding box center [660, 305] width 53 height 18
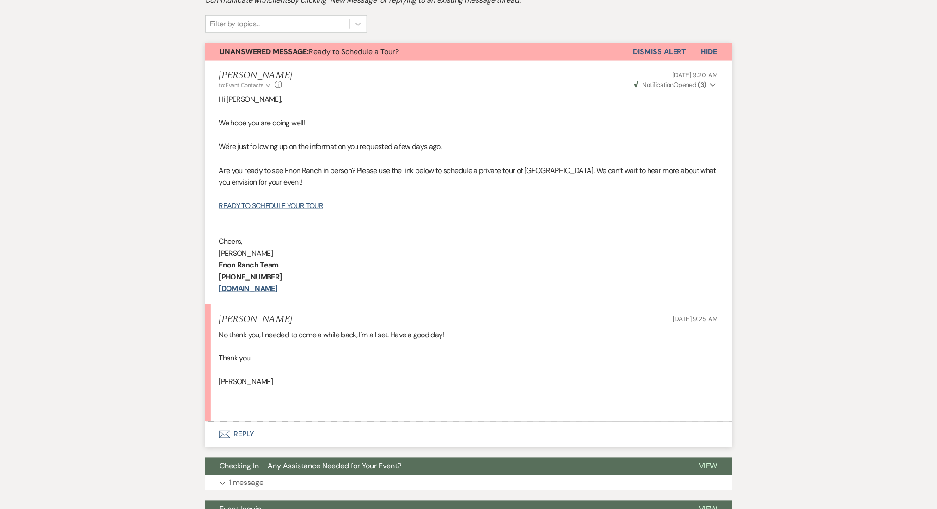
scroll to position [308, 0]
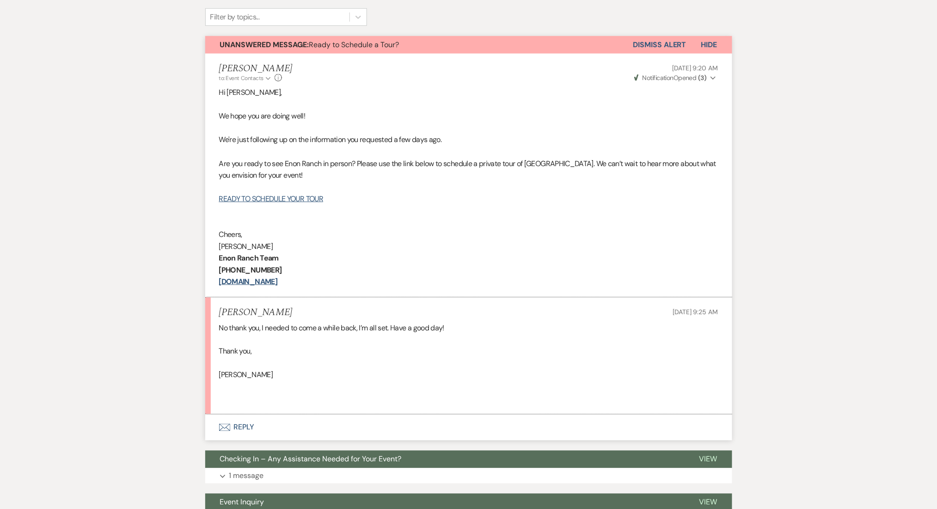
click at [659, 44] on button "Dismiss Alert" at bounding box center [660, 45] width 53 height 18
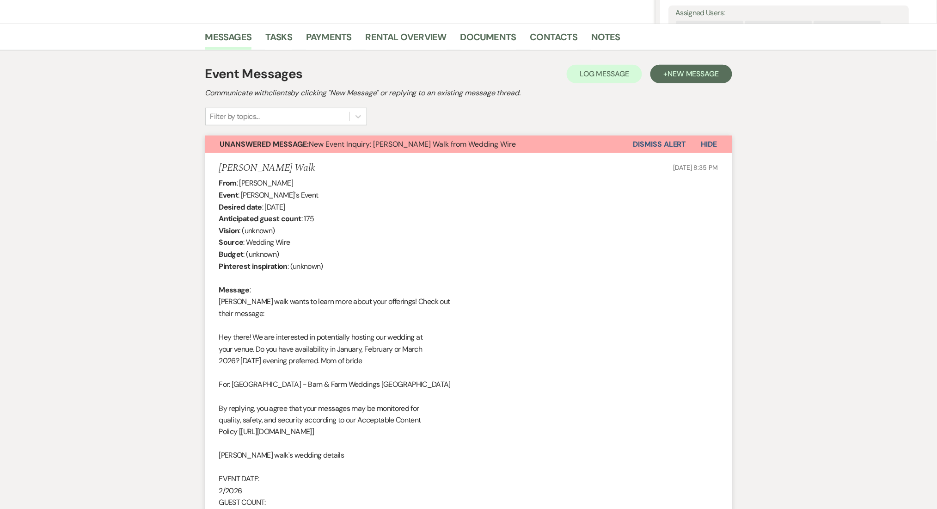
scroll to position [131, 0]
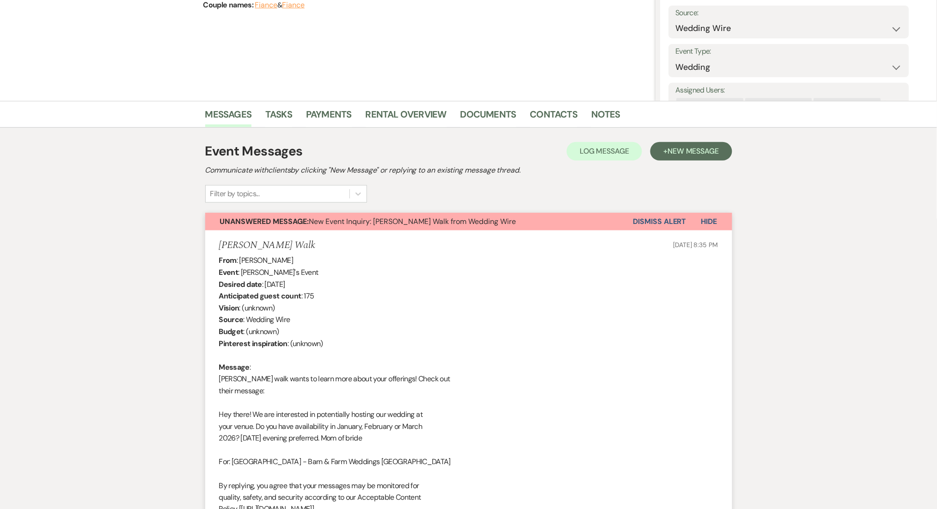
click at [662, 216] on button "Dismiss Alert" at bounding box center [660, 222] width 53 height 18
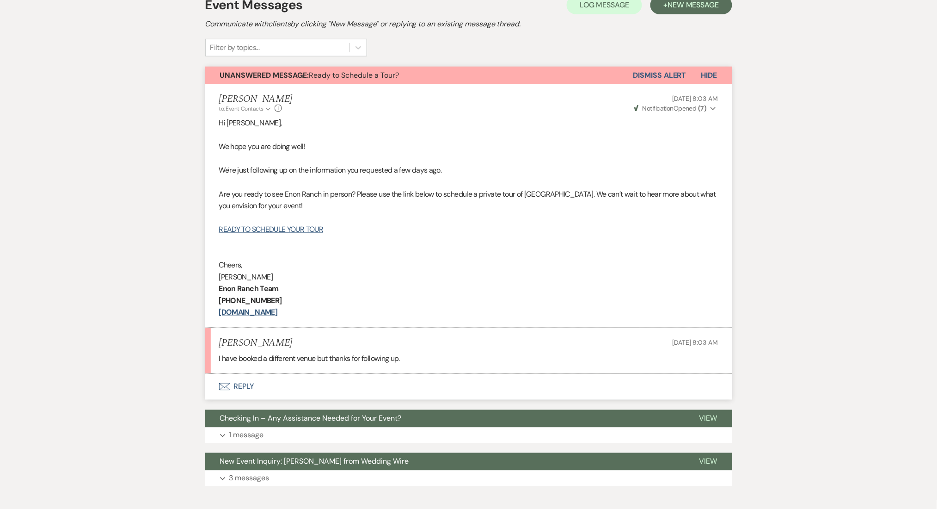
scroll to position [308, 0]
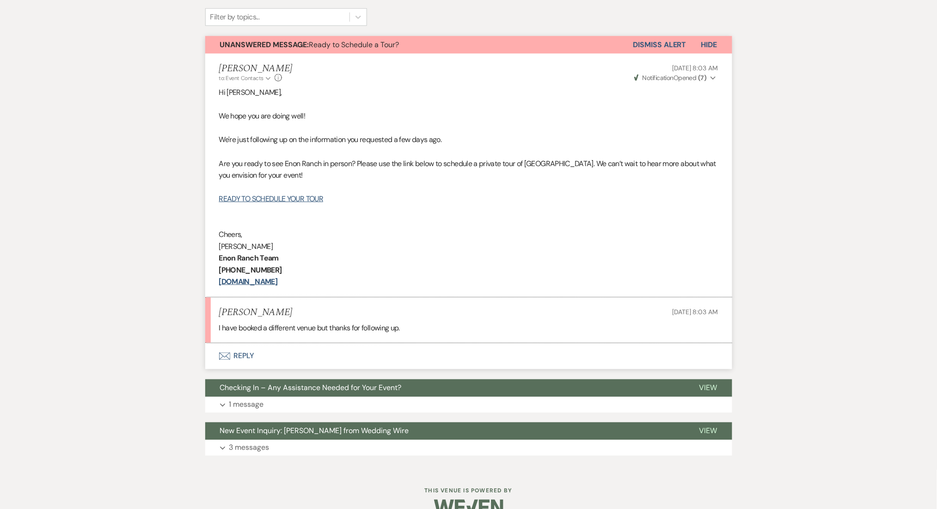
drag, startPoint x: 659, startPoint y: 46, endPoint x: 654, endPoint y: 43, distance: 5.4
click at [659, 46] on button "Dismiss Alert" at bounding box center [660, 45] width 53 height 18
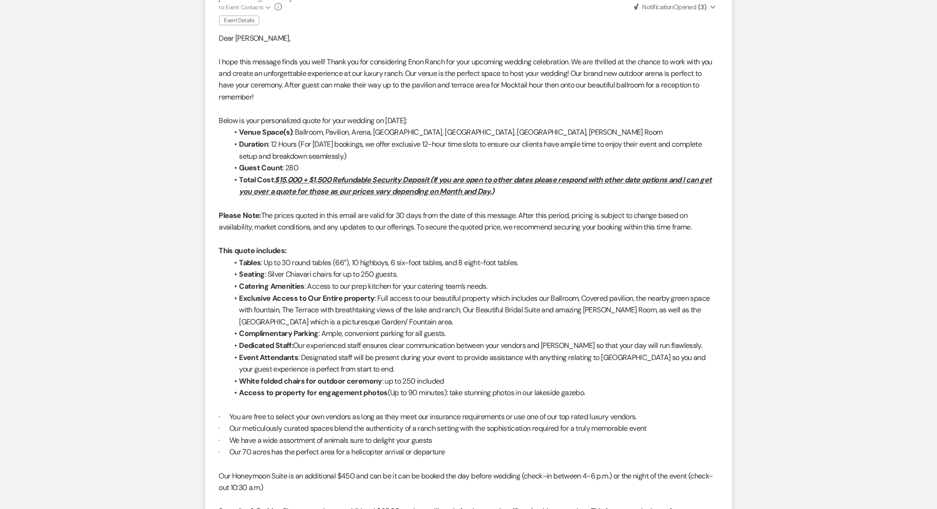
scroll to position [246, 0]
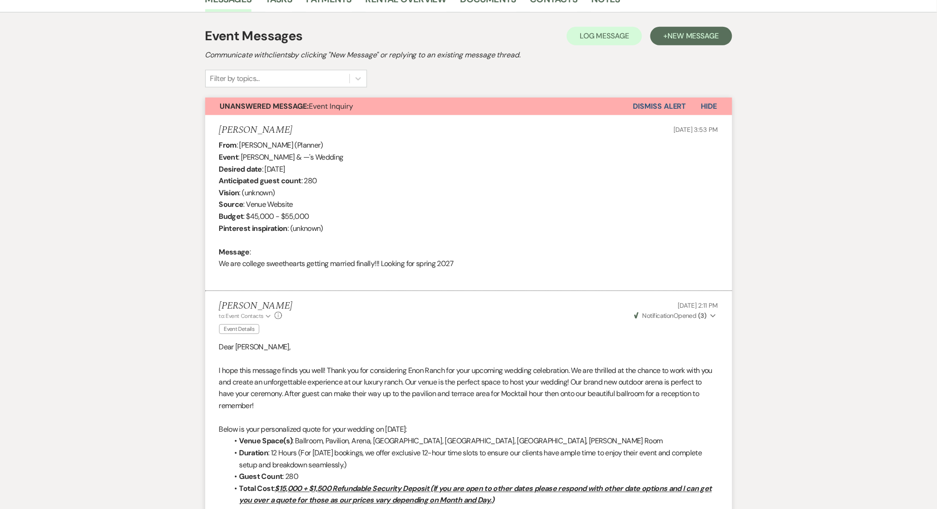
click at [650, 104] on button "Dismiss Alert" at bounding box center [660, 107] width 53 height 18
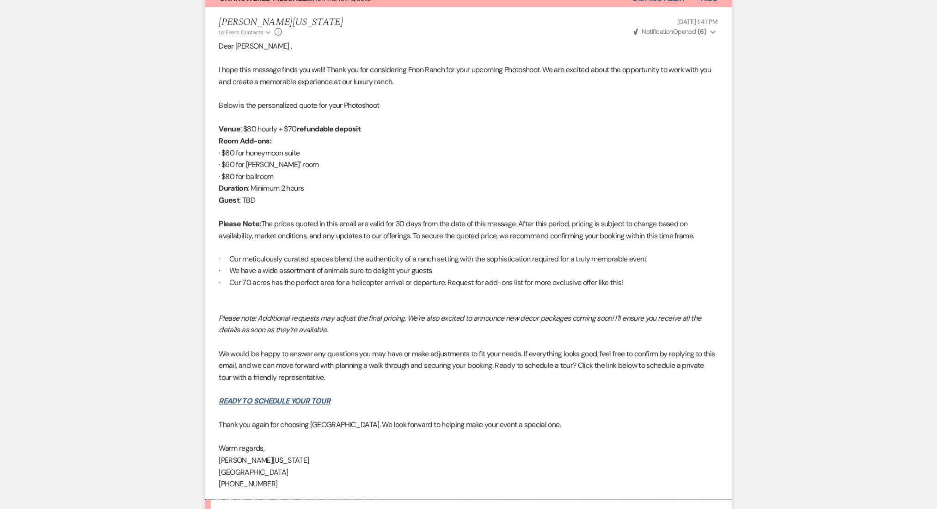
scroll to position [348, 0]
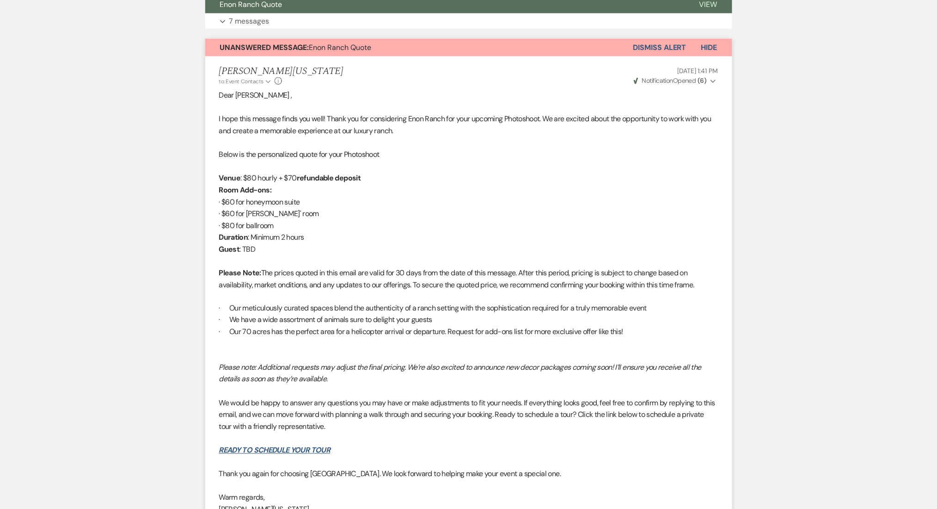
click at [659, 46] on button "Dismiss Alert" at bounding box center [660, 48] width 53 height 18
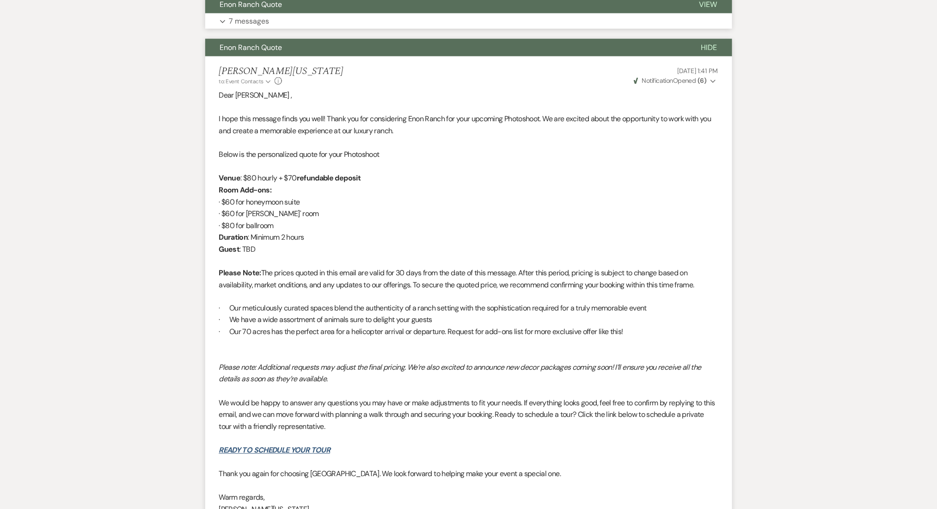
click at [536, 25] on button "Expand 7 messages" at bounding box center [468, 21] width 527 height 16
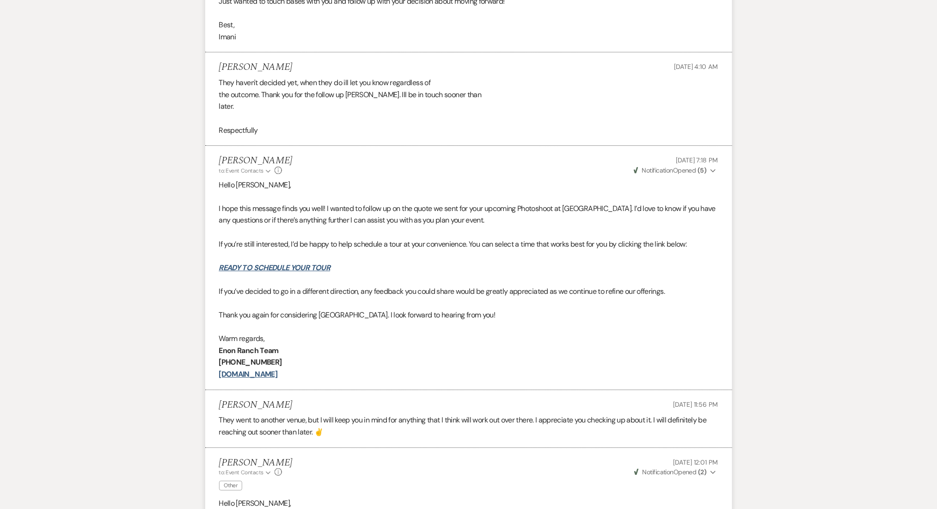
scroll to position [965, 0]
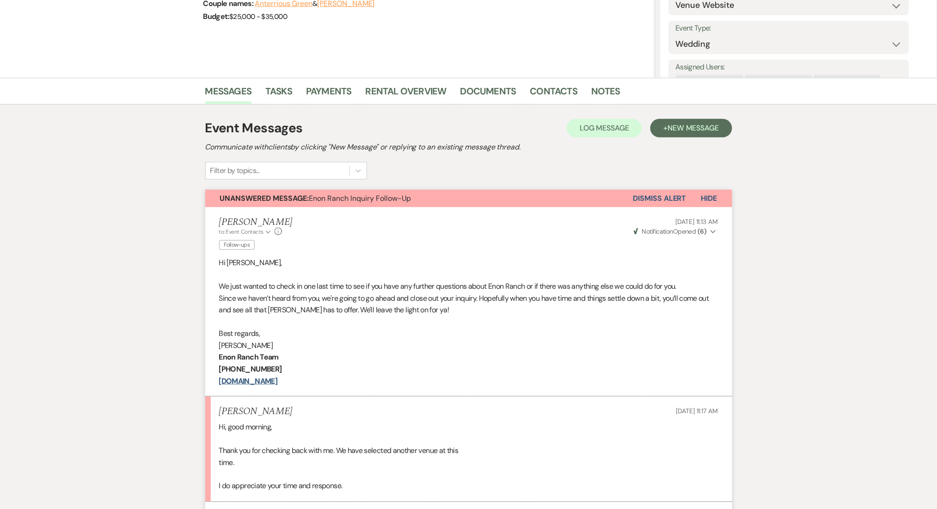
scroll to position [308, 0]
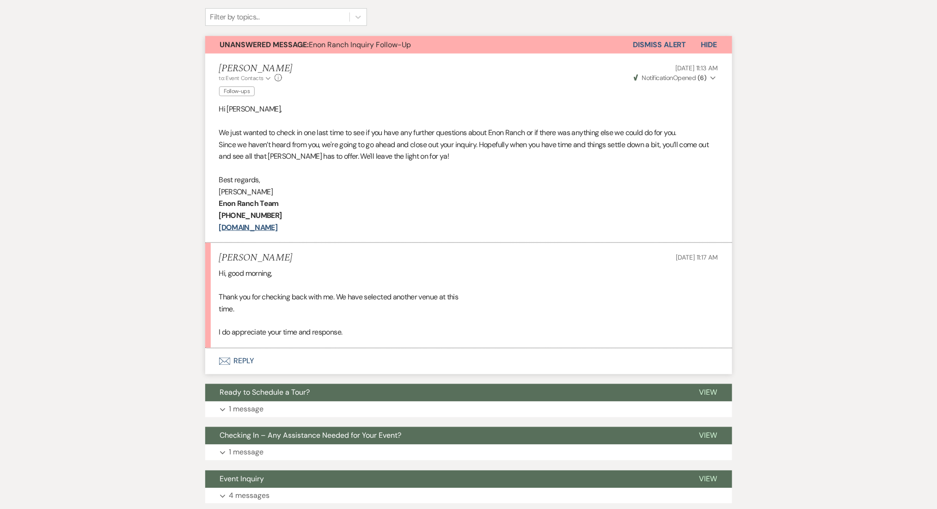
click at [649, 41] on button "Dismiss Alert" at bounding box center [660, 45] width 53 height 18
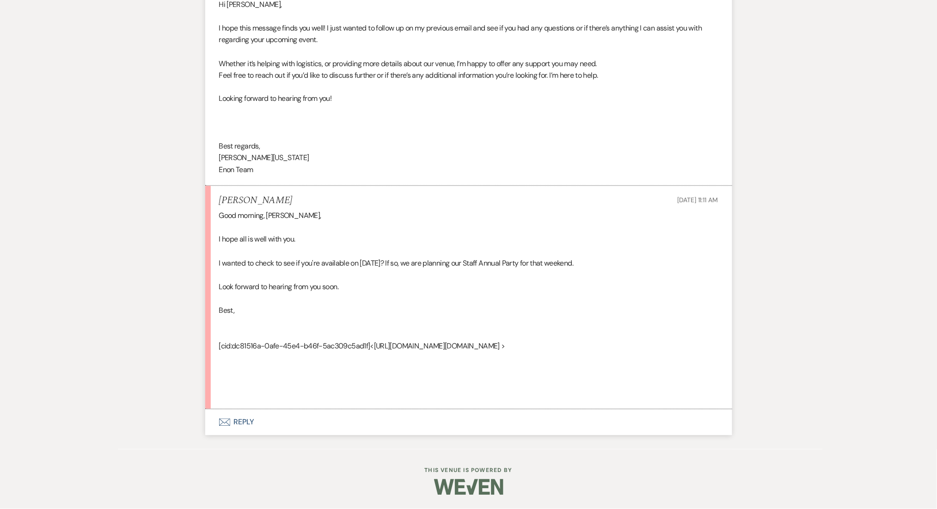
scroll to position [1868, 0]
click at [262, 421] on button "Envelope Reply" at bounding box center [468, 422] width 527 height 26
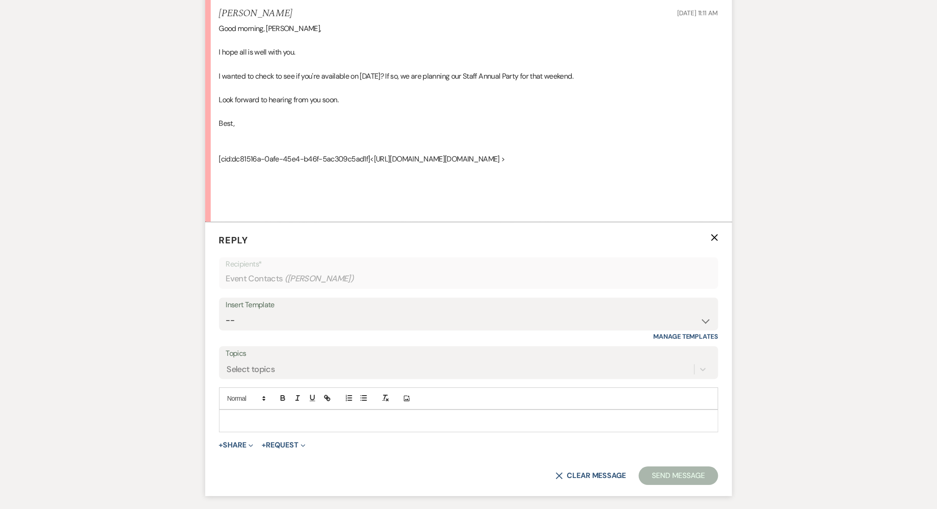
scroll to position [2127, 0]
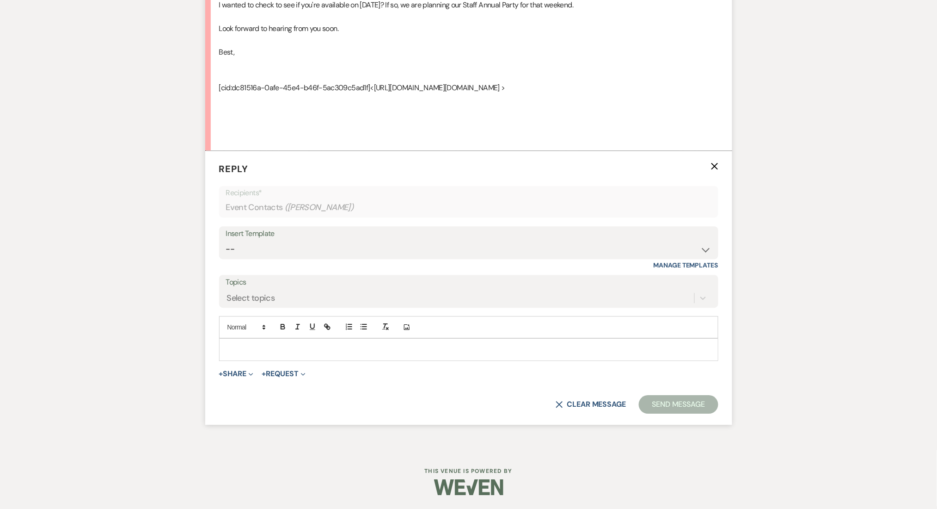
click at [261, 357] on div at bounding box center [469, 349] width 499 height 21
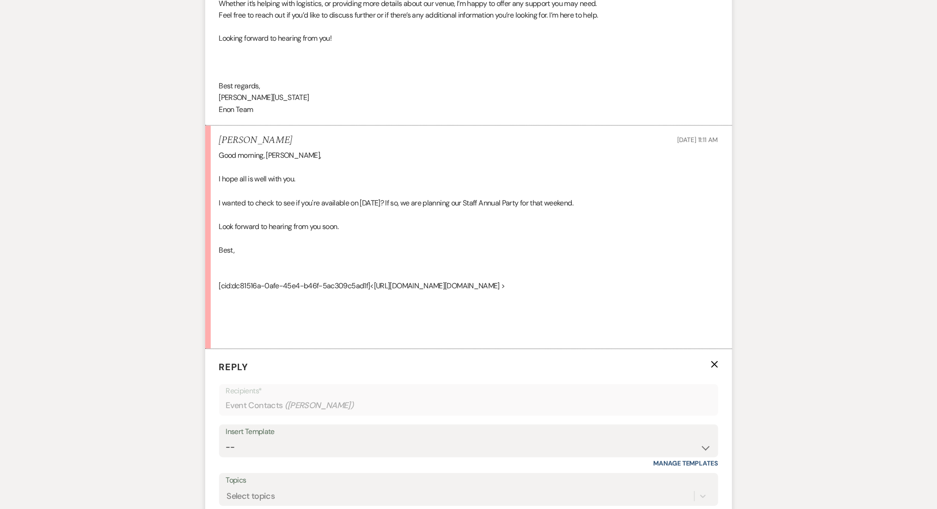
scroll to position [1881, 0]
drag, startPoint x: 239, startPoint y: 168, endPoint x: 218, endPoint y: 168, distance: 20.8
click at [218, 168] on li "Shatavia Scott Sep 17, 2025, 11:11 AM Good morning, Louisa, I hope all is well …" at bounding box center [468, 237] width 527 height 223
copy h5 "Shatavia"
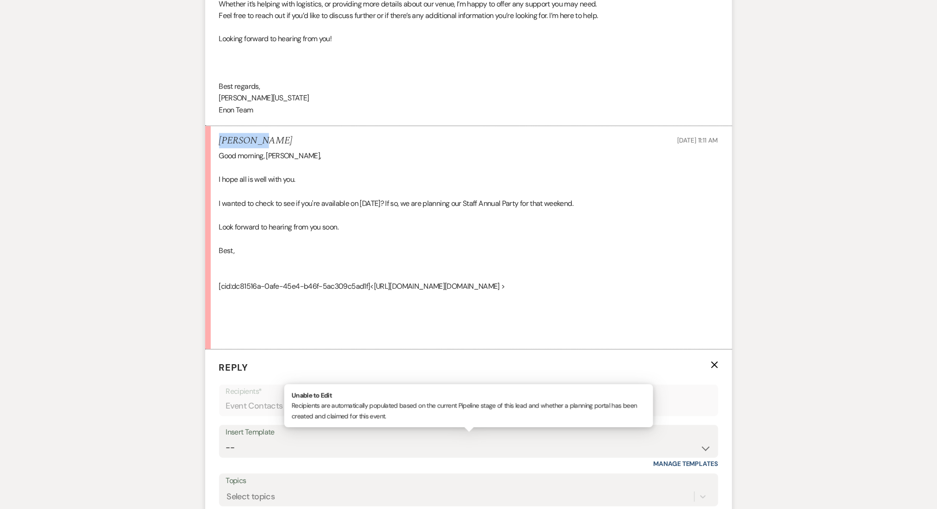
scroll to position [2127, 0]
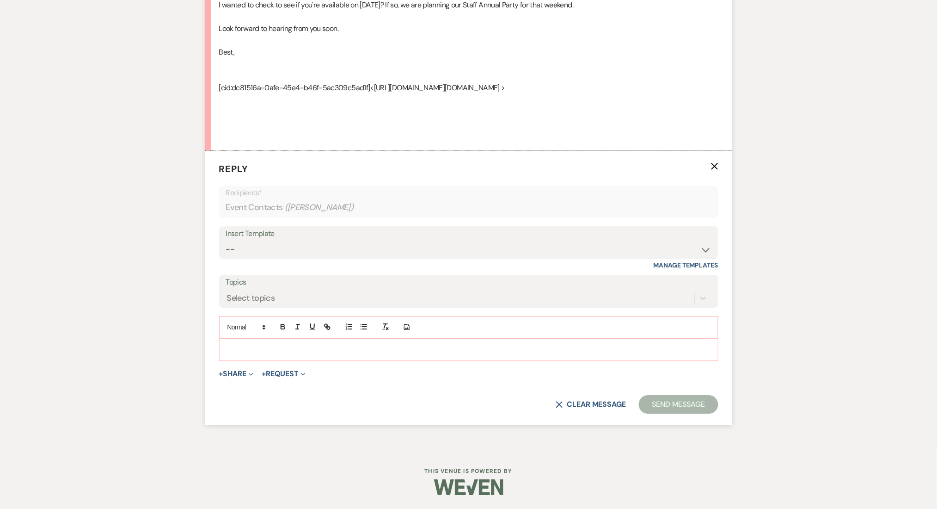
click at [289, 338] on div "Add Photo" at bounding box center [468, 327] width 499 height 22
click at [288, 346] on p at bounding box center [469, 349] width 485 height 10
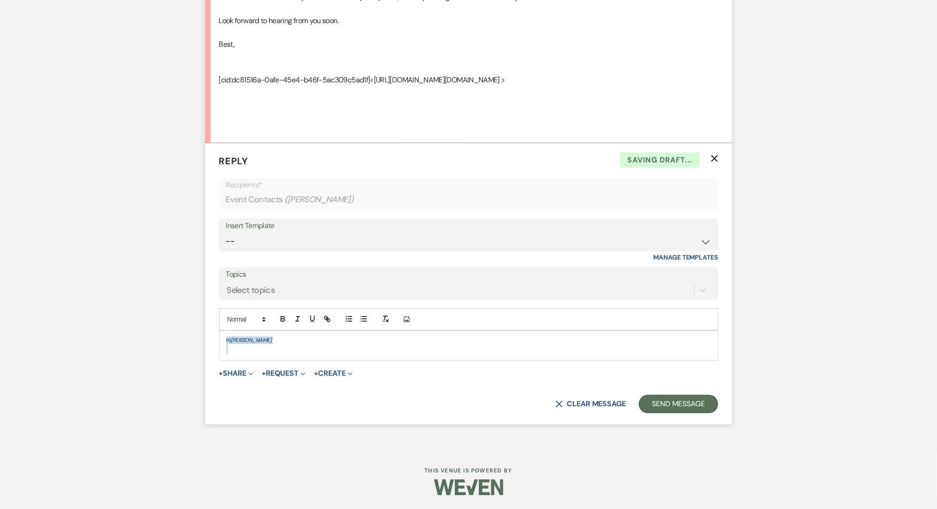
drag, startPoint x: 234, startPoint y: 365, endPoint x: 214, endPoint y: 335, distance: 35.9
click at [214, 335] on form "Reply X Saving draft... Recipients* Event Contacts ( Shatavia Scott ) Insert Te…" at bounding box center [468, 283] width 527 height 281
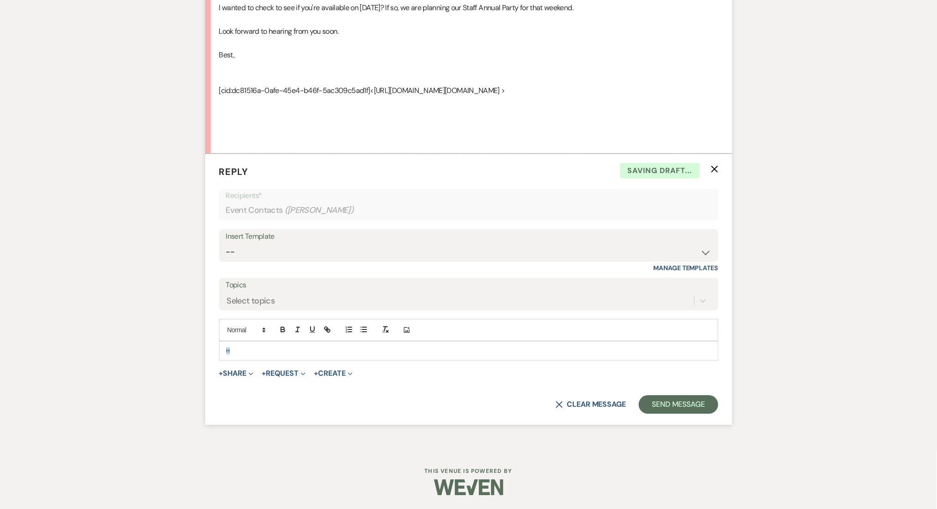
scroll to position [2124, 0]
click at [715, 169] on icon "X" at bounding box center [714, 168] width 7 height 7
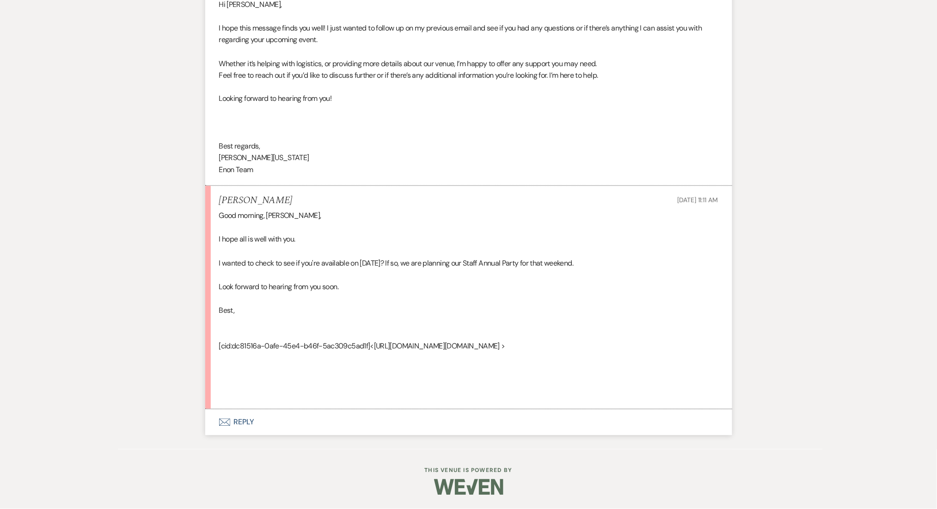
click at [247, 418] on button "Envelope Reply" at bounding box center [468, 422] width 527 height 26
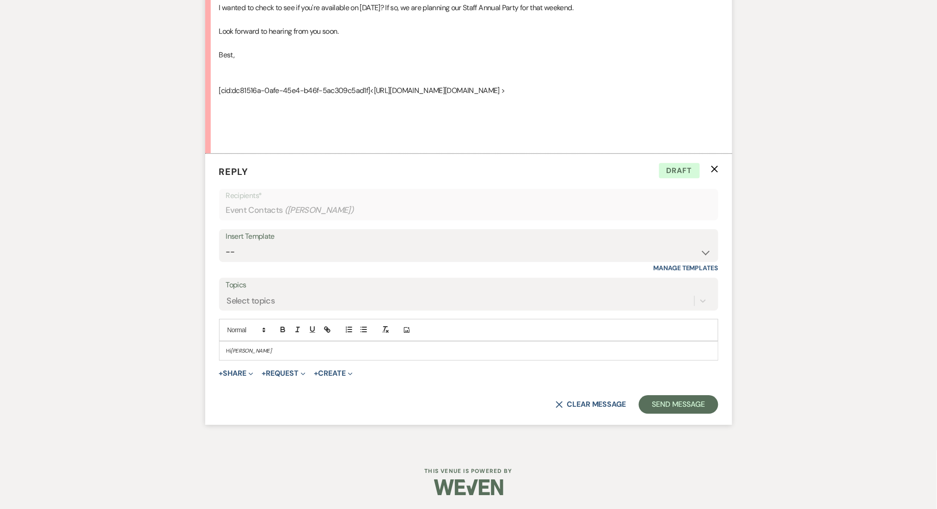
scroll to position [2124, 0]
drag, startPoint x: 300, startPoint y: 348, endPoint x: 97, endPoint y: 346, distance: 203.0
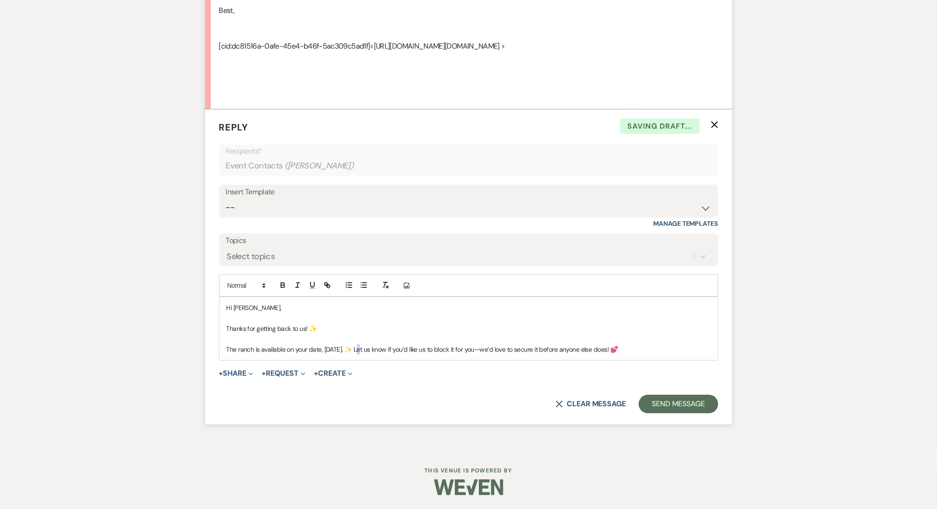
drag, startPoint x: 358, startPoint y: 392, endPoint x: 353, endPoint y: 392, distance: 5.1
click at [353, 354] on p "The ranch is available on your date, January 7. ✨ Let us know if you’d like us …" at bounding box center [469, 349] width 485 height 10
click at [324, 354] on p "The ranch is available on your date, January 7. Let us know if you’d like us to…" at bounding box center [469, 349] width 485 height 10
click at [350, 354] on p "The ranch is available on your date, January 7. Let us know if you’d like us to…" at bounding box center [469, 349] width 485 height 10
click at [661, 424] on form "Reply X Draft Recipients* Event Contacts ( Shatavia Scott ) Insert Template -- …" at bounding box center [468, 266] width 527 height 315
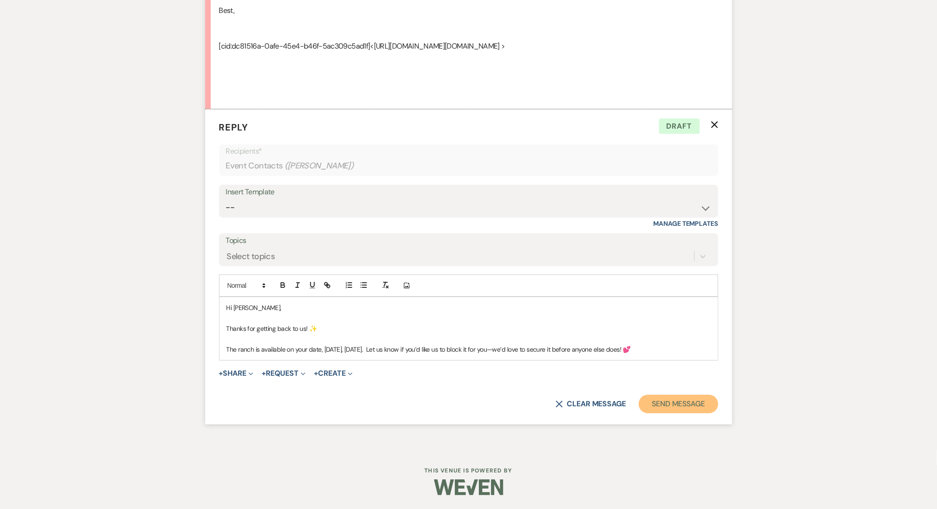
click at [661, 413] on button "Send Message" at bounding box center [678, 403] width 79 height 18
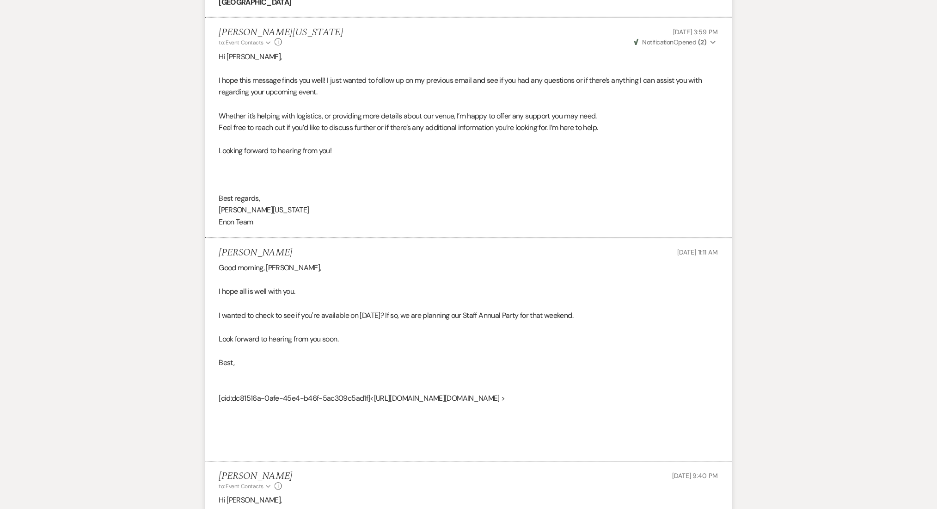
scroll to position [1804, 0]
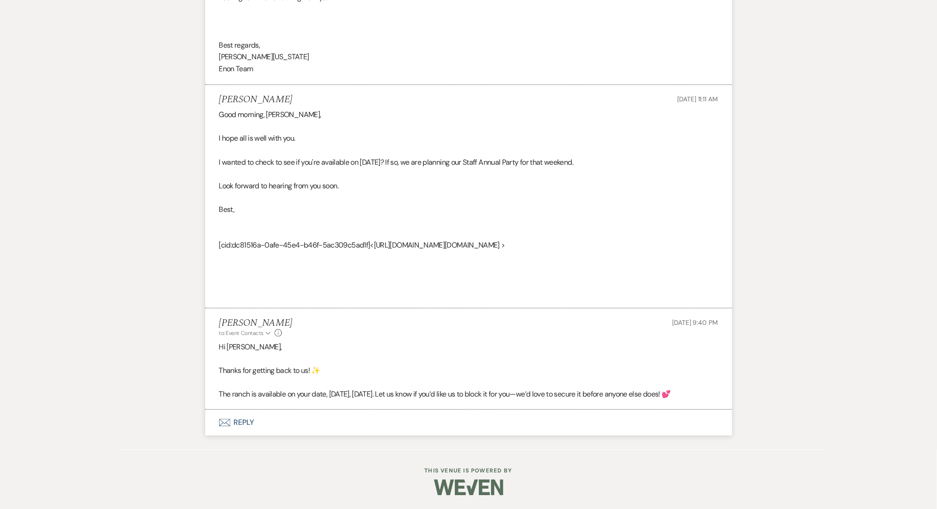
click at [239, 426] on button "Envelope Reply" at bounding box center [468, 422] width 527 height 26
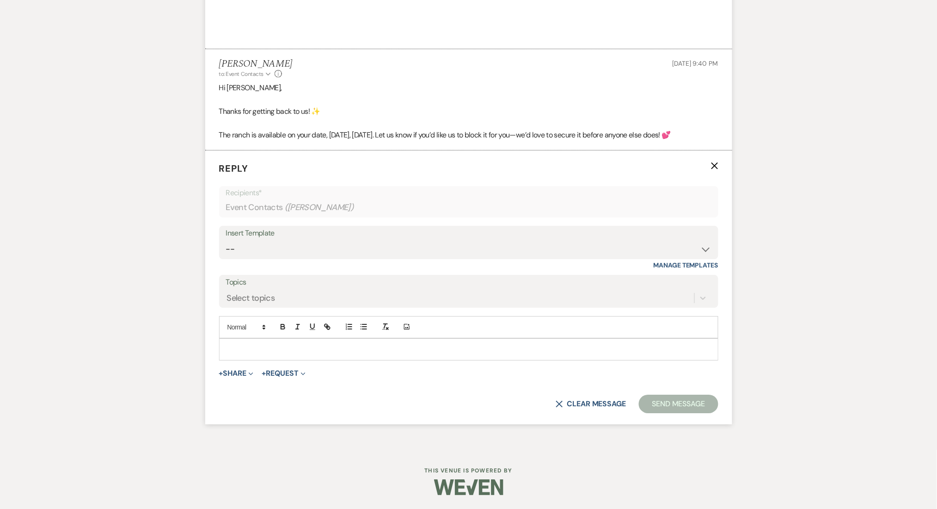
scroll to position [2229, 0]
click at [307, 352] on p at bounding box center [469, 349] width 485 height 10
click at [339, 352] on p "My apologies for the typo;: January 17, Saturday is available." at bounding box center [469, 349] width 485 height 10
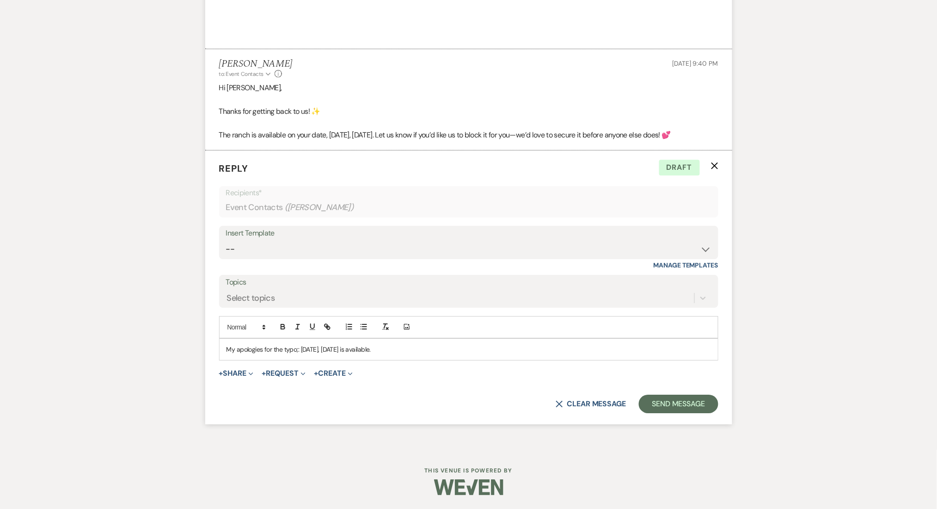
click at [298, 354] on p "My apologies for the typo;: January 17, Wednesday is available." at bounding box center [469, 349] width 485 height 10
click at [666, 413] on button "Send Message" at bounding box center [678, 403] width 79 height 18
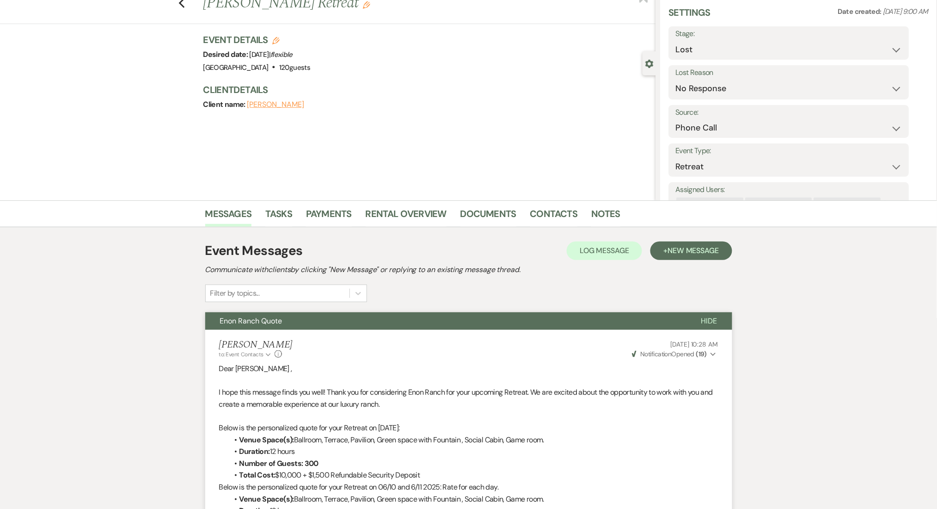
scroll to position [0, 0]
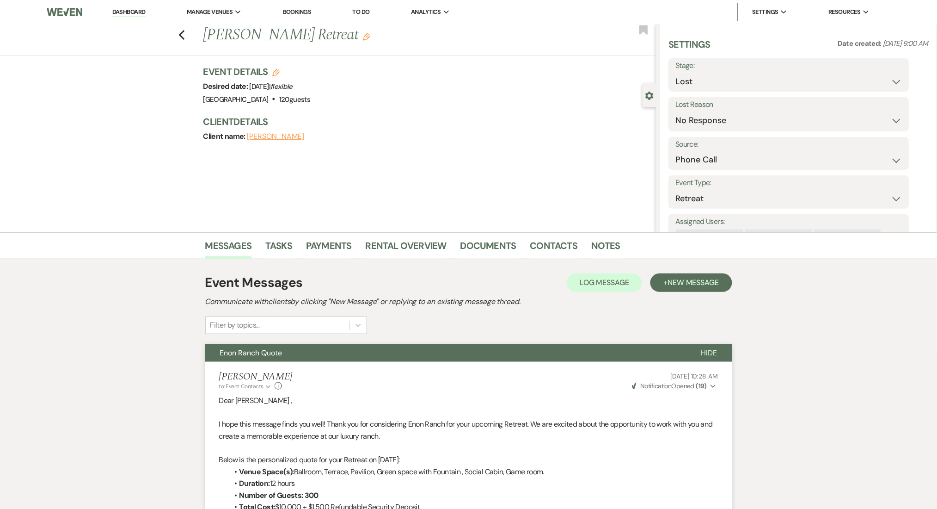
click at [139, 11] on link "Dashboard" at bounding box center [128, 12] width 33 height 9
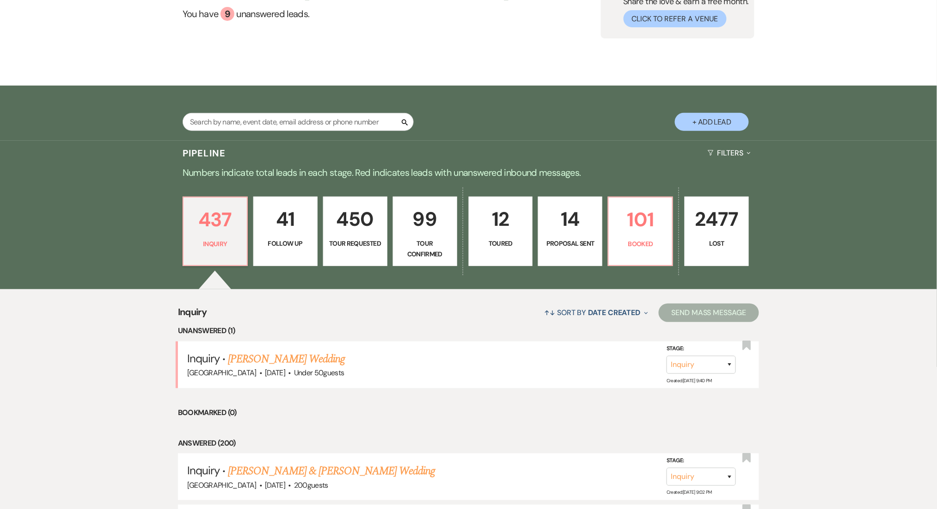
scroll to position [246, 0]
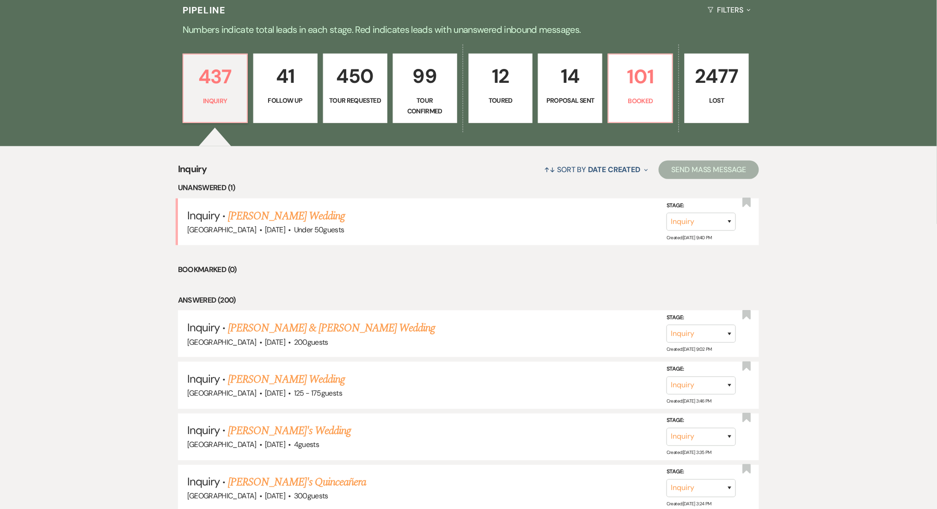
click at [292, 214] on link "Fiona Lavina's Wedding" at bounding box center [286, 216] width 117 height 17
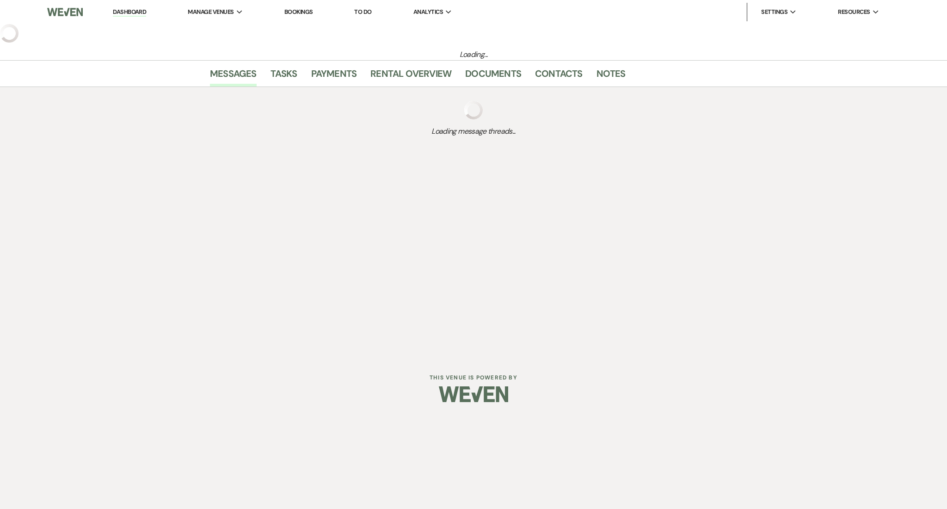
select select "2"
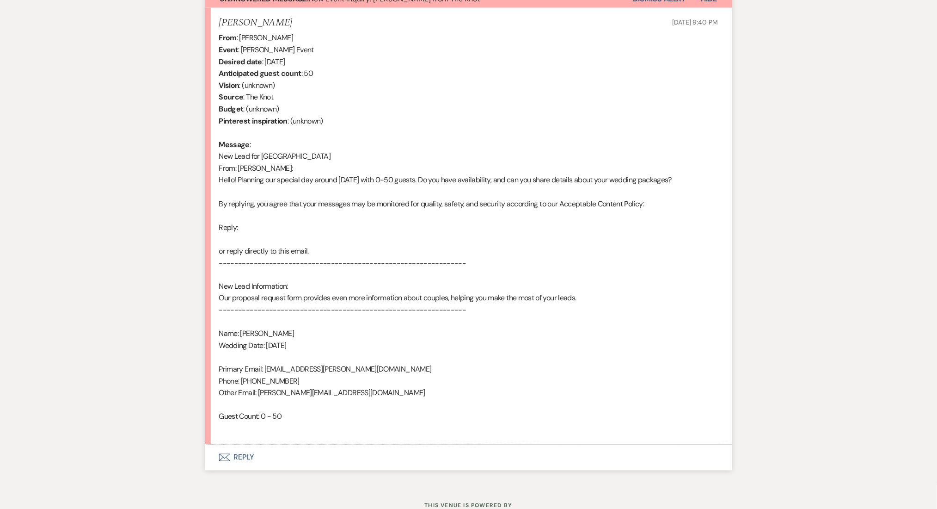
scroll to position [388, 0]
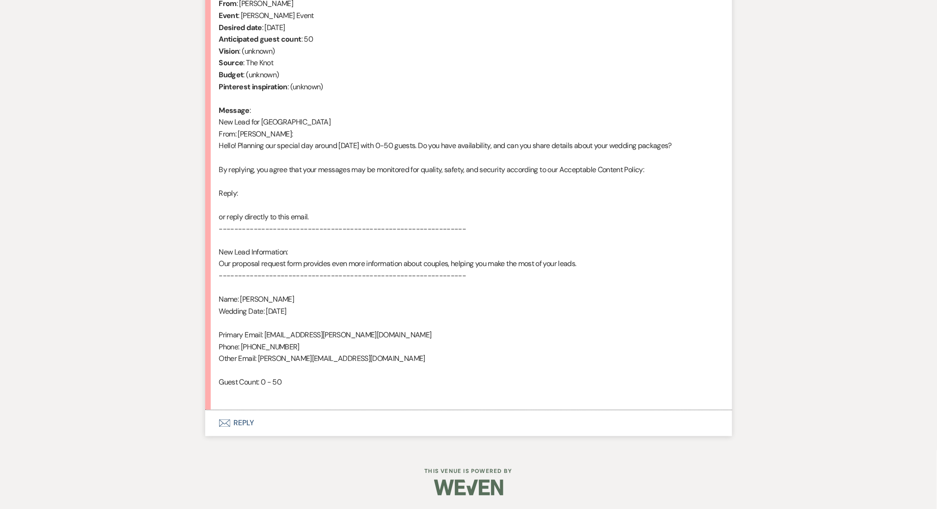
click at [255, 430] on button "Envelope Reply" at bounding box center [468, 423] width 527 height 26
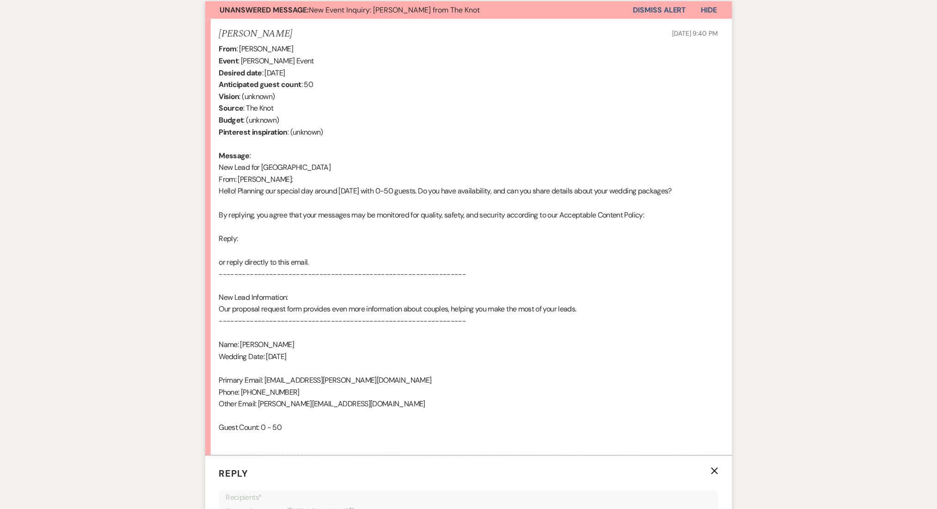
scroll to position [275, 0]
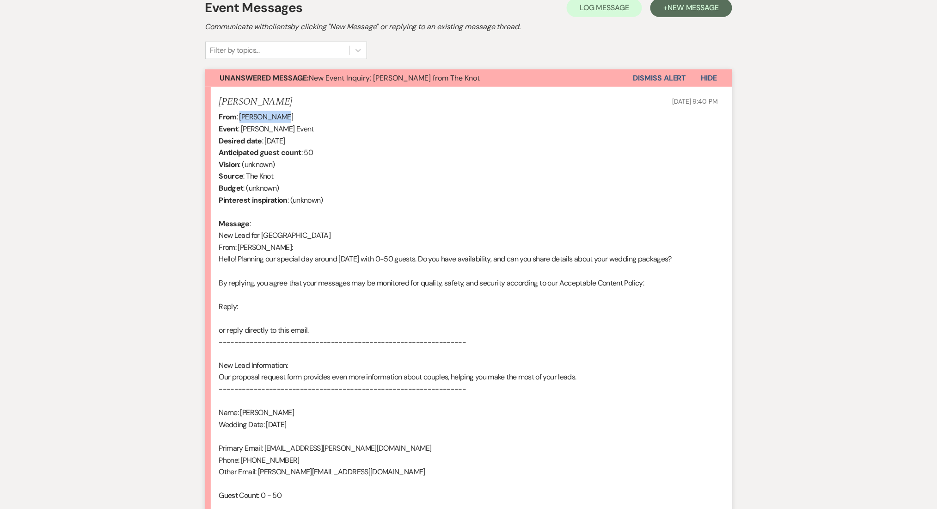
drag, startPoint x: 276, startPoint y: 114, endPoint x: 239, endPoint y: 114, distance: 37.0
click at [239, 114] on div "From : Fiona Lavina Event : Fiona Lavina's Event Desired date : December 6th 20…" at bounding box center [468, 312] width 499 height 402
copy div "Fiona Lavina"
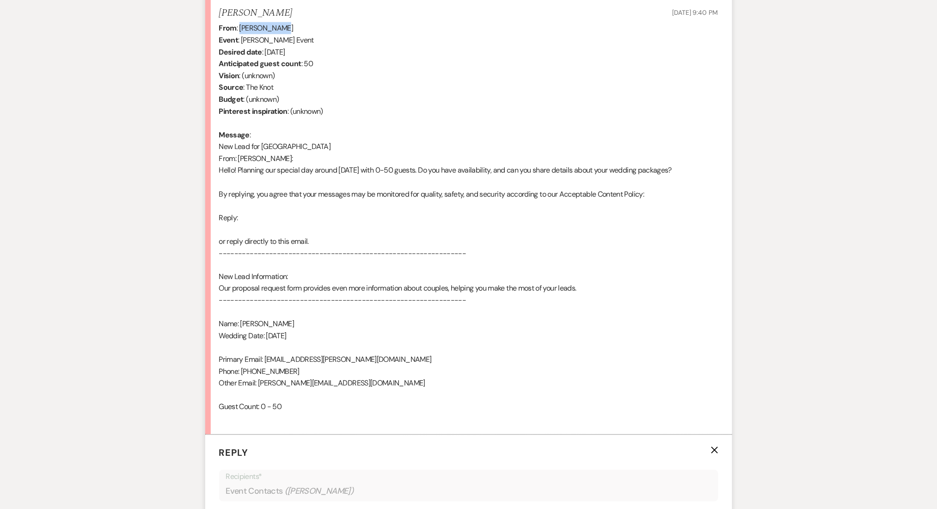
scroll to position [398, 0]
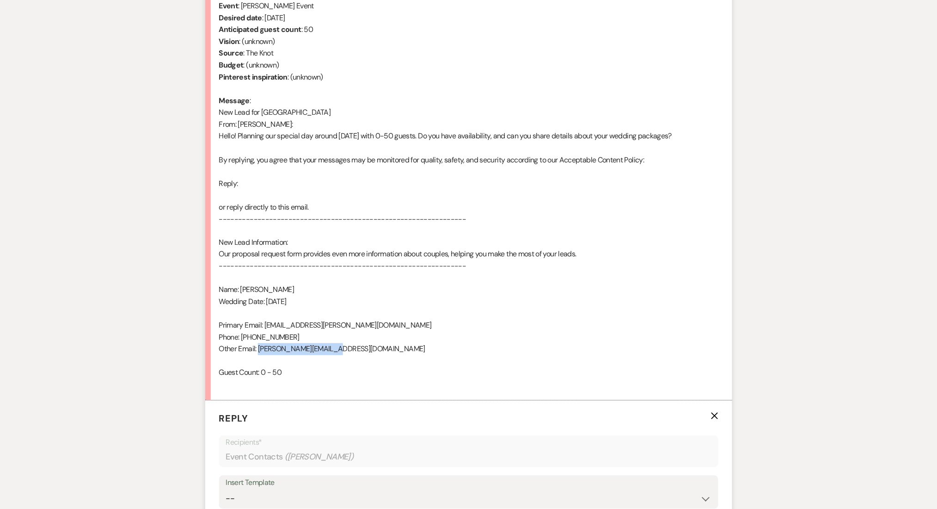
drag, startPoint x: 339, startPoint y: 347, endPoint x: 259, endPoint y: 348, distance: 80.0
click at [259, 348] on div "From : Fiona Lavina Event : Fiona Lavina's Event Desired date : December 6th 20…" at bounding box center [468, 189] width 499 height 402
copy div "fionalavina@gmail.com"
drag, startPoint x: 293, startPoint y: 337, endPoint x: 244, endPoint y: 341, distance: 48.8
click at [244, 341] on div "From : Fiona Lavina Event : Fiona Lavina's Event Desired date : December 6th 20…" at bounding box center [468, 189] width 499 height 402
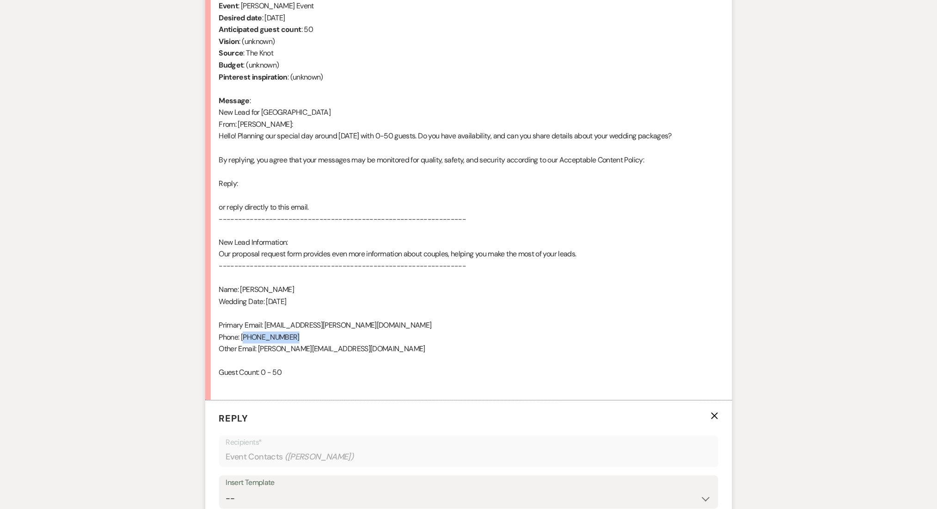
copy div "347) 593-7169"
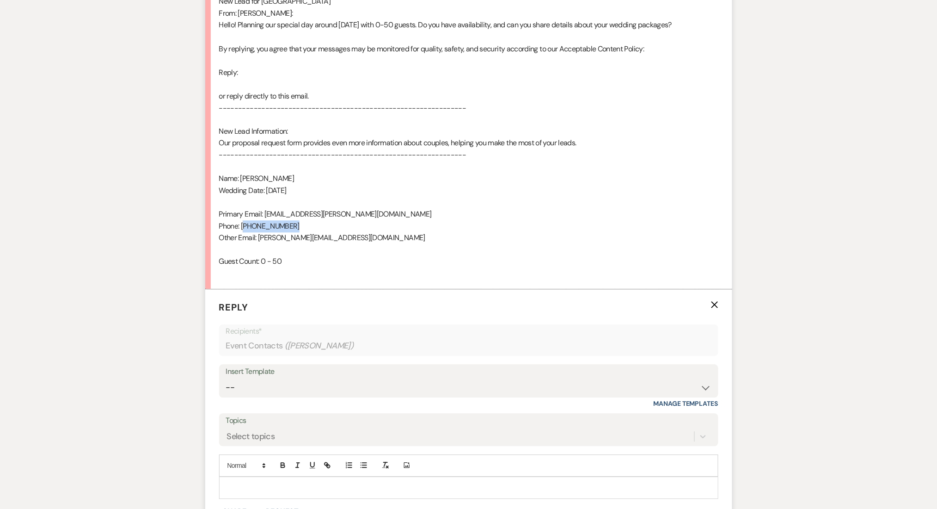
scroll to position [521, 0]
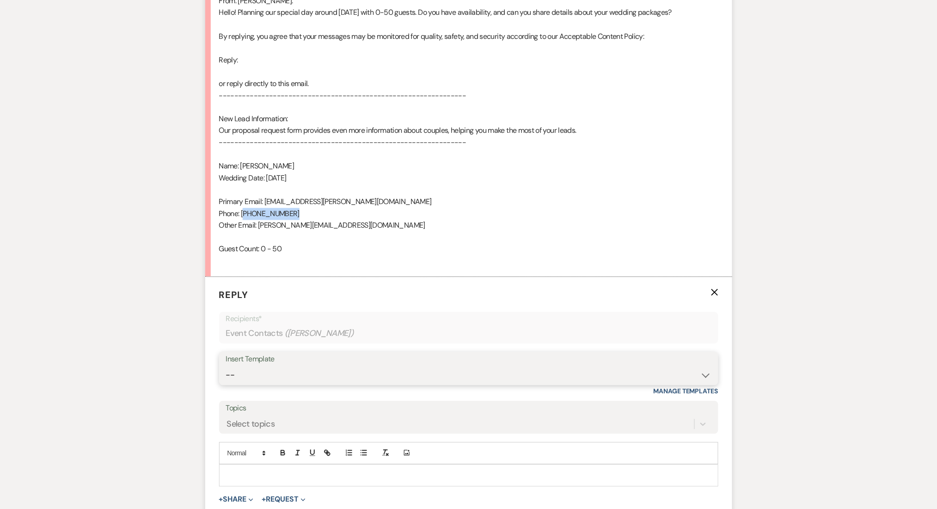
click at [324, 371] on select "-- Inquiry Follow Up Email #2 Contract Sending Template Payment Template Rental…" at bounding box center [469, 375] width 486 height 18
select select "4375"
click at [226, 366] on select "-- Inquiry Follow Up Email #2 Contract Sending Template Payment Template Rental…" at bounding box center [469, 375] width 486 height 18
click at [46, 285] on div "Messages Tasks Payments Rental Overview Documents Contacts Notes Event Messages…" at bounding box center [468, 143] width 937 height 864
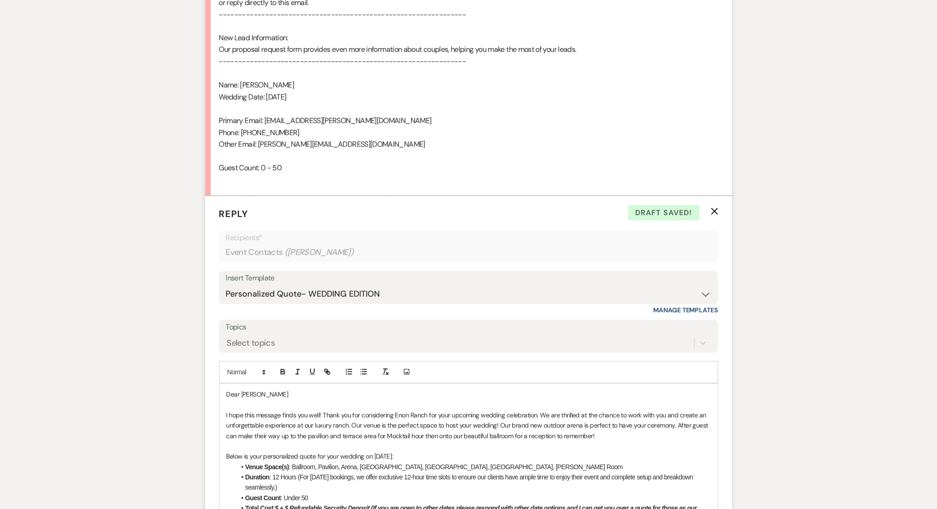
scroll to position [768, 0]
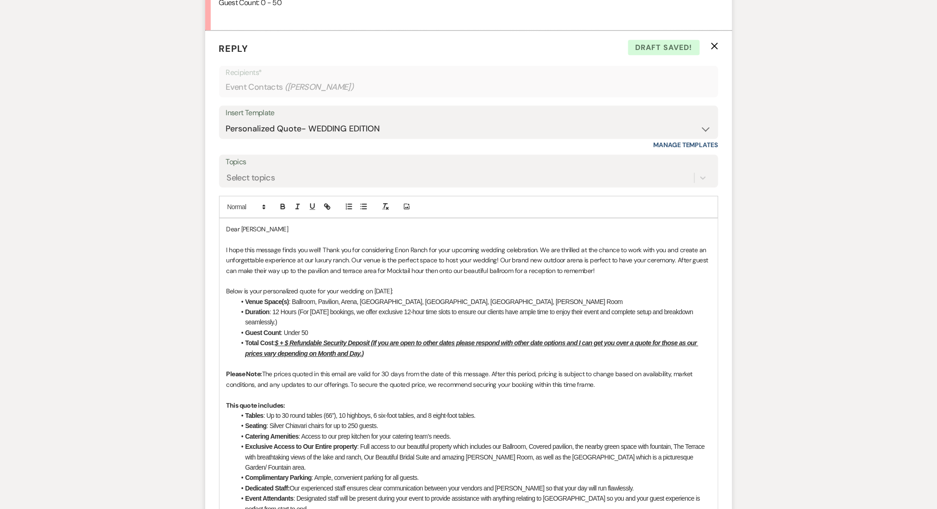
click at [279, 343] on u "$ + $ Refundable Security Deposit (If you are open to other dates please respon…" at bounding box center [472, 348] width 453 height 18
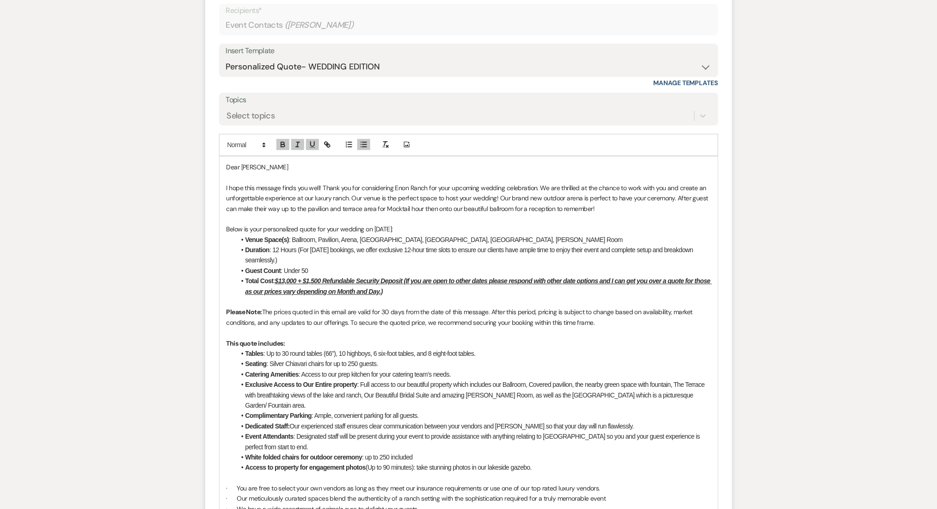
click at [431, 289] on li "Total Cost : $13,000 + $1,500 Refundable Security Deposit (If you are open to o…" at bounding box center [473, 286] width 475 height 21
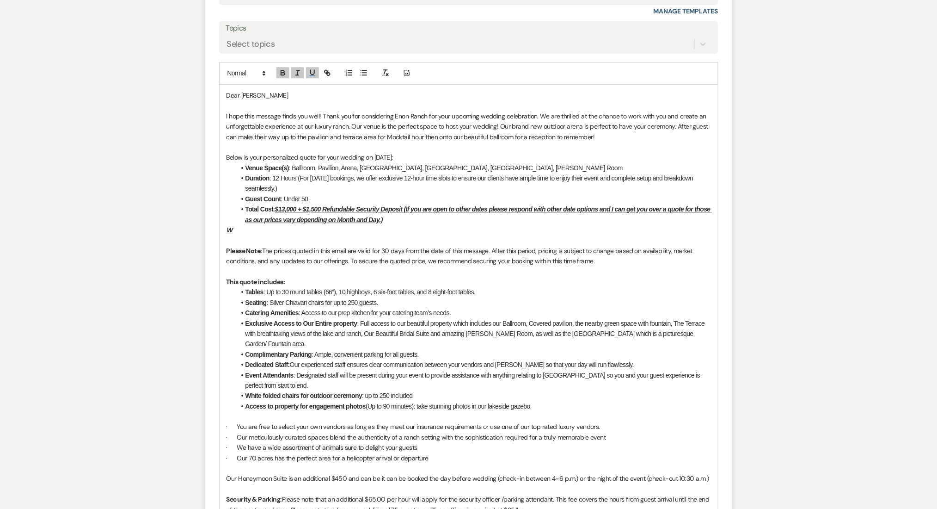
scroll to position [1015, 0]
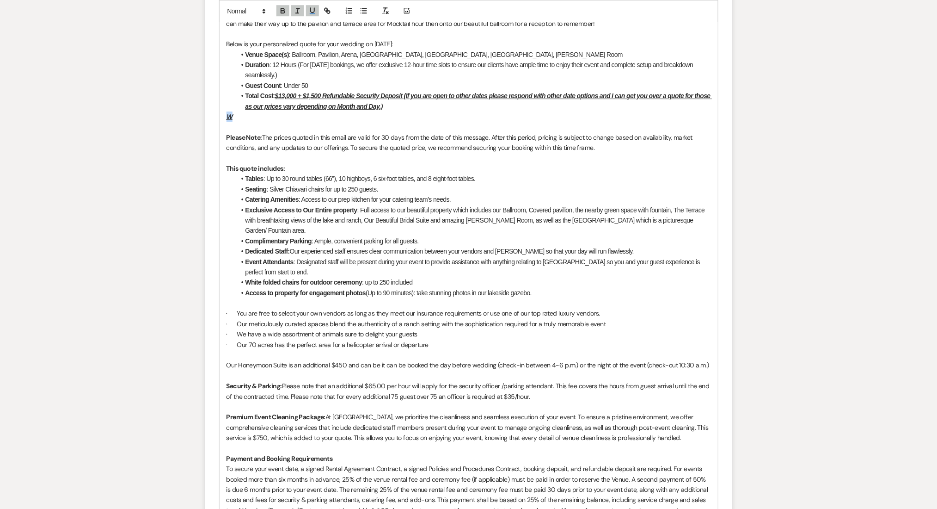
drag, startPoint x: 242, startPoint y: 120, endPoint x: 224, endPoint y: 117, distance: 18.2
click at [224, 117] on div "Dear Fiona I hope this message finds you well! Thank you for considering Enon R…" at bounding box center [469, 349] width 499 height 757
click at [296, 9] on icon "button" at bounding box center [298, 10] width 8 height 8
click at [312, 8] on icon "button" at bounding box center [312, 10] width 8 height 8
click at [281, 8] on icon "button" at bounding box center [282, 9] width 3 height 2
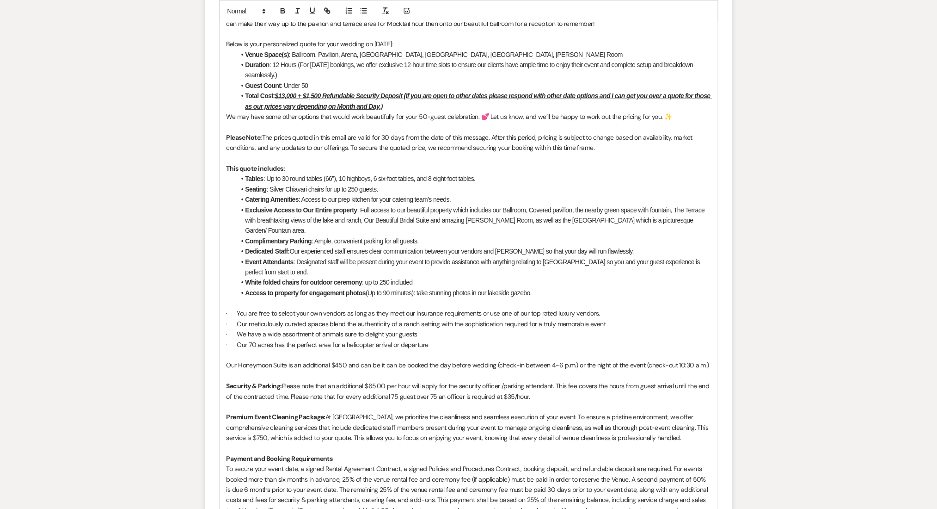
click at [422, 104] on li "Total Cost : $13,000 + $1,500 Refundable Security Deposit (If you are open to o…" at bounding box center [473, 101] width 475 height 21
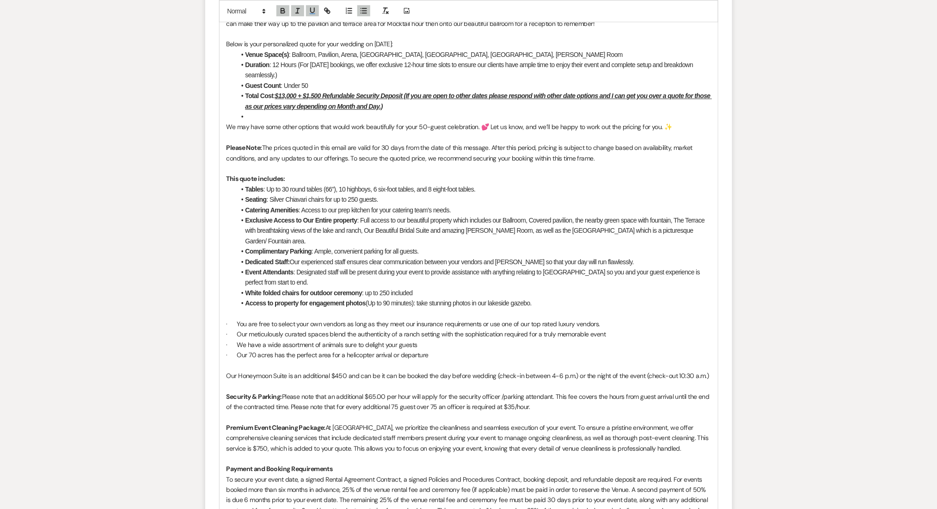
click at [400, 179] on p "This quote includes:" at bounding box center [469, 178] width 485 height 10
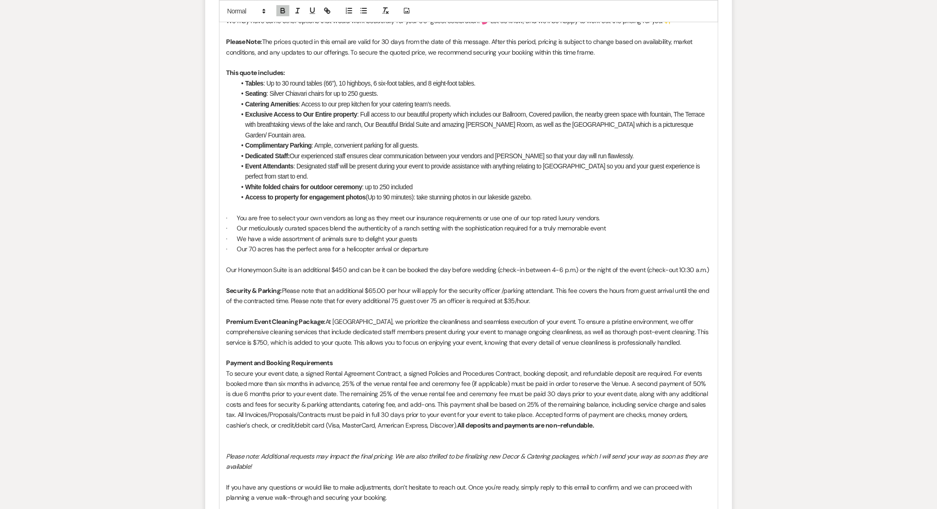
scroll to position [1321, 0]
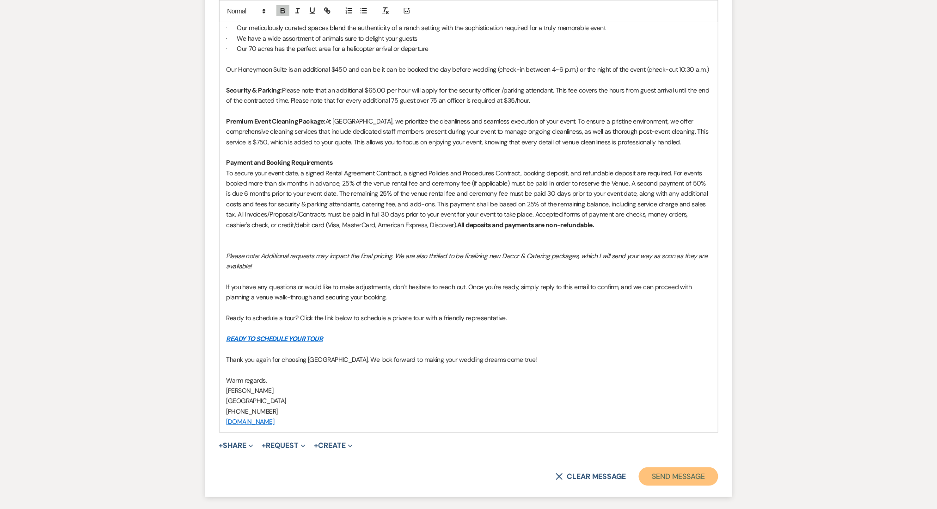
click at [693, 467] on button "Send Message" at bounding box center [678, 476] width 79 height 18
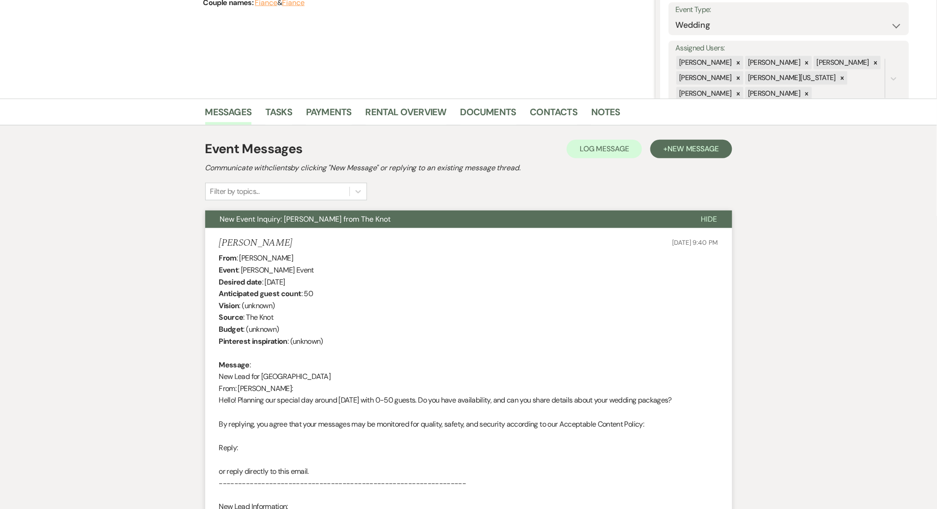
scroll to position [0, 0]
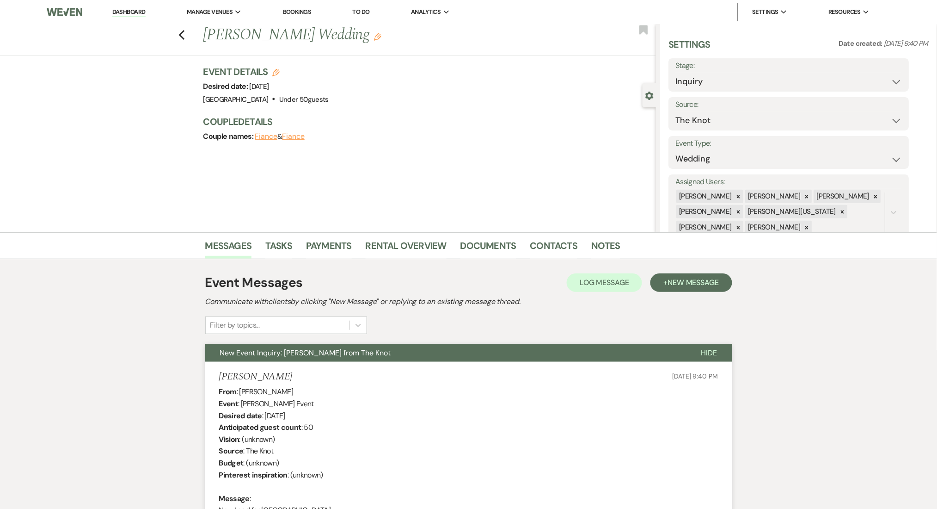
click at [151, 226] on div "Previous Fiona Lavina's Wedding Edit Bookmark Gear Settings Settings Date creat…" at bounding box center [328, 128] width 656 height 208
click at [114, 13] on link "Dashboard" at bounding box center [128, 12] width 33 height 9
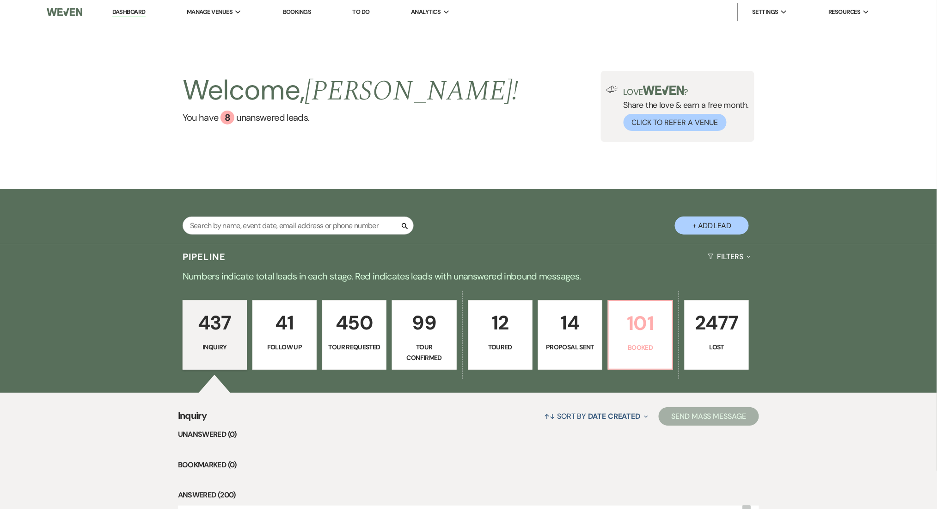
click at [632, 329] on p "101" at bounding box center [641, 323] width 52 height 31
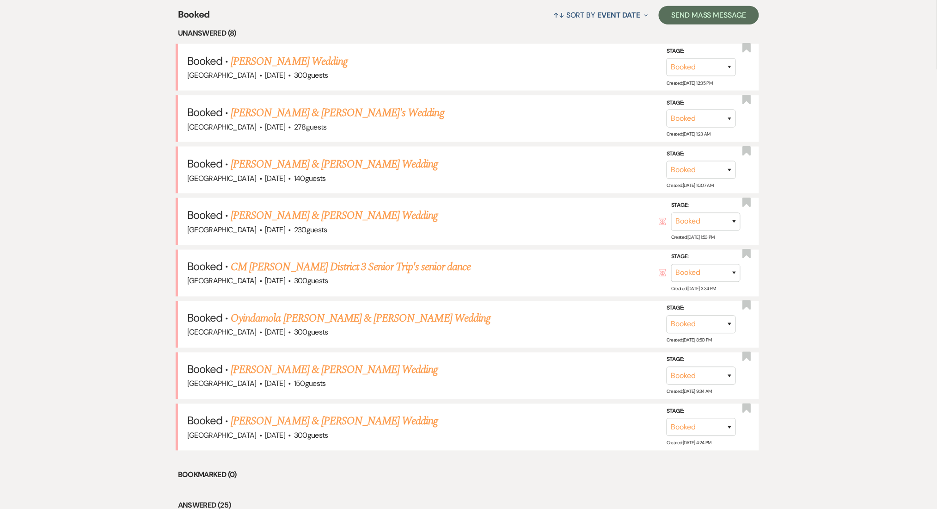
scroll to position [493, 0]
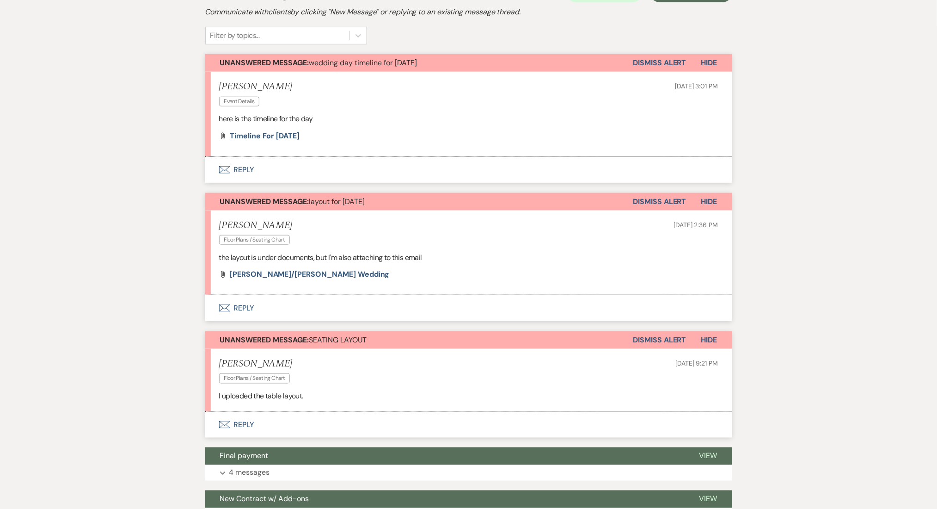
scroll to position [246, 0]
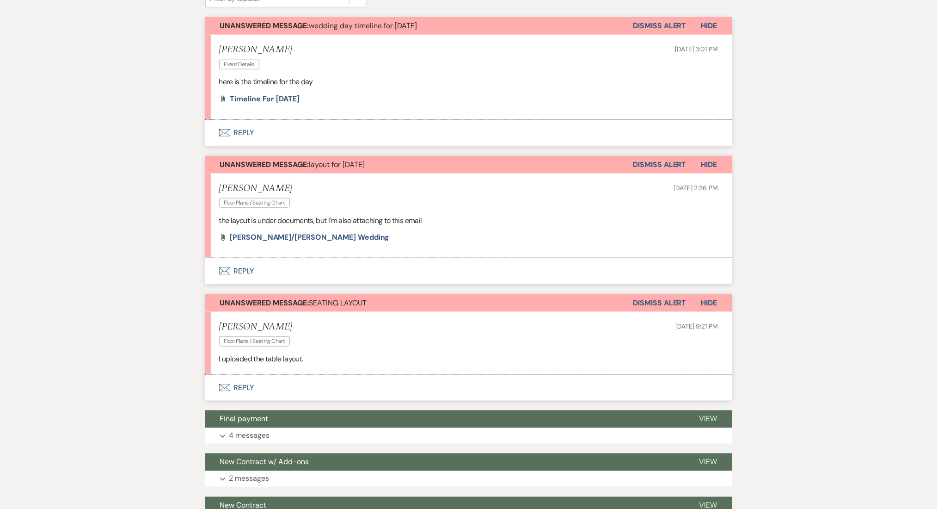
drag, startPoint x: 276, startPoint y: 322, endPoint x: 217, endPoint y: 320, distance: 58.8
click at [217, 320] on li "[PERSON_NAME] Floor Plans / Seating Chart [DATE] 9:21 PM I uploaded the table l…" at bounding box center [468, 343] width 527 height 63
copy h5 "[PERSON_NAME]"
drag, startPoint x: 322, startPoint y: 358, endPoint x: 221, endPoint y: 355, distance: 100.9
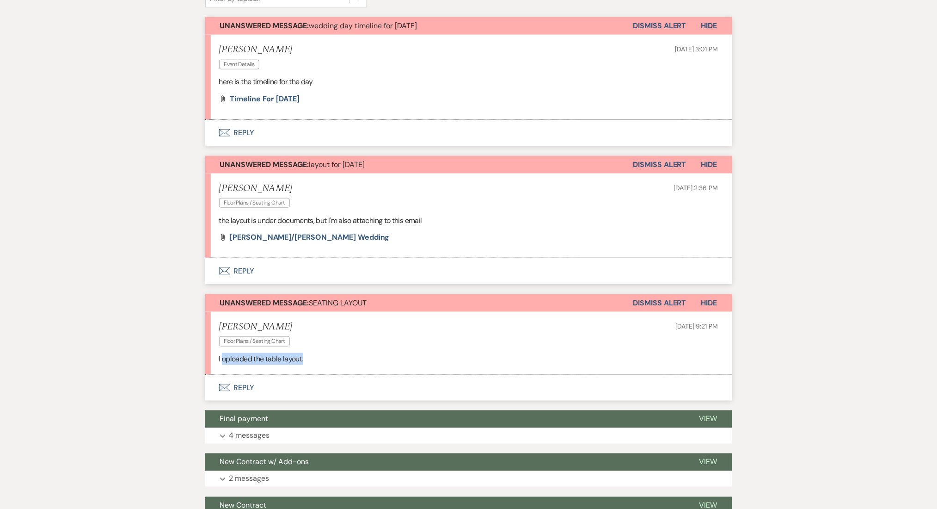
click at [221, 355] on p "I uploaded the table layout." at bounding box center [468, 359] width 499 height 12
copy p "uploaded the table layout."
drag, startPoint x: 129, startPoint y: 373, endPoint x: 147, endPoint y: 372, distance: 18.1
click at [239, 385] on button "Envelope Reply" at bounding box center [468, 388] width 527 height 26
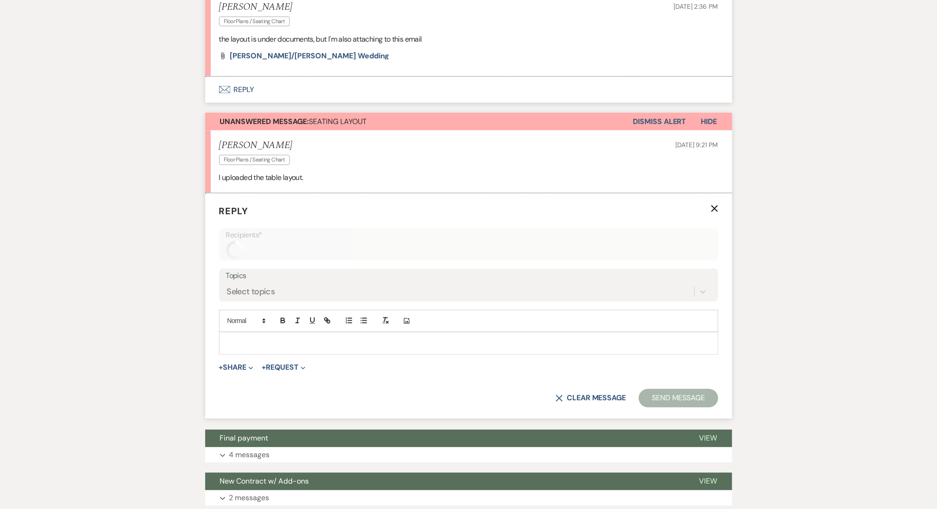
scroll to position [462, 0]
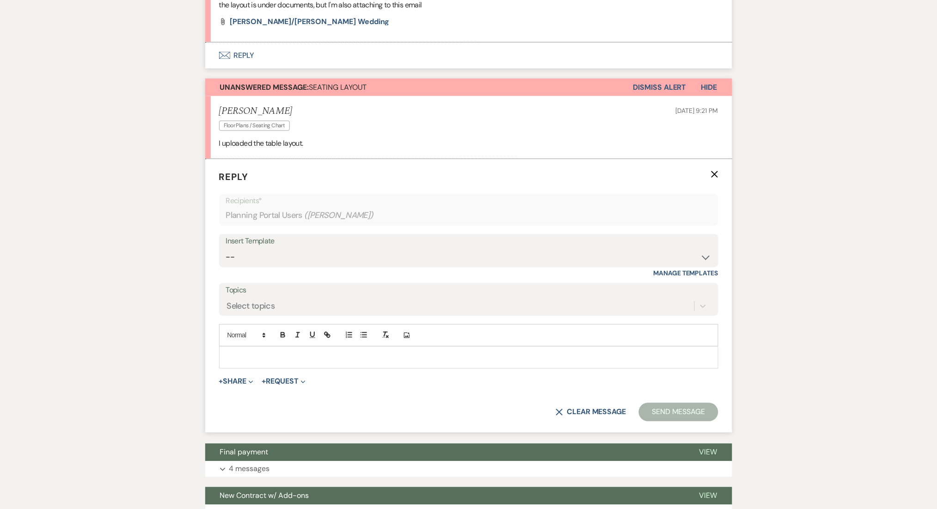
click at [276, 352] on p at bounding box center [469, 357] width 485 height 10
click at [679, 418] on button "Send Message" at bounding box center [678, 412] width 79 height 18
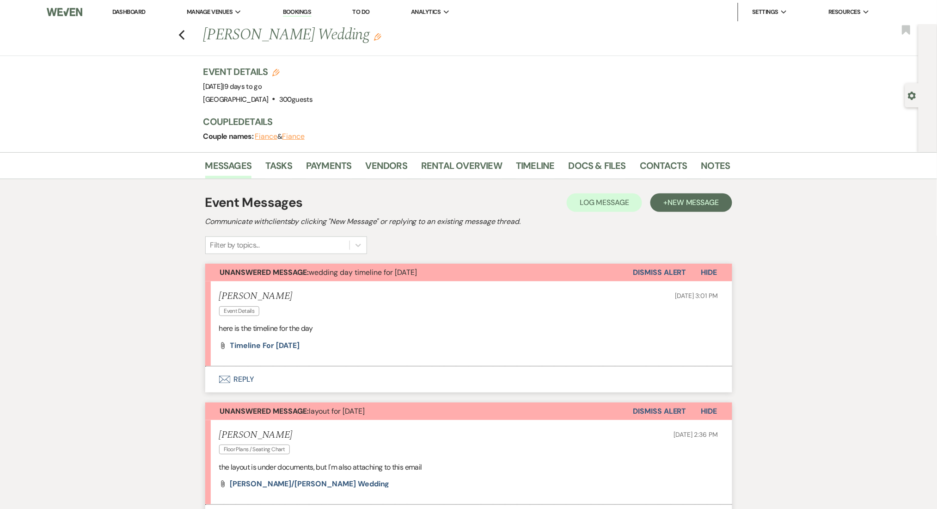
scroll to position [123, 0]
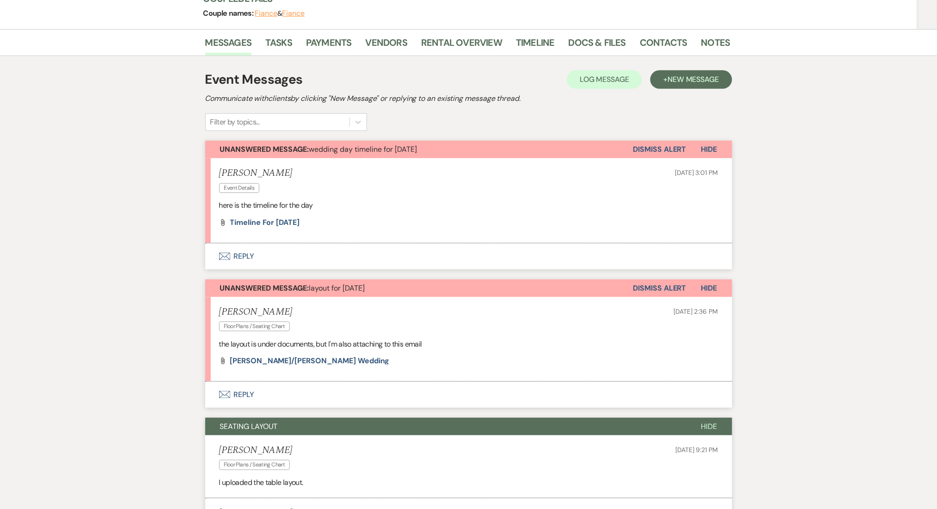
click at [641, 148] on button "Dismiss Alert" at bounding box center [660, 150] width 53 height 18
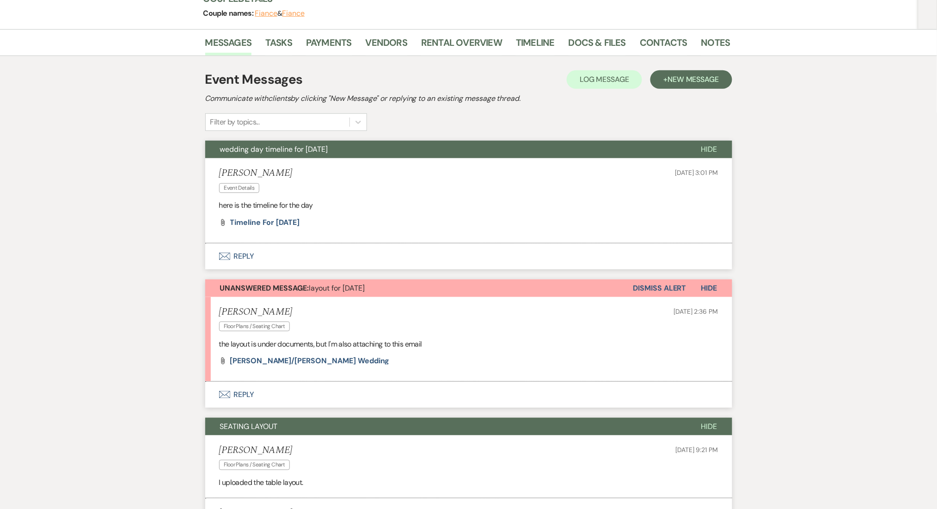
click at [647, 281] on button "Dismiss Alert" at bounding box center [660, 288] width 53 height 18
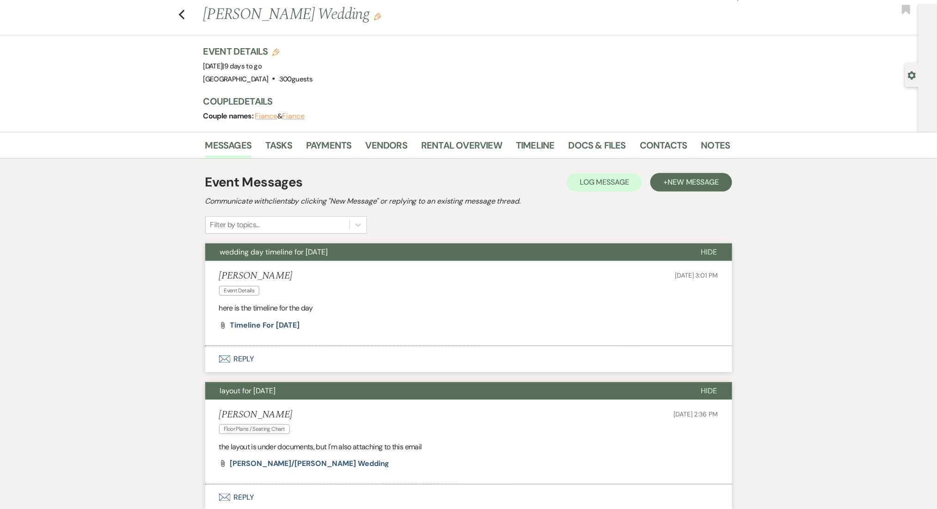
scroll to position [0, 0]
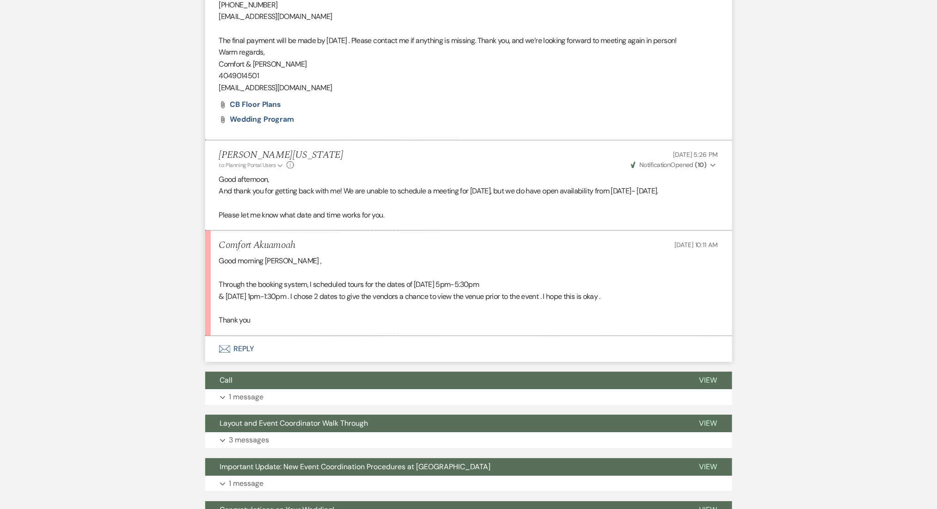
scroll to position [801, 0]
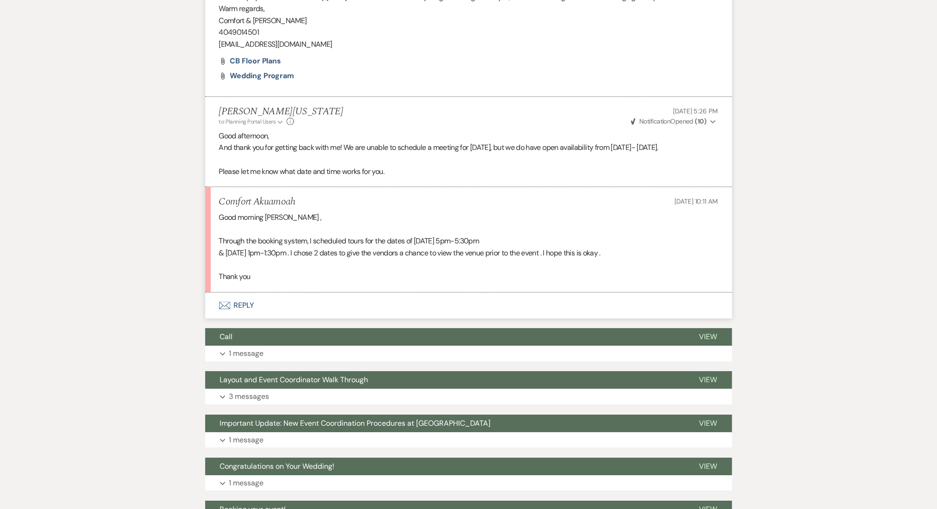
click at [240, 318] on button "Envelope Reply" at bounding box center [468, 305] width 527 height 26
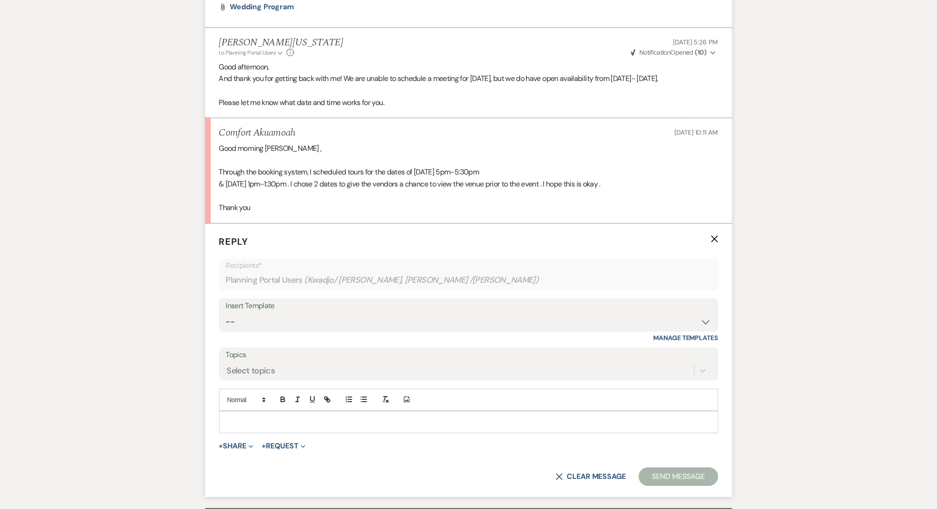
scroll to position [1020, 0]
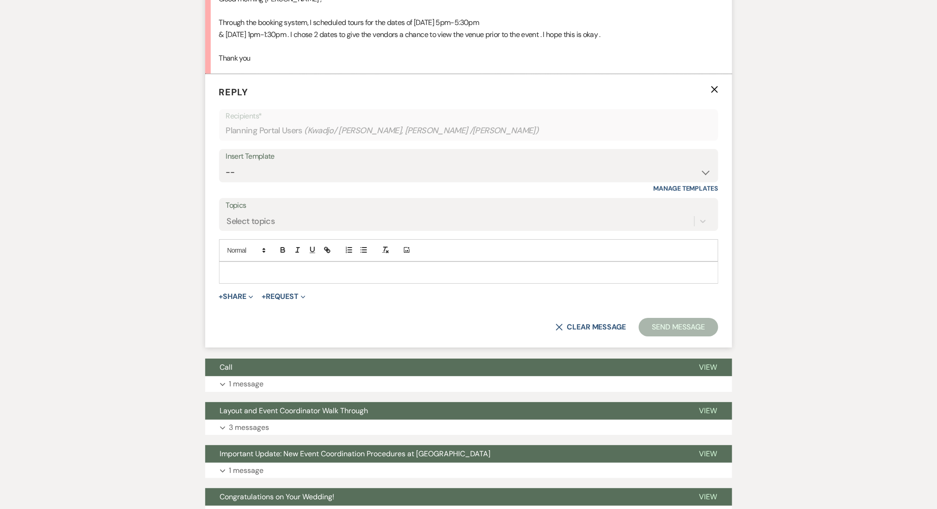
click at [298, 277] on p at bounding box center [469, 272] width 485 height 10
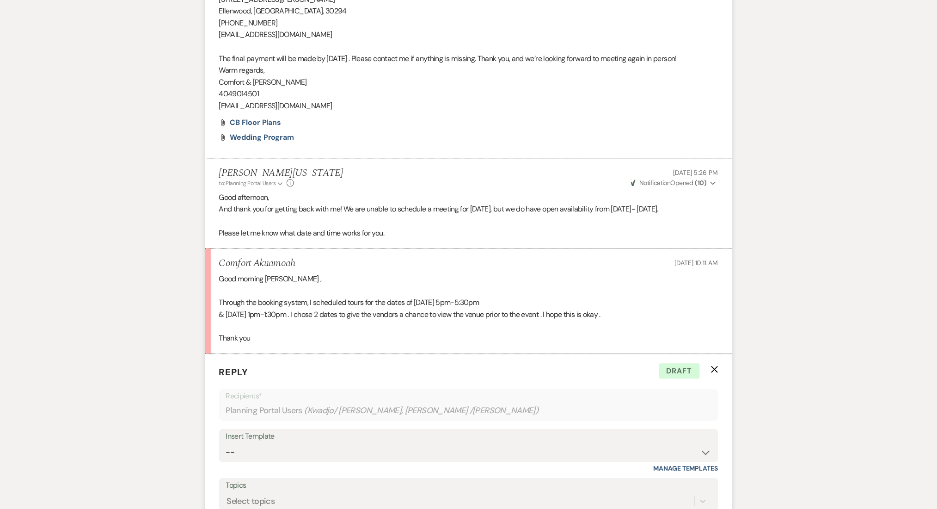
scroll to position [1048, 0]
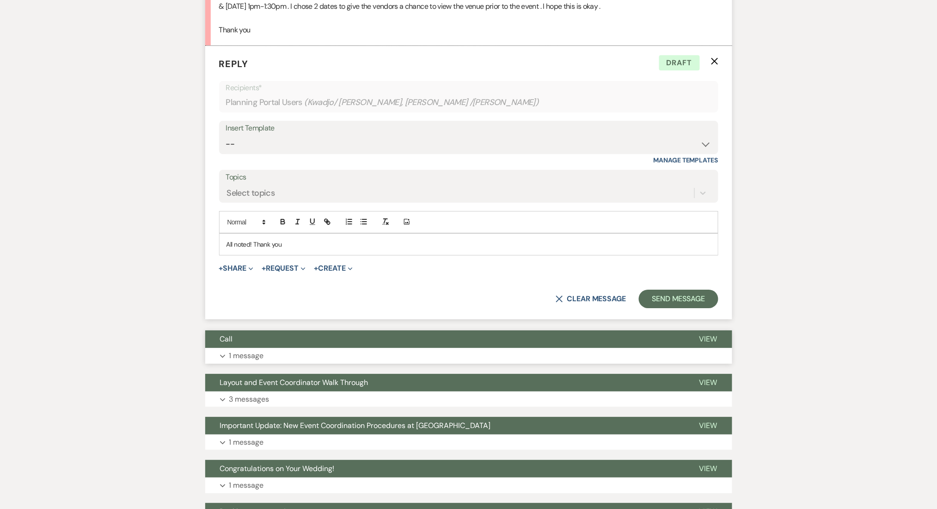
click at [293, 363] on button "Expand 1 message" at bounding box center [468, 356] width 527 height 16
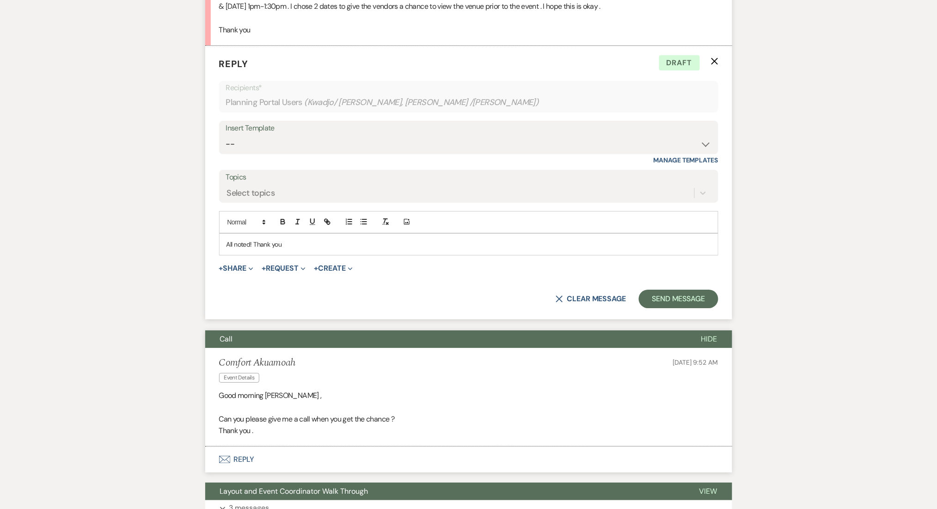
scroll to position [1295, 0]
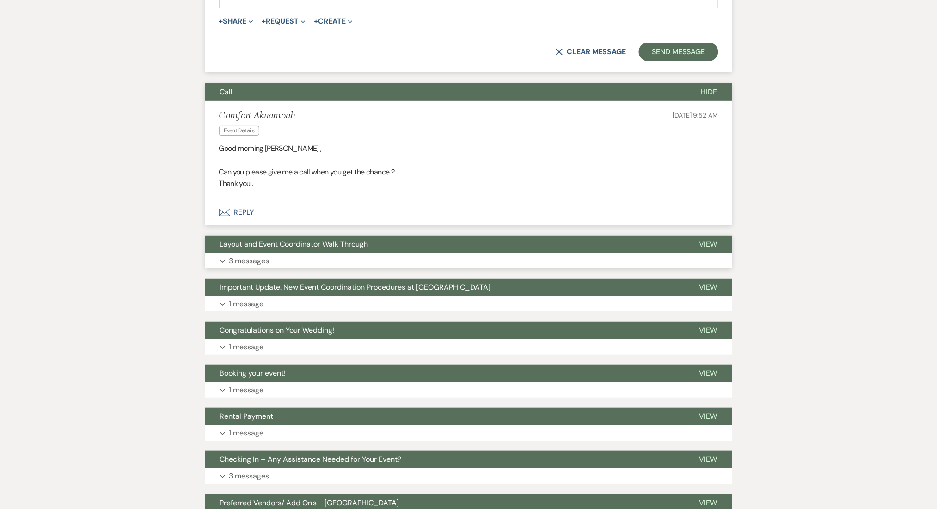
click at [336, 253] on button "Layout and Event Coordinator Walk Through" at bounding box center [445, 244] width 480 height 18
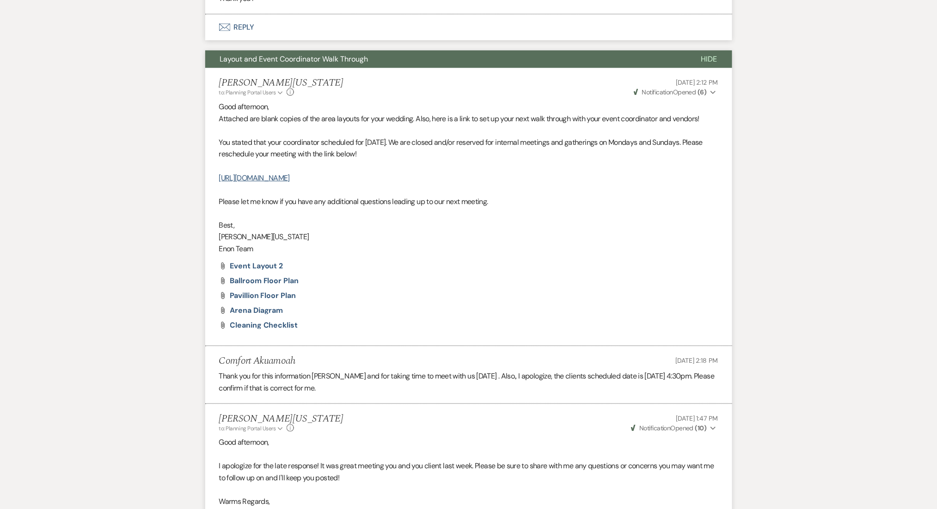
scroll to position [1665, 0]
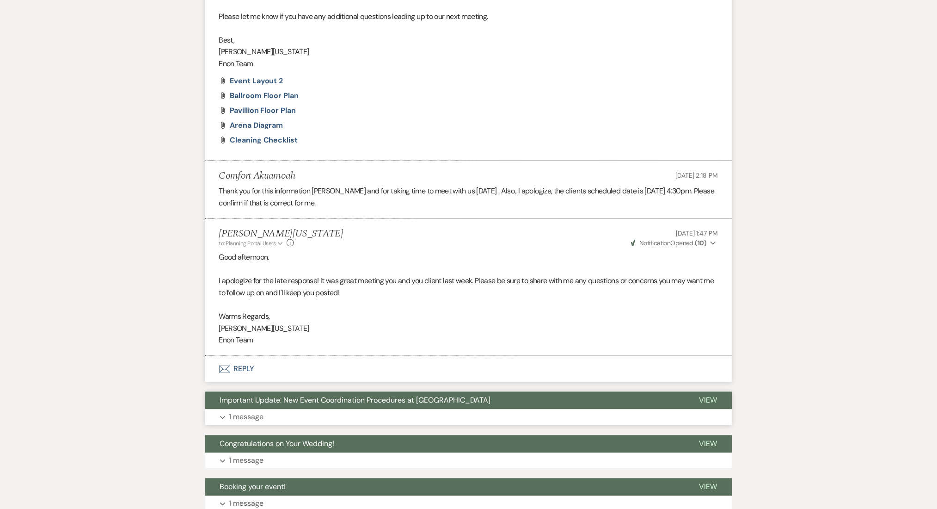
click at [304, 425] on button "Expand 1 message" at bounding box center [468, 417] width 527 height 16
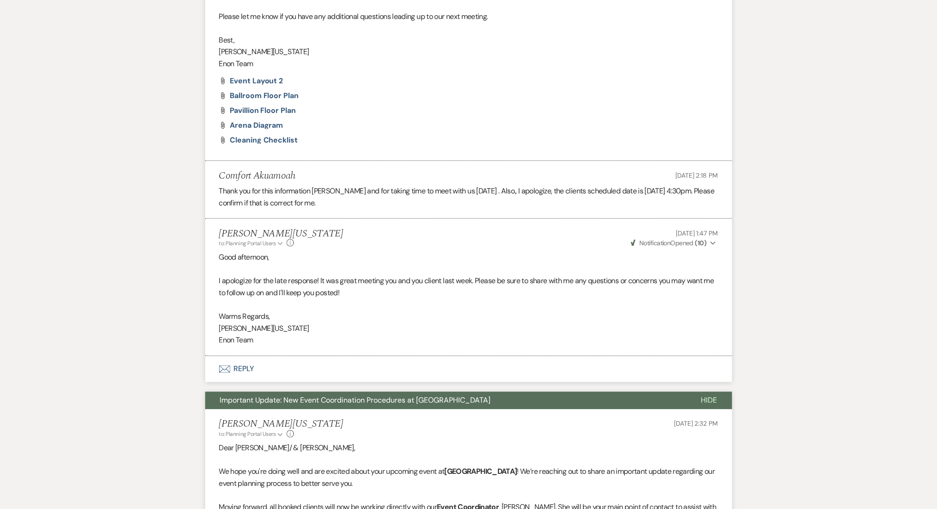
scroll to position [1911, 0]
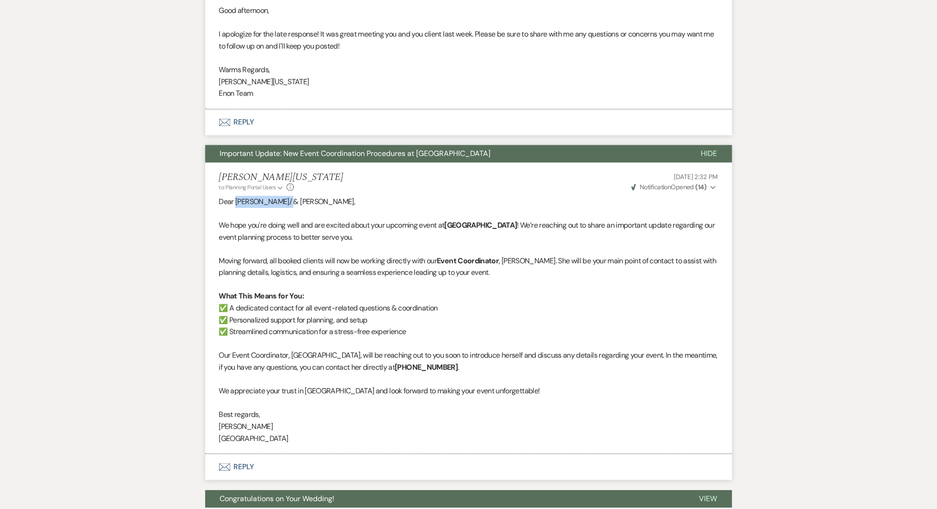
drag, startPoint x: 286, startPoint y: 225, endPoint x: 236, endPoint y: 226, distance: 50.0
click at [236, 208] on p "Dear Kwadjo/ & Akua," at bounding box center [468, 202] width 499 height 12
copy p "Kwadjo/ & Akua,"
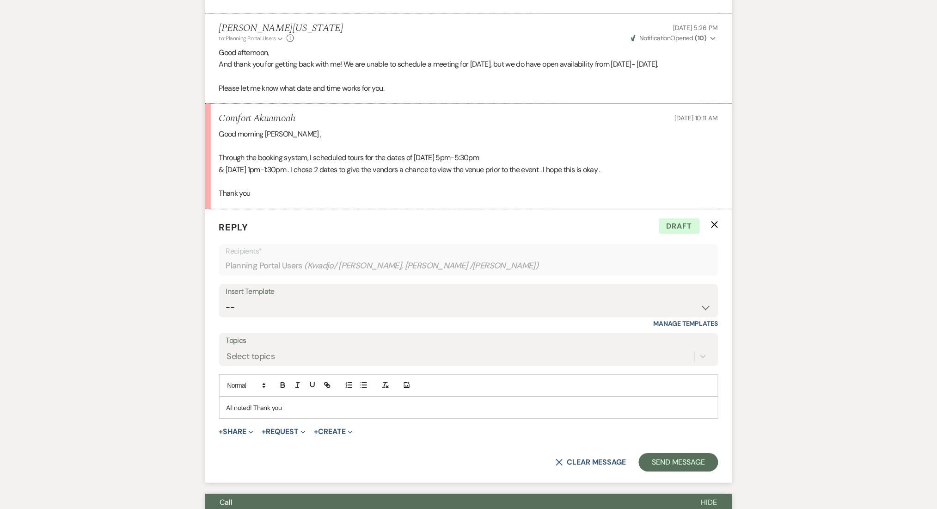
scroll to position [986, 0]
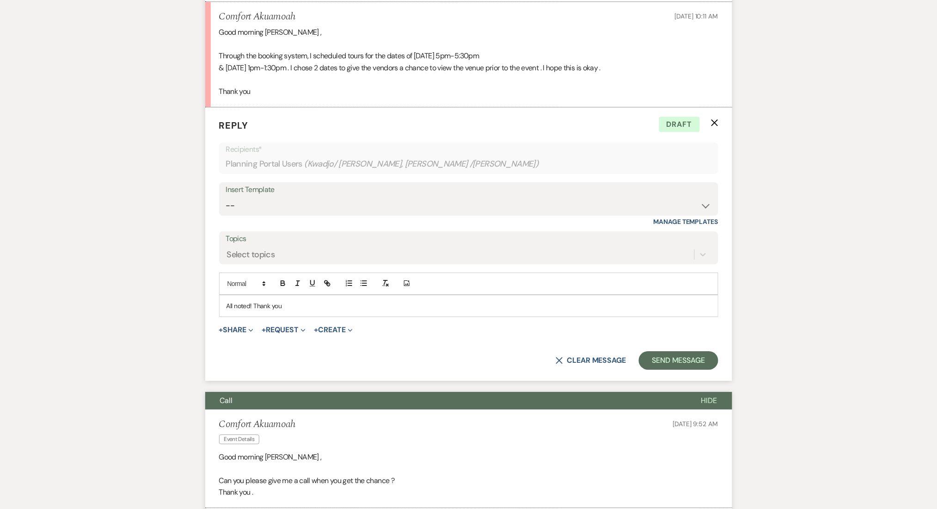
click at [314, 316] on div "All noted! Thank you" at bounding box center [469, 305] width 499 height 21
click at [687, 369] on button "Send Message" at bounding box center [678, 360] width 79 height 18
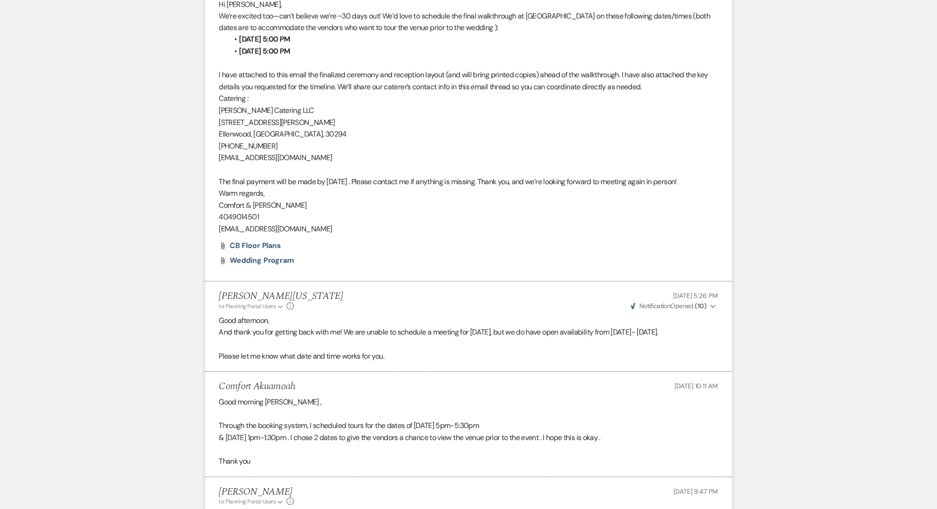
scroll to position [246, 0]
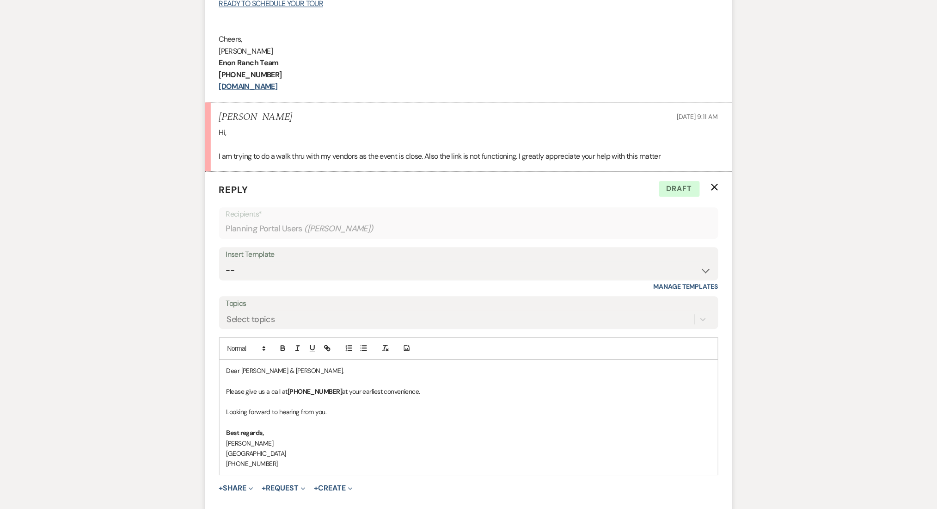
scroll to position [739, 0]
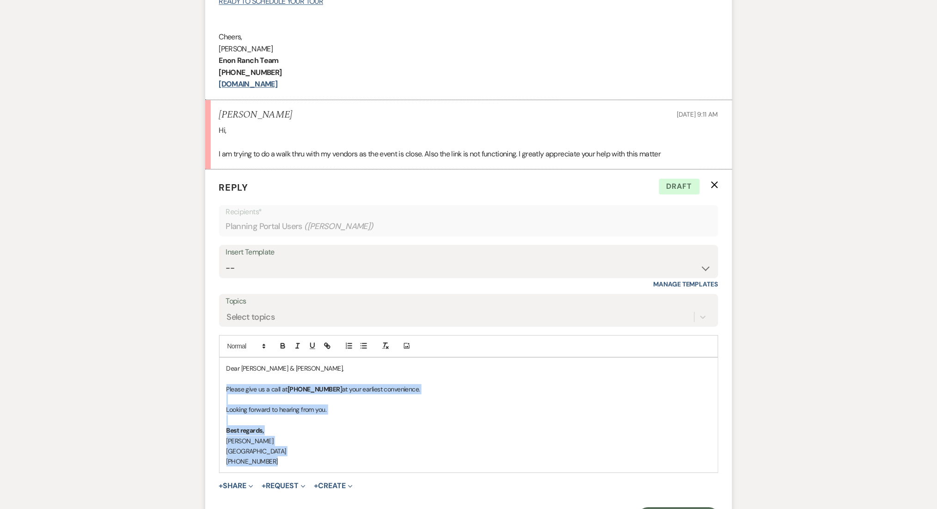
drag, startPoint x: 276, startPoint y: 460, endPoint x: 224, endPoint y: 389, distance: 88.0
click at [224, 389] on div "Dear [PERSON_NAME] & [PERSON_NAME], Please give us a call at [PHONE_NUMBER] at …" at bounding box center [469, 414] width 499 height 115
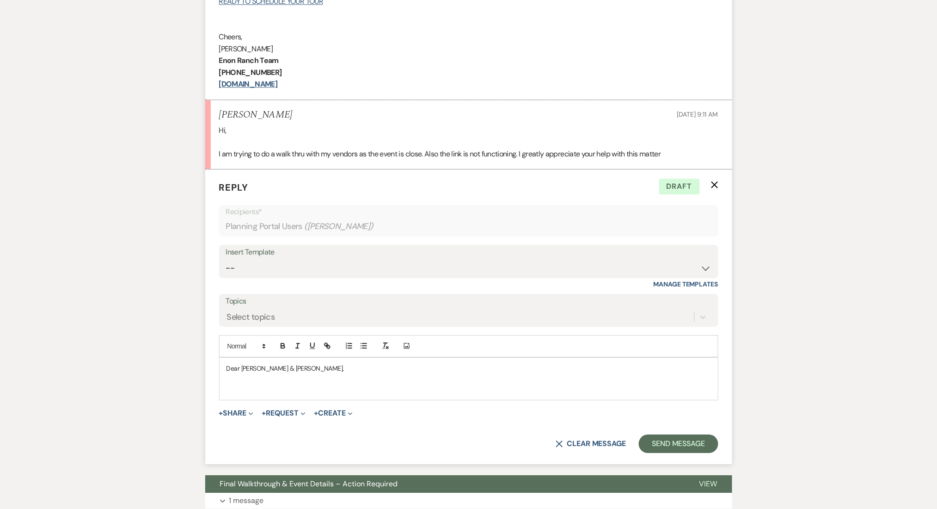
click at [392, 380] on p at bounding box center [469, 378] width 485 height 10
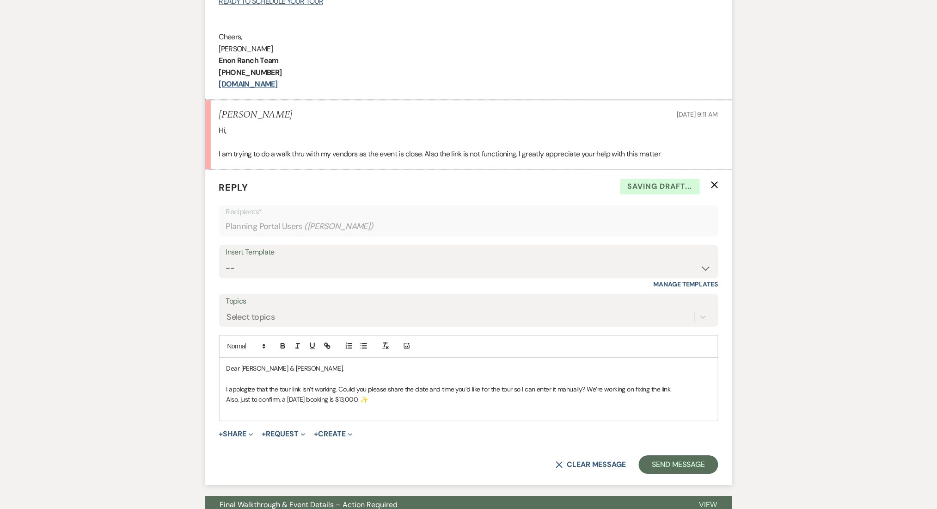
click at [405, 402] on p "Also, just to confirm, a Sunday booking is $13,000. ✨" at bounding box center [469, 399] width 485 height 10
drag, startPoint x: 426, startPoint y: 388, endPoint x: 308, endPoint y: 402, distance: 119.1
click at [294, 402] on div "Dear Ali & Basma, I apologize that the tour link isn’t working. Could you pleas…" at bounding box center [469, 388] width 499 height 63
click at [374, 402] on p "Also, just to confirm, a Sunday booking is $13,000. ✨" at bounding box center [469, 399] width 485 height 10
drag, startPoint x: 386, startPoint y: 401, endPoint x: 217, endPoint y: 401, distance: 168.8
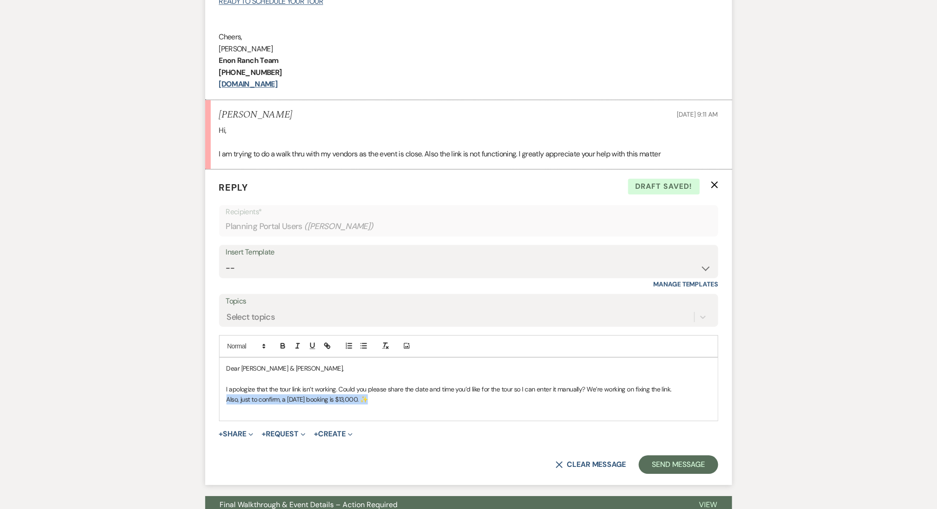
click at [217, 401] on form "Reply X Draft saved! Recipients* Planning Portal Users ( Basma Malik ) Insert T…" at bounding box center [468, 326] width 527 height 315
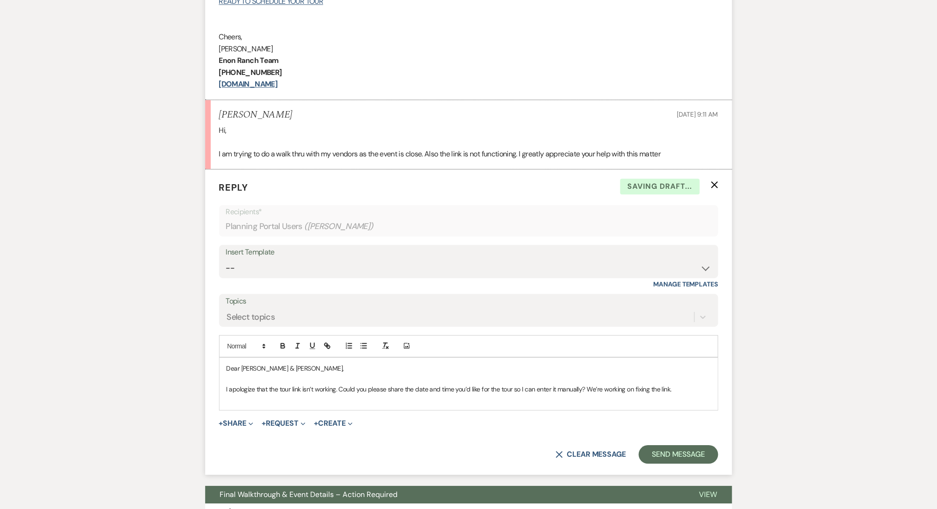
click at [869, 310] on div "Messages Tasks Payments Vendors Rental Overview Timeline Docs & Files Contacts …" at bounding box center [468, 152] width 937 height 1451
click at [686, 448] on button "Send Message" at bounding box center [678, 454] width 79 height 18
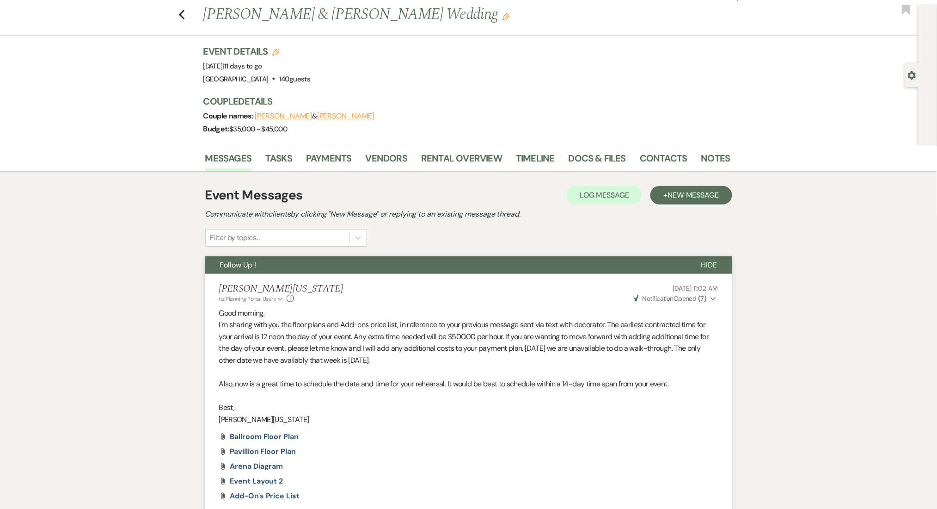
scroll to position [0, 0]
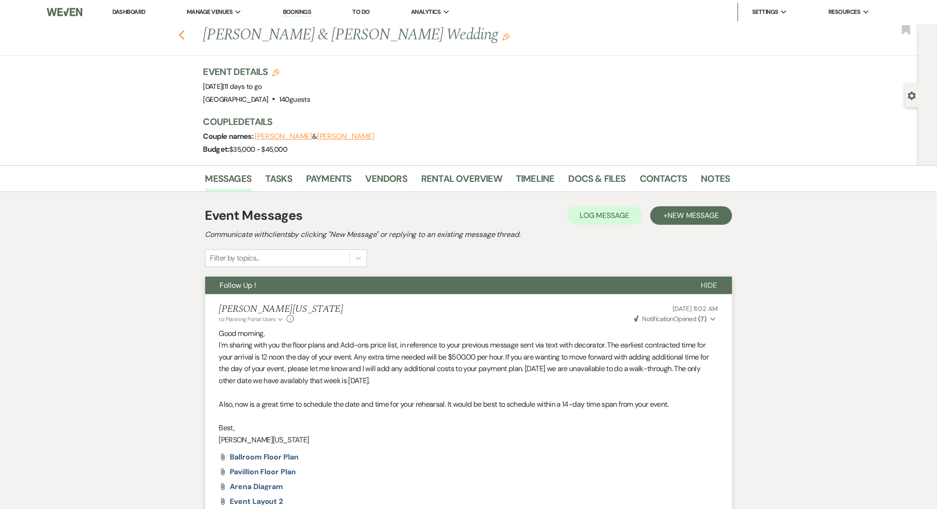
click at [185, 39] on icon "Previous" at bounding box center [182, 35] width 7 height 11
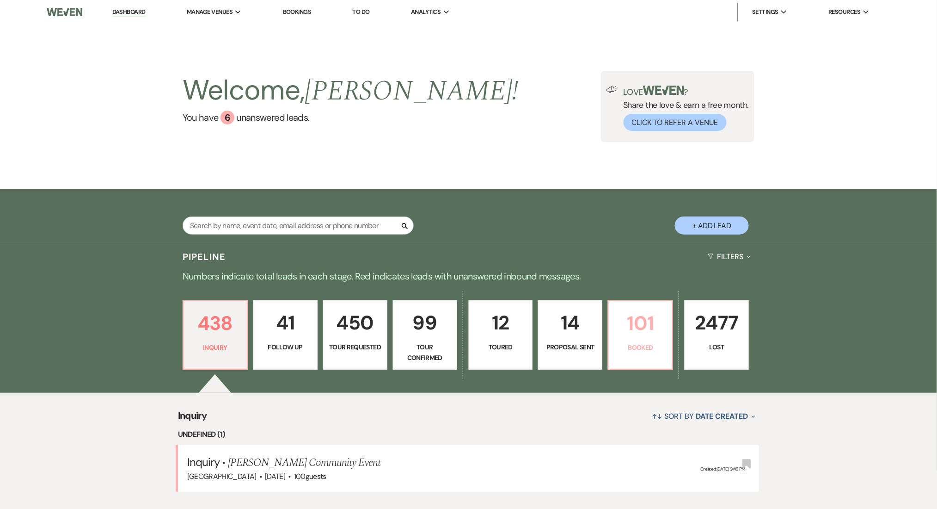
click at [660, 331] on p "101" at bounding box center [641, 323] width 52 height 31
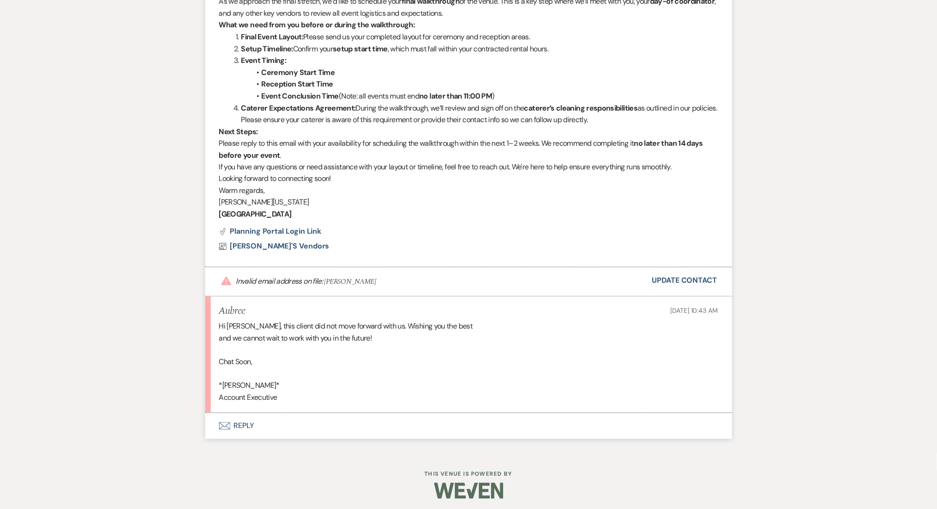
scroll to position [474, 0]
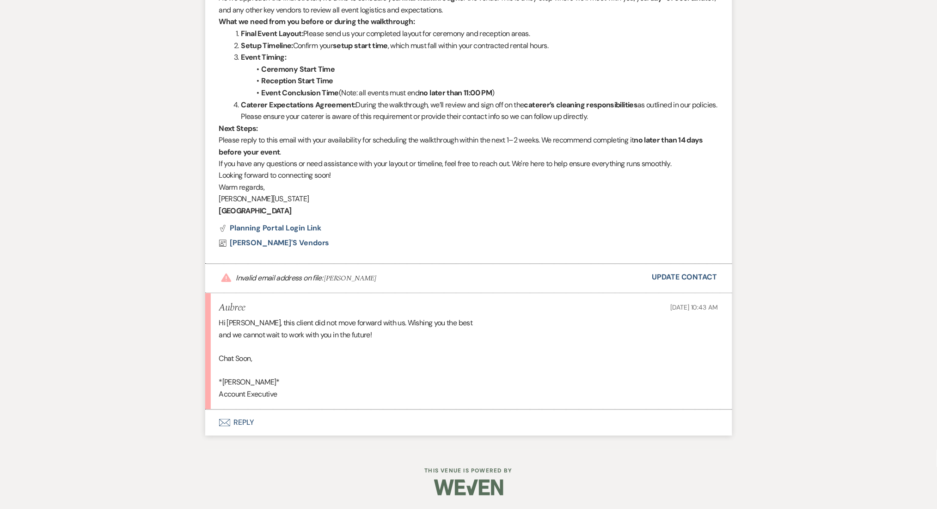
click at [320, 426] on button "Envelope Reply" at bounding box center [468, 423] width 527 height 26
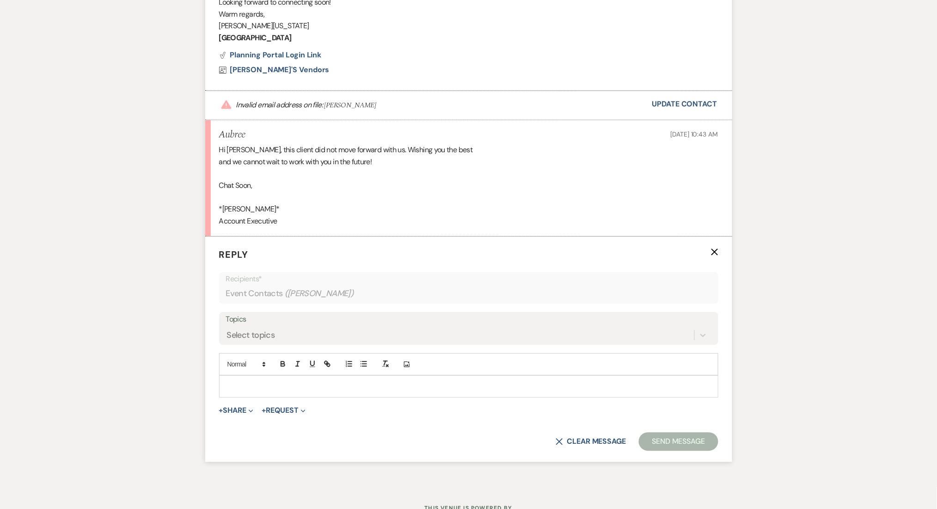
scroll to position [650, 0]
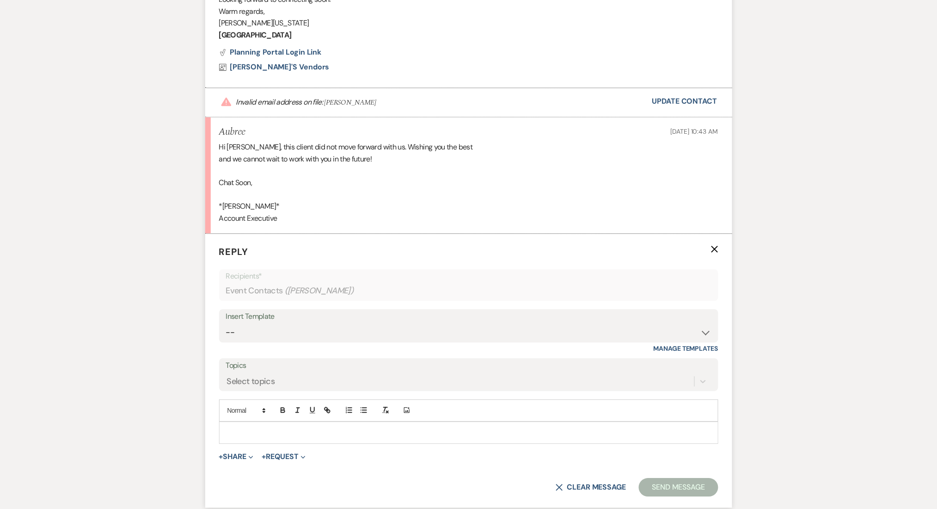
click at [297, 429] on p at bounding box center [469, 432] width 485 height 10
click at [696, 494] on button "Send Message" at bounding box center [678, 487] width 79 height 18
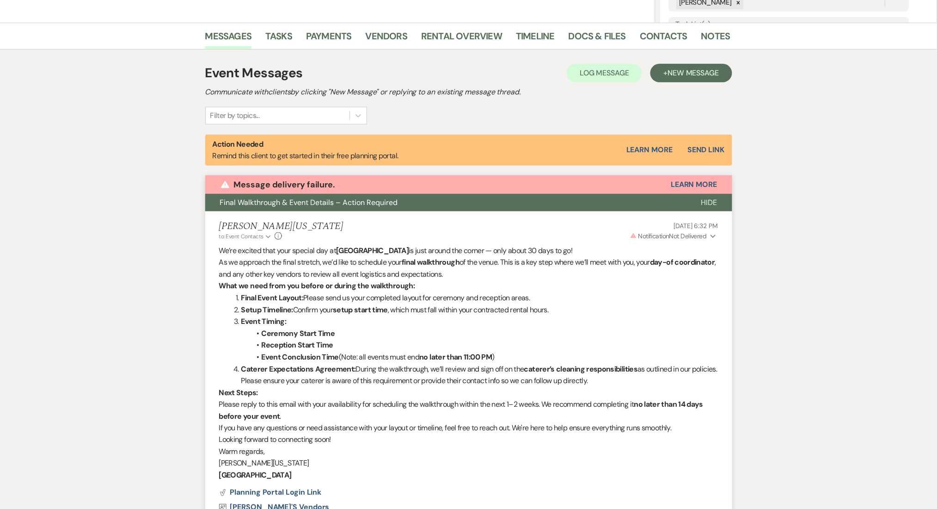
scroll to position [97, 0]
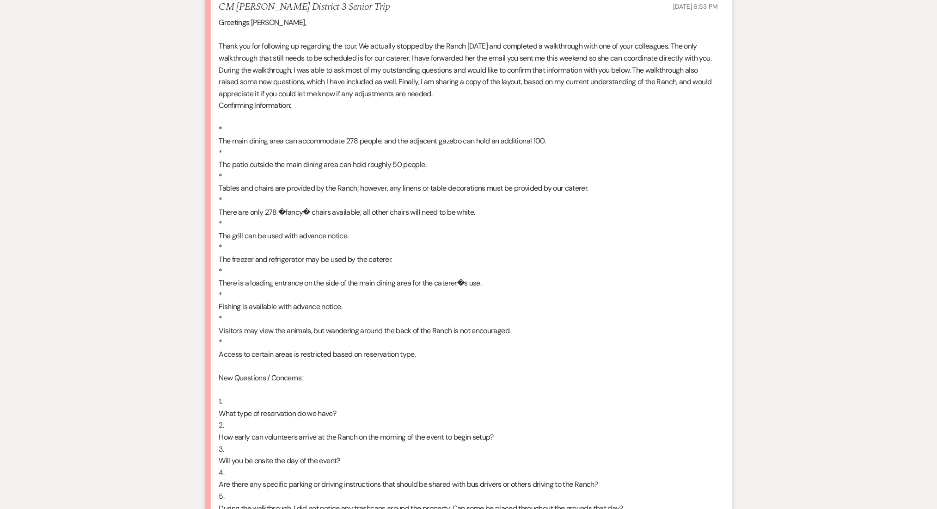
scroll to position [1048, 0]
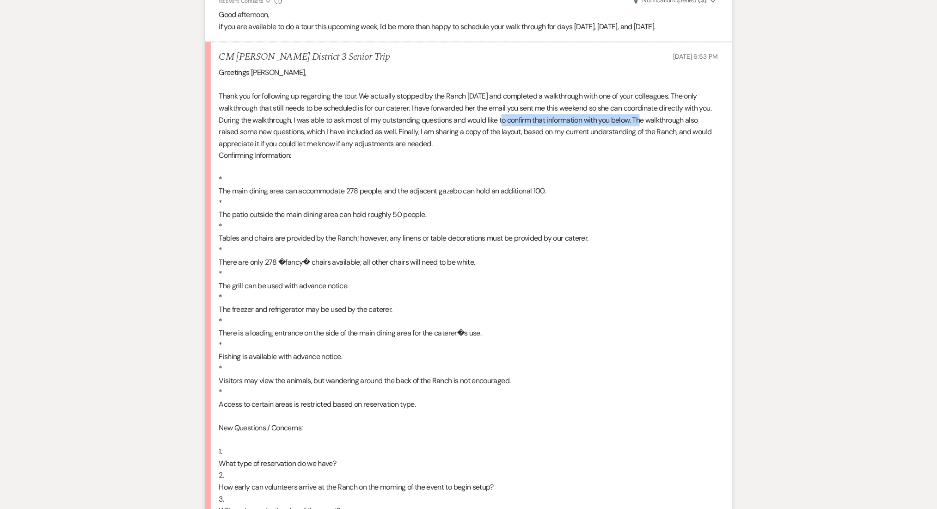
drag, startPoint x: 504, startPoint y: 118, endPoint x: 645, endPoint y: 115, distance: 141.1
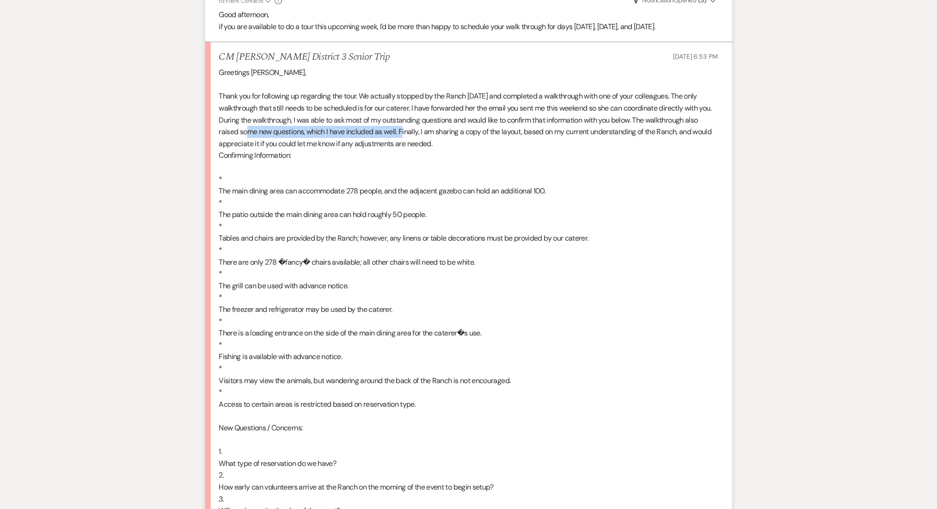
drag, startPoint x: 246, startPoint y: 129, endPoint x: 404, endPoint y: 129, distance: 157.7
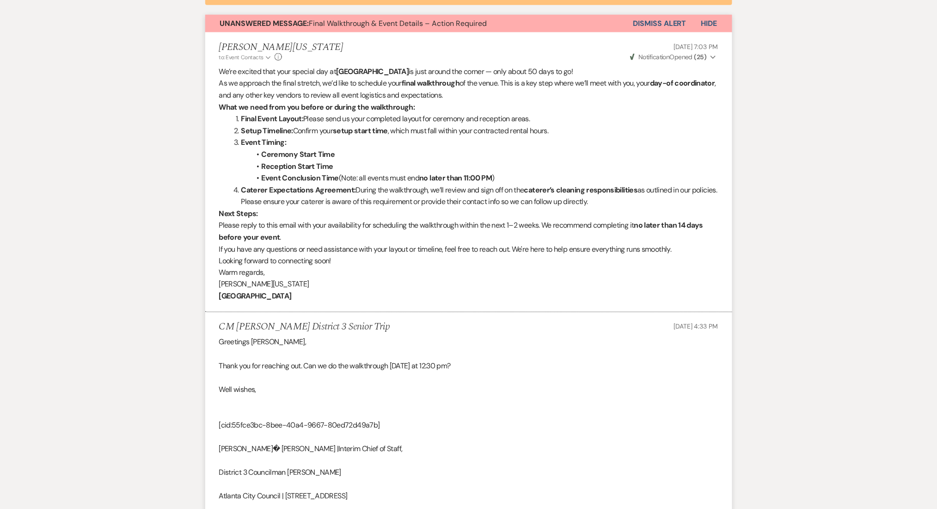
scroll to position [0, 0]
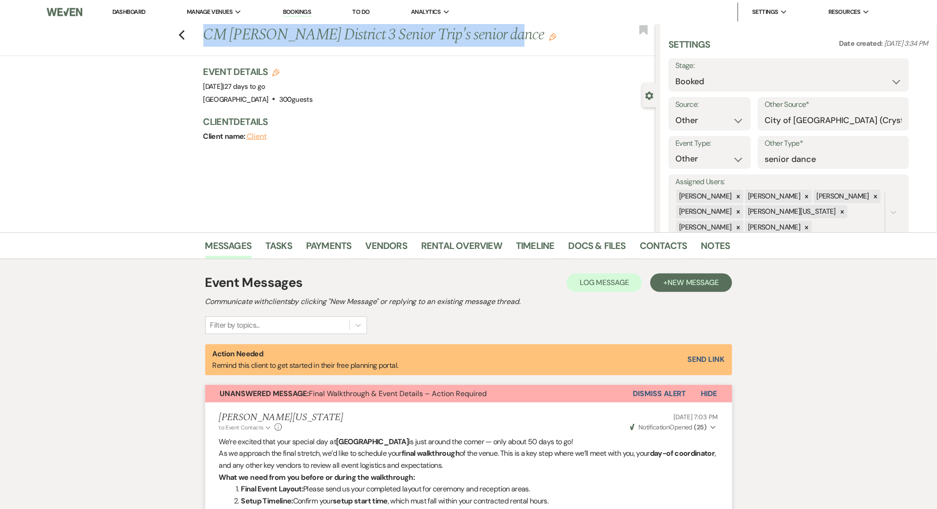
drag, startPoint x: 210, startPoint y: 32, endPoint x: 507, endPoint y: 28, distance: 297.4
click at [507, 28] on h1 "CM Amos Byron District 3 Senior Trip's senior dance Edit" at bounding box center [382, 35] width 359 height 22
copy h1 "CM Amos Byron District 3 Senior Trip's senior dance"
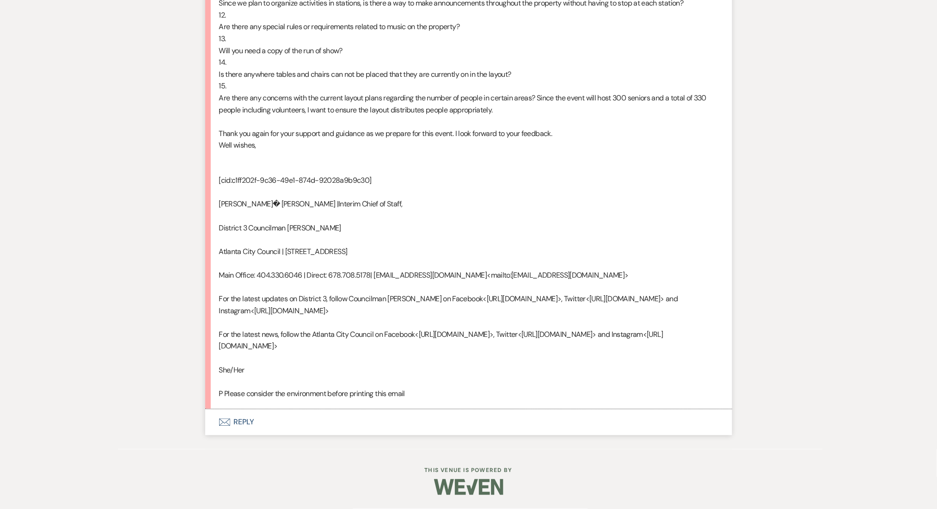
click at [240, 426] on button "Envelope Reply" at bounding box center [468, 422] width 527 height 26
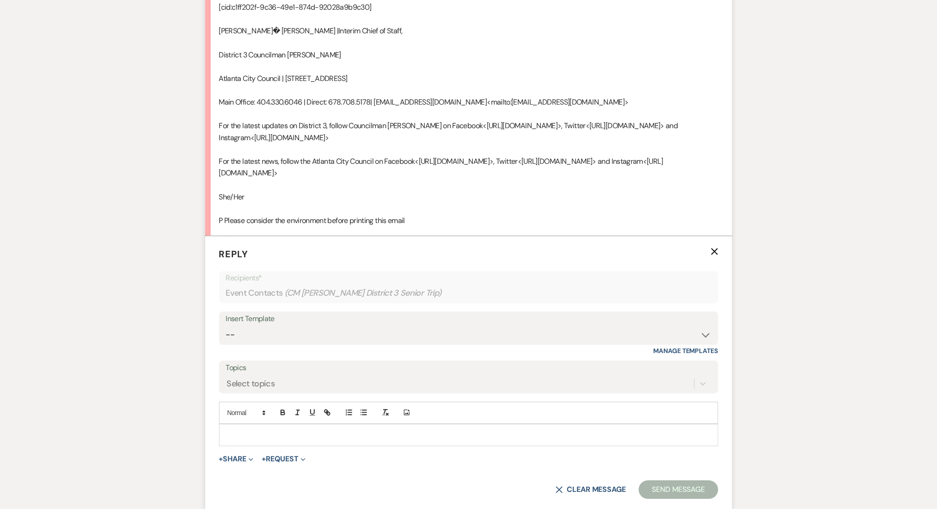
scroll to position [1933, 0]
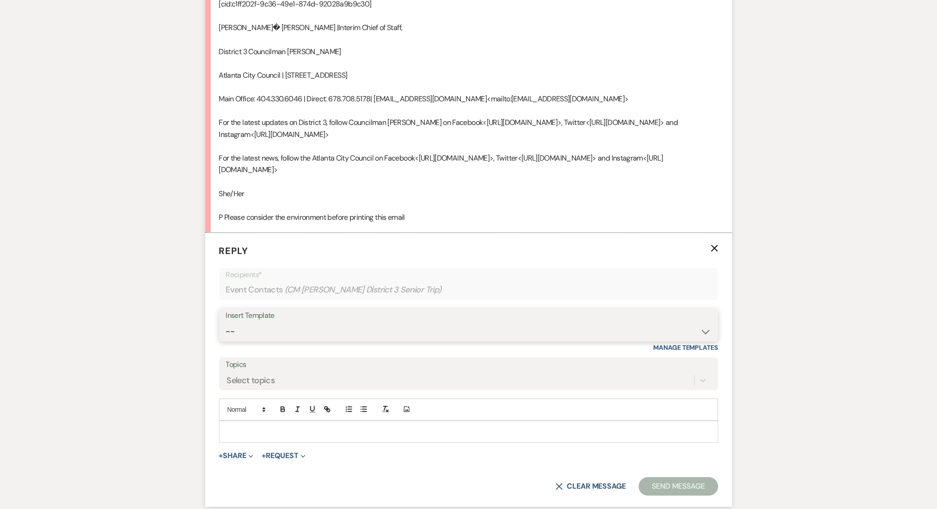
click at [271, 339] on select "-- Inquiry Follow Up Email #2 Contract Sending Template Payment Template Rental…" at bounding box center [469, 331] width 486 height 18
select select "5221"
click at [226, 322] on select "-- Inquiry Follow Up Email #2 Contract Sending Template Payment Template Rental…" at bounding box center [469, 331] width 486 height 18
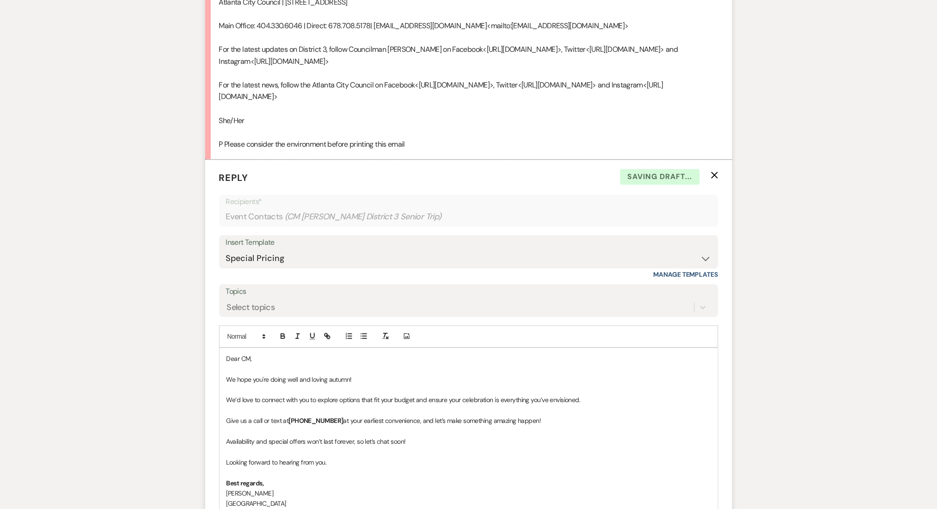
scroll to position [2171, 0]
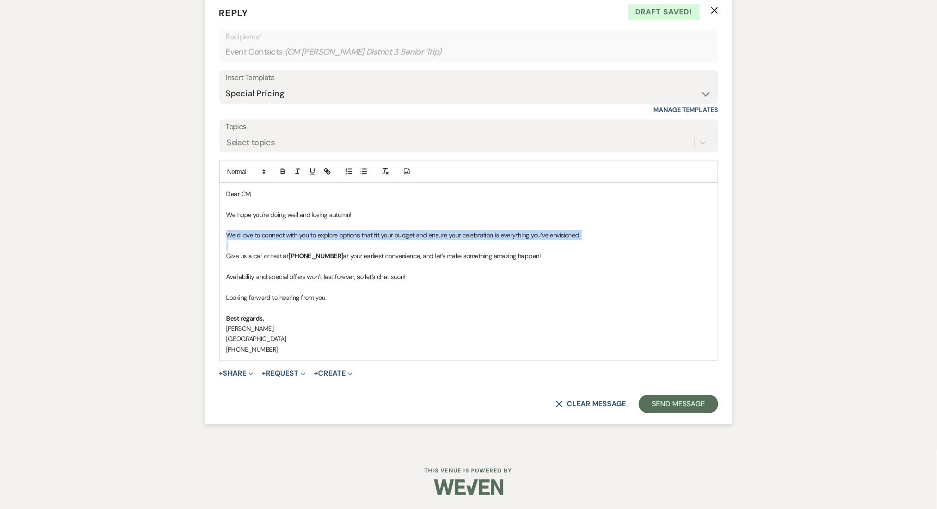
drag, startPoint x: 227, startPoint y: 254, endPoint x: 227, endPoint y: 230, distance: 24.1
click at [227, 230] on div "Dear CM, We hope you're doing well and loving autumn! We’d love to connect with…" at bounding box center [469, 271] width 499 height 177
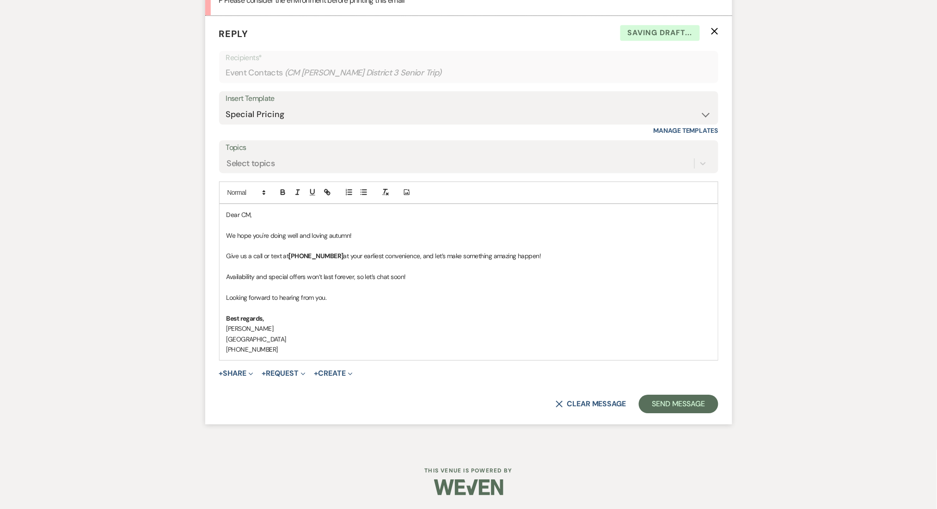
scroll to position [2150, 0]
click at [272, 258] on p "Give us a call or text at (470)-908-7895 at your earliest convenience, and let’…" at bounding box center [469, 256] width 485 height 10
drag, startPoint x: 396, startPoint y: 255, endPoint x: 534, endPoint y: 255, distance: 137.3
click at [534, 255] on p "Give us a call at (470)-908-7895 at your earliest convenience, and let’s make s…" at bounding box center [469, 256] width 485 height 10
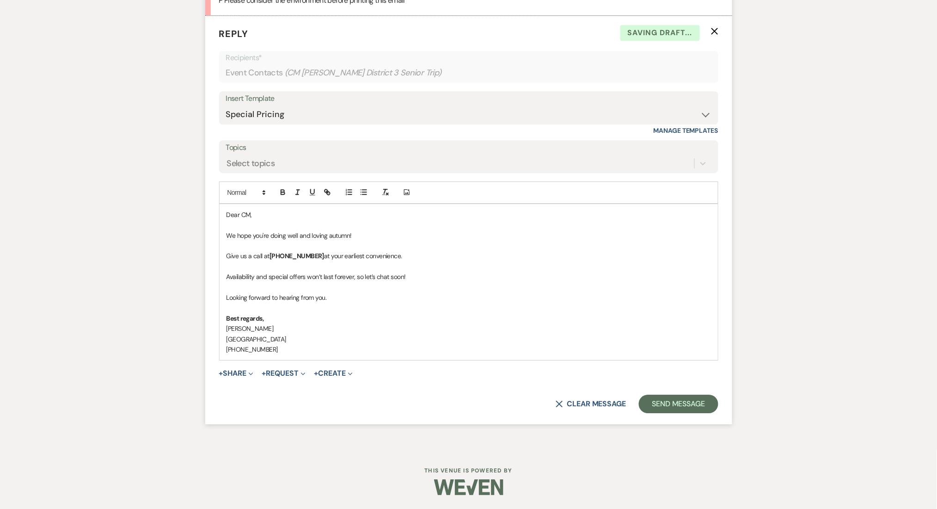
click at [456, 288] on p at bounding box center [469, 287] width 485 height 10
drag, startPoint x: 417, startPoint y: 275, endPoint x: 216, endPoint y: 282, distance: 201.3
click at [216, 282] on form "Reply X Saving draft... Recipients* Event Contacts ( CM Amos Byron District 3 S…" at bounding box center [468, 220] width 527 height 408
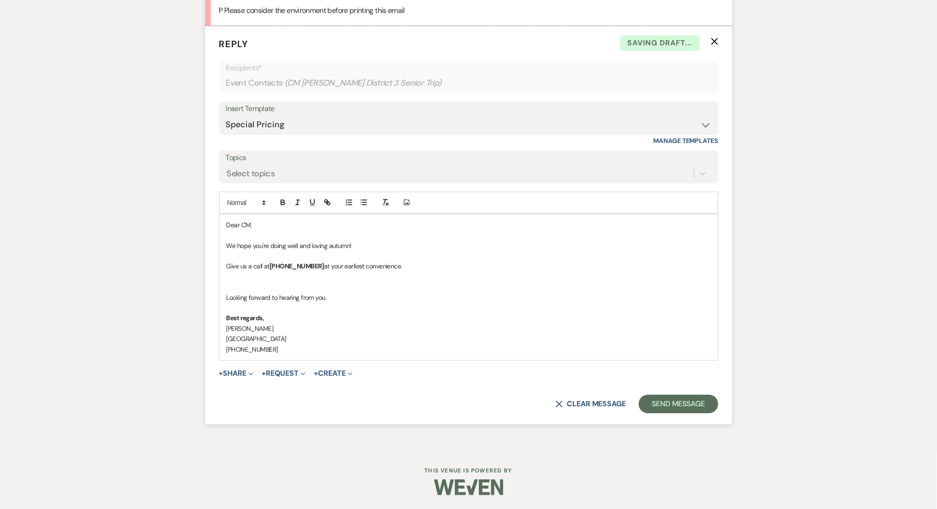
scroll to position [2129, 0]
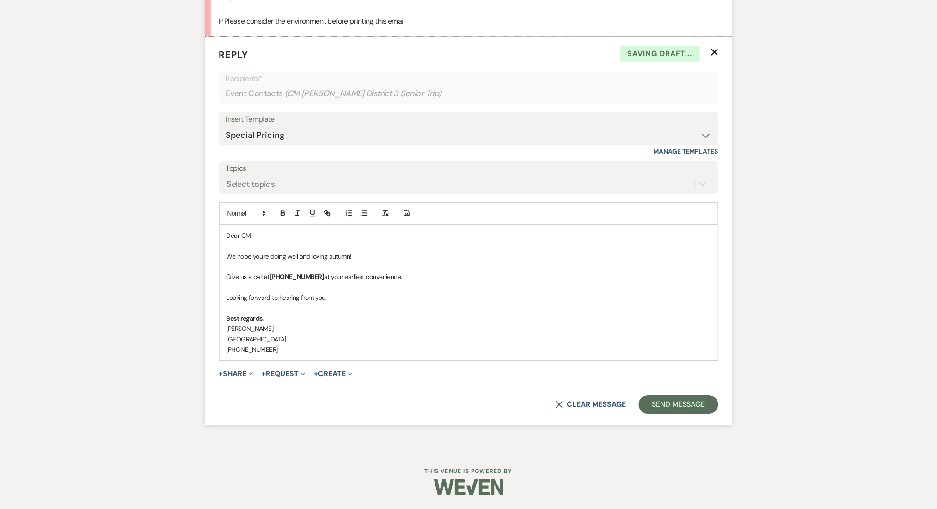
click at [523, 304] on p at bounding box center [469, 308] width 485 height 10
click at [683, 395] on button "Send Message" at bounding box center [678, 404] width 79 height 18
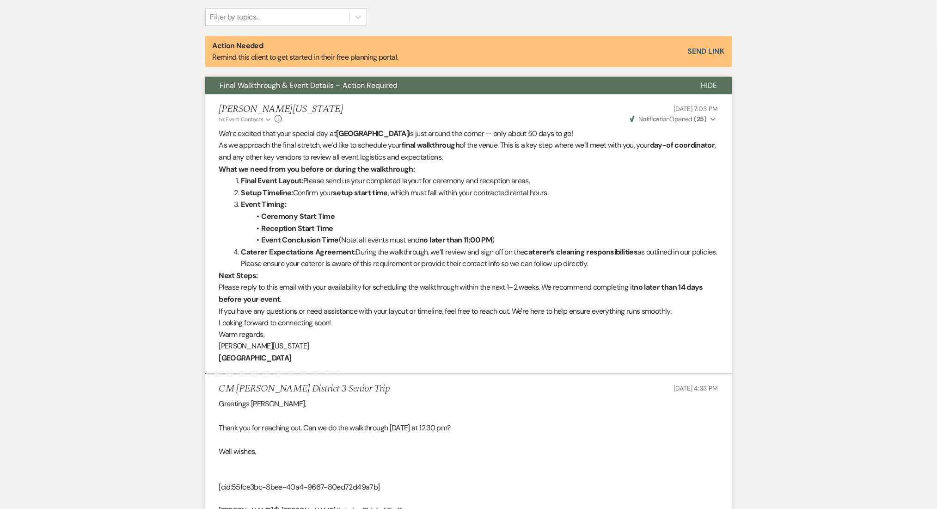
scroll to position [0, 0]
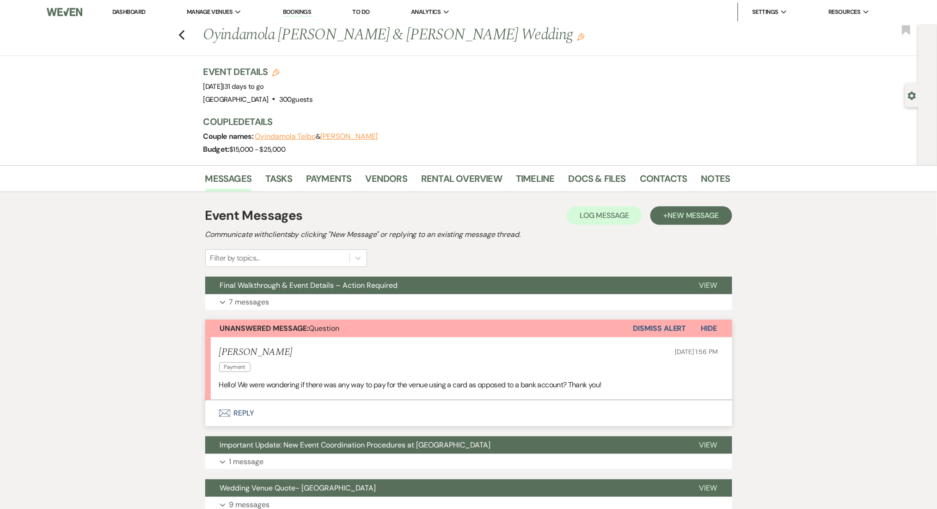
click at [321, 384] on p "Hello! We were wondering if there was any way to pay for the venue using a card…" at bounding box center [468, 385] width 499 height 12
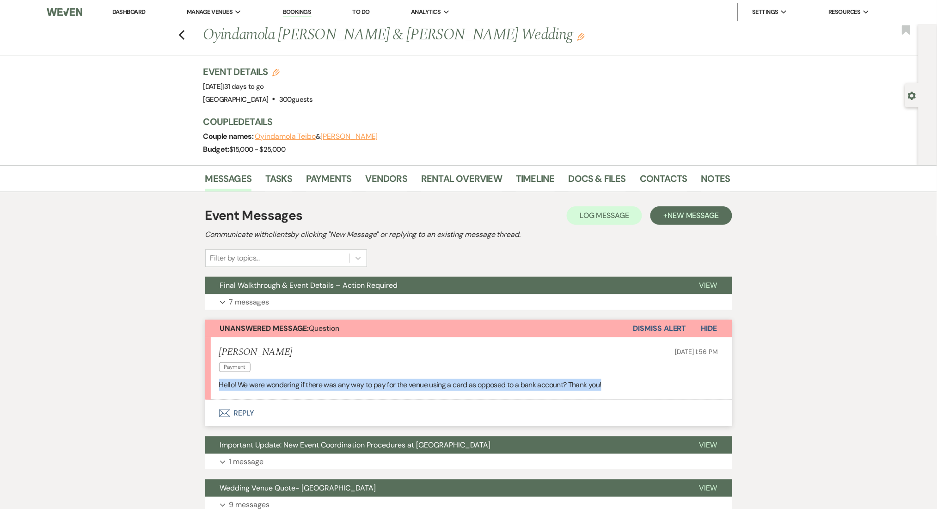
click at [321, 384] on p "Hello! We were wondering if there was any way to pay for the venue using a card…" at bounding box center [468, 385] width 499 height 12
copy li "Hello! We were wondering if there was any way to pay for the venue using a card…"
click at [132, 386] on div "Messages Tasks Payments Vendors Rental Overview Timeline Docs & Files Contacts …" at bounding box center [468, 410] width 937 height 490
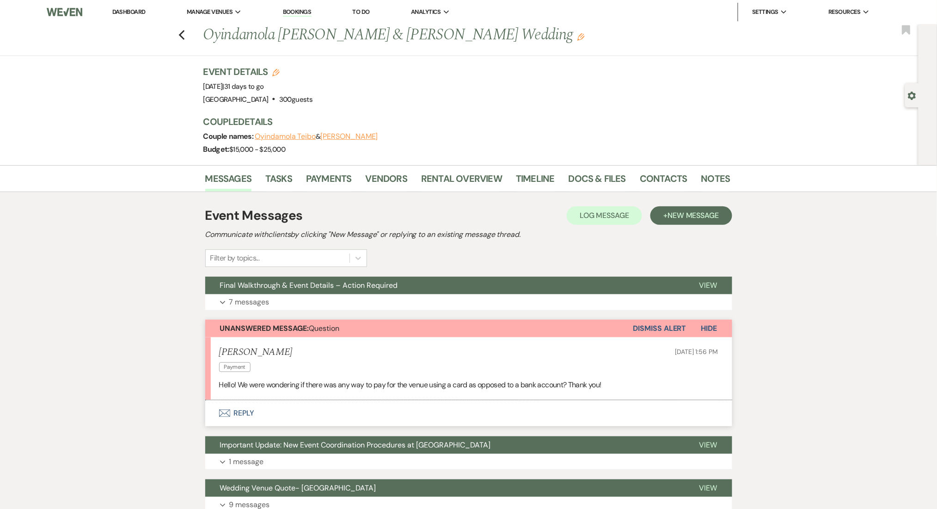
click at [246, 415] on button "Envelope Reply" at bounding box center [468, 413] width 527 height 26
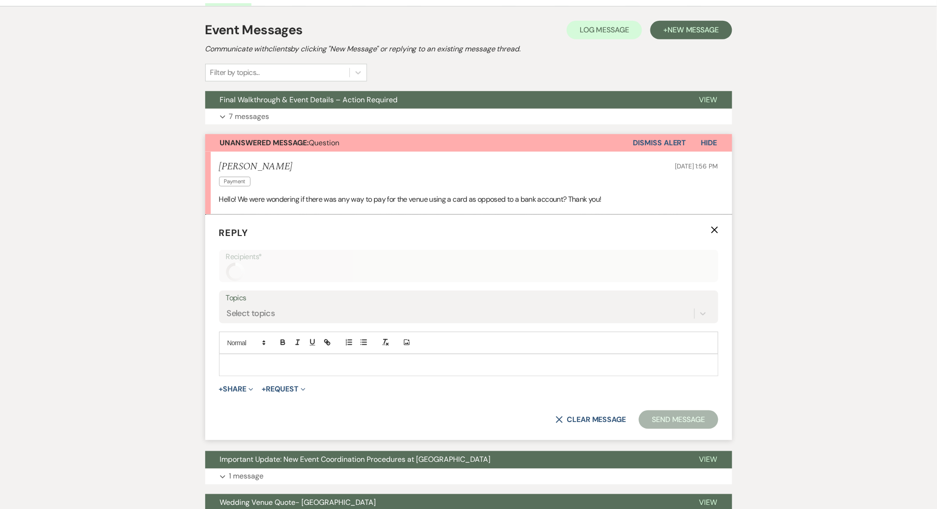
scroll to position [241, 0]
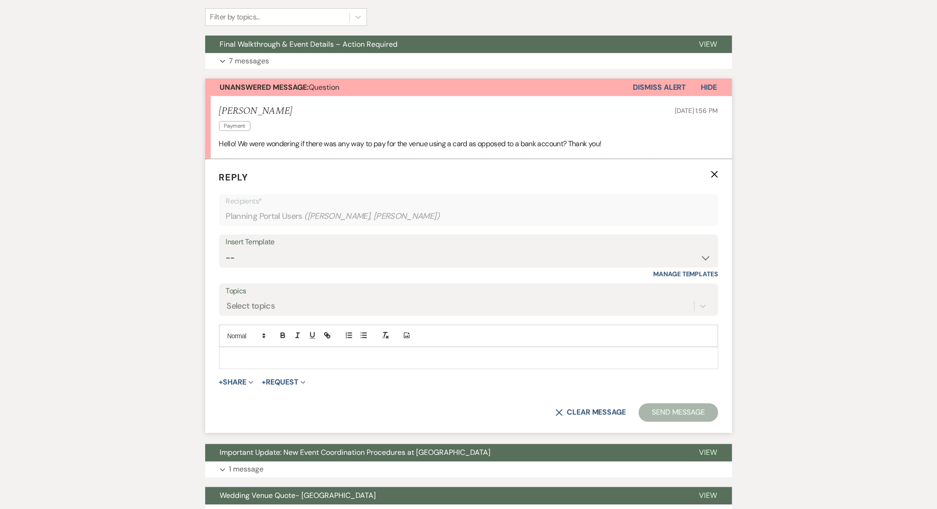
click at [143, 326] on div "Messages Tasks Payments Vendors Rental Overview Timeline Docs & Files Contacts …" at bounding box center [468, 293] width 937 height 739
click at [77, 281] on div "Messages Tasks Payments Vendors Rental Overview Timeline Docs & Files Contacts …" at bounding box center [468, 293] width 937 height 739
click at [298, 364] on div at bounding box center [469, 357] width 499 height 21
drag, startPoint x: 482, startPoint y: 141, endPoint x: 559, endPoint y: 142, distance: 77.2
click at [559, 142] on p "Hello! We were wondering if there was any way to pay for the venue using a card…" at bounding box center [468, 144] width 499 height 12
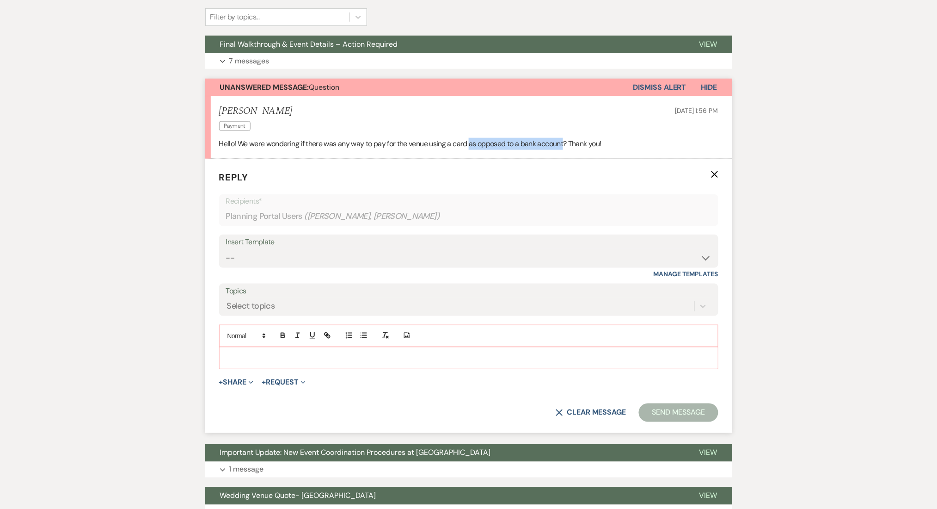
drag, startPoint x: 568, startPoint y: 140, endPoint x: 471, endPoint y: 143, distance: 97.2
click at [471, 143] on p "Hello! We were wondering if there was any way to pay for the venue using a card…" at bounding box center [468, 144] width 499 height 12
copy p "as opposed to a bank account"
click at [146, 305] on div "Messages Tasks Payments Vendors Rental Overview Timeline Docs & Files Contacts …" at bounding box center [468, 293] width 937 height 739
drag, startPoint x: 230, startPoint y: 336, endPoint x: 244, endPoint y: 347, distance: 18.4
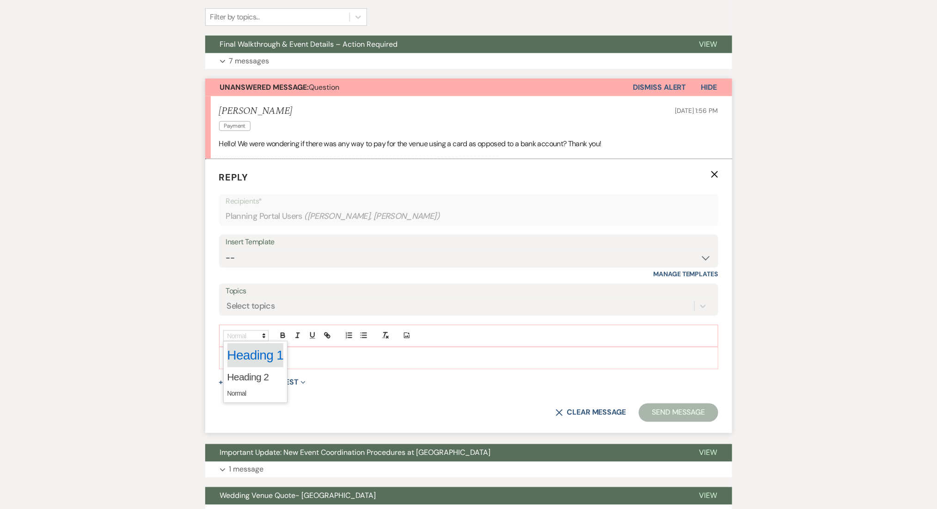
click at [238, 341] on span at bounding box center [245, 335] width 45 height 11
click at [164, 344] on div "Messages Tasks Payments Vendors Rental Overview Timeline Docs & Files Contacts …" at bounding box center [468, 293] width 937 height 739
click at [268, 358] on p at bounding box center [469, 358] width 485 height 10
paste div
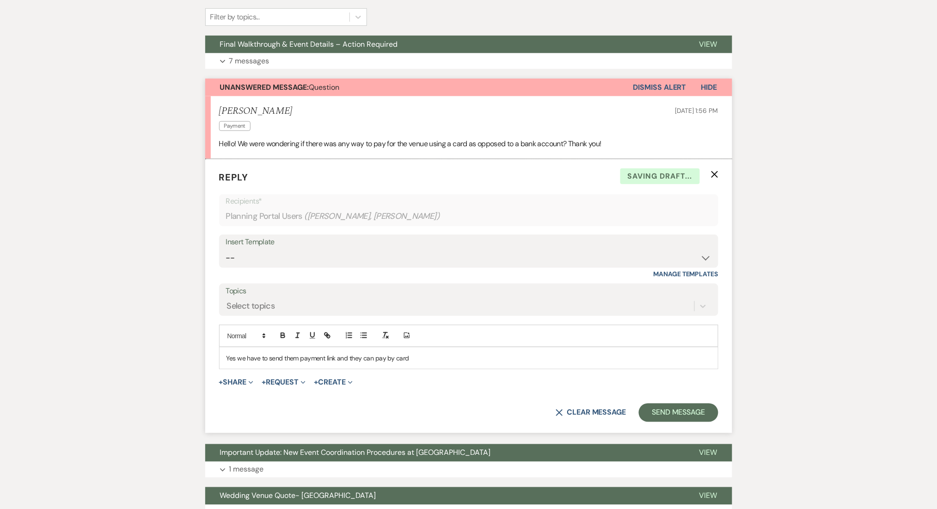
click at [221, 356] on div "Yes we have to send them payment link and they can pay by card" at bounding box center [469, 357] width 499 height 21
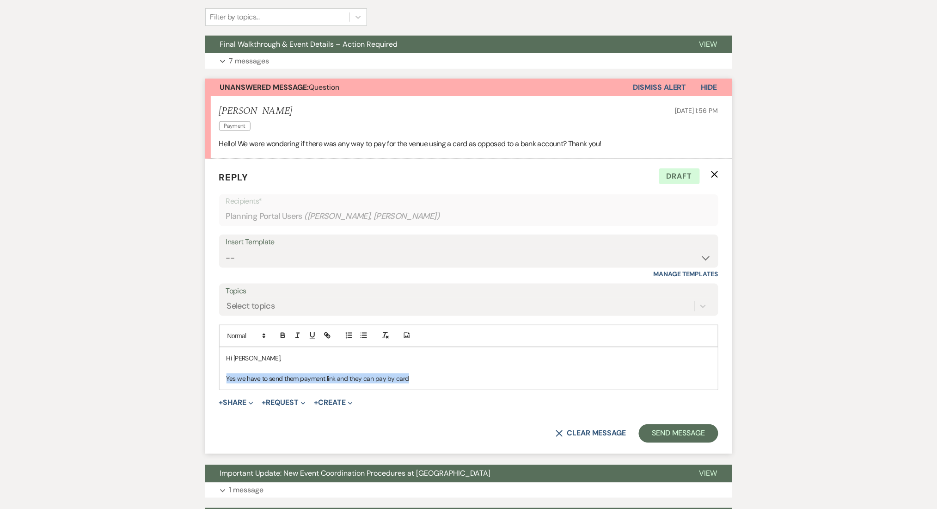
drag, startPoint x: 423, startPoint y: 378, endPoint x: 177, endPoint y: 380, distance: 246.0
click at [177, 380] on div "Messages Tasks Payments Vendors Rental Overview Timeline Docs & Files Contacts …" at bounding box center [468, 304] width 937 height 760
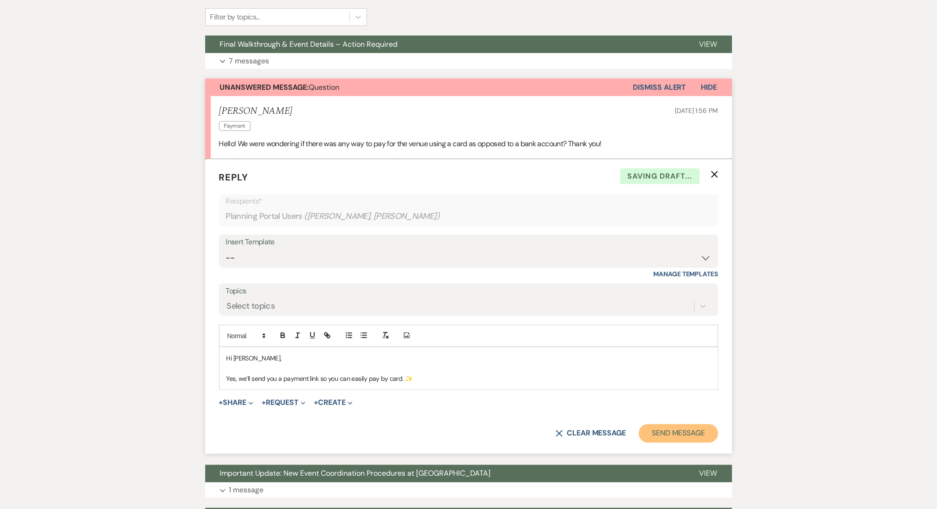
click at [662, 430] on button "Send Message" at bounding box center [678, 433] width 79 height 18
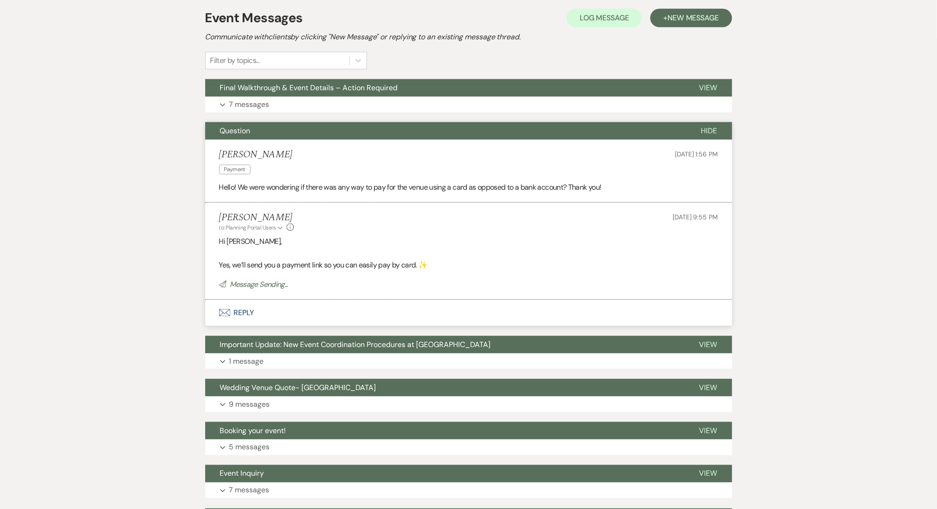
scroll to position [179, 0]
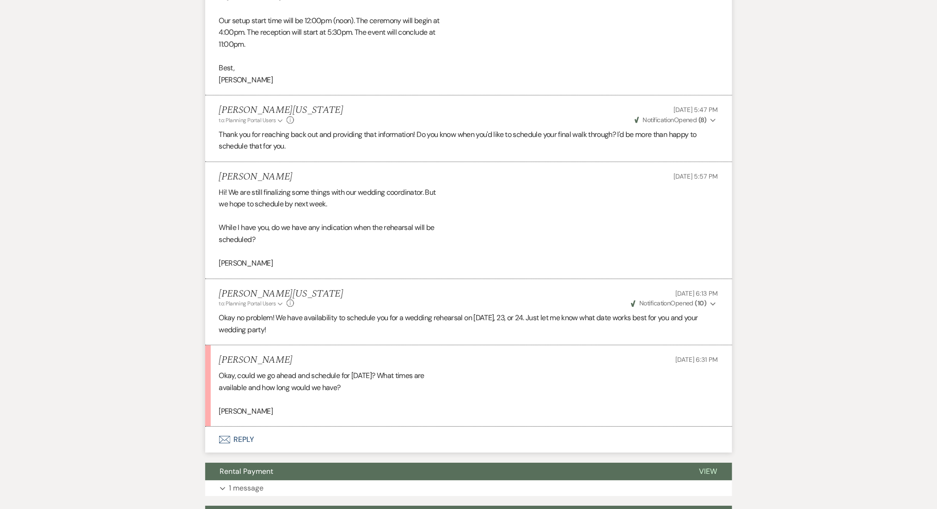
scroll to position [1048, 0]
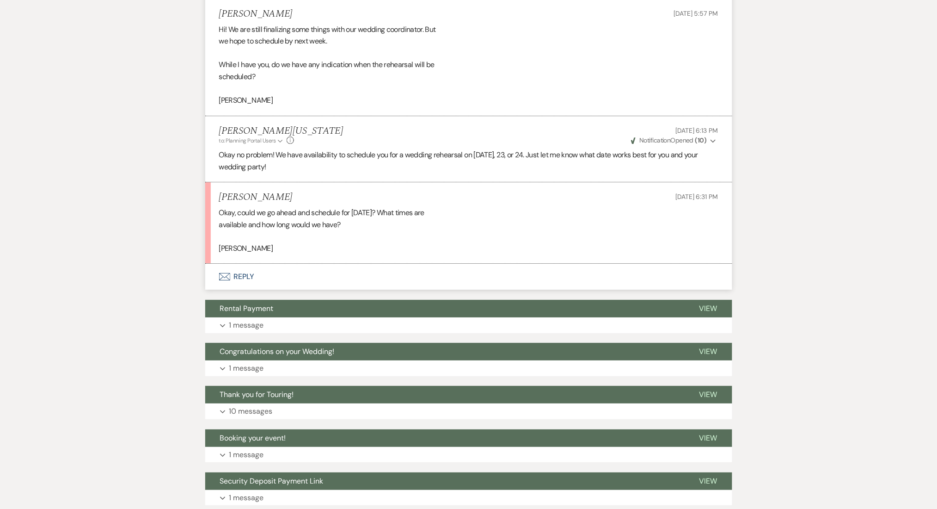
click at [244, 275] on button "Envelope Reply" at bounding box center [468, 277] width 527 height 26
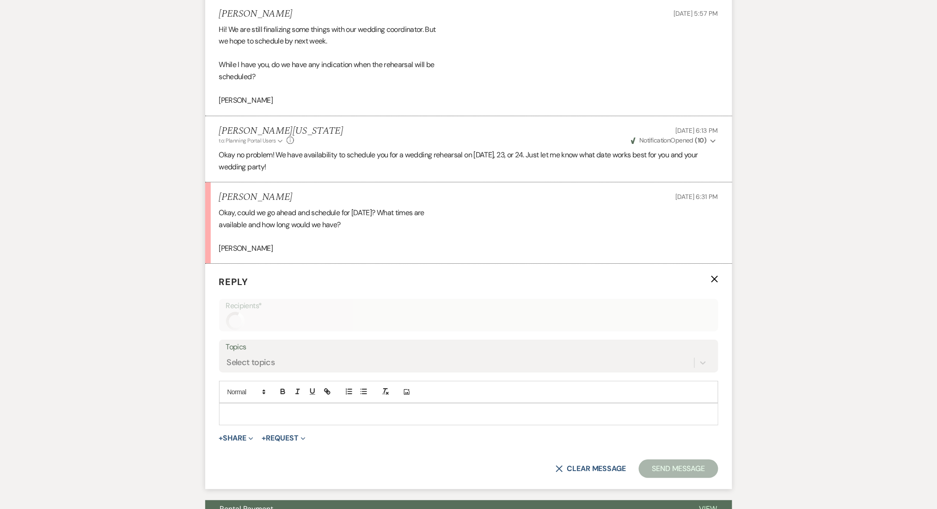
scroll to position [1153, 0]
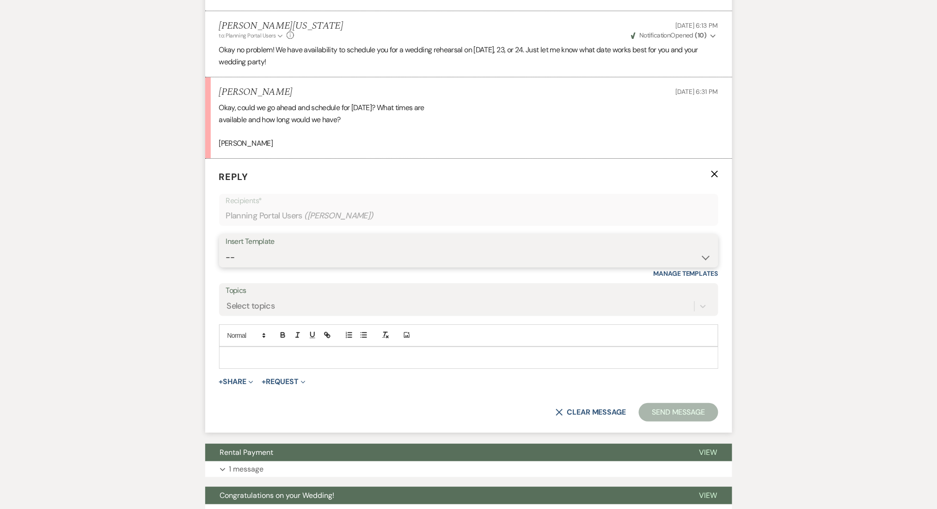
click at [298, 260] on select "-- Inquiry Follow Up Email #2 Contract Sending Template Payment Template Rental…" at bounding box center [469, 257] width 486 height 18
select select "5410"
click at [226, 248] on select "-- Inquiry Follow Up Email #2 Contract Sending Template Payment Template Rental…" at bounding box center [469, 257] width 486 height 18
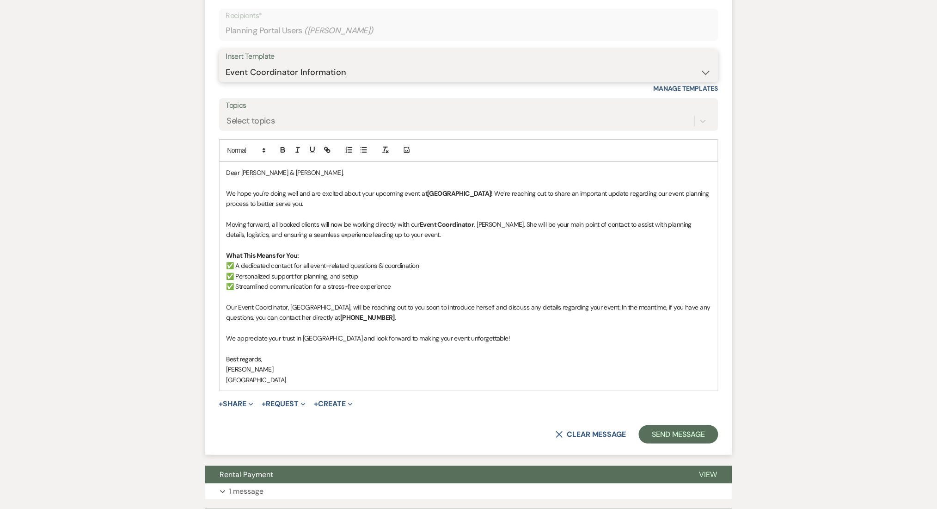
scroll to position [1215, 0]
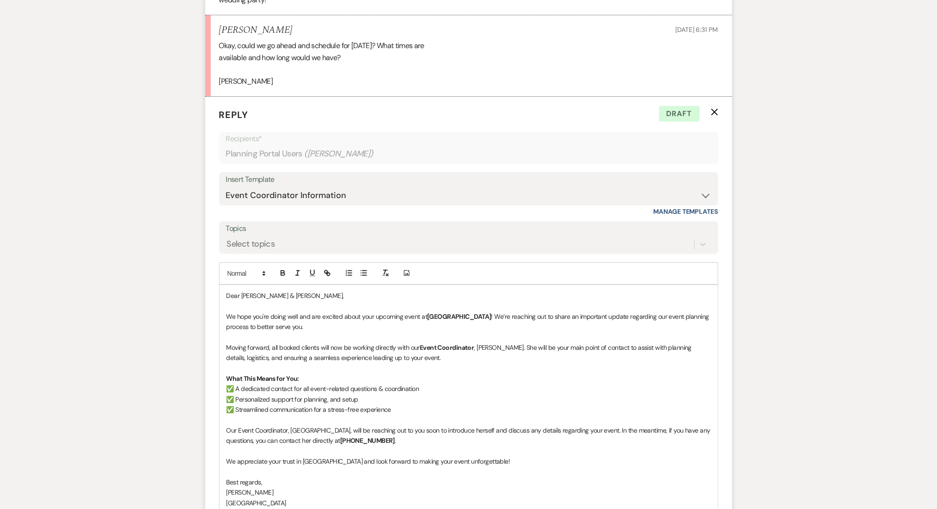
click at [715, 110] on icon "X" at bounding box center [714, 111] width 7 height 7
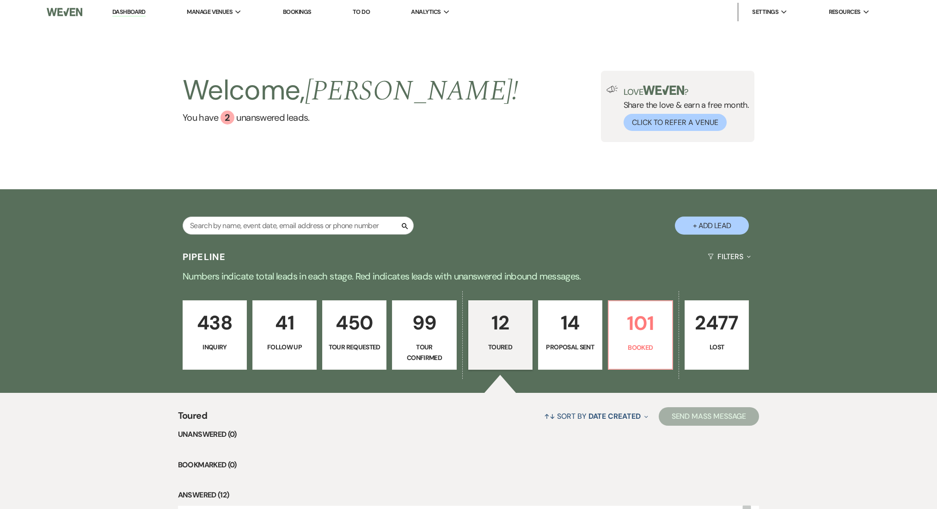
select select "5"
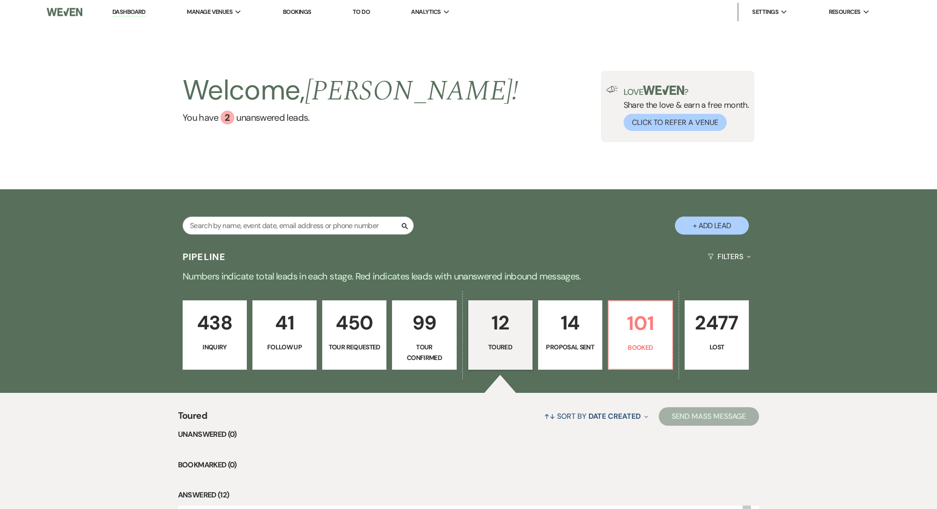
select select "5"
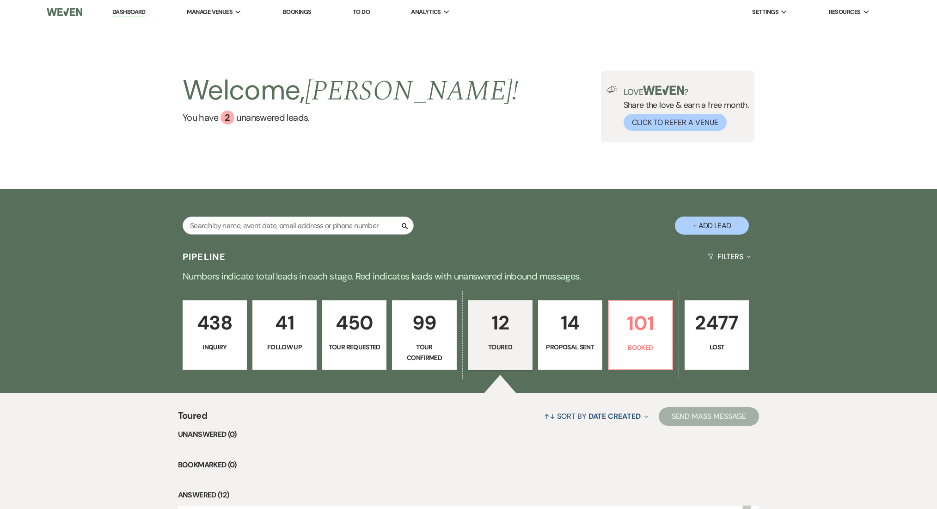
select select "5"
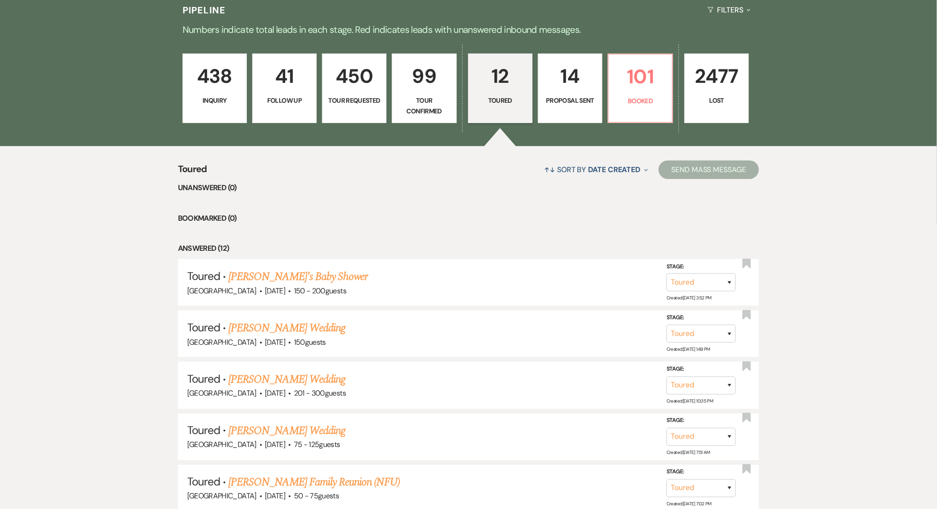
click at [573, 84] on p "14" at bounding box center [570, 76] width 52 height 31
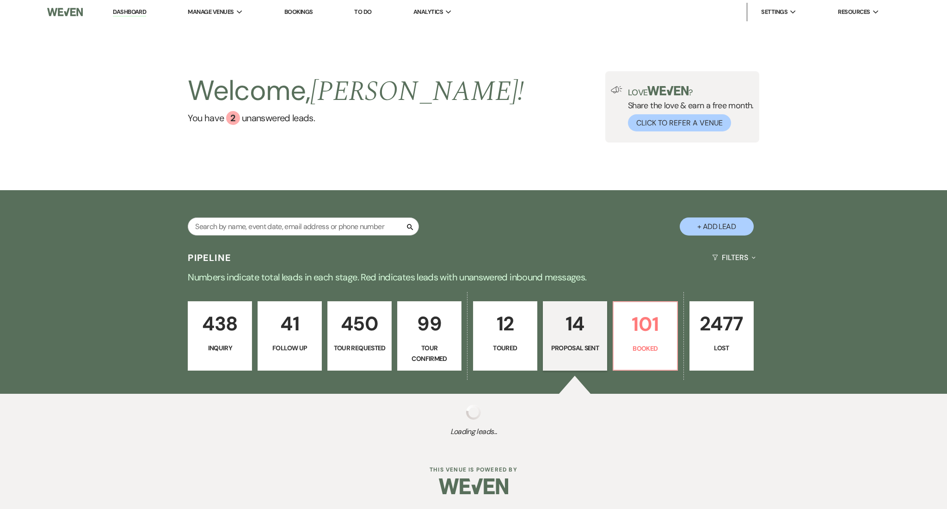
select select "6"
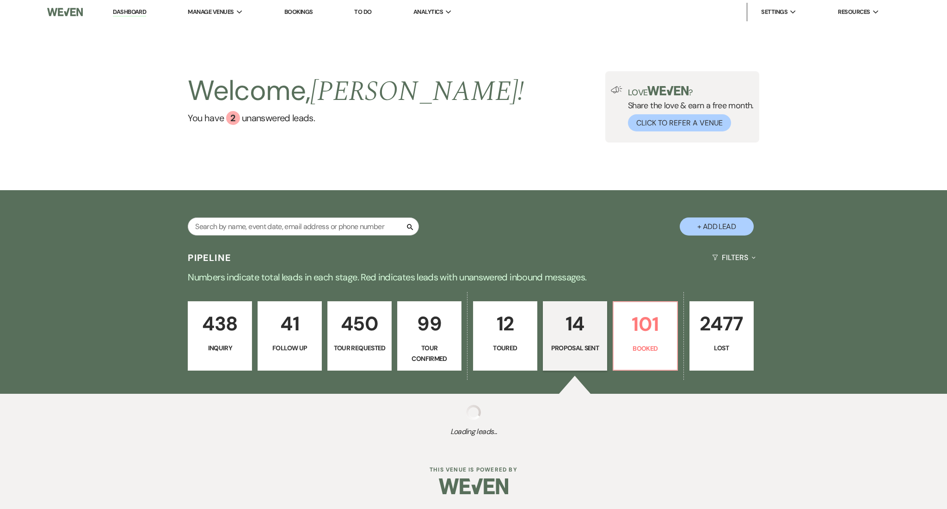
select select "6"
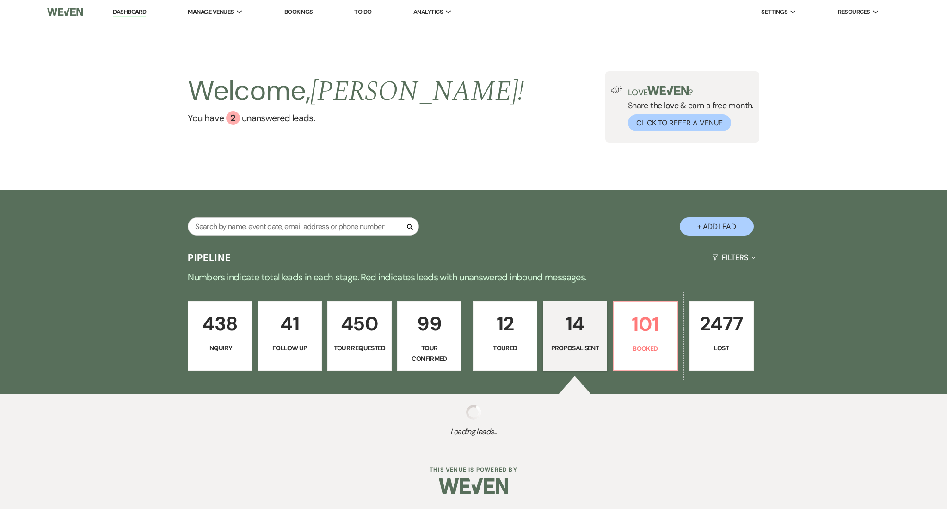
select select "6"
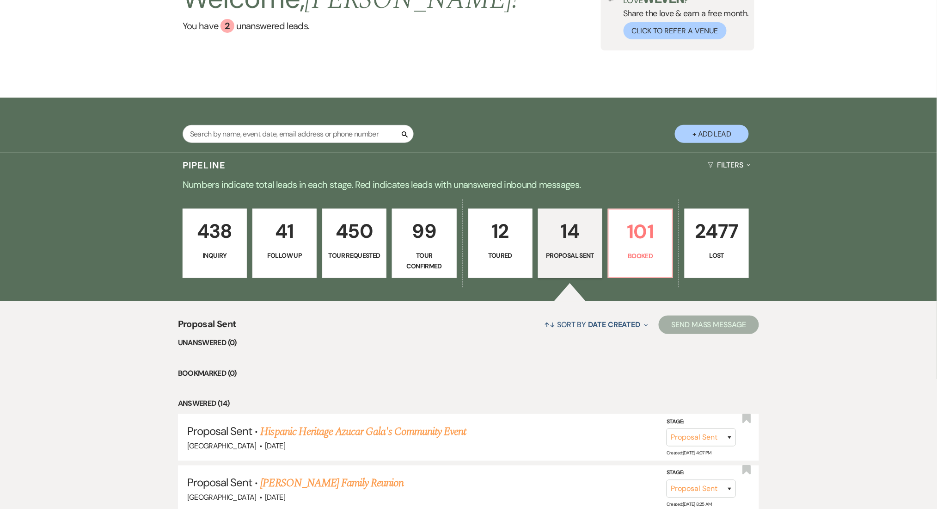
scroll to position [185, 0]
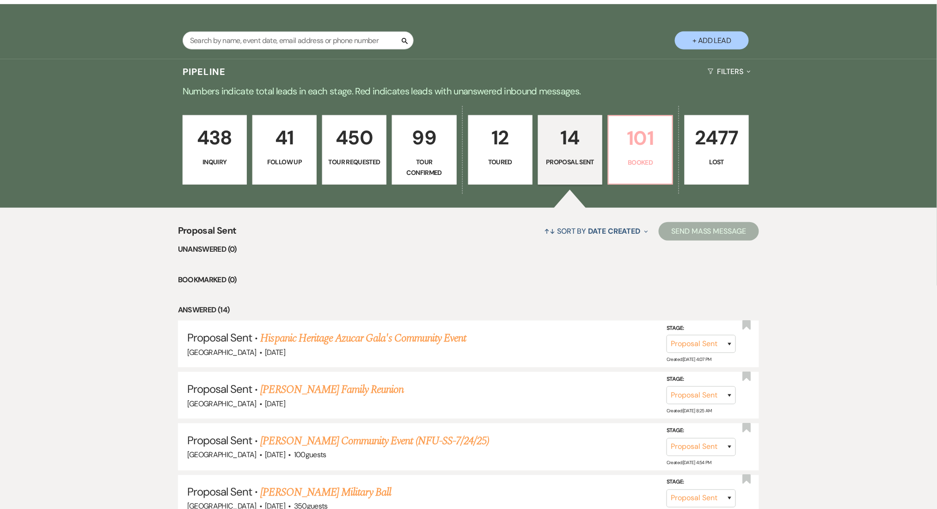
click at [631, 155] on link "101 Booked" at bounding box center [640, 149] width 65 height 69
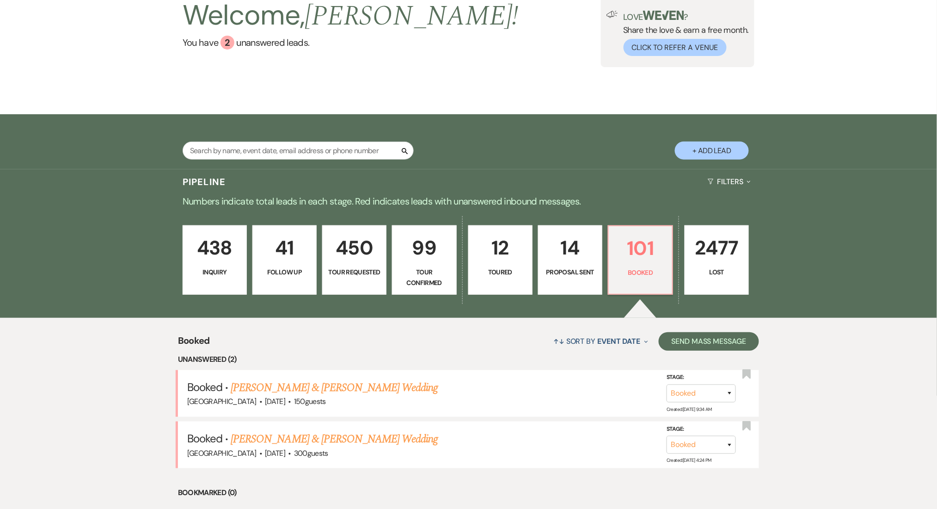
scroll to position [185, 0]
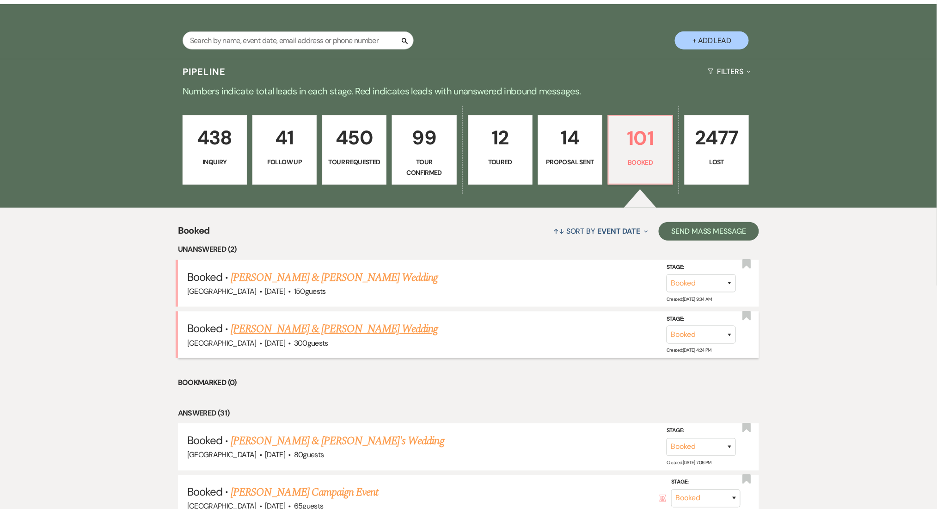
click at [266, 330] on link "Cindy Huynh & Cindy Huynh's Wedding" at bounding box center [334, 328] width 207 height 17
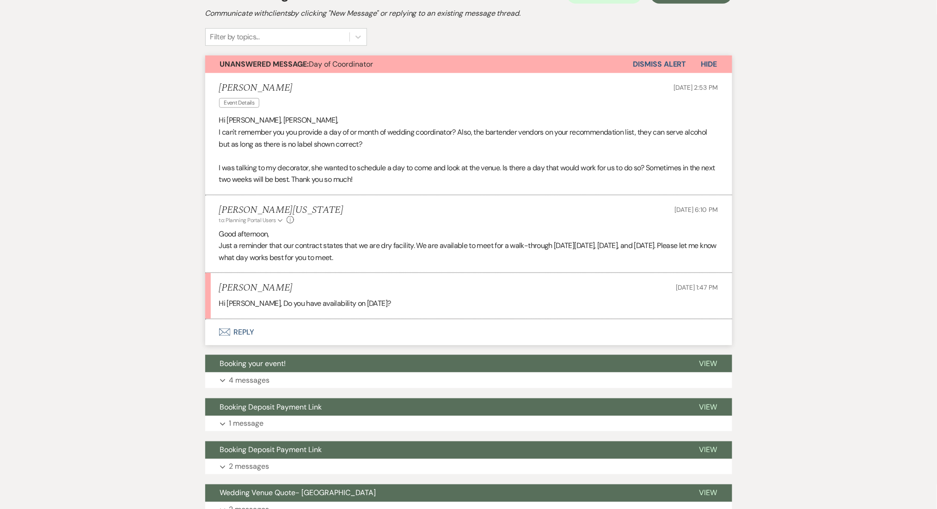
scroll to position [246, 0]
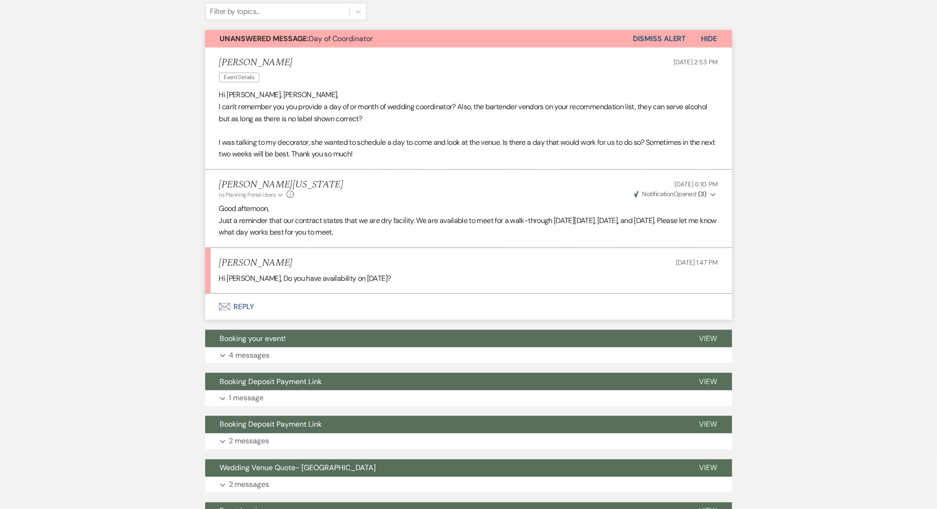
click at [258, 305] on button "Envelope Reply" at bounding box center [468, 307] width 527 height 26
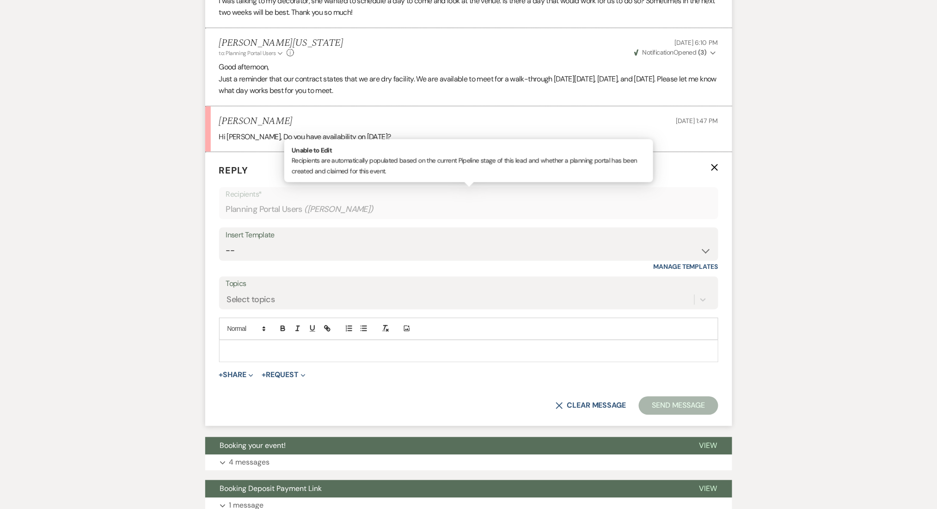
scroll to position [431, 0]
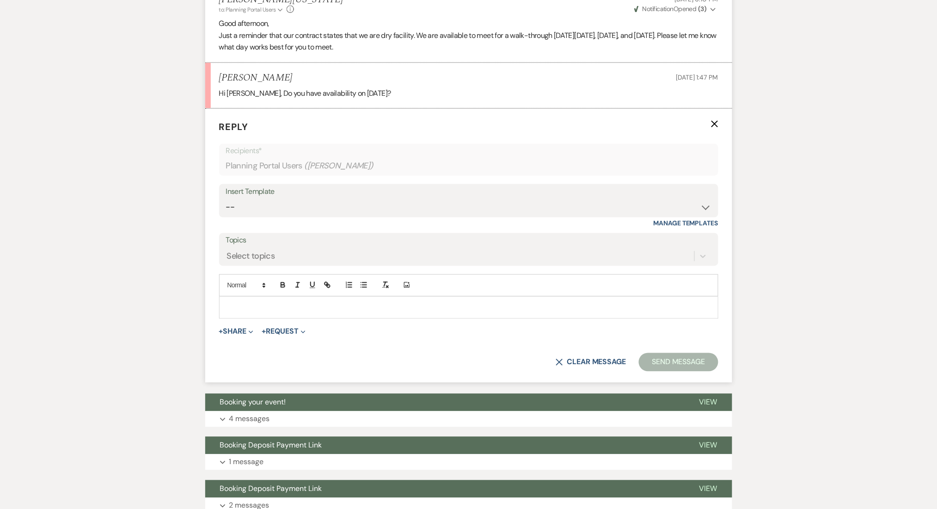
click at [277, 312] on p at bounding box center [469, 307] width 485 height 10
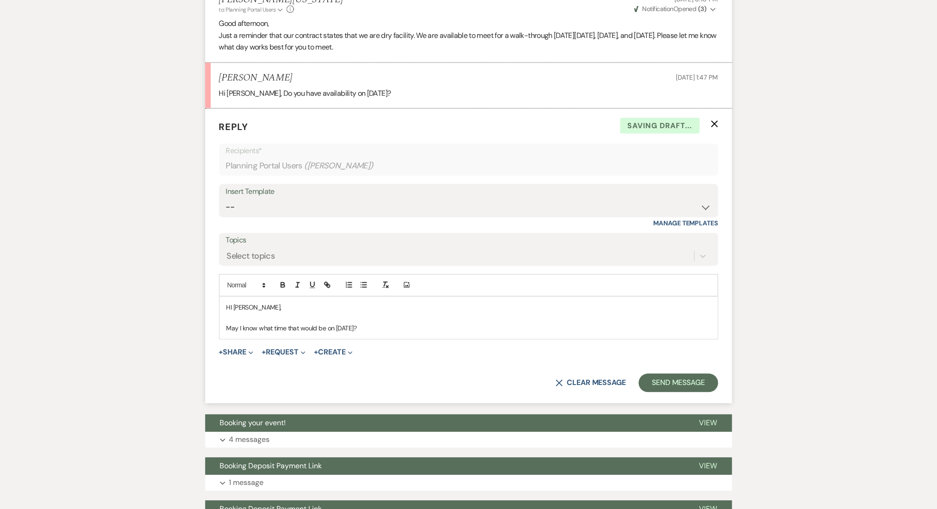
click at [290, 330] on p "May I know what time that would be on October 1st?" at bounding box center [469, 328] width 485 height 10
copy p "May I know what time that would be on October 1st?"
click at [679, 384] on button "Send Message" at bounding box center [678, 383] width 79 height 18
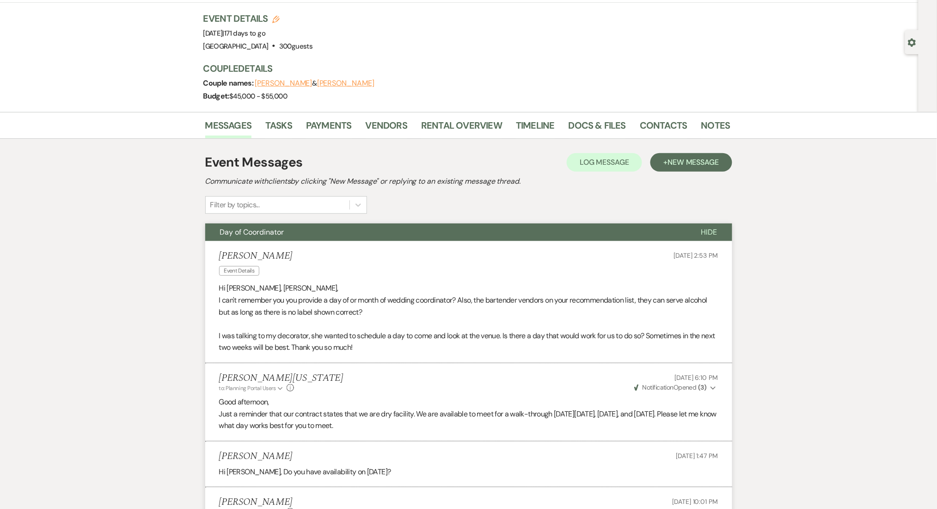
scroll to position [0, 0]
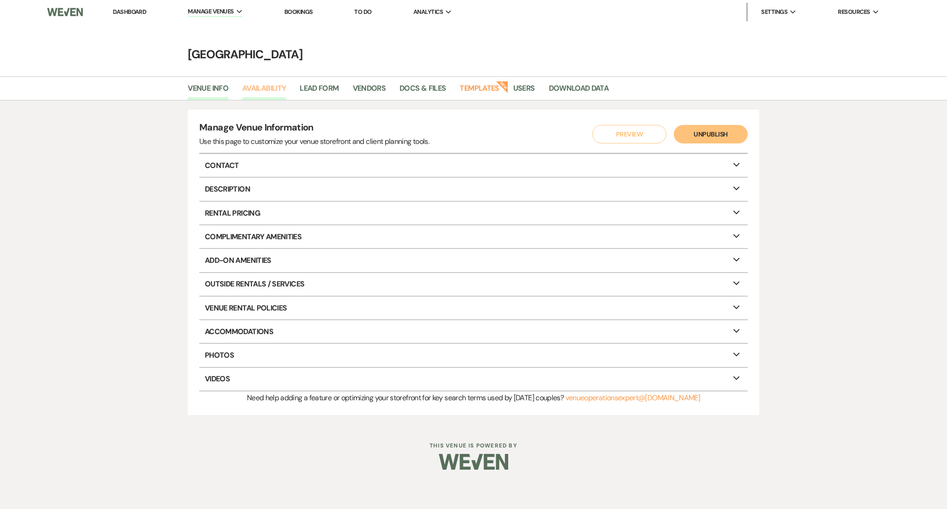
click at [267, 87] on link "Availability" at bounding box center [263, 91] width 43 height 18
select select "2"
select select "2026"
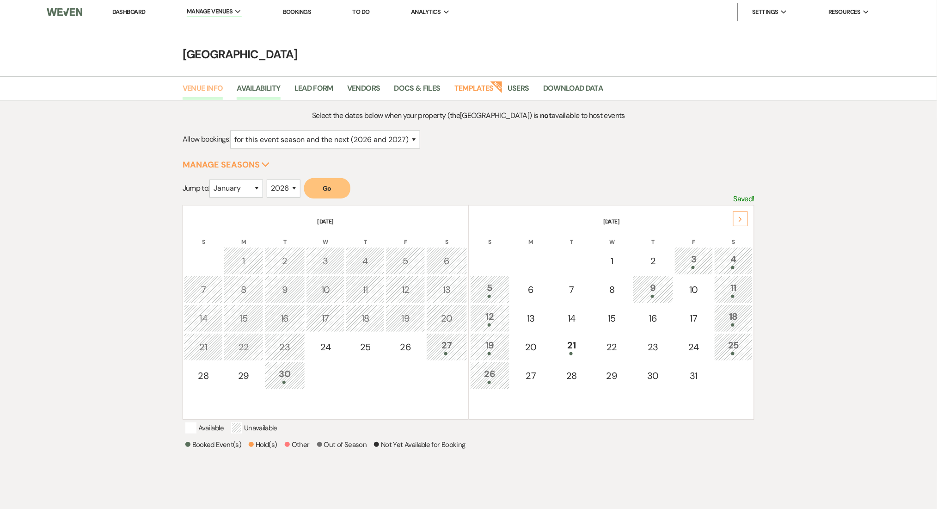
click at [204, 89] on link "Venue Info" at bounding box center [203, 91] width 41 height 18
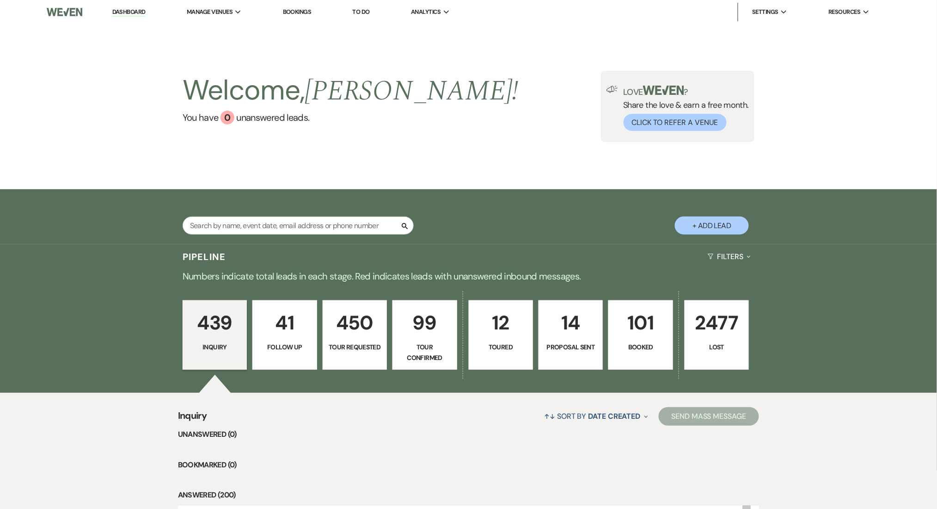
click at [267, 236] on div "Search" at bounding box center [298, 228] width 231 height 25
click at [267, 223] on input "text" at bounding box center [298, 225] width 231 height 18
paste input "[EMAIL_ADDRESS][DOMAIN_NAME]"
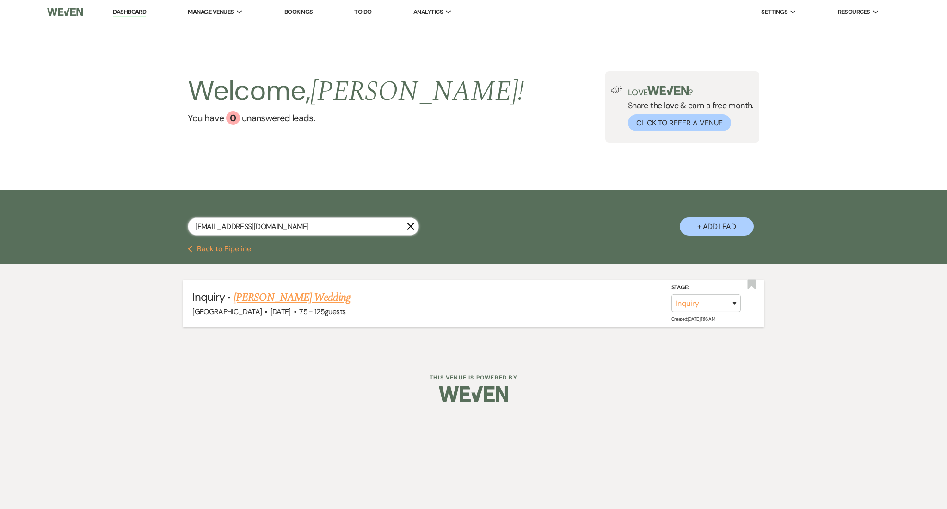
type input "[EMAIL_ADDRESS][DOMAIN_NAME]"
click at [291, 293] on link "[PERSON_NAME] Wedding" at bounding box center [292, 297] width 117 height 17
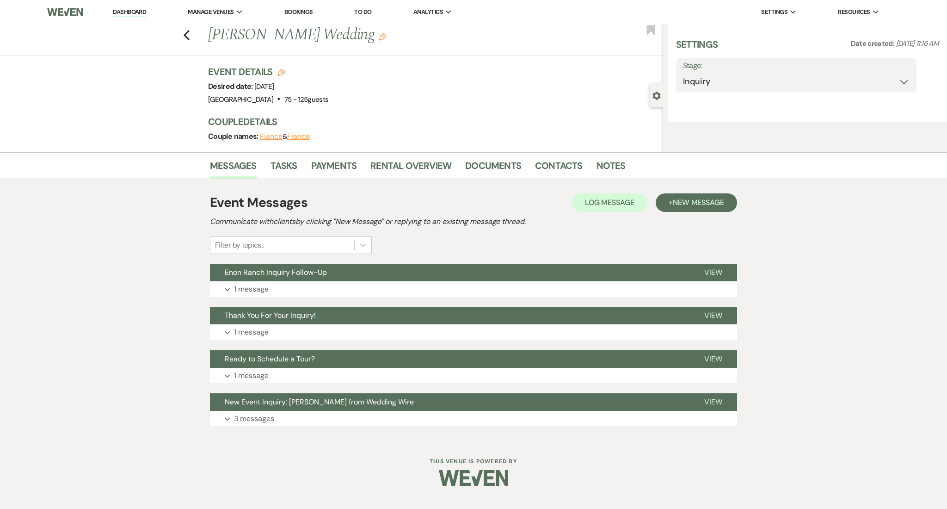
select select "3"
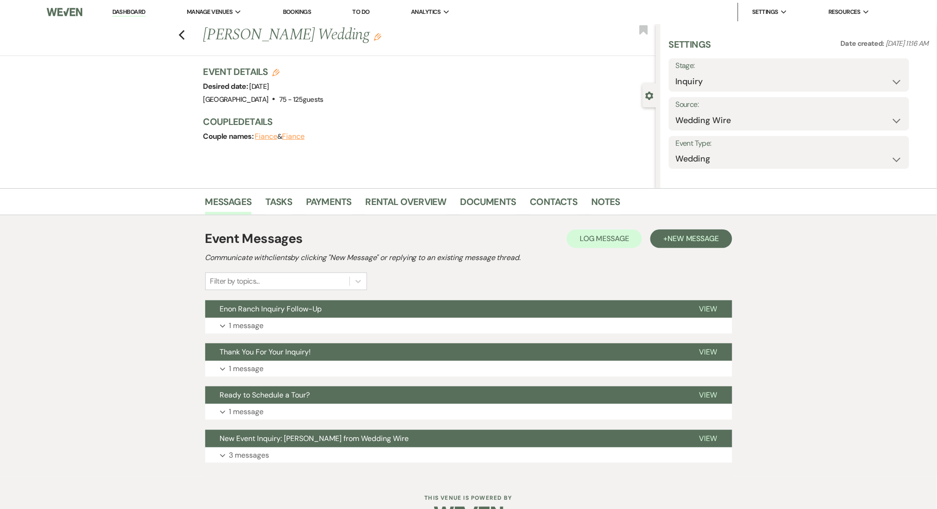
click at [345, 289] on div "Filter by topics..." at bounding box center [278, 281] width 144 height 17
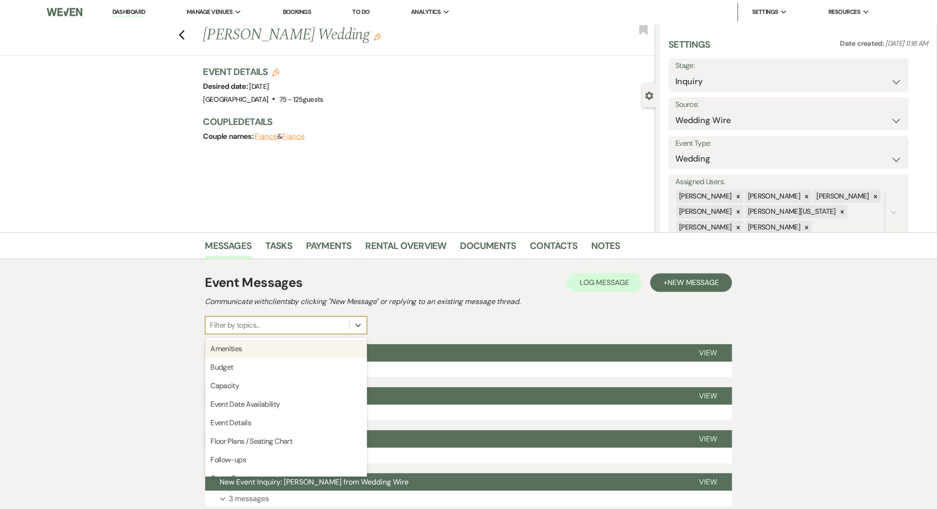
click at [148, 343] on div "Messages Tasks Payments Rental Overview Documents Contacts Notes Event Messages…" at bounding box center [468, 376] width 937 height 288
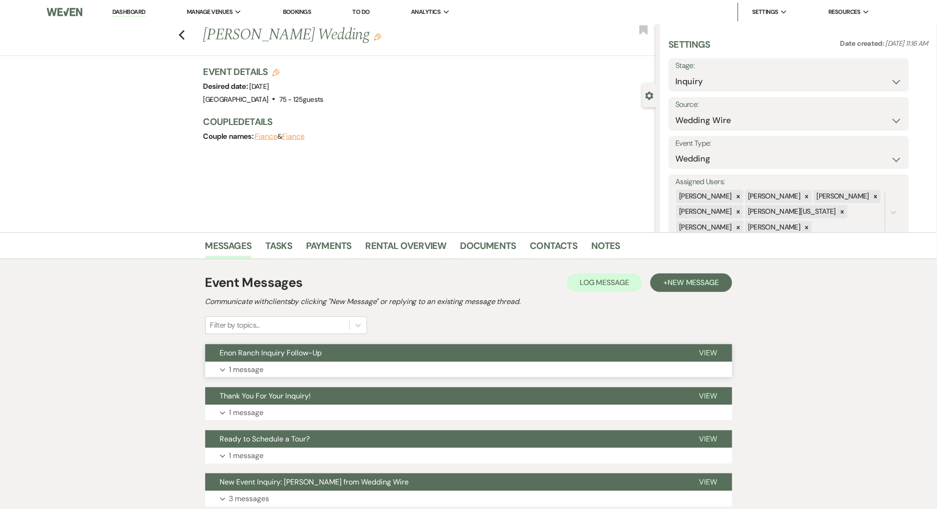
click at [404, 362] on button "Expand 1 message" at bounding box center [468, 370] width 527 height 16
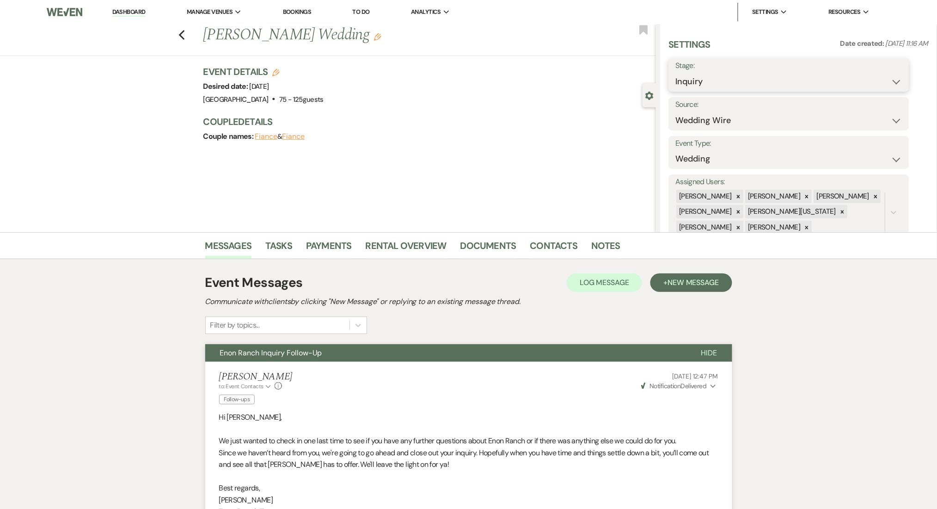
click at [712, 76] on select "Inquiry Follow Up Tour Requested Tour Confirmed Toured Proposal Sent Booked Lost" at bounding box center [789, 82] width 227 height 18
select select "8"
click at [676, 73] on select "Inquiry Follow Up Tour Requested Tour Confirmed Toured Proposal Sent Booked Lost" at bounding box center [789, 82] width 227 height 18
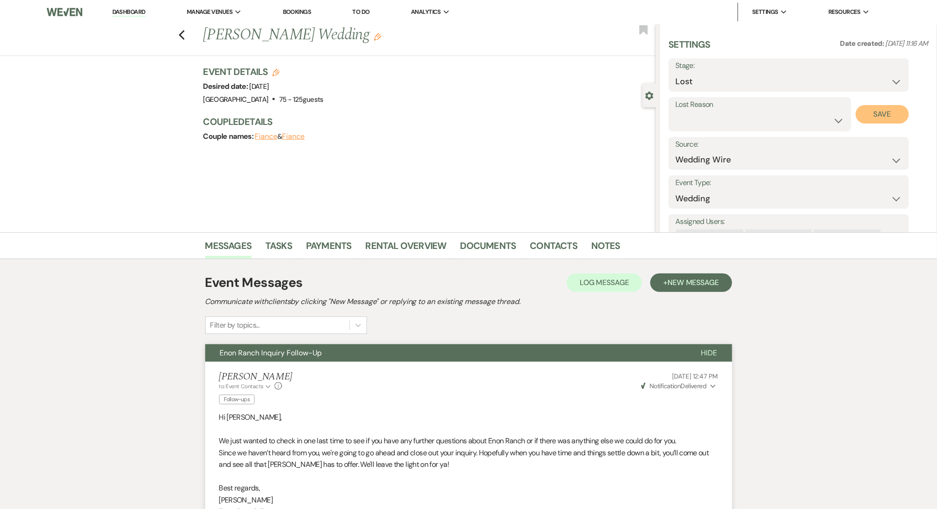
click at [862, 111] on button "Save" at bounding box center [882, 114] width 53 height 18
click at [185, 35] on icon "Previous" at bounding box center [182, 35] width 7 height 11
select select "8"
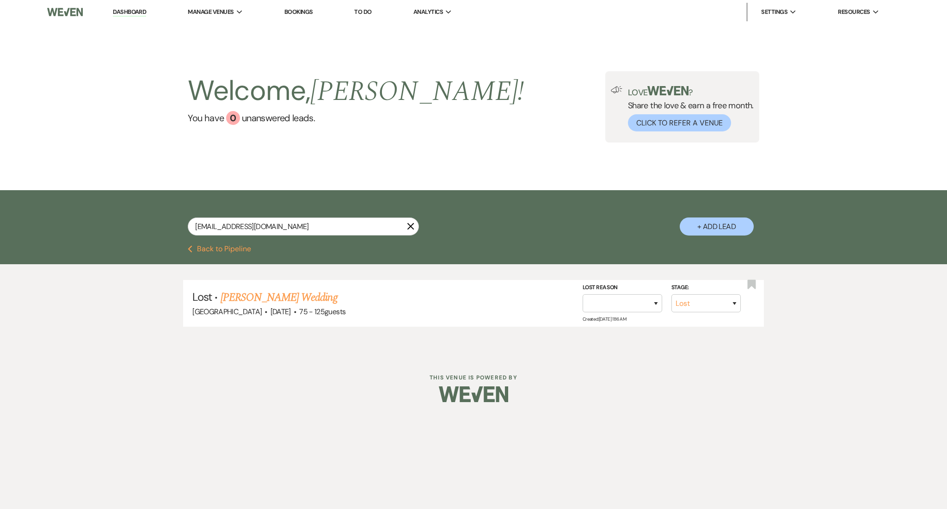
drag, startPoint x: 317, startPoint y: 236, endPoint x: 231, endPoint y: 219, distance: 88.2
click at [183, 220] on div "[EMAIL_ADDRESS][DOMAIN_NAME] X + Add Lead" at bounding box center [474, 219] width 666 height 48
click at [269, 221] on input "[EMAIL_ADDRESS][DOMAIN_NAME]" at bounding box center [303, 226] width 231 height 18
paste input "[EMAIL_ADDRESS][PERSON_NAME][DOMAIN_NAME]"
click at [269, 221] on input "woodyoumarryme26@san07.[PERSON_NAME]@[DOMAIN_NAME]" at bounding box center [303, 226] width 231 height 18
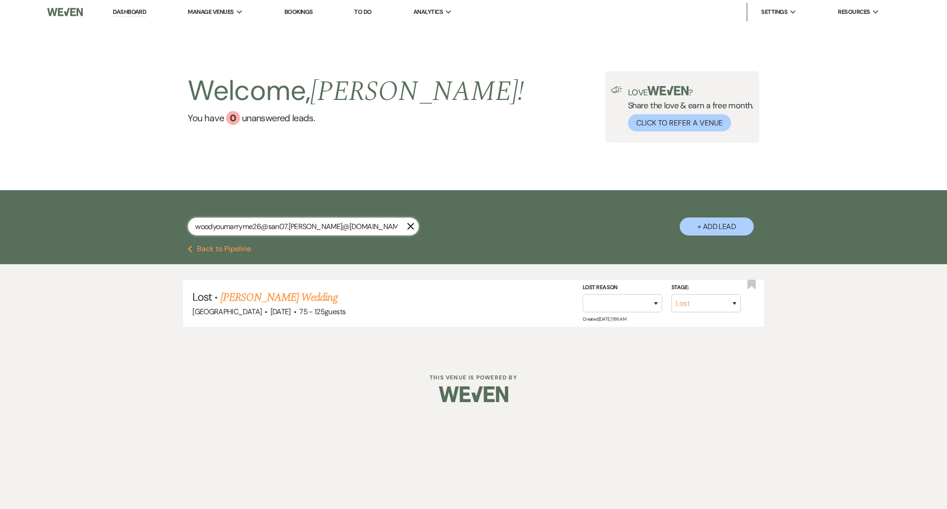
click at [269, 221] on input "woodyoumarryme26@san07.[PERSON_NAME]@[DOMAIN_NAME]" at bounding box center [303, 226] width 231 height 18
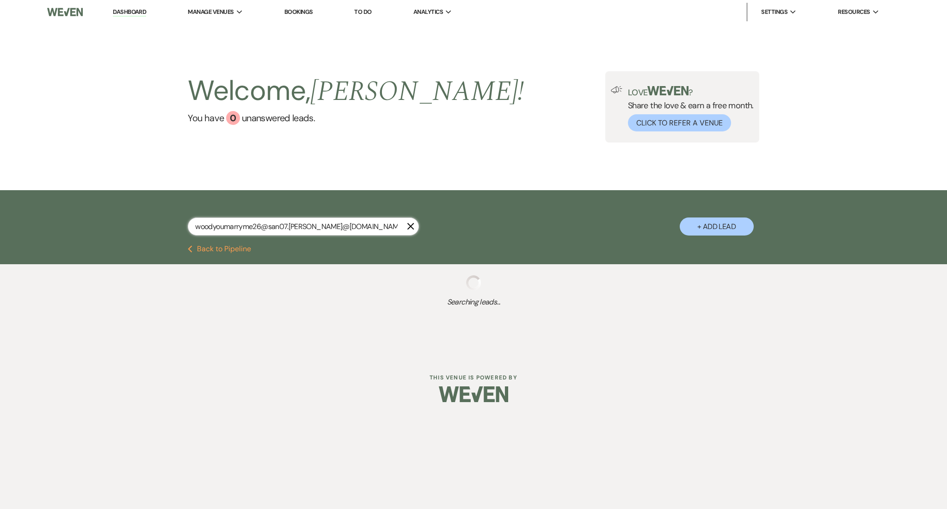
click at [269, 221] on input "woodyoumarryme26@san07.[PERSON_NAME]@[DOMAIN_NAME]" at bounding box center [303, 226] width 231 height 18
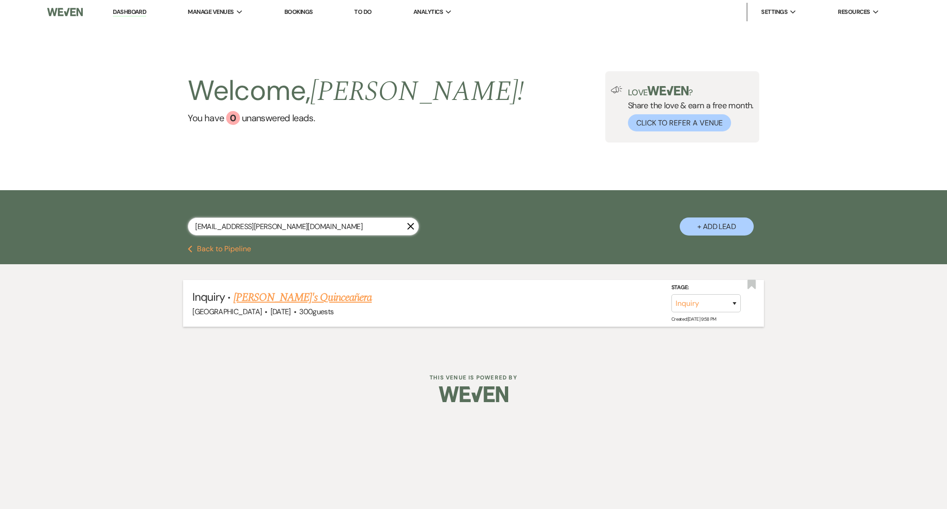
type input "[EMAIL_ADDRESS][PERSON_NAME][DOMAIN_NAME]"
click at [277, 302] on link "[PERSON_NAME]'s Quinceañera" at bounding box center [303, 297] width 138 height 17
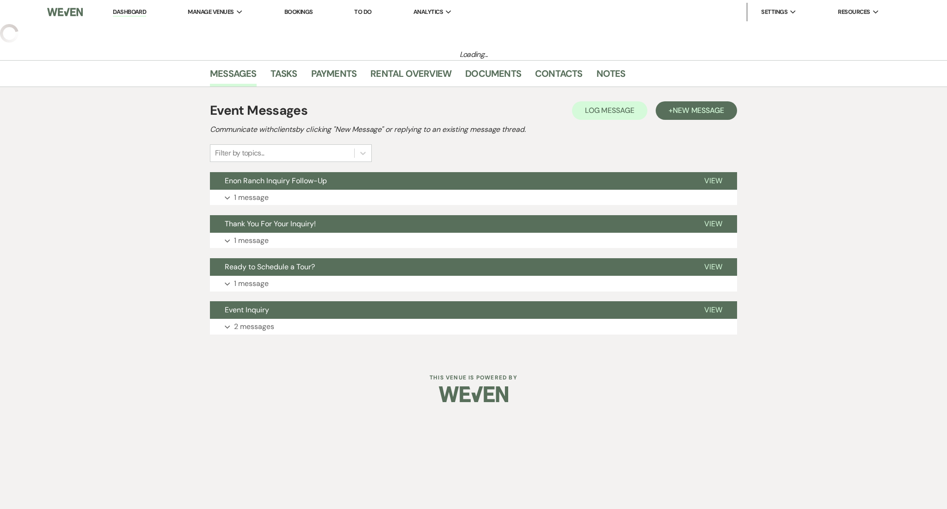
select select "5"
select select "15"
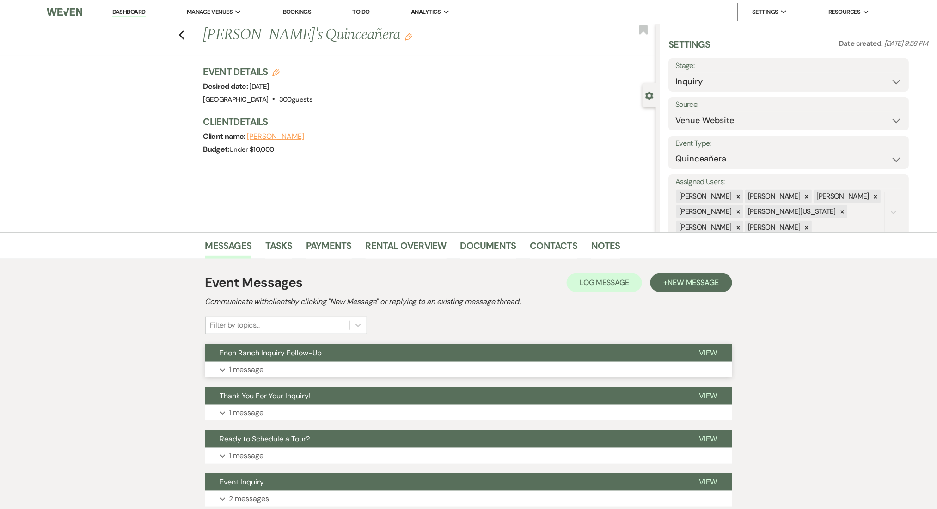
click at [433, 368] on button "Expand 1 message" at bounding box center [468, 370] width 527 height 16
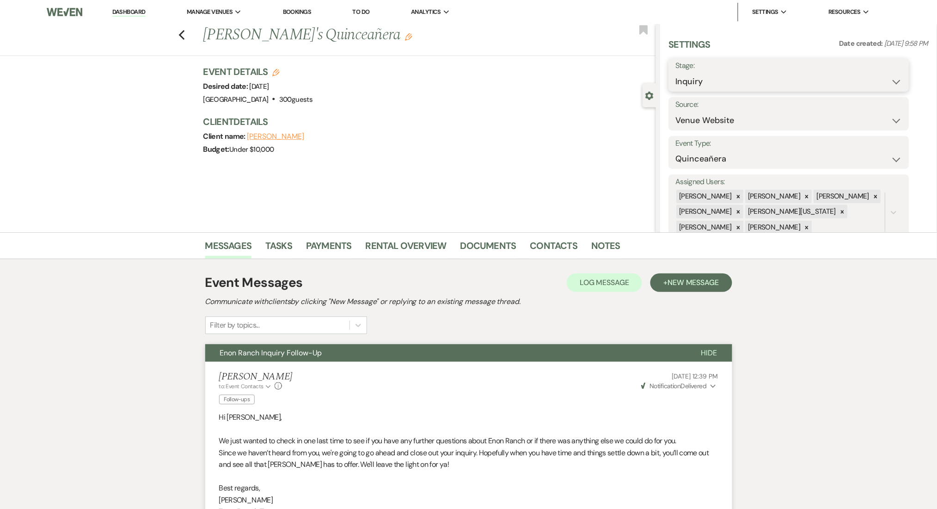
click at [700, 80] on select "Inquiry Follow Up Tour Requested Tour Confirmed Toured Proposal Sent Booked Lost" at bounding box center [789, 82] width 227 height 18
select select "8"
click at [676, 73] on select "Inquiry Follow Up Tour Requested Tour Confirmed Toured Proposal Sent Booked Lost" at bounding box center [789, 82] width 227 height 18
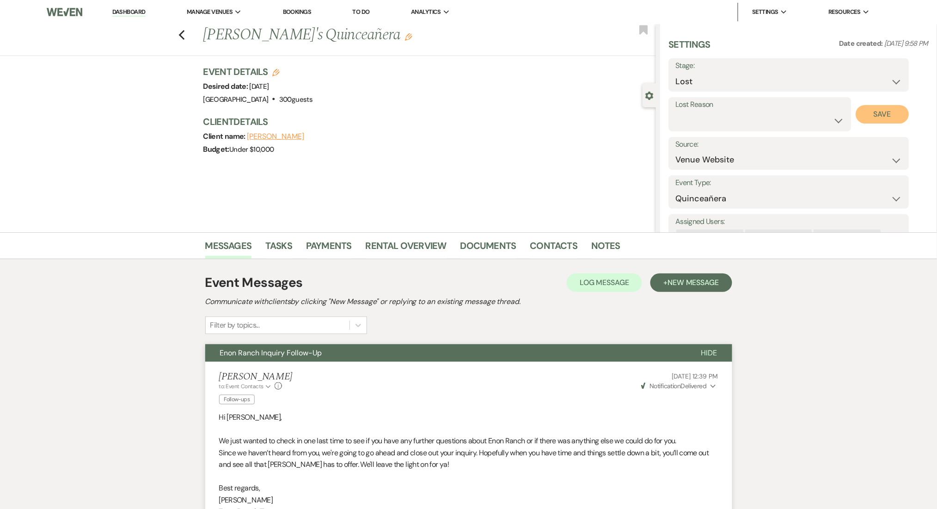
click at [872, 114] on button "Save" at bounding box center [882, 114] width 53 height 18
click at [185, 36] on icon "Previous" at bounding box center [182, 35] width 7 height 11
select select "8"
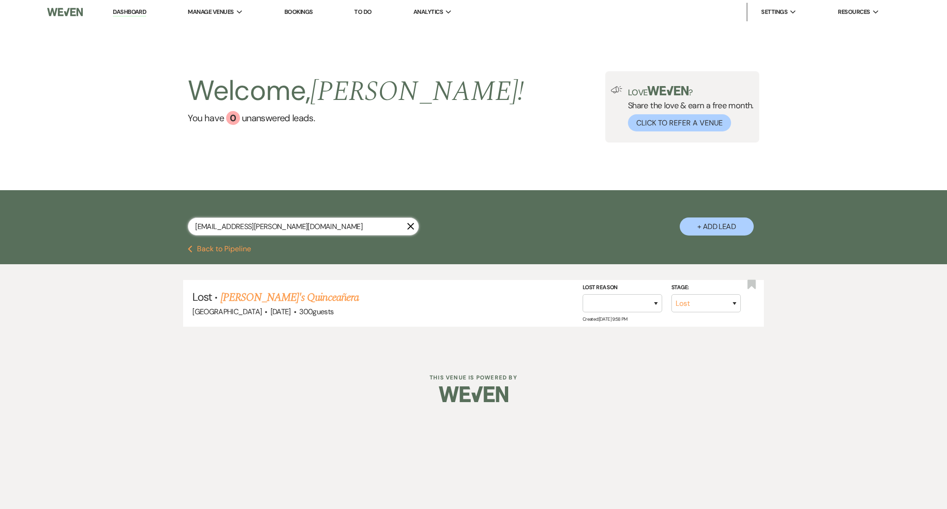
drag, startPoint x: 312, startPoint y: 225, endPoint x: 103, endPoint y: 207, distance: 209.8
click at [103, 207] on div "[EMAIL_ADDRESS][PERSON_NAME][DOMAIN_NAME] X + Add Lead" at bounding box center [473, 217] width 947 height 55
paste input "[EMAIL_ADDRESS]"
type input "[EMAIL_ADDRESS][DOMAIN_NAME]"
click at [339, 294] on link "[PERSON_NAME] Wedding" at bounding box center [292, 297] width 117 height 17
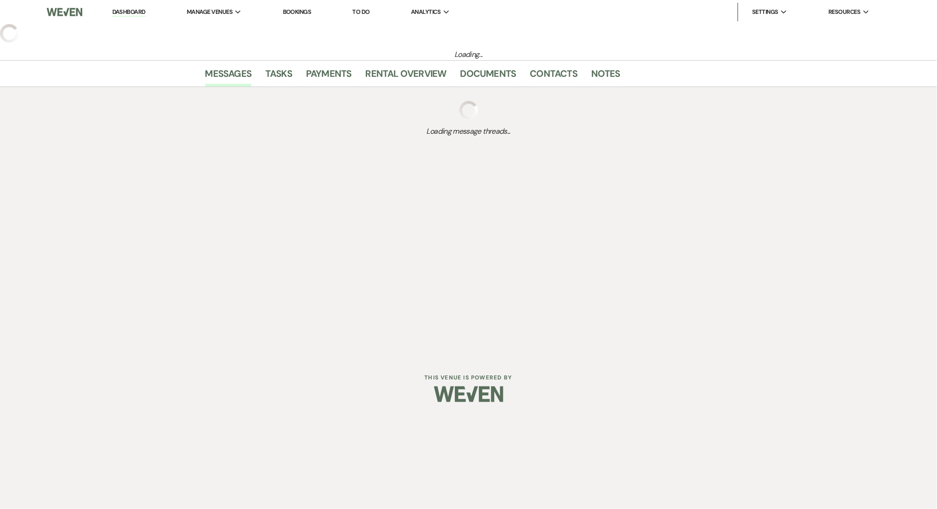
select select "3"
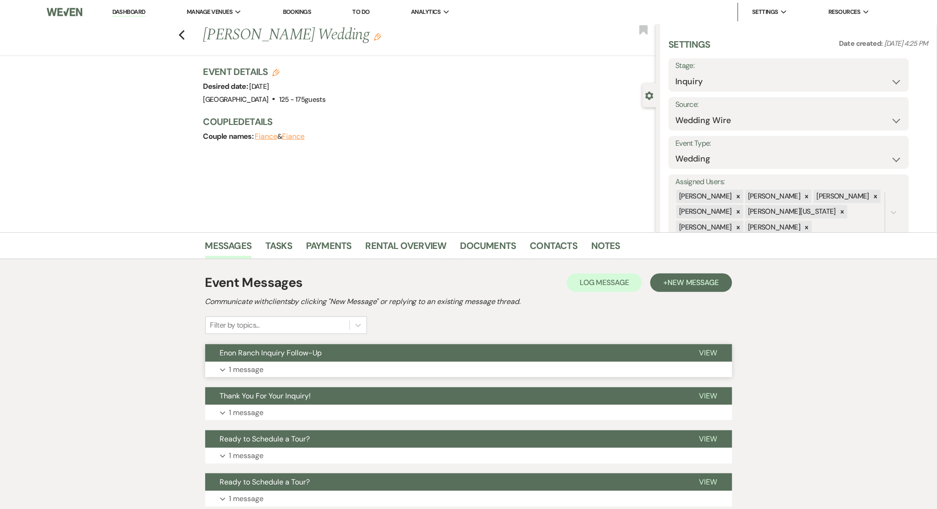
click at [345, 364] on button "Expand 1 message" at bounding box center [468, 370] width 527 height 16
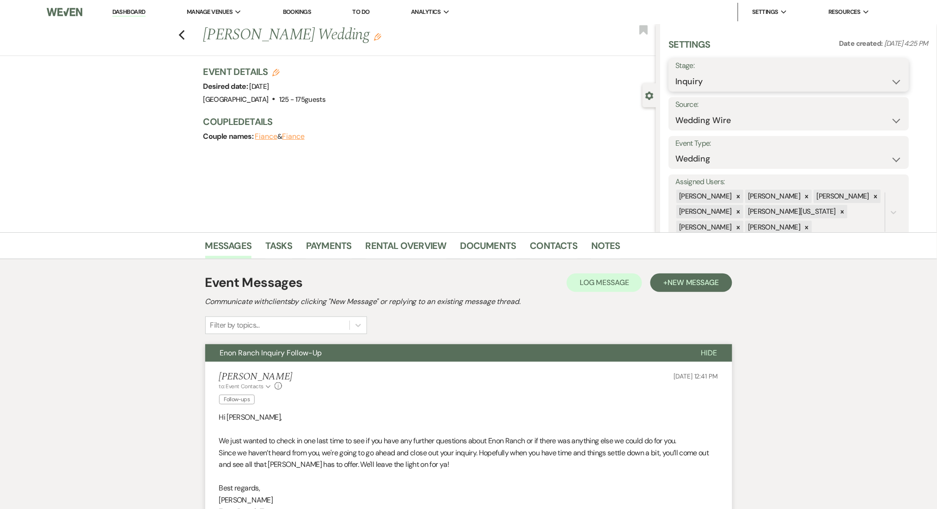
click at [737, 83] on select "Inquiry Follow Up Tour Requested Tour Confirmed Toured Proposal Sent Booked Lost" at bounding box center [789, 82] width 227 height 18
select select "8"
click at [676, 73] on select "Inquiry Follow Up Tour Requested Tour Confirmed Toured Proposal Sent Booked Lost" at bounding box center [789, 82] width 227 height 18
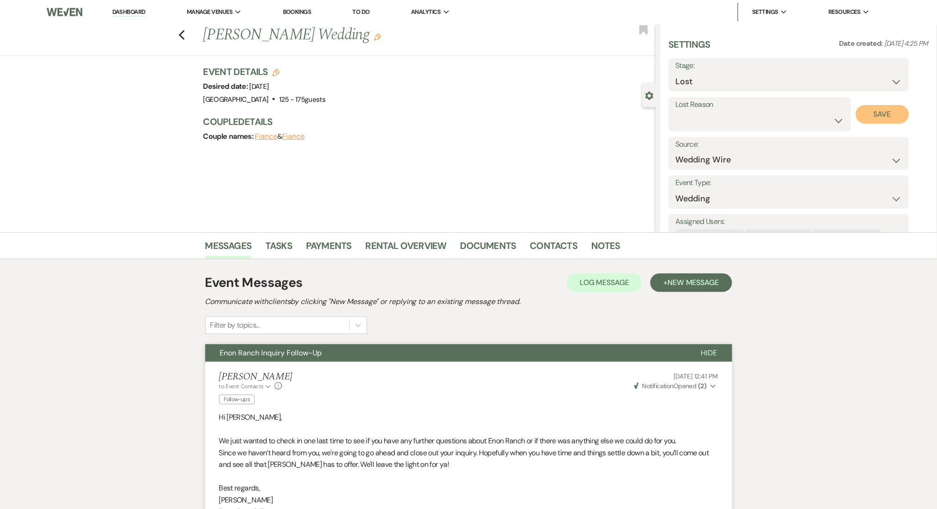
click at [871, 117] on button "Save" at bounding box center [882, 114] width 53 height 18
click at [184, 36] on icon "Previous" at bounding box center [182, 35] width 7 height 11
select select "8"
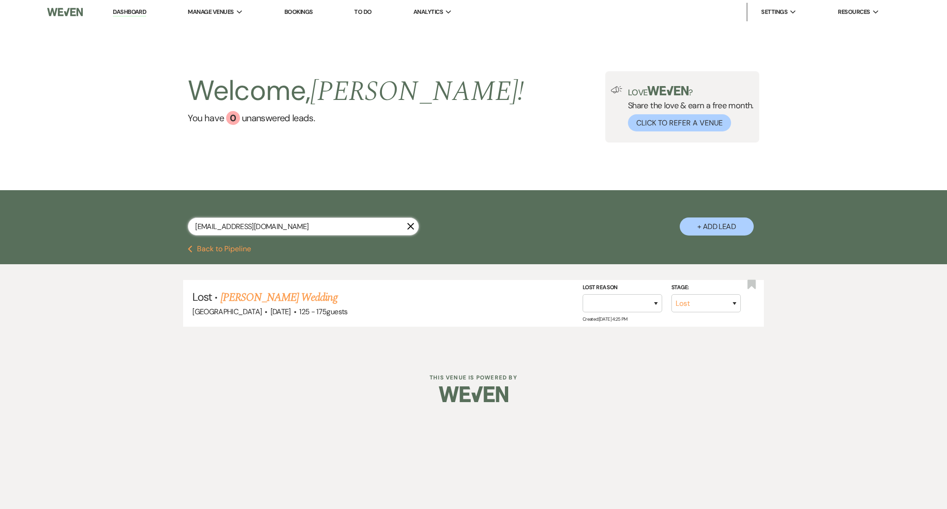
drag, startPoint x: 268, startPoint y: 225, endPoint x: 11, endPoint y: 169, distance: 263.5
click at [11, 169] on main "Welcome, [PERSON_NAME] ! You have 0 unanswered lead s . Love ? Share the love &…" at bounding box center [473, 183] width 947 height 318
paste input "junior21.ts"
type input "[EMAIL_ADDRESS][DOMAIN_NAME]"
click at [289, 294] on link "[PERSON_NAME] Birthday Party" at bounding box center [303, 297] width 138 height 17
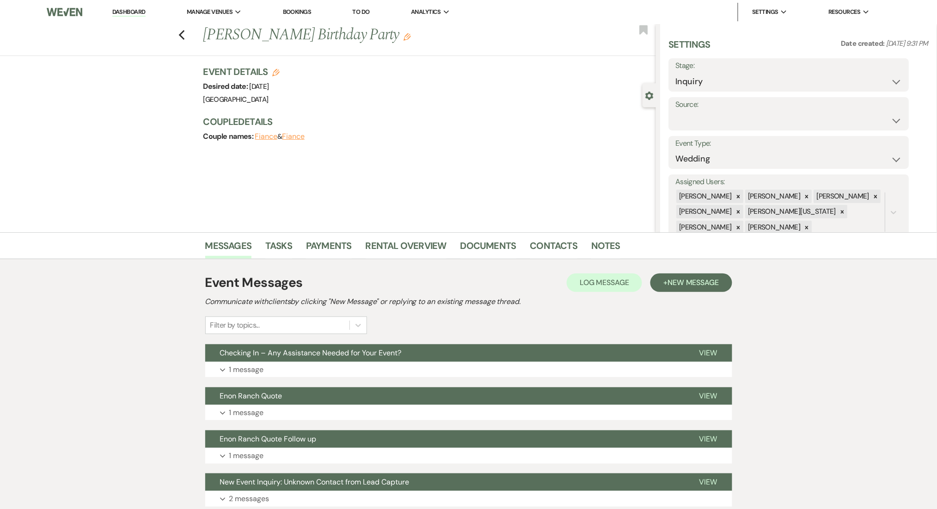
click at [373, 329] on div "Event Messages Log Log Message + New Message Communicate with clients by clicki…" at bounding box center [468, 303] width 527 height 61
click at [374, 382] on div "Event Messages Log Log Message + New Message Communicate with clients by clicki…" at bounding box center [468, 389] width 527 height 243
click at [378, 376] on button "Expand 1 message" at bounding box center [468, 370] width 527 height 16
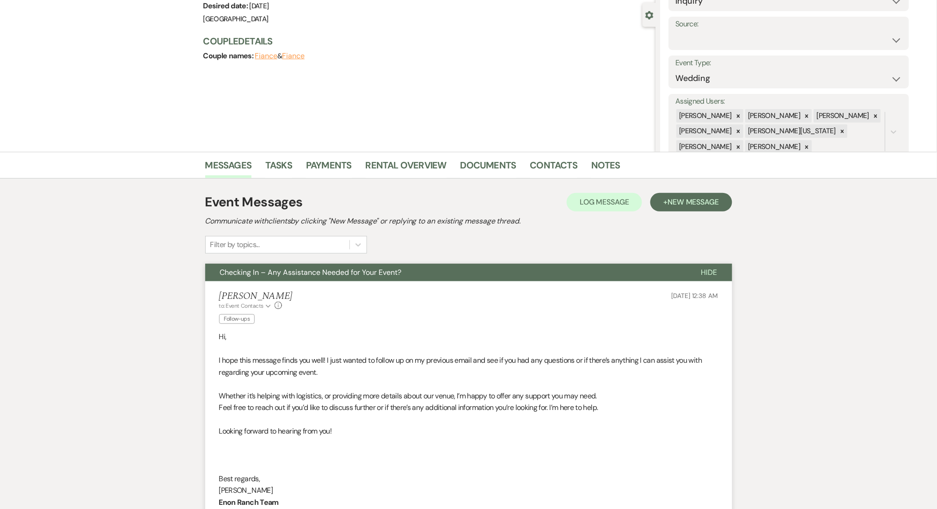
scroll to position [185, 0]
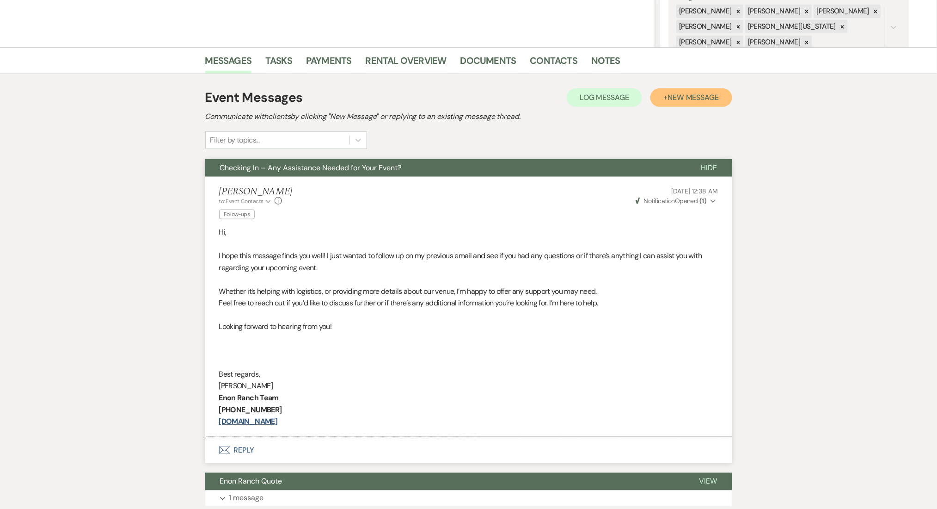
click at [688, 96] on span "New Message" at bounding box center [693, 97] width 51 height 10
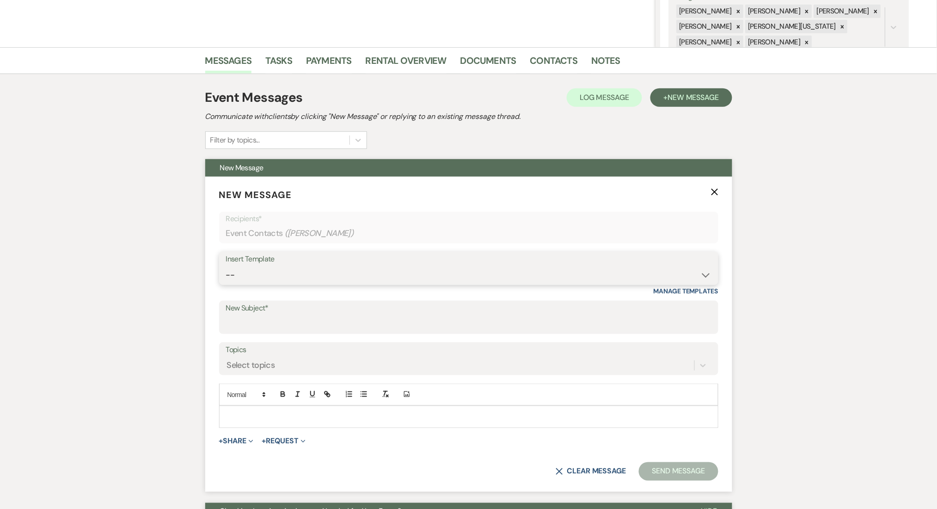
click at [541, 267] on select "-- Inquiry Follow Up Email #2 Contract Sending Template Payment Template Rental…" at bounding box center [469, 275] width 486 height 18
select select "1402"
click at [226, 266] on select "-- Inquiry Follow Up Email #2 Contract Sending Template Payment Template Rental…" at bounding box center [469, 275] width 486 height 18
click at [60, 164] on div "Messages Tasks Payments Rental Overview Documents Contacts Notes Event Messages…" at bounding box center [468, 498] width 937 height 903
type input "Ready to Schedule a Tour?"
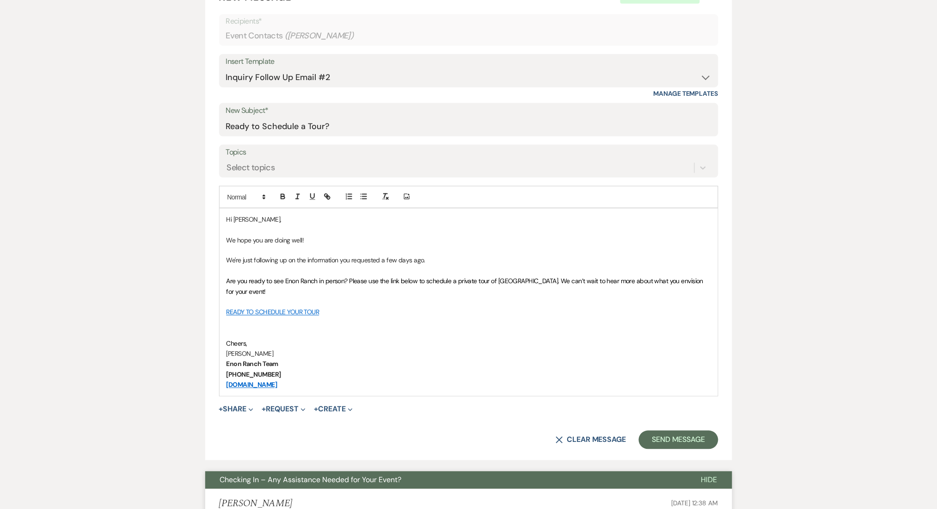
scroll to position [431, 0]
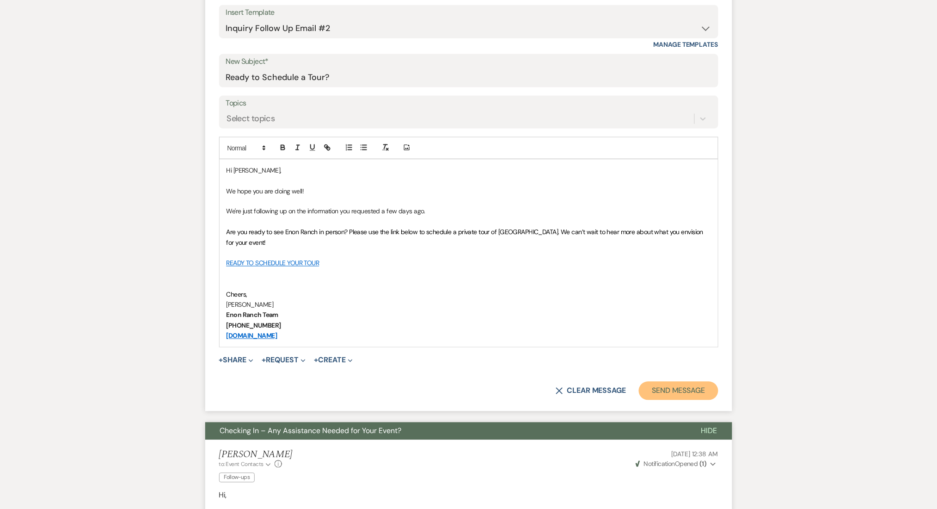
click at [681, 387] on button "Send Message" at bounding box center [678, 391] width 79 height 18
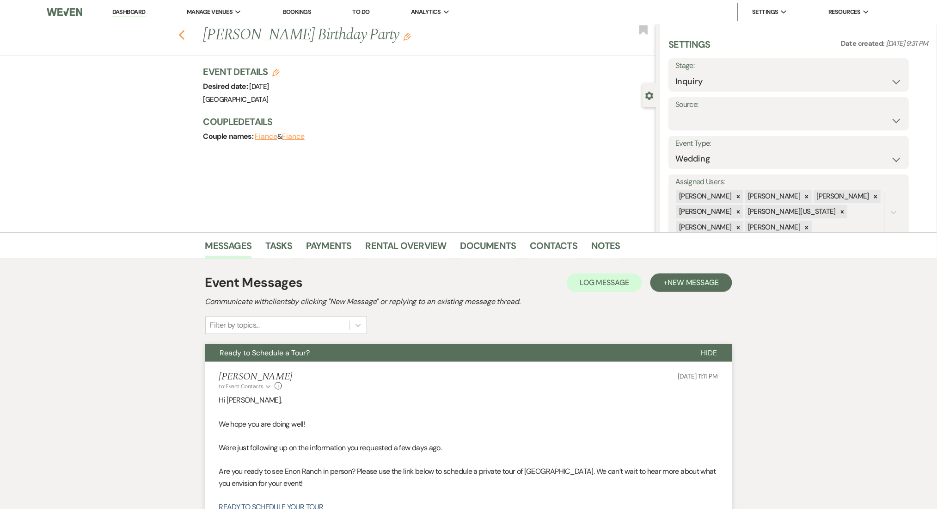
click at [185, 36] on icon "Previous" at bounding box center [182, 35] width 7 height 11
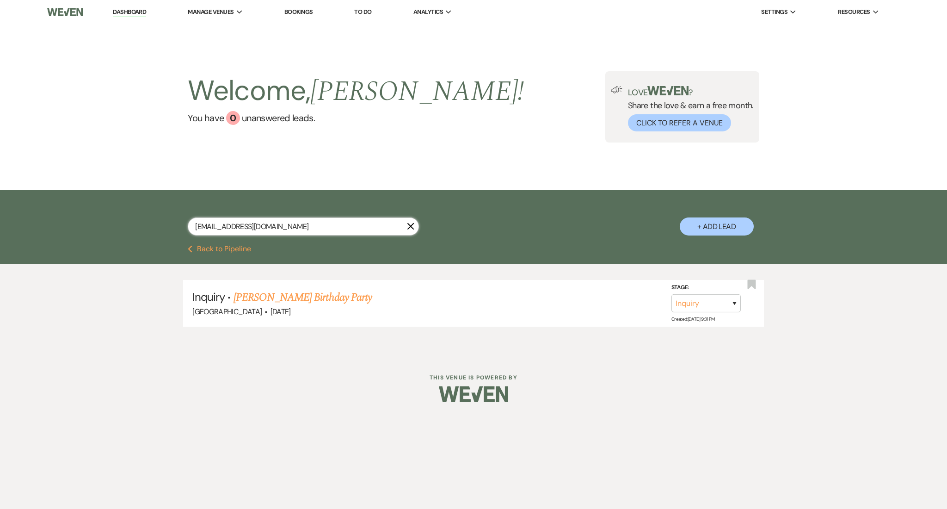
drag, startPoint x: 237, startPoint y: 219, endPoint x: 160, endPoint y: 216, distance: 77.3
click at [160, 216] on div "[EMAIL_ADDRESS][DOMAIN_NAME] X + Add Lead" at bounding box center [474, 219] width 666 height 48
paste input "tiffaniharrisjnjatl"
type input "[EMAIL_ADDRESS][DOMAIN_NAME]"
click at [287, 300] on link "[PERSON_NAME] Luncheon" at bounding box center [294, 297] width 121 height 17
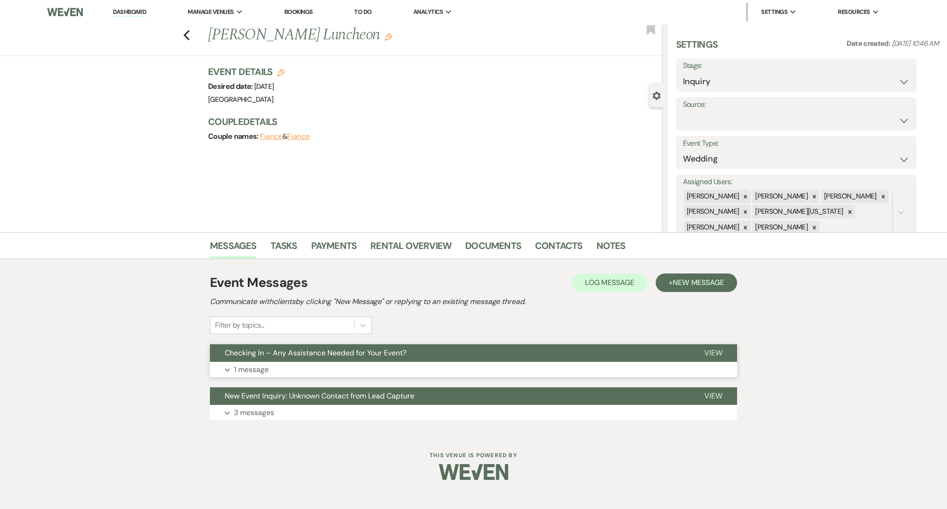
click at [345, 373] on button "Expand 1 message" at bounding box center [473, 370] width 527 height 16
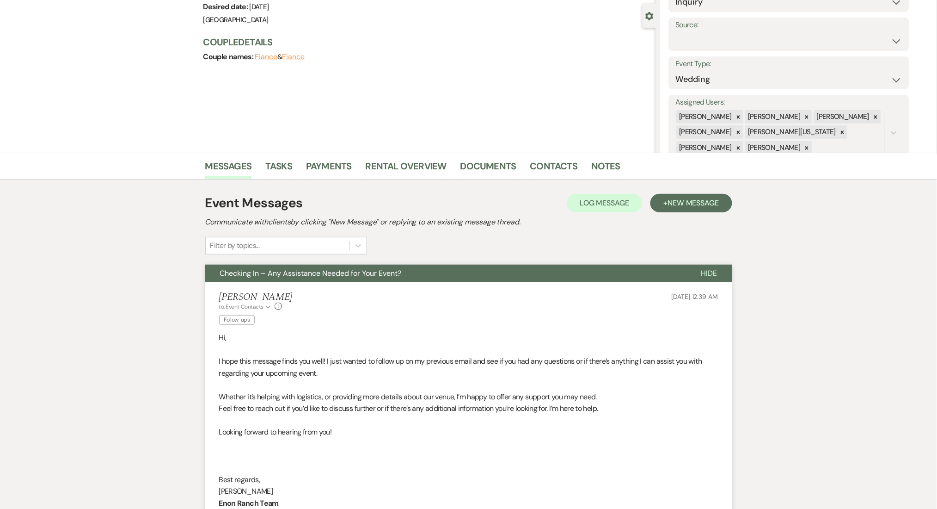
scroll to position [246, 0]
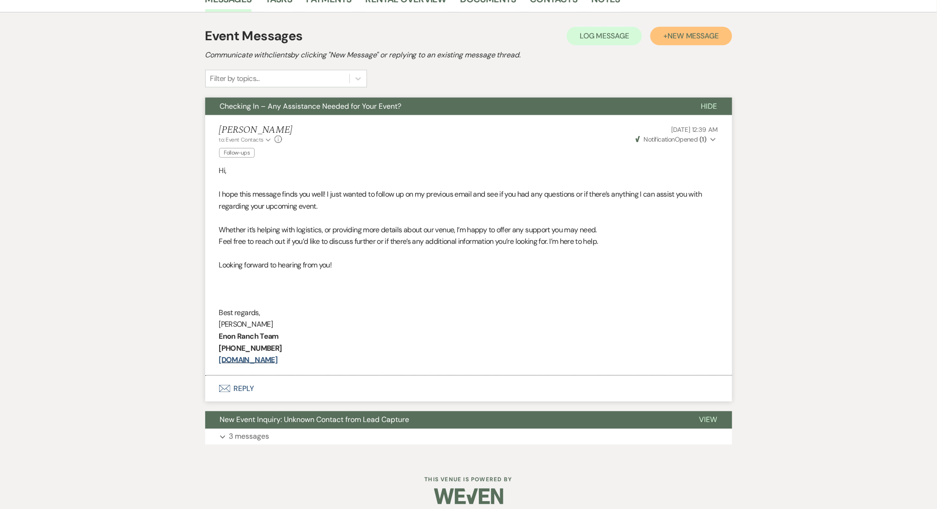
click at [681, 39] on span "New Message" at bounding box center [693, 36] width 51 height 10
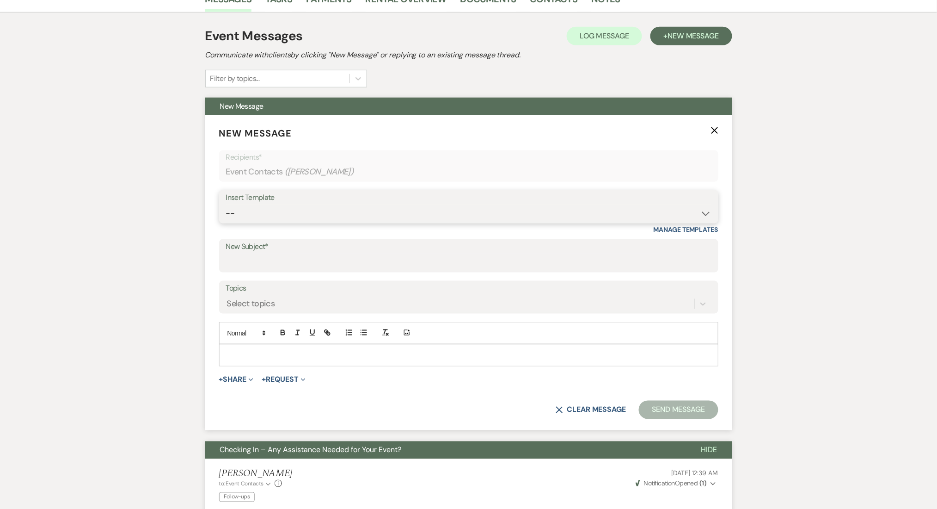
click at [551, 216] on select "-- Inquiry Follow Up Email #2 Contract Sending Template Payment Template Rental…" at bounding box center [469, 213] width 486 height 18
select select "1402"
click at [226, 204] on select "-- Inquiry Follow Up Email #2 Contract Sending Template Payment Template Rental…" at bounding box center [469, 213] width 486 height 18
type input "Ready to Schedule a Tour?"
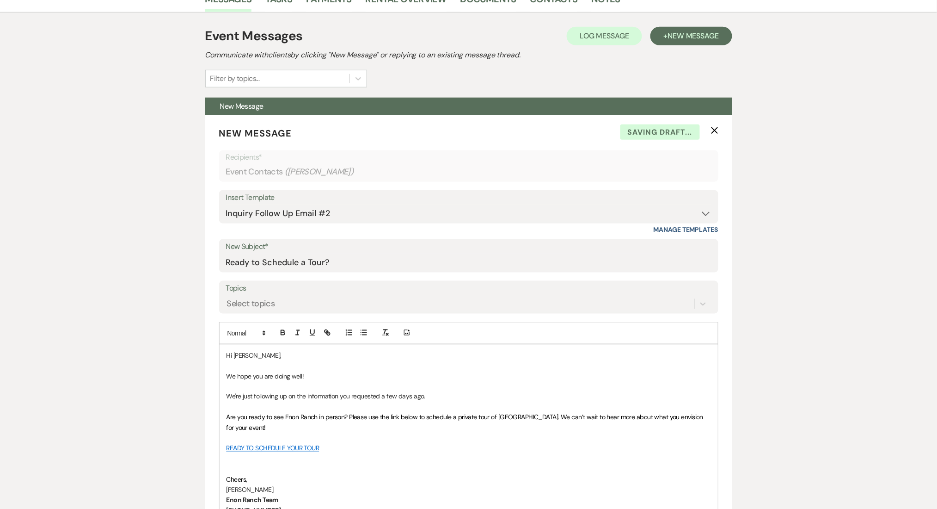
click at [124, 225] on div "Messages Tasks Payments Rental Overview Documents Contacts Notes Event Messages…" at bounding box center [468, 477] width 937 height 982
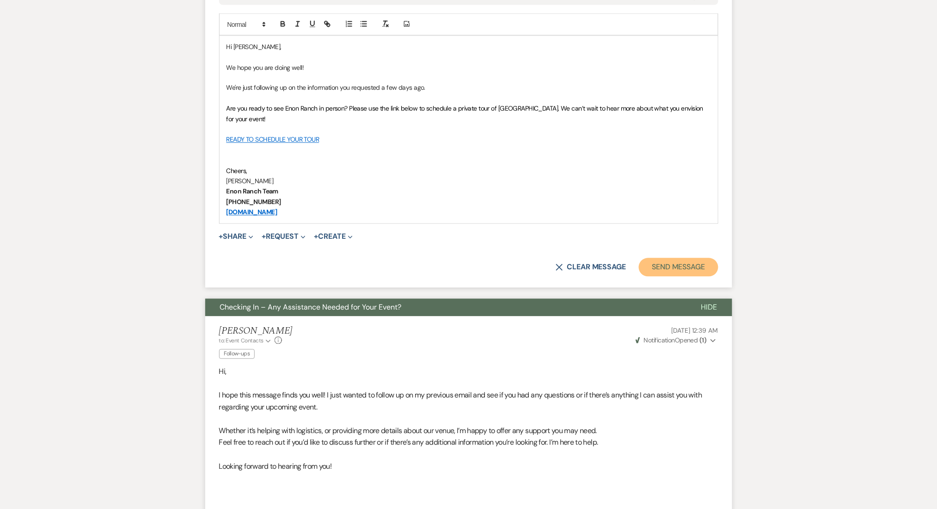
click at [661, 261] on button "Send Message" at bounding box center [678, 267] width 79 height 18
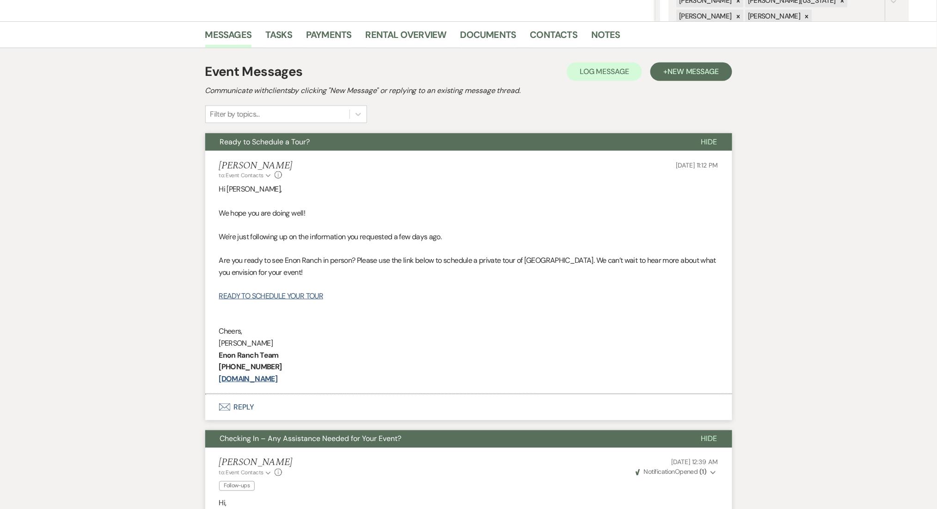
scroll to position [0, 0]
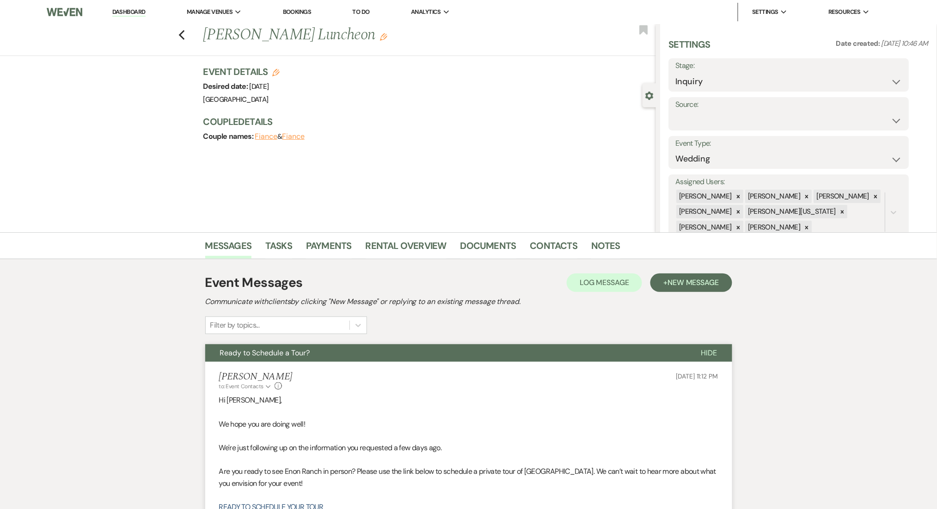
click at [193, 37] on div "Previous [PERSON_NAME] Luncheon Edit Bookmark" at bounding box center [325, 40] width 661 height 32
click at [185, 34] on icon "Previous" at bounding box center [182, 35] width 7 height 11
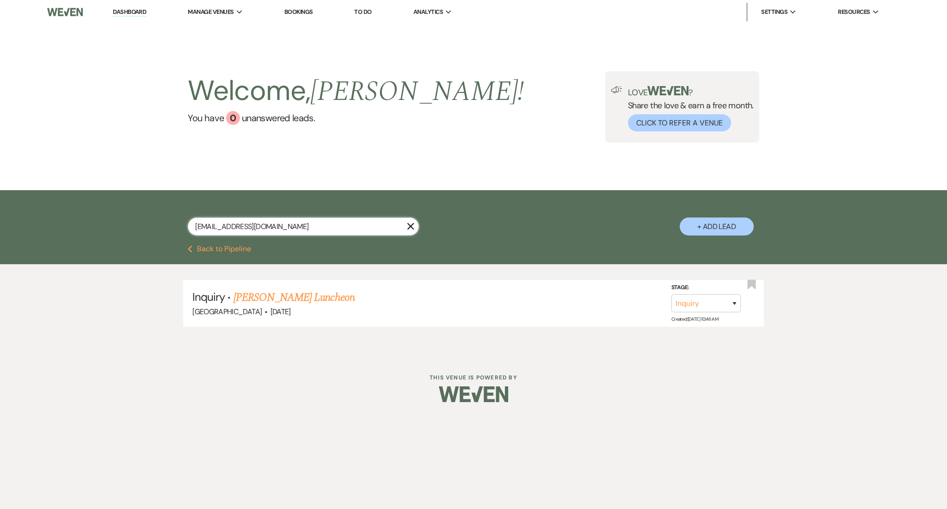
drag, startPoint x: 314, startPoint y: 224, endPoint x: 0, endPoint y: 225, distance: 314.5
click at [0, 225] on div "[EMAIL_ADDRESS][DOMAIN_NAME] X + Add Lead" at bounding box center [473, 217] width 947 height 55
paste input "nking0914"
type input "[EMAIL_ADDRESS][DOMAIN_NAME]"
click at [308, 295] on link "[PERSON_NAME] Wedding" at bounding box center [292, 297] width 117 height 17
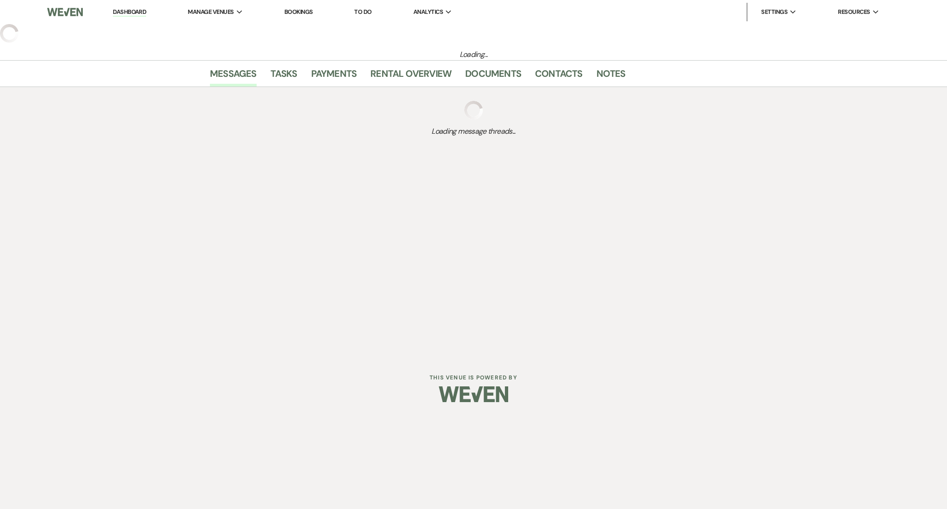
select select "3"
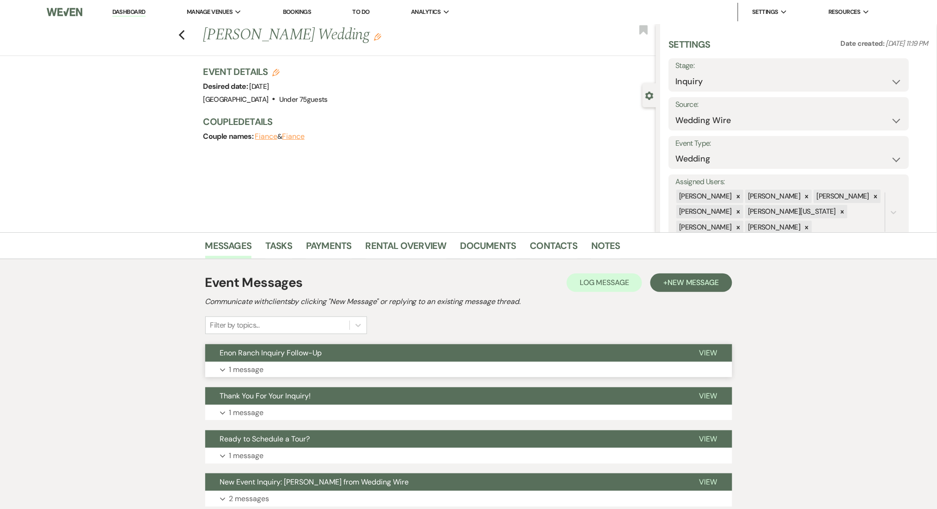
click at [269, 369] on button "Expand 1 message" at bounding box center [468, 370] width 527 height 16
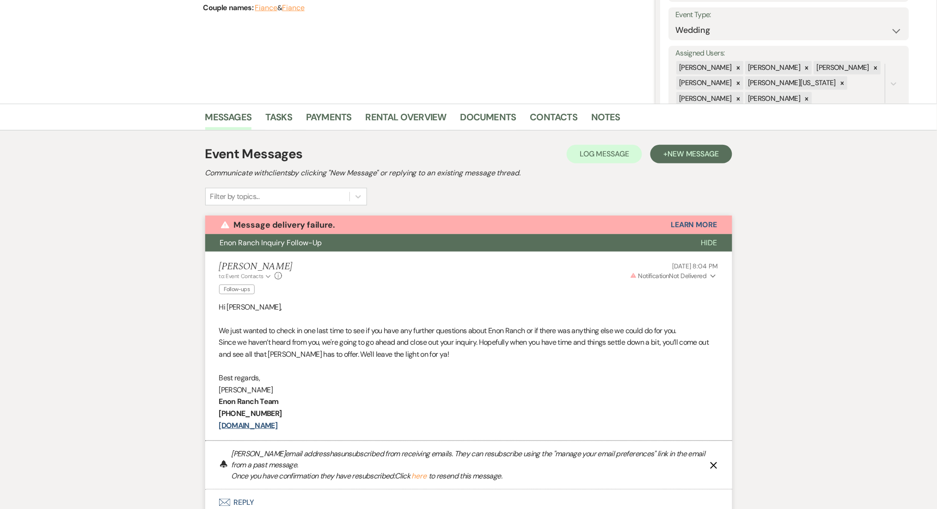
drag, startPoint x: 760, startPoint y: 76, endPoint x: 754, endPoint y: 84, distance: 10.3
click at [760, 76] on div "Settings Date created: [DATE] 11:19 PM Stage: Inquiry Follow Up Tour Requested …" at bounding box center [799, 8] width 260 height 198
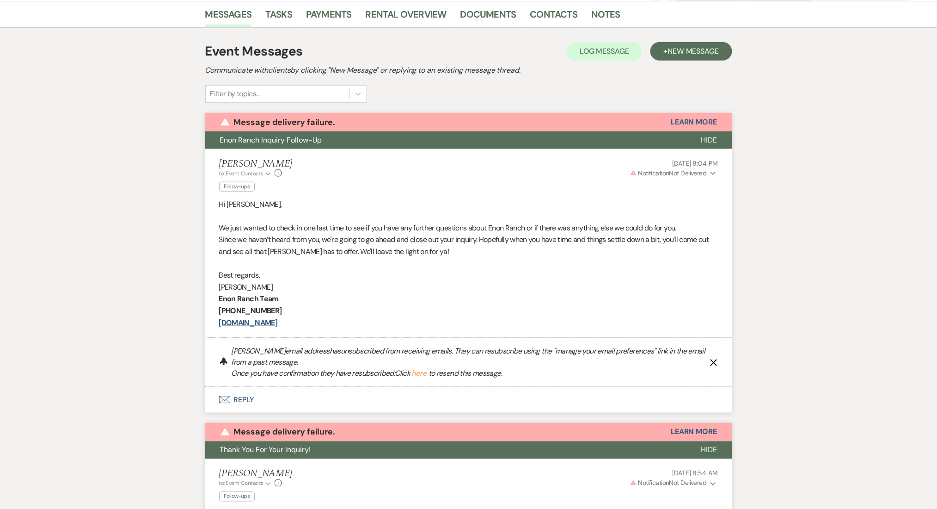
scroll to position [230, 0]
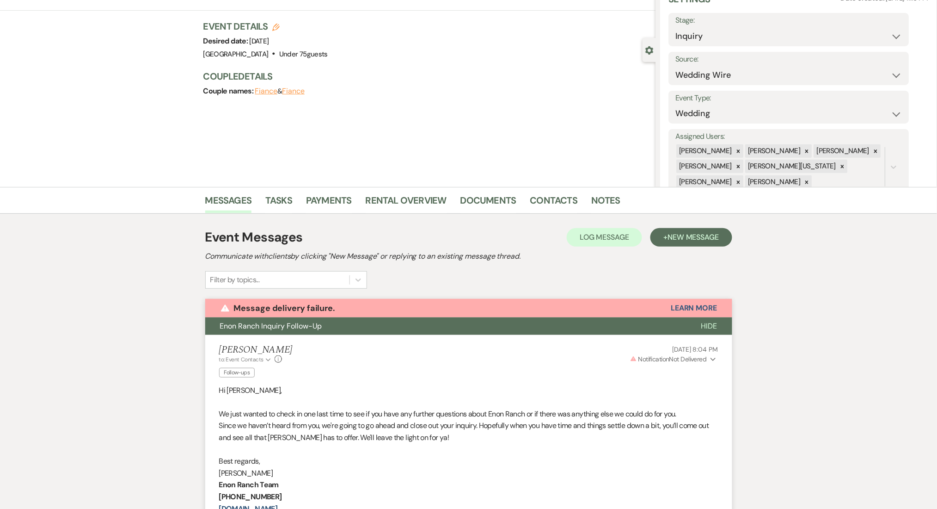
scroll to position [0, 0]
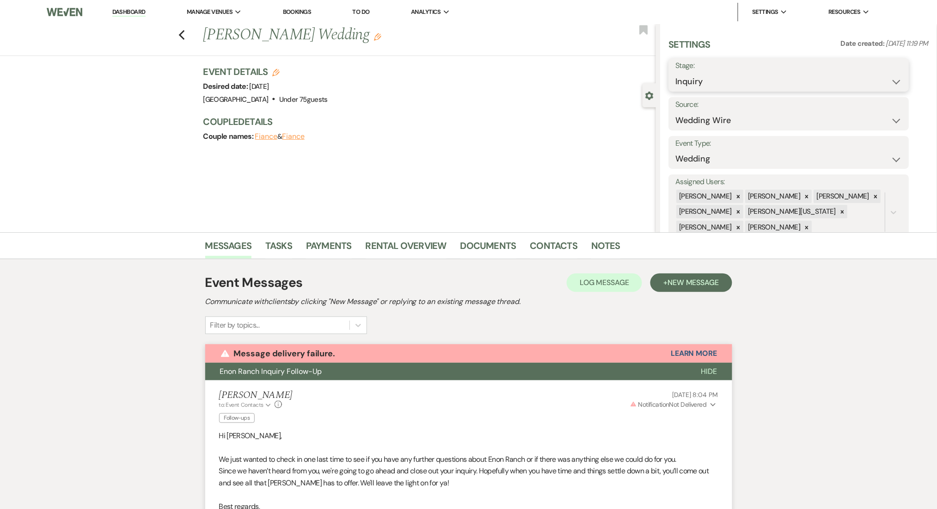
click at [704, 83] on select "Inquiry Follow Up Tour Requested Tour Confirmed Toured Proposal Sent Booked Lost" at bounding box center [789, 82] width 227 height 18
select select "8"
click at [676, 73] on select "Inquiry Follow Up Tour Requested Tour Confirmed Toured Proposal Sent Booked Lost" at bounding box center [789, 82] width 227 height 18
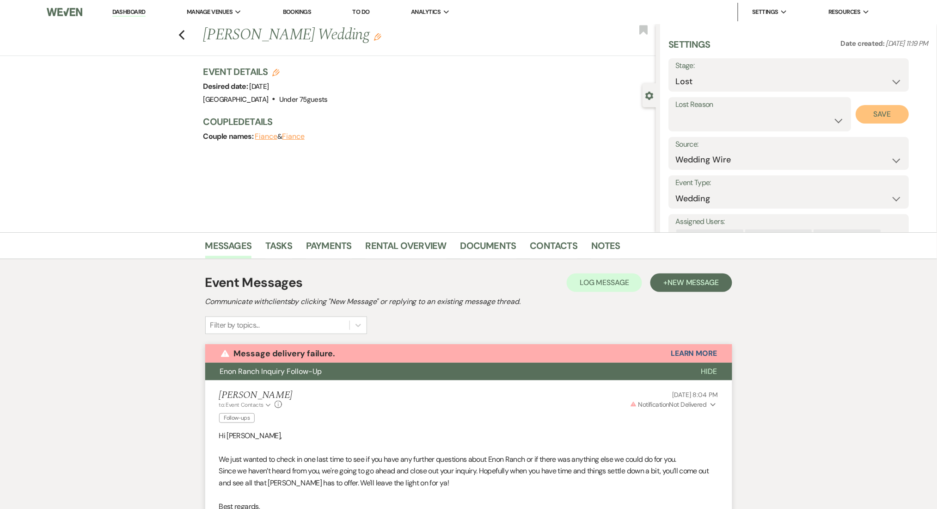
click at [877, 109] on button "Save" at bounding box center [882, 114] width 53 height 18
click at [185, 37] on use "button" at bounding box center [182, 35] width 6 height 10
select select "8"
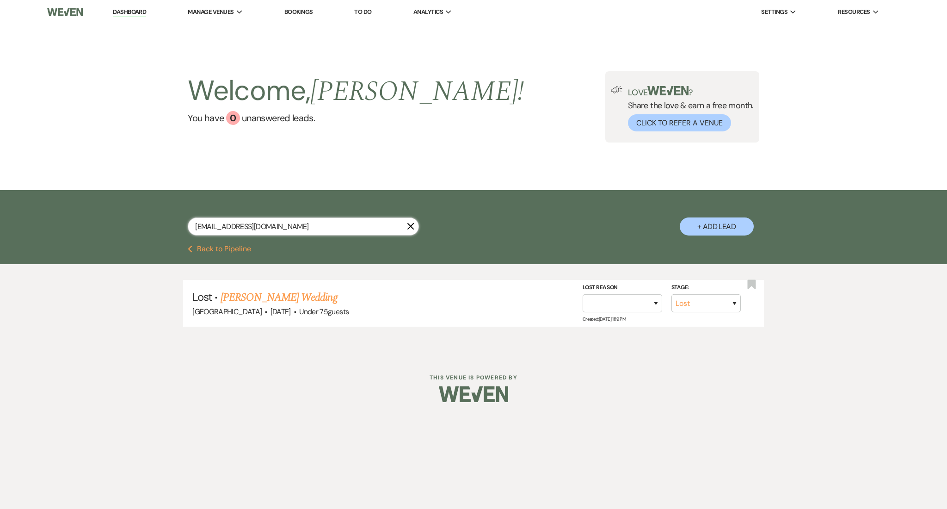
drag, startPoint x: 270, startPoint y: 226, endPoint x: 92, endPoint y: 214, distance: 178.9
click at [92, 214] on div "[EMAIL_ADDRESS][DOMAIN_NAME] X + Add Lead" at bounding box center [473, 217] width 947 height 55
paste input "[EMAIL_ADDRESS]"
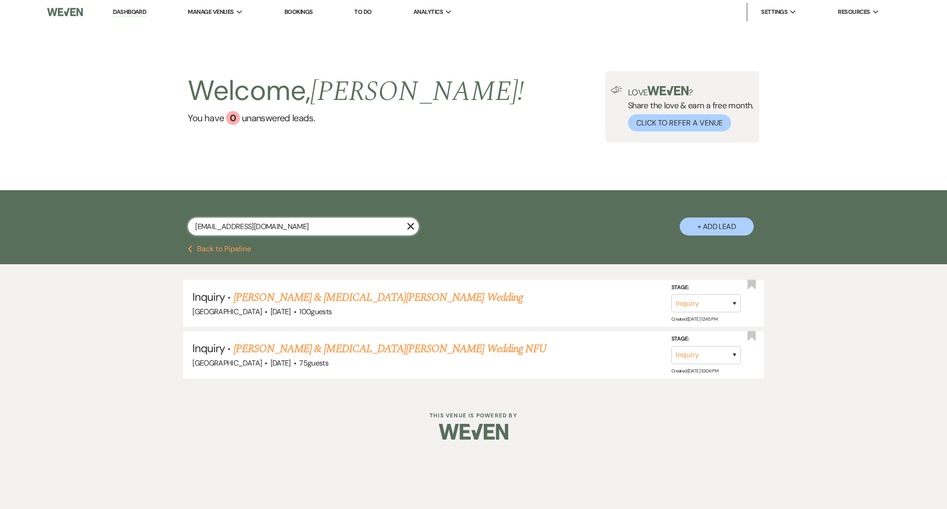
type input "[EMAIL_ADDRESS][DOMAIN_NAME]"
click at [239, 346] on link "[PERSON_NAME] & [MEDICAL_DATA][PERSON_NAME] Wedding NFU" at bounding box center [390, 348] width 313 height 17
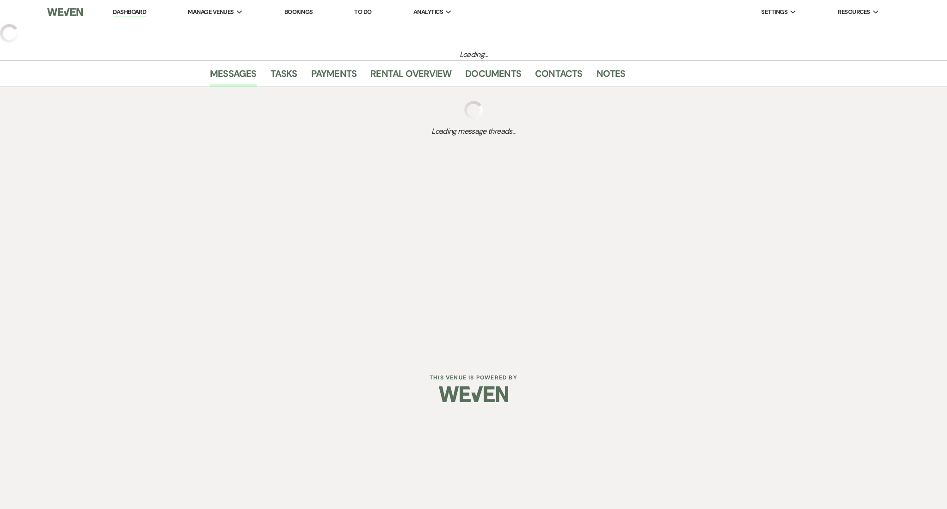
select select "5"
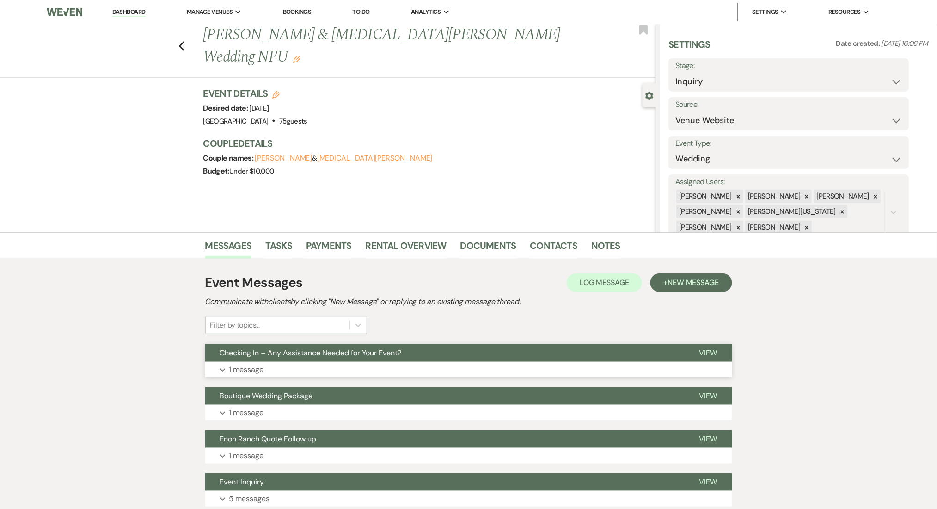
click at [322, 369] on button "Expand 1 message" at bounding box center [468, 370] width 527 height 16
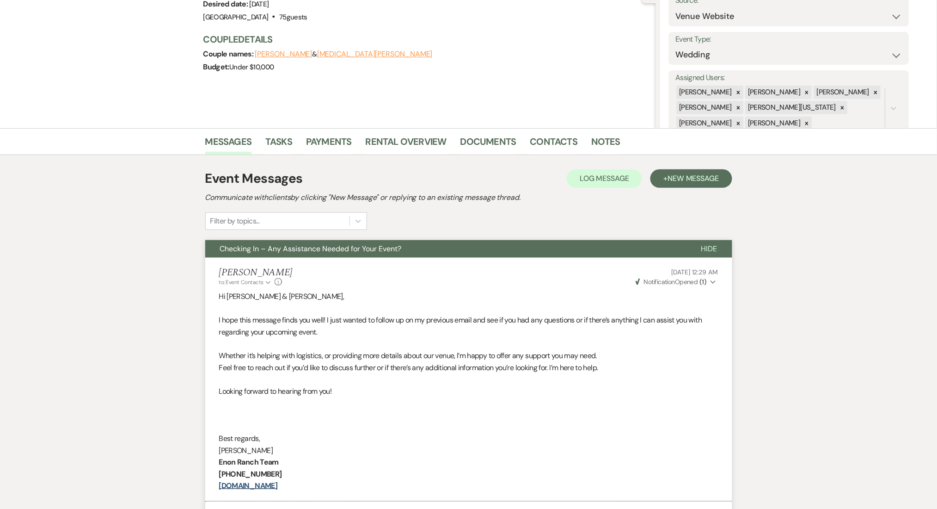
scroll to position [62, 0]
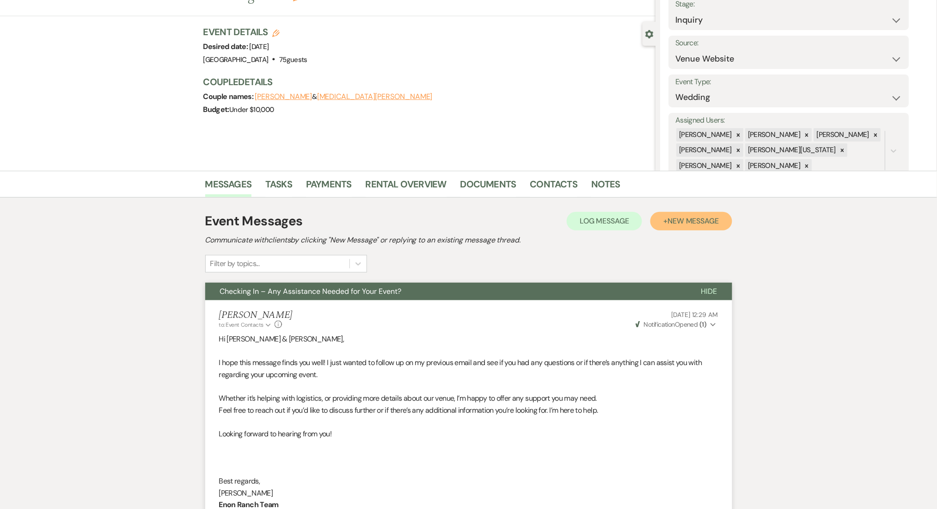
click at [682, 228] on button "+ New Message" at bounding box center [691, 221] width 81 height 18
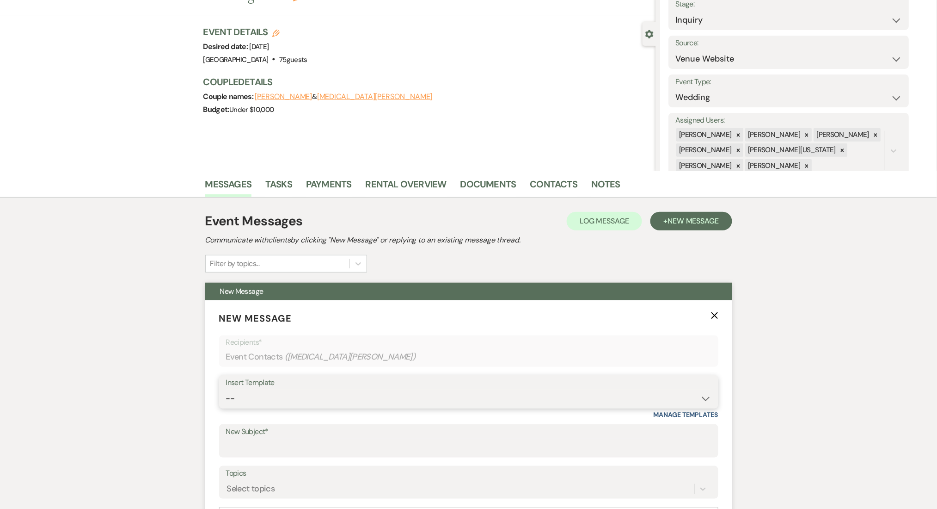
click at [414, 405] on select "-- Inquiry Follow Up Email #2 Contract Sending Template Payment Template Rental…" at bounding box center [469, 398] width 486 height 18
select select "1402"
click at [226, 389] on select "-- Inquiry Follow Up Email #2 Contract Sending Template Payment Template Rental…" at bounding box center [469, 398] width 486 height 18
type input "Ready to Schedule a Tour?"
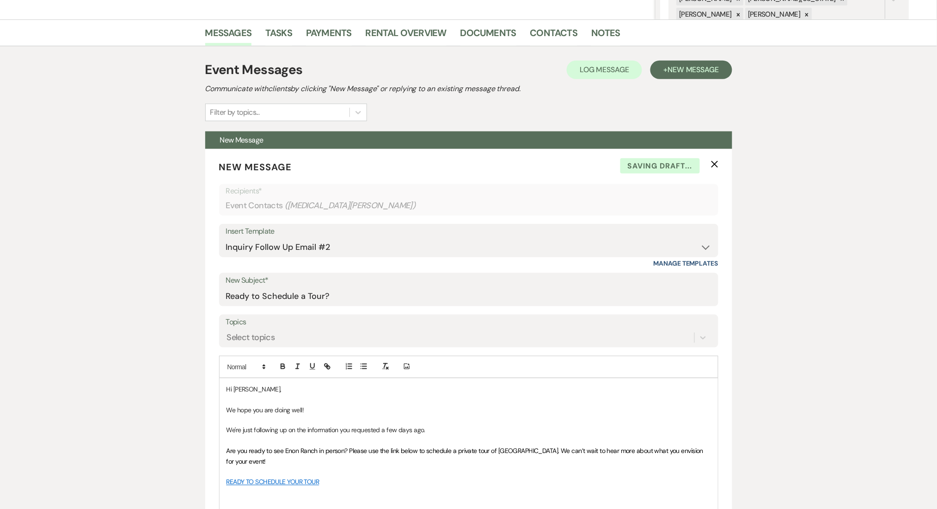
scroll to position [370, 0]
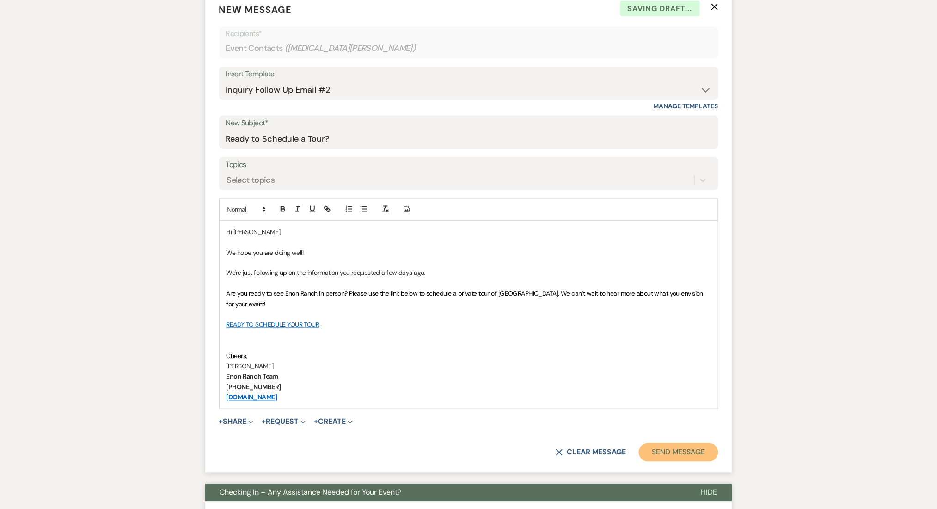
click at [682, 444] on button "Send Message" at bounding box center [678, 452] width 79 height 18
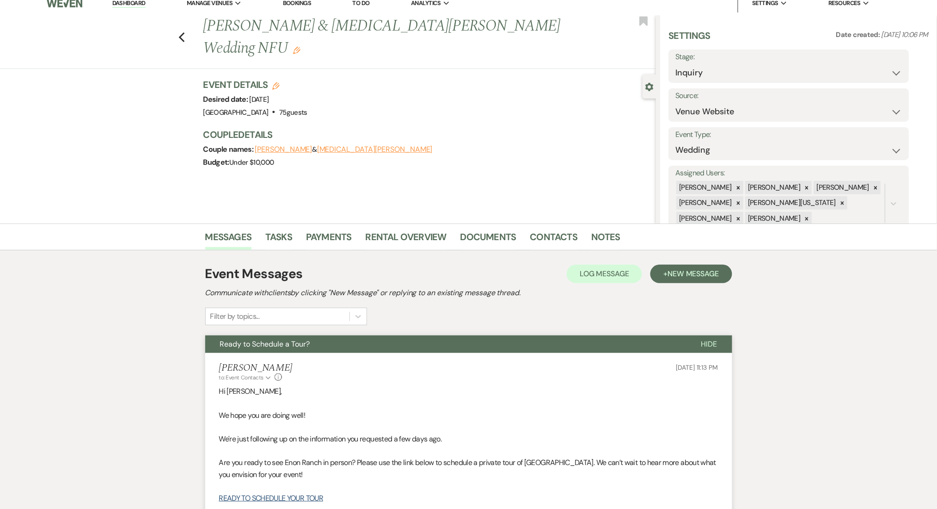
scroll to position [0, 0]
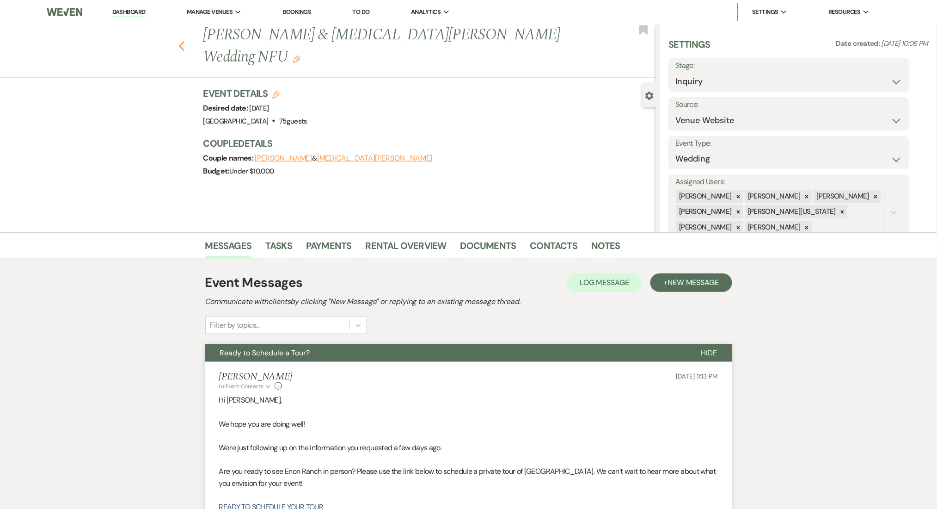
click at [185, 41] on icon "Previous" at bounding box center [182, 46] width 7 height 11
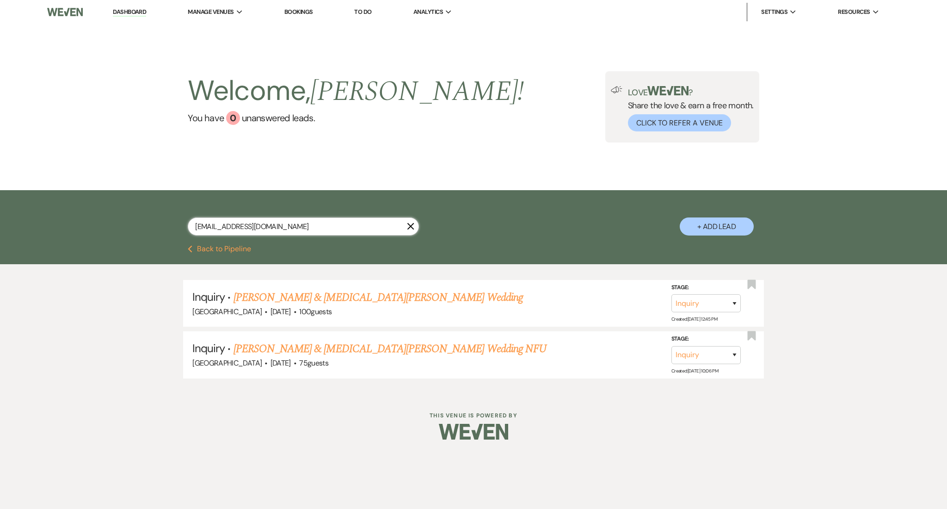
drag, startPoint x: 277, startPoint y: 227, endPoint x: 88, endPoint y: 209, distance: 189.5
click at [88, 209] on div "[EMAIL_ADDRESS][DOMAIN_NAME] X + Add Lead" at bounding box center [473, 217] width 947 height 55
paste input "[EMAIL_ADDRESS]"
type input "[EMAIL_ADDRESS][DOMAIN_NAME]"
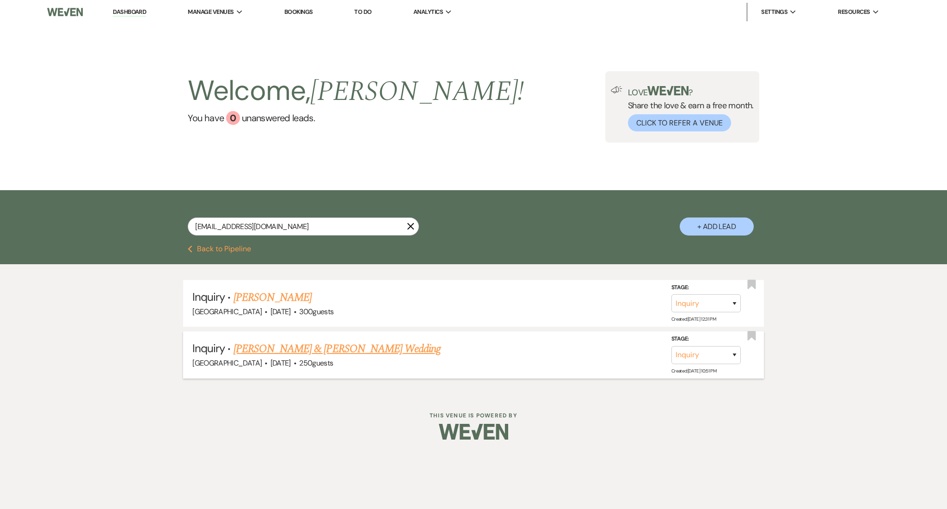
click at [270, 340] on link "[PERSON_NAME] & [PERSON_NAME] Wedding" at bounding box center [337, 348] width 207 height 17
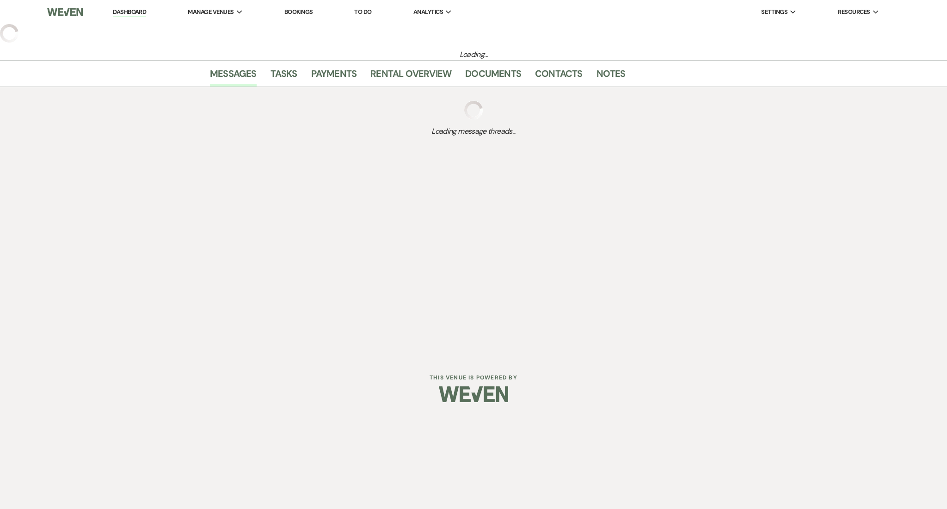
select select "5"
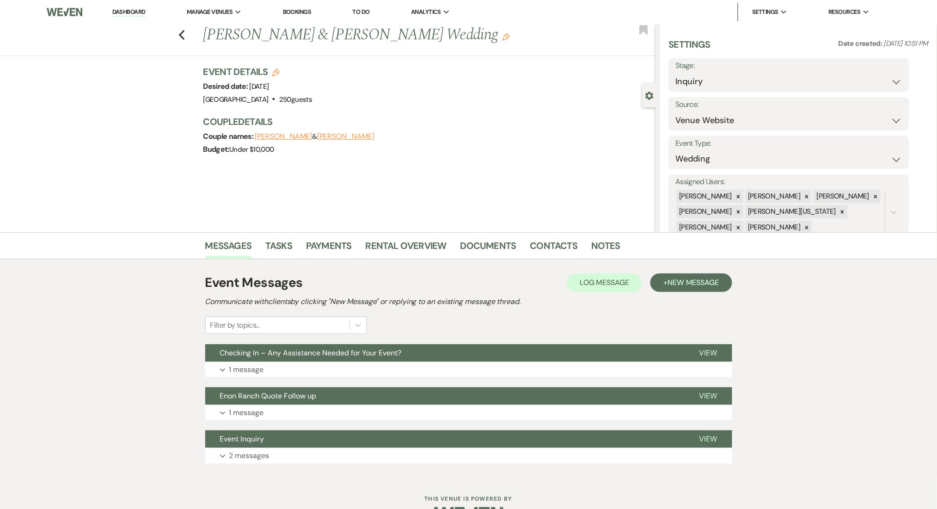
click at [314, 379] on div "Event Messages Log Log Message + New Message Communicate with clients by clicki…" at bounding box center [468, 368] width 527 height 200
click at [316, 373] on button "Expand 1 message" at bounding box center [468, 370] width 527 height 16
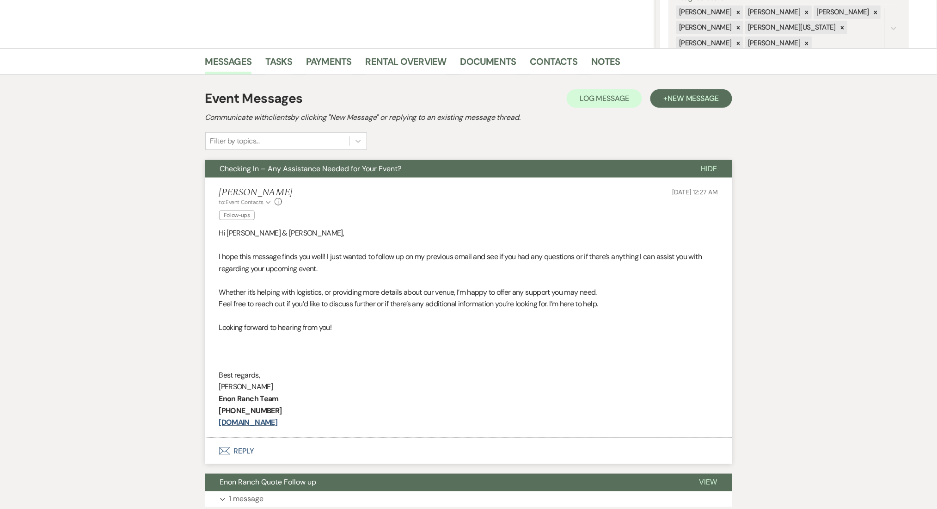
scroll to position [185, 0]
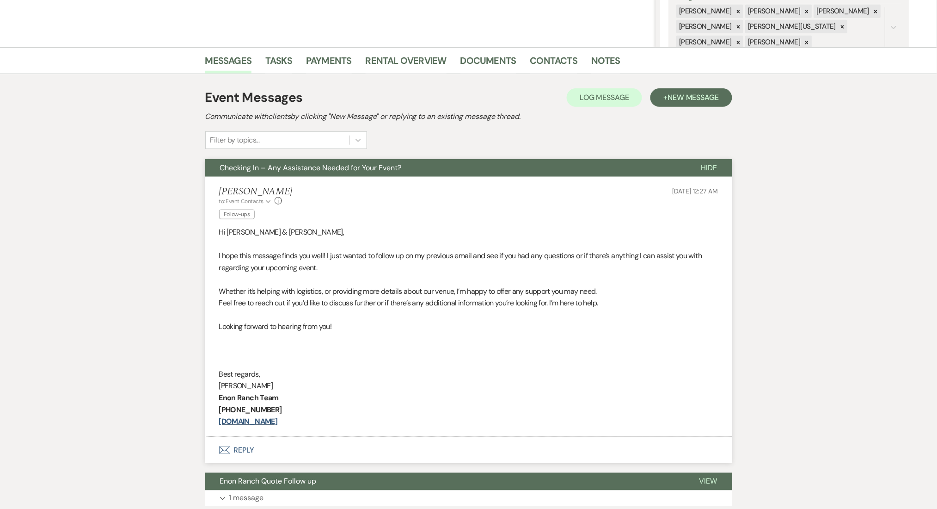
click at [678, 107] on div "Event Messages Log Log Message + New Message Communicate with clients by clicki…" at bounding box center [468, 118] width 527 height 61
click at [671, 98] on span "New Message" at bounding box center [693, 97] width 51 height 10
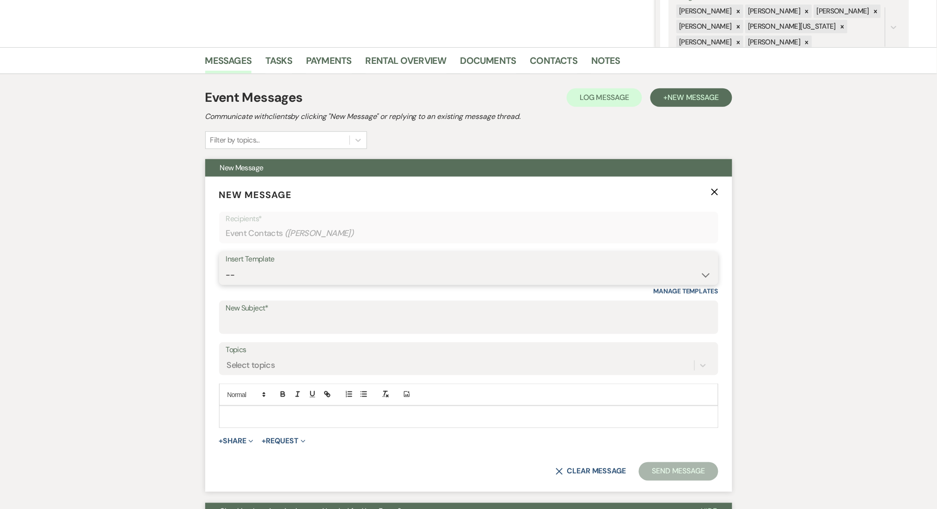
click at [367, 276] on select "-- Inquiry Follow Up Email #2 Contract Sending Template Payment Template Rental…" at bounding box center [469, 275] width 486 height 18
select select "1402"
click at [226, 266] on select "-- Inquiry Follow Up Email #2 Contract Sending Template Payment Template Rental…" at bounding box center [469, 275] width 486 height 18
type input "Ready to Schedule a Tour?"
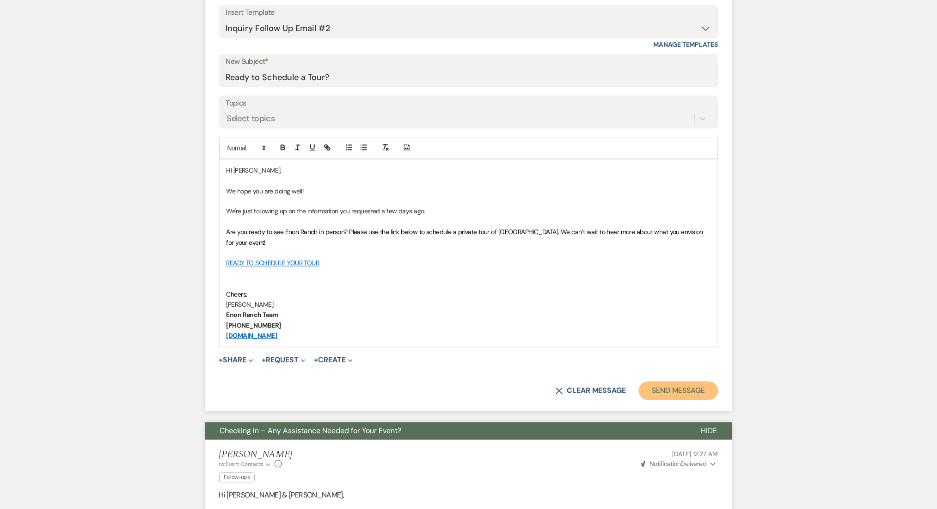
click at [686, 392] on button "Send Message" at bounding box center [678, 391] width 79 height 18
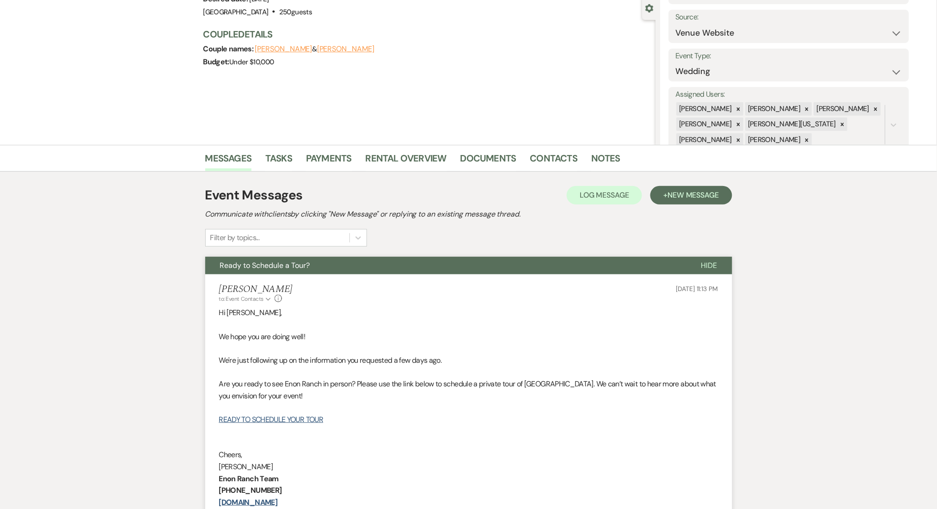
scroll to position [0, 0]
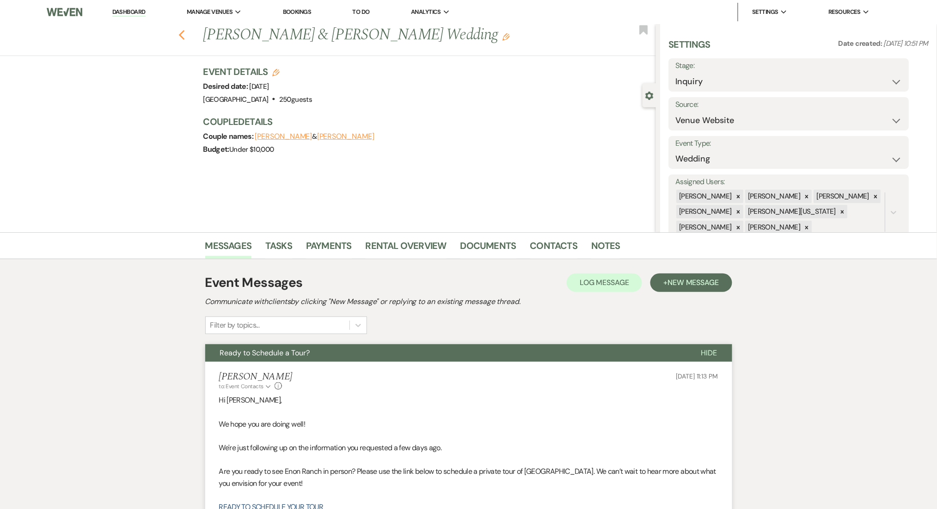
click at [185, 33] on icon "Previous" at bounding box center [182, 35] width 7 height 11
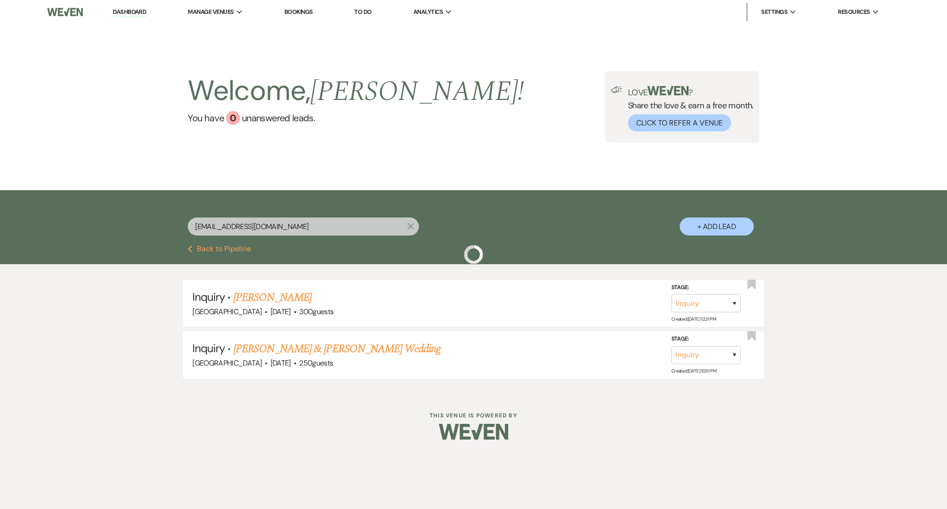
click at [296, 230] on input "[EMAIL_ADDRESS][DOMAIN_NAME]" at bounding box center [303, 226] width 231 height 18
drag, startPoint x: 299, startPoint y: 224, endPoint x: 74, endPoint y: 224, distance: 224.8
click at [74, 224] on div "[EMAIL_ADDRESS][DOMAIN_NAME] X + Add Lead" at bounding box center [473, 217] width 947 height 55
paste input "[PERSON_NAME][EMAIL_ADDRESS][DOMAIN_NAME]"
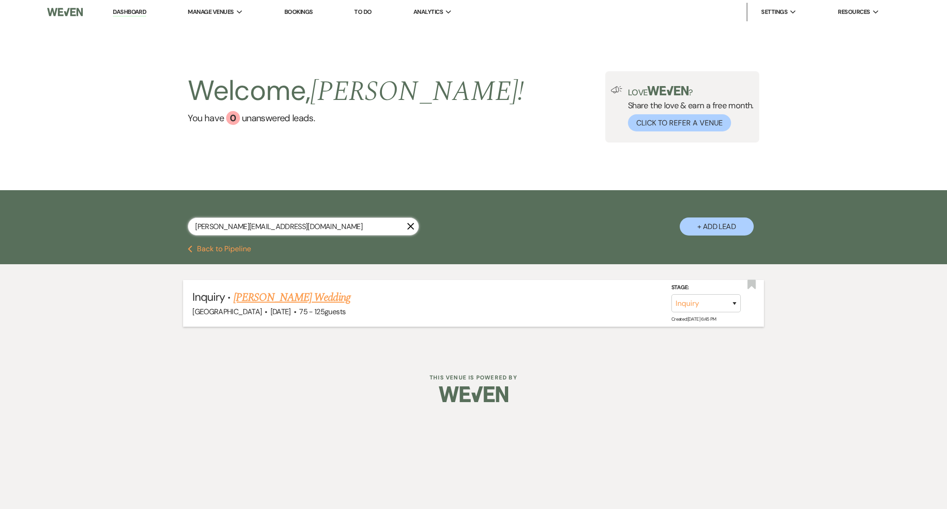
type input "[PERSON_NAME][EMAIL_ADDRESS][DOMAIN_NAME]"
click at [267, 299] on link "[PERSON_NAME] Wedding" at bounding box center [292, 297] width 117 height 17
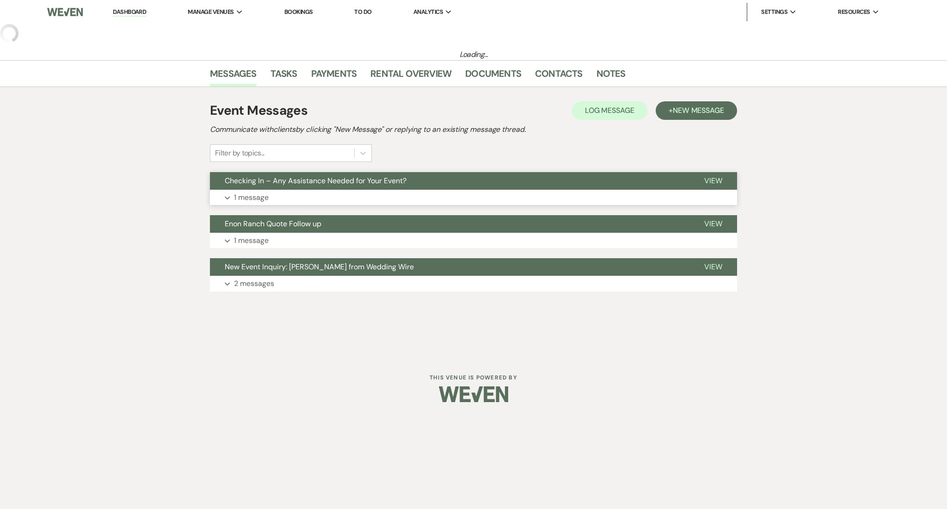
click at [277, 199] on button "Expand 1 message" at bounding box center [473, 198] width 527 height 16
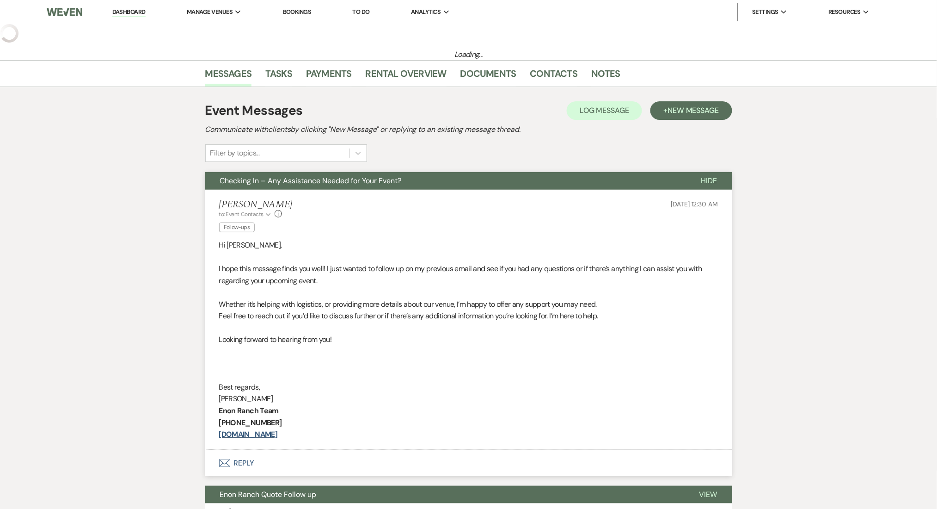
select select "3"
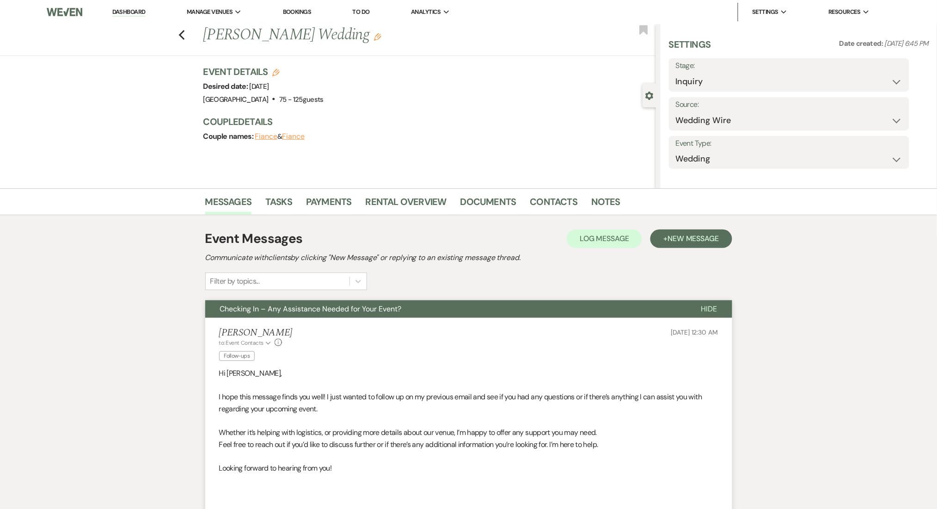
click at [699, 104] on label "Source:" at bounding box center [789, 104] width 227 height 13
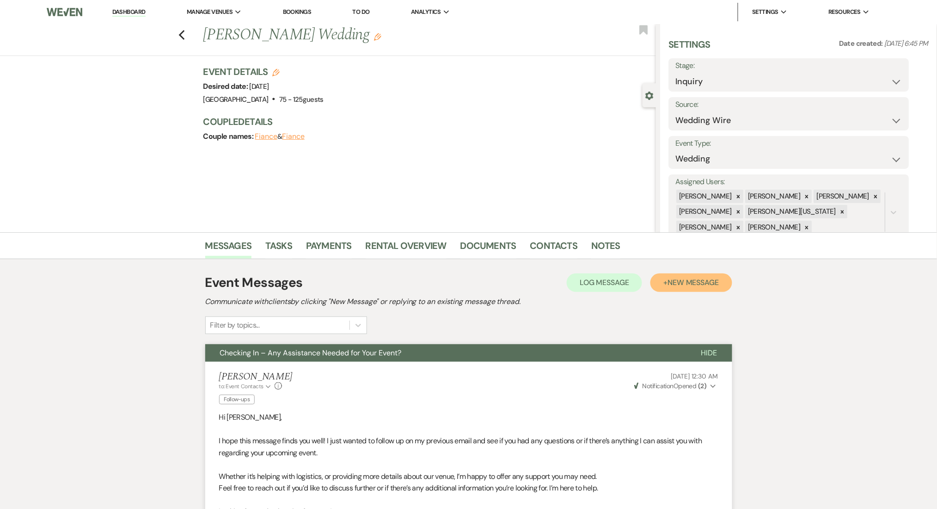
click at [679, 285] on span "New Message" at bounding box center [693, 282] width 51 height 10
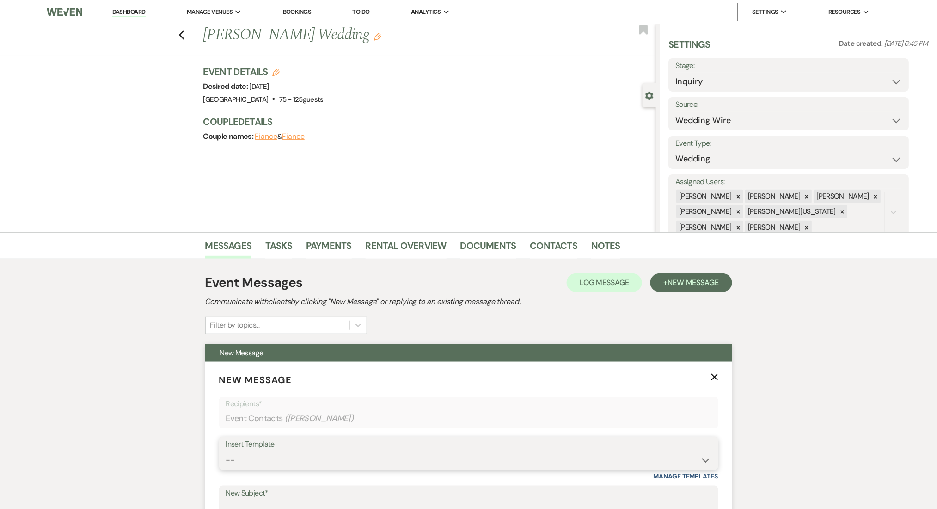
click at [324, 461] on select "-- Inquiry Follow Up Email #2 Contract Sending Template Payment Template Rental…" at bounding box center [469, 460] width 486 height 18
select select "1402"
click at [226, 451] on select "-- Inquiry Follow Up Email #2 Contract Sending Template Payment Template Rental…" at bounding box center [469, 460] width 486 height 18
type input "Ready to Schedule a Tour?"
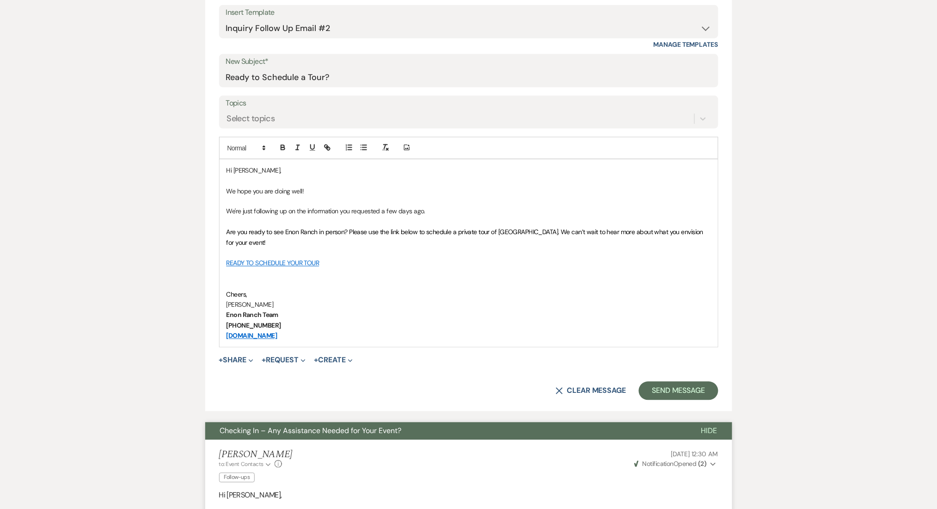
scroll to position [555, 0]
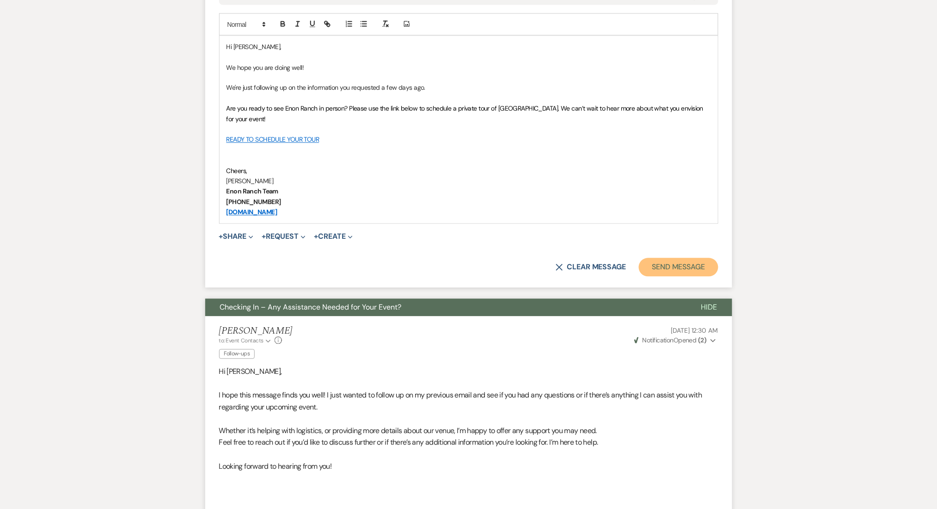
click at [689, 270] on button "Send Message" at bounding box center [678, 267] width 79 height 18
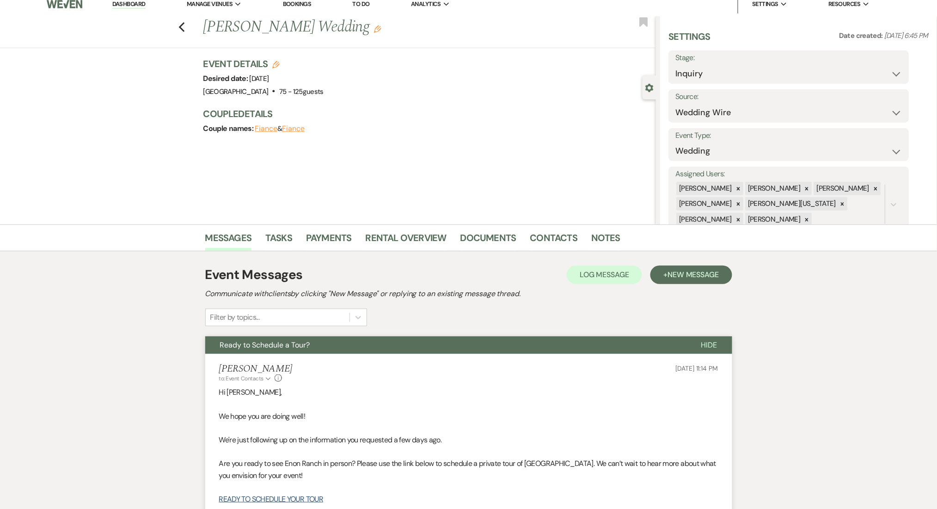
scroll to position [0, 0]
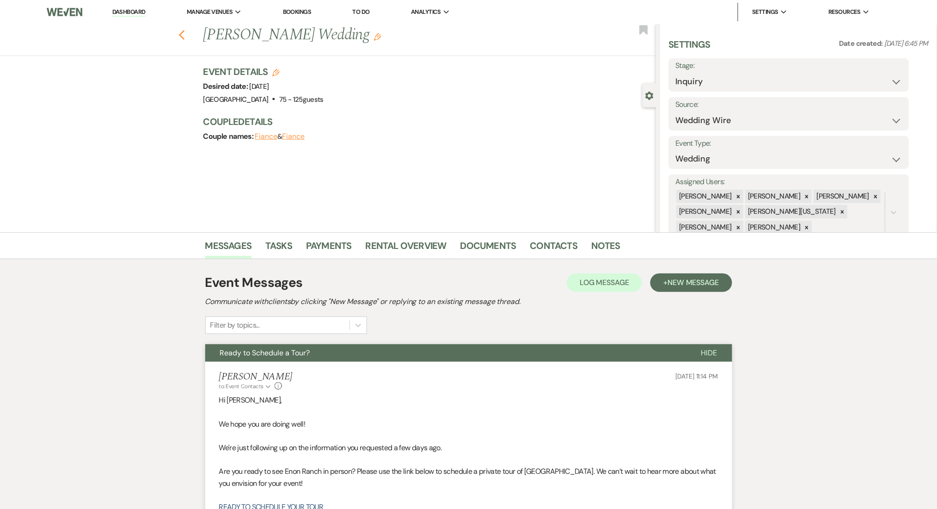
click at [185, 33] on icon "Previous" at bounding box center [182, 35] width 7 height 11
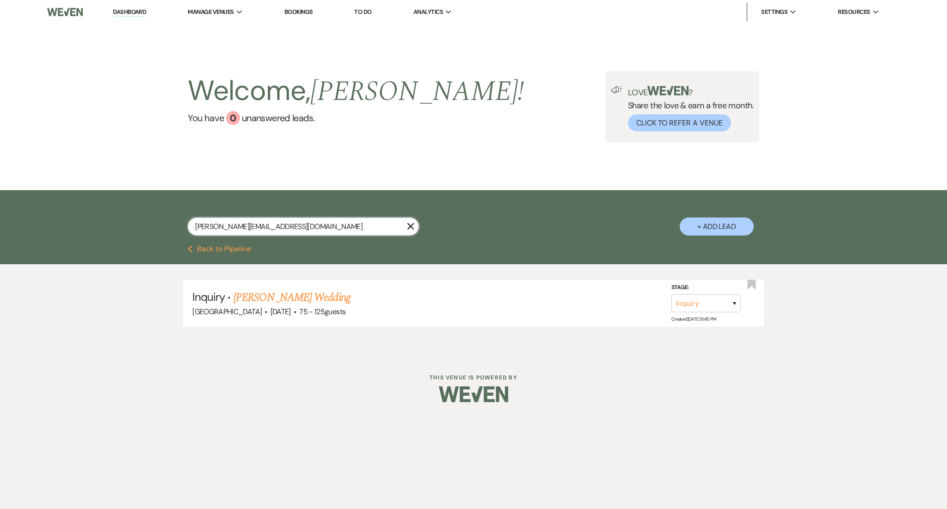
drag, startPoint x: 283, startPoint y: 224, endPoint x: 90, endPoint y: 222, distance: 193.3
click at [90, 222] on div "[PERSON_NAME][EMAIL_ADDRESS][DOMAIN_NAME] X + Add Lead" at bounding box center [473, 217] width 947 height 55
paste input "[EMAIL_ADDRESS][DOMAIN_NAME]"
type input "[EMAIL_ADDRESS][DOMAIN_NAME]"
click at [314, 307] on span "201 - 300 guests" at bounding box center [325, 312] width 52 height 10
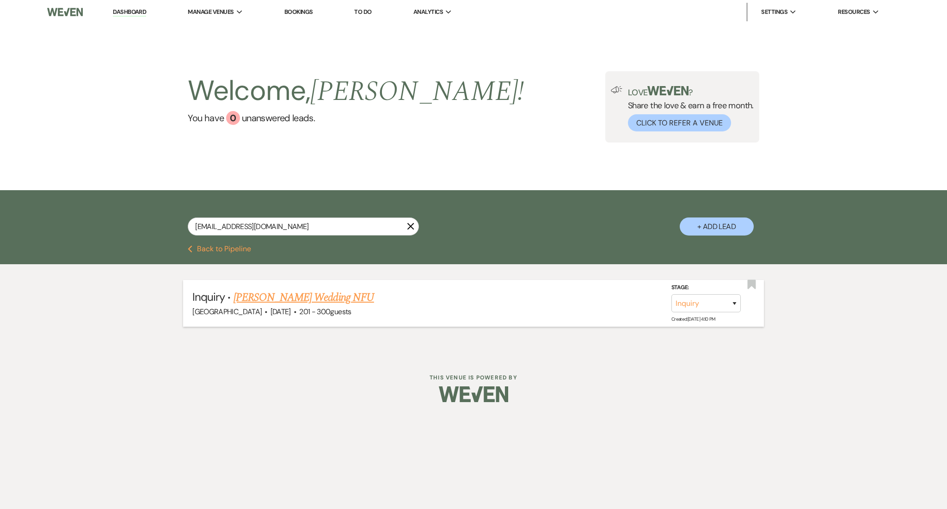
click at [317, 294] on link "[PERSON_NAME] Wedding NFU" at bounding box center [304, 297] width 141 height 17
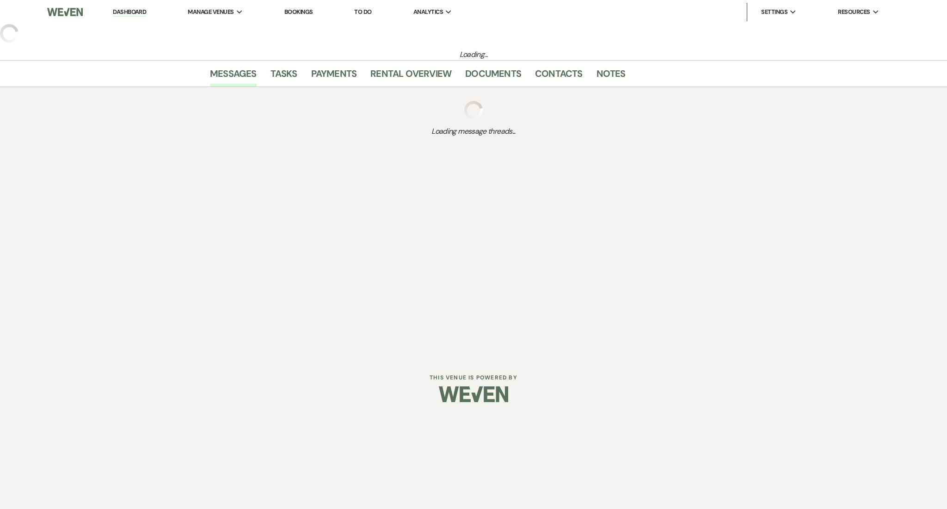
select select "2"
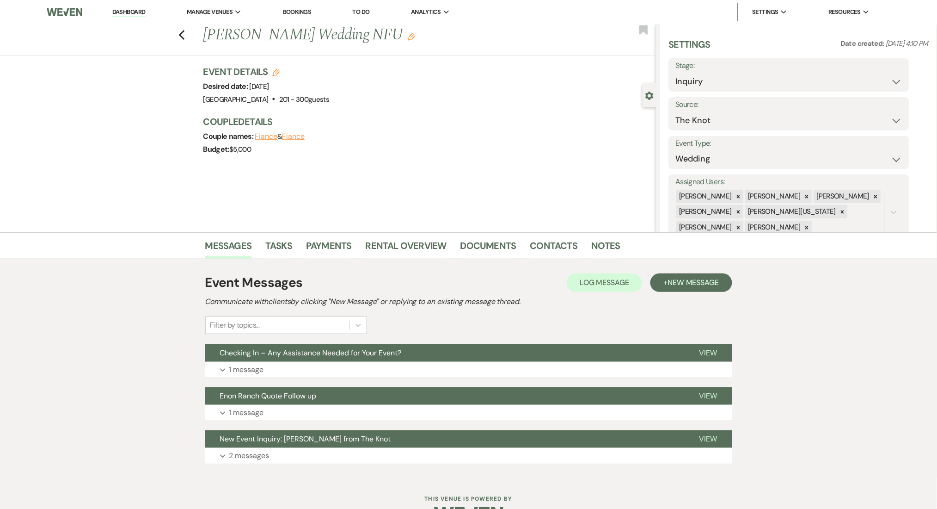
click at [408, 39] on icon "Edit" at bounding box center [411, 36] width 7 height 7
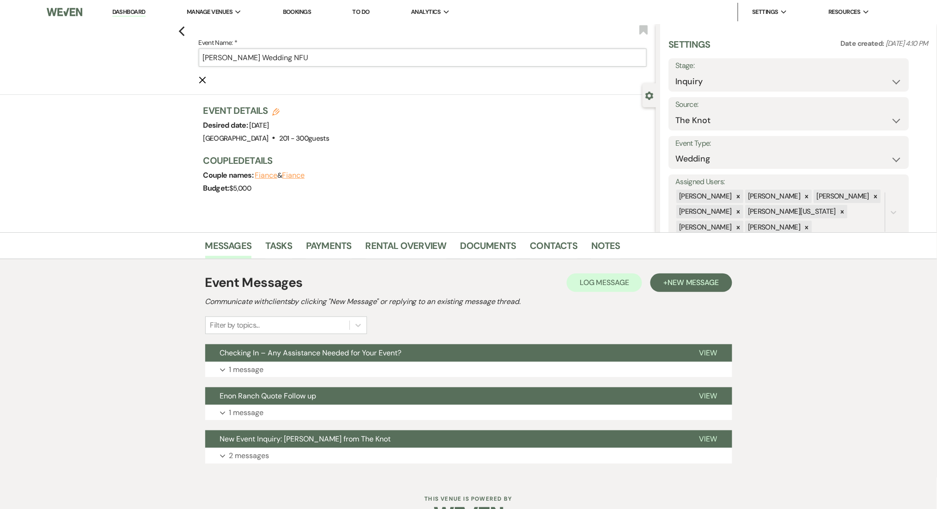
drag, startPoint x: 283, startPoint y: 57, endPoint x: 363, endPoint y: 57, distance: 80.5
click at [363, 57] on input "[PERSON_NAME] Wedding NFU" at bounding box center [423, 58] width 448 height 18
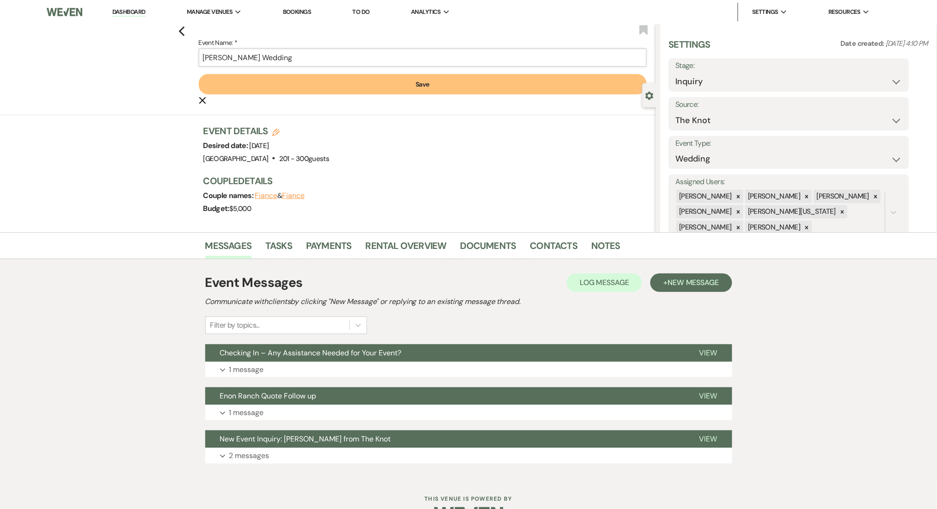
type input "[PERSON_NAME] Wedding"
click at [379, 92] on button "Save" at bounding box center [423, 84] width 448 height 20
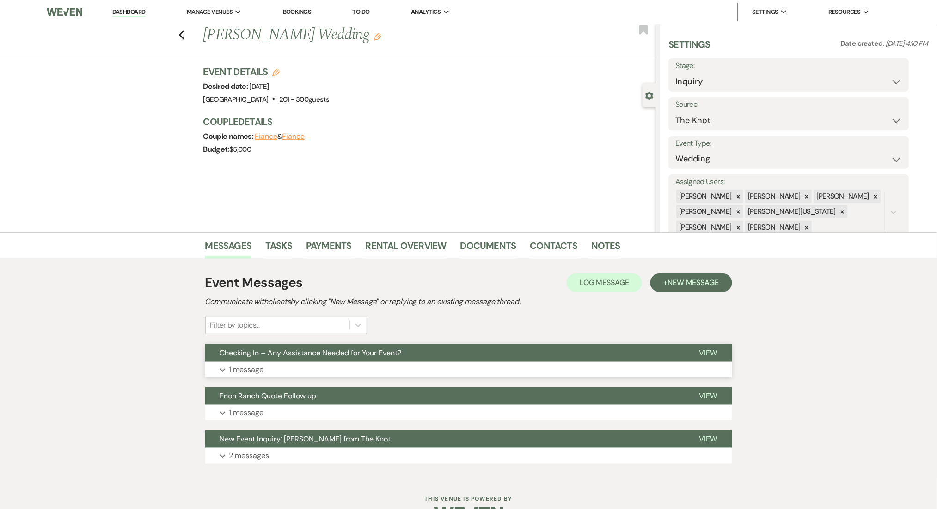
click at [410, 370] on button "Expand 1 message" at bounding box center [468, 370] width 527 height 16
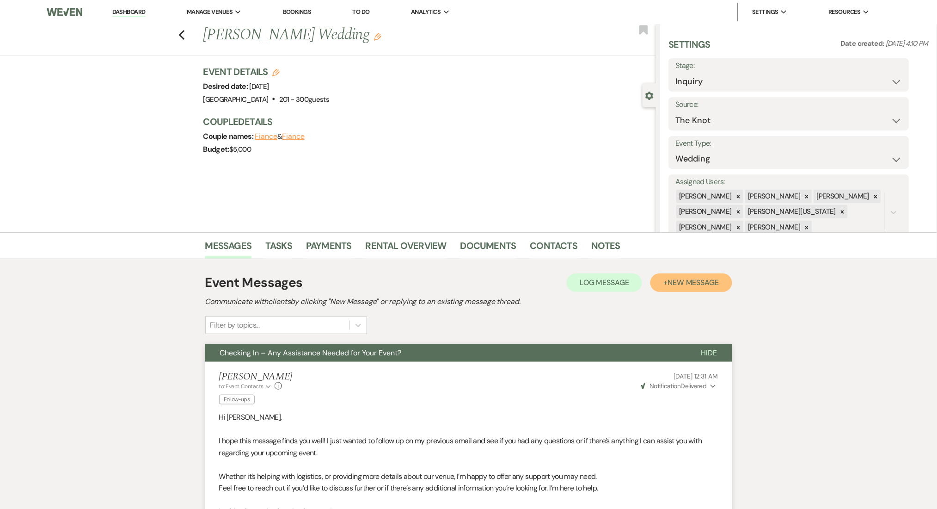
click at [684, 283] on span "New Message" at bounding box center [693, 282] width 51 height 10
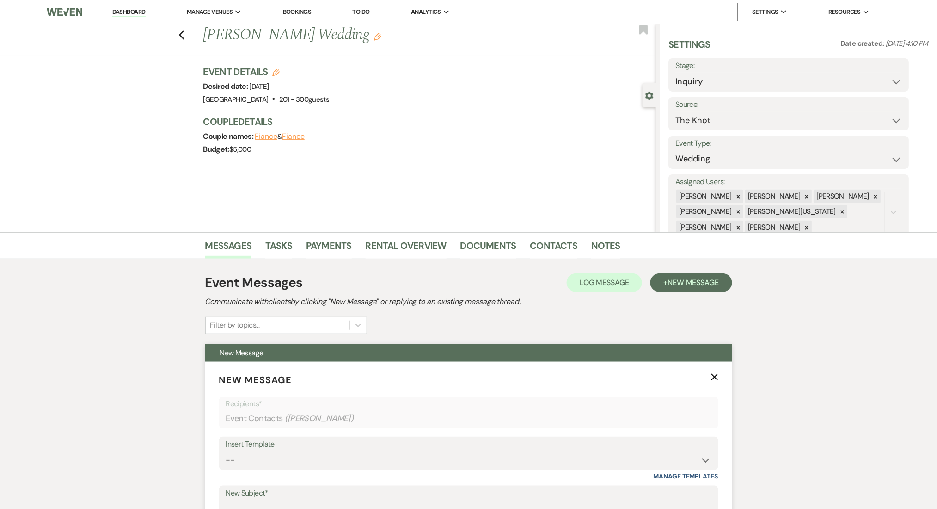
click at [484, 446] on div "Insert Template" at bounding box center [469, 443] width 486 height 13
click at [479, 454] on select "-- Inquiry Follow Up Email #2 Contract Sending Template Payment Template Rental…" at bounding box center [469, 460] width 486 height 18
select select "1402"
click at [226, 451] on select "-- Inquiry Follow Up Email #2 Contract Sending Template Payment Template Rental…" at bounding box center [469, 460] width 486 height 18
type input "Ready to Schedule a Tour?"
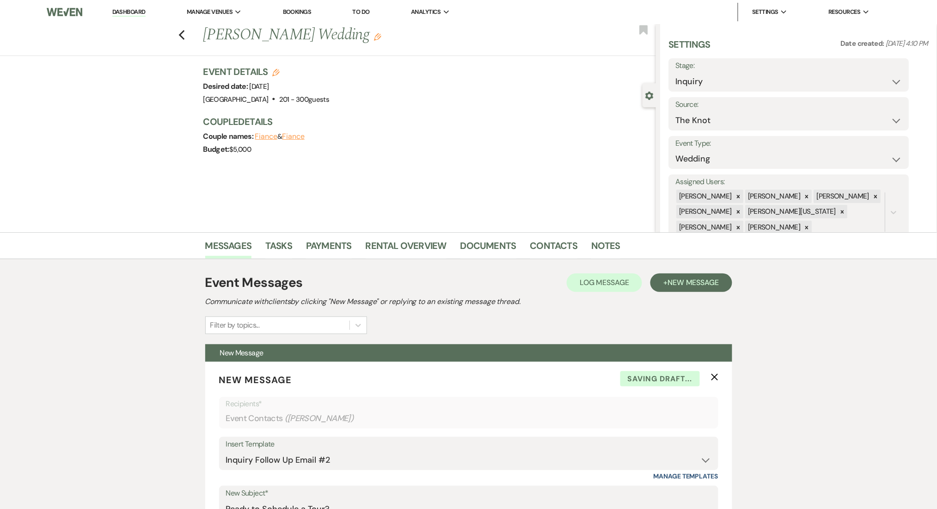
click at [135, 235] on div "Messages Tasks Payments Rental Overview Documents Contacts Notes" at bounding box center [468, 245] width 937 height 27
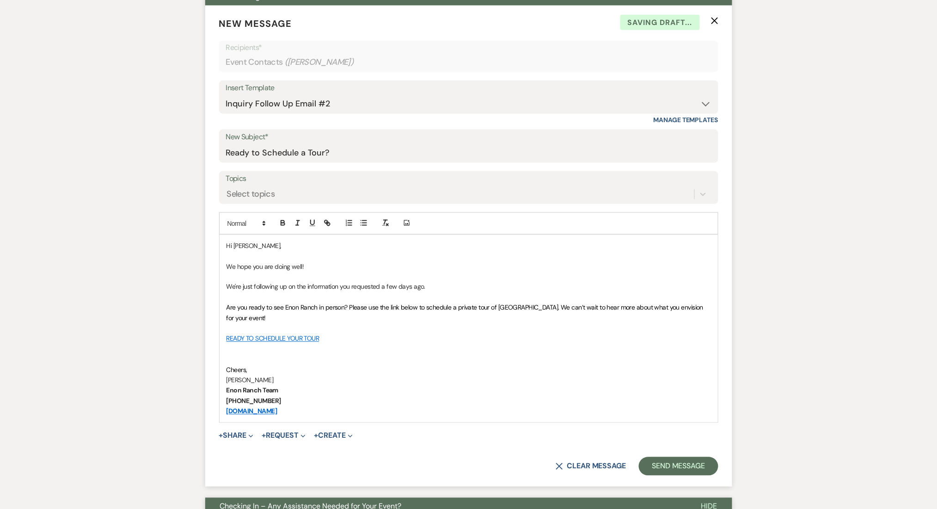
scroll to position [555, 0]
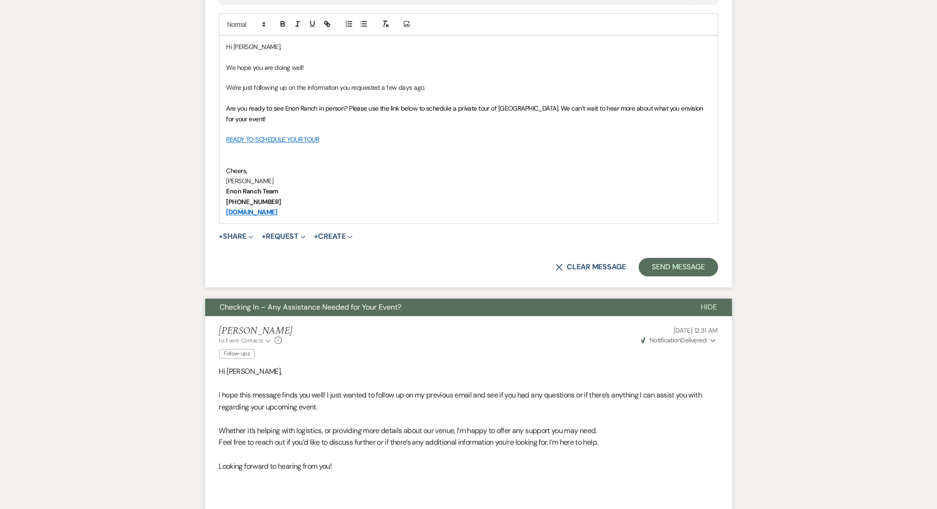
click at [692, 256] on form "New Message X Saving draft... Recipients* Event Contacts ( [PERSON_NAME] ) Inse…" at bounding box center [468, 47] width 527 height 481
click at [690, 272] on button "Send Message" at bounding box center [678, 267] width 79 height 18
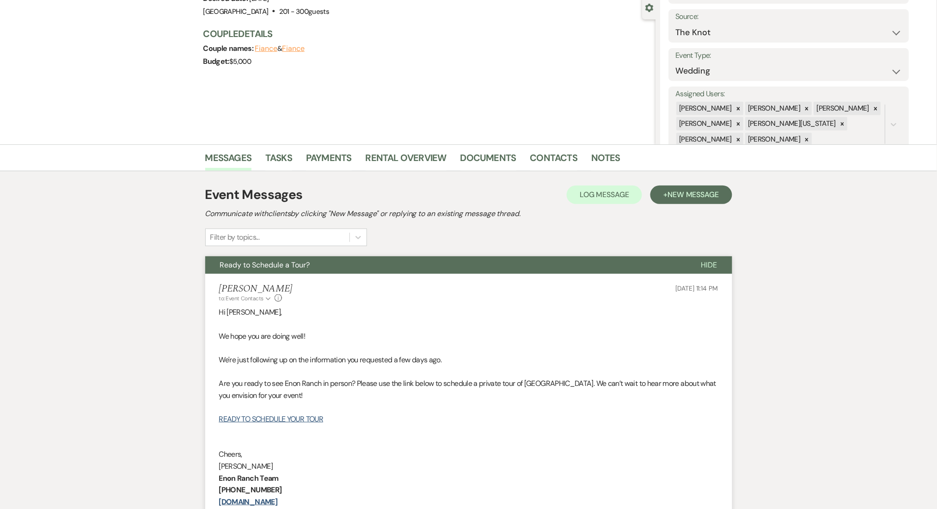
scroll to position [0, 0]
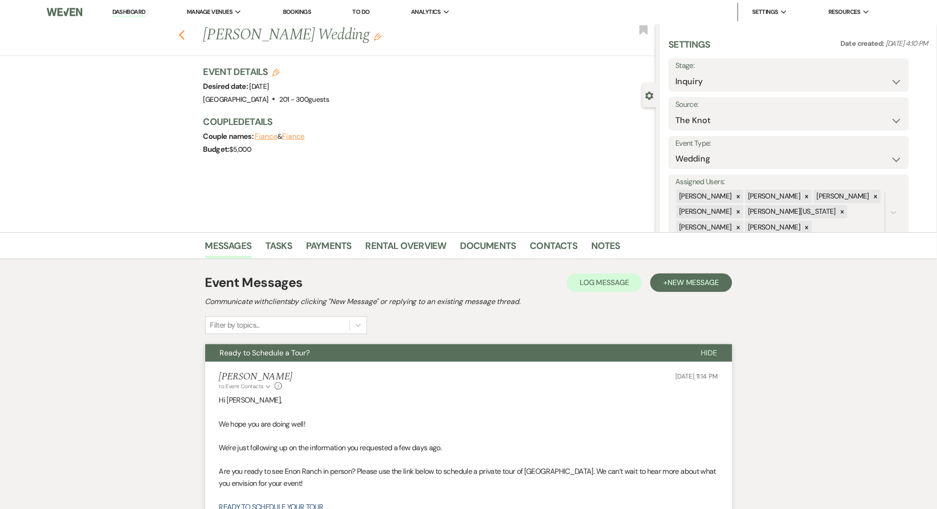
click at [185, 37] on icon "Previous" at bounding box center [182, 35] width 7 height 11
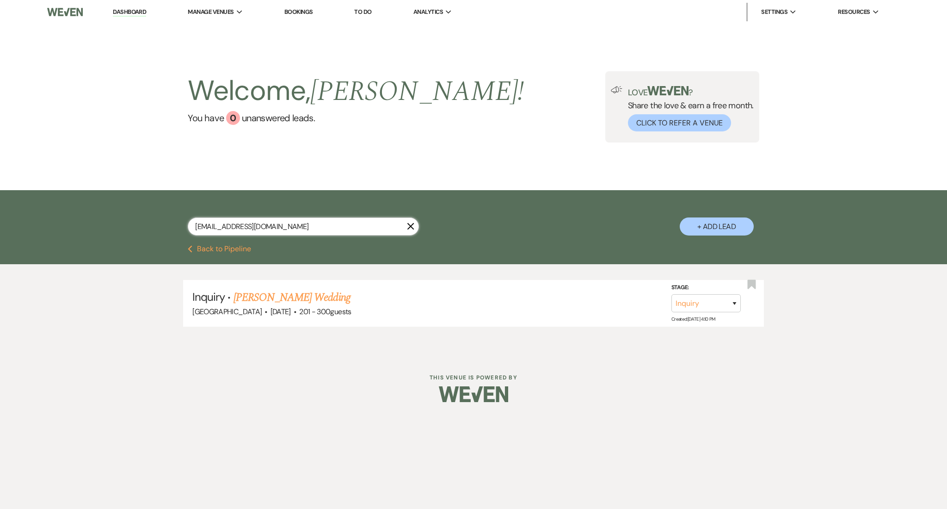
drag, startPoint x: 283, startPoint y: 228, endPoint x: 154, endPoint y: 224, distance: 129.1
click at [154, 224] on div "[EMAIL_ADDRESS][DOMAIN_NAME] X + Add Lead" at bounding box center [474, 219] width 666 height 48
paste input "Jaelynscaife"
type input "[EMAIL_ADDRESS][DOMAIN_NAME]"
click at [276, 295] on link "D’Niyah & [PERSON_NAME] Wedding" at bounding box center [316, 297] width 164 height 17
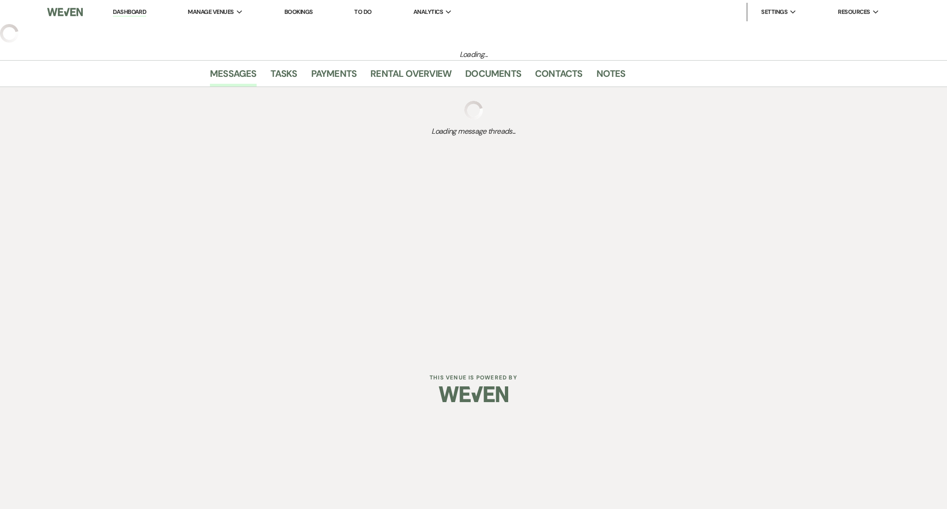
select select "5"
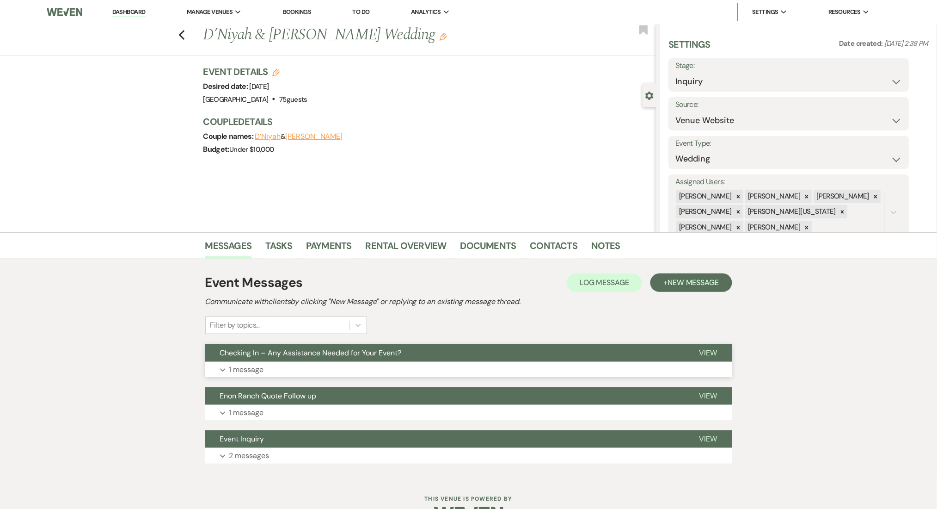
click at [346, 368] on button "Expand 1 message" at bounding box center [468, 370] width 527 height 16
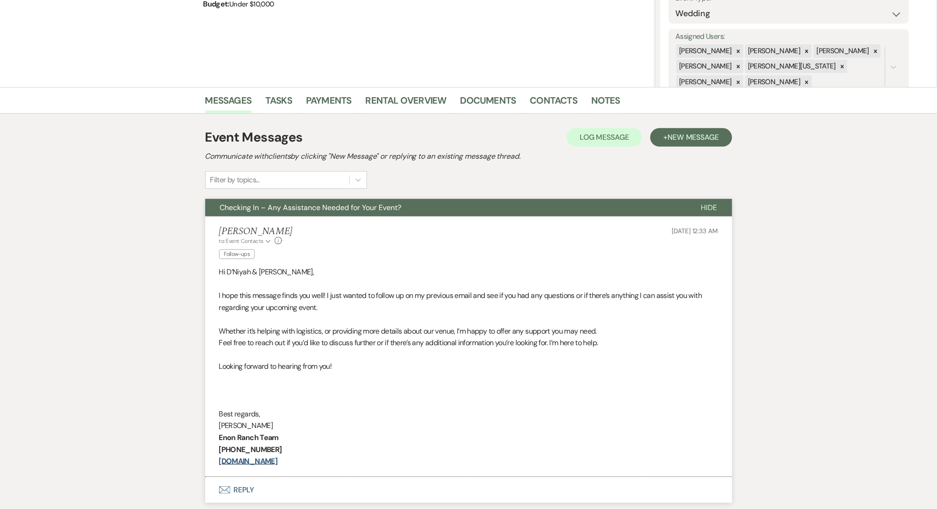
scroll to position [62, 0]
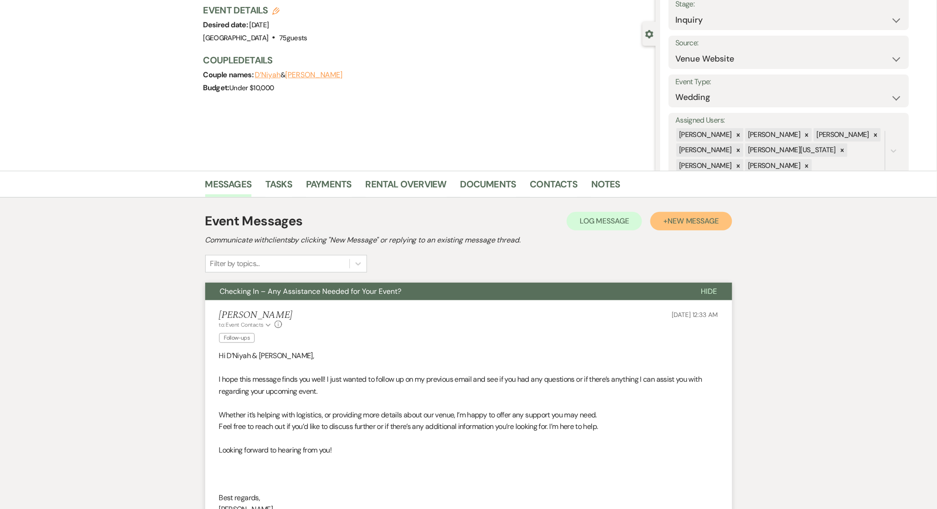
click at [716, 216] on span "New Message" at bounding box center [693, 221] width 51 height 10
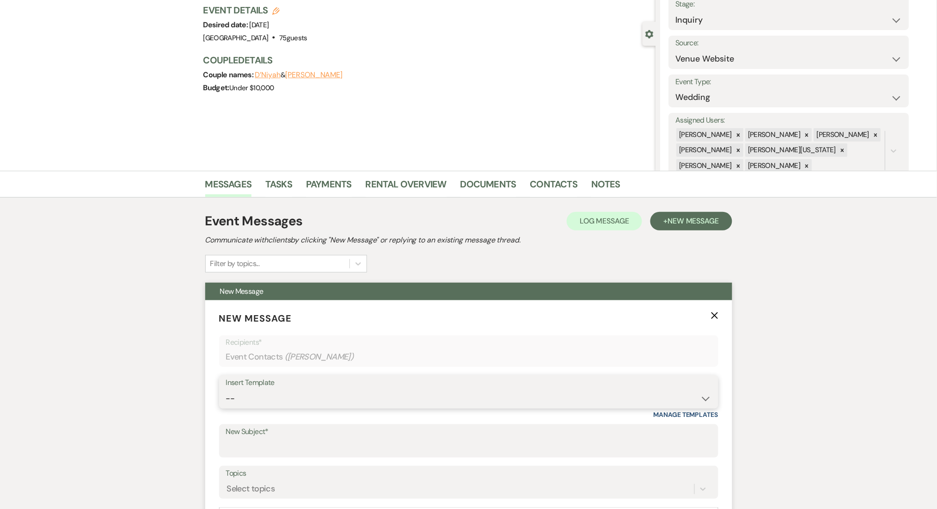
click at [394, 400] on select "-- Inquiry Follow Up Email #2 Contract Sending Template Payment Template Rental…" at bounding box center [469, 398] width 486 height 18
select select "1402"
click at [226, 389] on select "-- Inquiry Follow Up Email #2 Contract Sending Template Payment Template Rental…" at bounding box center [469, 398] width 486 height 18
type input "Ready to Schedule a Tour?"
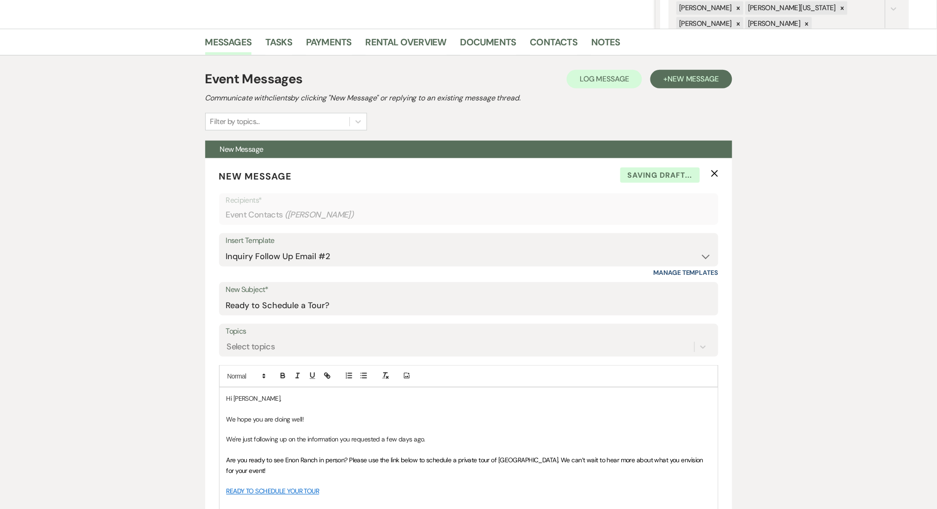
scroll to position [370, 0]
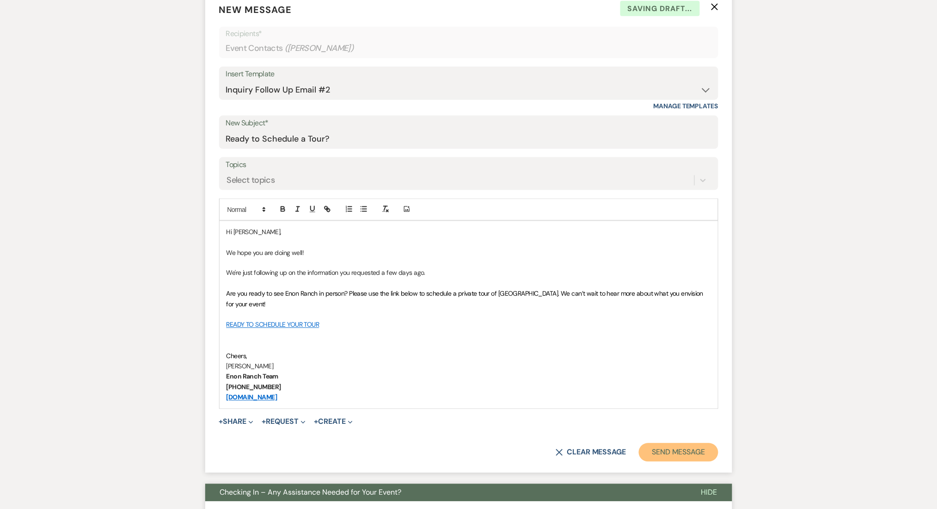
click at [701, 452] on button "Send Message" at bounding box center [678, 452] width 79 height 18
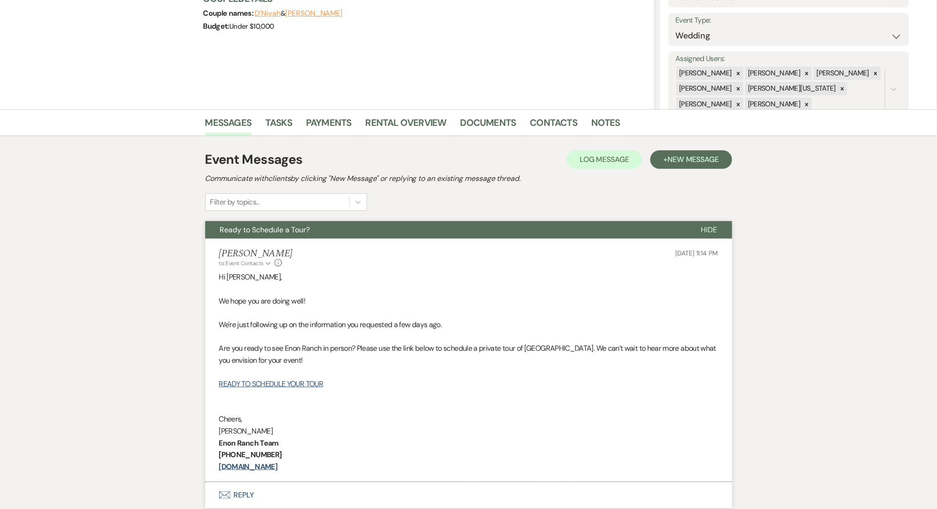
scroll to position [0, 0]
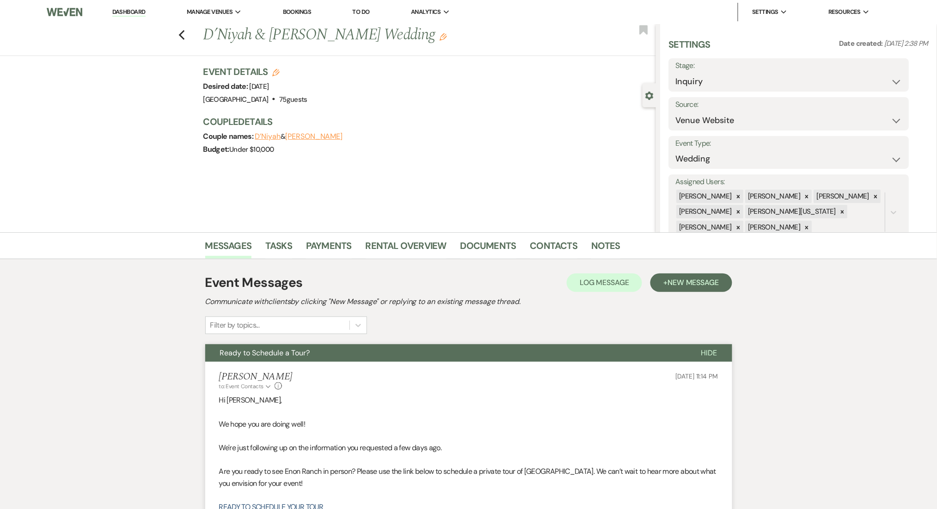
click at [181, 32] on div "Previous D’Niyah & [PERSON_NAME] Wedding Edit Bookmark" at bounding box center [325, 40] width 661 height 32
click at [185, 34] on icon "Previous" at bounding box center [182, 35] width 7 height 11
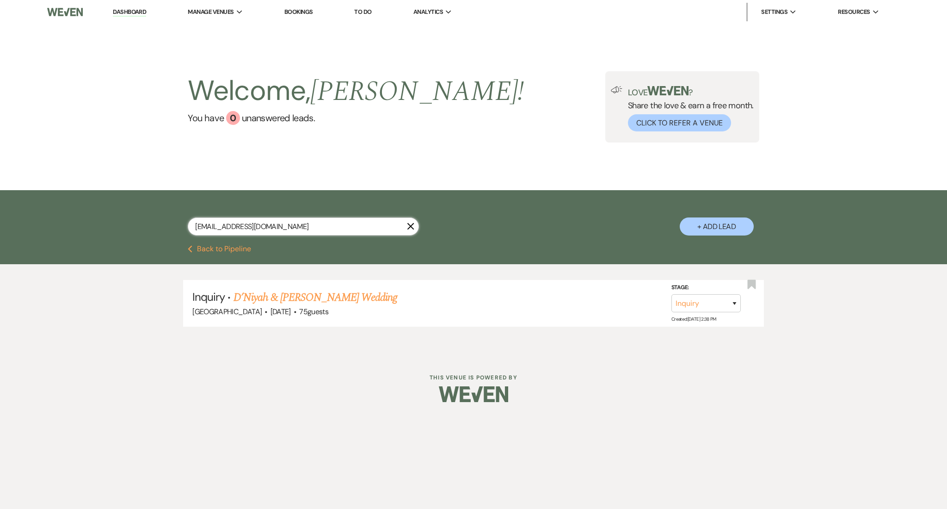
drag, startPoint x: 308, startPoint y: 225, endPoint x: 117, endPoint y: 200, distance: 192.1
click at [117, 200] on div "[EMAIL_ADDRESS][DOMAIN_NAME] X + Add Lead" at bounding box center [473, 217] width 947 height 55
paste input "request.aplus"
type input "[EMAIL_ADDRESS][DOMAIN_NAME]"
click at [259, 292] on link "[PERSON_NAME] Birthday" at bounding box center [291, 297] width 115 height 17
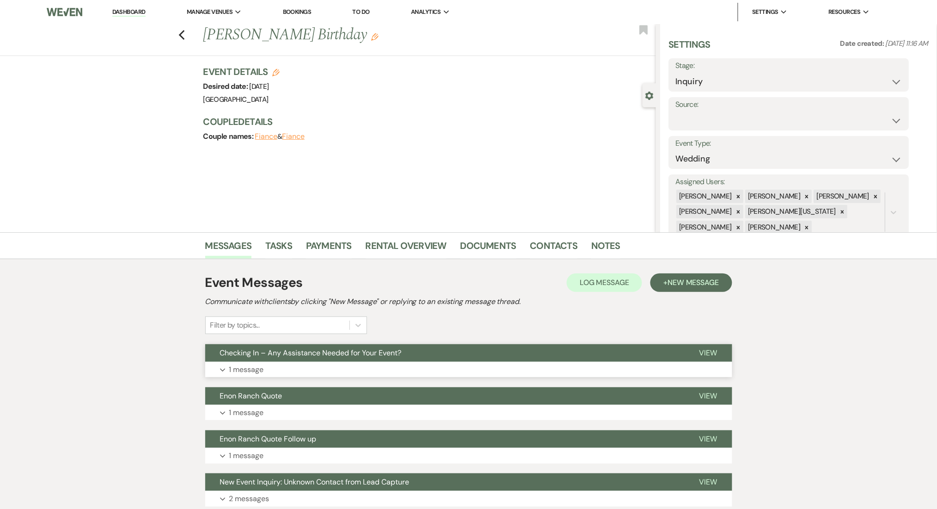
click at [285, 366] on div "Checking In – Any Assistance Needed for Your Event? View Expand 1 message" at bounding box center [468, 360] width 527 height 33
click at [285, 366] on button "Expand 1 message" at bounding box center [468, 370] width 527 height 16
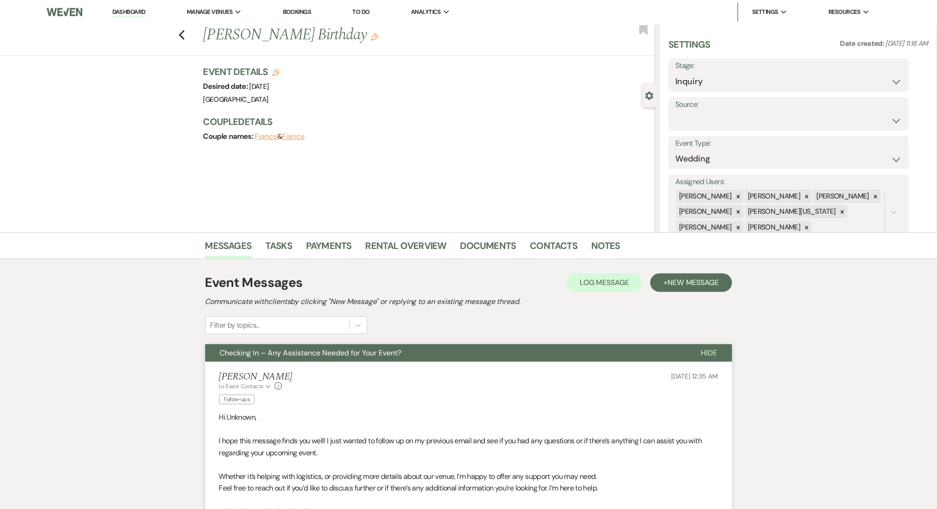
scroll to position [185, 0]
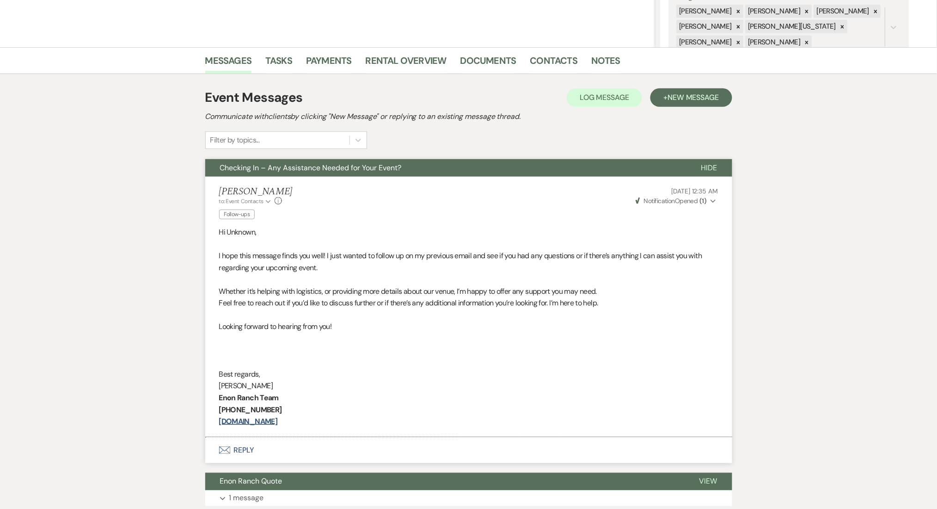
click at [704, 116] on h2 "Communicate with clients by clicking "New Message" or replying to an existing m…" at bounding box center [468, 116] width 527 height 11
click at [706, 91] on button "+ New Message" at bounding box center [691, 97] width 81 height 18
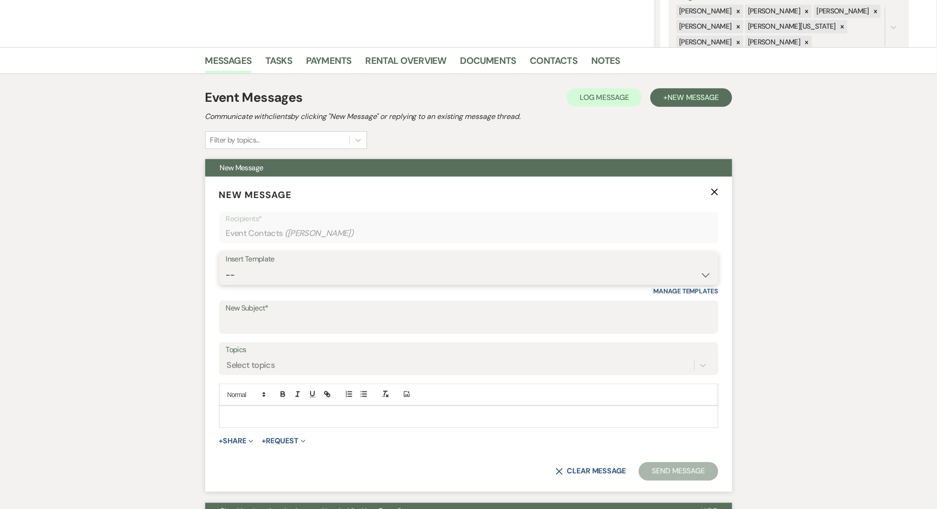
click at [482, 281] on select "-- Inquiry Follow Up Email #2 Contract Sending Template Payment Template Rental…" at bounding box center [469, 275] width 486 height 18
select select "1402"
click at [226, 266] on select "-- Inquiry Follow Up Email #2 Contract Sending Template Payment Template Rental…" at bounding box center [469, 275] width 486 height 18
type input "Ready to Schedule a Tour?"
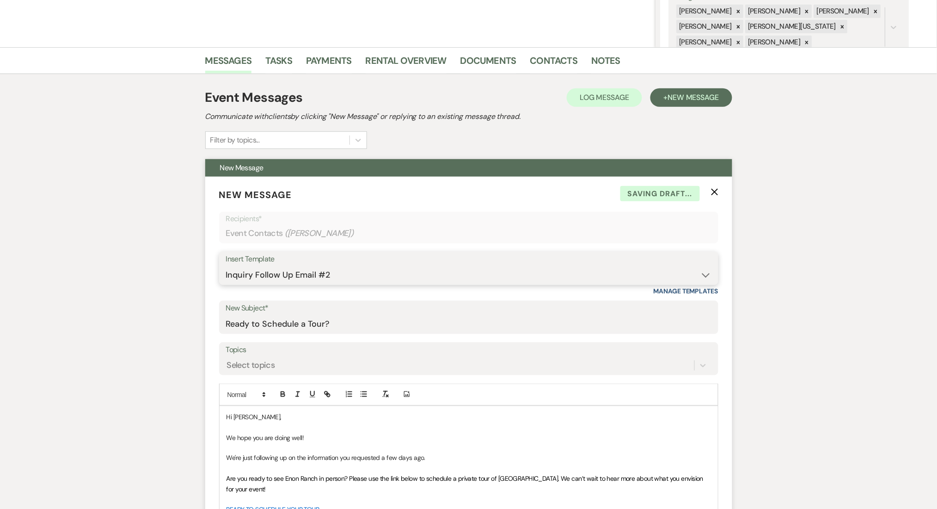
scroll to position [431, 0]
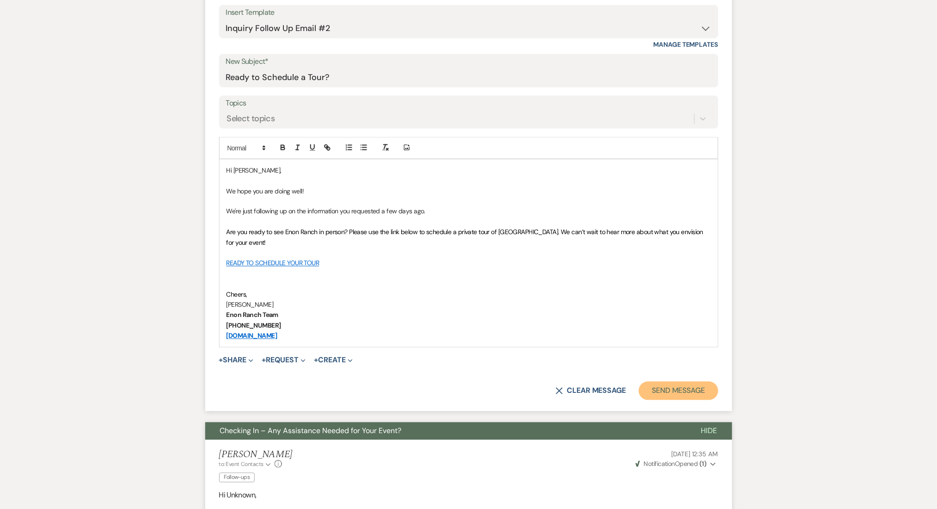
click at [657, 391] on button "Send Message" at bounding box center [678, 391] width 79 height 18
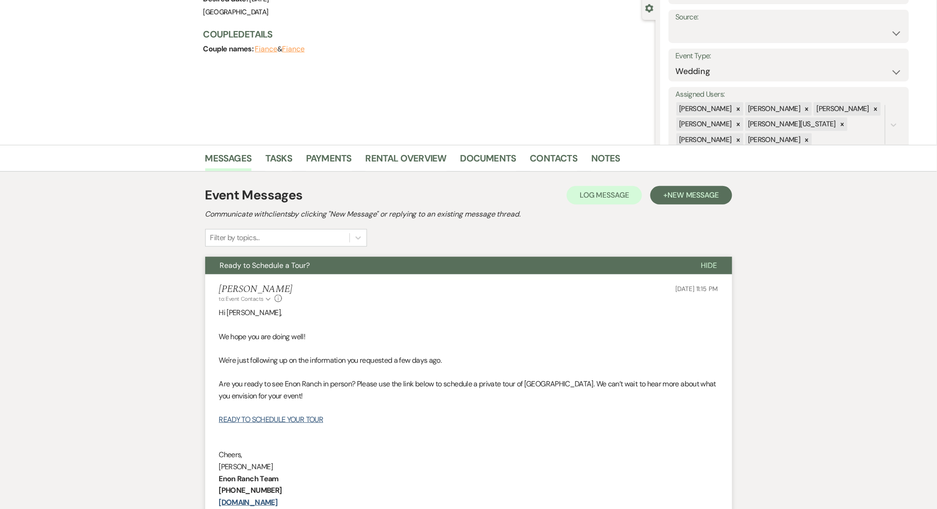
scroll to position [0, 0]
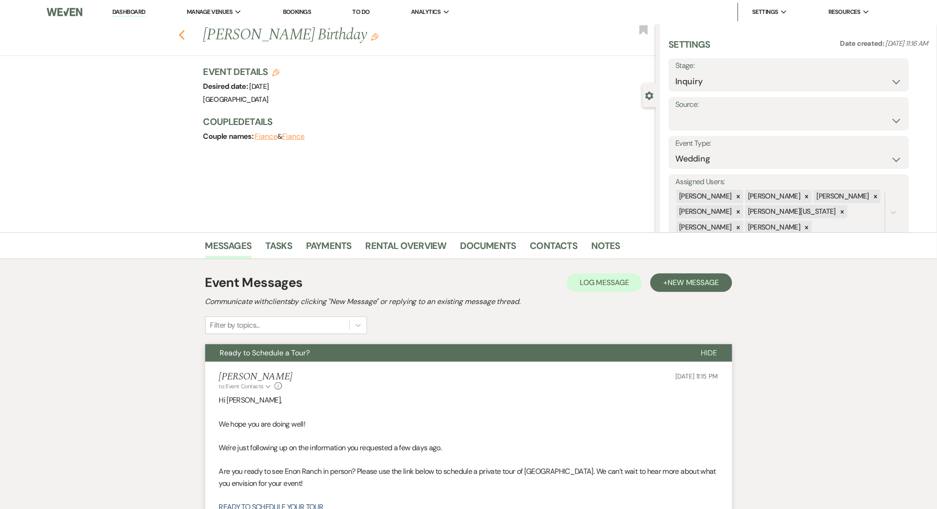
click at [185, 31] on use "button" at bounding box center [182, 35] width 6 height 10
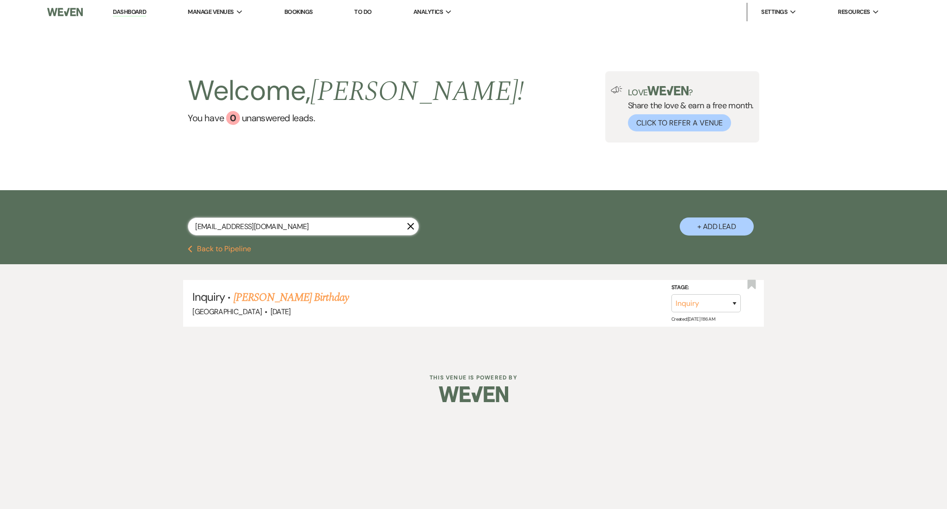
drag, startPoint x: 295, startPoint y: 228, endPoint x: 115, endPoint y: 228, distance: 179.9
click at [115, 228] on div "[EMAIL_ADDRESS][DOMAIN_NAME] X + Add Lead" at bounding box center [473, 217] width 947 height 55
paste input "[EMAIL_ADDRESS][DOMAIN_NAME]"
type input "[EMAIL_ADDRESS][DOMAIN_NAME]"
click at [290, 295] on link "[PERSON_NAME] Summit" at bounding box center [290, 297] width 112 height 17
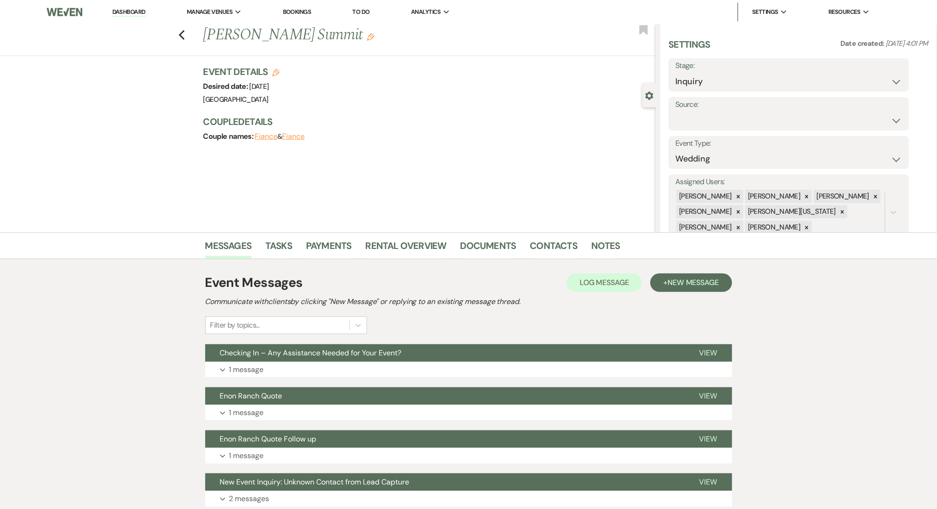
click at [379, 377] on div "Event Messages Log Log Message + New Message Communicate with clients by clicki…" at bounding box center [468, 389] width 527 height 243
click at [385, 374] on button "Expand 1 message" at bounding box center [468, 370] width 527 height 16
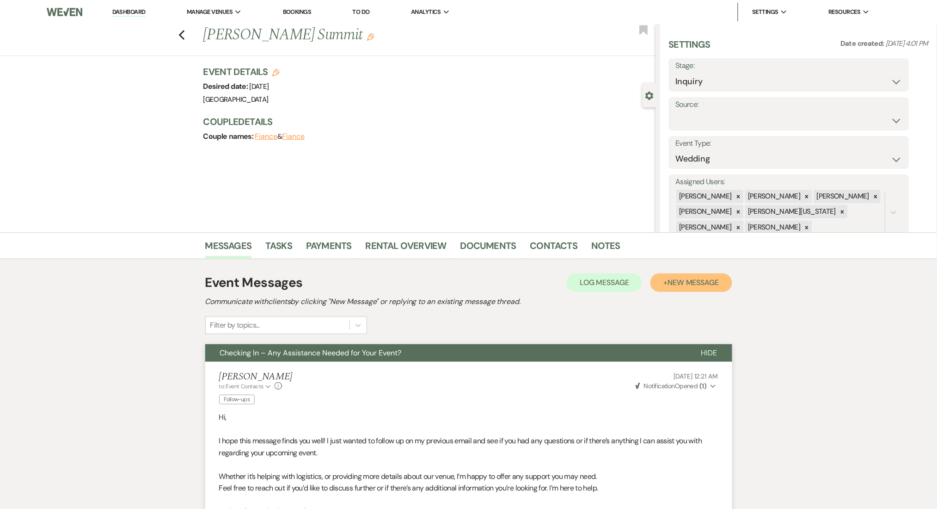
click at [694, 283] on span "New Message" at bounding box center [693, 282] width 51 height 10
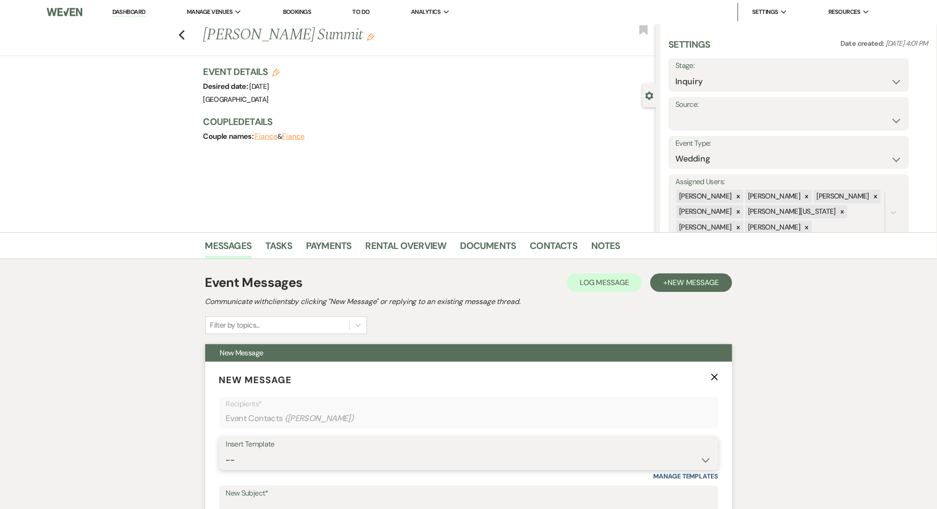
click at [341, 466] on select "-- Inquiry Follow Up Email #2 Contract Sending Template Payment Template Rental…" at bounding box center [469, 460] width 486 height 18
select select "1402"
click at [226, 451] on select "-- Inquiry Follow Up Email #2 Contract Sending Template Payment Template Rental…" at bounding box center [469, 460] width 486 height 18
type input "Ready to Schedule a Tour?"
click at [144, 250] on div "Messages Tasks Payments Rental Overview Documents Contacts Notes" at bounding box center [468, 245] width 937 height 27
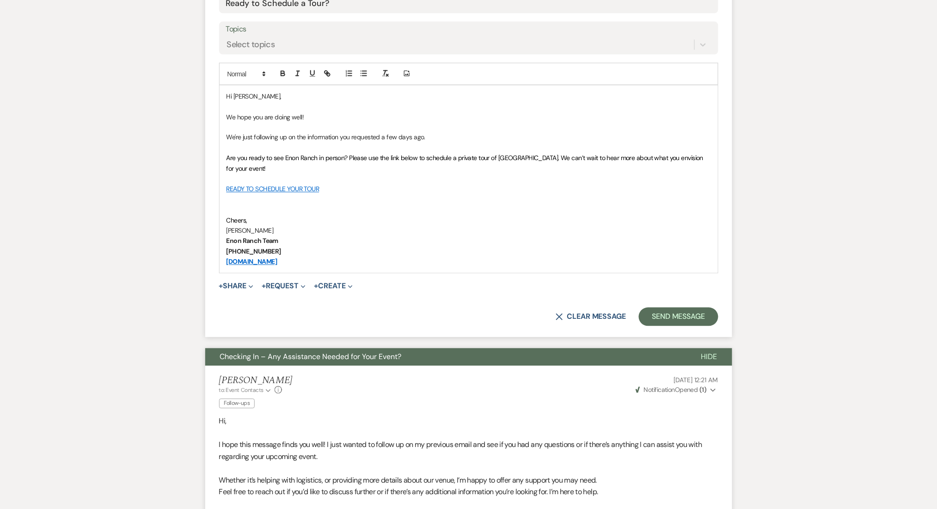
scroll to position [555, 0]
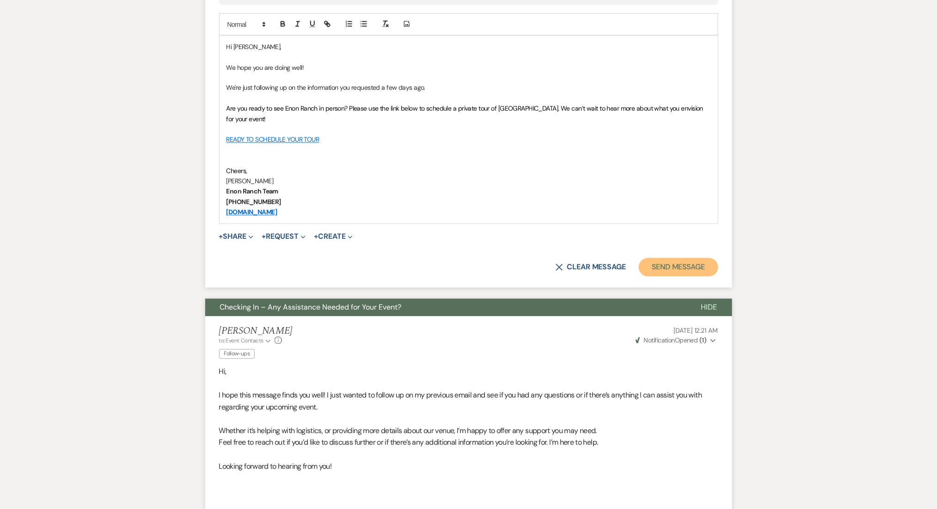
click at [664, 265] on button "Send Message" at bounding box center [678, 267] width 79 height 18
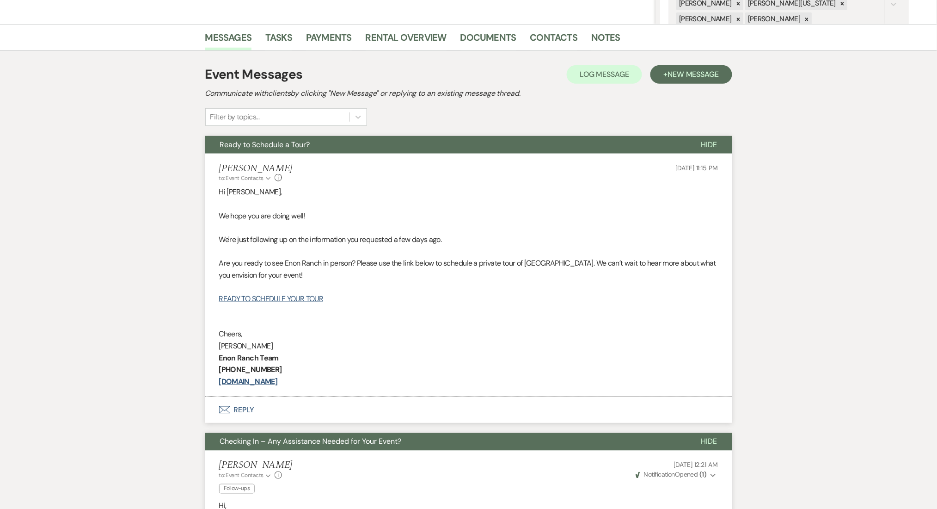
scroll to position [0, 0]
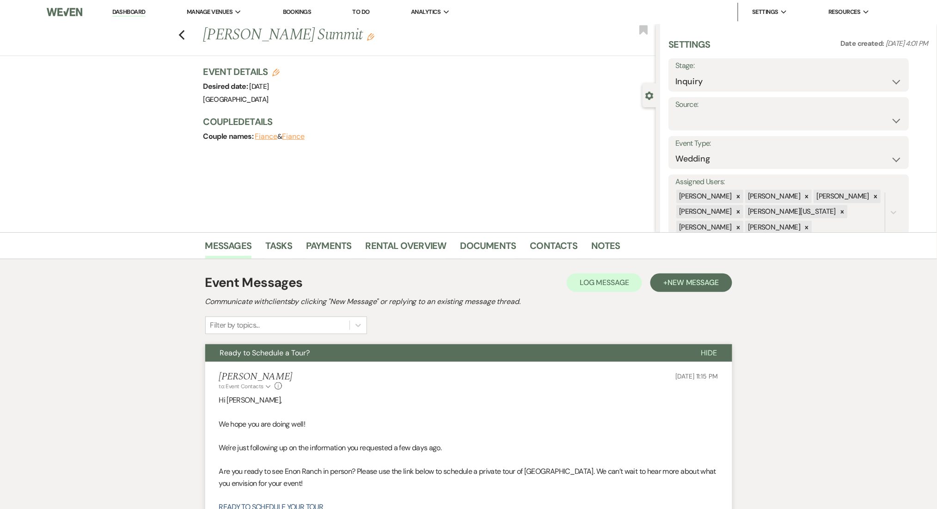
click at [191, 34] on div "Previous [PERSON_NAME] Summit Edit Bookmark" at bounding box center [325, 40] width 661 height 32
click at [182, 31] on div "Previous [PERSON_NAME] Summit Edit Bookmark" at bounding box center [325, 40] width 661 height 32
click at [185, 33] on icon "Previous" at bounding box center [182, 35] width 7 height 11
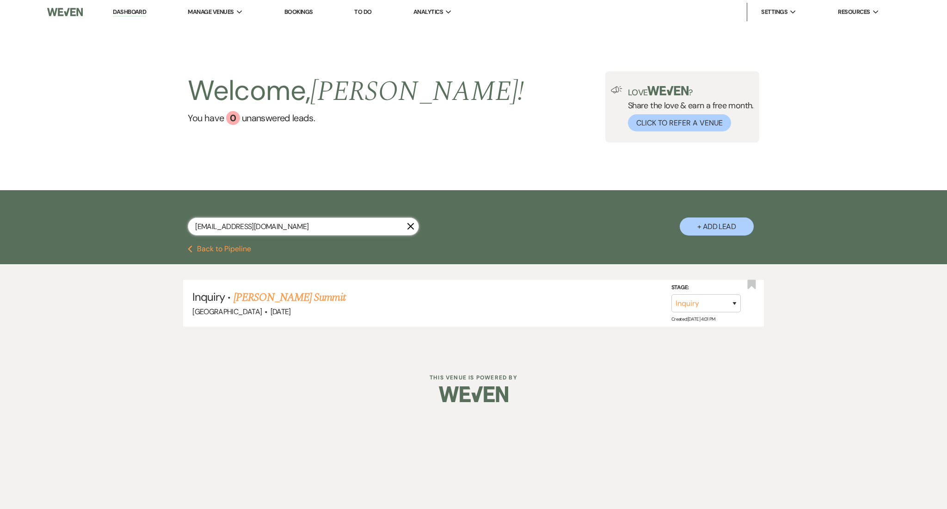
drag, startPoint x: 298, startPoint y: 226, endPoint x: 150, endPoint y: 216, distance: 147.9
click at [150, 216] on div "[EMAIL_ADDRESS][DOMAIN_NAME] X + Add Lead" at bounding box center [474, 219] width 666 height 48
paste input "[EMAIL_ADDRESS][DOMAIN_NAME]"
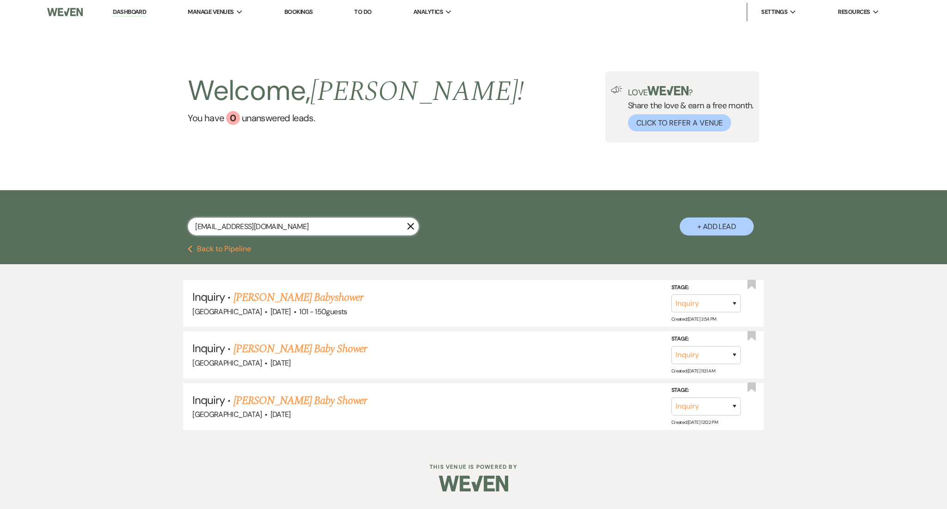
type input "[EMAIL_ADDRESS][DOMAIN_NAME]"
click at [283, 352] on link "[PERSON_NAME] Baby Shower" at bounding box center [300, 348] width 133 height 17
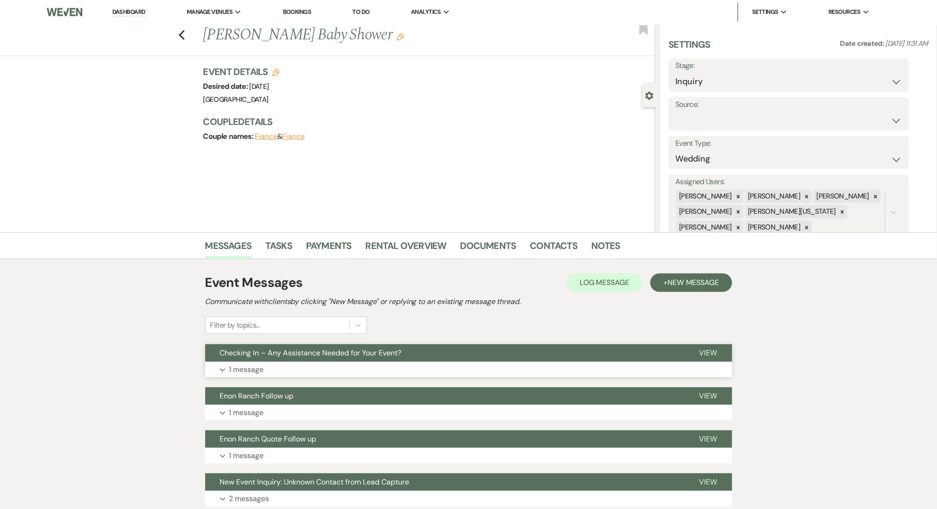
click at [412, 363] on button "Expand 1 message" at bounding box center [468, 370] width 527 height 16
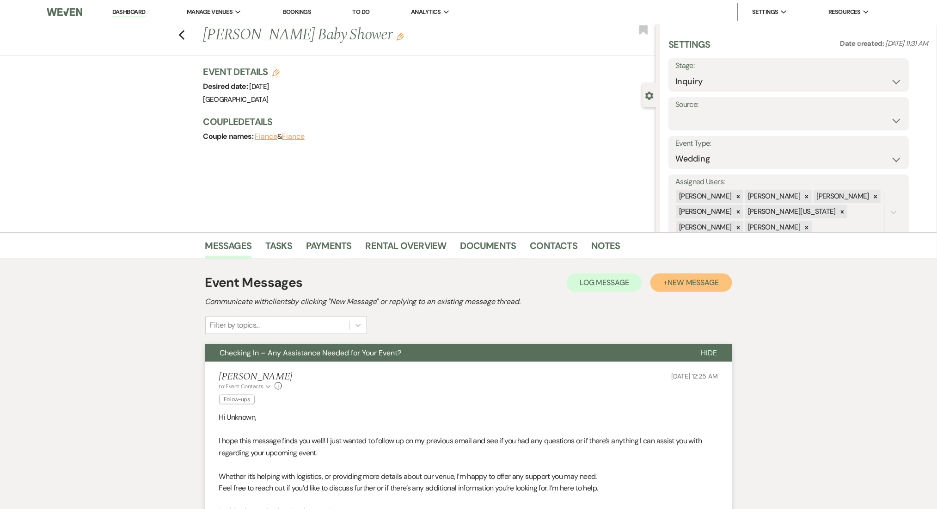
click at [699, 283] on span "New Message" at bounding box center [693, 282] width 51 height 10
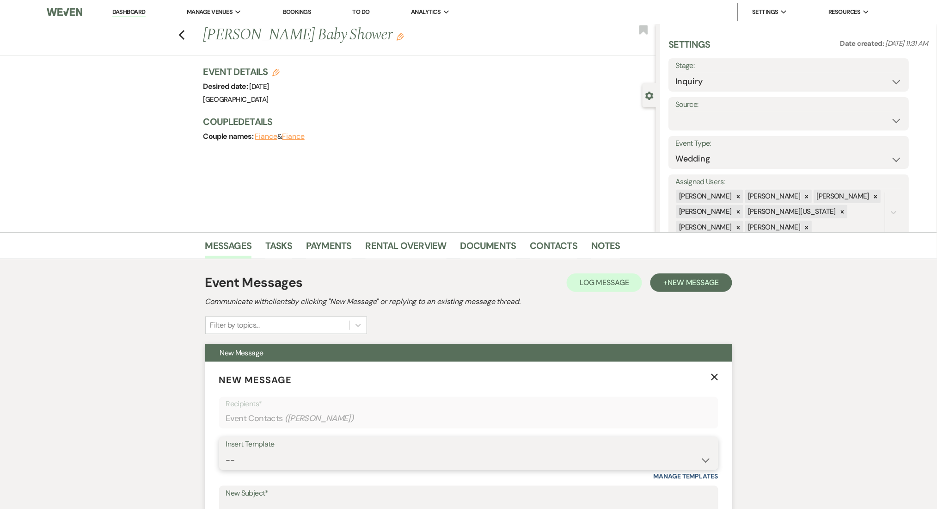
drag, startPoint x: 439, startPoint y: 464, endPoint x: 439, endPoint y: 454, distance: 10.2
click at [439, 465] on select "-- Inquiry Follow Up Email #2 Contract Sending Template Payment Template Rental…" at bounding box center [469, 460] width 486 height 18
select select "1402"
click at [226, 451] on select "-- Inquiry Follow Up Email #2 Contract Sending Template Payment Template Rental…" at bounding box center [469, 460] width 486 height 18
type input "Ready to Schedule a Tour?"
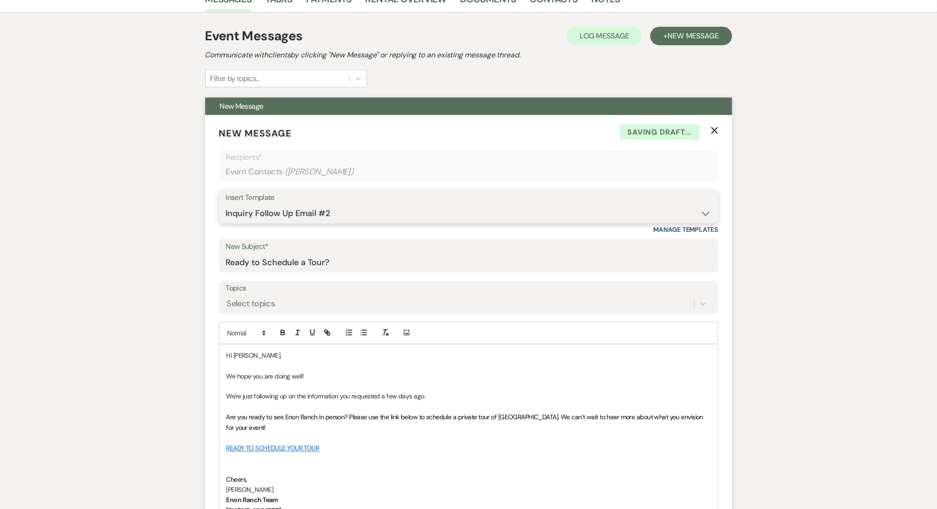
scroll to position [493, 0]
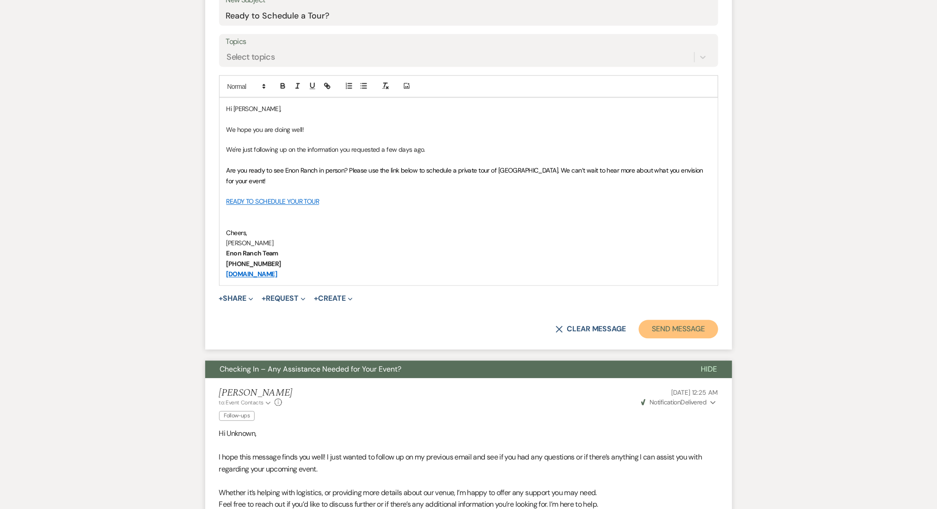
click at [666, 337] on button "Send Message" at bounding box center [678, 329] width 79 height 18
click at [667, 329] on button "Send Message" at bounding box center [678, 329] width 79 height 18
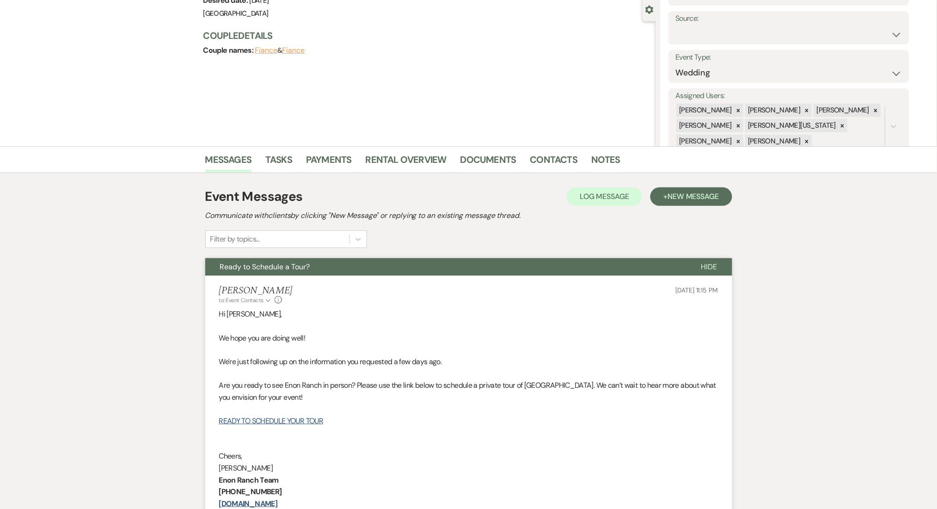
scroll to position [0, 0]
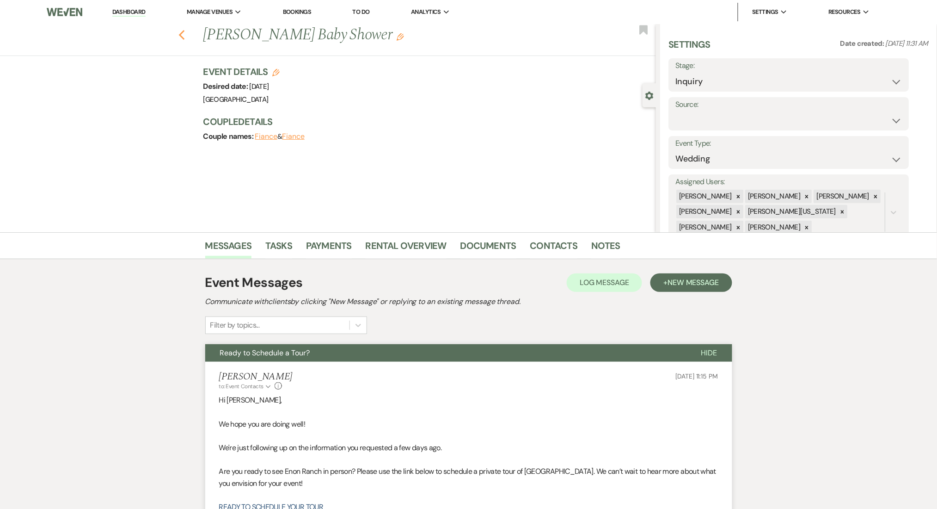
click at [185, 31] on use "button" at bounding box center [182, 35] width 6 height 10
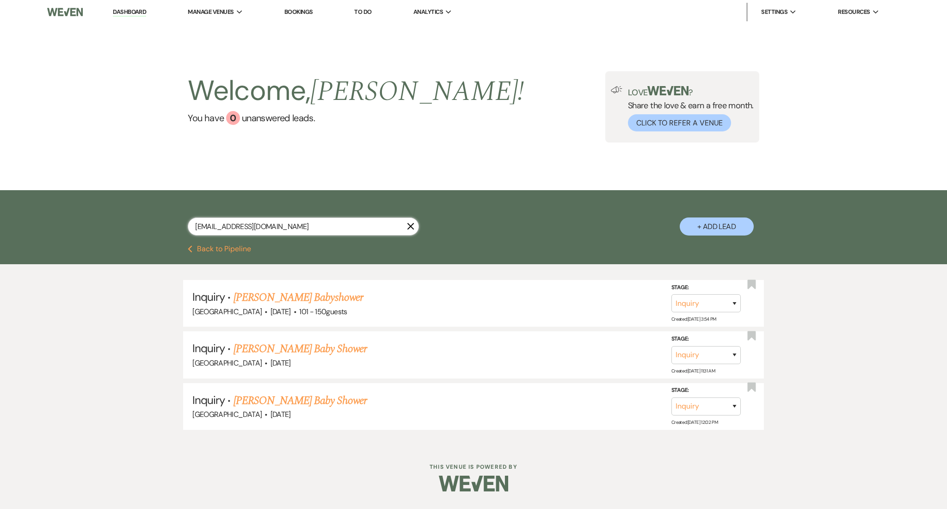
drag, startPoint x: 295, startPoint y: 228, endPoint x: 120, endPoint y: 214, distance: 175.3
click at [121, 214] on div "[EMAIL_ADDRESS][DOMAIN_NAME] X + Add Lead" at bounding box center [473, 217] width 947 height 55
paste input "[EMAIL_ADDRESS]"
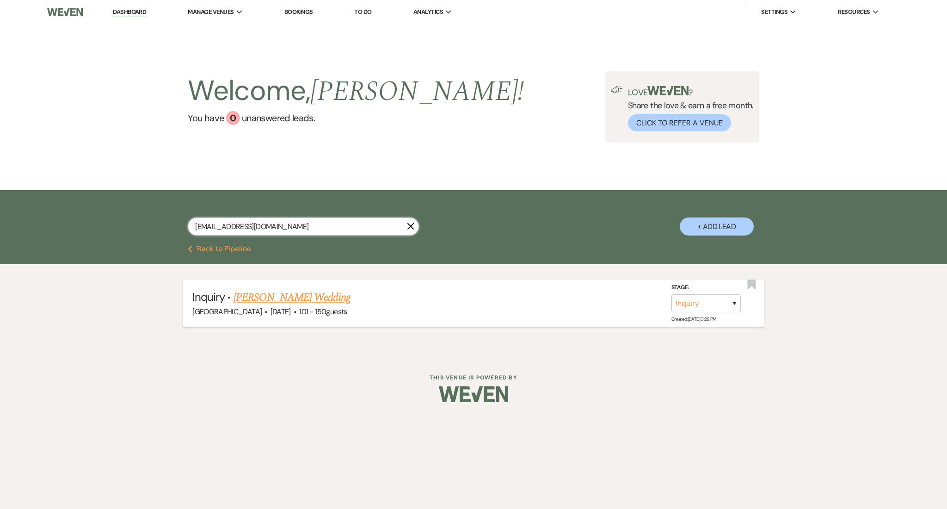
type input "[EMAIL_ADDRESS][DOMAIN_NAME]"
click at [323, 292] on link "[PERSON_NAME] Wedding" at bounding box center [292, 297] width 117 height 17
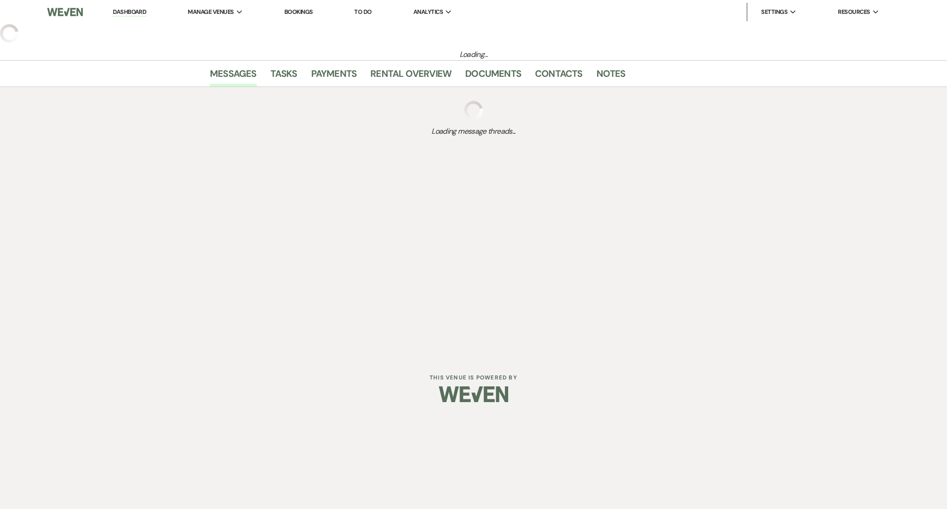
select select "2"
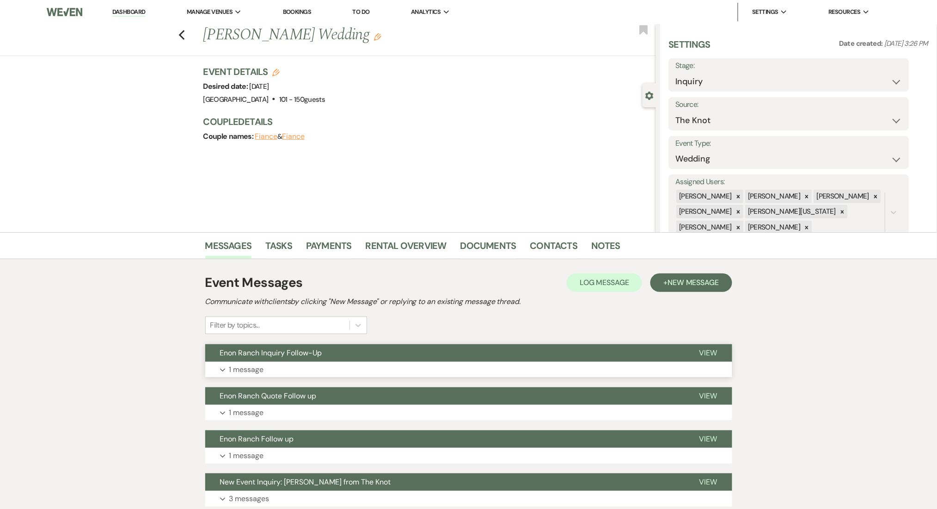
click at [314, 362] on button "Expand 1 message" at bounding box center [468, 370] width 527 height 16
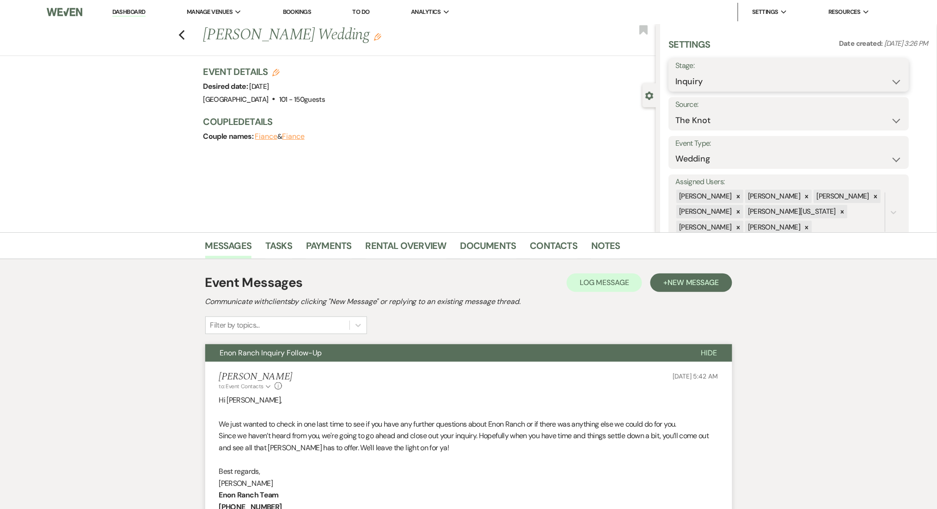
click at [731, 85] on select "Inquiry Follow Up Tour Requested Tour Confirmed Toured Proposal Sent Booked Lost" at bounding box center [789, 82] width 227 height 18
select select "8"
click at [676, 73] on select "Inquiry Follow Up Tour Requested Tour Confirmed Toured Proposal Sent Booked Lost" at bounding box center [789, 82] width 227 height 18
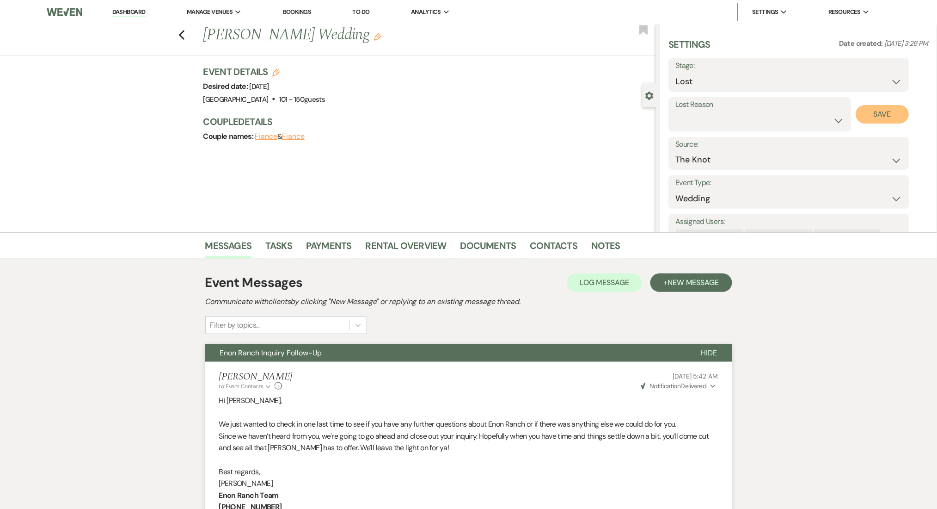
click at [878, 112] on button "Save" at bounding box center [882, 114] width 53 height 18
click at [539, 251] on link "Contacts" at bounding box center [554, 248] width 48 height 20
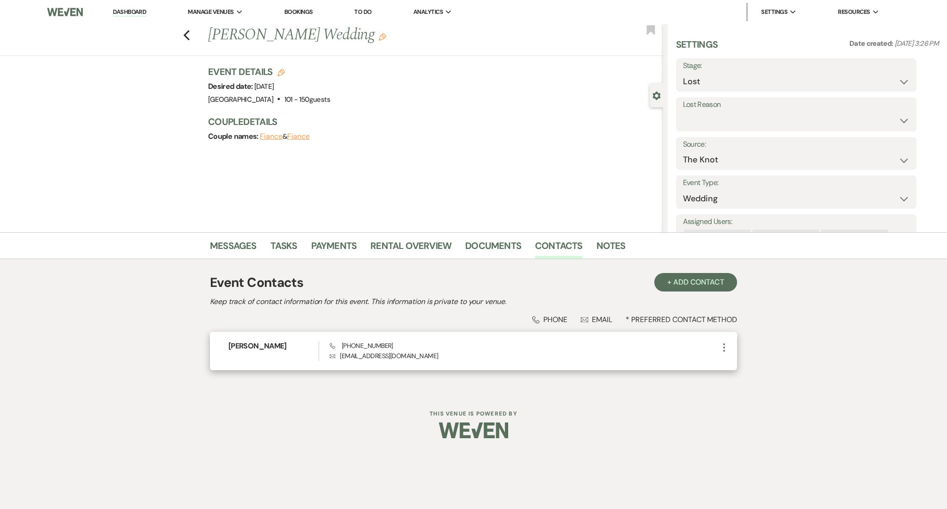
drag, startPoint x: 445, startPoint y: 355, endPoint x: 340, endPoint y: 360, distance: 104.6
click at [340, 360] on p "Envelope [EMAIL_ADDRESS][DOMAIN_NAME]" at bounding box center [524, 356] width 389 height 10
copy p "[EMAIL_ADDRESS][DOMAIN_NAME]"
click at [187, 32] on use "button" at bounding box center [187, 35] width 6 height 10
select select "8"
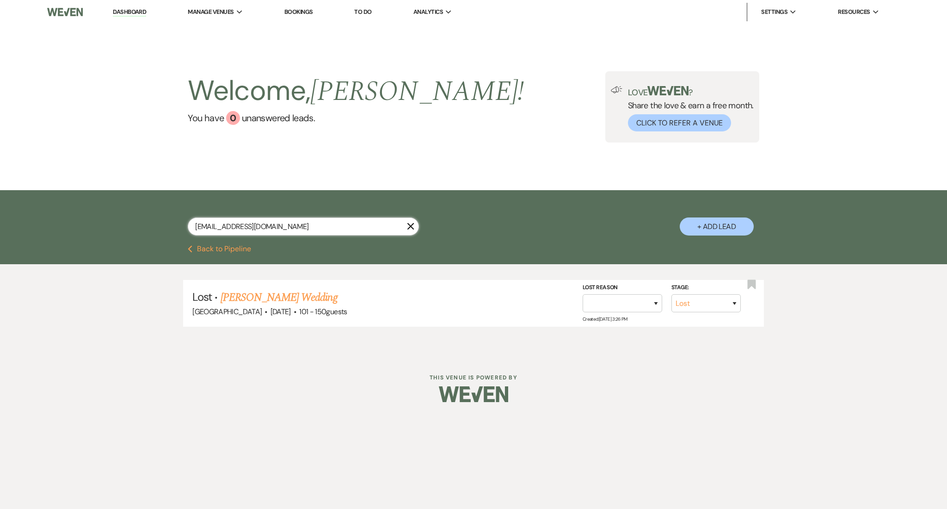
drag, startPoint x: 337, startPoint y: 225, endPoint x: 116, endPoint y: 226, distance: 221.1
click at [116, 226] on div "[EMAIL_ADDRESS][DOMAIN_NAME] X + Add Lead" at bounding box center [473, 217] width 947 height 55
paste input "[EMAIL_ADDRESS]"
type input "[EMAIL_ADDRESS][DOMAIN_NAME]"
click at [277, 299] on link "[PERSON_NAME] Wedding" at bounding box center [292, 297] width 117 height 17
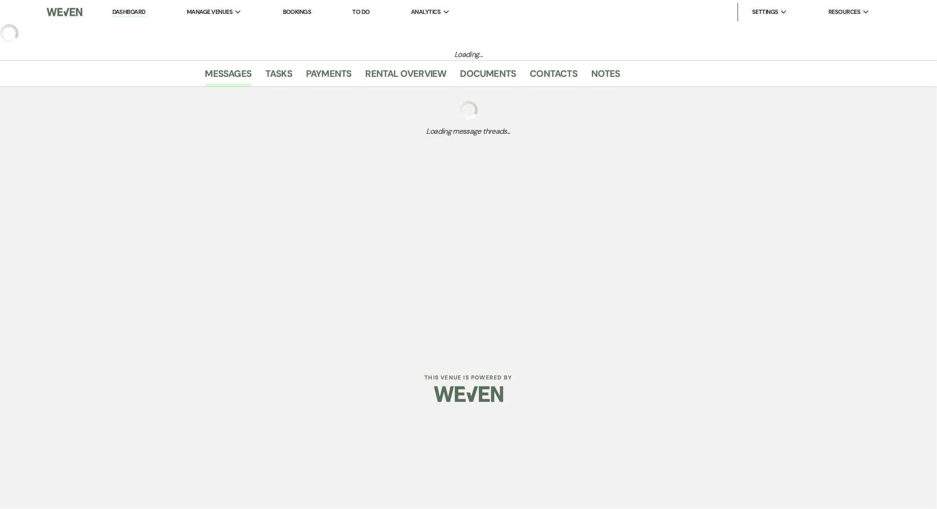
select select "3"
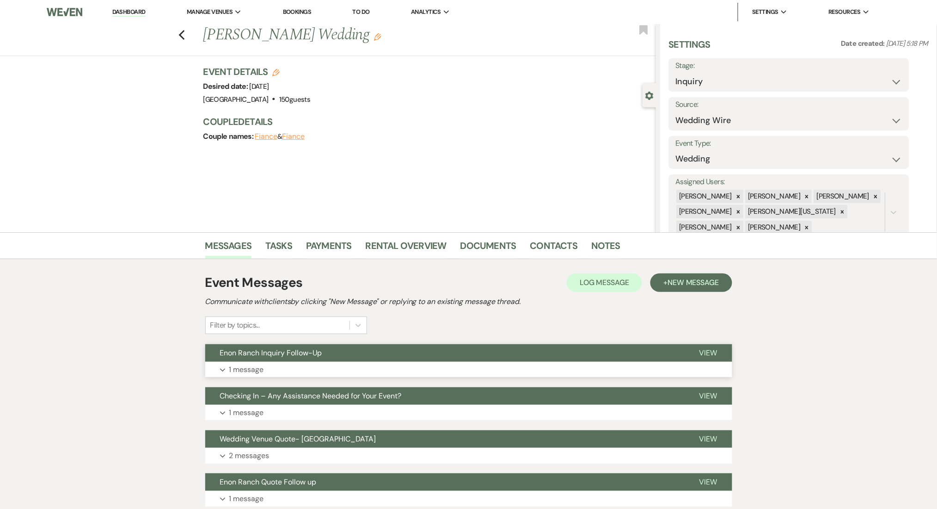
click at [254, 363] on p "1 message" at bounding box center [246, 369] width 35 height 12
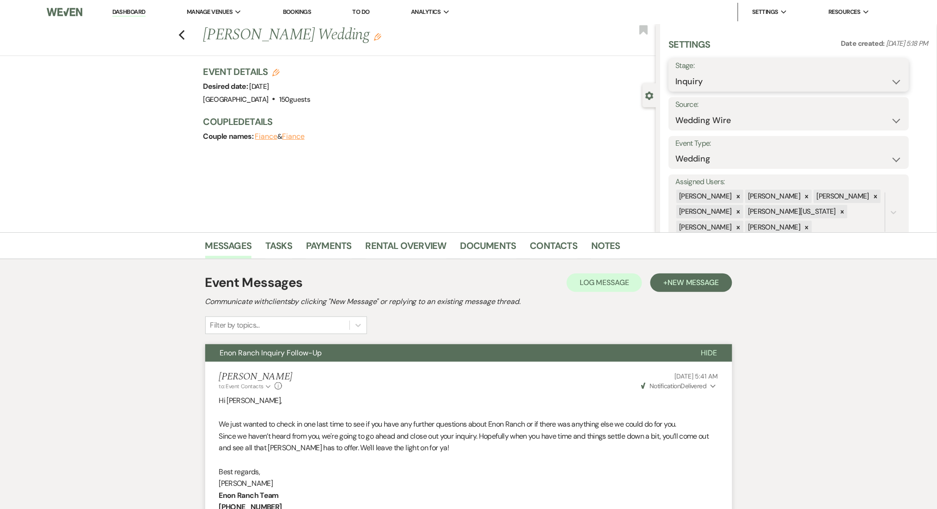
click at [745, 84] on select "Inquiry Follow Up Tour Requested Tour Confirmed Toured Proposal Sent Booked Lost" at bounding box center [789, 82] width 227 height 18
select select "8"
click at [676, 73] on select "Inquiry Follow Up Tour Requested Tour Confirmed Toured Proposal Sent Booked Lost" at bounding box center [789, 82] width 227 height 18
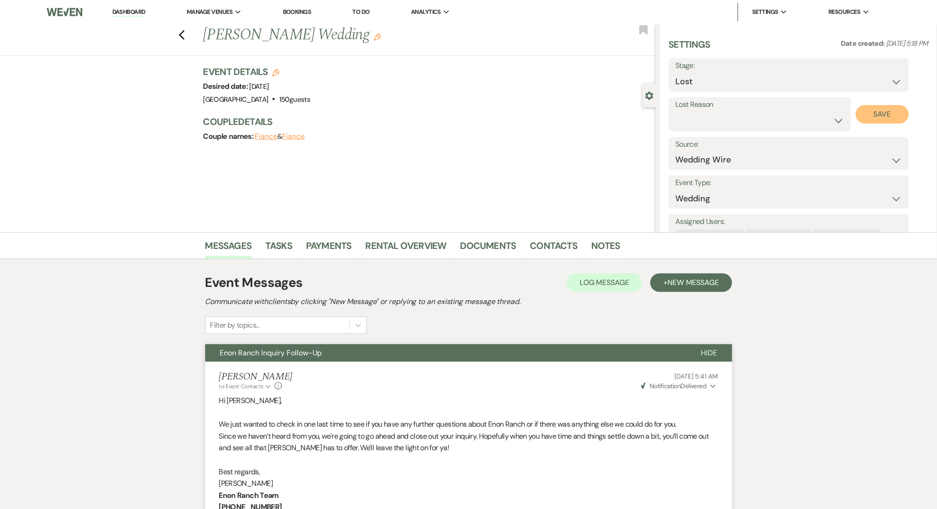
click at [879, 120] on button "Save" at bounding box center [882, 114] width 53 height 18
click at [190, 31] on link "[GEOGRAPHIC_DATA]" at bounding box center [233, 30] width 92 height 18
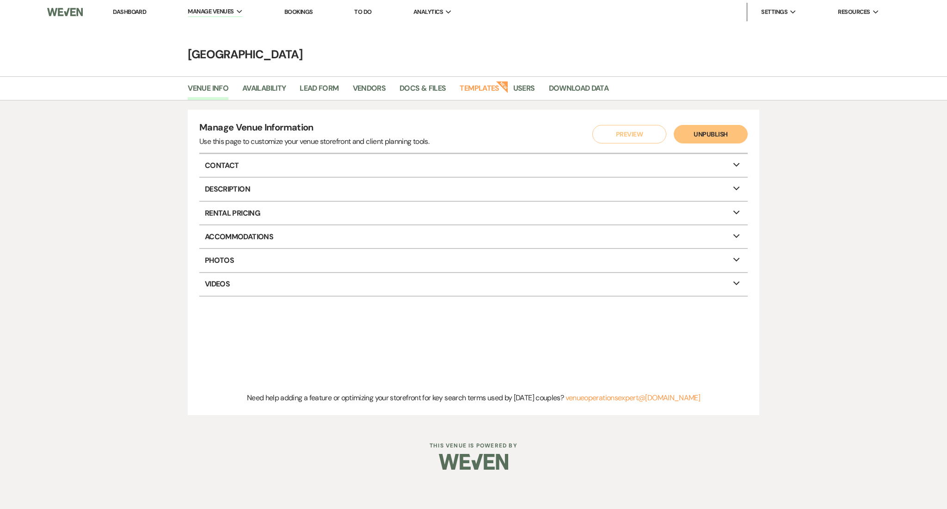
click at [139, 21] on li "Dashboard" at bounding box center [129, 12] width 43 height 18
click at [134, 8] on link "Dashboard" at bounding box center [129, 12] width 33 height 8
select select "8"
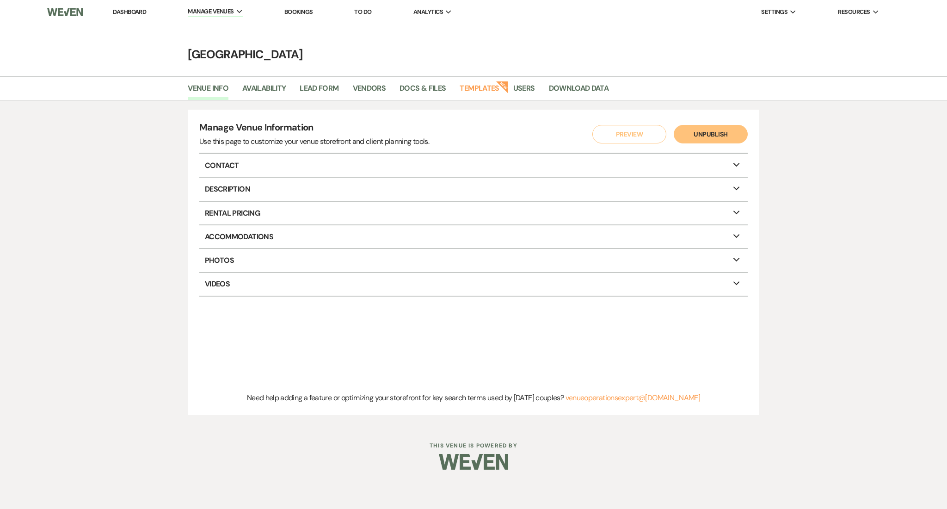
select select "8"
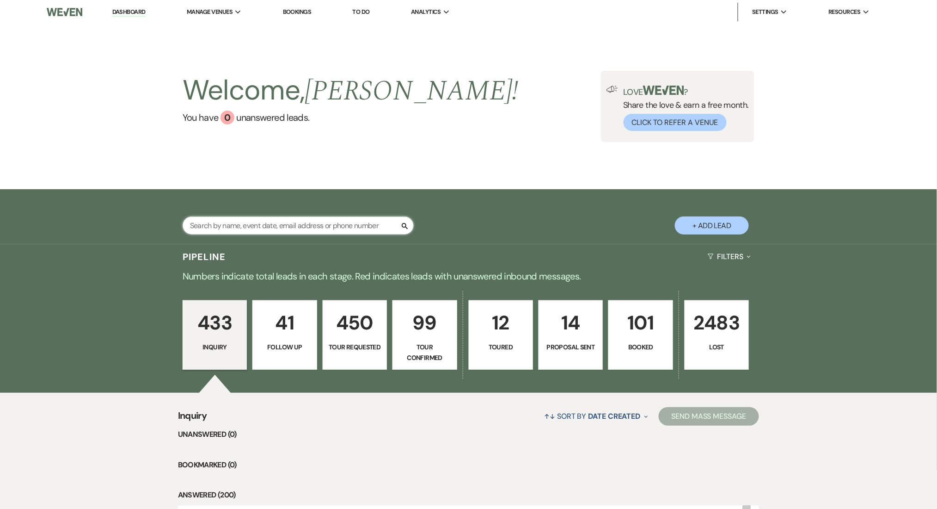
click at [286, 232] on input "text" at bounding box center [298, 225] width 231 height 18
paste input "[EMAIL_ADDRESS][DOMAIN_NAME]"
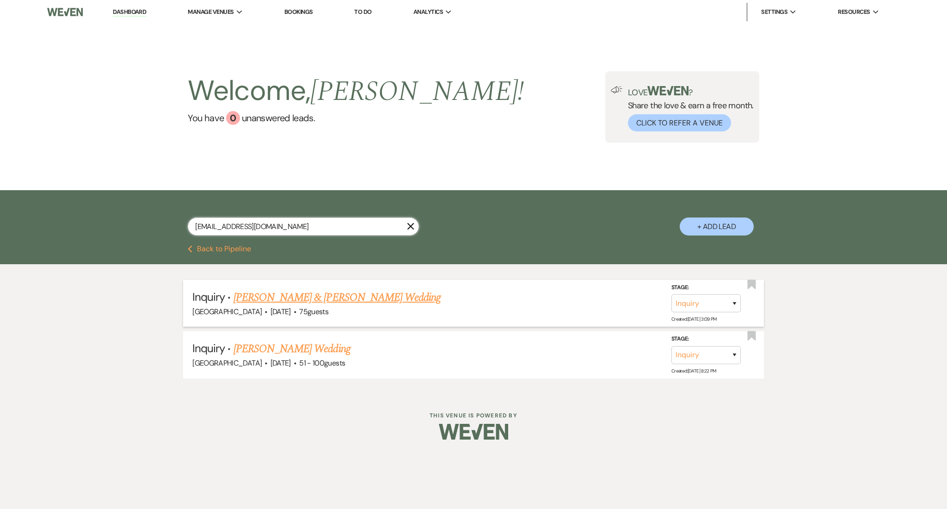
type input "[EMAIL_ADDRESS][DOMAIN_NAME]"
click at [273, 295] on link "[PERSON_NAME] & [PERSON_NAME] Wedding" at bounding box center [337, 297] width 207 height 17
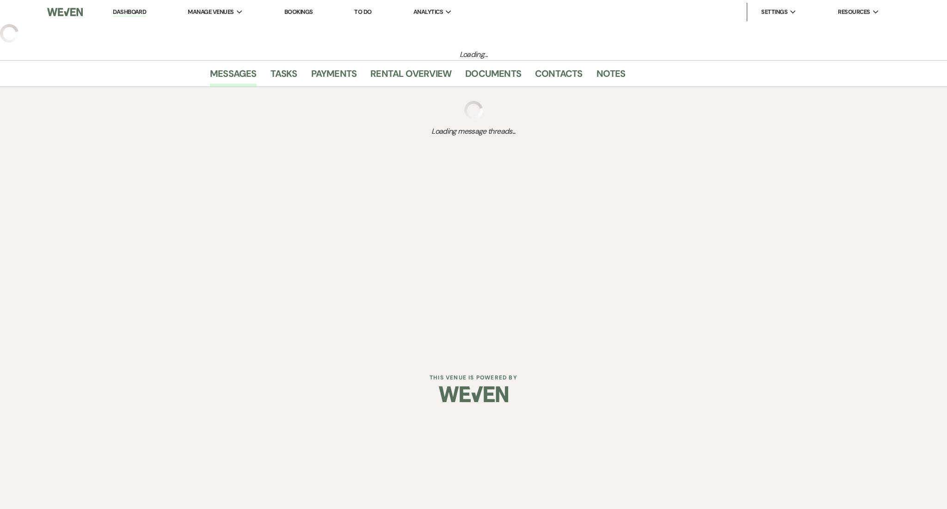
select select "5"
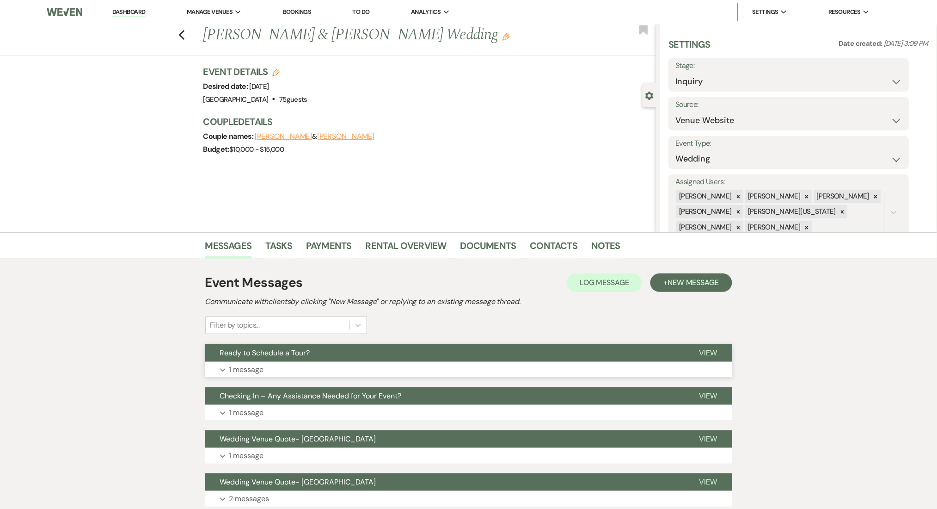
click at [301, 356] on span "Ready to Schedule a Tour?" at bounding box center [265, 353] width 90 height 10
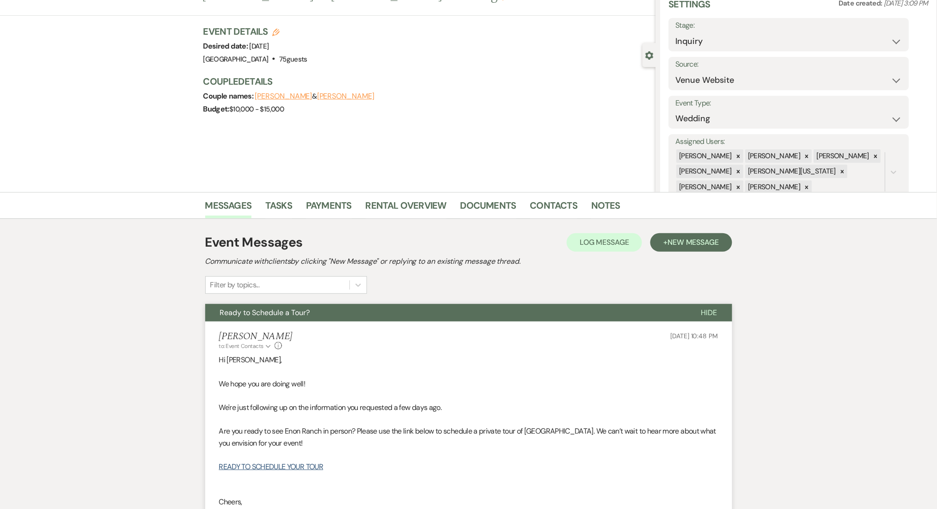
scroll to position [62, 0]
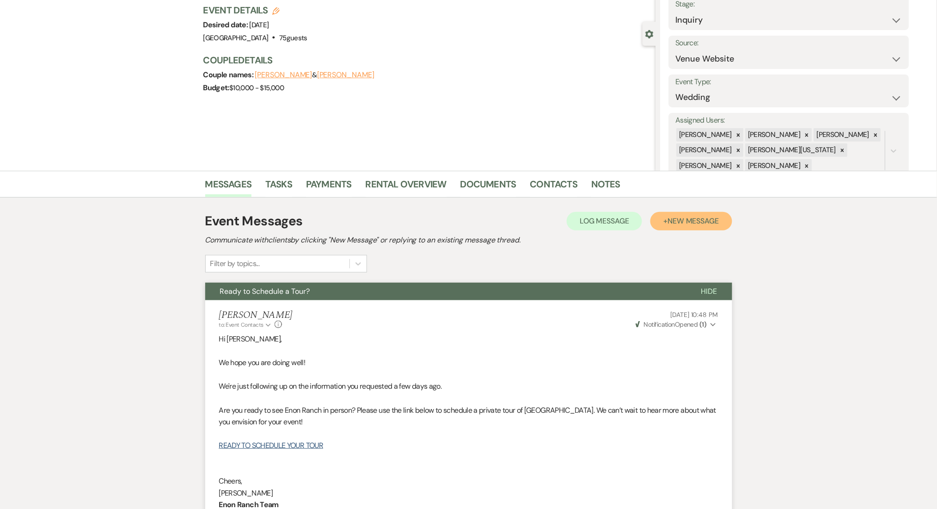
click at [687, 229] on button "+ New Message" at bounding box center [691, 221] width 81 height 18
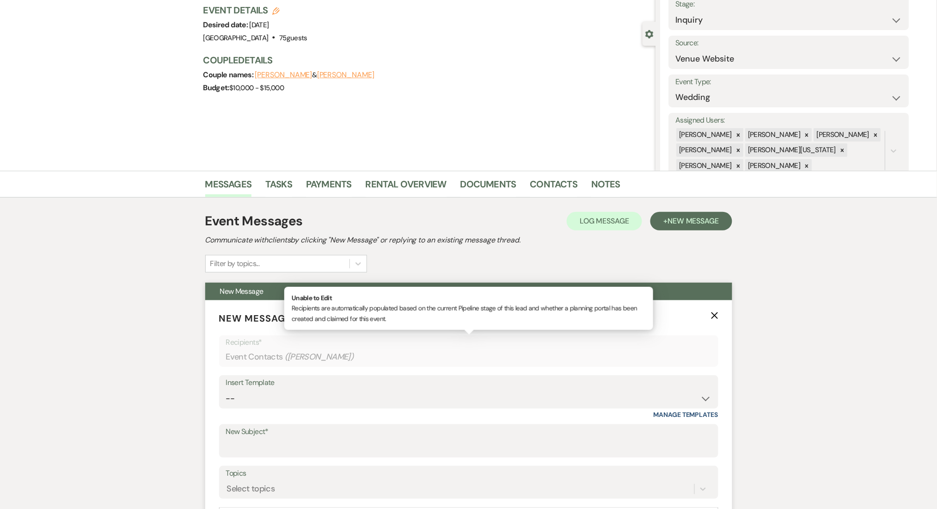
click at [422, 364] on div "Event Contacts ( [PERSON_NAME] )" at bounding box center [469, 357] width 486 height 18
click at [394, 405] on select "-- Inquiry Follow Up Email #2 Contract Sending Template Payment Template Rental…" at bounding box center [469, 398] width 486 height 18
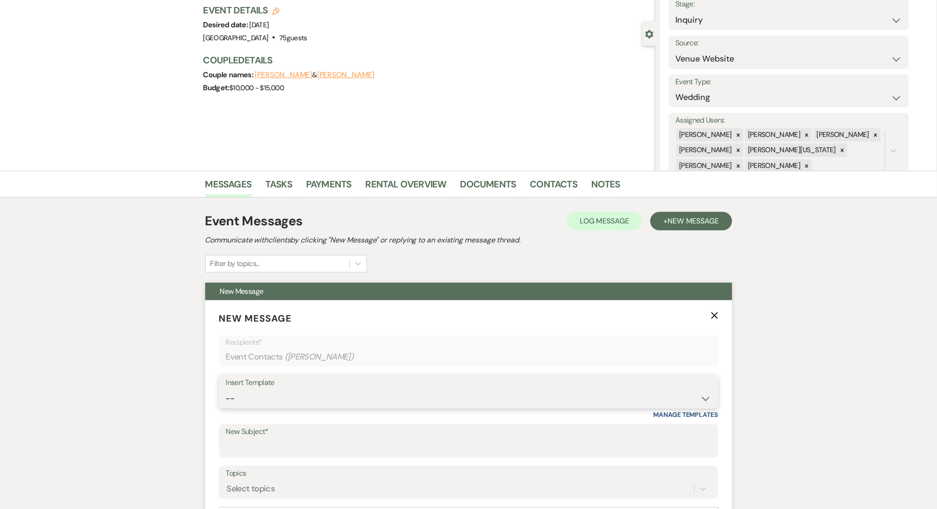
select select "1711"
click at [226, 389] on select "-- Inquiry Follow Up Email #2 Contract Sending Template Payment Template Rental…" at bounding box center [469, 398] width 486 height 18
type input "Enon Ranch Inquiry Follow-Up"
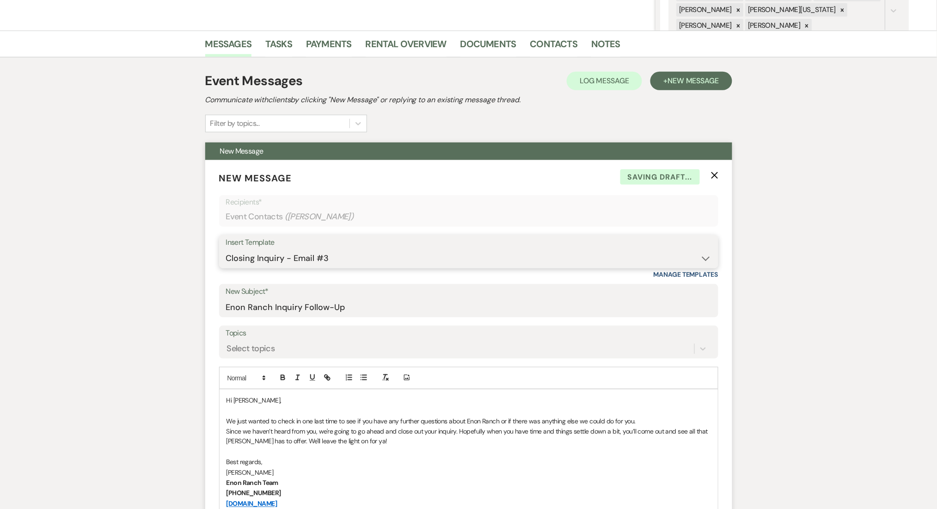
scroll to position [370, 0]
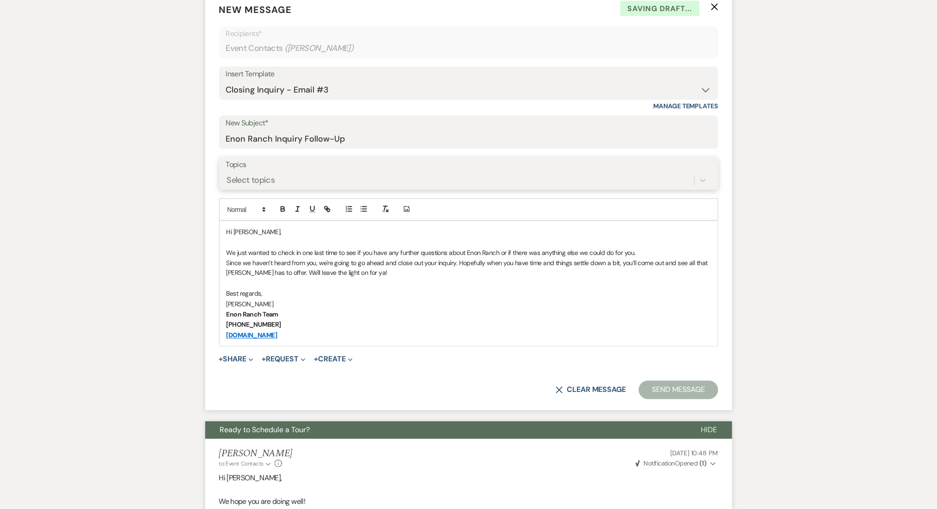
drag, startPoint x: 343, startPoint y: 188, endPoint x: 339, endPoint y: 173, distance: 15.4
click at [343, 187] on div "Select topics" at bounding box center [460, 180] width 468 height 16
click at [339, 173] on div "Select topics" at bounding box center [460, 180] width 468 height 16
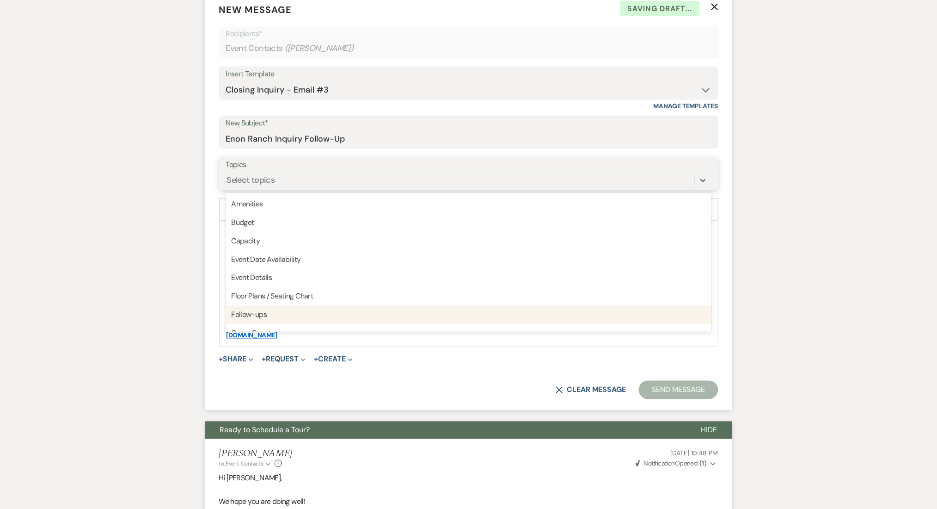
click at [274, 313] on div "Follow-ups" at bounding box center [469, 315] width 486 height 18
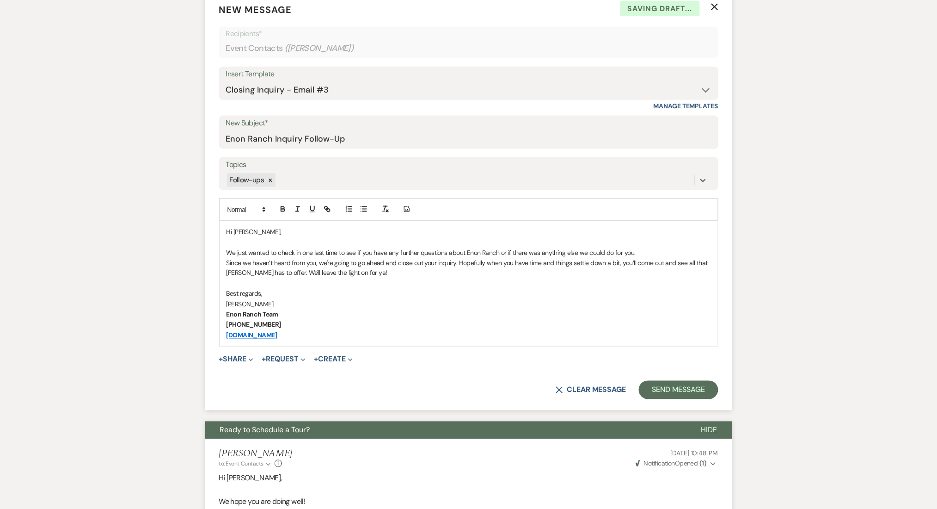
click at [669, 374] on form "New Message X Saving draft... Recipients* Event Contacts ( [PERSON_NAME] ) Inse…" at bounding box center [468, 201] width 527 height 419
click at [668, 382] on button "Send Message" at bounding box center [678, 390] width 79 height 18
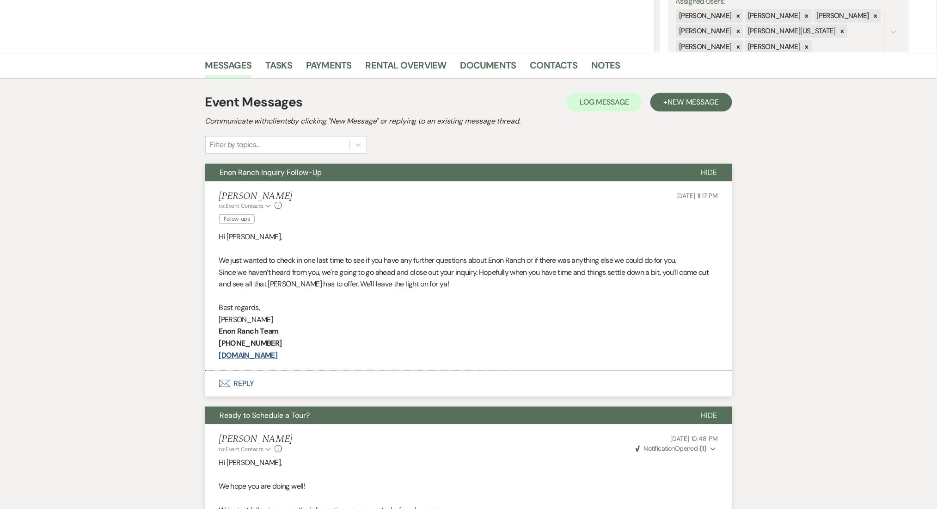
scroll to position [0, 0]
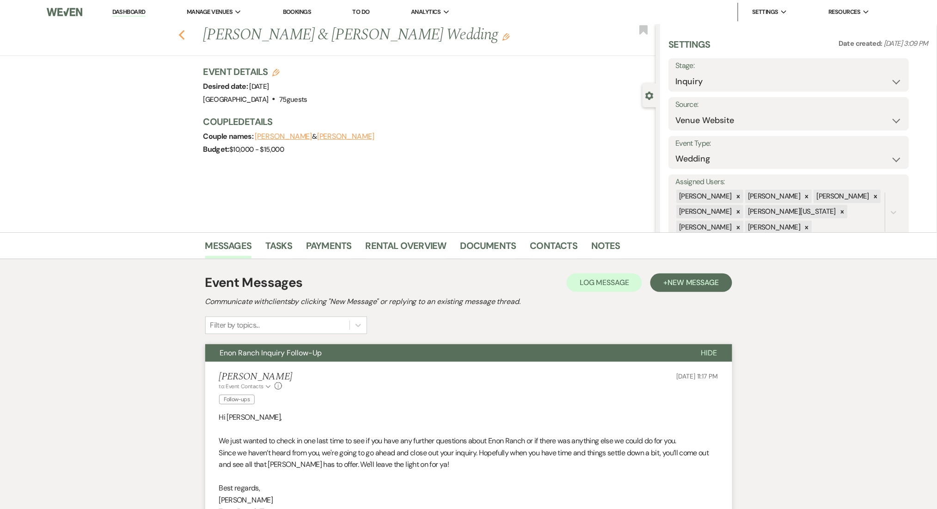
click at [185, 39] on use "button" at bounding box center [182, 35] width 6 height 10
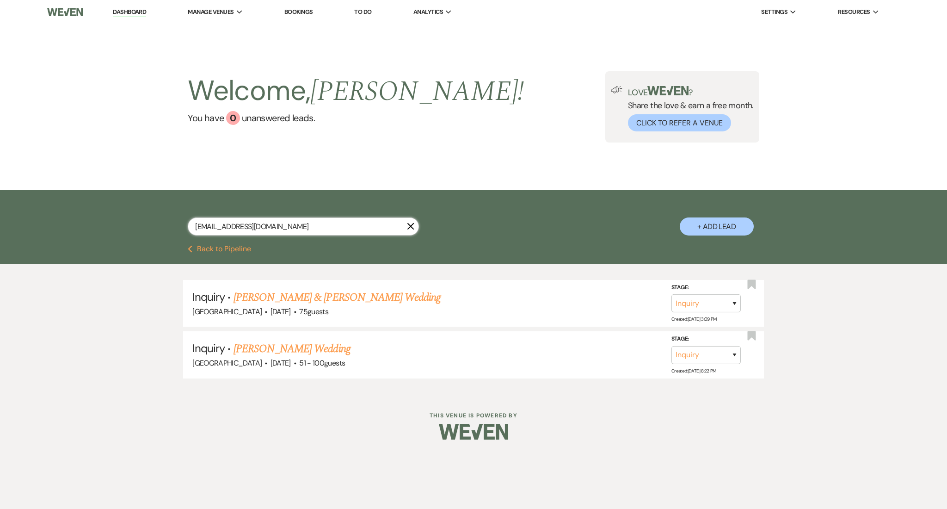
drag, startPoint x: 284, startPoint y: 229, endPoint x: 18, endPoint y: 233, distance: 266.9
click at [18, 233] on div "[EMAIL_ADDRESS][DOMAIN_NAME] X + Add Lead" at bounding box center [473, 217] width 947 height 55
paste input "[EMAIL_ADDRESS]"
type input "[EMAIL_ADDRESS][DOMAIN_NAME]"
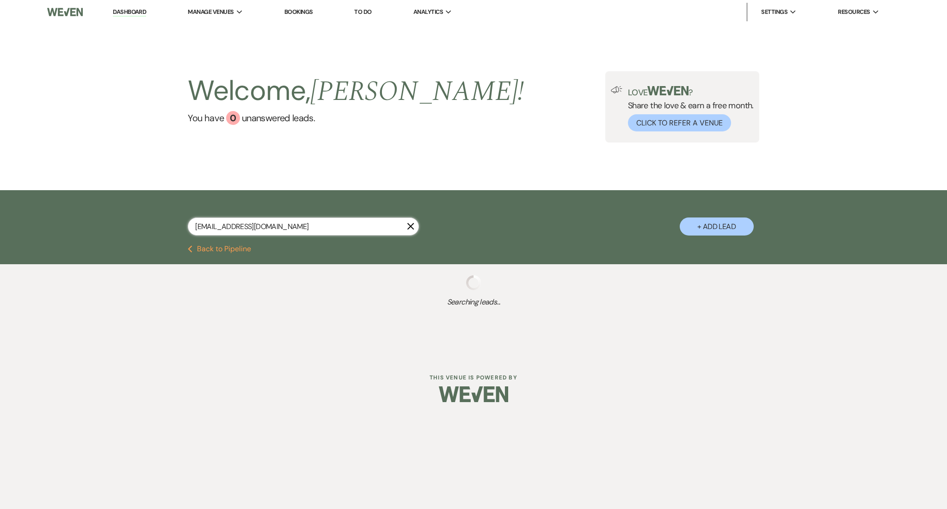
select select "9"
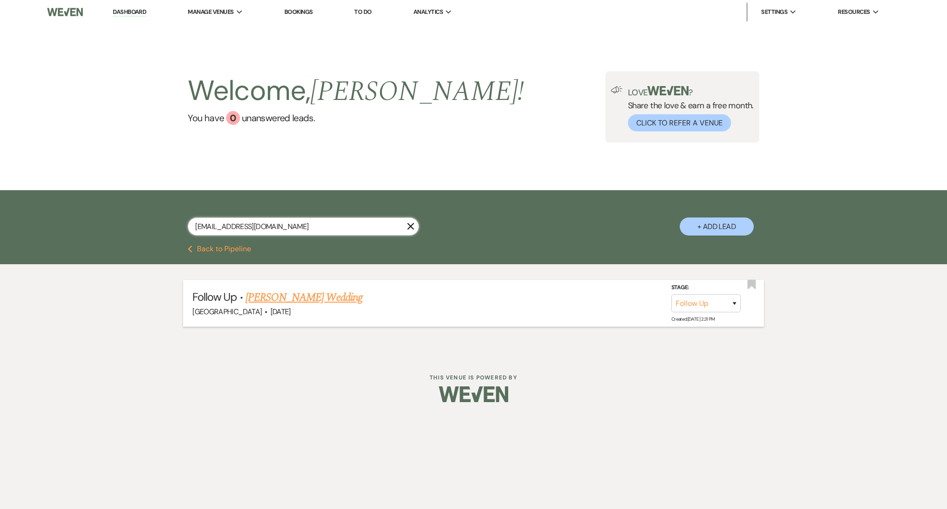
type input "[EMAIL_ADDRESS][DOMAIN_NAME]"
click at [289, 296] on link "[PERSON_NAME] Wedding" at bounding box center [304, 297] width 117 height 17
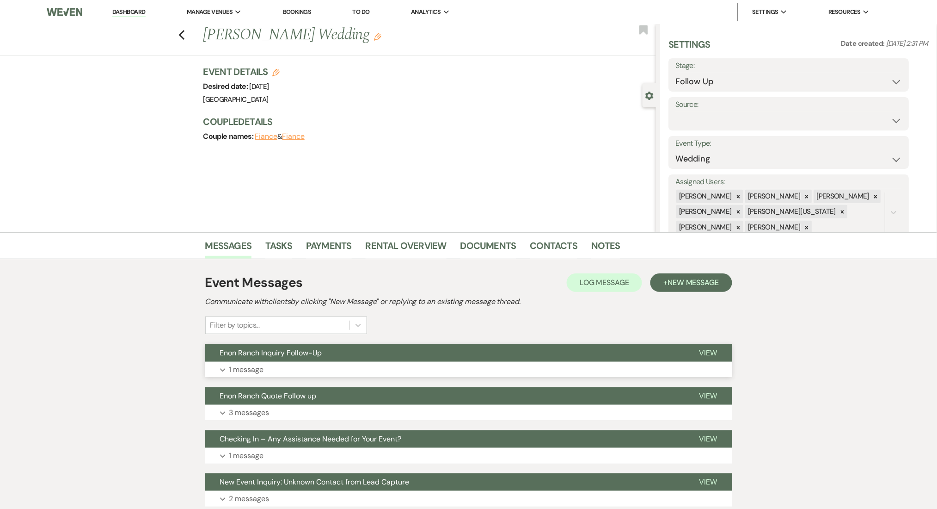
click at [264, 358] on button "Enon Ranch Inquiry Follow-Up" at bounding box center [445, 353] width 480 height 18
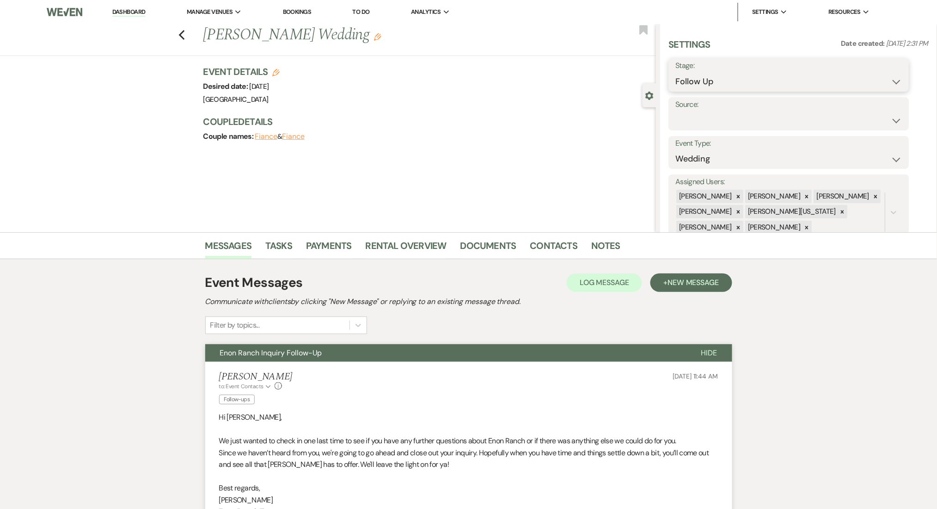
click at [706, 84] on select "Inquiry Follow Up Tour Requested Tour Confirmed Toured Proposal Sent Booked Lost" at bounding box center [789, 82] width 227 height 18
select select "8"
click at [676, 73] on select "Inquiry Follow Up Tour Requested Tour Confirmed Toured Proposal Sent Booked Lost" at bounding box center [789, 82] width 227 height 18
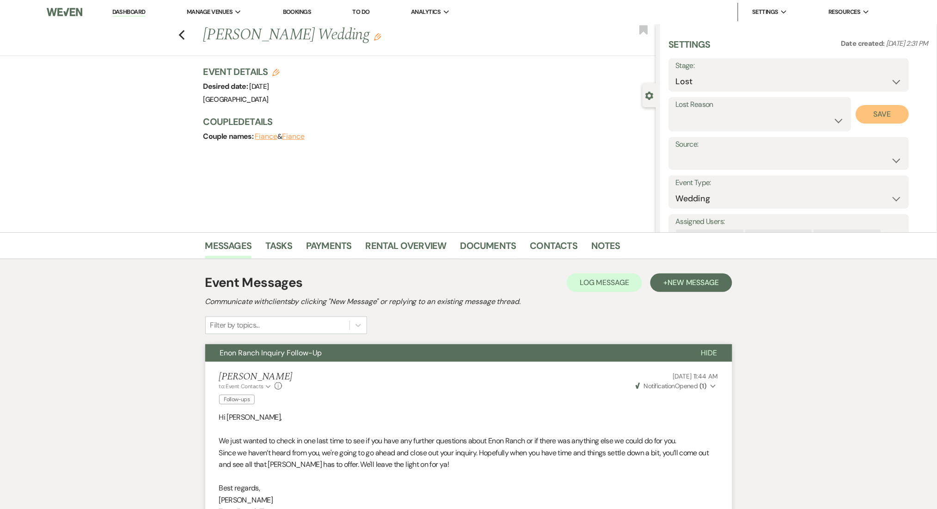
click at [890, 118] on button "Save" at bounding box center [882, 114] width 53 height 18
click at [185, 30] on icon "Previous" at bounding box center [182, 35] width 7 height 11
select select "8"
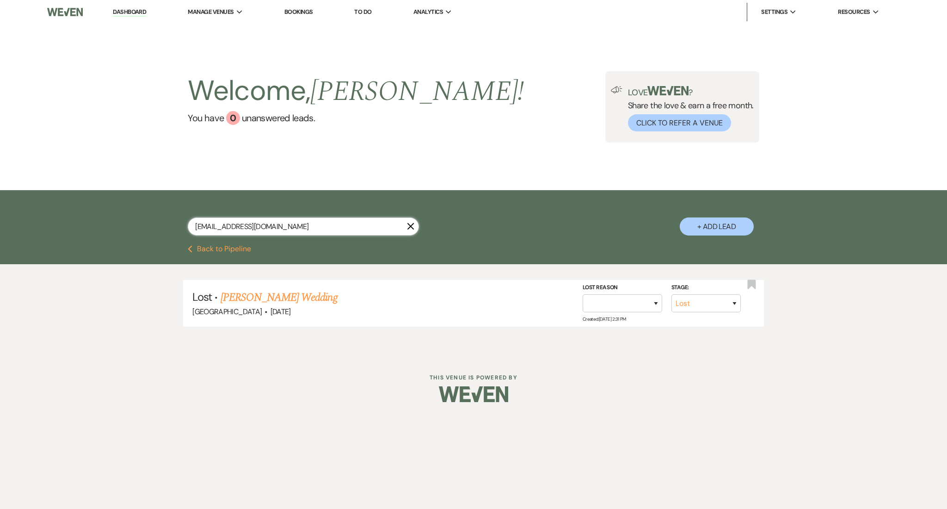
drag, startPoint x: 283, startPoint y: 231, endPoint x: 127, endPoint y: 226, distance: 155.9
click at [127, 226] on div "[EMAIL_ADDRESS][DOMAIN_NAME] X + Add Lead" at bounding box center [473, 217] width 947 height 55
paste input "[EMAIL_ADDRESS]"
type input "[EMAIL_ADDRESS][DOMAIN_NAME]"
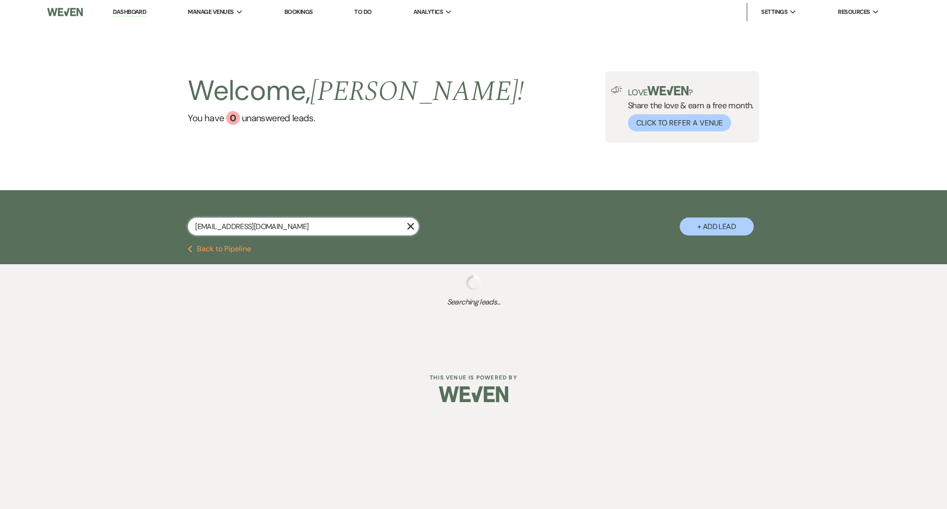
select select "8"
select select "1"
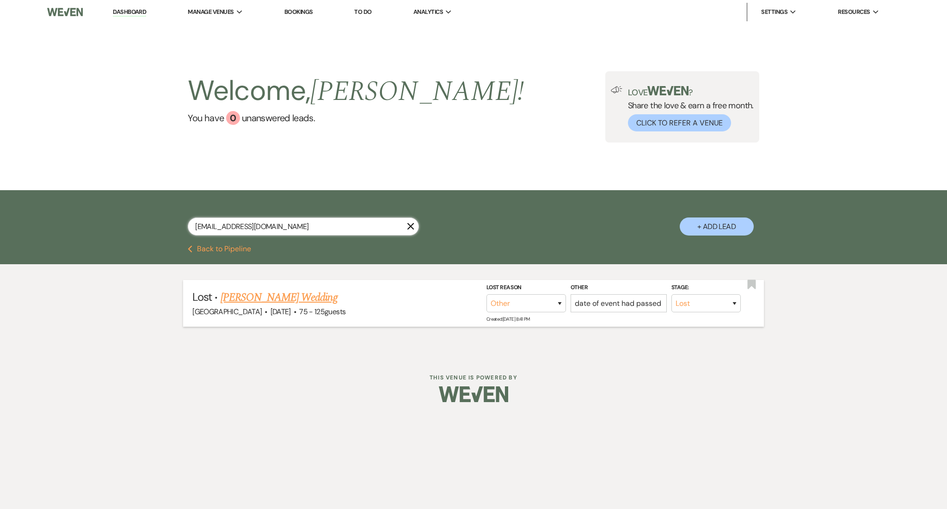
type input "[EMAIL_ADDRESS][DOMAIN_NAME]"
click at [263, 297] on link "[PERSON_NAME] Wedding" at bounding box center [279, 297] width 117 height 17
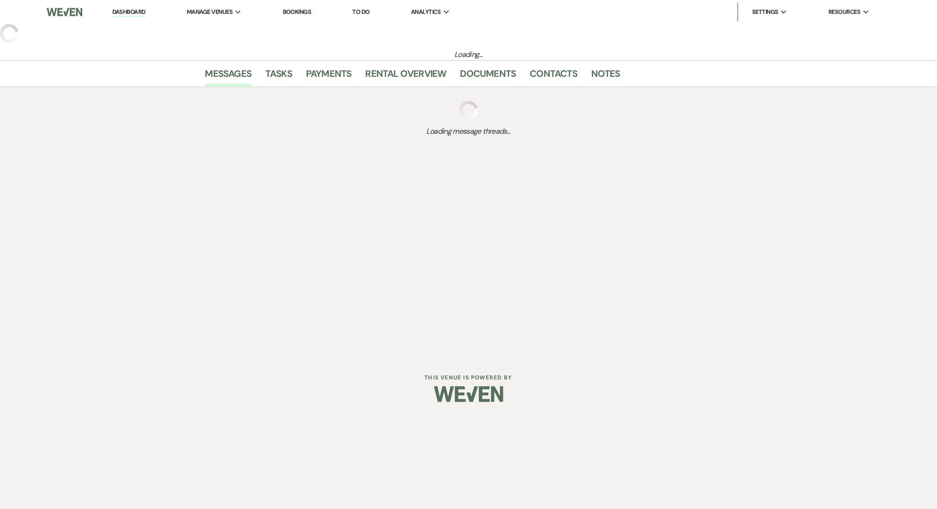
select select "8"
select select "1"
select select "3"
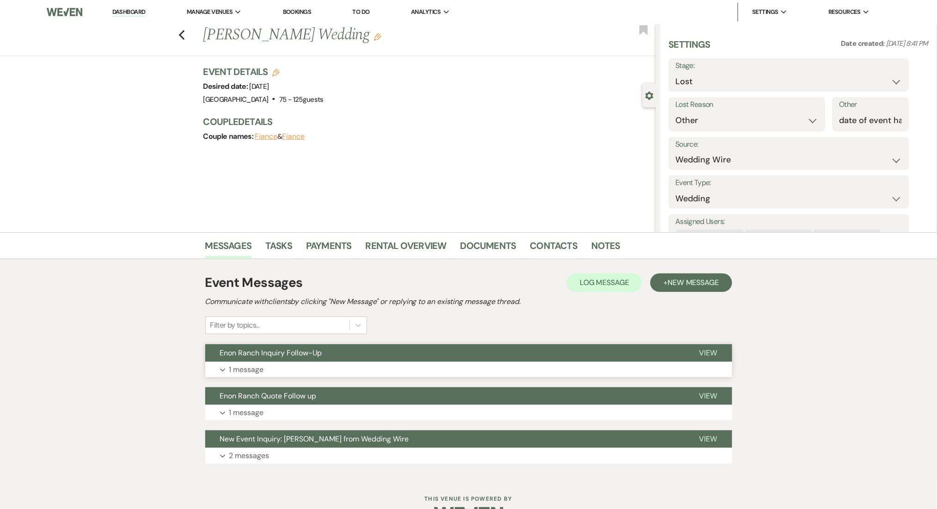
click at [386, 371] on button "Expand 1 message" at bounding box center [468, 370] width 527 height 16
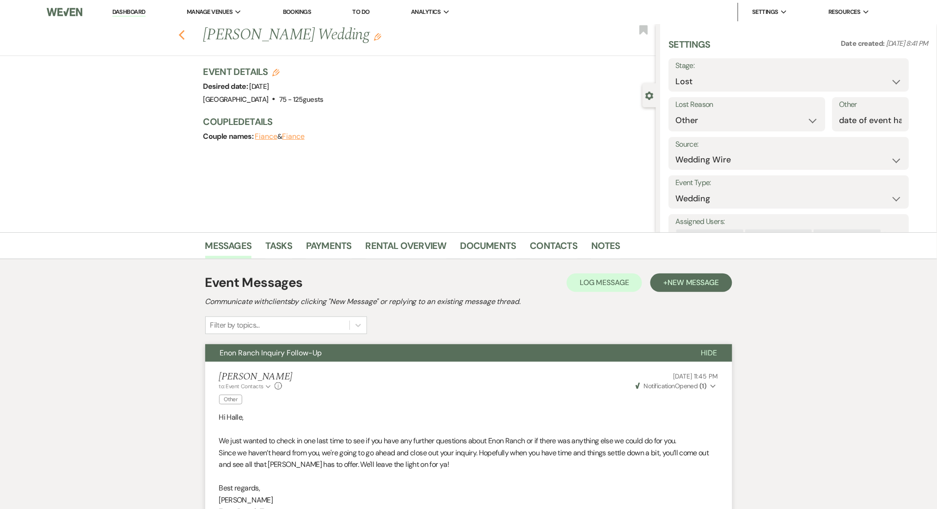
click at [185, 36] on icon "Previous" at bounding box center [182, 35] width 7 height 11
select select "8"
select select "1"
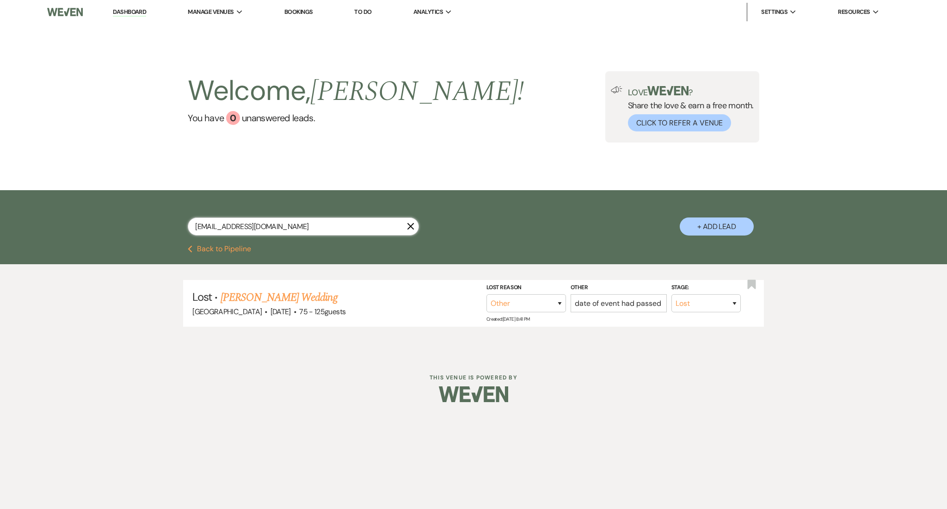
drag, startPoint x: 281, startPoint y: 221, endPoint x: 53, endPoint y: 228, distance: 228.1
click at [53, 228] on div "[EMAIL_ADDRESS][DOMAIN_NAME] X + Add Lead" at bounding box center [473, 217] width 947 height 55
paste input "[PERSON_NAME]@theorycomm"
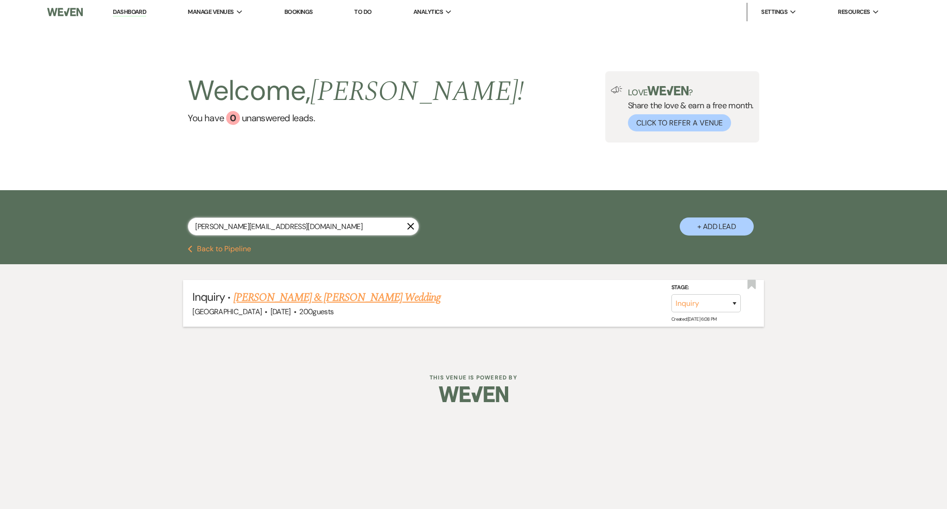
type input "[PERSON_NAME][EMAIL_ADDRESS][DOMAIN_NAME]"
click at [300, 298] on link "[PERSON_NAME] & [PERSON_NAME] Wedding" at bounding box center [337, 297] width 207 height 17
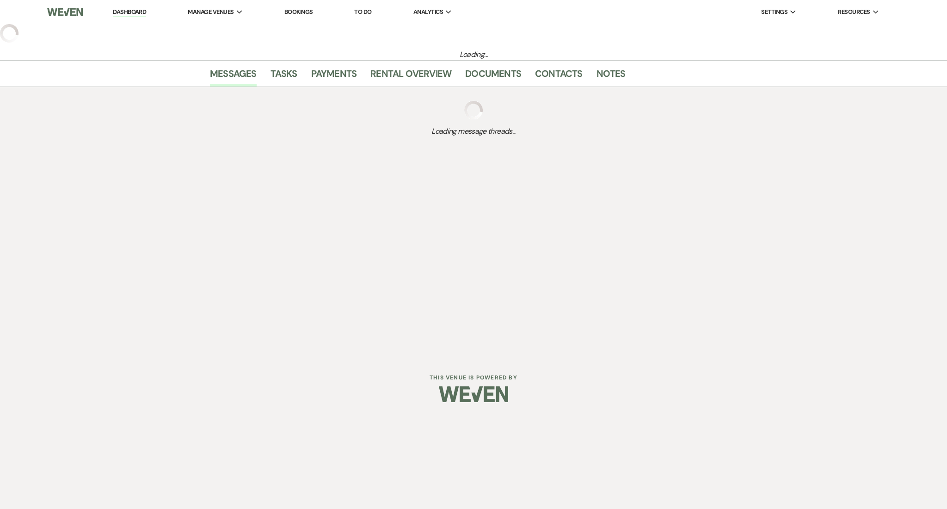
select select "5"
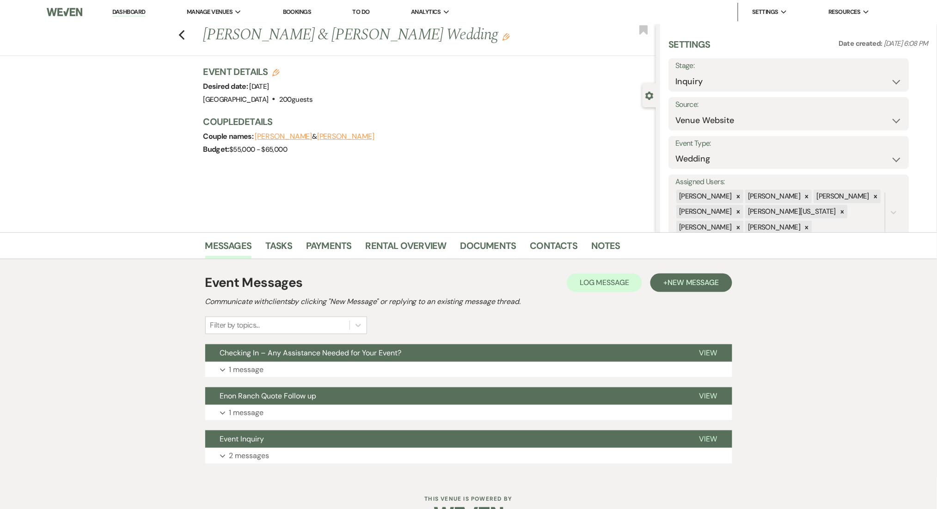
click at [370, 328] on div "Event Messages Log Log Message + New Message Communicate with clients by clicki…" at bounding box center [468, 303] width 527 height 61
click at [381, 375] on button "Expand 1 message" at bounding box center [468, 370] width 527 height 16
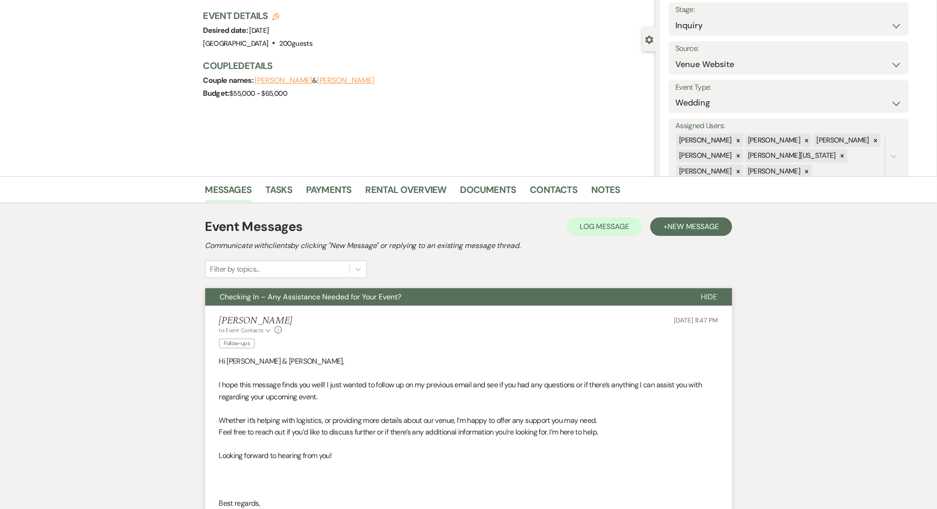
scroll to position [123, 0]
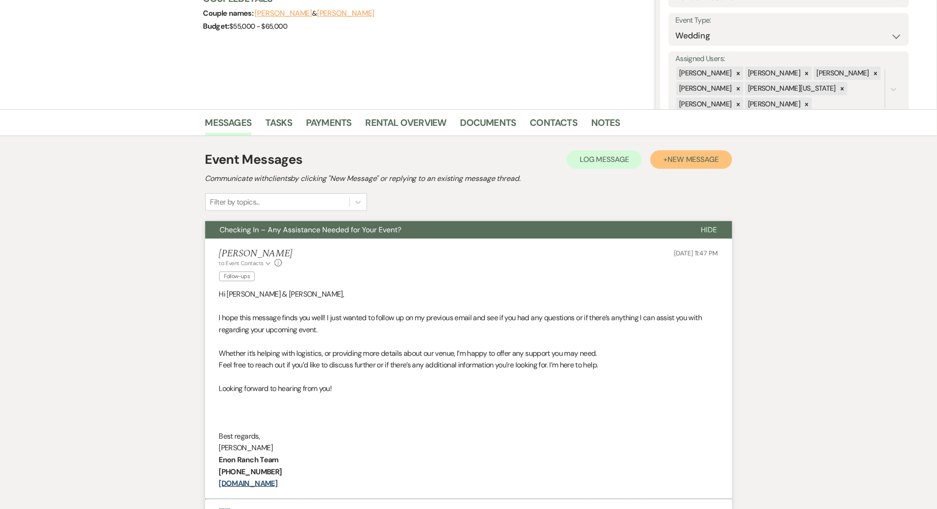
click at [670, 158] on span "New Message" at bounding box center [693, 159] width 51 height 10
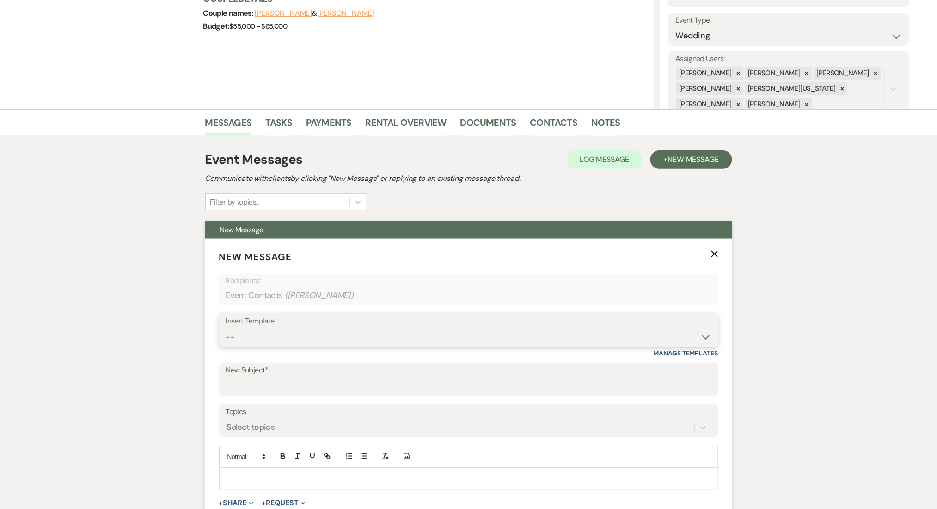
click at [387, 342] on select "-- Inquiry Follow Up Email #2 Contract Sending Template Payment Template Rental…" at bounding box center [469, 337] width 486 height 18
select select "1402"
click at [226, 328] on select "-- Inquiry Follow Up Email #2 Contract Sending Template Payment Template Rental…" at bounding box center [469, 337] width 486 height 18
type input "Ready to Schedule a Tour?"
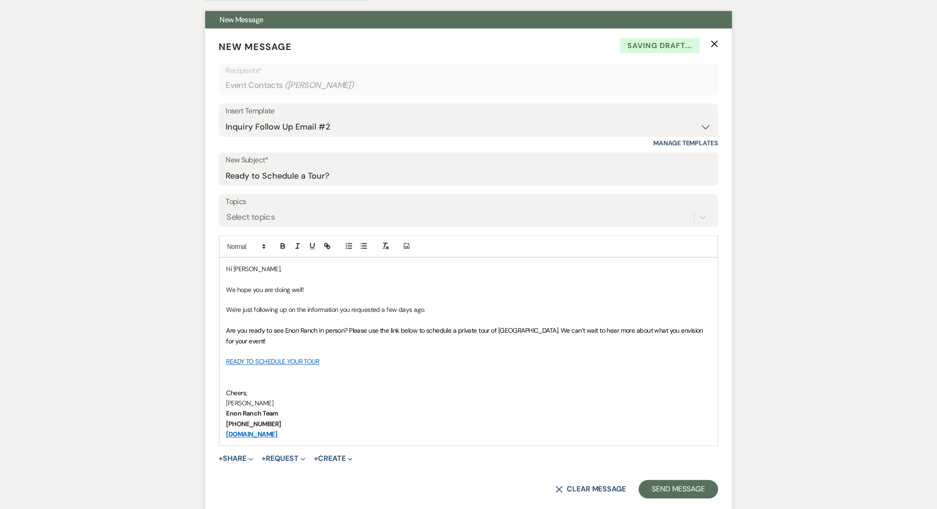
scroll to position [431, 0]
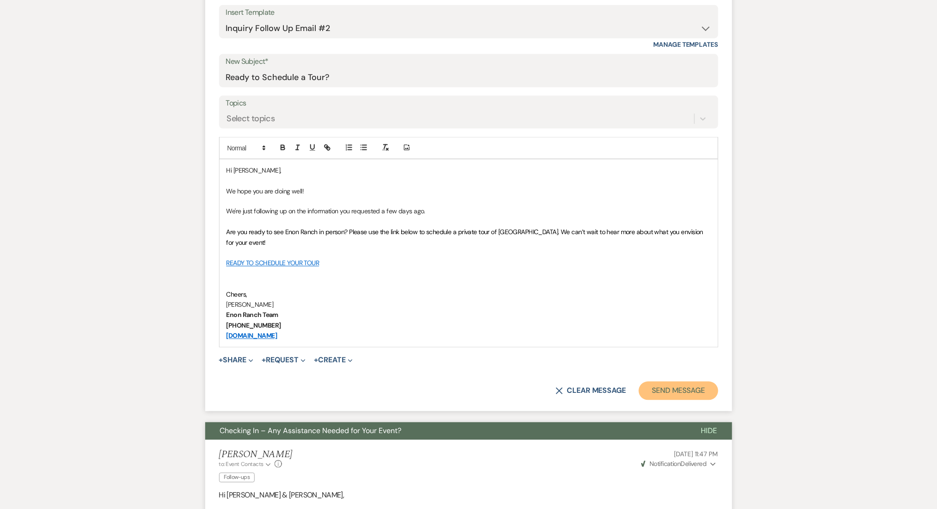
click at [689, 384] on button "Send Message" at bounding box center [678, 391] width 79 height 18
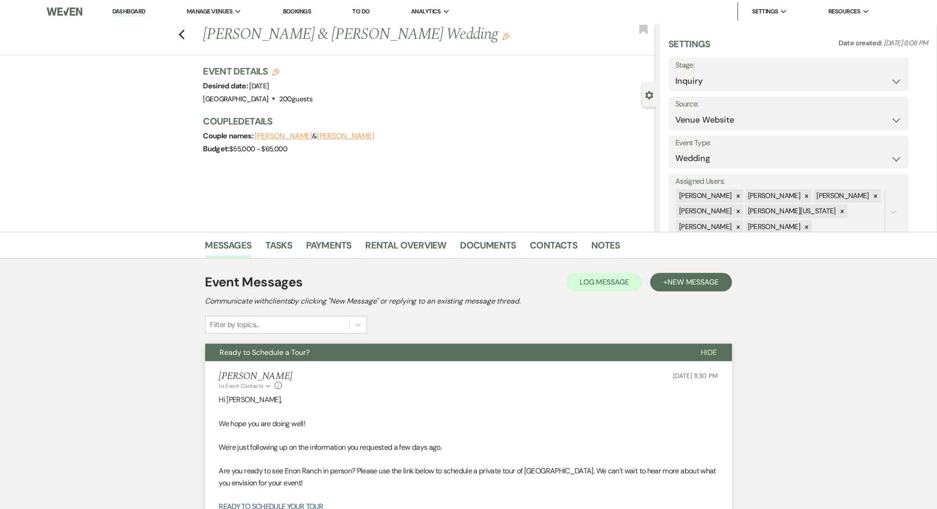
scroll to position [0, 0]
click at [185, 34] on icon "Previous" at bounding box center [182, 35] width 7 height 11
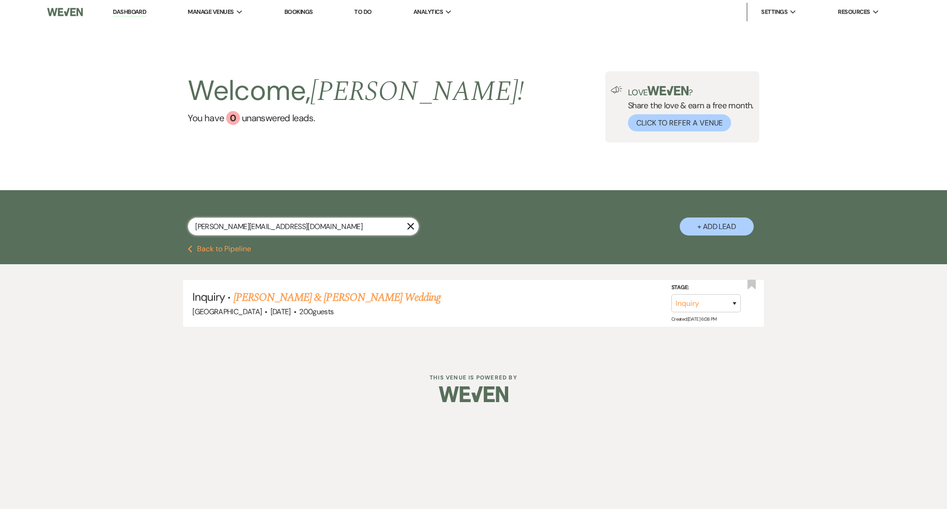
drag, startPoint x: 295, startPoint y: 231, endPoint x: 84, endPoint y: 216, distance: 211.4
click at [84, 216] on div "[PERSON_NAME][EMAIL_ADDRESS][DOMAIN_NAME] X + Add Lead" at bounding box center [473, 217] width 947 height 55
paste input "[EMAIL_ADDRESS]"
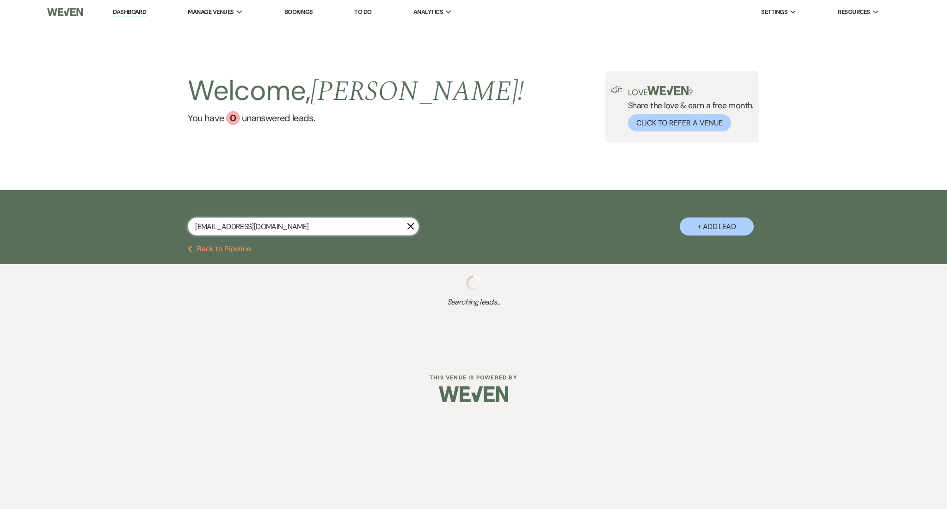
type input "[EMAIL_ADDRESS][DOMAIN_NAME]"
select select "8"
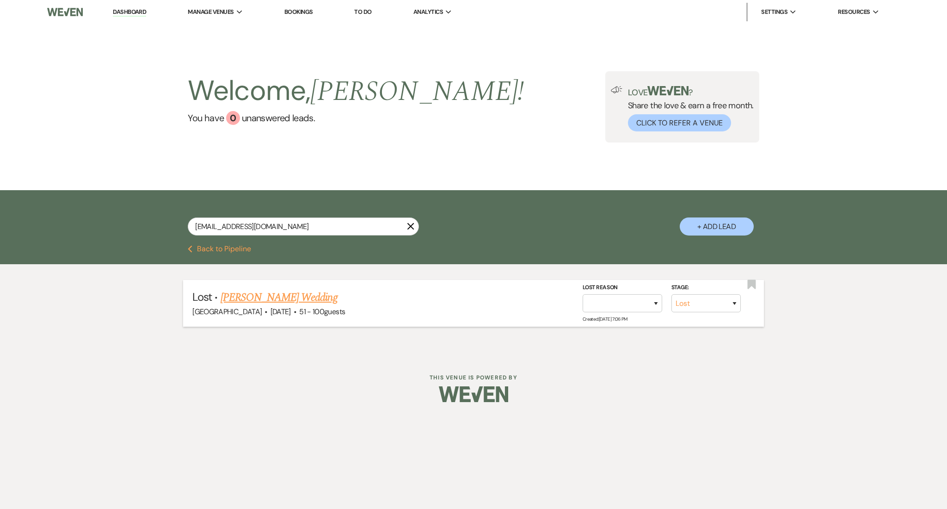
click at [311, 293] on link "[PERSON_NAME] Wedding" at bounding box center [279, 297] width 117 height 17
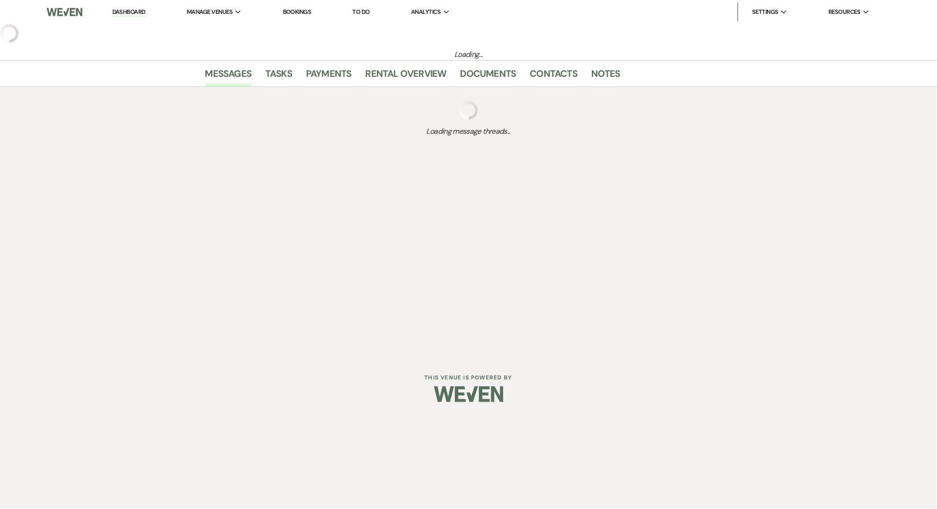
select select "8"
select select "2"
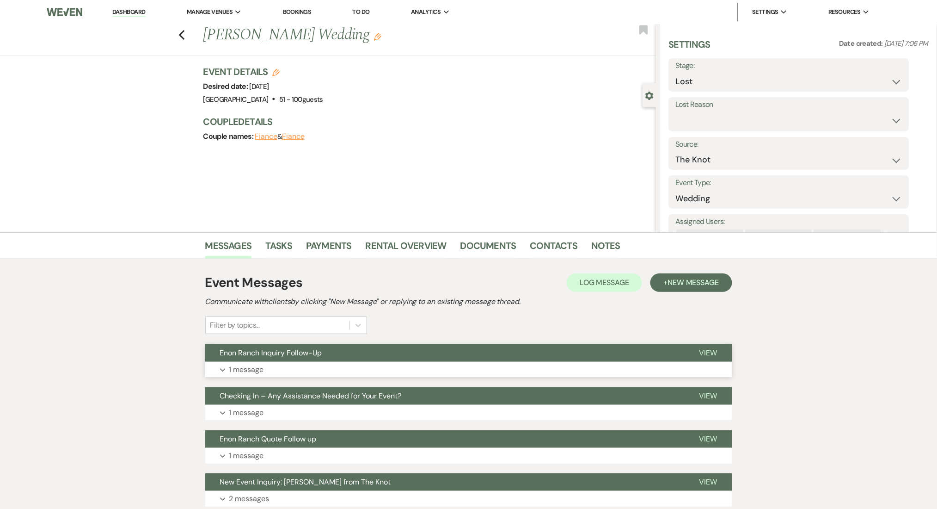
click at [432, 370] on button "Expand 1 message" at bounding box center [468, 370] width 527 height 16
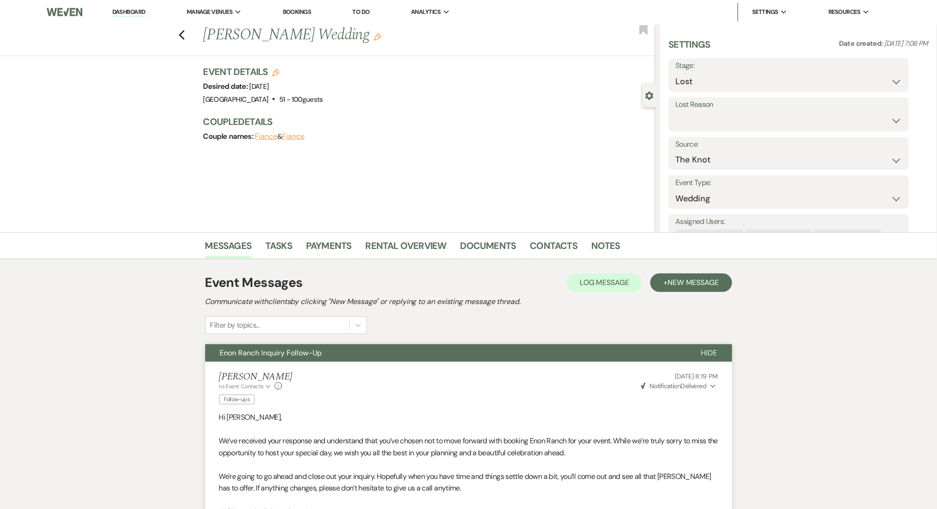
click at [182, 36] on div "Previous [PERSON_NAME] Wedding Edit Bookmark" at bounding box center [325, 40] width 661 height 32
click at [190, 37] on div "Previous [PERSON_NAME] Wedding Edit Bookmark" at bounding box center [325, 40] width 661 height 32
click at [195, 33] on div "Previous [PERSON_NAME] Wedding Edit Bookmark" at bounding box center [325, 40] width 661 height 32
click at [185, 33] on icon "Previous" at bounding box center [182, 35] width 7 height 11
select select "8"
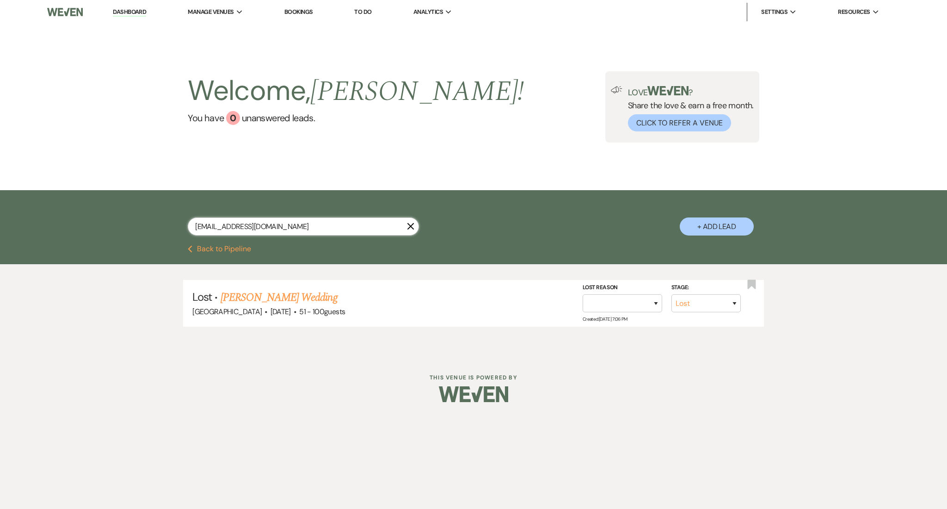
drag, startPoint x: 295, startPoint y: 227, endPoint x: 60, endPoint y: 198, distance: 237.1
click at [60, 198] on div "[EMAIL_ADDRESS][DOMAIN_NAME] X + Add Lead" at bounding box center [473, 217] width 947 height 55
paste input "taylandrum"
type input "[EMAIL_ADDRESS][DOMAIN_NAME]"
click at [334, 298] on link "[PERSON_NAME] & [PERSON_NAME] Wedding" at bounding box center [337, 297] width 207 height 17
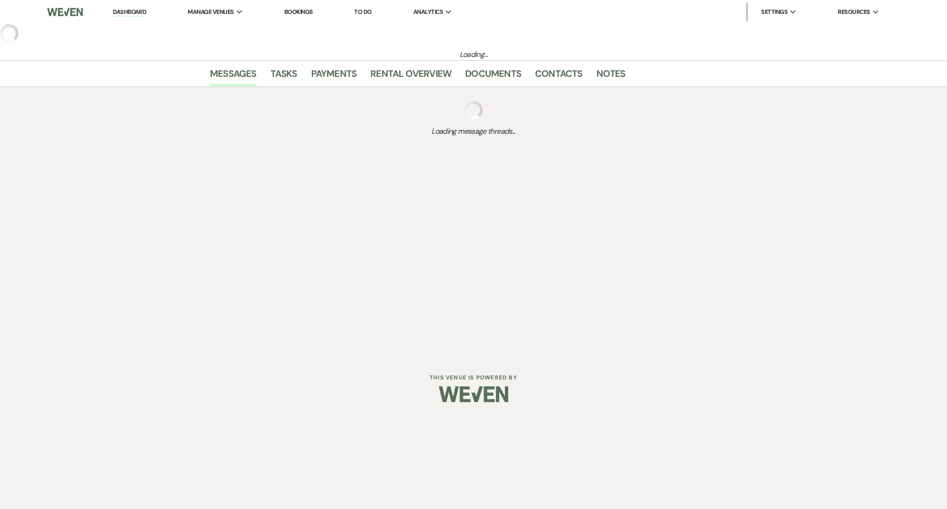
select select "5"
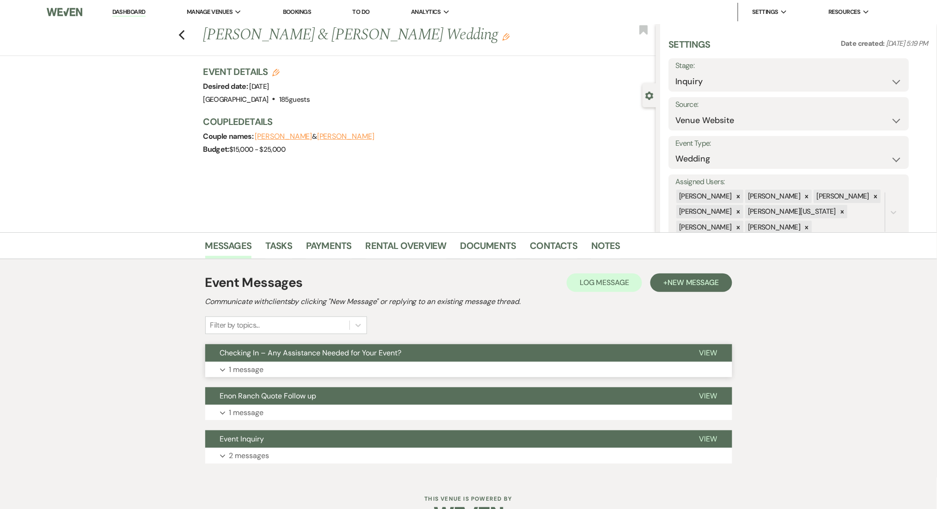
click at [353, 359] on button "Checking In – Any Assistance Needed for Your Event?" at bounding box center [445, 353] width 480 height 18
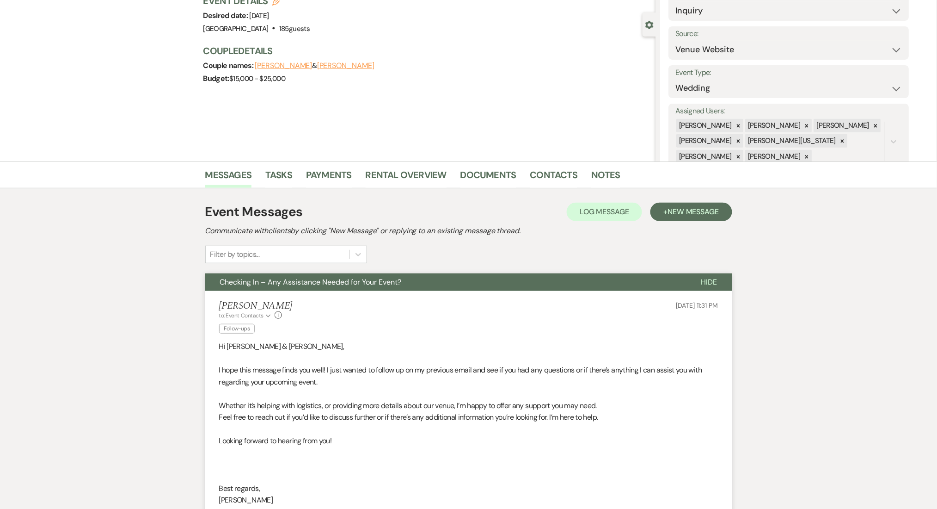
scroll to position [123, 0]
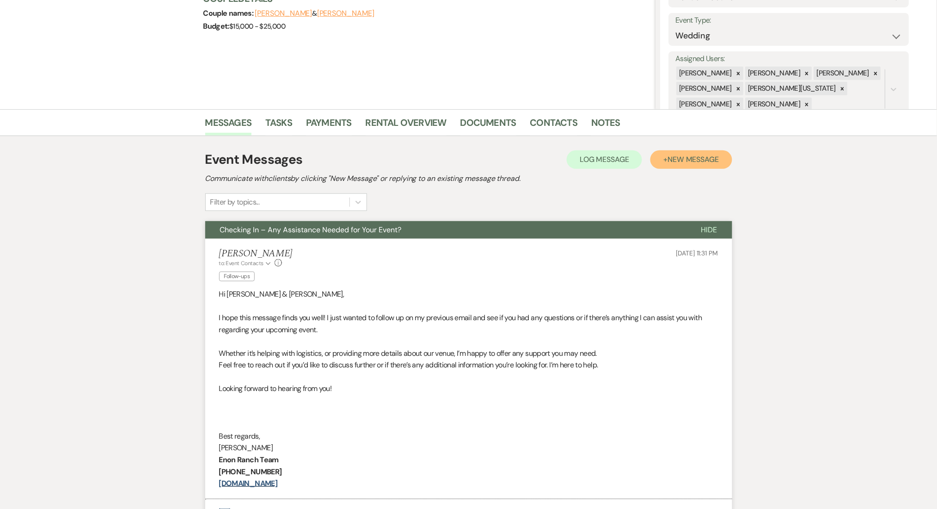
click at [675, 151] on button "+ New Message" at bounding box center [691, 159] width 81 height 18
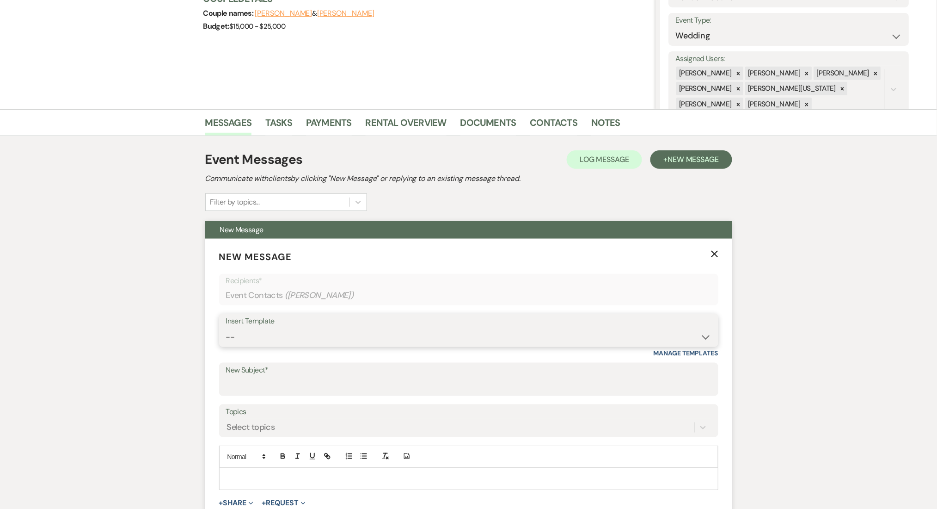
click at [520, 334] on select "-- Inquiry Follow Up Email #2 Contract Sending Template Payment Template Rental…" at bounding box center [469, 337] width 486 height 18
select select "1402"
click at [226, 328] on select "-- Inquiry Follow Up Email #2 Contract Sending Template Payment Template Rental…" at bounding box center [469, 337] width 486 height 18
type input "Ready to Schedule a Tour?"
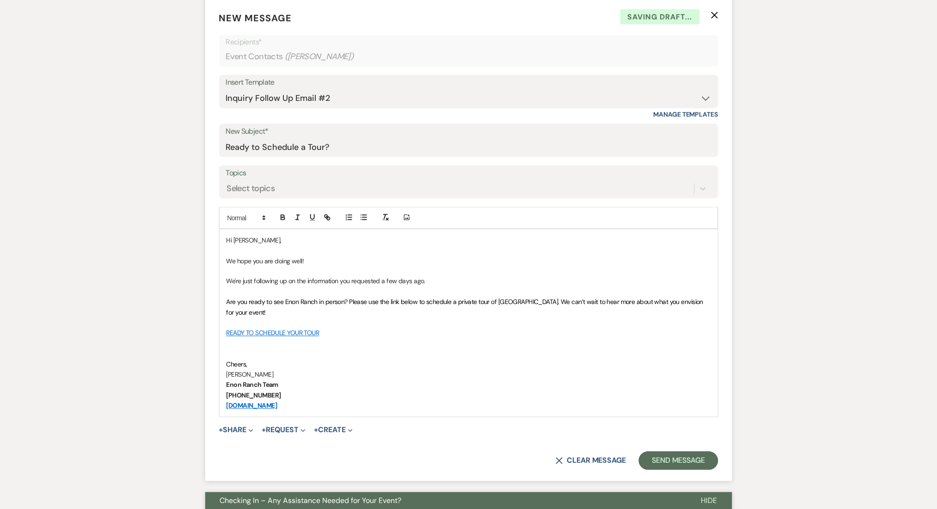
scroll to position [493, 0]
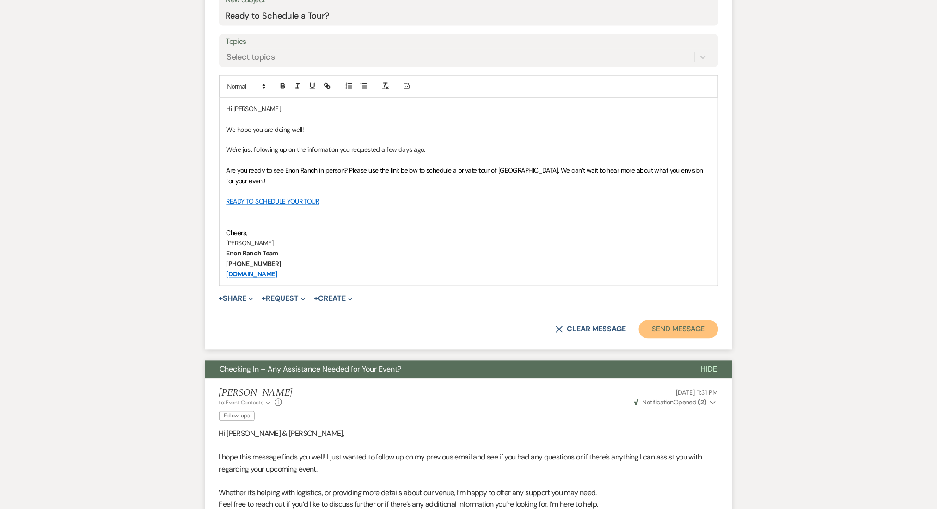
drag, startPoint x: 685, startPoint y: 331, endPoint x: 474, endPoint y: 326, distance: 210.9
click at [685, 330] on button "Send Message" at bounding box center [678, 329] width 79 height 18
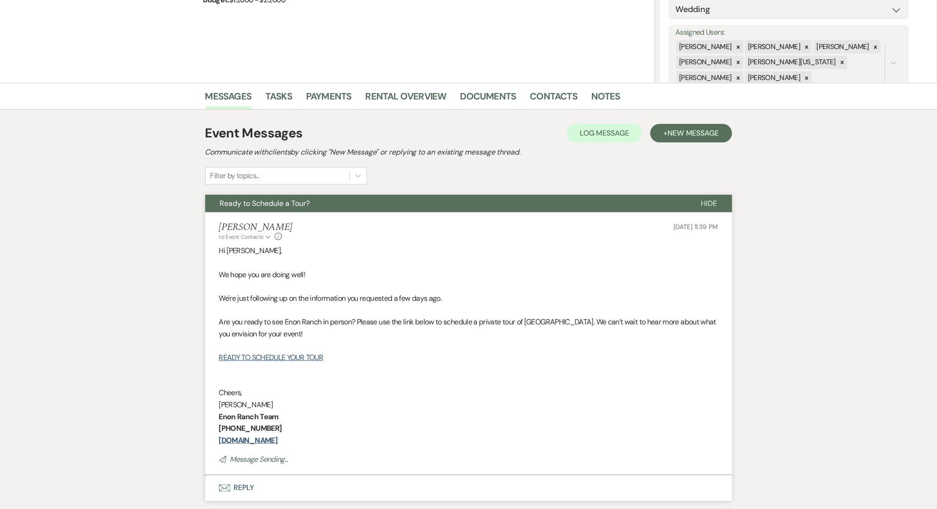
scroll to position [0, 0]
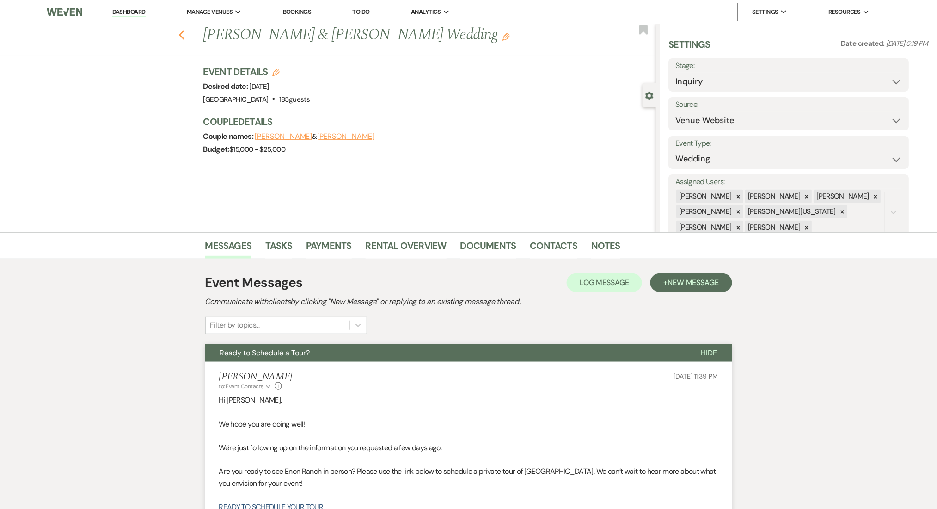
click at [185, 32] on icon "Previous" at bounding box center [182, 35] width 7 height 11
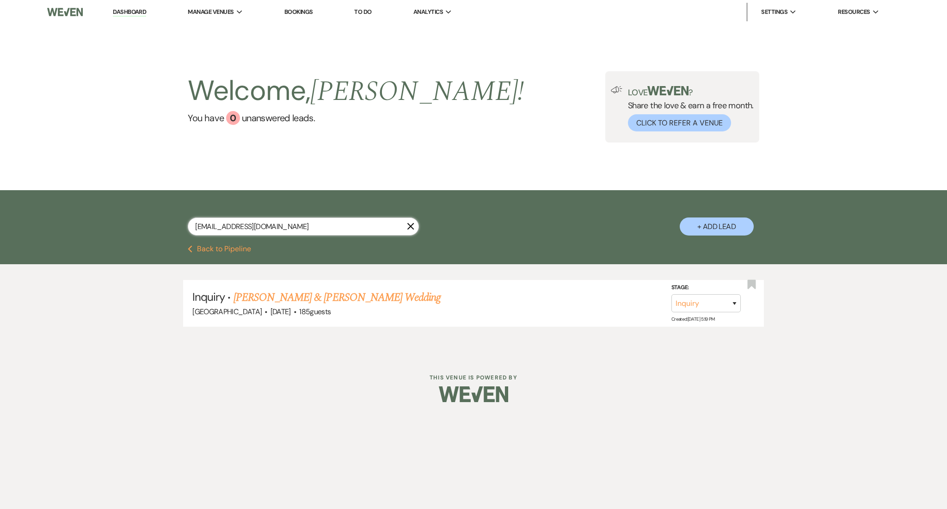
drag, startPoint x: 282, startPoint y: 222, endPoint x: 123, endPoint y: 209, distance: 159.1
click at [123, 209] on div "[EMAIL_ADDRESS][DOMAIN_NAME] X + Add Lead" at bounding box center [473, 217] width 947 height 55
paste input "orch420"
type input "[EMAIL_ADDRESS][DOMAIN_NAME]"
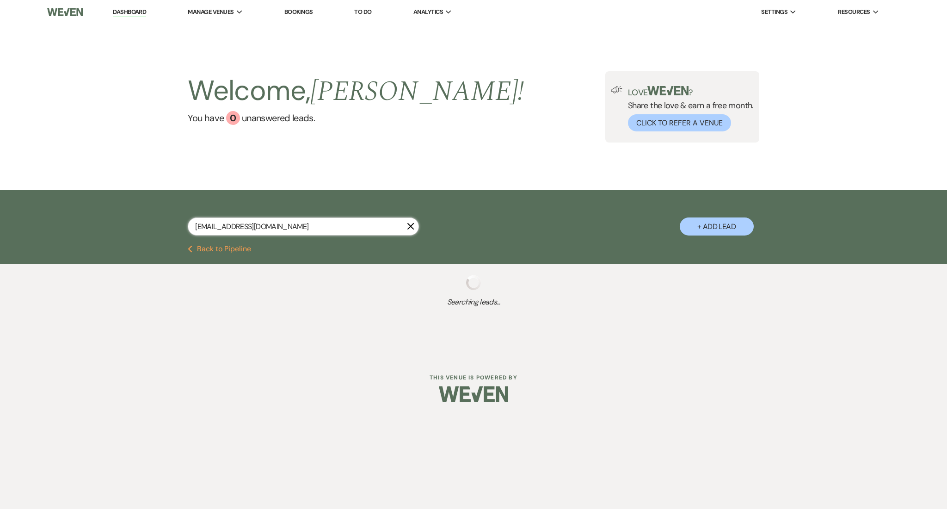
select select "9"
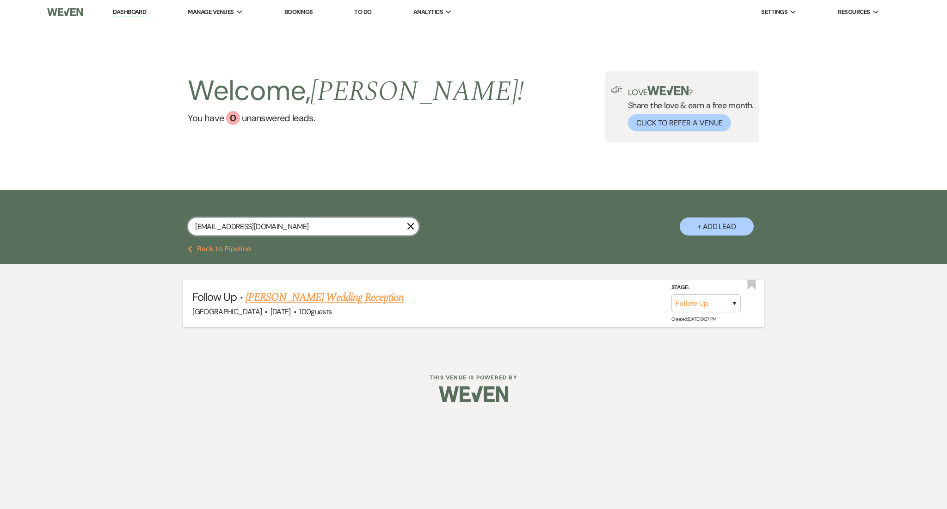
type input "[EMAIL_ADDRESS][DOMAIN_NAME]"
click at [308, 296] on link "[PERSON_NAME] Wedding Reception" at bounding box center [325, 297] width 158 height 17
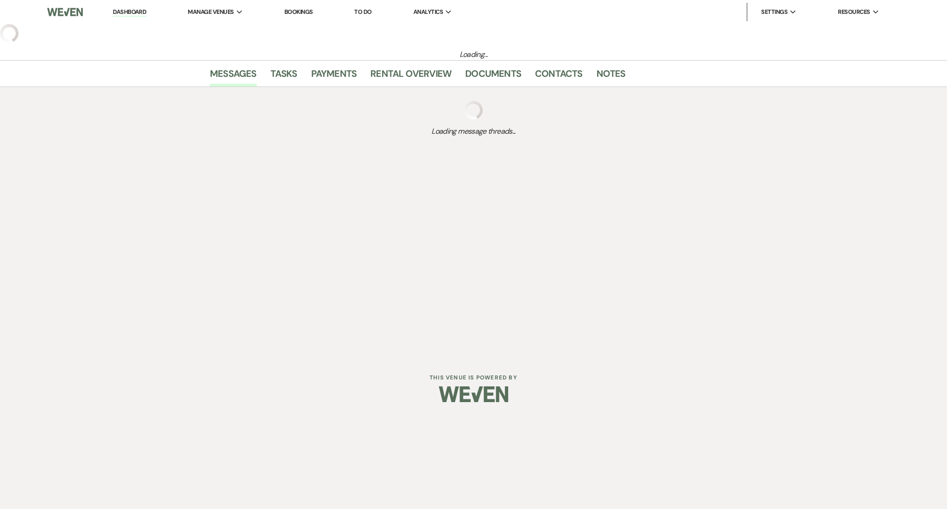
select select "9"
select select "5"
select select "13"
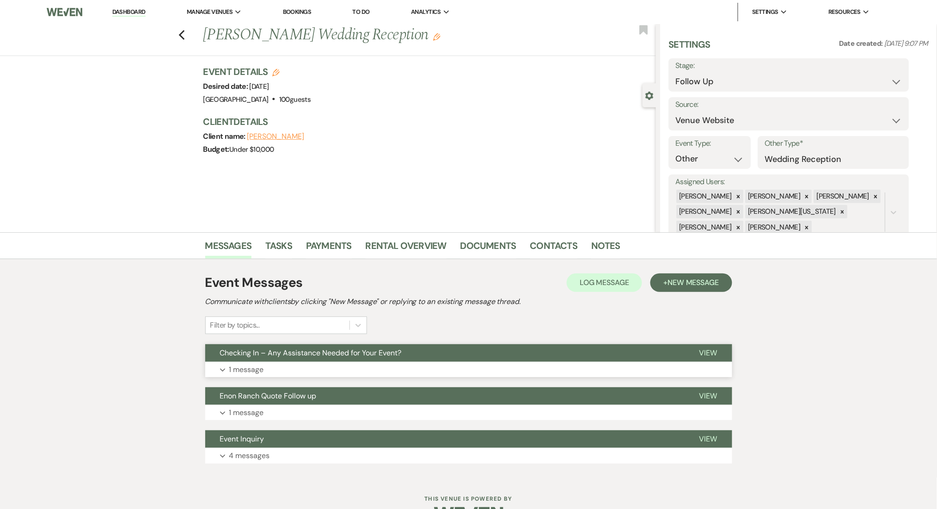
click at [338, 362] on button "Expand 1 message" at bounding box center [468, 370] width 527 height 16
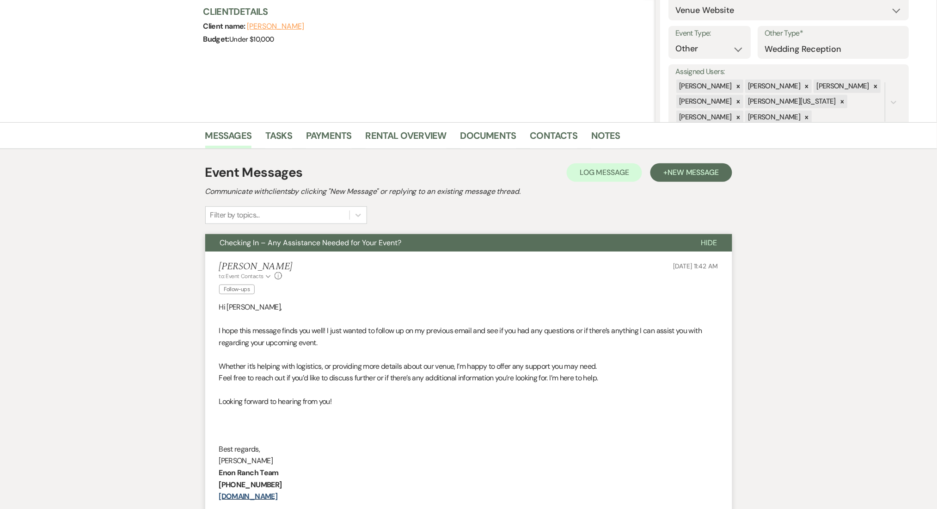
scroll to position [246, 0]
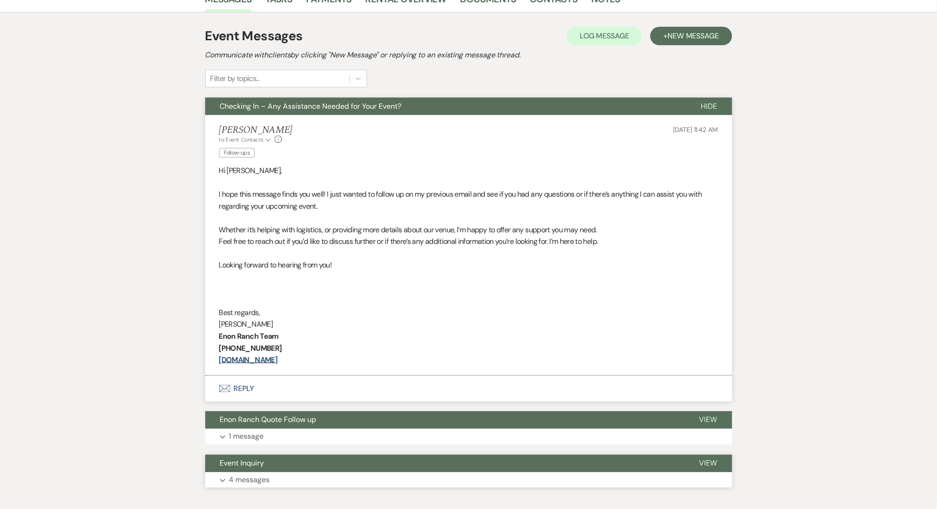
click at [383, 486] on button "Expand 4 messages" at bounding box center [468, 480] width 527 height 16
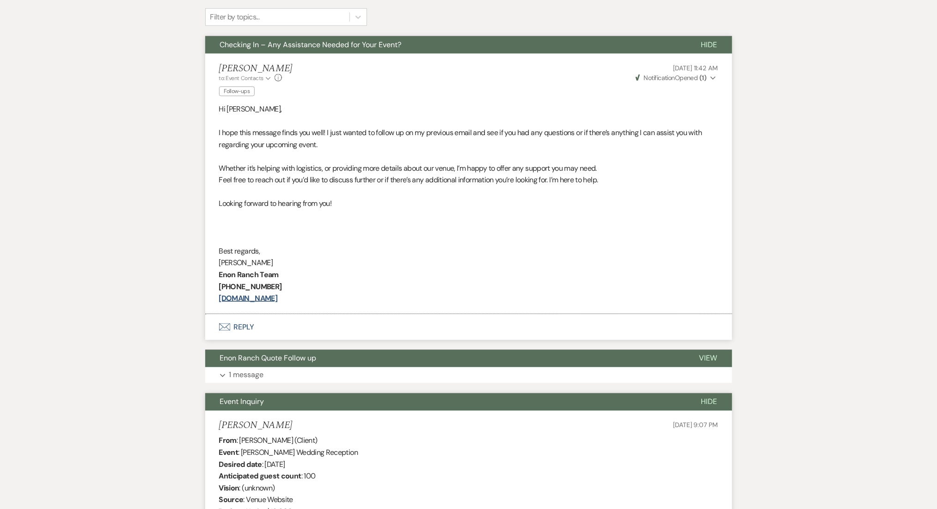
scroll to position [185, 0]
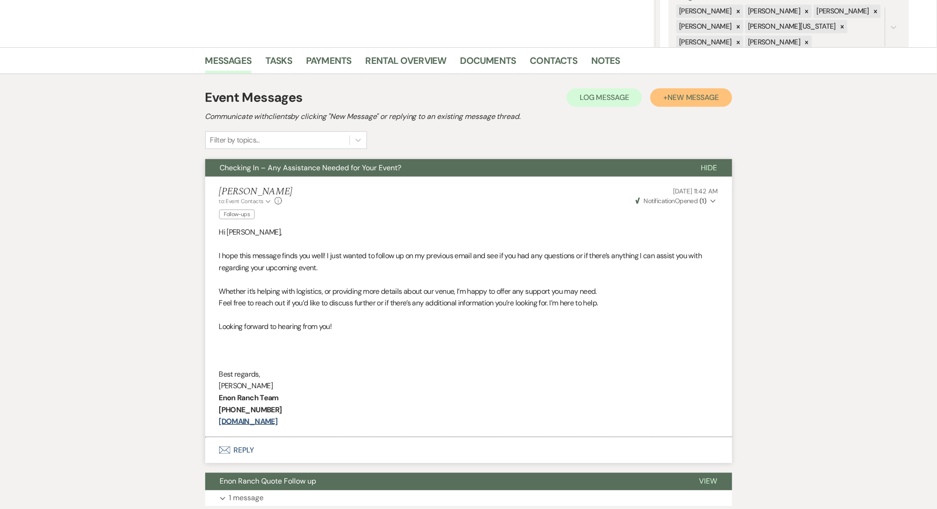
click at [693, 92] on span "New Message" at bounding box center [693, 97] width 51 height 10
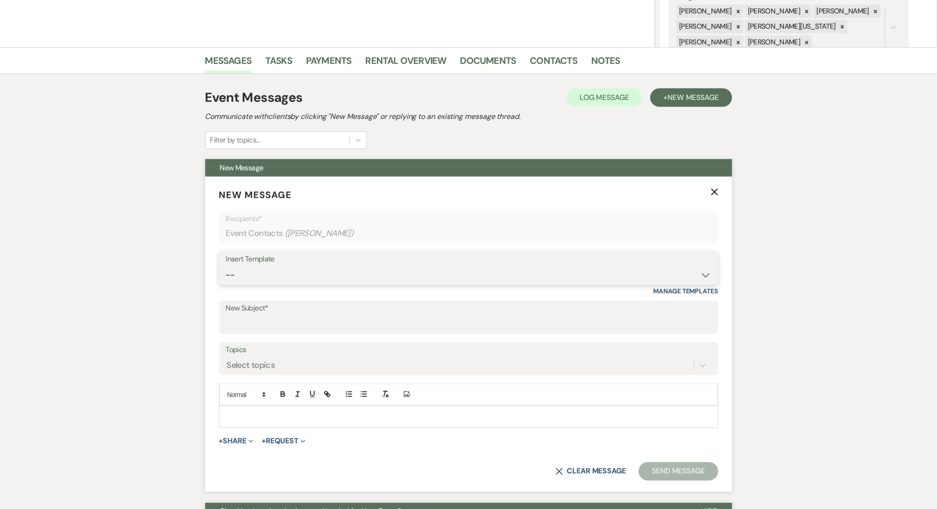
click at [308, 272] on select "-- Inquiry Follow Up Email #2 Contract Sending Template Payment Template Rental…" at bounding box center [469, 275] width 486 height 18
select select "1402"
click at [226, 266] on select "-- Inquiry Follow Up Email #2 Contract Sending Template Payment Template Rental…" at bounding box center [469, 275] width 486 height 18
type input "Ready to Schedule a Tour?"
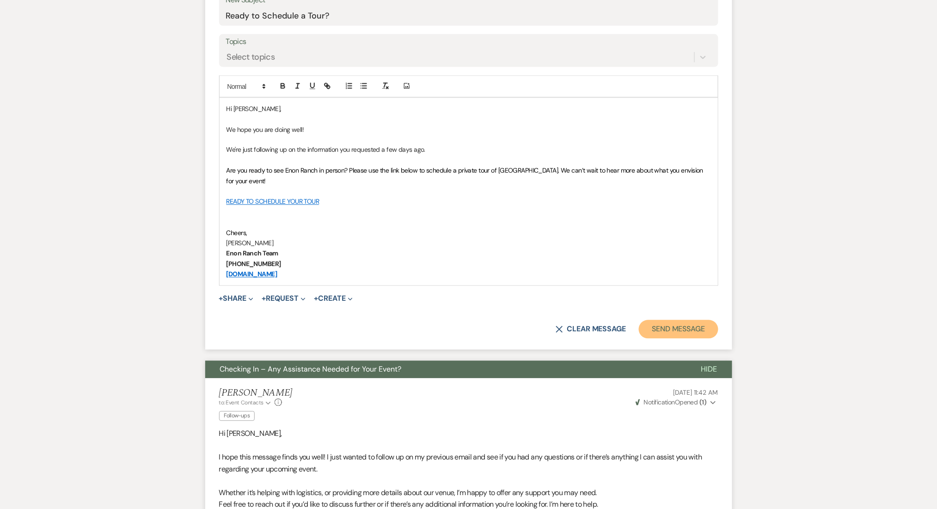
click at [672, 320] on button "Send Message" at bounding box center [678, 329] width 79 height 18
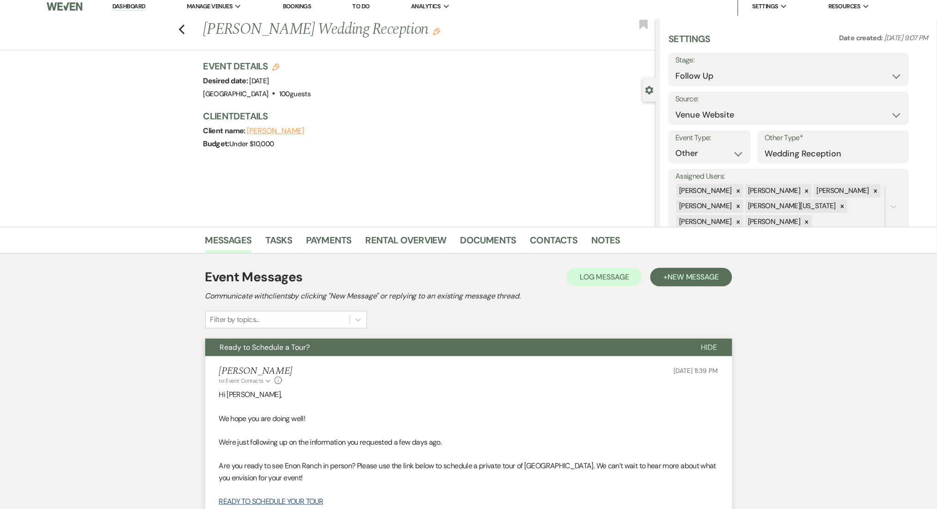
scroll to position [0, 0]
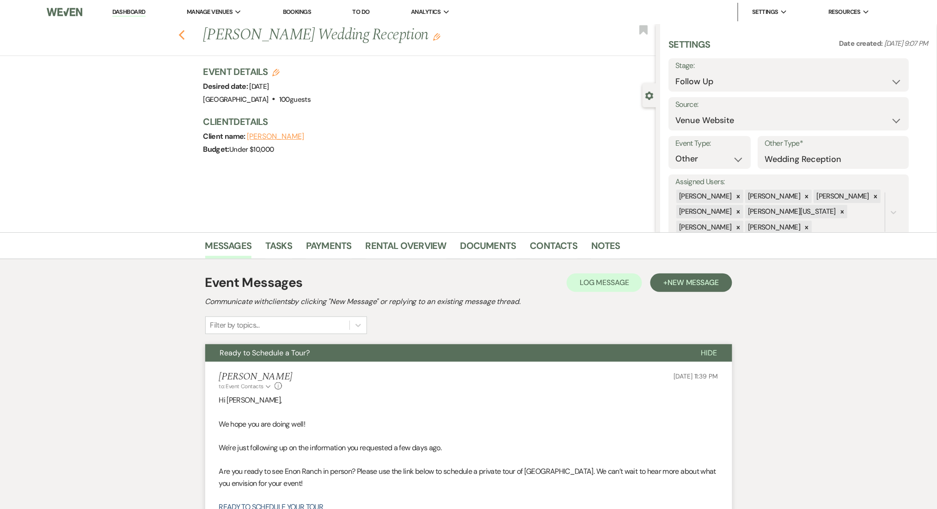
click at [185, 33] on icon "Previous" at bounding box center [182, 35] width 7 height 11
select select "9"
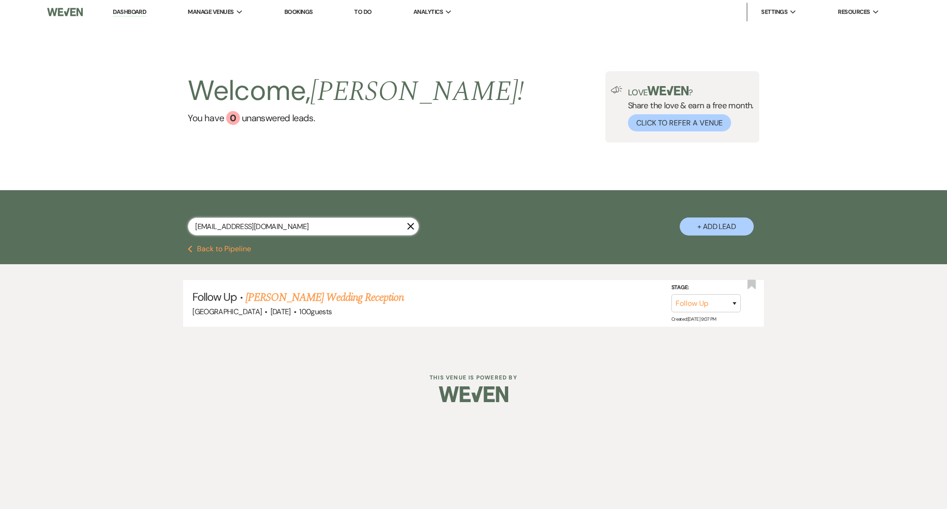
drag, startPoint x: 296, startPoint y: 230, endPoint x: 119, endPoint y: 218, distance: 177.5
click at [119, 218] on div "[EMAIL_ADDRESS][DOMAIN_NAME] X + Add Lead" at bounding box center [473, 217] width 947 height 55
paste input "ameya22cueto"
type input "[EMAIL_ADDRESS][DOMAIN_NAME]"
click at [326, 298] on link "[PERSON_NAME] & [PERSON_NAME] Wedding NFU" at bounding box center [349, 297] width 231 height 17
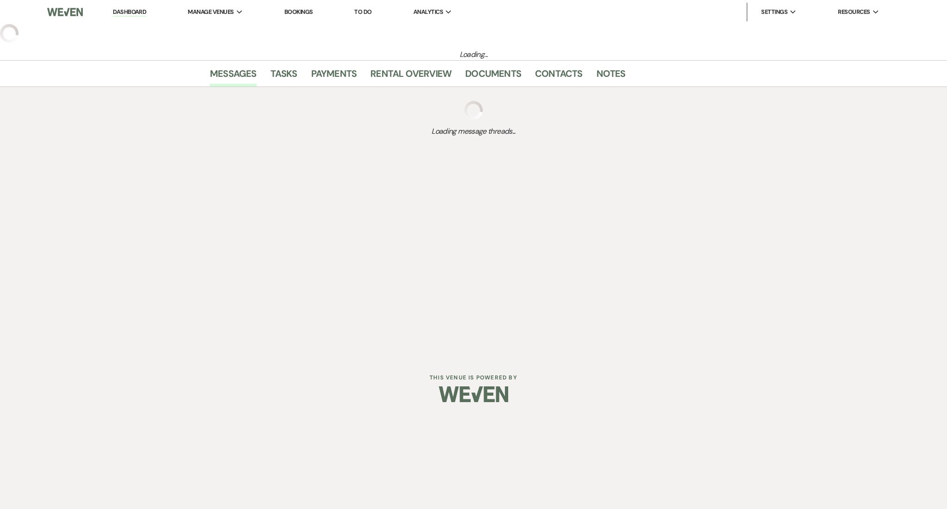
select select "5"
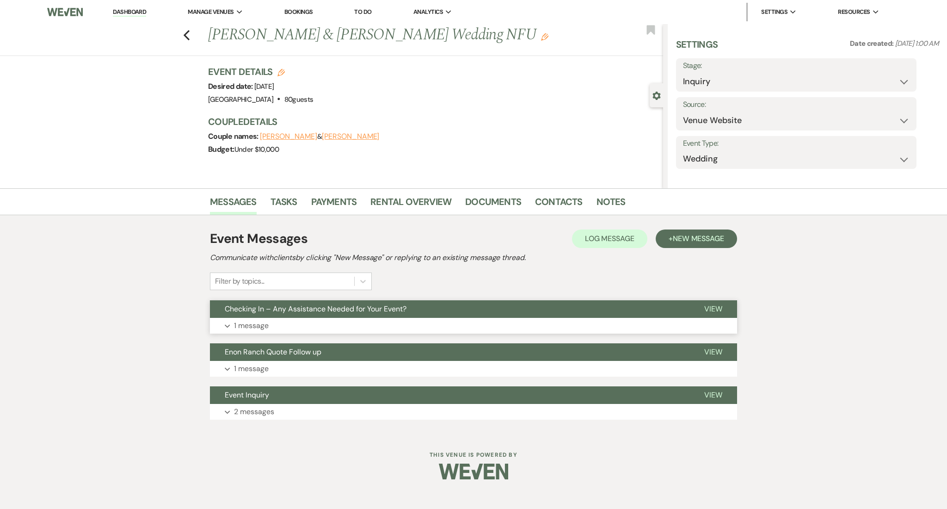
click at [306, 324] on button "Expand 1 message" at bounding box center [473, 326] width 527 height 16
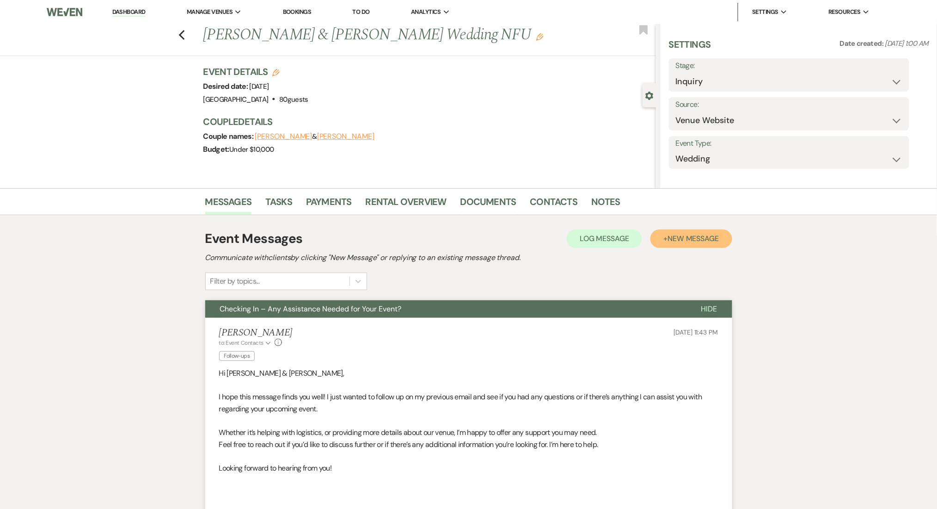
click at [712, 235] on span "New Message" at bounding box center [693, 239] width 51 height 10
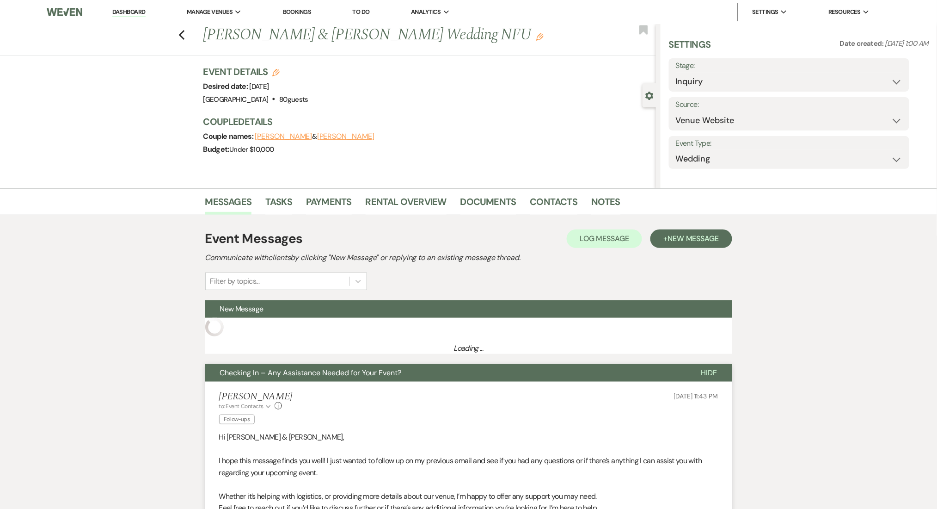
click at [86, 351] on div "Messages Tasks Payments Rental Overview Documents Contacts Notes Event Messages…" at bounding box center [468, 477] width 937 height 579
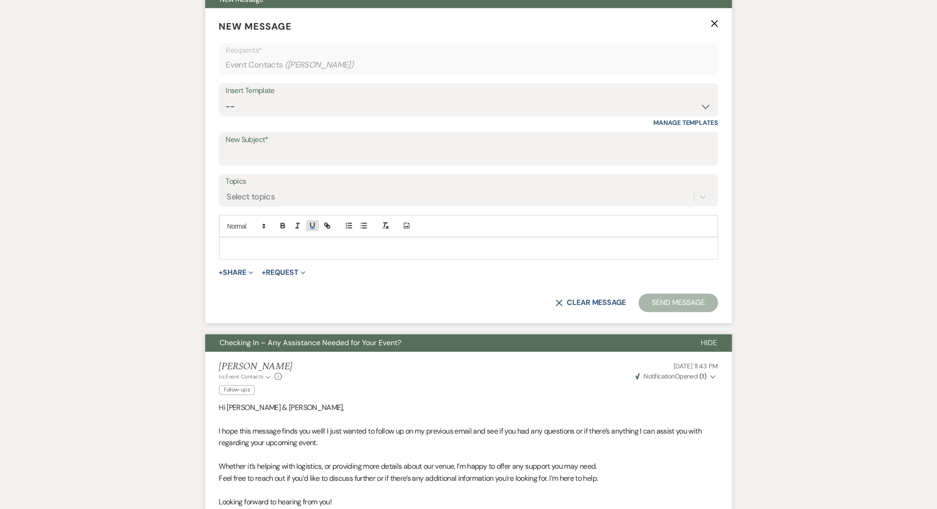
scroll to position [246, 0]
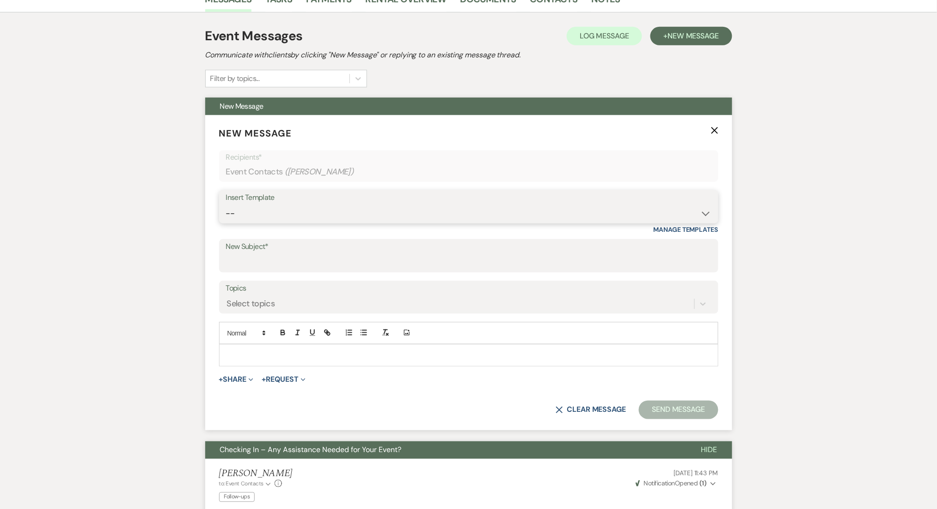
click at [279, 217] on select "-- Inquiry Follow Up Email #2 Contract Sending Template Payment Template Rental…" at bounding box center [469, 213] width 486 height 18
select select "1402"
click at [226, 204] on select "-- Inquiry Follow Up Email #2 Contract Sending Template Payment Template Rental…" at bounding box center [469, 213] width 486 height 18
type input "Ready to Schedule a Tour?"
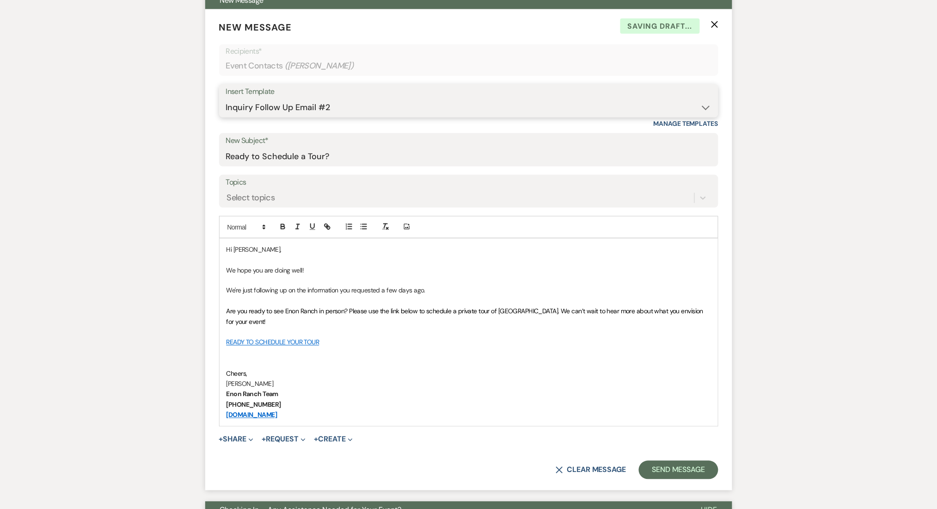
scroll to position [555, 0]
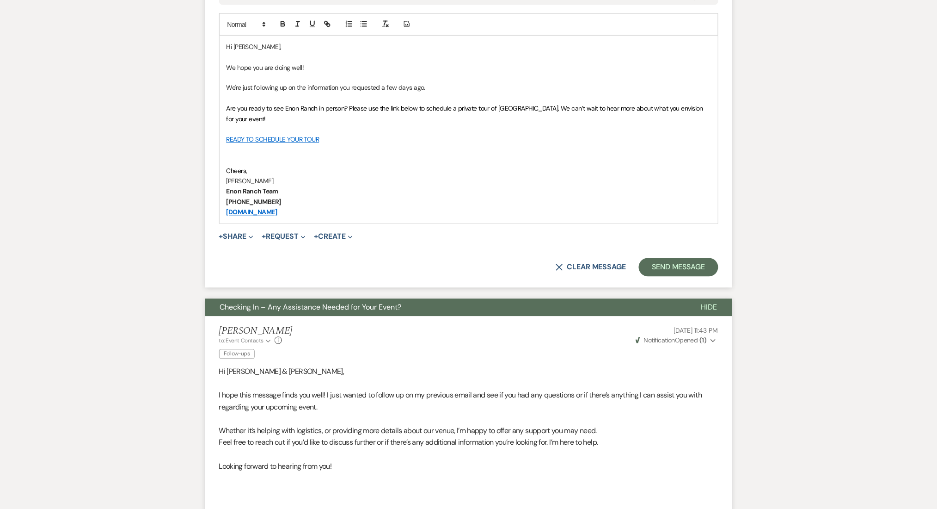
click at [677, 254] on form "New Message X Saving draft... Recipients* Event Contacts ( [PERSON_NAME] ) Inse…" at bounding box center [468, 47] width 527 height 481
click at [675, 260] on button "Send Message" at bounding box center [678, 267] width 79 height 18
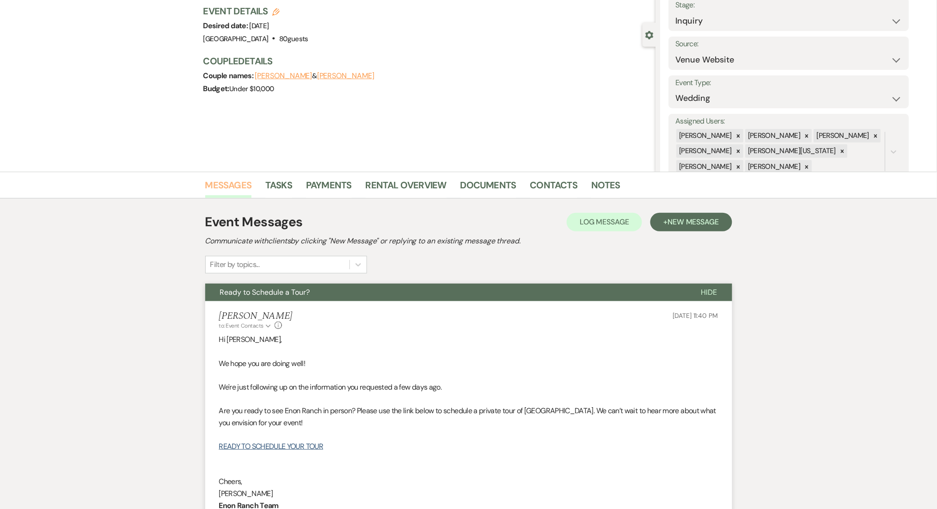
scroll to position [0, 0]
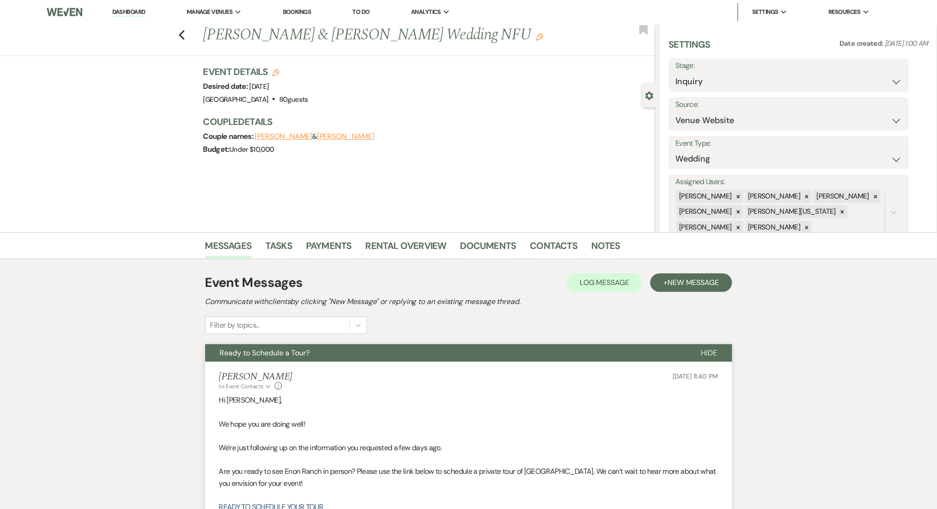
click at [182, 34] on div "Previous [PERSON_NAME] & [PERSON_NAME] Wedding NFU Edit Bookmark" at bounding box center [325, 40] width 661 height 32
click at [190, 37] on div "Previous [PERSON_NAME] & [PERSON_NAME] Wedding NFU Edit Bookmark" at bounding box center [325, 40] width 661 height 32
click at [184, 33] on icon "Previous" at bounding box center [182, 35] width 7 height 11
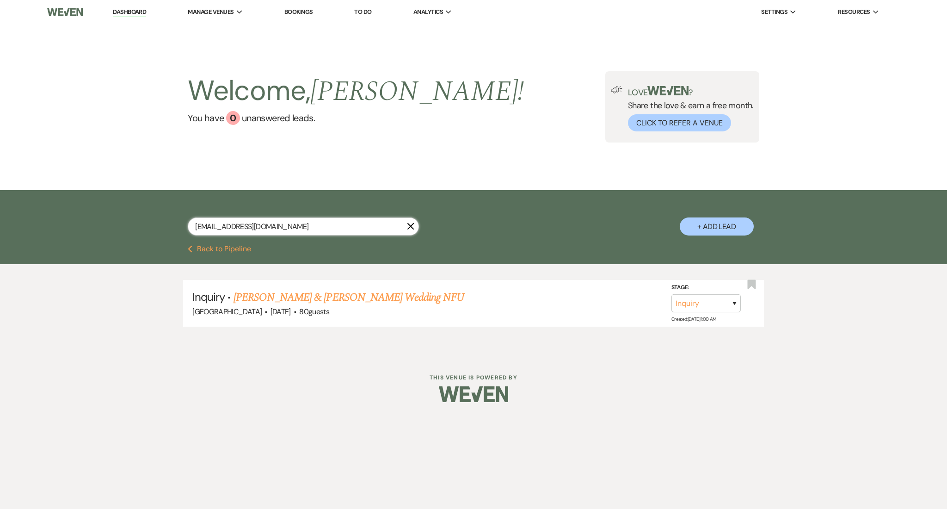
drag, startPoint x: 301, startPoint y: 223, endPoint x: 57, endPoint y: 204, distance: 244.9
click at [57, 204] on div "[EMAIL_ADDRESS][DOMAIN_NAME] X + Add Lead" at bounding box center [473, 217] width 947 height 55
paste input "[EMAIL_ADDRESS]"
type input "[EMAIL_ADDRESS][DOMAIN_NAME]"
click at [345, 307] on div "[GEOGRAPHIC_DATA] · [DATE] · 150 guests" at bounding box center [473, 312] width 562 height 12
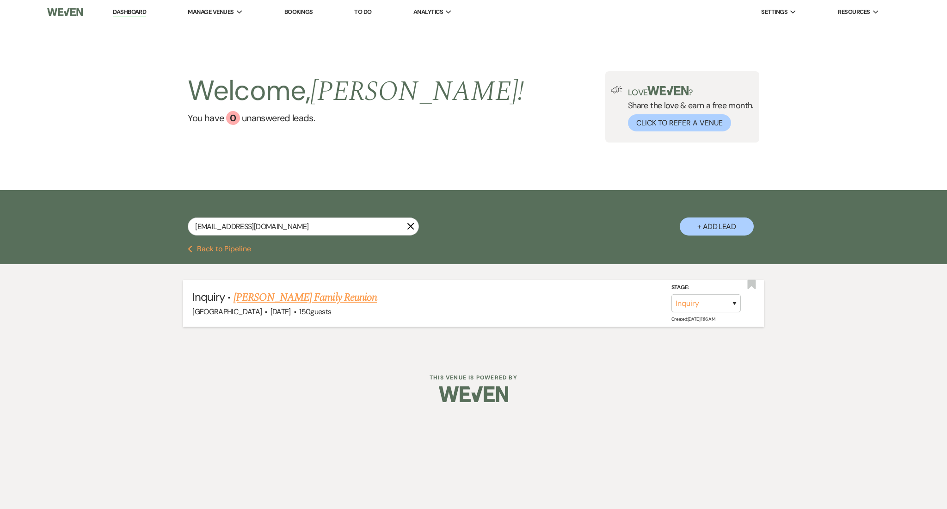
click at [347, 296] on link "[PERSON_NAME] Family Reunion" at bounding box center [305, 297] width 143 height 17
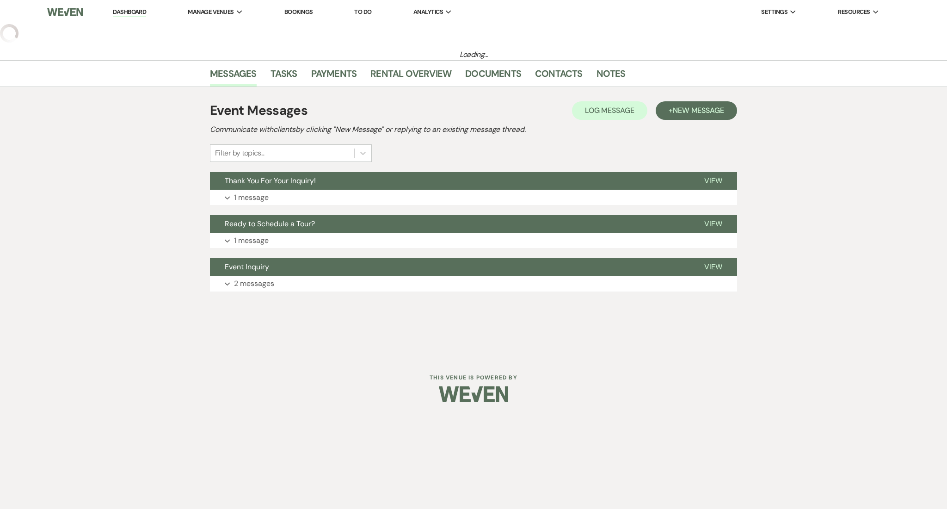
select select "5"
select select "13"
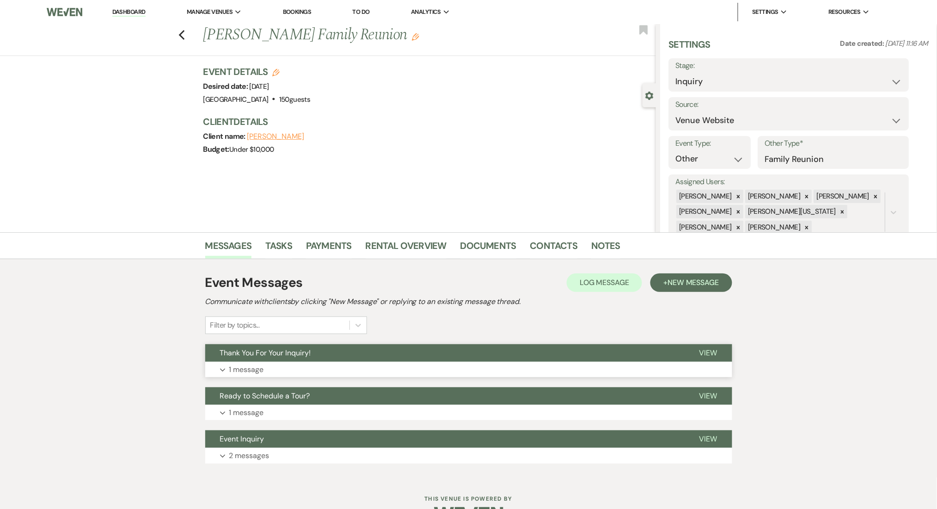
click at [381, 367] on button "Expand 1 message" at bounding box center [468, 370] width 527 height 16
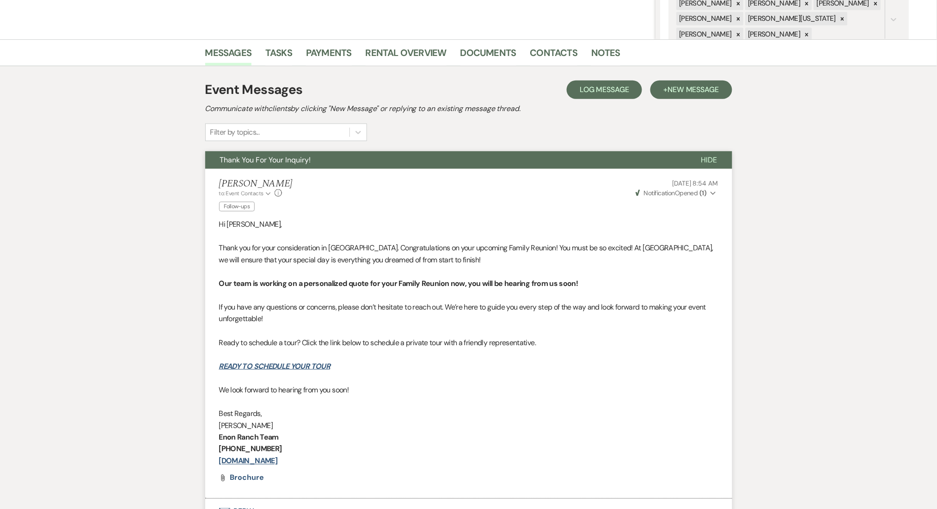
scroll to position [60, 0]
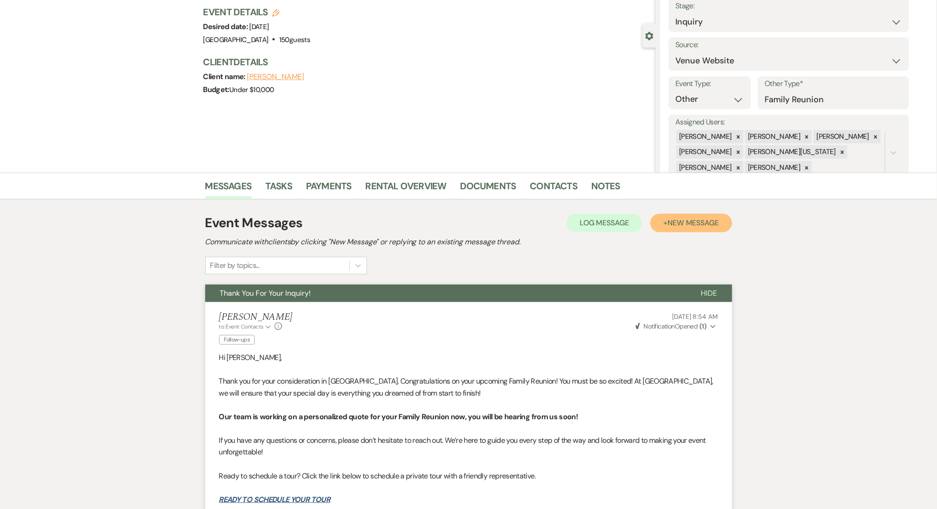
click at [701, 221] on span "New Message" at bounding box center [693, 223] width 51 height 10
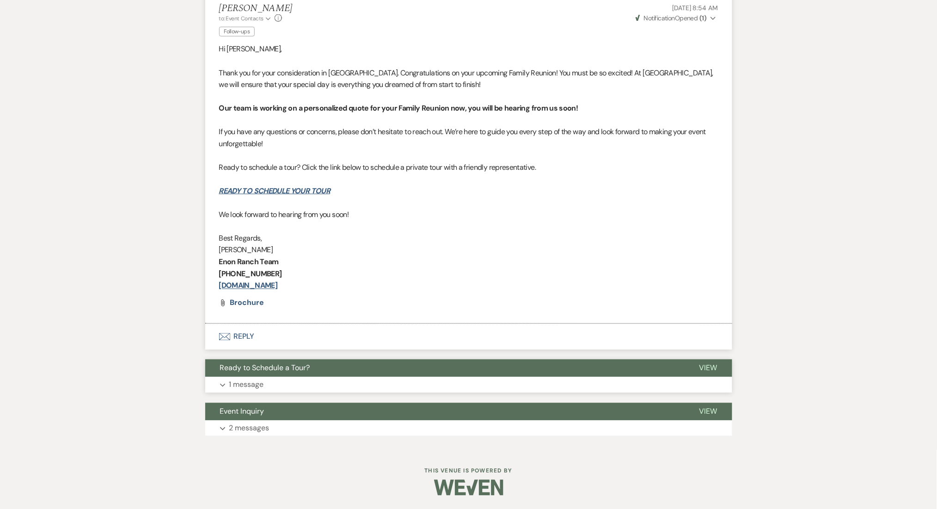
click at [250, 385] on p "1 message" at bounding box center [246, 385] width 35 height 12
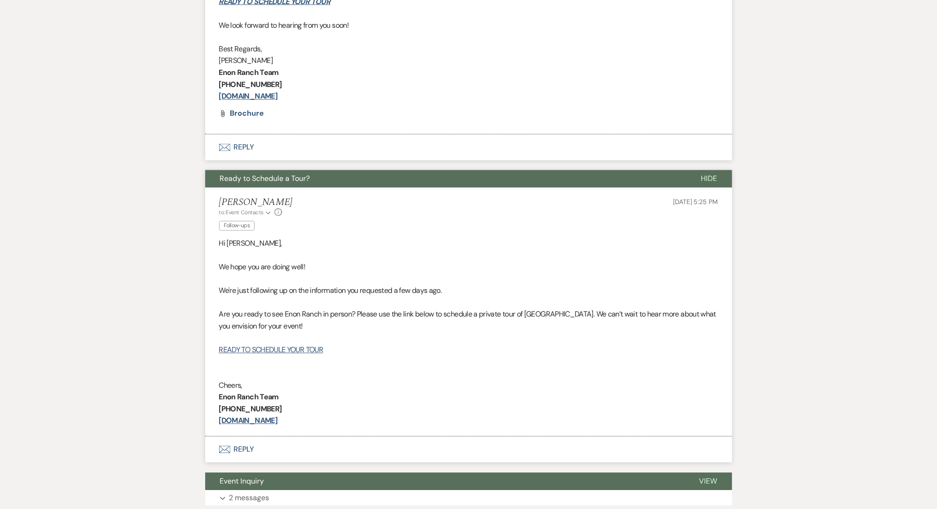
scroll to position [690, 0]
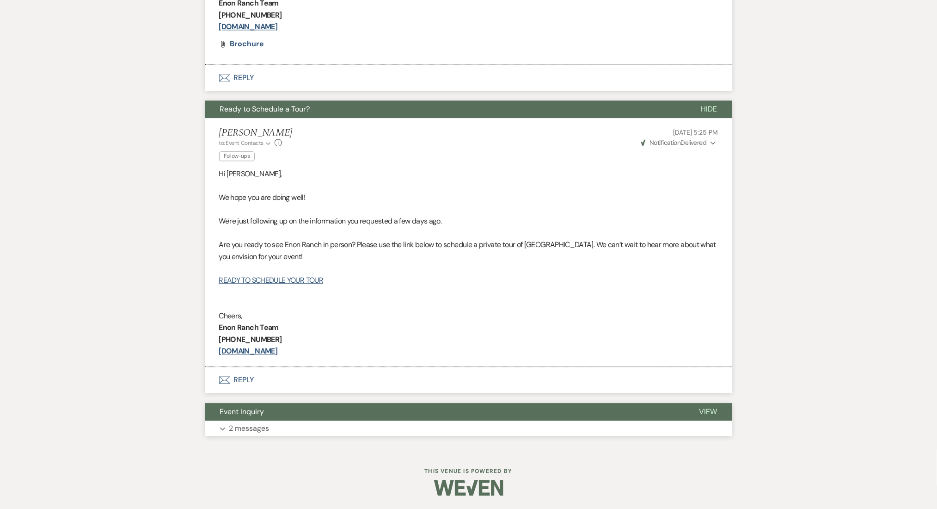
click at [286, 425] on button "Expand 2 messages" at bounding box center [468, 428] width 527 height 16
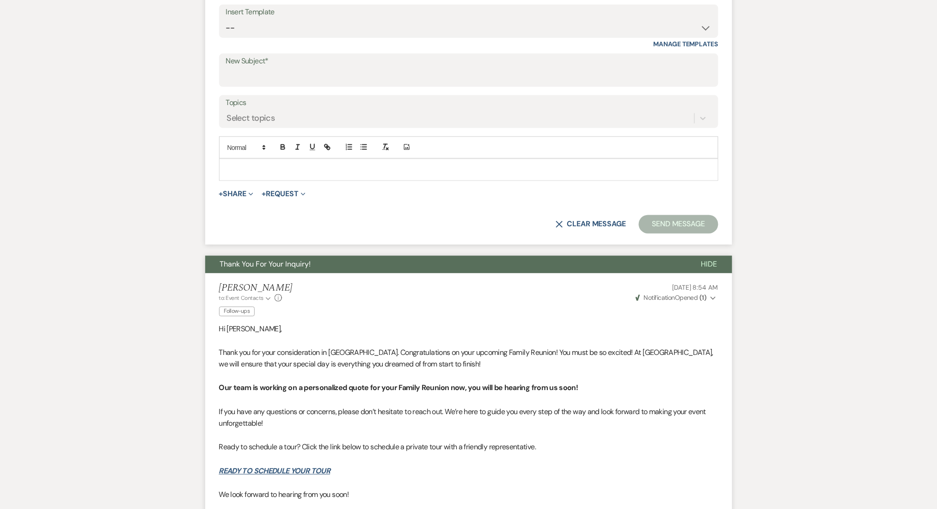
scroll to position [331, 0]
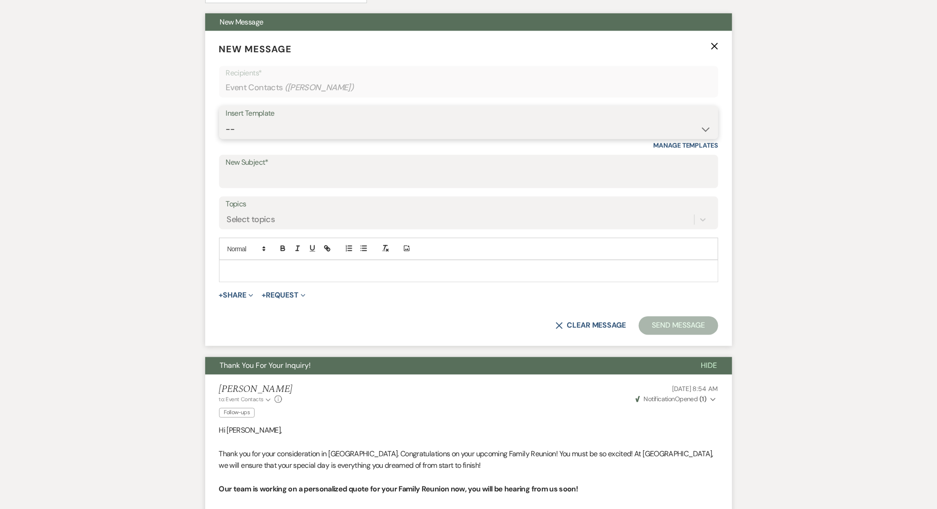
click at [309, 126] on select "-- Inquiry Follow Up Email #2 Contract Sending Template Payment Template Rental…" at bounding box center [469, 129] width 486 height 18
select select "4603"
click at [226, 120] on select "-- Inquiry Follow Up Email #2 Contract Sending Template Payment Template Rental…" at bounding box center [469, 129] width 486 height 18
type input "Checking In – Any Assistance Needed for Your Event?"
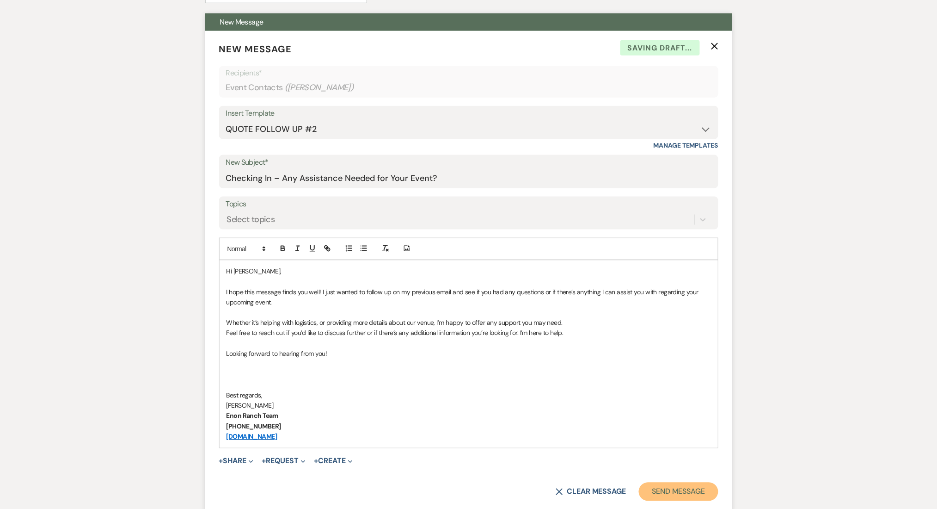
click at [661, 485] on button "Send Message" at bounding box center [678, 491] width 79 height 18
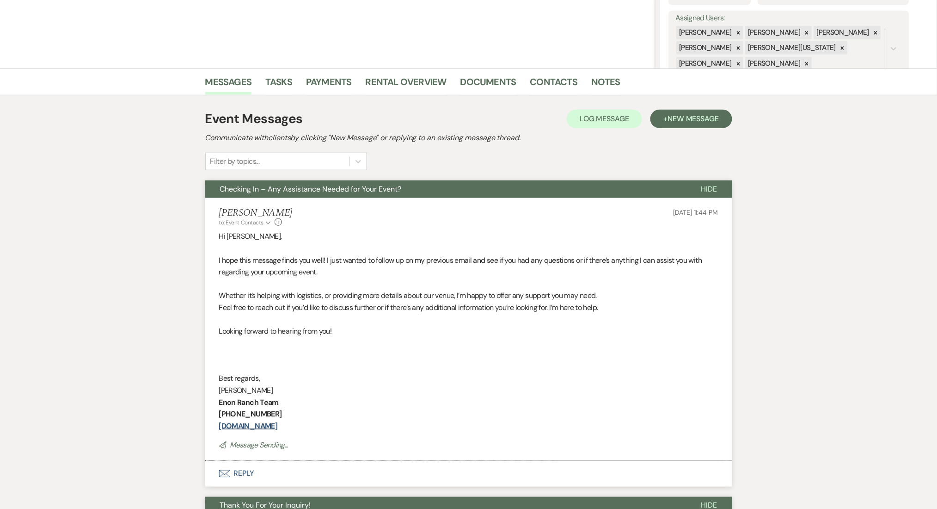
scroll to position [23, 0]
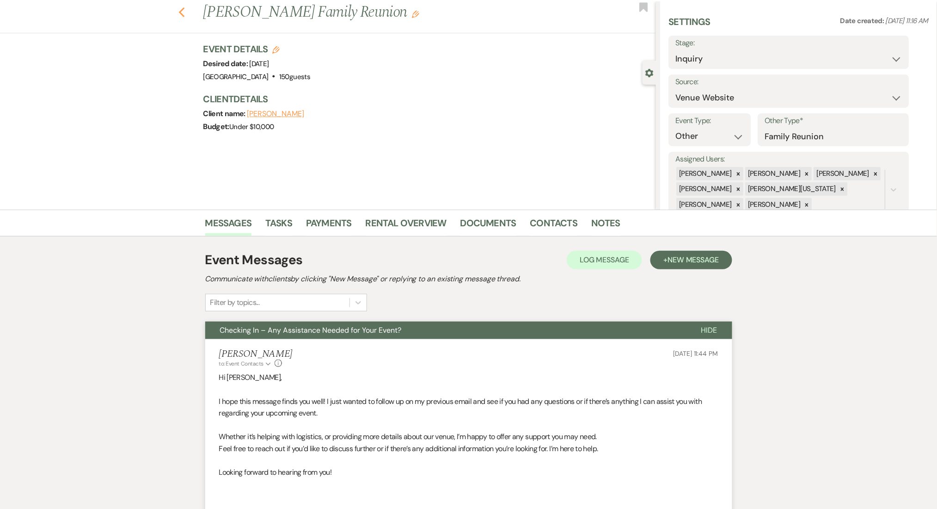
click at [185, 14] on use "button" at bounding box center [182, 12] width 6 height 10
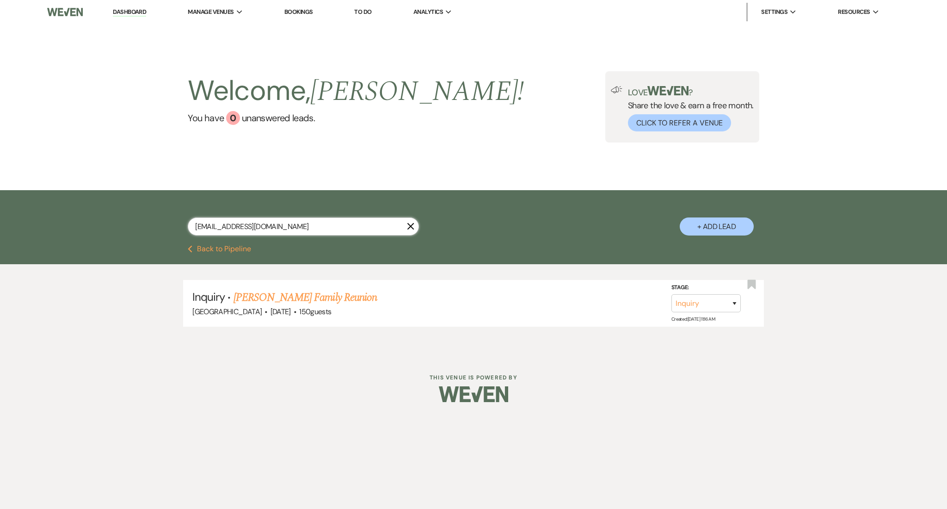
drag, startPoint x: 102, startPoint y: 233, endPoint x: 79, endPoint y: 234, distance: 23.1
click at [79, 234] on div "[EMAIL_ADDRESS][DOMAIN_NAME] X + Add Lead" at bounding box center [473, 217] width 947 height 55
paste input "[EMAIL_ADDRESS]"
type input "[EMAIL_ADDRESS][DOMAIN_NAME]"
click at [309, 296] on link "[PERSON_NAME] & [PERSON_NAME] Wedding" at bounding box center [337, 297] width 207 height 17
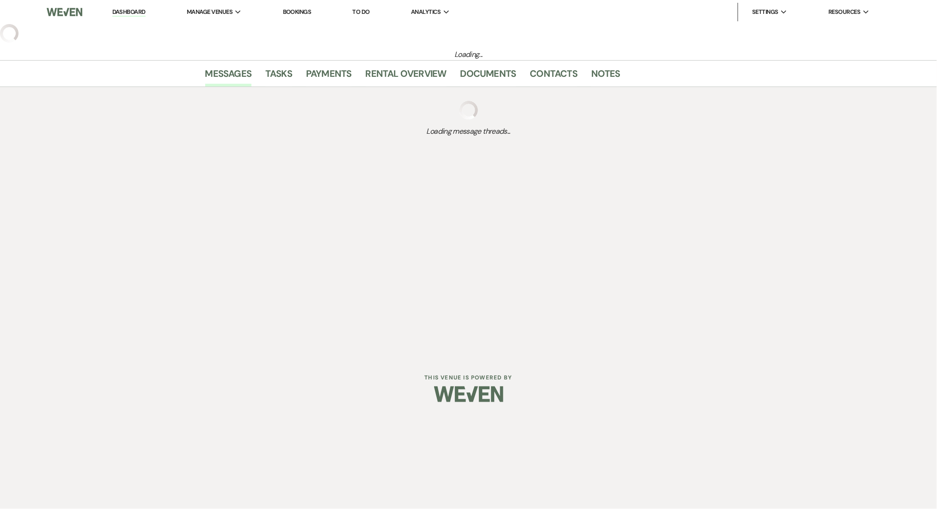
select select "5"
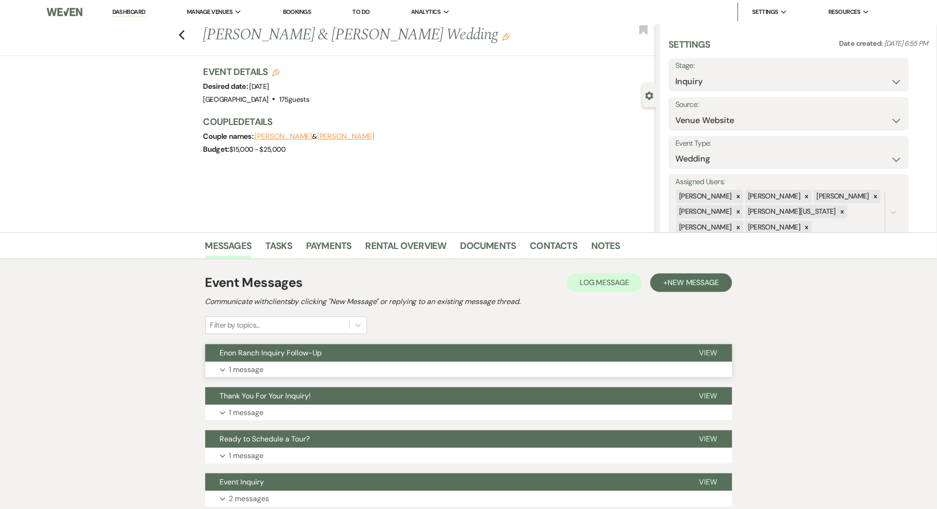
drag, startPoint x: 245, startPoint y: 381, endPoint x: 246, endPoint y: 370, distance: 11.2
click at [246, 374] on div "Event Messages Log Log Message + New Message Communicate with clients by clicki…" at bounding box center [468, 389] width 527 height 243
click at [247, 370] on p "1 message" at bounding box center [246, 369] width 35 height 12
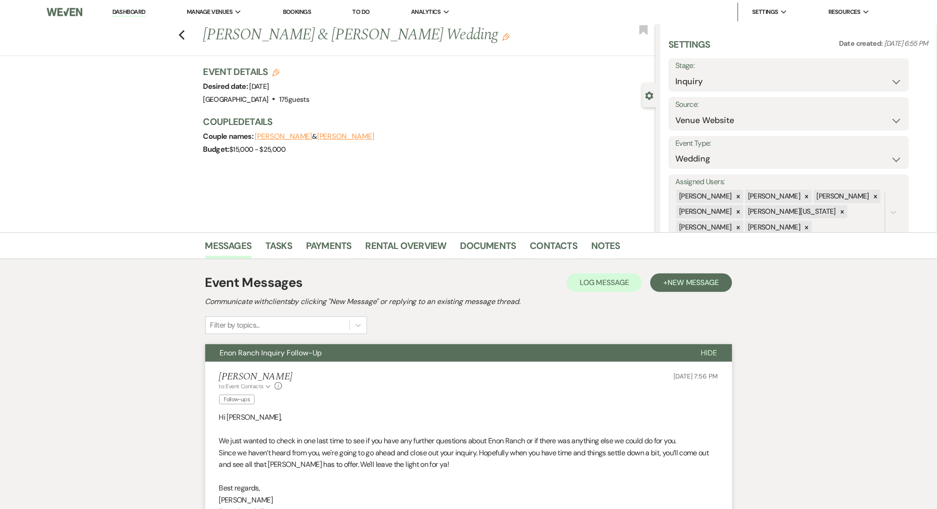
click at [64, 294] on div "Messages Tasks Payments Rental Overview Documents Contacts Notes Event Messages…" at bounding box center [468, 476] width 937 height 488
click at [726, 88] on select "Inquiry Follow Up Tour Requested Tour Confirmed Toured Proposal Sent Booked Lost" at bounding box center [789, 82] width 227 height 18
select select "8"
click at [676, 73] on select "Inquiry Follow Up Tour Requested Tour Confirmed Toured Proposal Sent Booked Lost" at bounding box center [789, 82] width 227 height 18
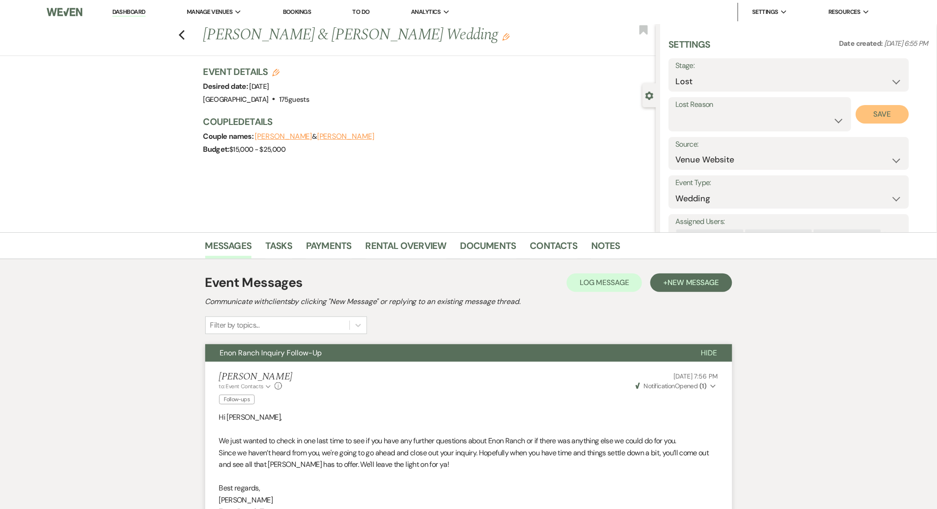
click at [870, 114] on button "Save" at bounding box center [882, 114] width 53 height 18
click at [546, 240] on link "Contacts" at bounding box center [554, 248] width 48 height 20
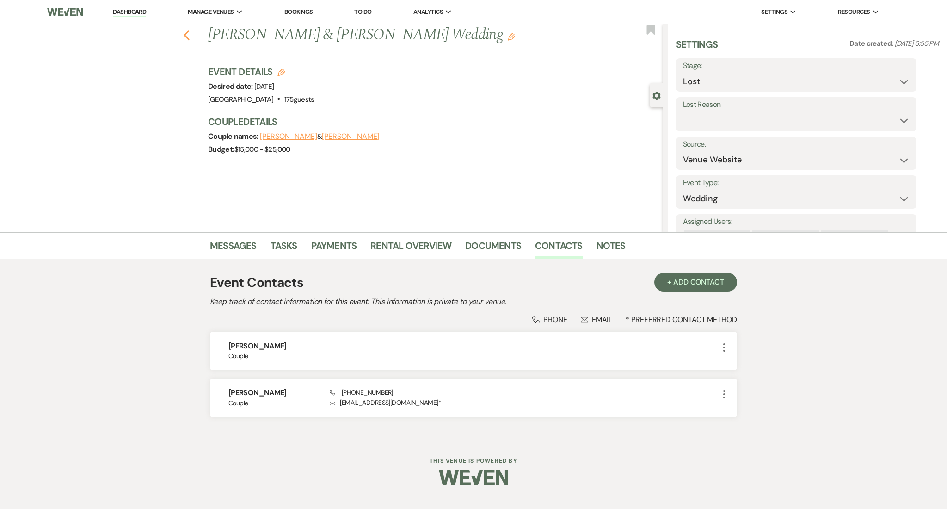
click at [188, 32] on icon "Previous" at bounding box center [186, 35] width 7 height 11
select select "8"
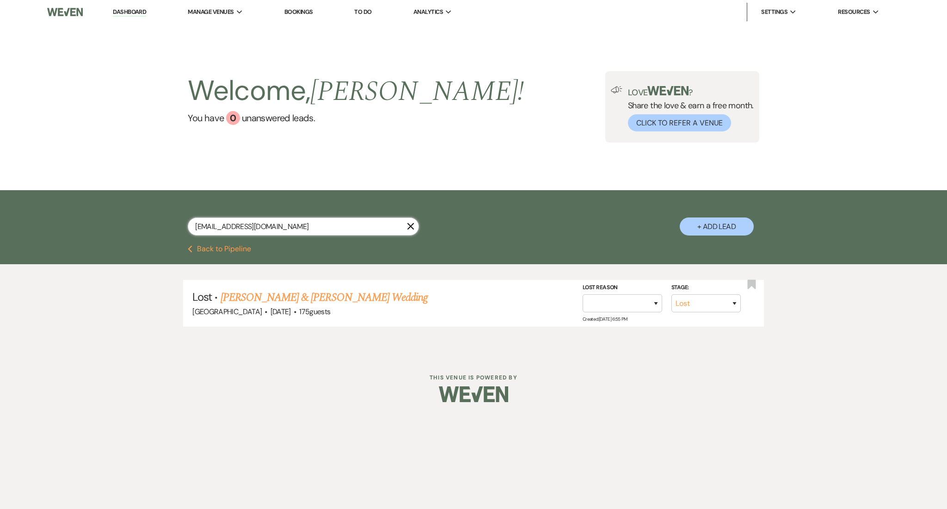
drag, startPoint x: 314, startPoint y: 226, endPoint x: 134, endPoint y: 228, distance: 179.5
click at [134, 228] on div "[EMAIL_ADDRESS][DOMAIN_NAME] X + Add Lead" at bounding box center [473, 217] width 947 height 55
paste input "ford.temetri"
type input "[EMAIL_ADDRESS][DOMAIN_NAME]"
click at [280, 298] on link "[PERSON_NAME] Wedding" at bounding box center [292, 297] width 117 height 17
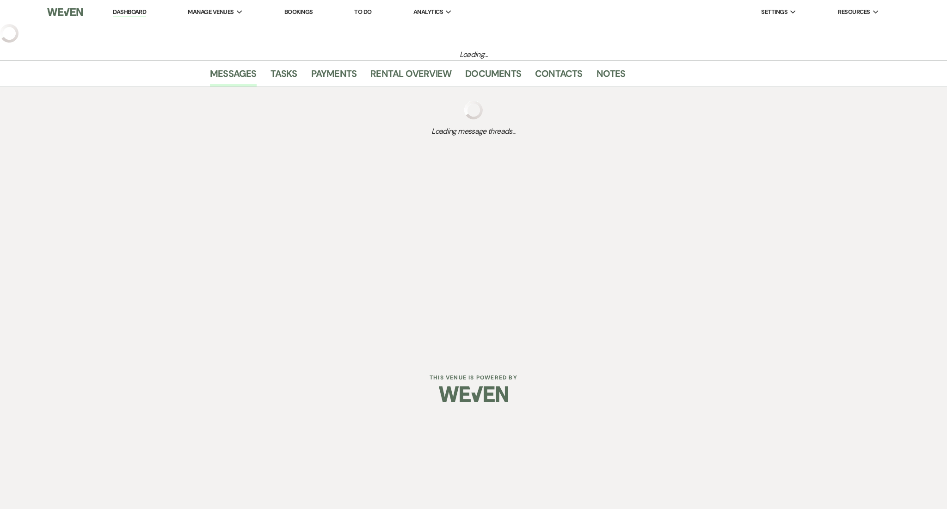
select select "2"
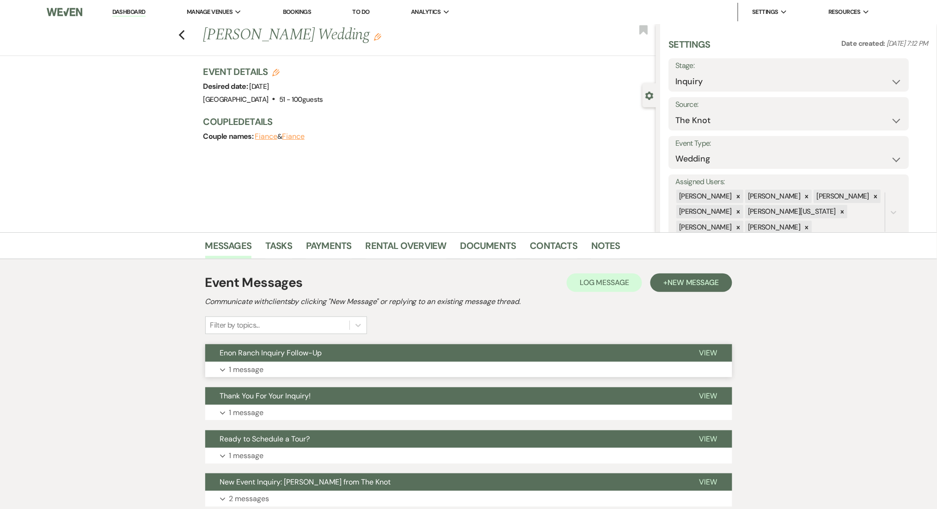
click at [400, 370] on button "Expand 1 message" at bounding box center [468, 370] width 527 height 16
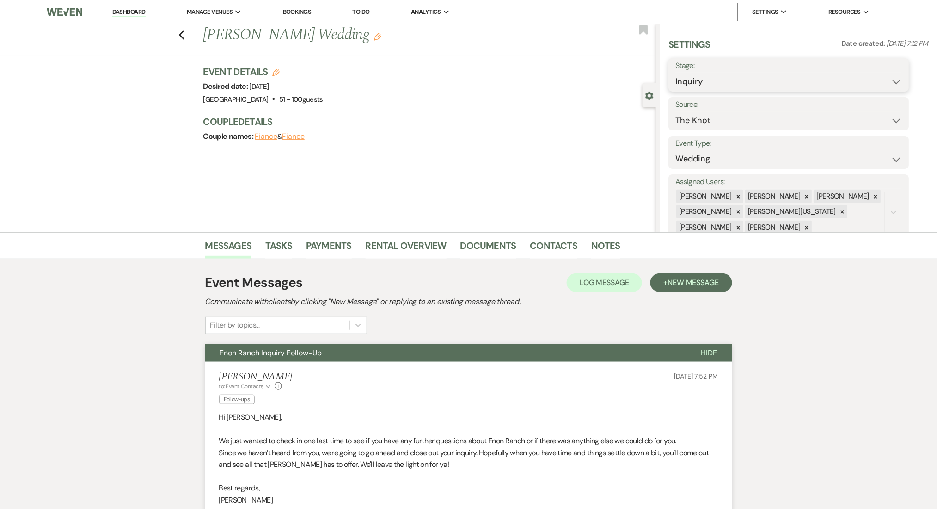
click at [693, 78] on select "Inquiry Follow Up Tour Requested Tour Confirmed Toured Proposal Sent Booked Lost" at bounding box center [789, 82] width 227 height 18
select select "8"
click at [676, 73] on select "Inquiry Follow Up Tour Requested Tour Confirmed Toured Proposal Sent Booked Lost" at bounding box center [789, 82] width 227 height 18
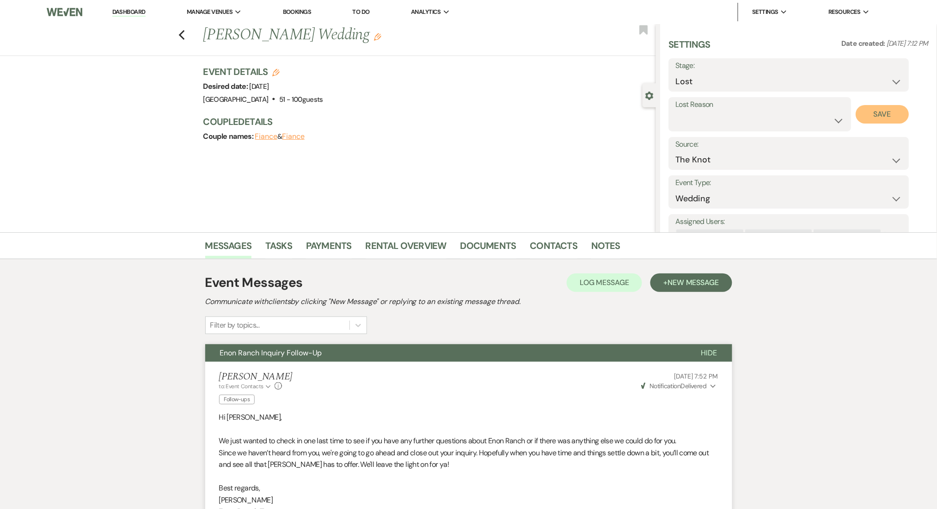
click at [871, 112] on button "Save" at bounding box center [882, 114] width 53 height 18
click at [185, 36] on use "button" at bounding box center [182, 35] width 6 height 10
select select "8"
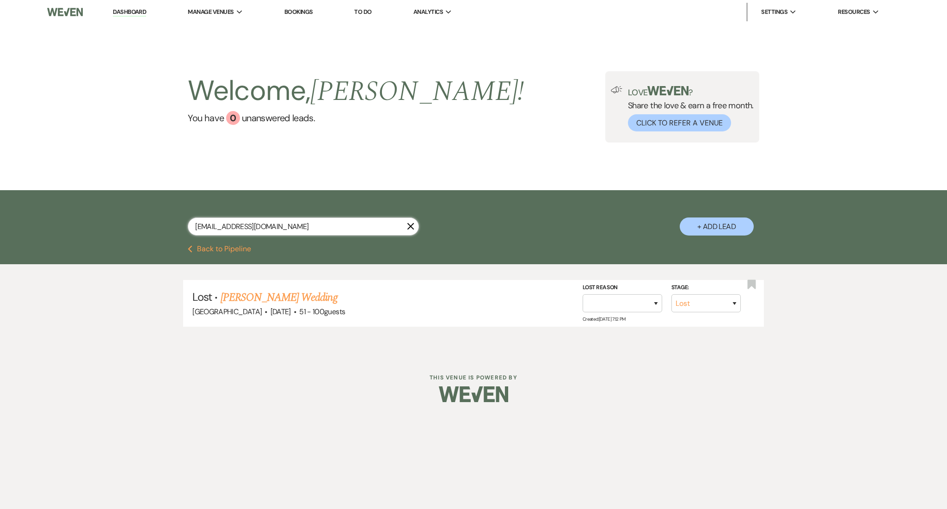
drag, startPoint x: 295, startPoint y: 224, endPoint x: 104, endPoint y: 207, distance: 192.3
click at [104, 207] on div "[EMAIL_ADDRESS][DOMAIN_NAME] X + Add Lead" at bounding box center [473, 217] width 947 height 55
paste input "tnwcooper"
type input "[EMAIL_ADDRESS][DOMAIN_NAME]"
click at [282, 296] on link "[PERSON_NAME] & [PERSON_NAME] Wedding" at bounding box center [337, 297] width 207 height 17
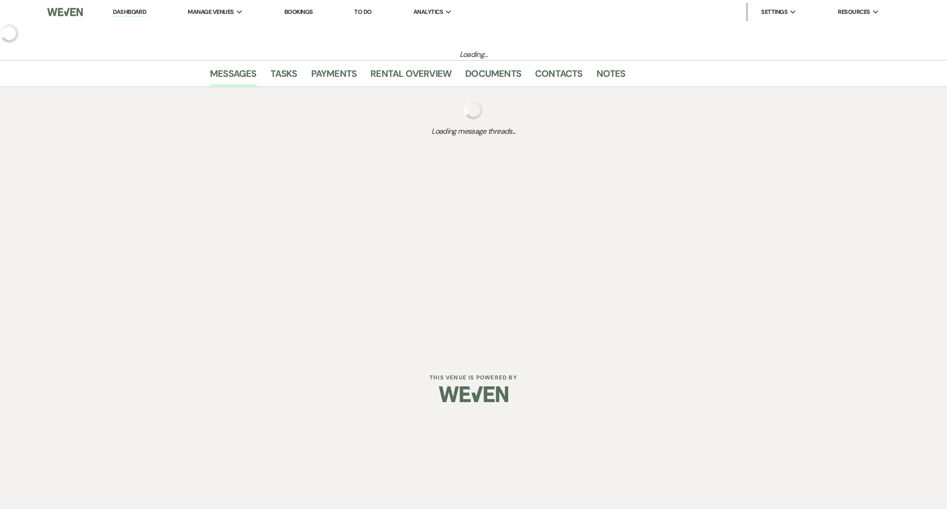
select select "5"
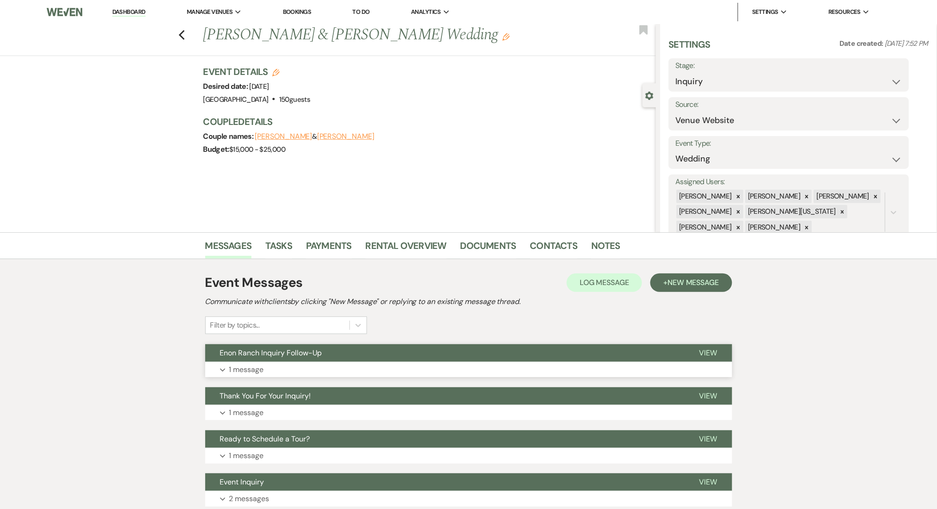
click at [357, 376] on button "Expand 1 message" at bounding box center [468, 370] width 527 height 16
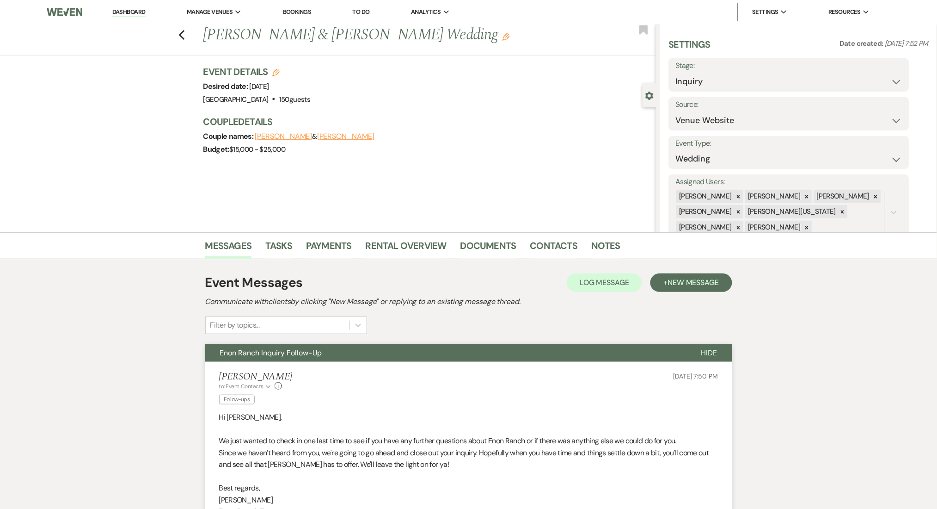
click at [357, 372] on div "[PERSON_NAME] to: Event Contacts Expand Info Follow-ups [DATE] 7:50 PM" at bounding box center [468, 389] width 499 height 37
click at [728, 80] on select "Inquiry Follow Up Tour Requested Tour Confirmed Toured Proposal Sent Booked Lost" at bounding box center [789, 82] width 227 height 18
select select "8"
click at [676, 73] on select "Inquiry Follow Up Tour Requested Tour Confirmed Toured Proposal Sent Booked Lost" at bounding box center [789, 82] width 227 height 18
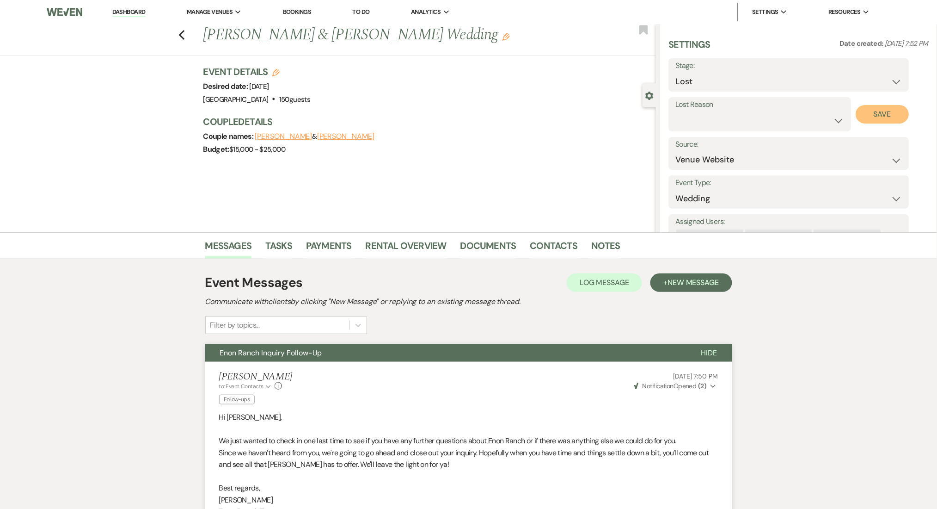
click at [883, 107] on button "Save" at bounding box center [882, 114] width 53 height 18
